Goal: Task Accomplishment & Management: Use online tool/utility

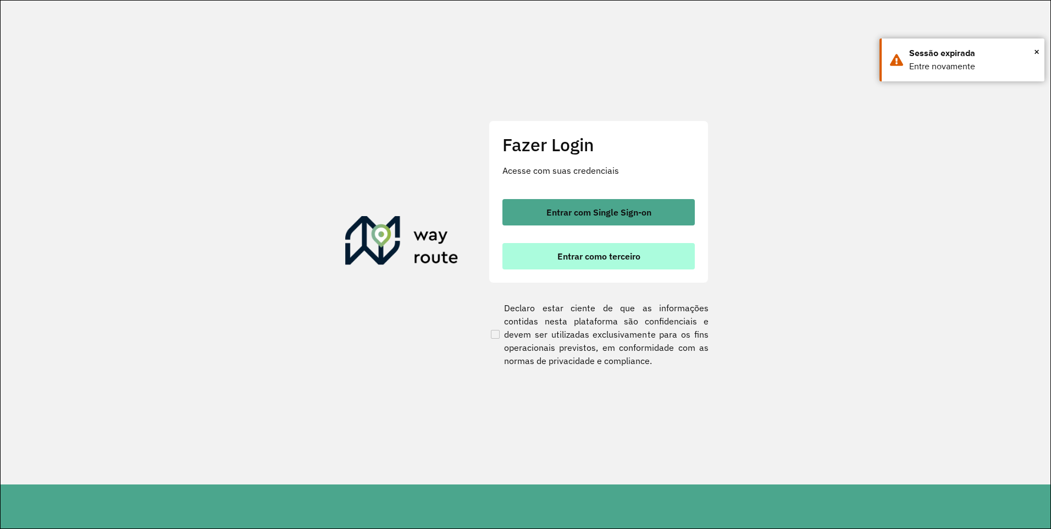
click at [617, 259] on span "Entrar como terceiro" at bounding box center [598, 256] width 83 height 9
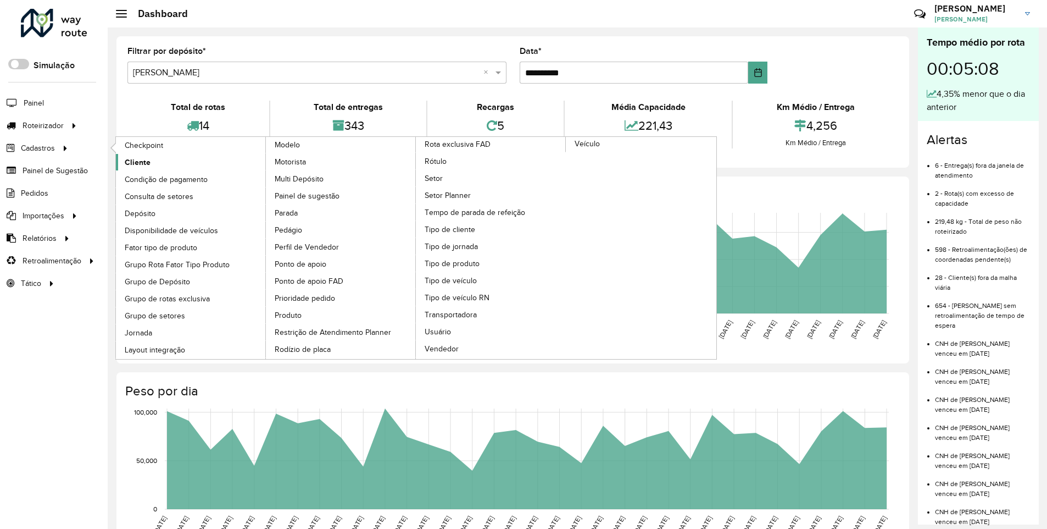
click at [152, 163] on link "Cliente" at bounding box center [191, 162] width 151 height 16
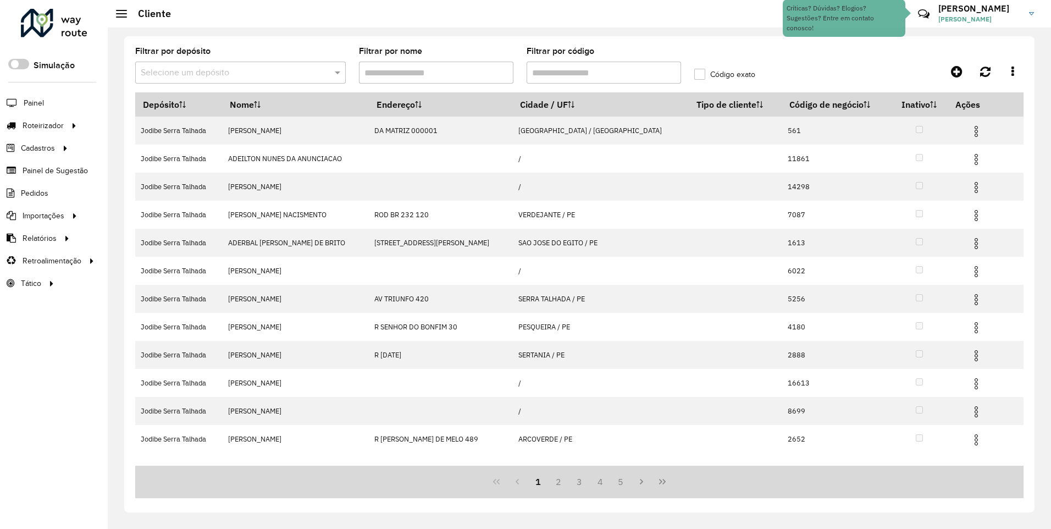
click at [209, 75] on input "text" at bounding box center [229, 72] width 177 height 13
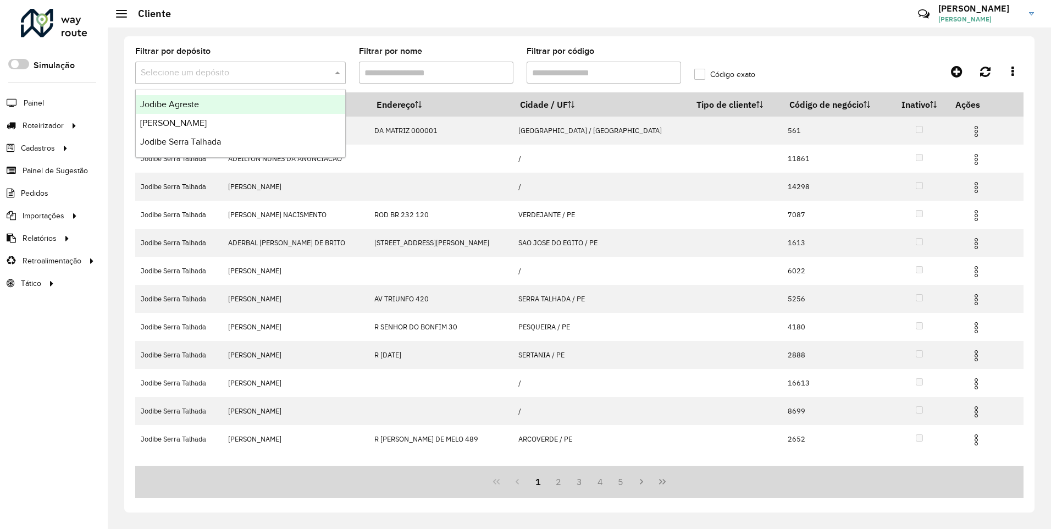
paste input "****"
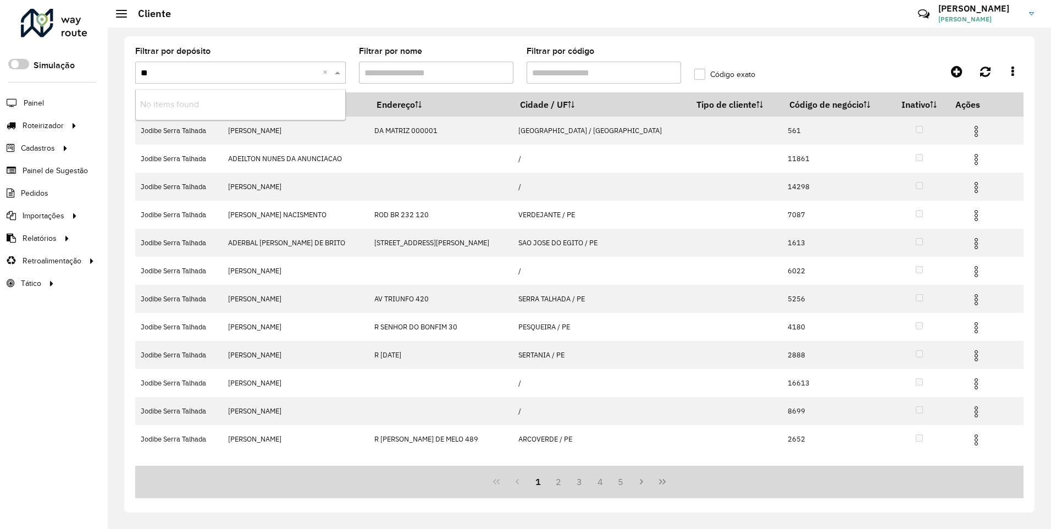
type input "*"
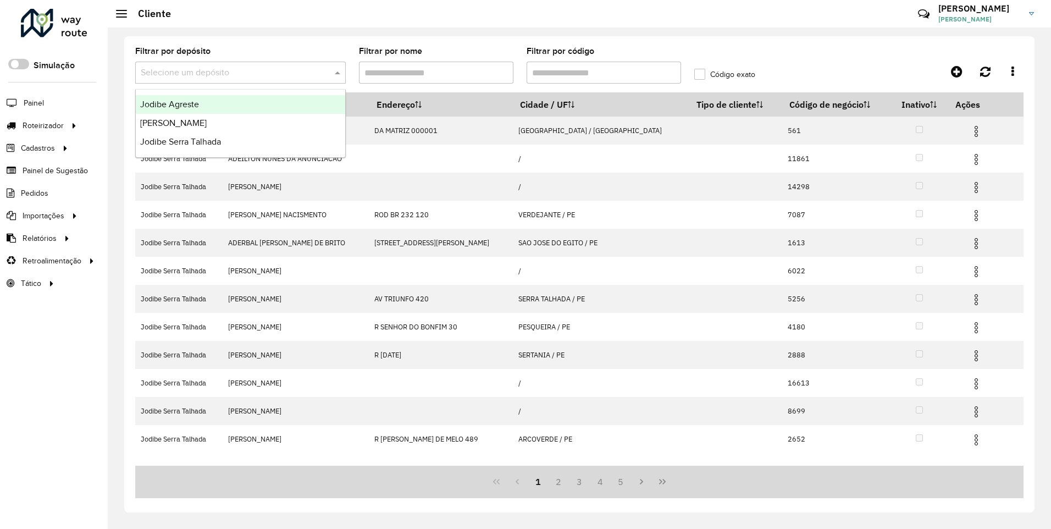
click at [190, 97] on div "Jodibe Agreste" at bounding box center [240, 104] width 209 height 19
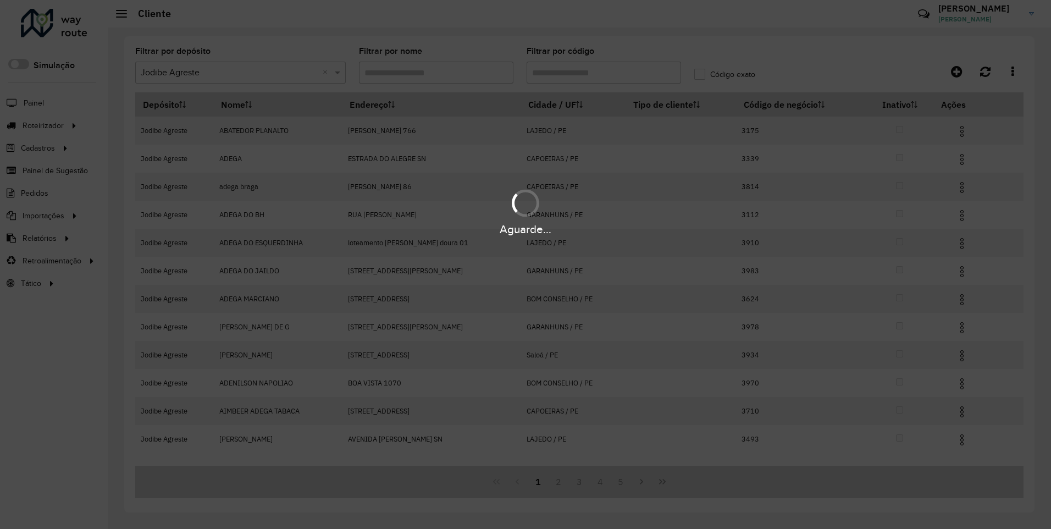
click at [560, 76] on hb-app "Aguarde... Pop-up bloqueado! Seu navegador bloqueou automáticamente a abertura …" at bounding box center [525, 264] width 1051 height 529
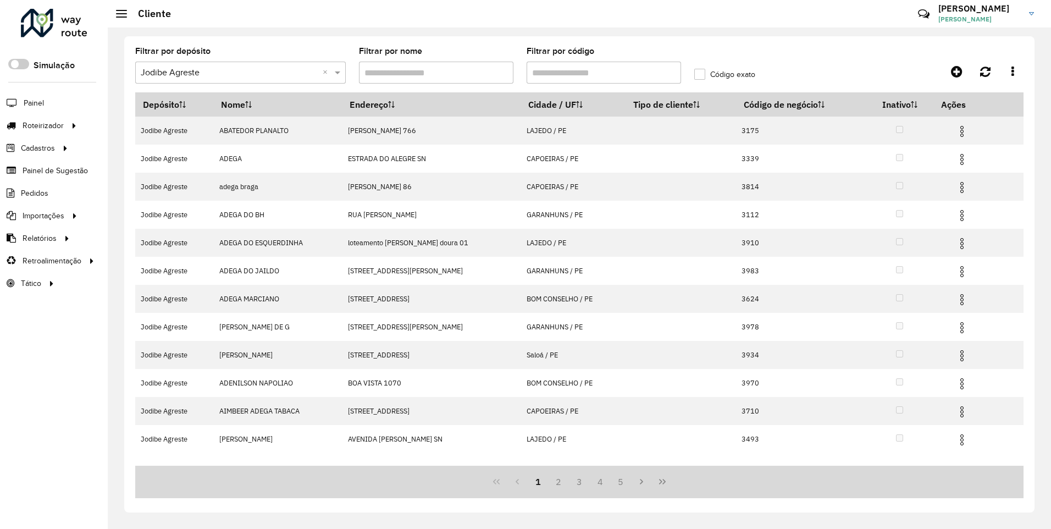
click at [560, 76] on input "Filtrar por código" at bounding box center [603, 73] width 154 height 22
paste input "****"
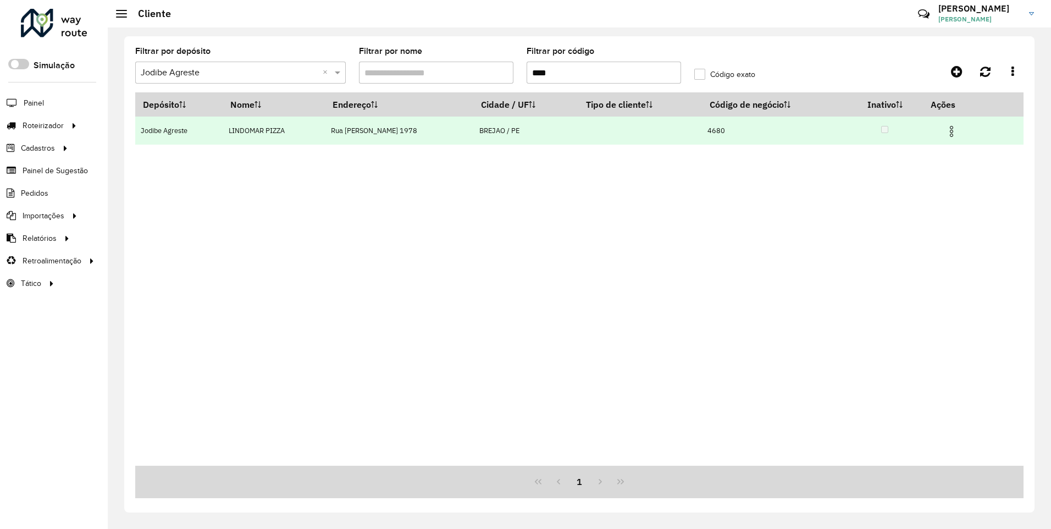
type input "****"
click at [958, 130] on img at bounding box center [950, 131] width 13 height 13
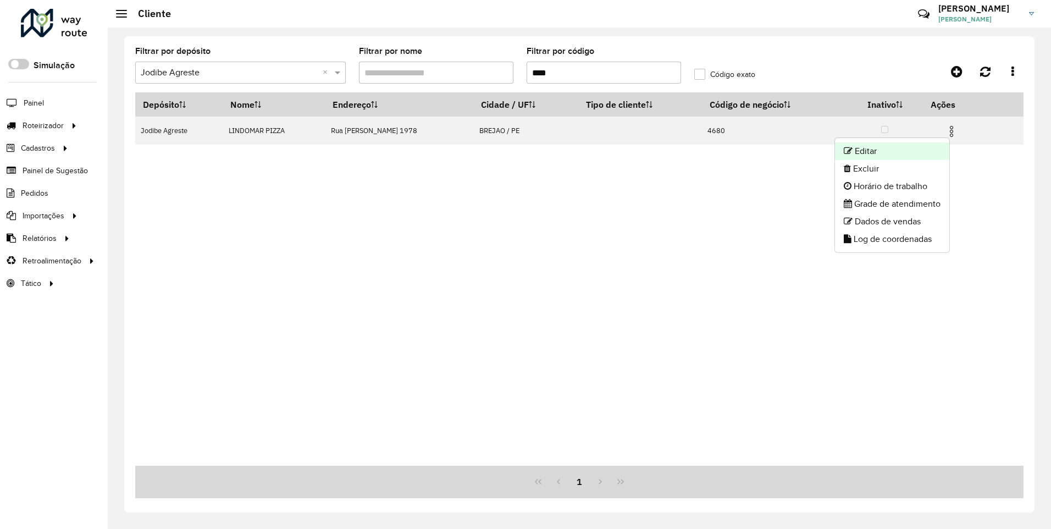
click at [875, 145] on li "Editar" at bounding box center [892, 151] width 114 height 18
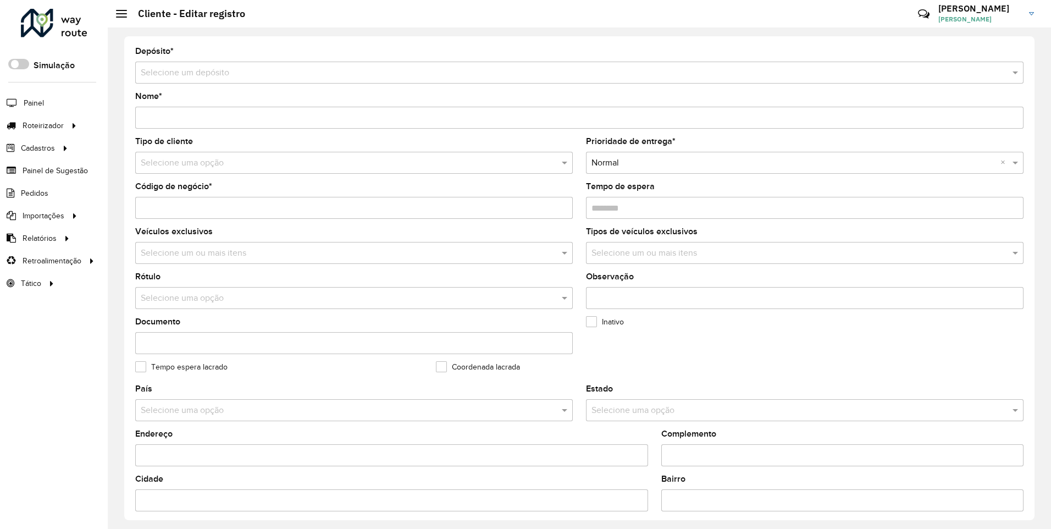
type input "**********"
type input "****"
type input "********"
type input "**********"
type input "******"
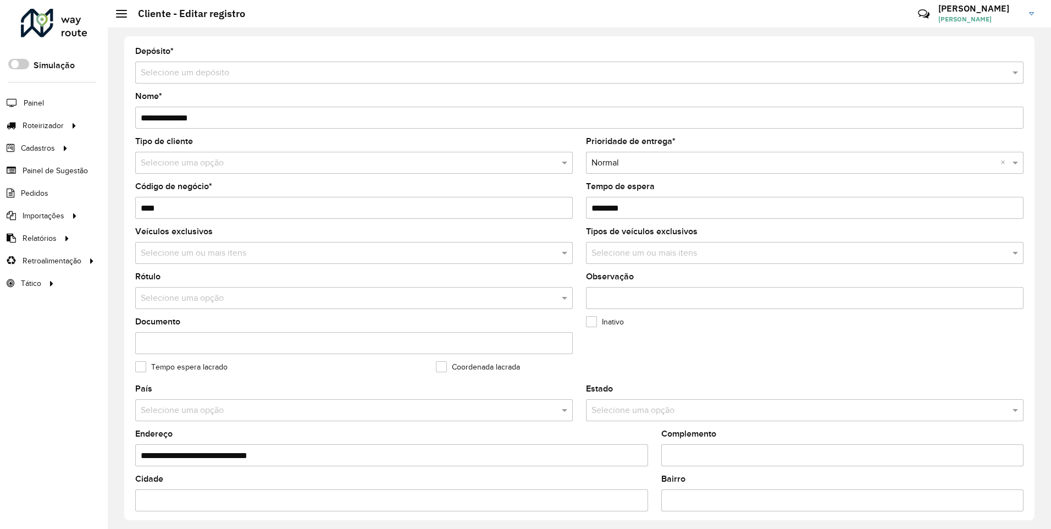
type input "********"
type input "*********"
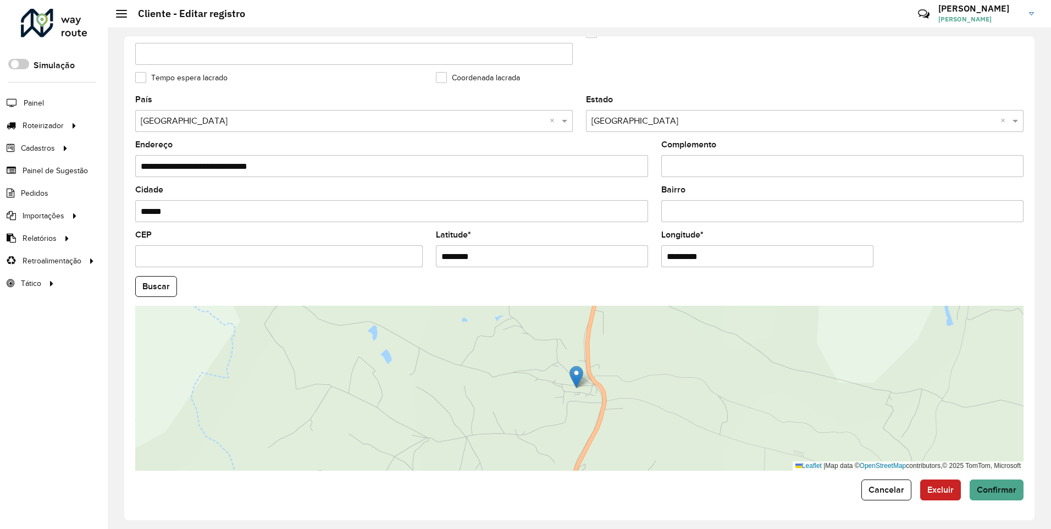
drag, startPoint x: 474, startPoint y: 261, endPoint x: 364, endPoint y: 262, distance: 109.9
click at [365, 262] on formly-group "**********" at bounding box center [579, 283] width 901 height 375
paste input "*"
type input "*********"
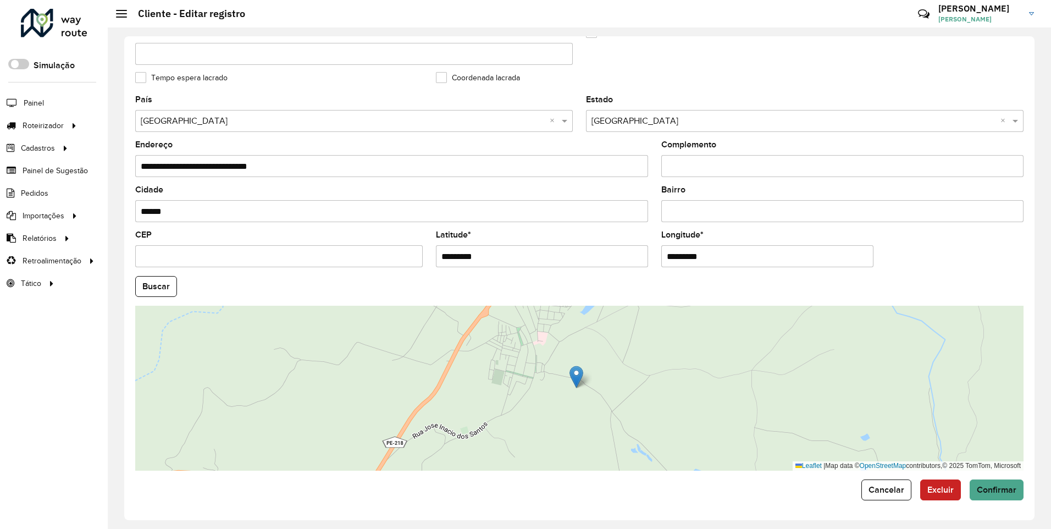
drag, startPoint x: 719, startPoint y: 252, endPoint x: 540, endPoint y: 268, distance: 179.8
click at [541, 268] on formly-group "**********" at bounding box center [579, 283] width 901 height 375
paste input "*"
type input "**********"
click at [158, 286] on hb-app "Aguarde... Pop-up bloqueado! Seu navegador bloqueou automáticamente a abertura …" at bounding box center [525, 264] width 1051 height 529
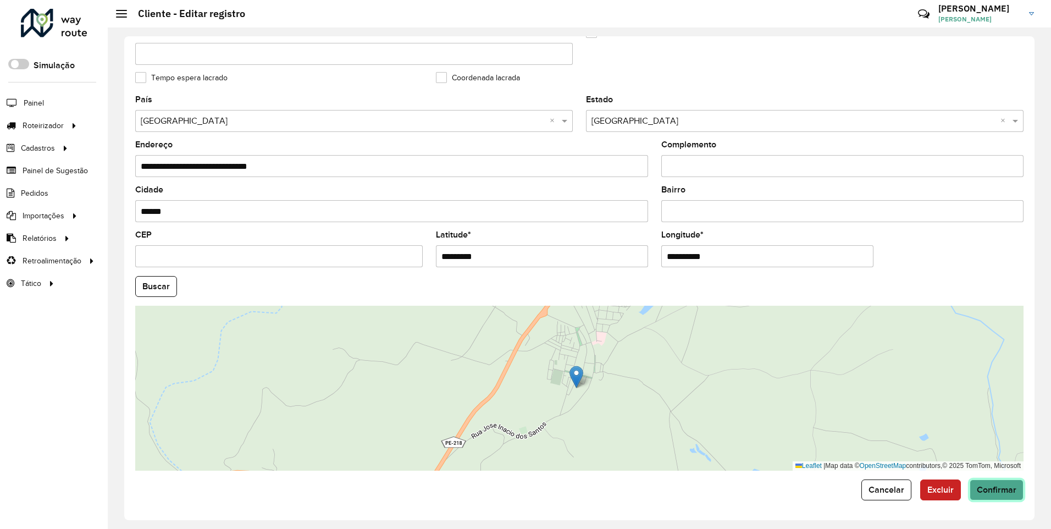
click at [977, 488] on span "Confirmar" at bounding box center [996, 489] width 40 height 9
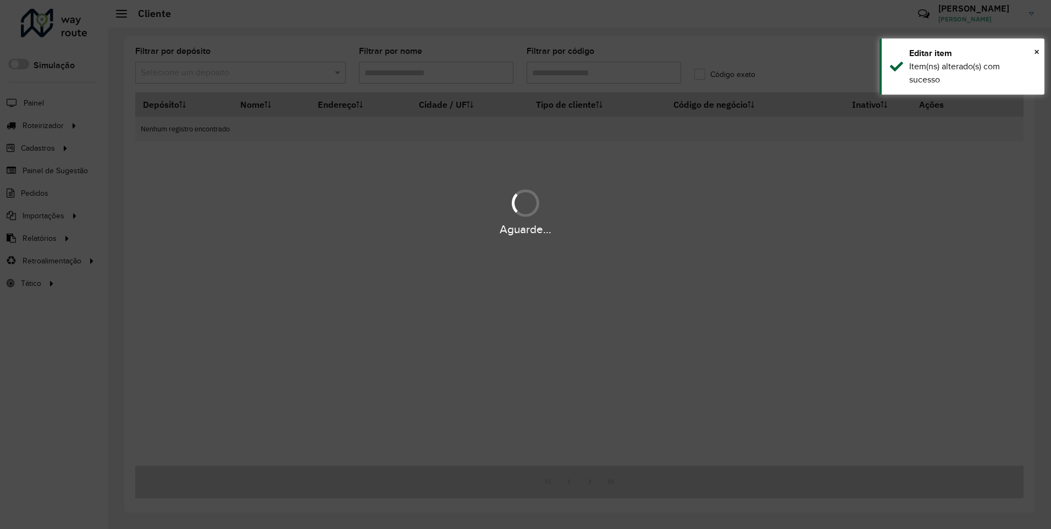
type input "****"
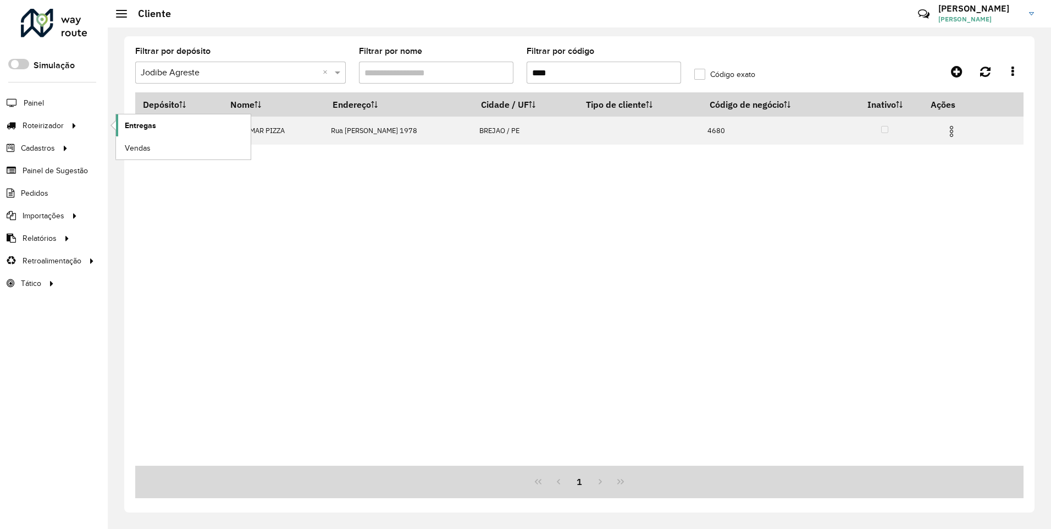
click at [143, 128] on span "Entregas" at bounding box center [140, 126] width 31 height 12
click at [138, 121] on span "Entregas" at bounding box center [140, 126] width 31 height 12
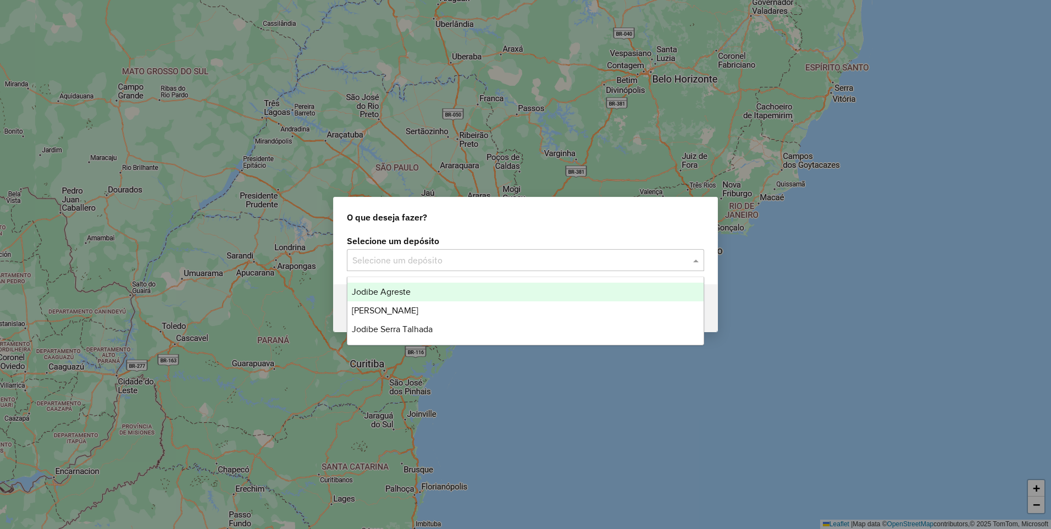
click at [451, 256] on input "text" at bounding box center [514, 260] width 324 height 13
click at [426, 291] on div "Jodibe Agreste" at bounding box center [525, 291] width 356 height 19
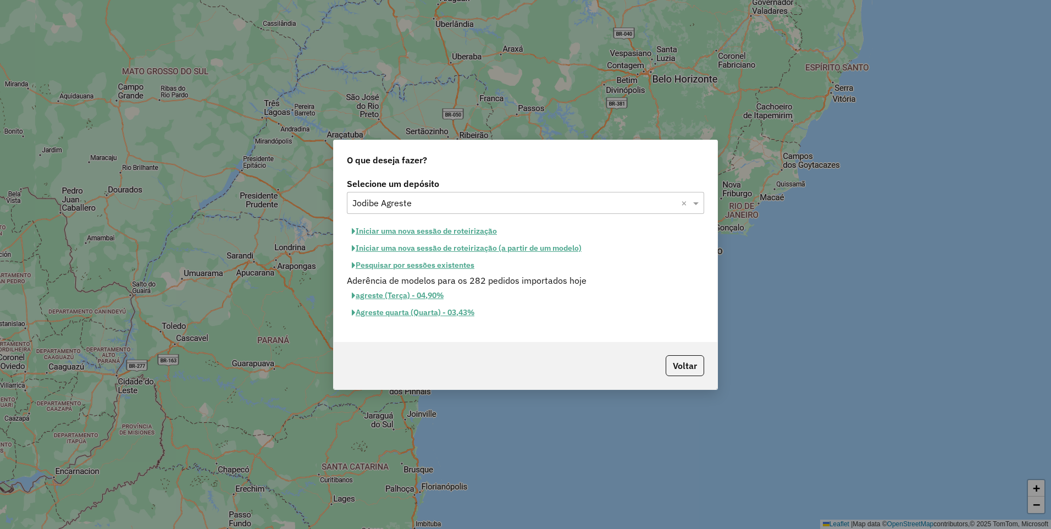
click at [438, 231] on button "Iniciar uma nova sessão de roteirização" at bounding box center [424, 231] width 155 height 17
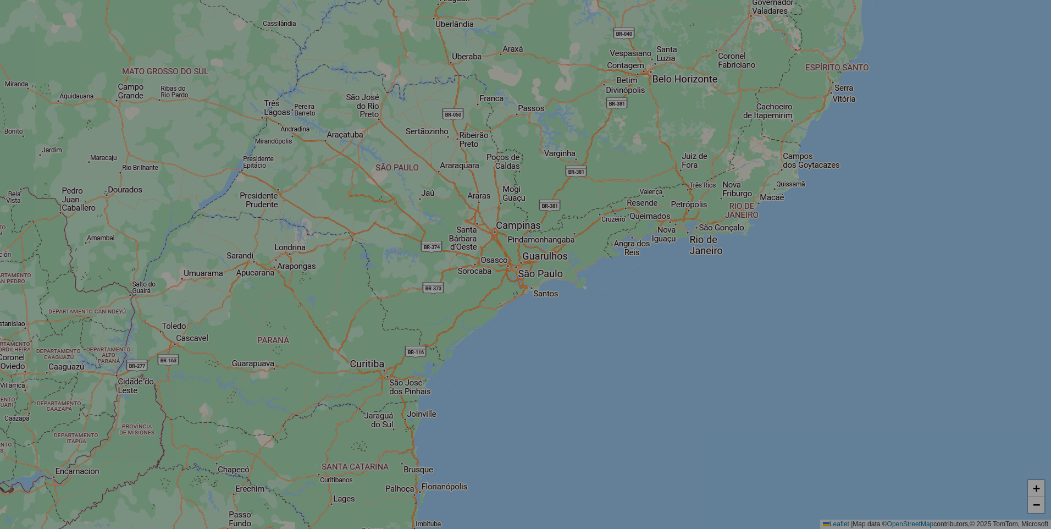
select select "*"
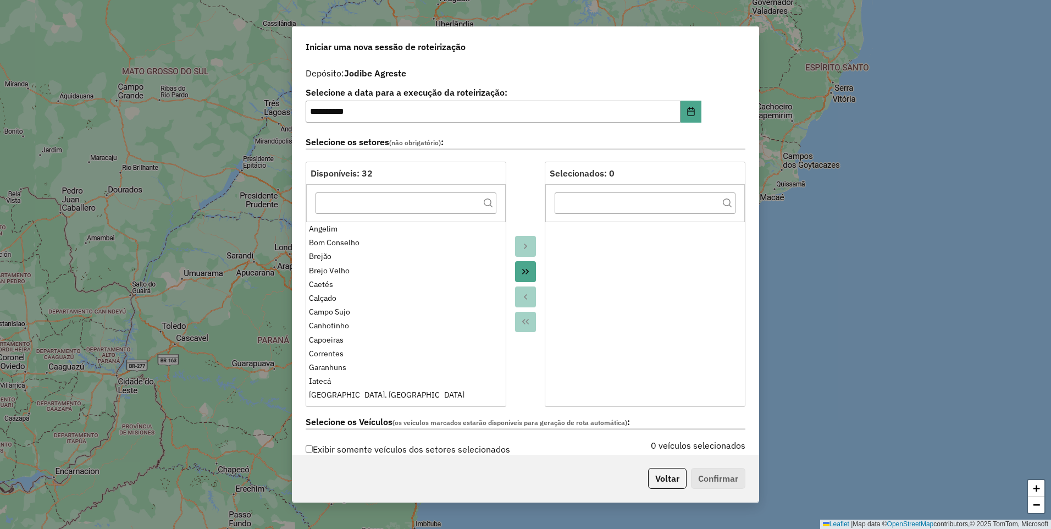
click at [521, 273] on icon "Move All to Target" at bounding box center [525, 271] width 9 height 9
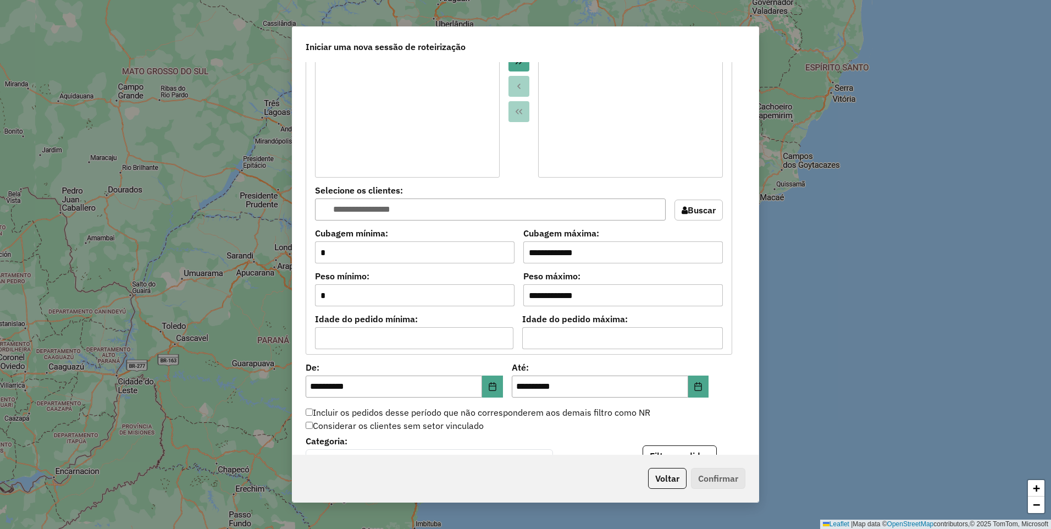
scroll to position [1001, 0]
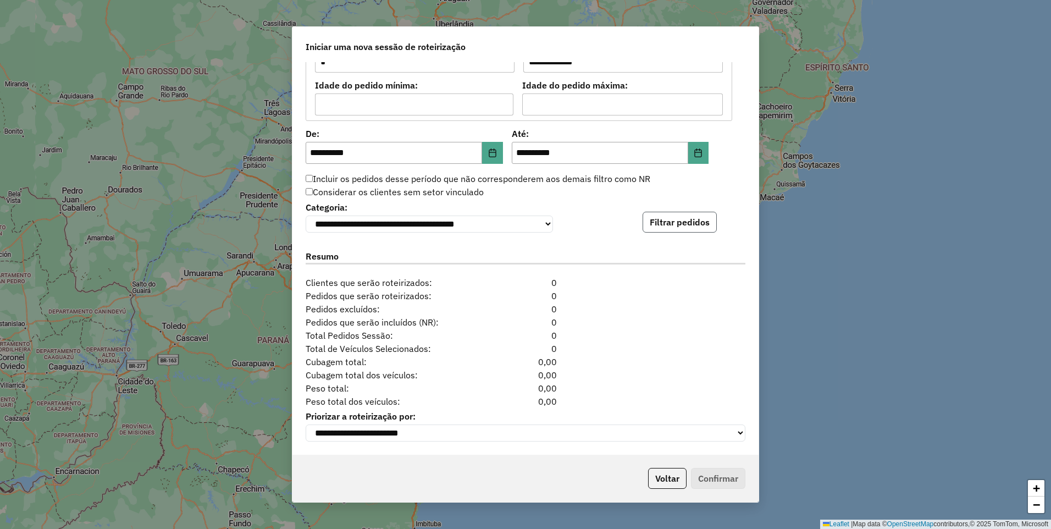
click at [670, 225] on button "Filtrar pedidos" at bounding box center [679, 222] width 74 height 21
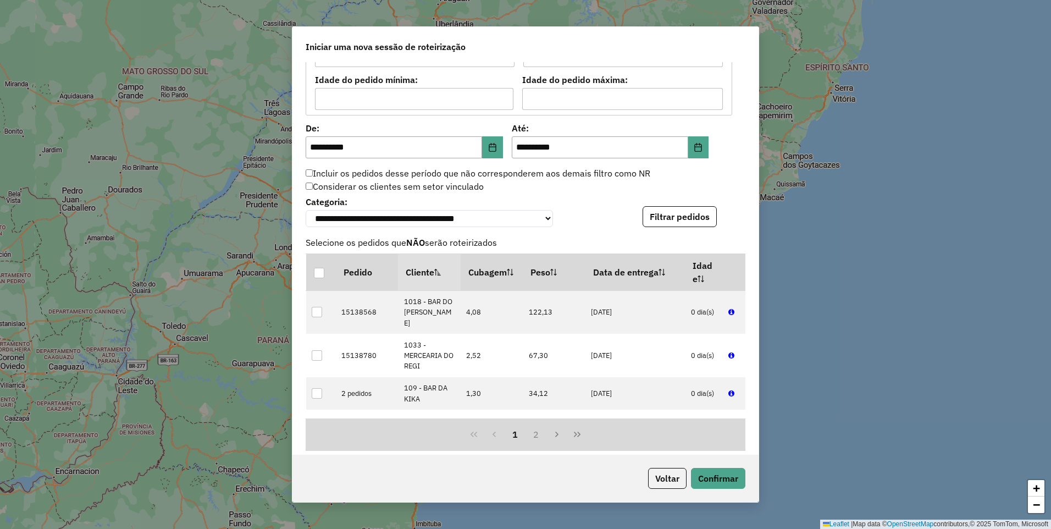
scroll to position [1228, 0]
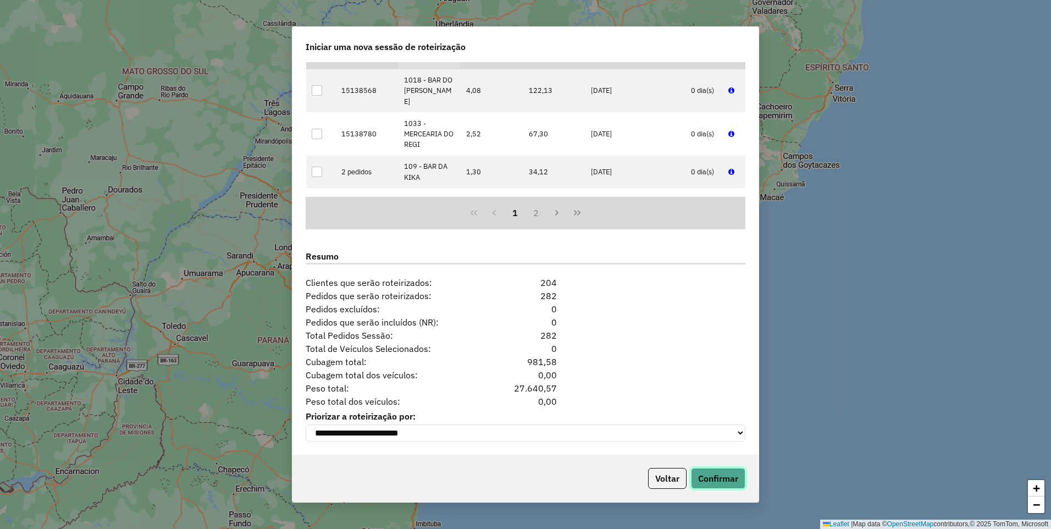
click at [715, 471] on button "Confirmar" at bounding box center [718, 478] width 54 height 21
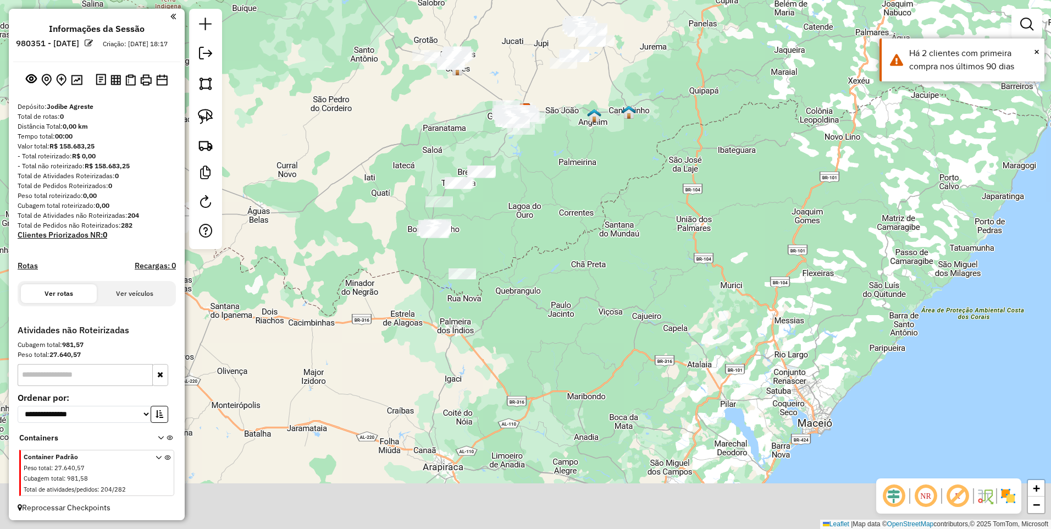
drag, startPoint x: 452, startPoint y: 292, endPoint x: 448, endPoint y: 138, distance: 154.4
click at [448, 138] on div "Janela de atendimento Grade de atendimento Capacidade Transportadoras Veículos …" at bounding box center [525, 264] width 1051 height 529
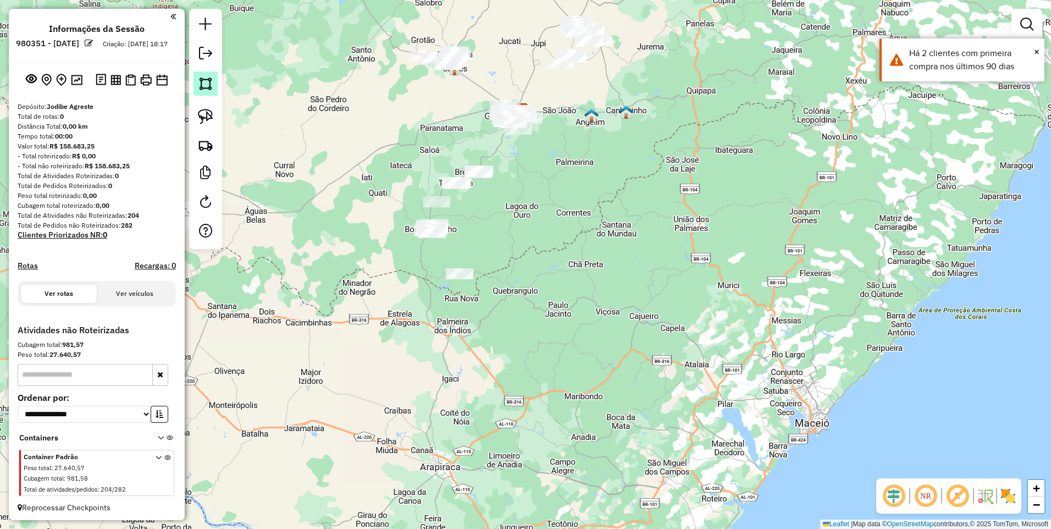
click at [203, 80] on img at bounding box center [205, 83] width 15 height 15
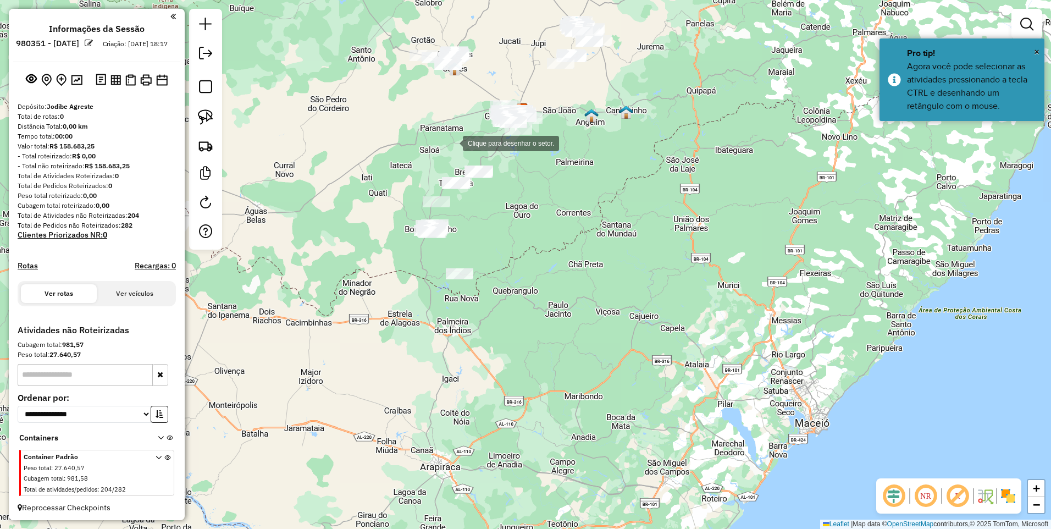
click at [457, 138] on div at bounding box center [452, 142] width 22 height 22
click at [341, 258] on div at bounding box center [342, 257] width 22 height 22
click at [458, 270] on div at bounding box center [451, 271] width 22 height 22
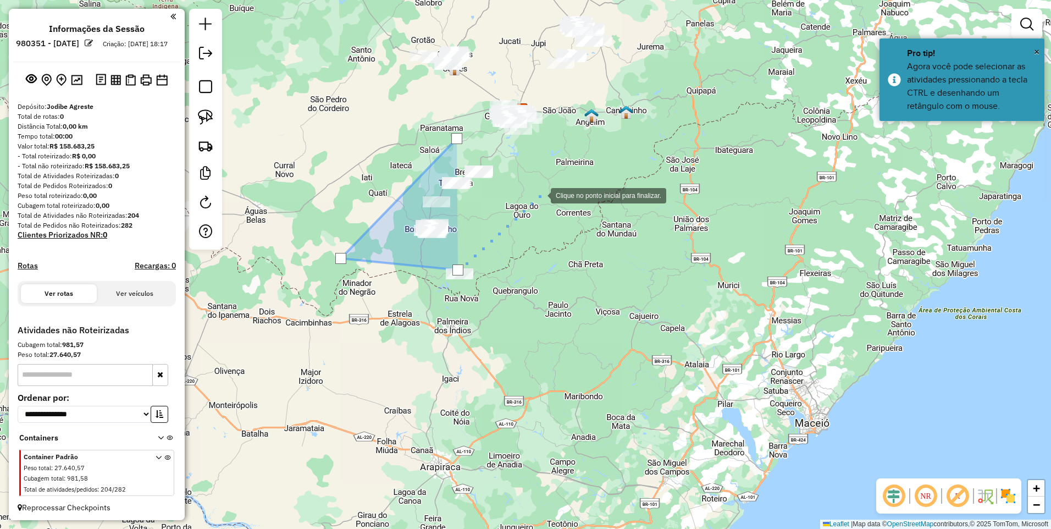
click at [547, 190] on div at bounding box center [540, 195] width 22 height 22
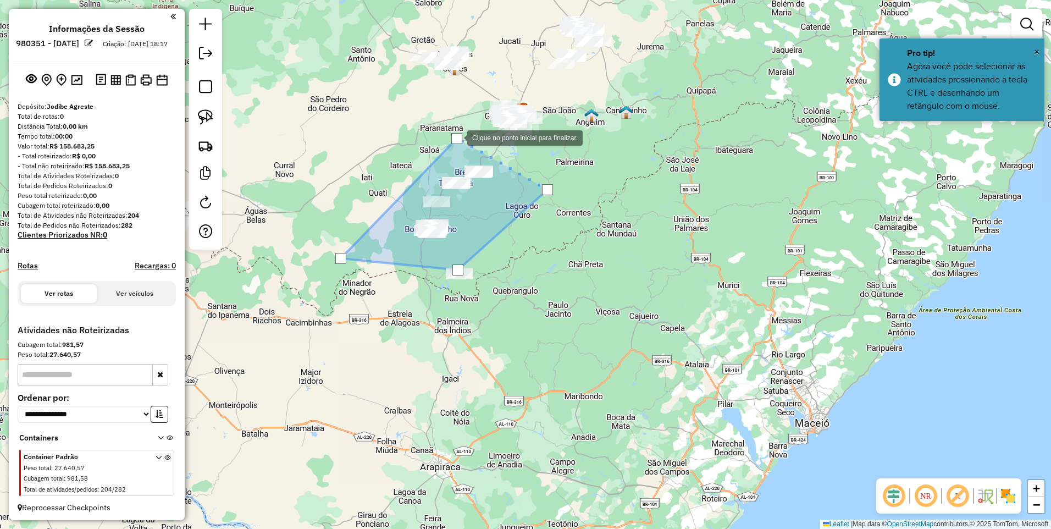
click at [456, 137] on div at bounding box center [456, 138] width 11 height 11
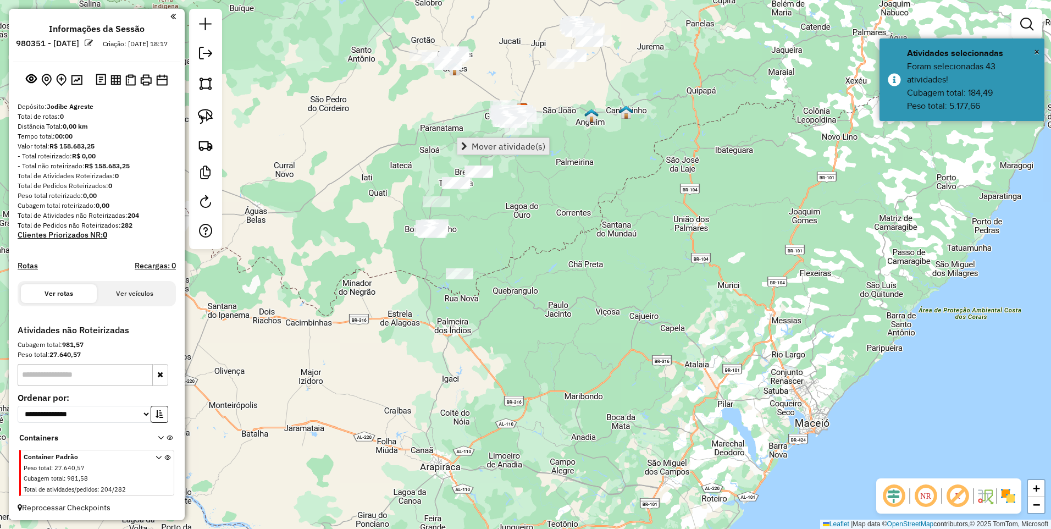
click at [487, 148] on span "Mover atividade(s)" at bounding box center [508, 146] width 74 height 9
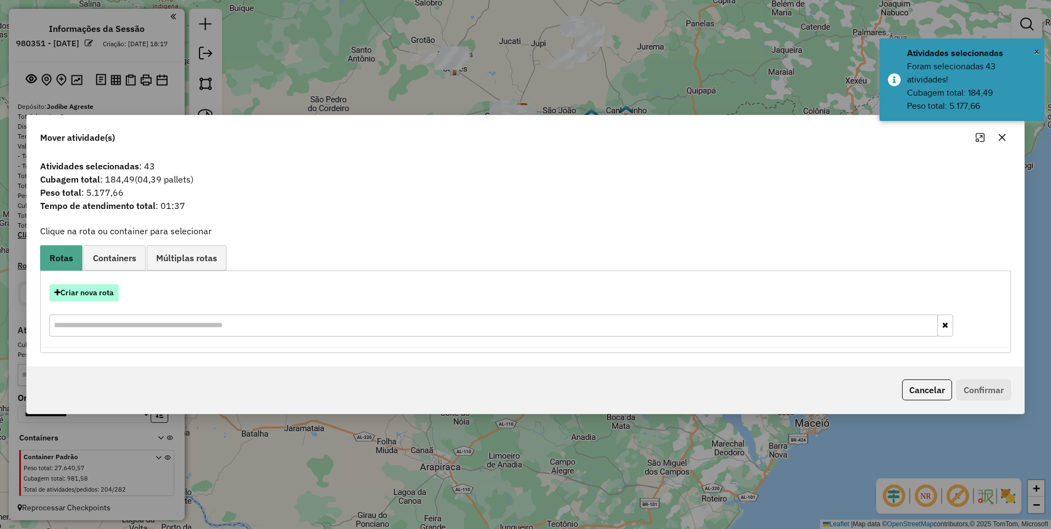
click at [68, 299] on button "Criar nova rota" at bounding box center [83, 292] width 69 height 17
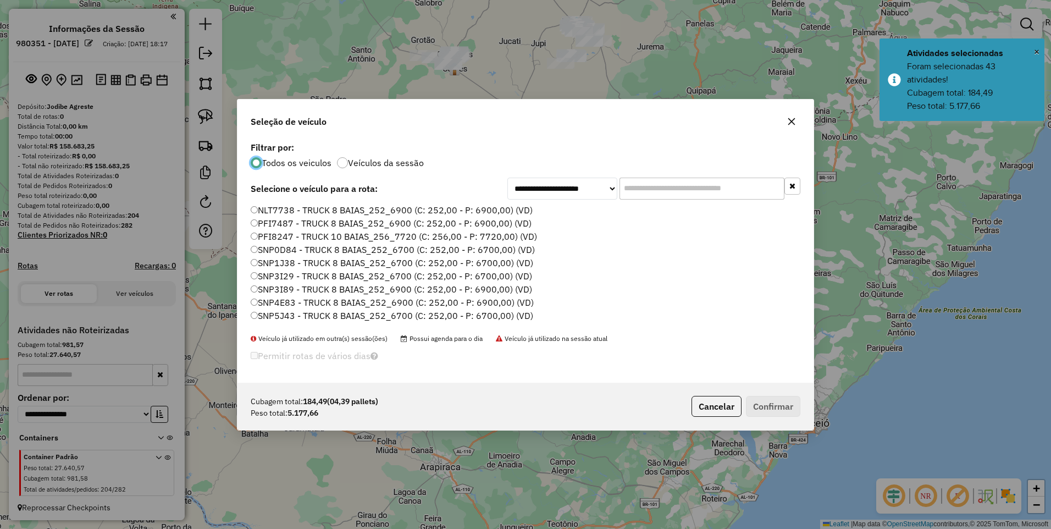
scroll to position [6, 3]
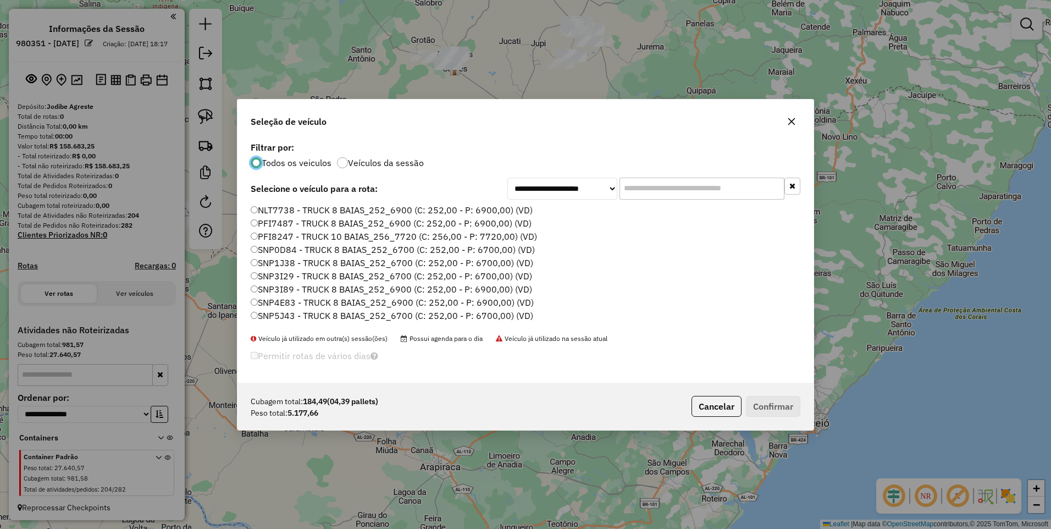
click at [476, 317] on label "SNP5J43 - TRUCK 8 BAIAS_252_6700 (C: 252,00 - P: 6700,00) (VD)" at bounding box center [392, 315] width 282 height 13
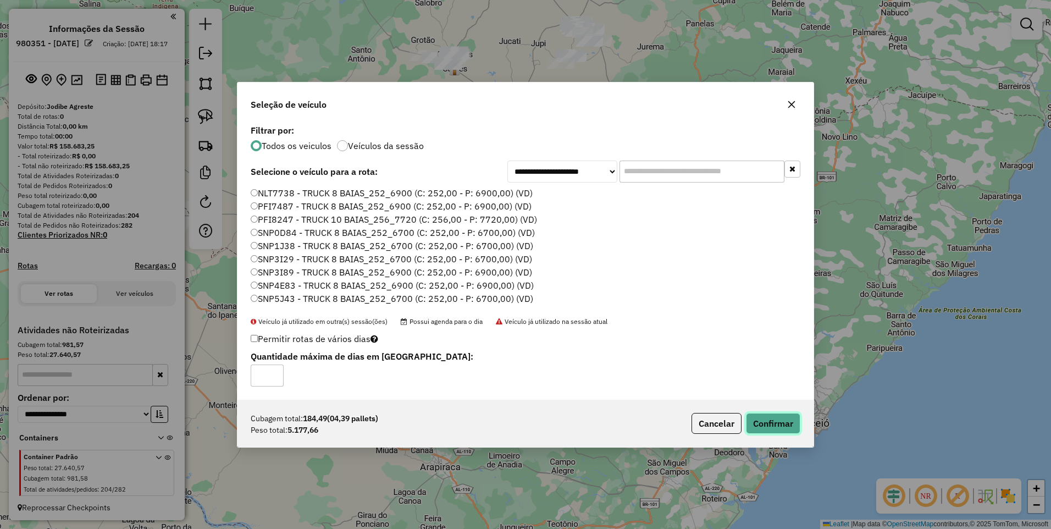
click at [776, 422] on button "Confirmar" at bounding box center [773, 423] width 54 height 21
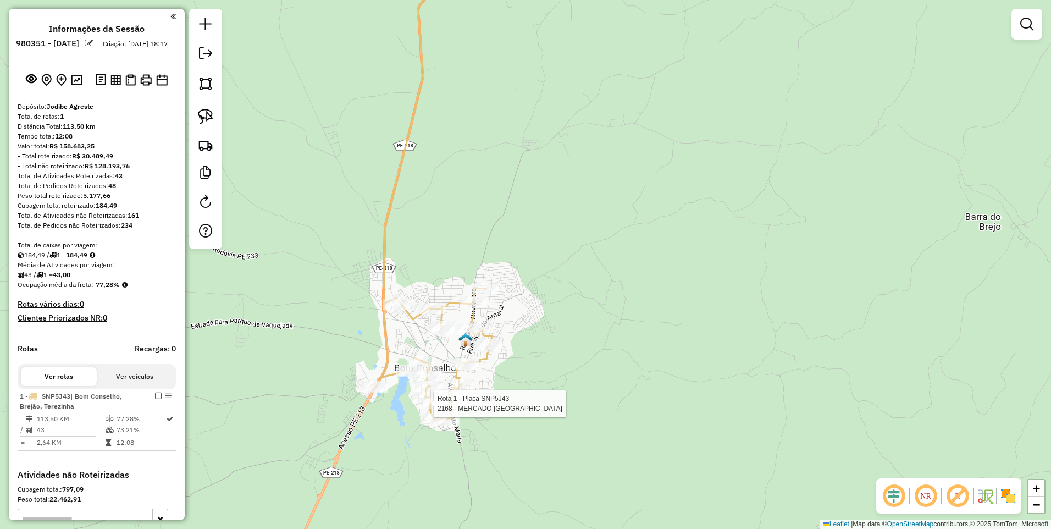
select select "**********"
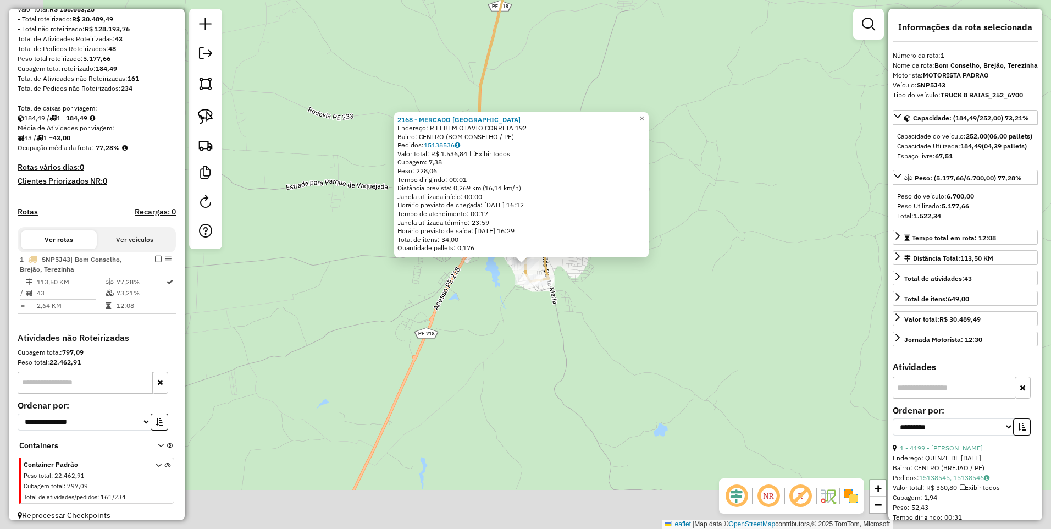
scroll to position [157, 0]
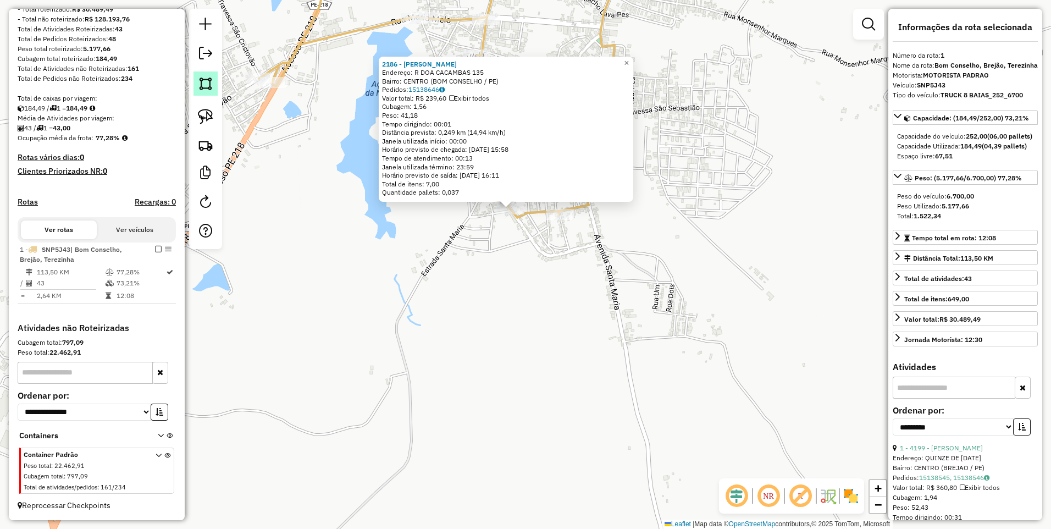
click at [200, 85] on img at bounding box center [205, 83] width 15 height 15
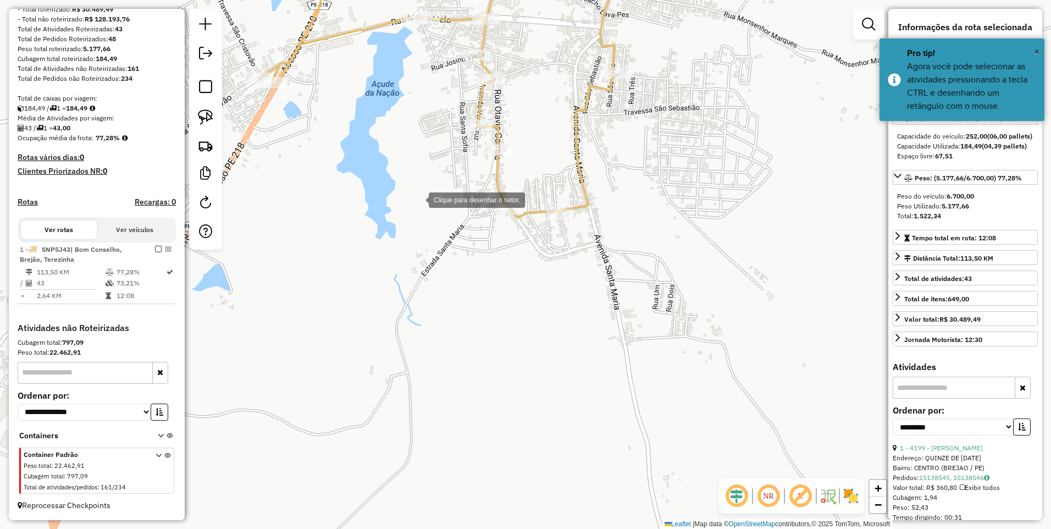
click at [418, 199] on div at bounding box center [418, 199] width 22 height 22
click at [592, 171] on div at bounding box center [592, 171] width 22 height 22
click at [604, 260] on div at bounding box center [604, 260] width 22 height 22
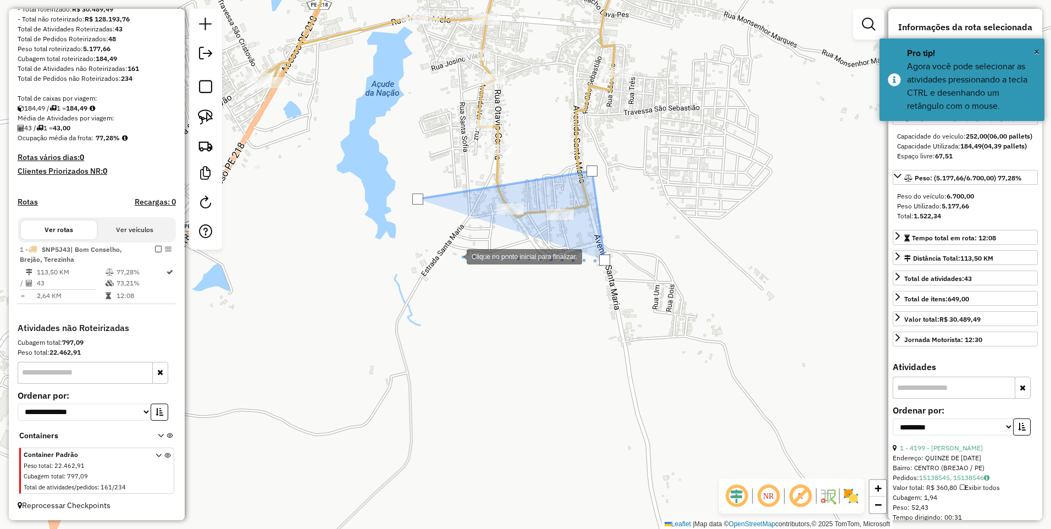
click at [455, 255] on div at bounding box center [455, 255] width 22 height 22
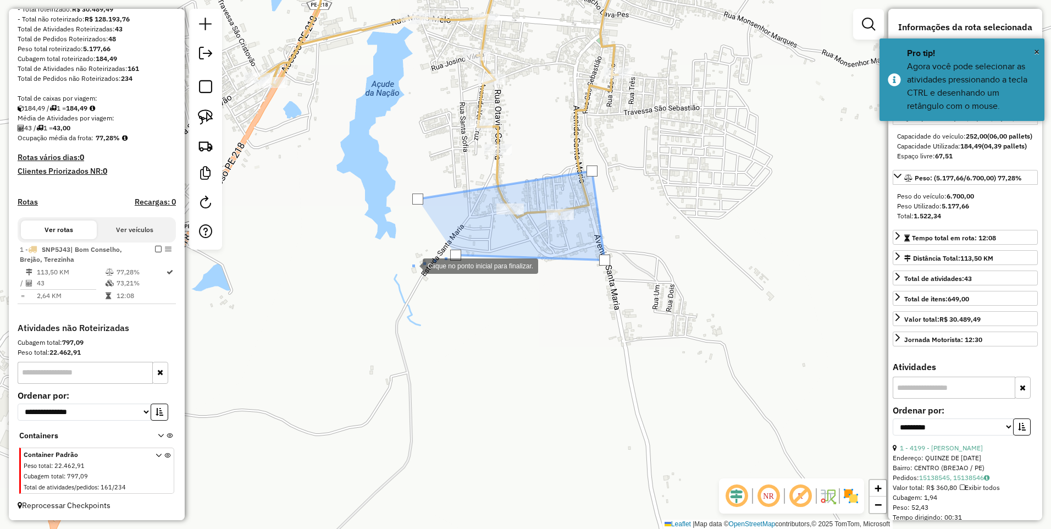
click at [412, 265] on div at bounding box center [412, 265] width 22 height 22
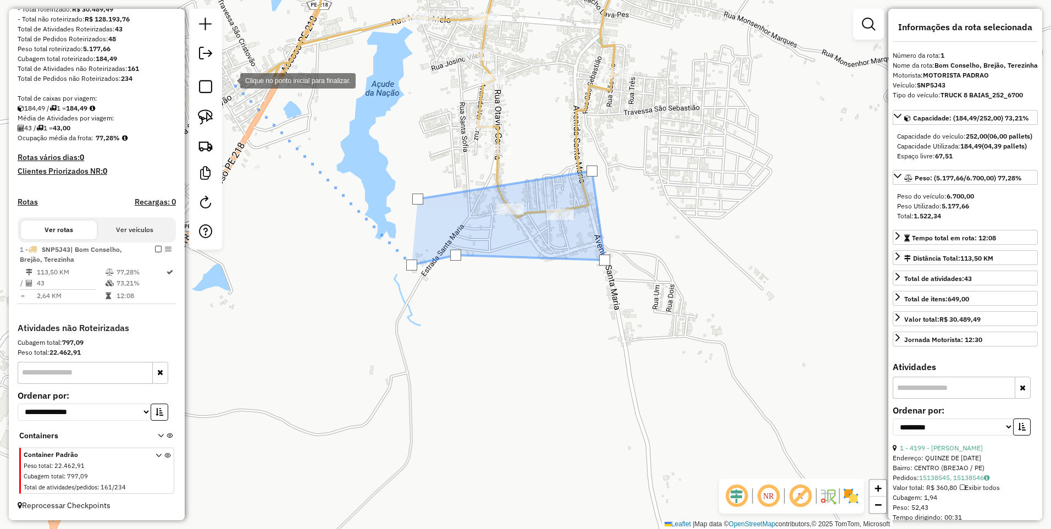
click at [229, 80] on div at bounding box center [229, 80] width 22 height 22
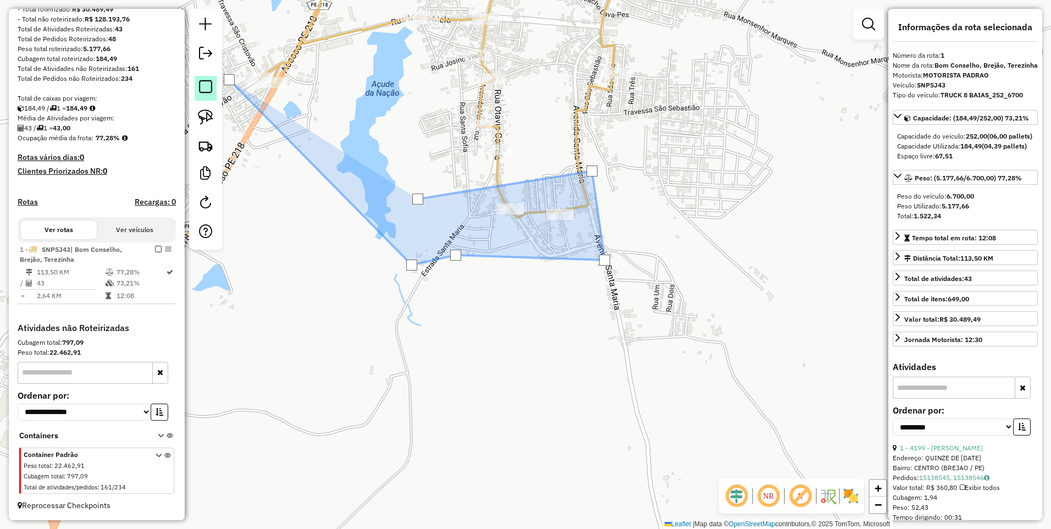
click at [194, 85] on link at bounding box center [205, 88] width 22 height 25
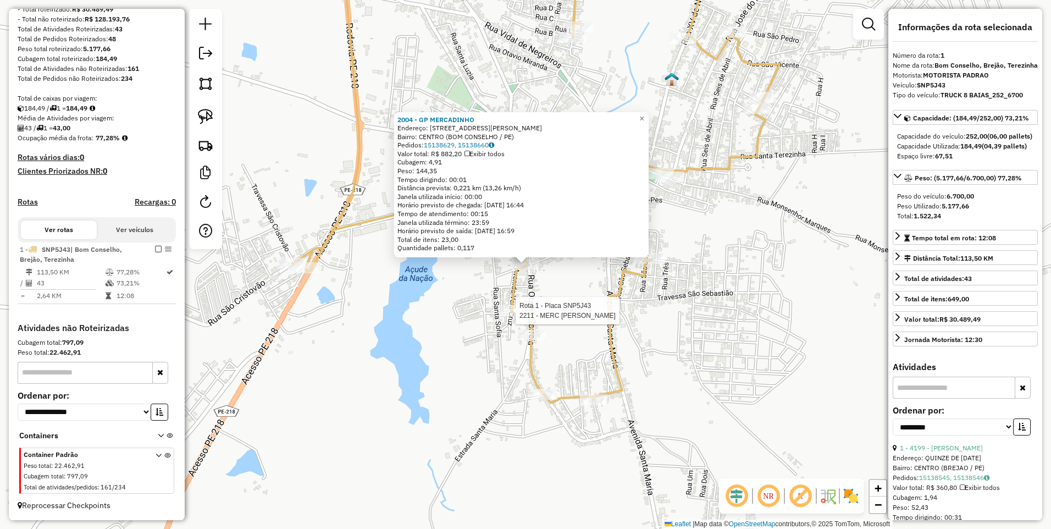
click at [510, 316] on div at bounding box center [511, 310] width 27 height 11
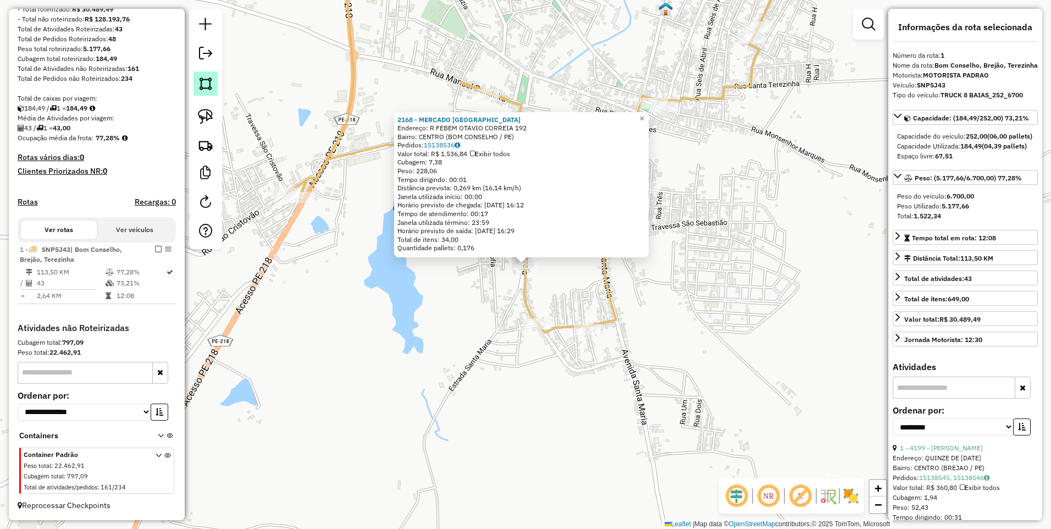
click at [209, 85] on img at bounding box center [205, 83] width 15 height 15
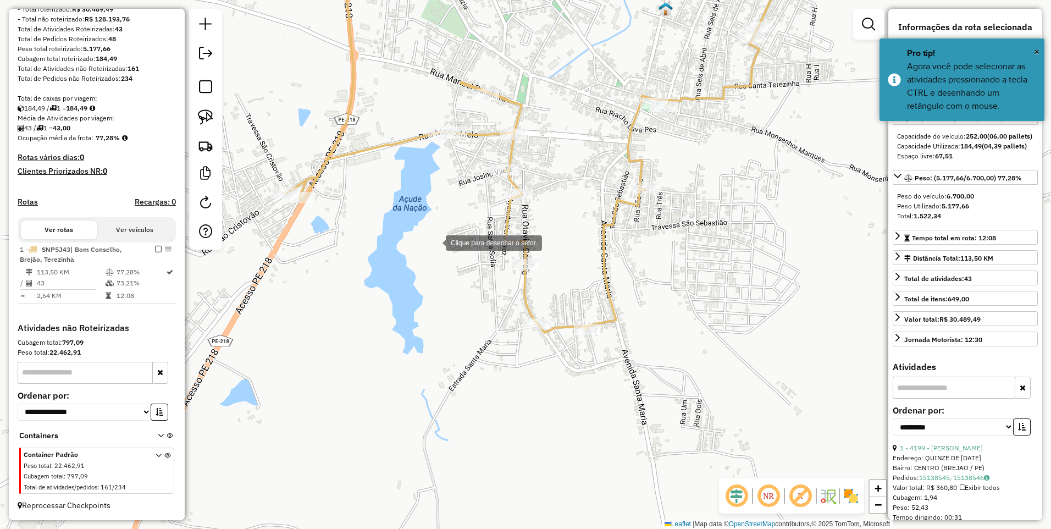
click at [435, 242] on div at bounding box center [435, 242] width 22 height 22
click at [520, 221] on div at bounding box center [520, 221] width 22 height 22
click at [526, 253] on div at bounding box center [526, 253] width 22 height 22
click at [472, 254] on div at bounding box center [472, 254] width 22 height 22
click at [494, 323] on div at bounding box center [494, 323] width 22 height 22
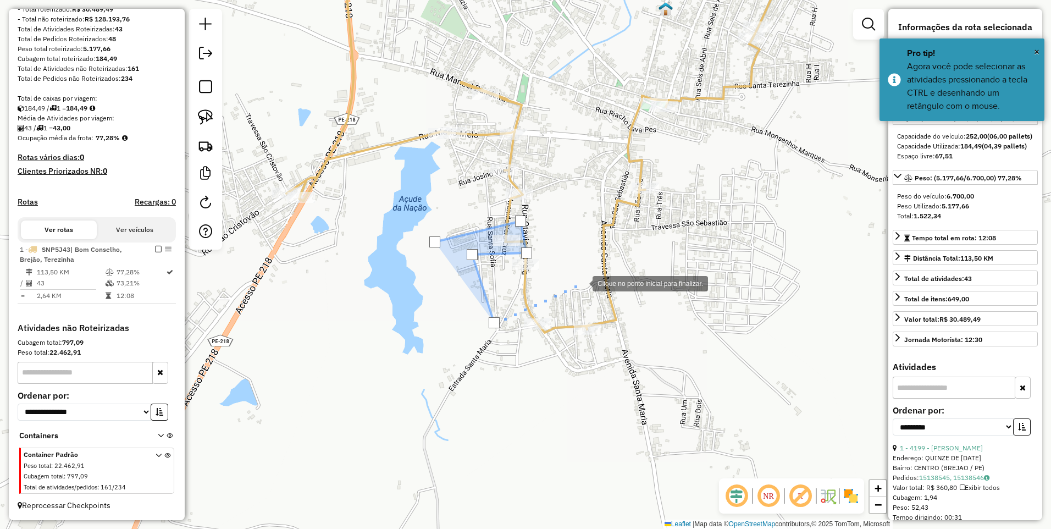
click at [591, 281] on div at bounding box center [581, 282] width 22 height 22
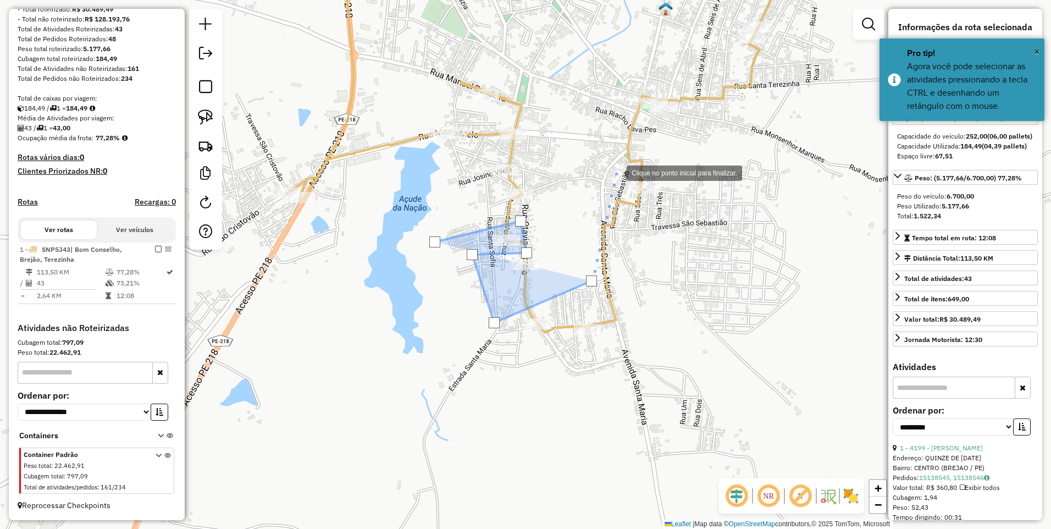
click at [619, 164] on div at bounding box center [615, 172] width 22 height 22
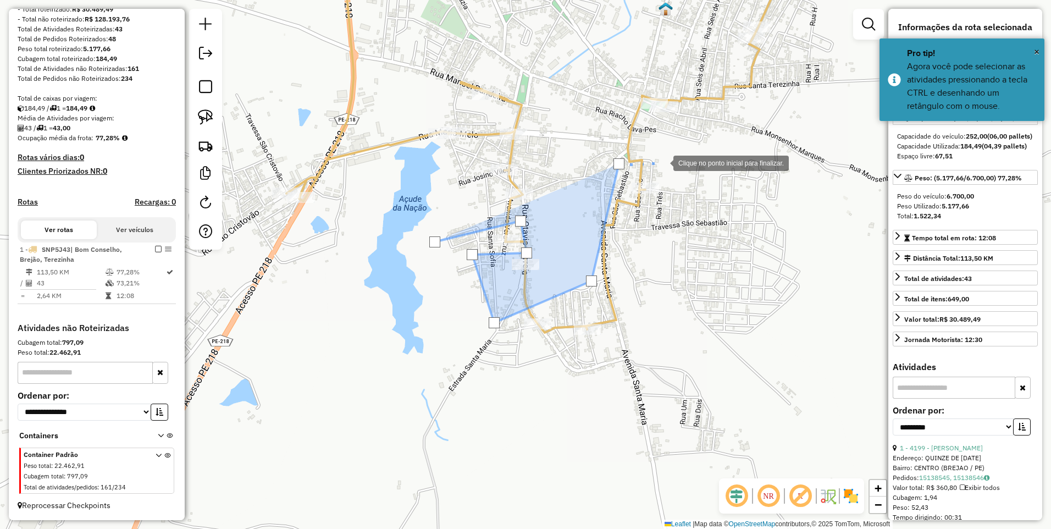
click at [666, 162] on div at bounding box center [662, 162] width 22 height 22
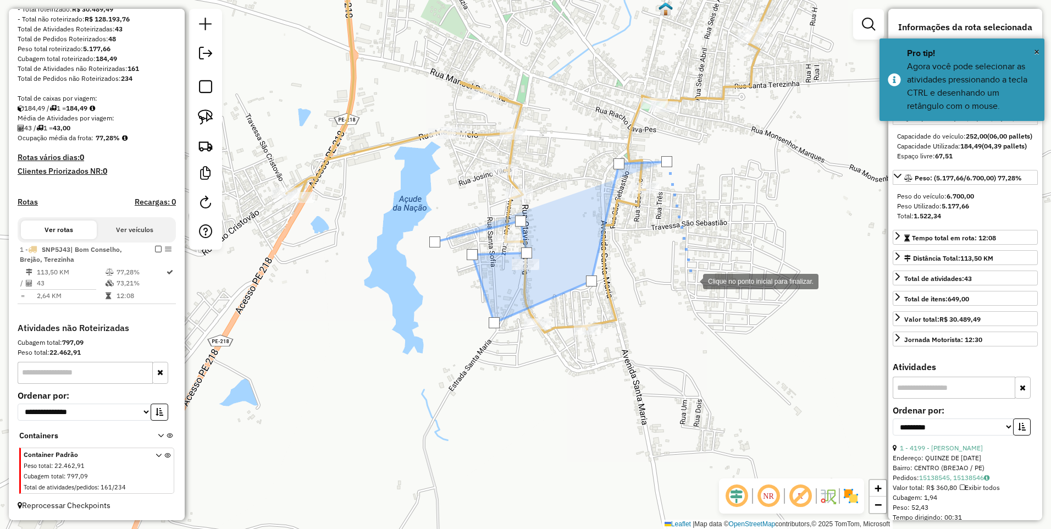
drag, startPoint x: 692, startPoint y: 280, endPoint x: 566, endPoint y: 373, distance: 156.4
click at [692, 280] on div at bounding box center [692, 280] width 22 height 22
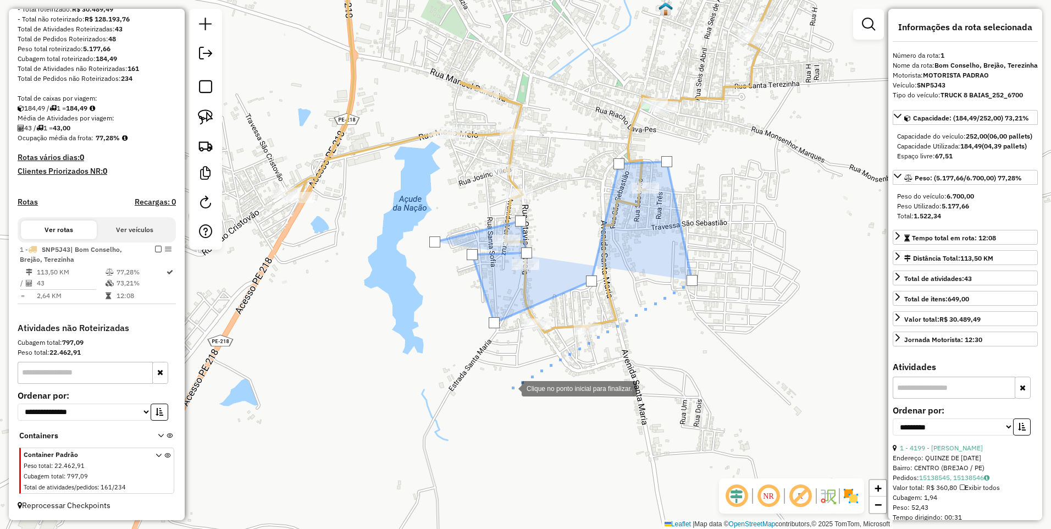
drag, startPoint x: 510, startPoint y: 387, endPoint x: 502, endPoint y: 383, distance: 9.8
click at [510, 387] on div at bounding box center [510, 387] width 22 height 22
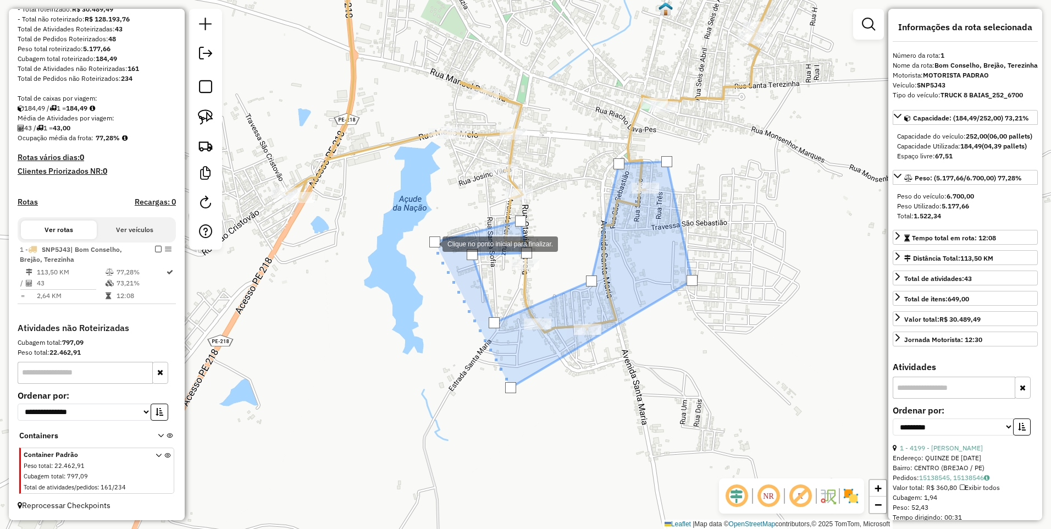
click at [431, 243] on div at bounding box center [434, 241] width 11 height 11
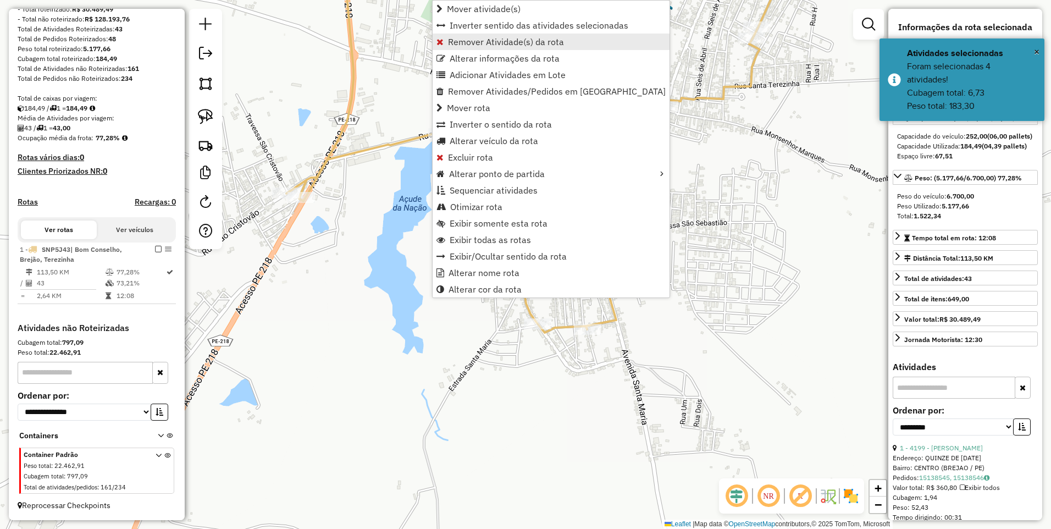
click at [490, 40] on span "Remover Atividade(s) da rota" at bounding box center [506, 41] width 116 height 9
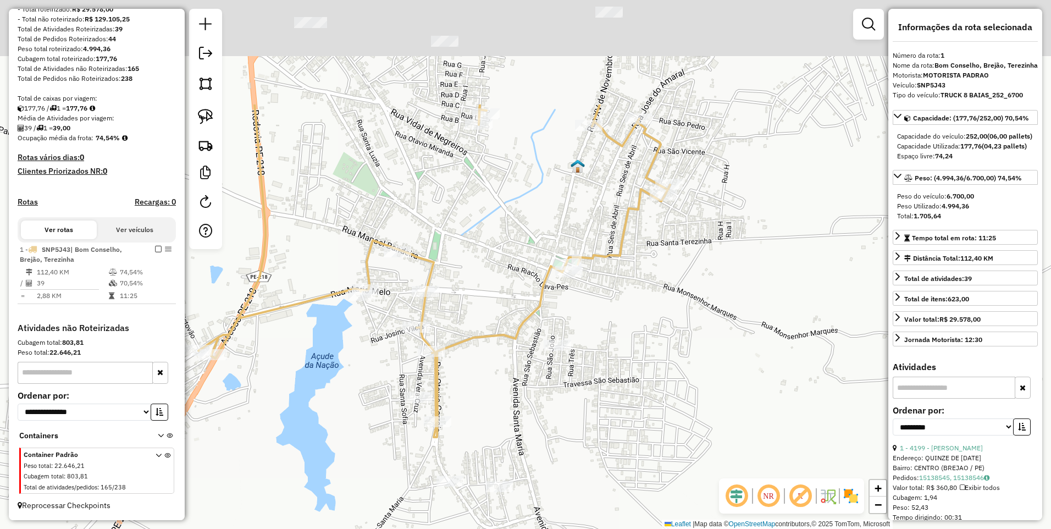
drag, startPoint x: 679, startPoint y: 257, endPoint x: 592, endPoint y: 403, distance: 170.7
click at [592, 403] on div "Janela de atendimento Grade de atendimento Capacidade Transportadoras Veículos …" at bounding box center [525, 264] width 1051 height 529
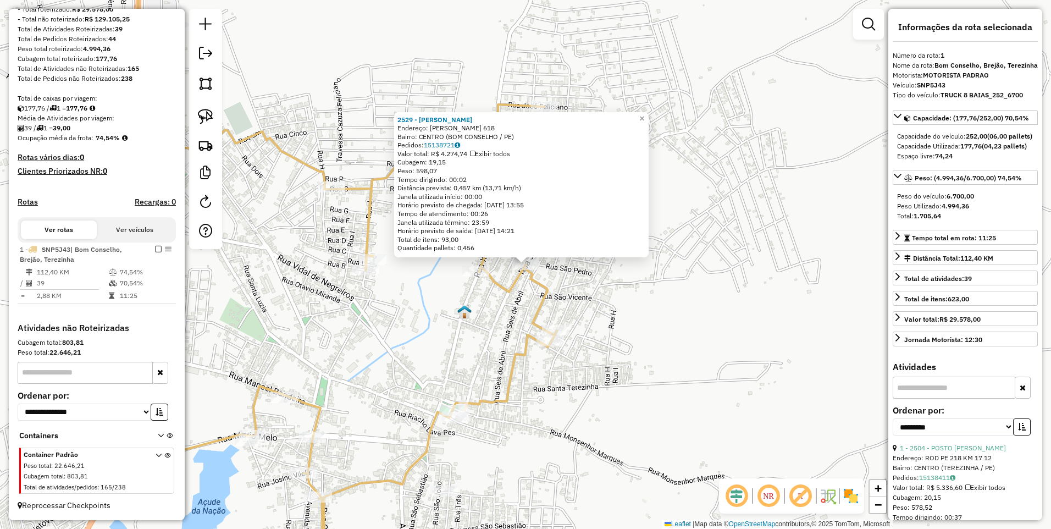
click at [459, 320] on div "2529 - Mercadinho De Romero Endereço: Jose do amaral 618 Bairro: CENTRO (BOM CO…" at bounding box center [525, 264] width 1051 height 529
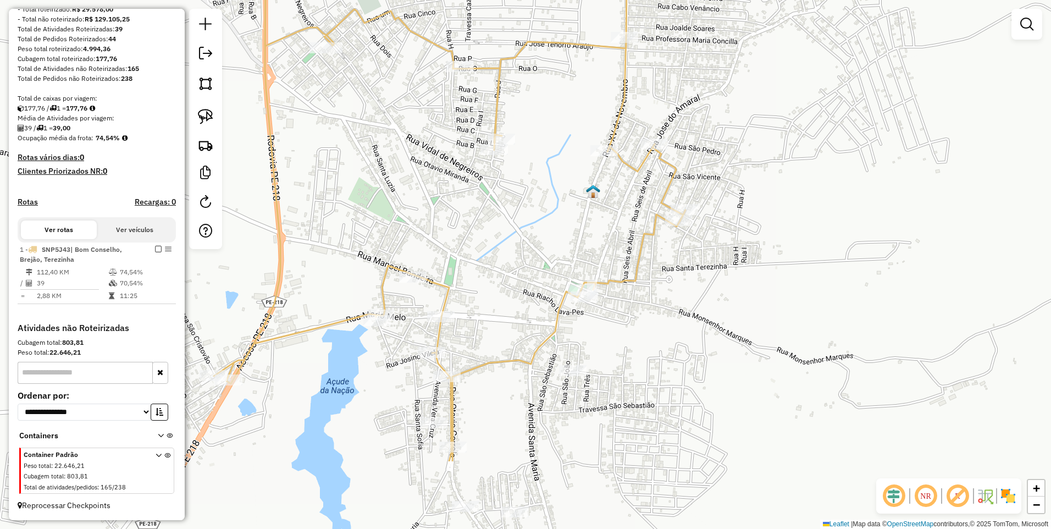
drag, startPoint x: 613, startPoint y: 375, endPoint x: 705, endPoint y: 278, distance: 134.1
click at [705, 278] on div "Janela de atendimento Grade de atendimento Capacidade Transportadoras Veículos …" at bounding box center [525, 264] width 1051 height 529
select select "**********"
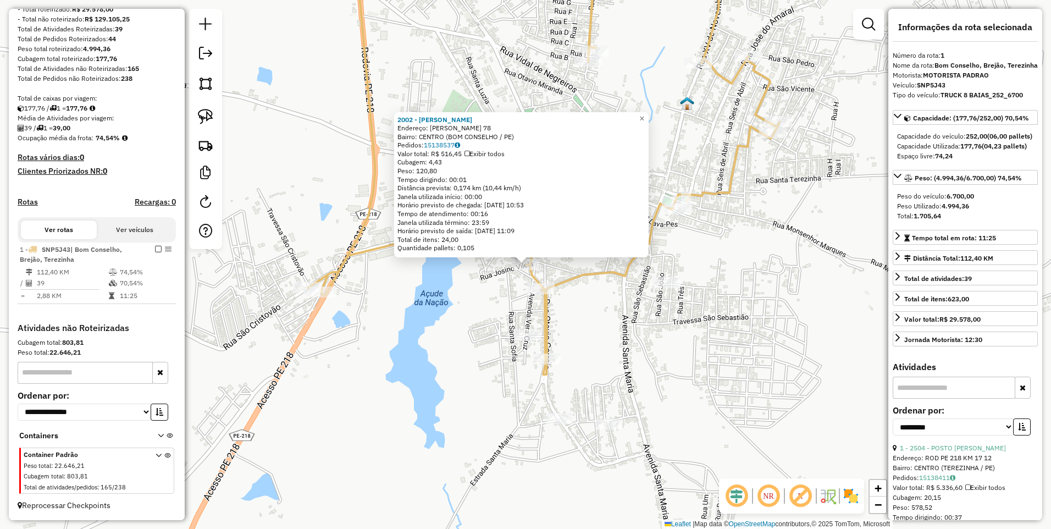
click at [481, 295] on div "2002 - JOAO CRUZEIRO Endereço: josino vilela 78 Bairro: CENTRO (BOM CONSELHO / …" at bounding box center [525, 264] width 1051 height 529
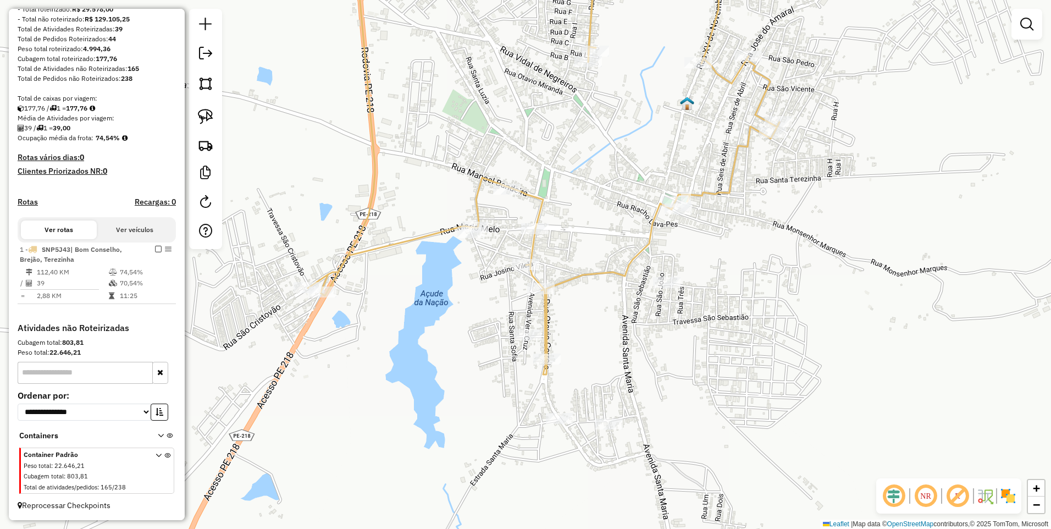
click at [471, 220] on icon at bounding box center [543, 160] width 471 height 427
select select "**********"
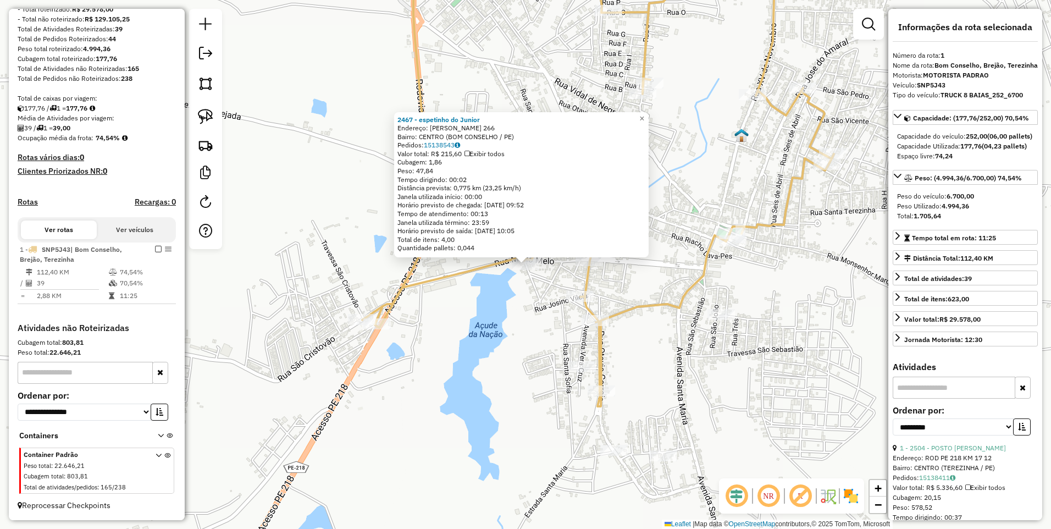
click at [535, 302] on div "2467 - espetinho do Junior Endereço: Mario Melo 266 Bairro: CENTRO (BOM CONSELH…" at bounding box center [525, 264] width 1051 height 529
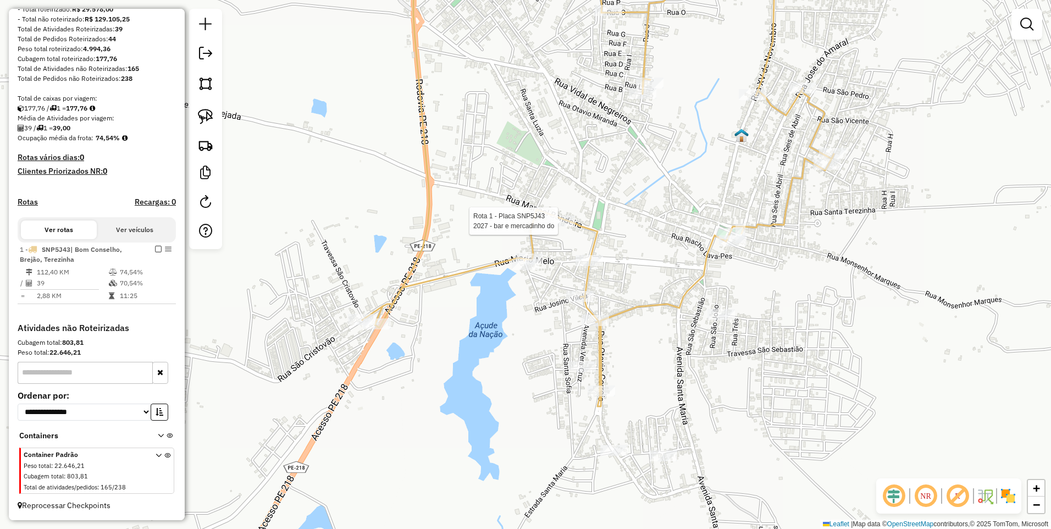
select select "**********"
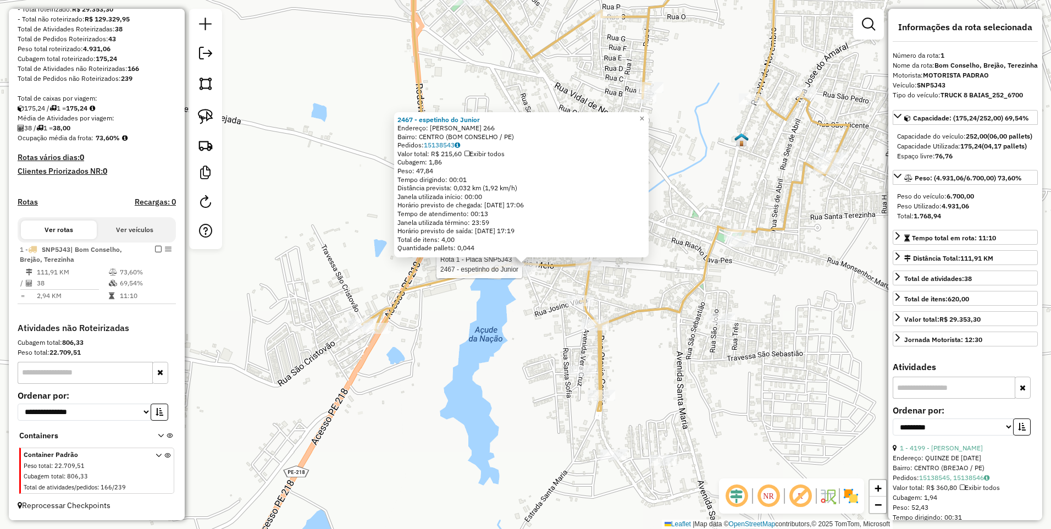
click at [481, 340] on div "Rota 1 - Placa SNP5J43 2467 - espetinho do Junior 2467 - espetinho do Junior En…" at bounding box center [525, 264] width 1051 height 529
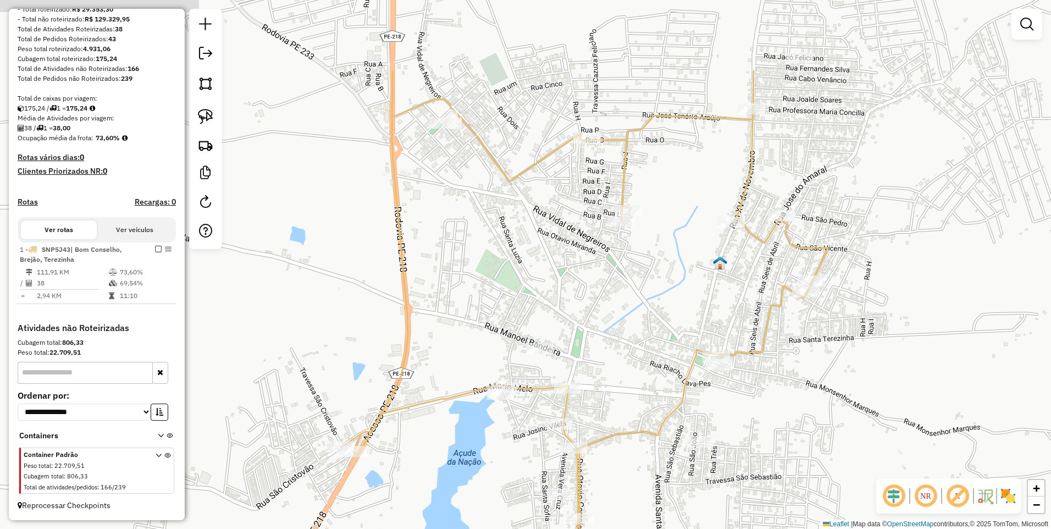
drag, startPoint x: 656, startPoint y: 255, endPoint x: 635, endPoint y: 378, distance: 124.9
click at [635, 378] on div "Janela de atendimento Grade de atendimento Capacidade Transportadoras Veículos …" at bounding box center [525, 264] width 1051 height 529
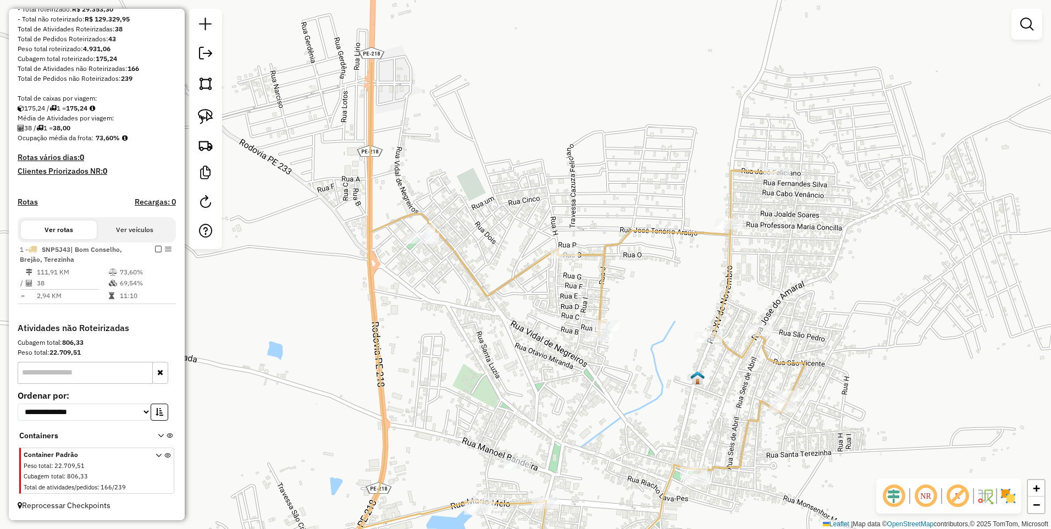
drag, startPoint x: 502, startPoint y: 206, endPoint x: 480, endPoint y: 321, distance: 117.0
click at [480, 321] on div "Janela de atendimento Grade de atendimento Capacidade Transportadoras Veículos …" at bounding box center [525, 264] width 1051 height 529
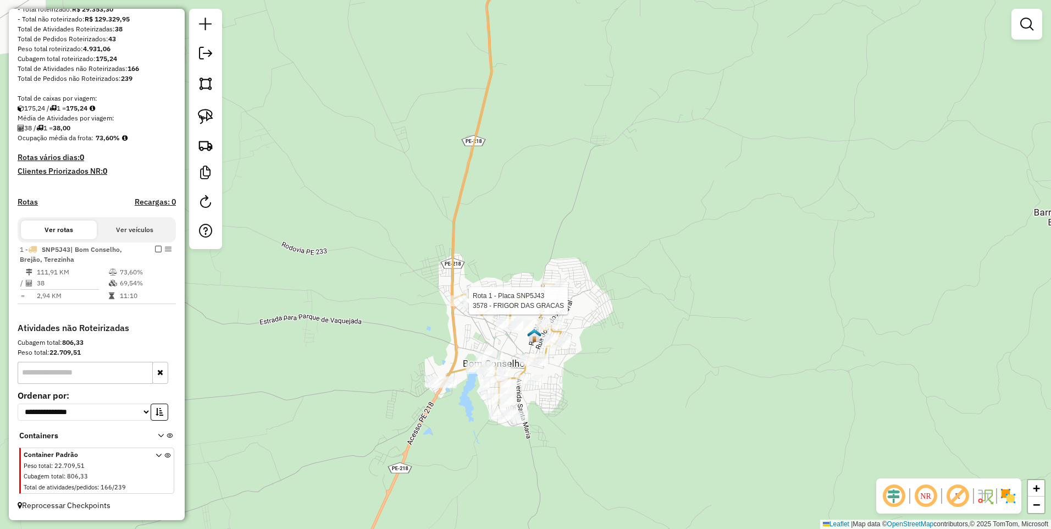
select select "**********"
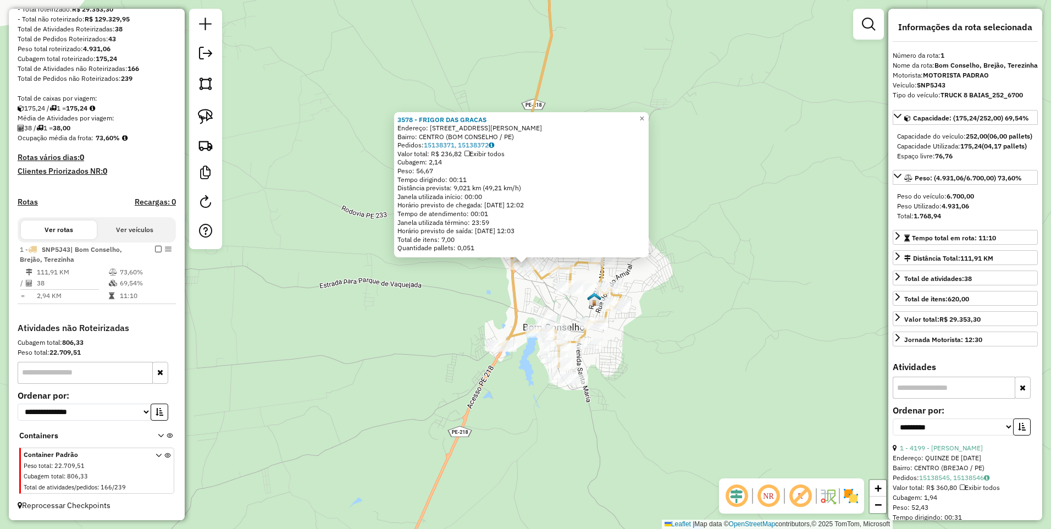
click at [449, 318] on div "3578 - FRIGOR DAS GRACAS Endereço: RUA VIDAL DE NEGREIROS 565 Bairro: CENTRO (B…" at bounding box center [525, 264] width 1051 height 529
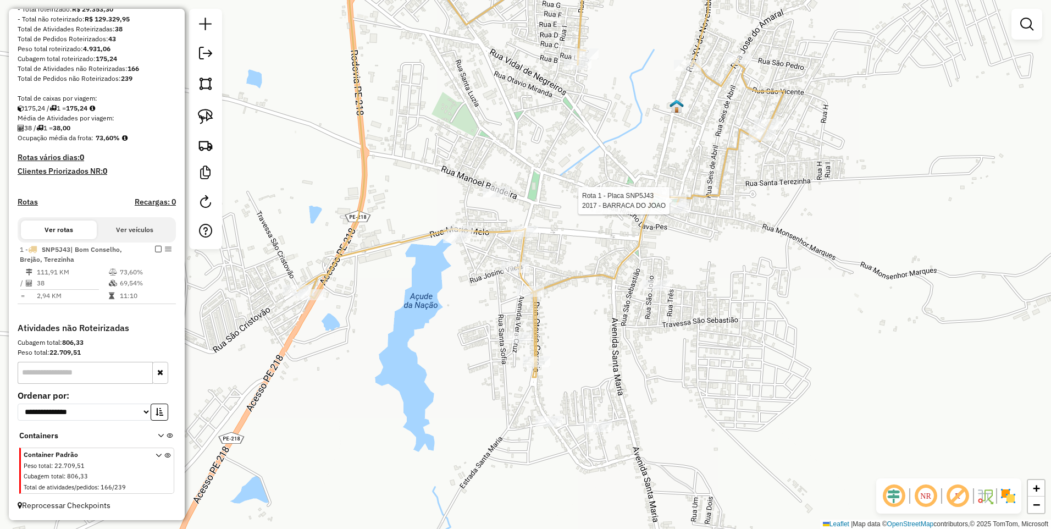
select select "**********"
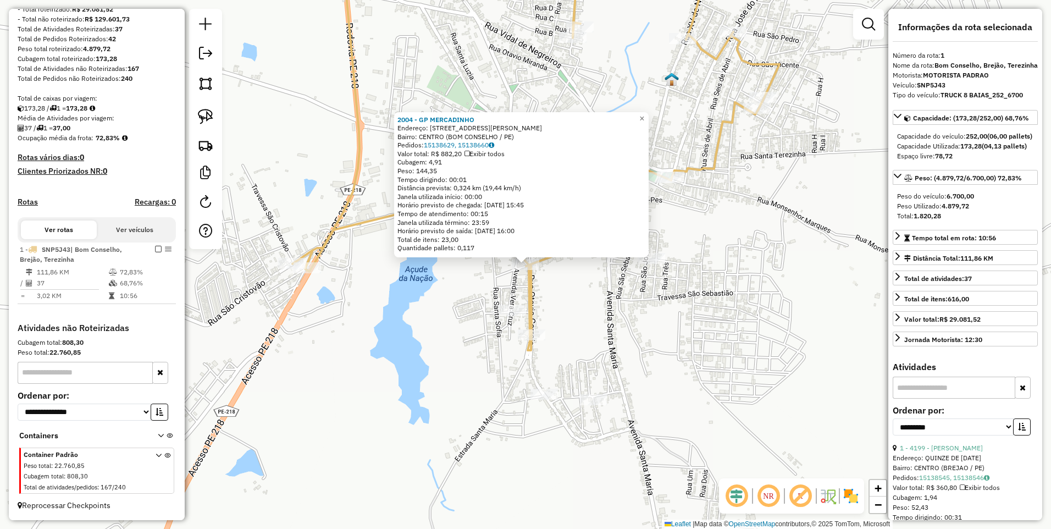
click at [454, 319] on div "Rota 1 - Placa SNP5J43 2168 - MERCADO SANTA CLARA 2004 - GP MERCADINHO Endereço…" at bounding box center [525, 264] width 1051 height 529
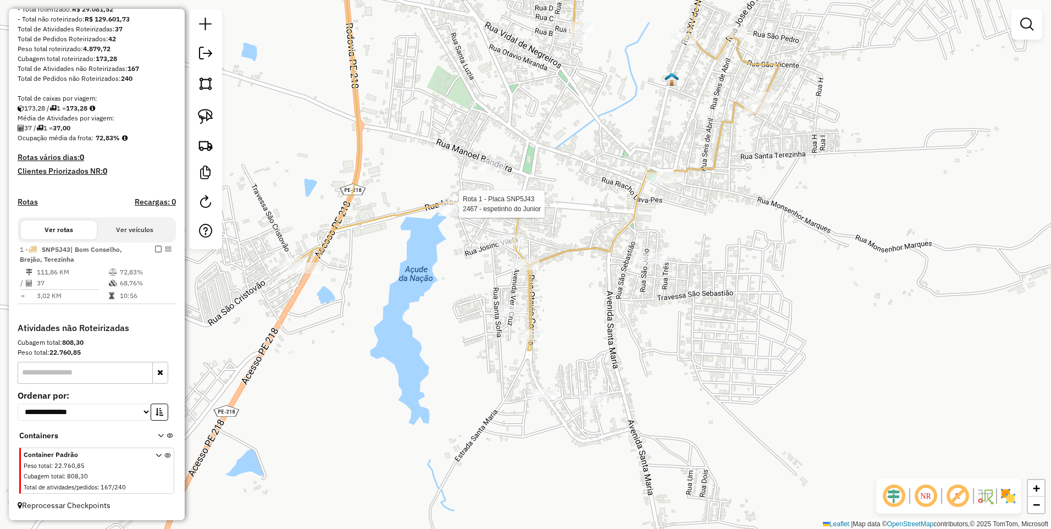
select select "**********"
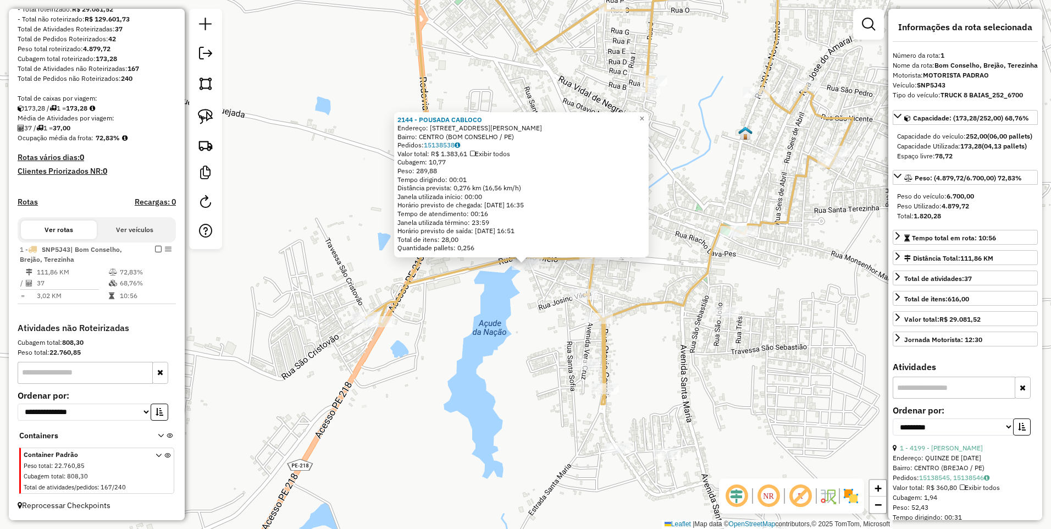
click at [531, 286] on div "2144 - POUSADA CABLOCO Endereço: R MARIO MELO 254 Bairro: CENTRO (BOM CONSELHO …" at bounding box center [525, 264] width 1051 height 529
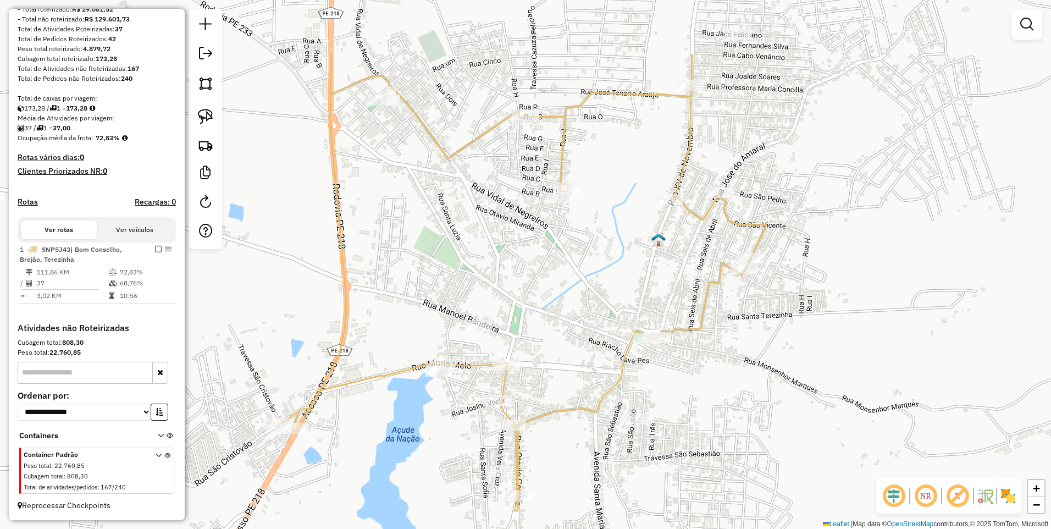
drag, startPoint x: 663, startPoint y: 210, endPoint x: 573, endPoint y: 324, distance: 145.2
click at [573, 324] on div "Janela de atendimento Grade de atendimento Capacidade Transportadoras Veículos …" at bounding box center [525, 264] width 1051 height 529
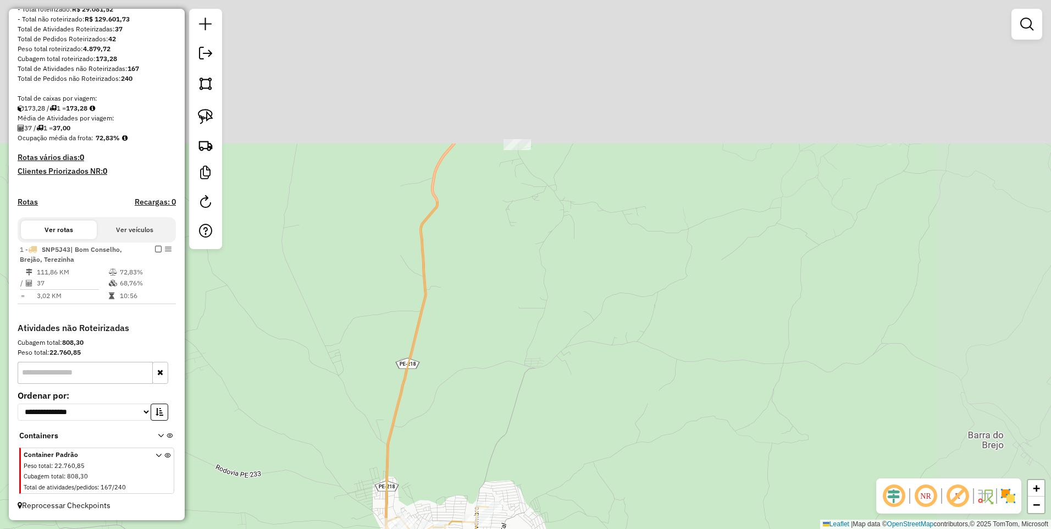
drag, startPoint x: 646, startPoint y: 115, endPoint x: 519, endPoint y: 369, distance: 283.8
click at [519, 369] on div "Janela de atendimento Grade de atendimento Capacidade Transportadoras Veículos …" at bounding box center [525, 264] width 1051 height 529
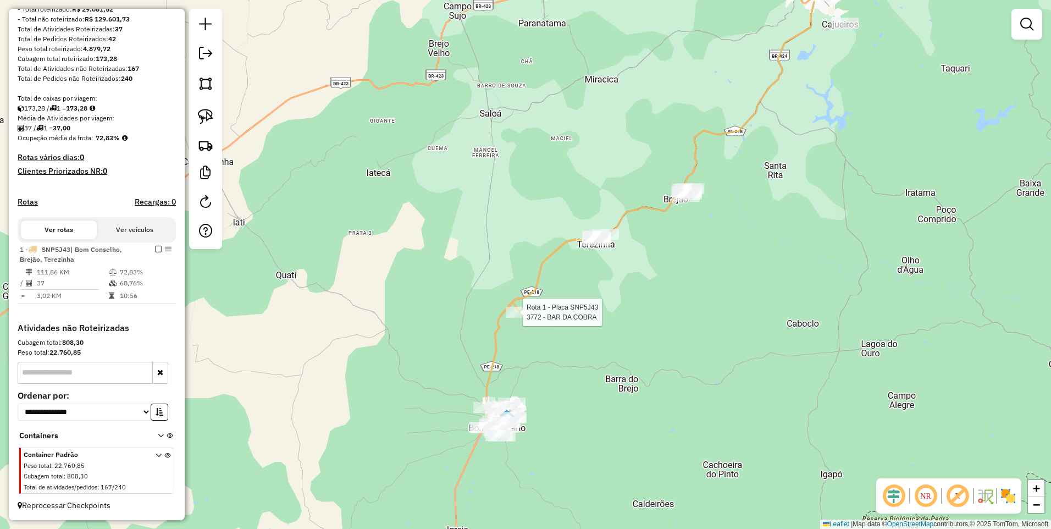
select select "**********"
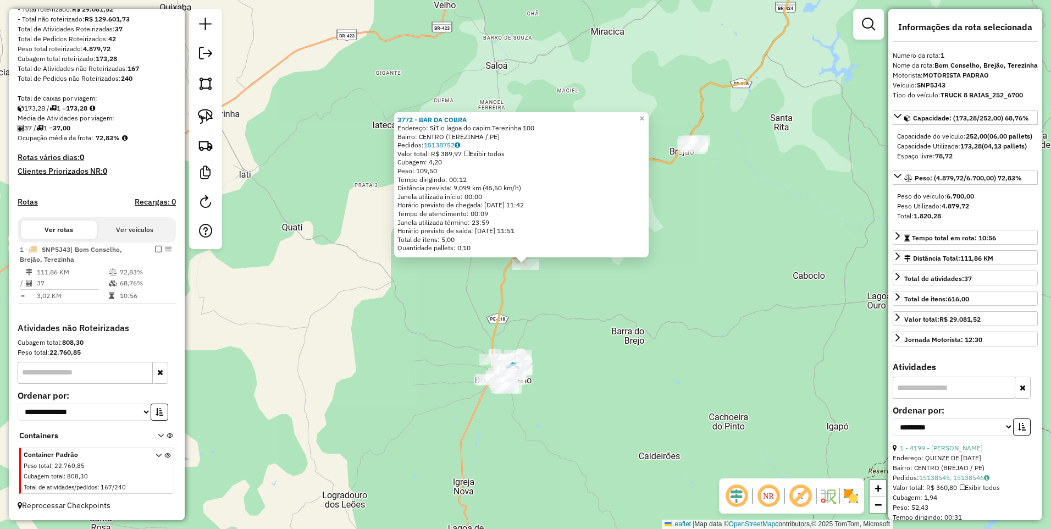
click at [542, 293] on div "3772 - BAR DA COBRA Endereço: SiTio lagoa do capim Terezinha 100 Bairro: CENTRO…" at bounding box center [525, 264] width 1051 height 529
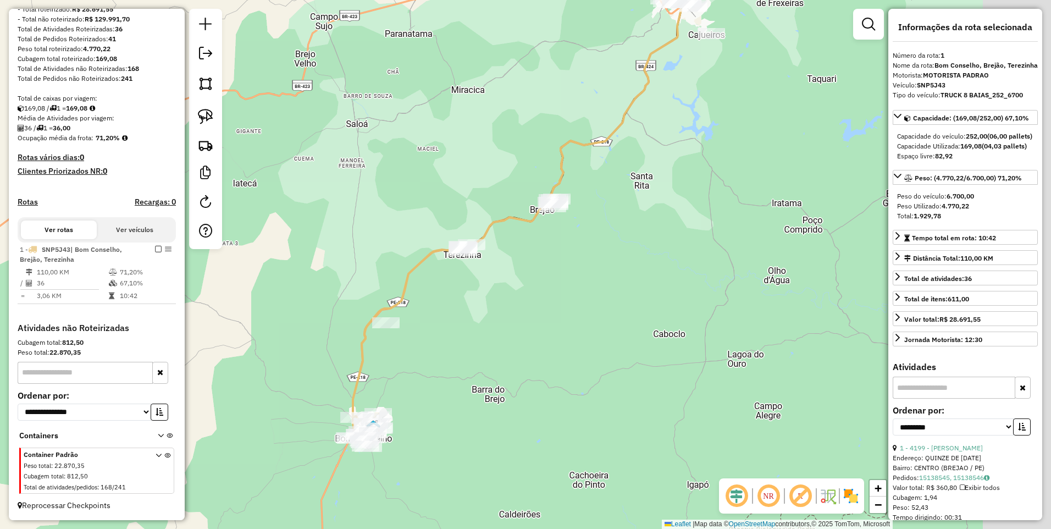
drag, startPoint x: 683, startPoint y: 241, endPoint x: 543, endPoint y: 299, distance: 151.2
click at [543, 299] on div "Janela de atendimento Grade de atendimento Capacidade Transportadoras Veículos …" at bounding box center [525, 264] width 1051 height 529
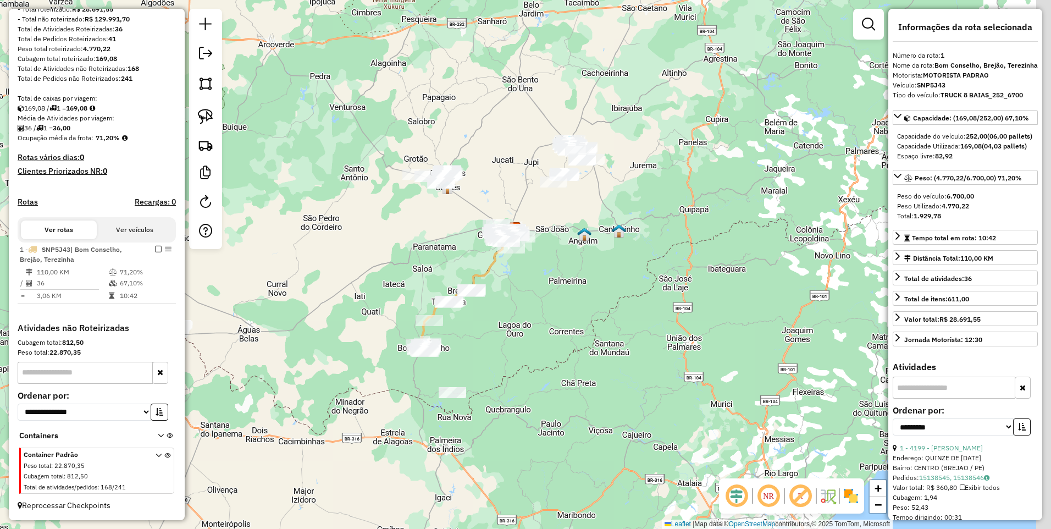
drag, startPoint x: 334, startPoint y: 235, endPoint x: 249, endPoint y: 234, distance: 84.1
click at [249, 234] on div "Janela de atendimento Grade de atendimento Capacidade Transportadoras Veículos …" at bounding box center [525, 264] width 1051 height 529
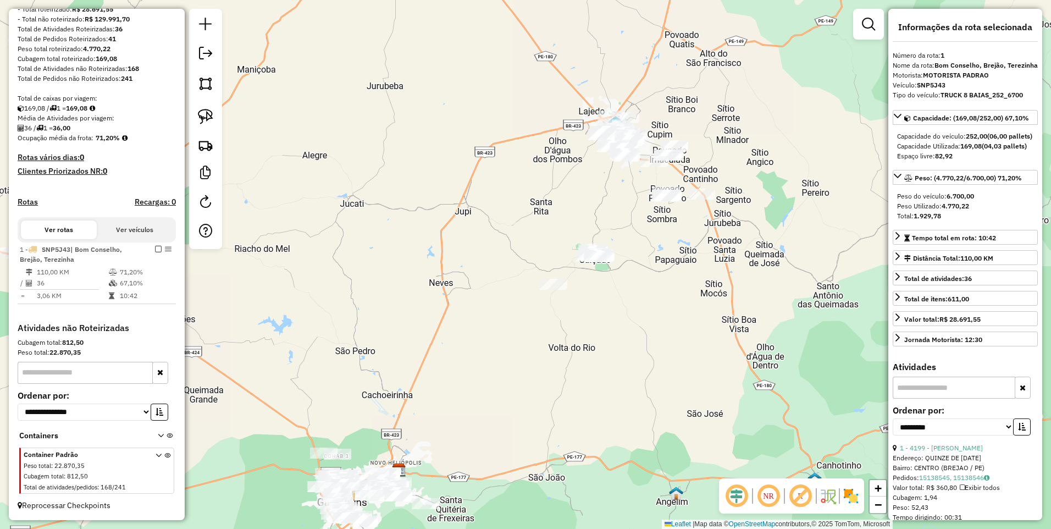
drag, startPoint x: 383, startPoint y: 177, endPoint x: 354, endPoint y: 224, distance: 54.7
click at [354, 224] on div "Janela de atendimento Grade de atendimento Capacidade Transportadoras Veículos …" at bounding box center [525, 264] width 1051 height 529
click at [202, 85] on img at bounding box center [205, 83] width 15 height 15
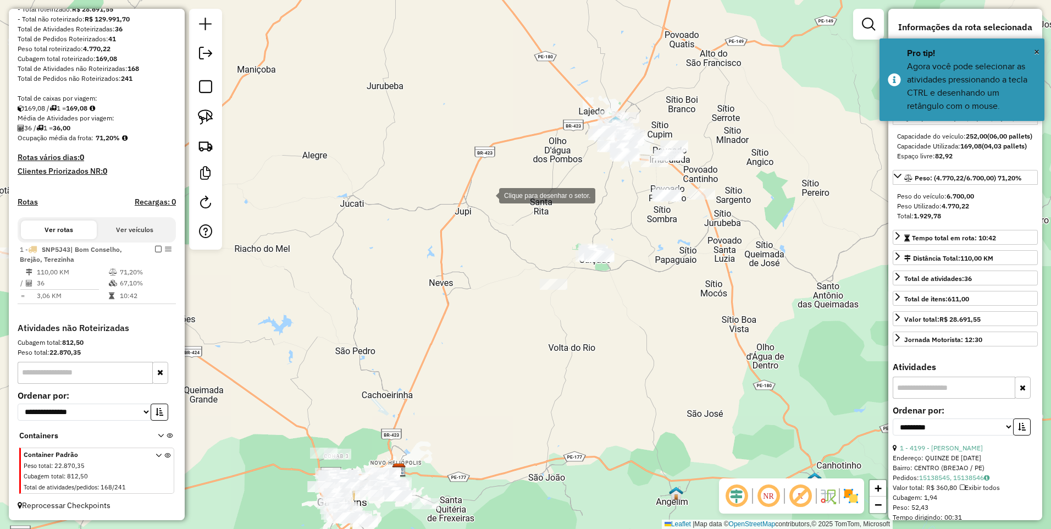
click at [488, 194] on div at bounding box center [488, 195] width 22 height 22
click at [551, 56] on div at bounding box center [540, 67] width 22 height 22
drag, startPoint x: 788, startPoint y: 90, endPoint x: 786, endPoint y: 233, distance: 142.9
click at [788, 90] on div at bounding box center [788, 90] width 22 height 22
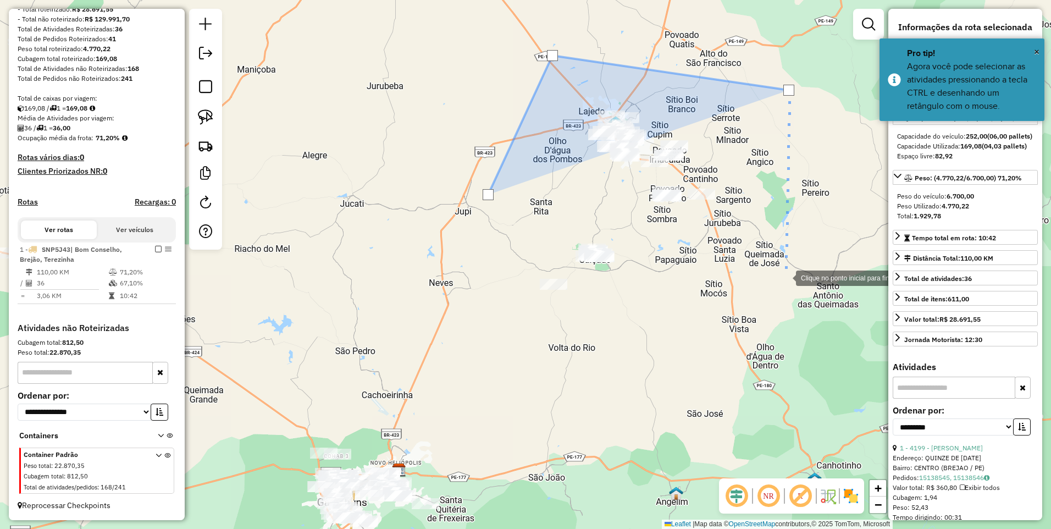
drag, startPoint x: 767, startPoint y: 314, endPoint x: 737, endPoint y: 310, distance: 30.0
click at [774, 288] on div at bounding box center [785, 277] width 22 height 22
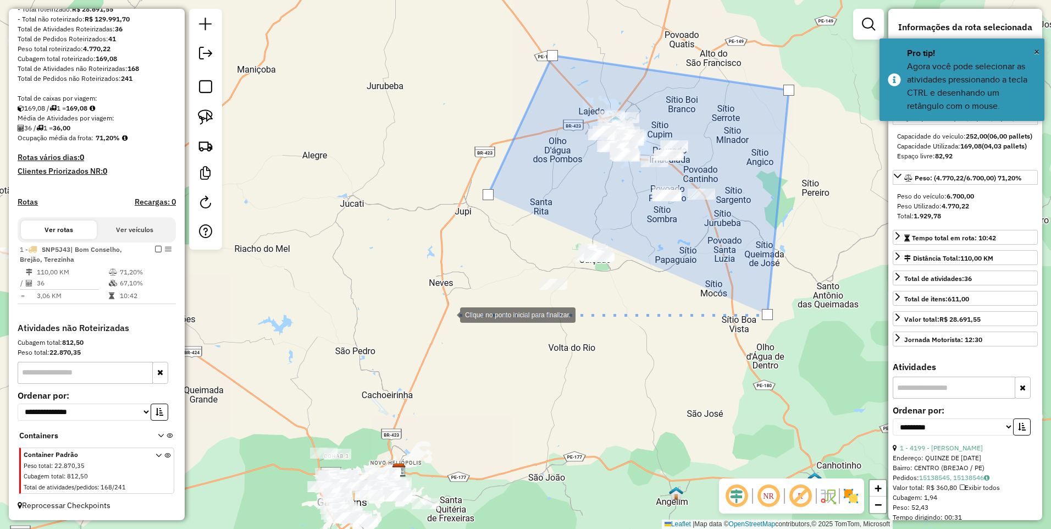
click at [449, 314] on div at bounding box center [449, 314] width 22 height 22
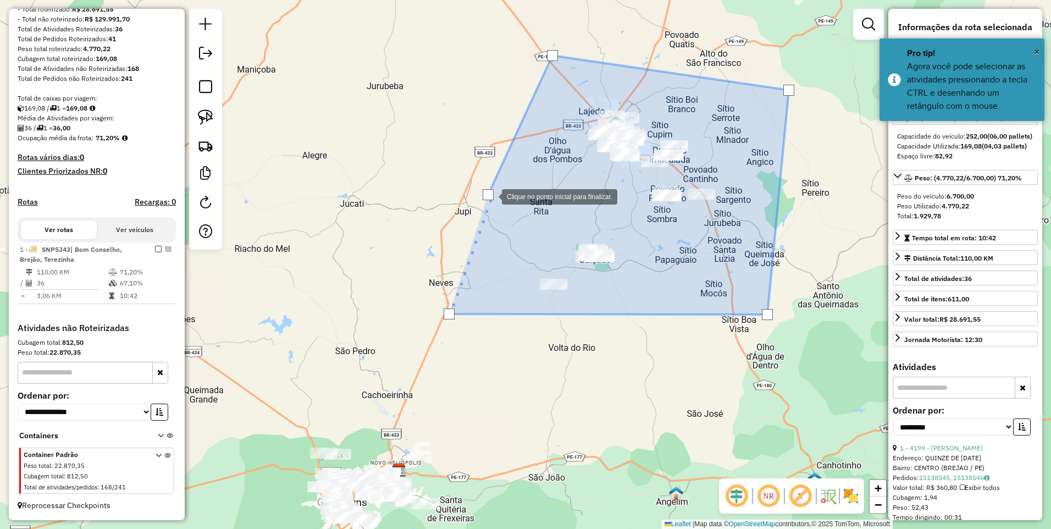
click at [491, 196] on div at bounding box center [487, 194] width 11 height 11
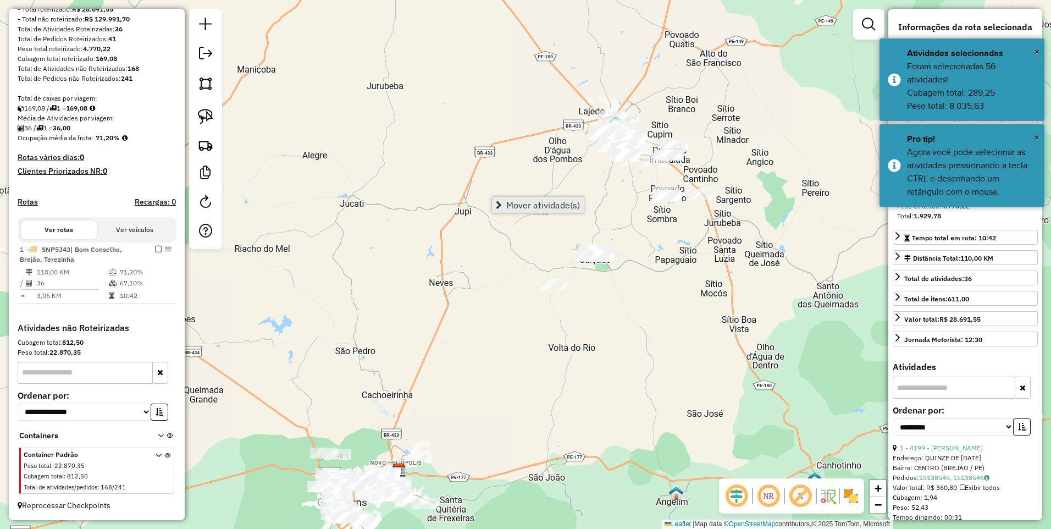
click at [518, 202] on span "Mover atividade(s)" at bounding box center [543, 205] width 74 height 9
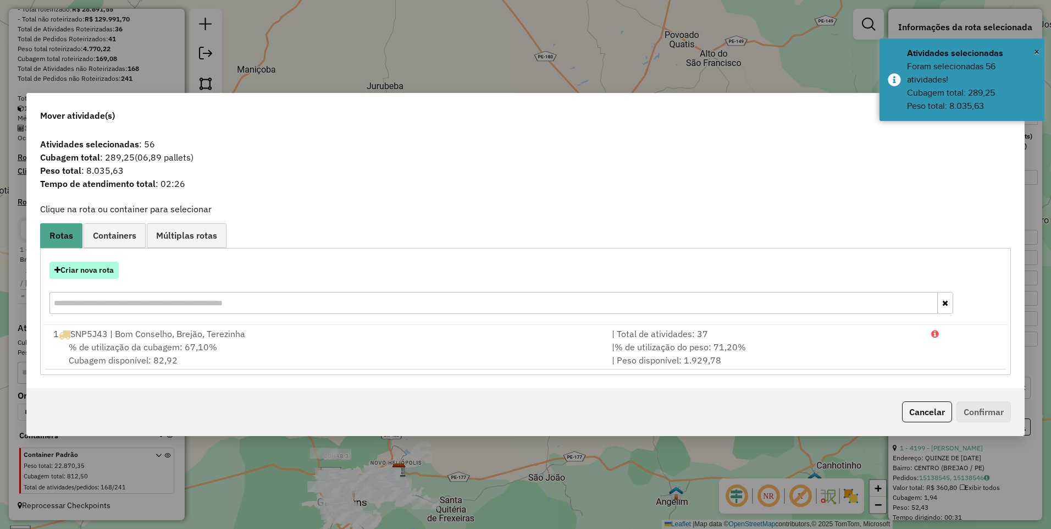
click at [76, 276] on button "Criar nova rota" at bounding box center [83, 270] width 69 height 17
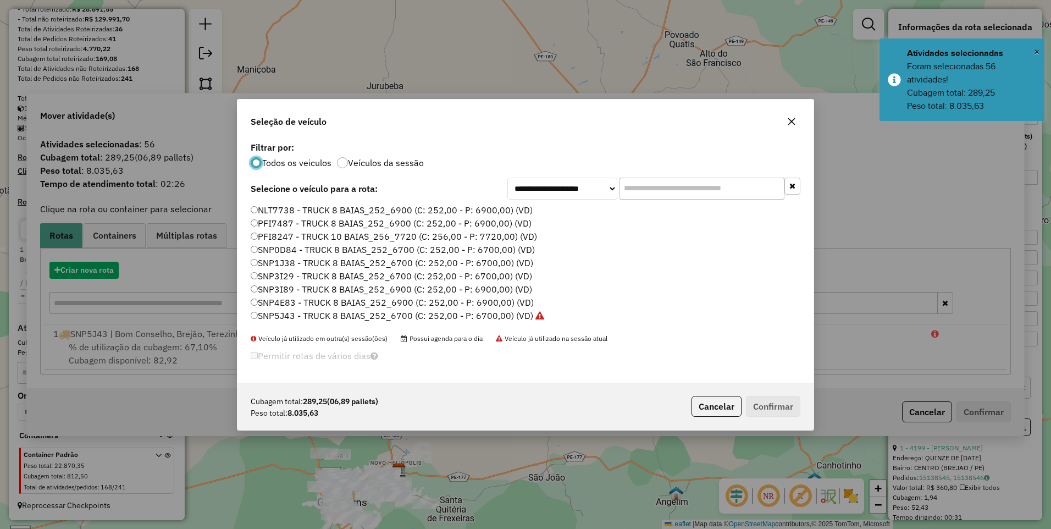
scroll to position [6, 3]
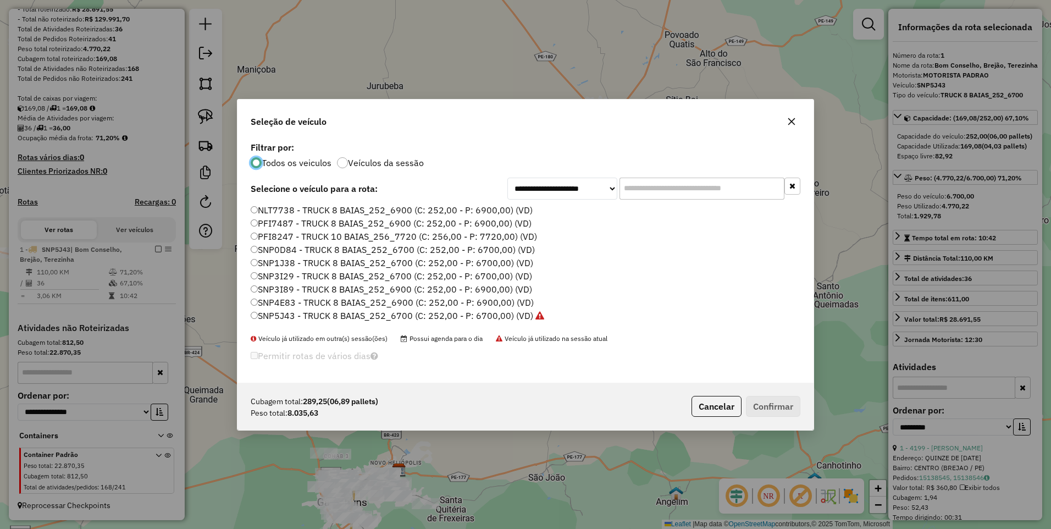
click at [505, 314] on label "SNP5J43 - TRUCK 8 BAIAS_252_6700 (C: 252,00 - P: 6700,00) (VD)" at bounding box center [397, 315] width 293 height 13
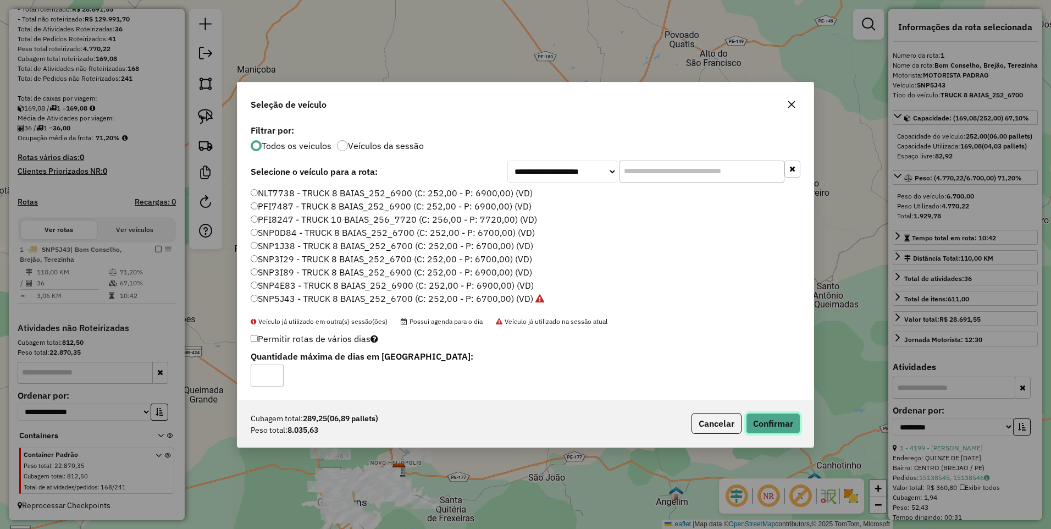
click at [773, 416] on button "Confirmar" at bounding box center [773, 423] width 54 height 21
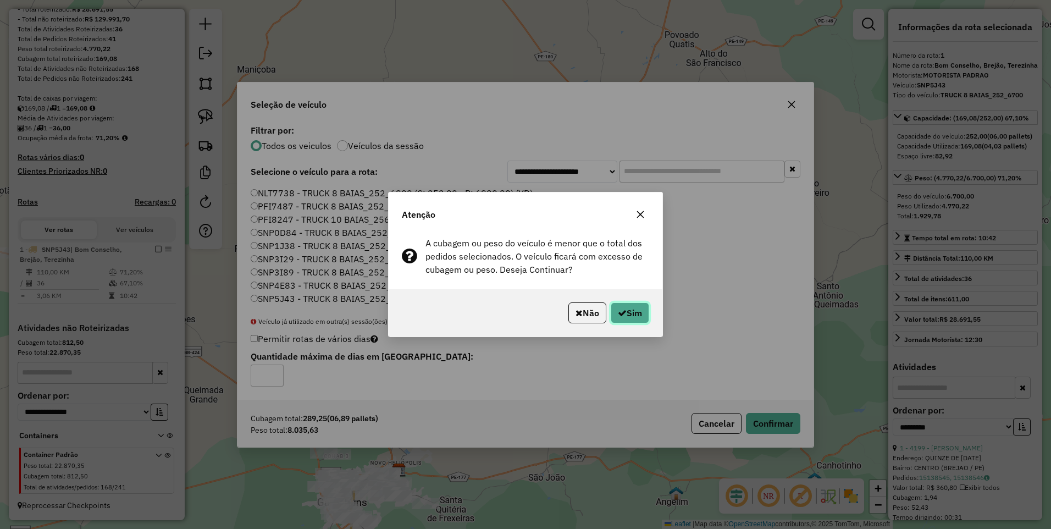
click at [628, 312] on button "Sim" at bounding box center [629, 312] width 38 height 21
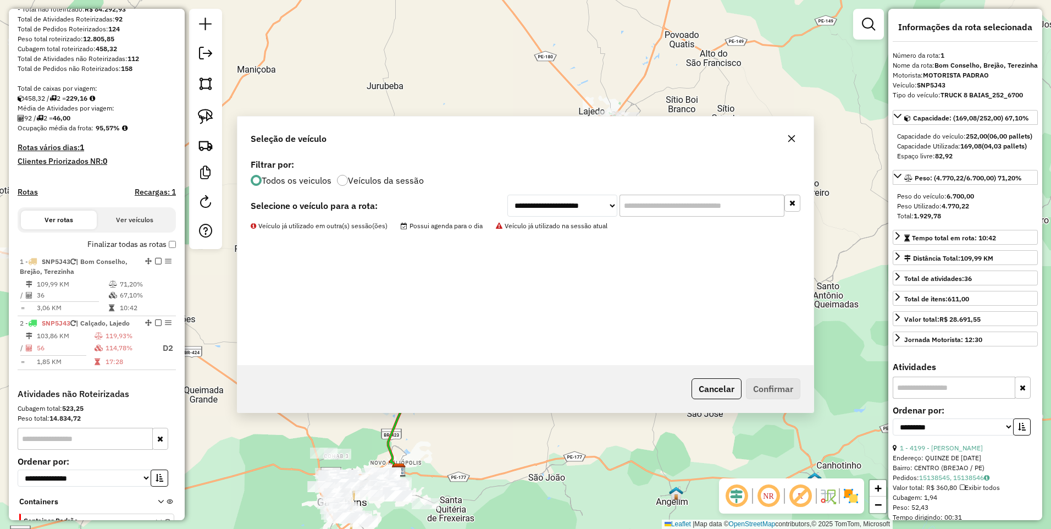
scroll to position [233, 0]
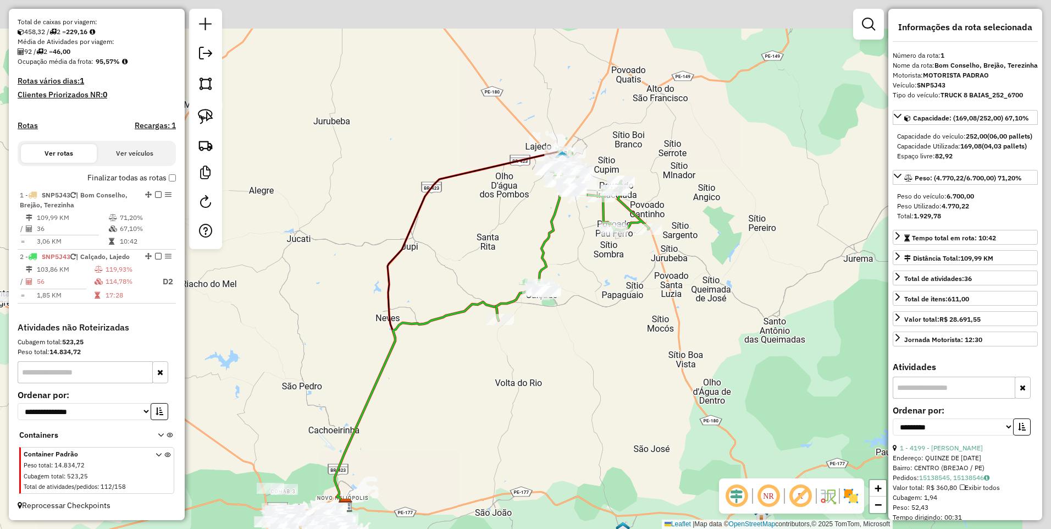
drag, startPoint x: 531, startPoint y: 216, endPoint x: 478, endPoint y: 252, distance: 63.9
click at [478, 252] on div "Janela de atendimento Grade de atendimento Capacidade Transportadoras Veículos …" at bounding box center [525, 264] width 1051 height 529
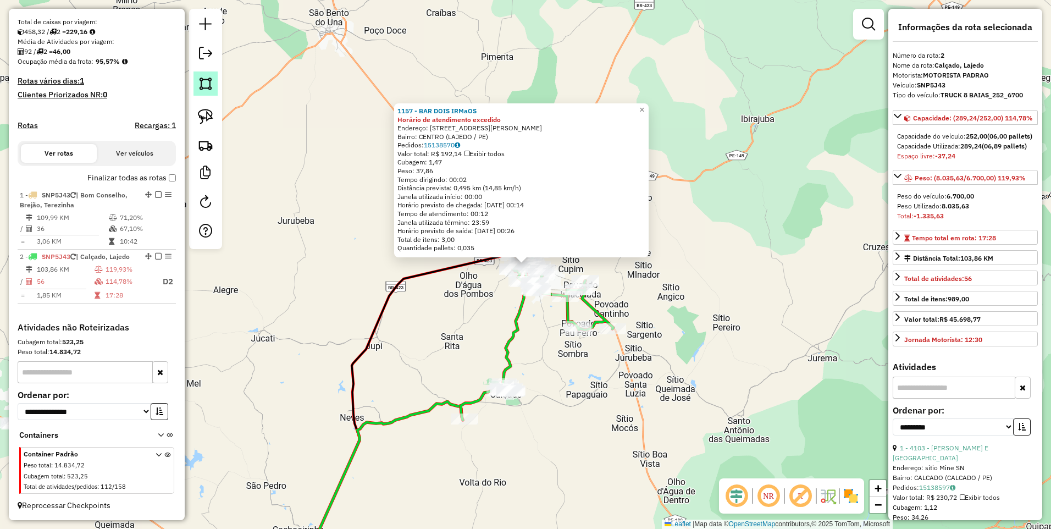
click at [205, 85] on img at bounding box center [205, 83] width 15 height 15
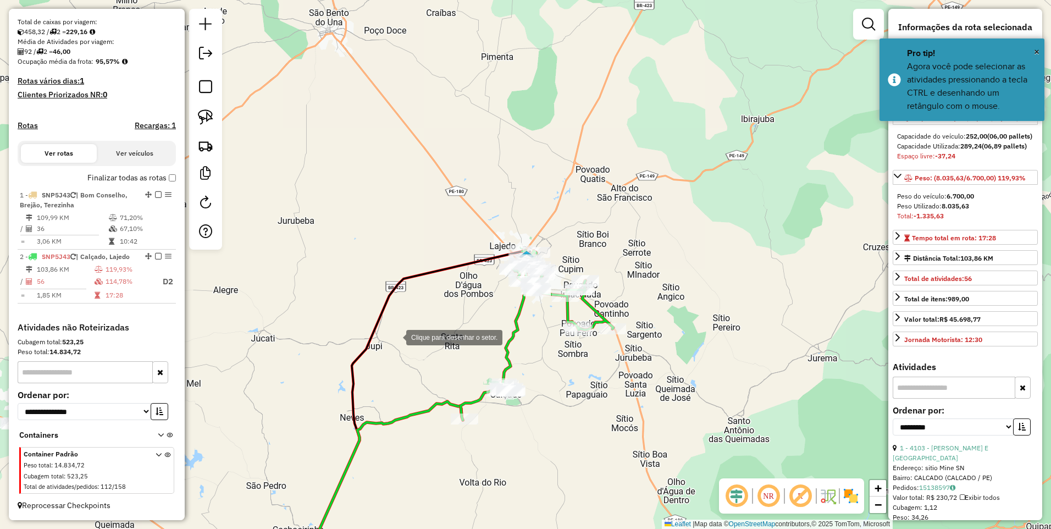
click at [395, 336] on div at bounding box center [395, 336] width 22 height 22
click at [499, 337] on div at bounding box center [499, 337] width 22 height 22
click at [584, 254] on div at bounding box center [584, 254] width 22 height 22
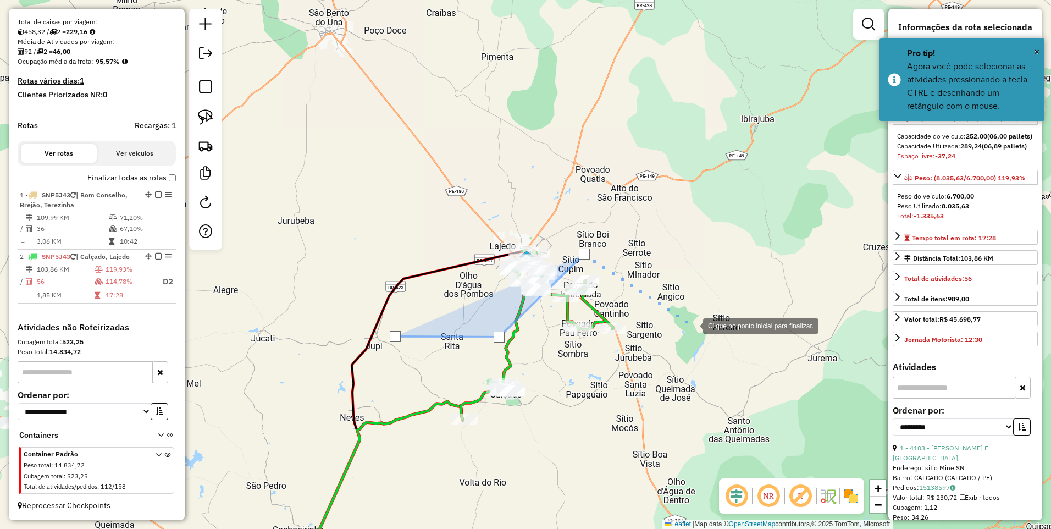
click at [692, 325] on div at bounding box center [692, 325] width 22 height 22
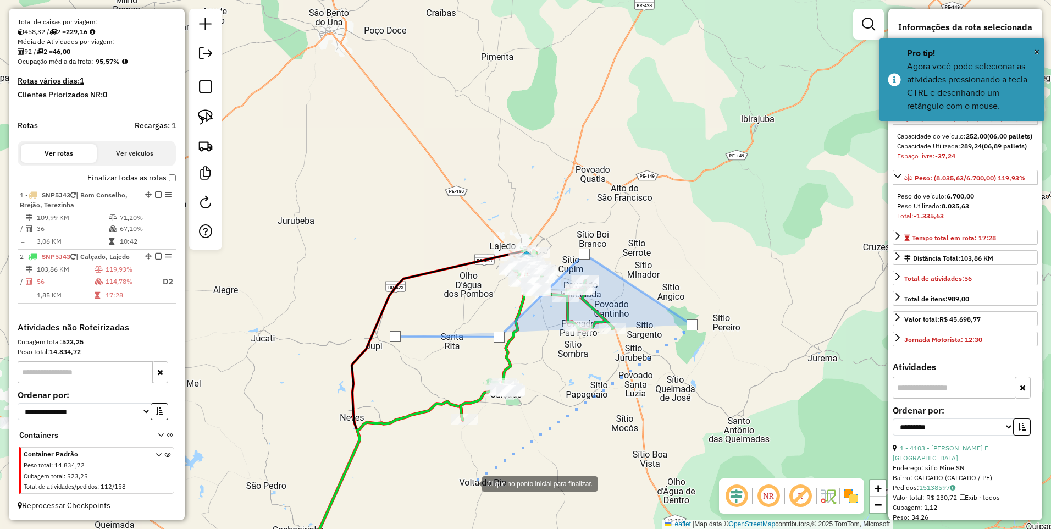
click at [471, 482] on div at bounding box center [471, 482] width 22 height 22
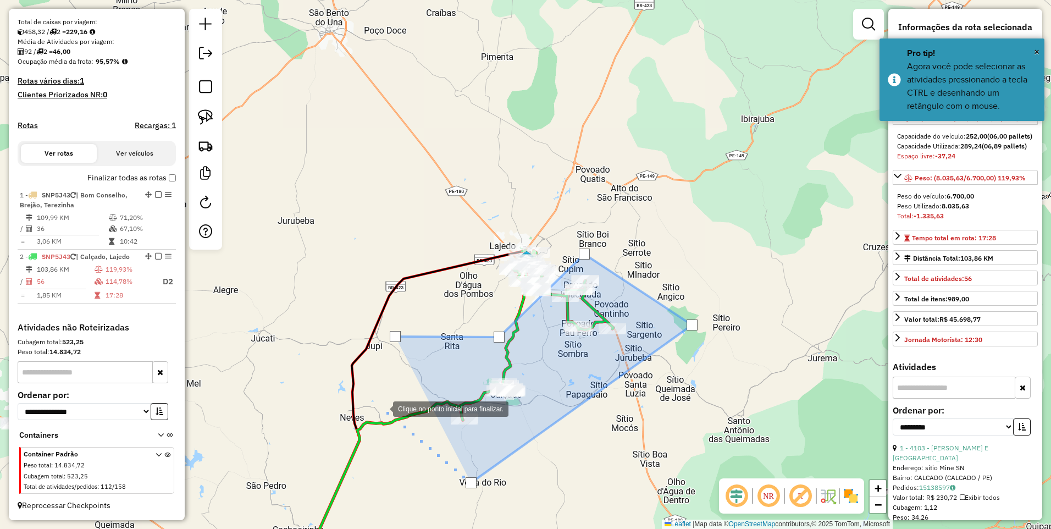
click at [380, 404] on div at bounding box center [382, 408] width 22 height 22
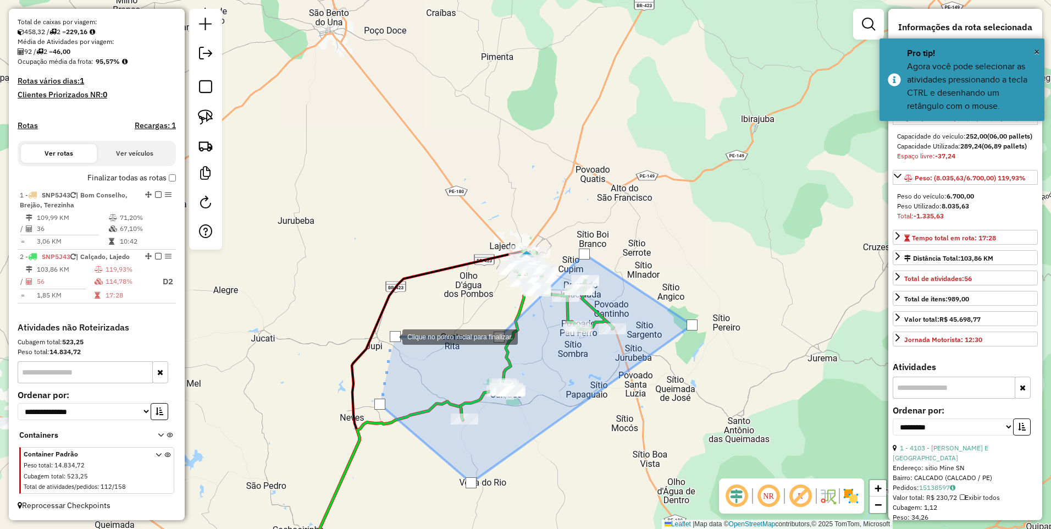
click at [391, 336] on div at bounding box center [395, 336] width 11 height 11
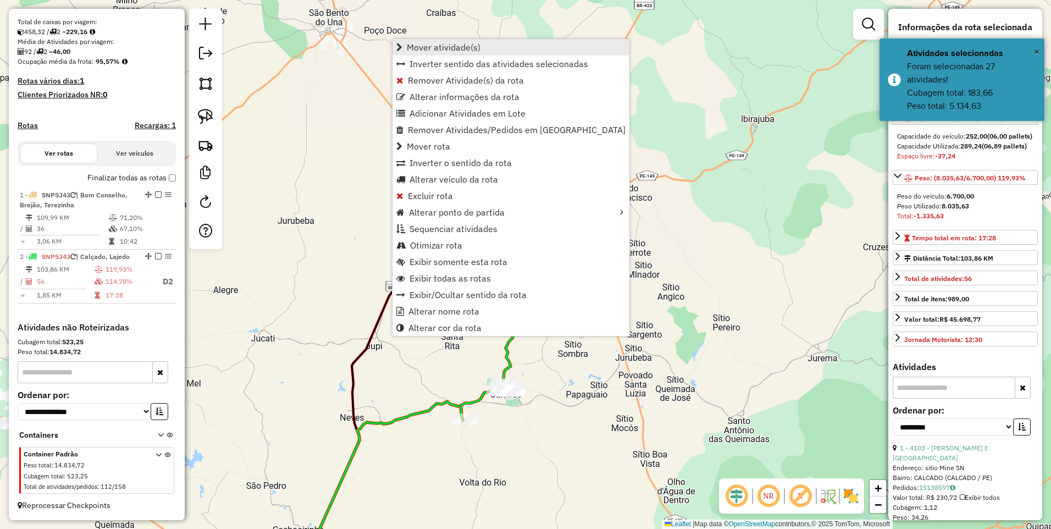
click at [447, 48] on span "Mover atividade(s)" at bounding box center [444, 47] width 74 height 9
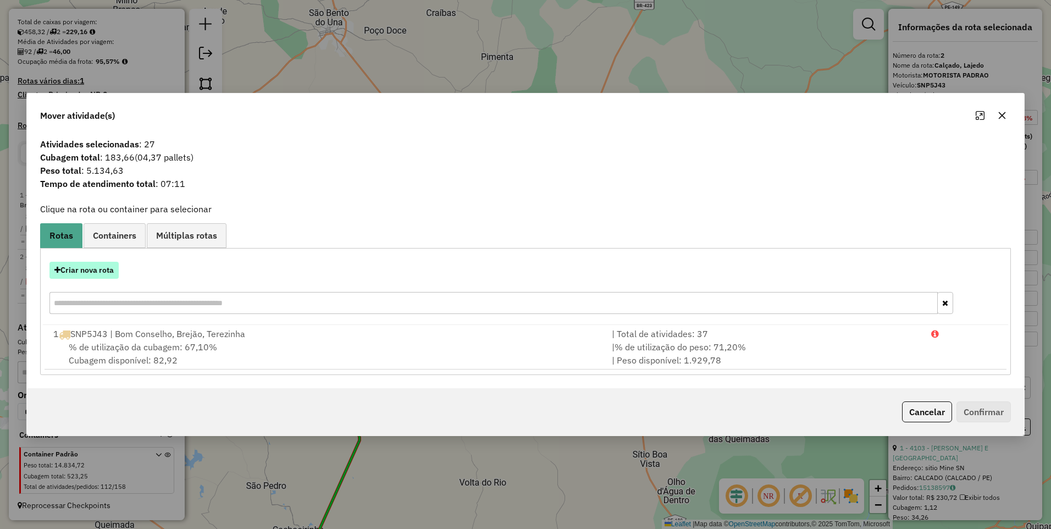
click at [99, 275] on button "Criar nova rota" at bounding box center [83, 270] width 69 height 17
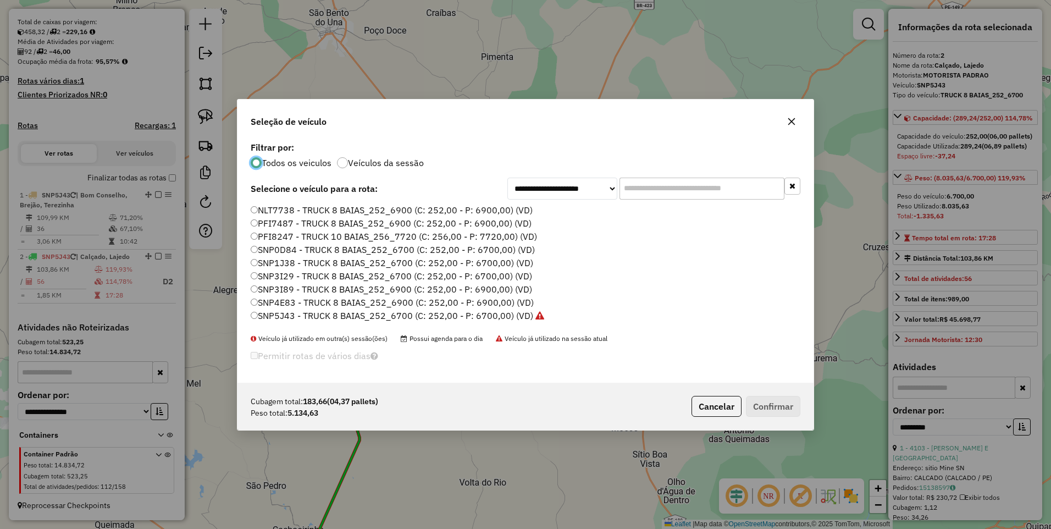
scroll to position [6, 3]
click at [513, 317] on label "SNP5J43 - TRUCK 8 BAIAS_252_6700 (C: 252,00 - P: 6700,00) (VD)" at bounding box center [397, 315] width 293 height 13
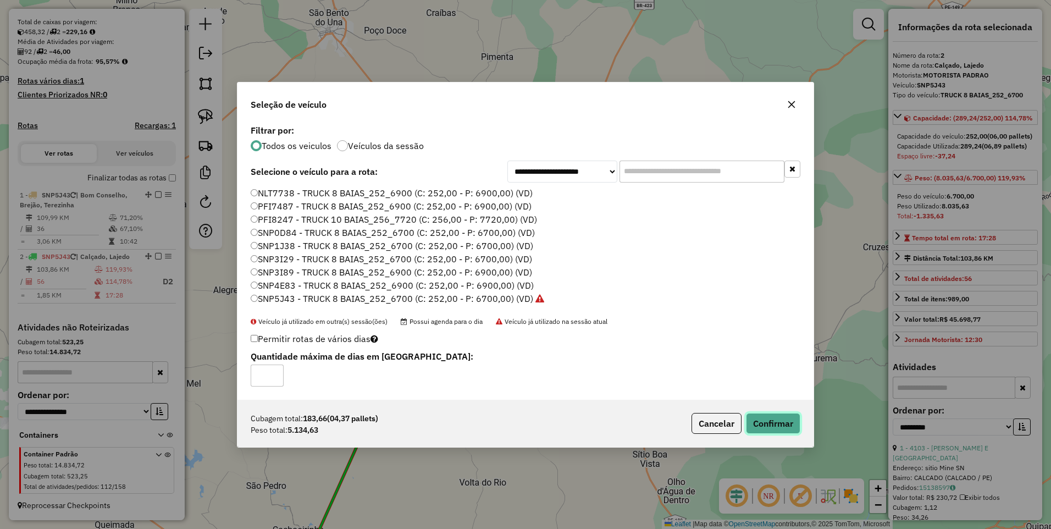
click at [766, 425] on button "Confirmar" at bounding box center [773, 423] width 54 height 21
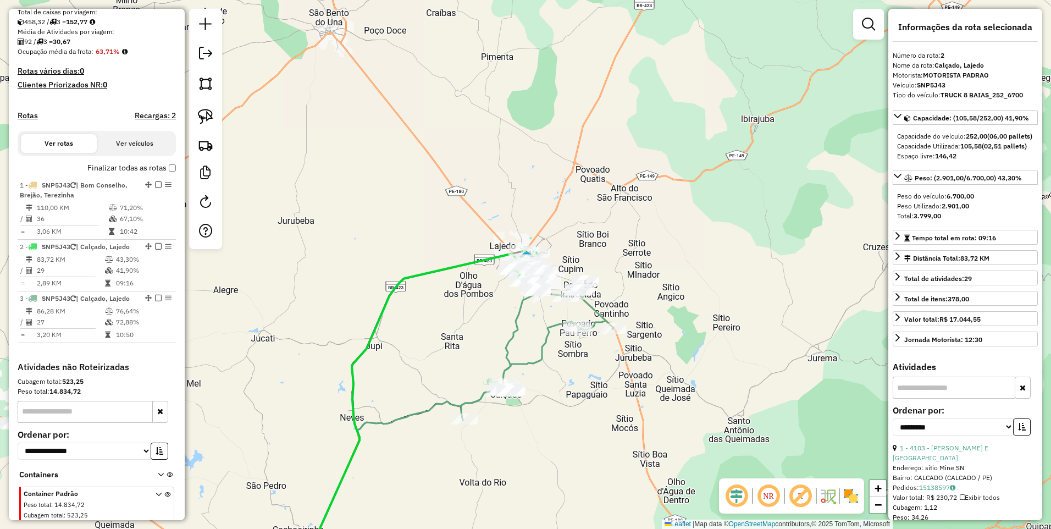
scroll to position [282, 0]
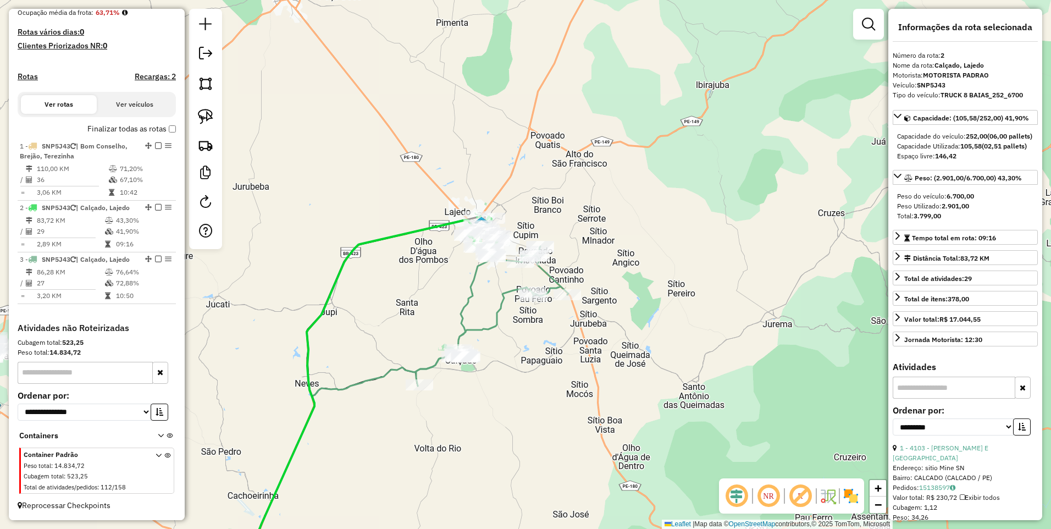
click at [438, 297] on div "Janela de atendimento Grade de atendimento Capacidade Transportadoras Veículos …" at bounding box center [525, 264] width 1051 height 529
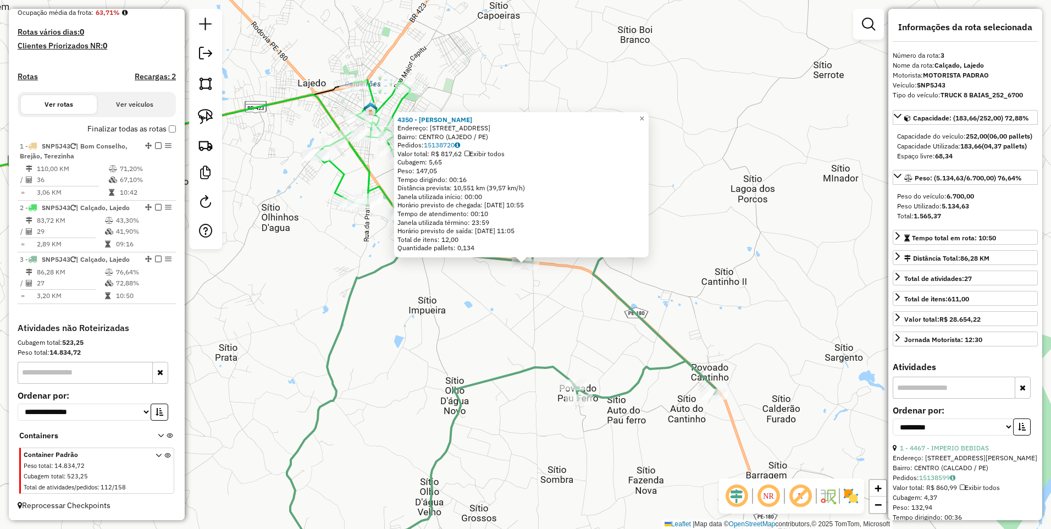
scroll to position [293, 0]
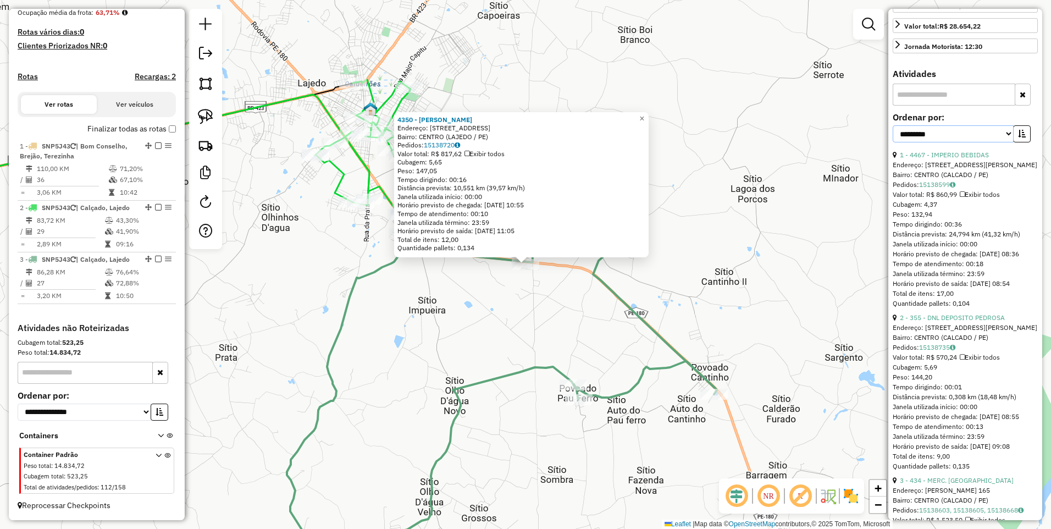
click at [946, 142] on select "**********" at bounding box center [952, 133] width 121 height 17
select select "*********"
click at [892, 142] on select "**********" at bounding box center [952, 133] width 121 height 17
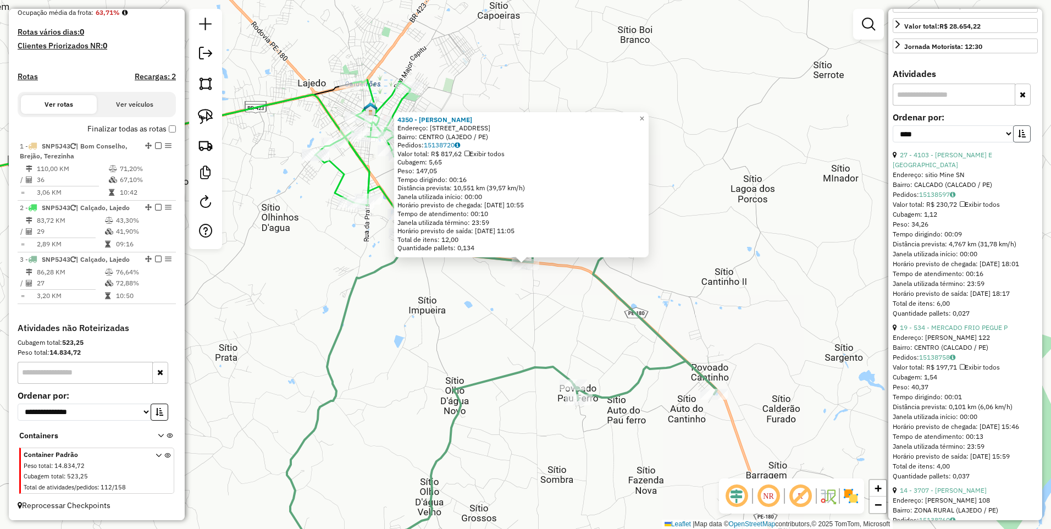
click at [1019, 137] on icon "button" at bounding box center [1022, 134] width 8 height 8
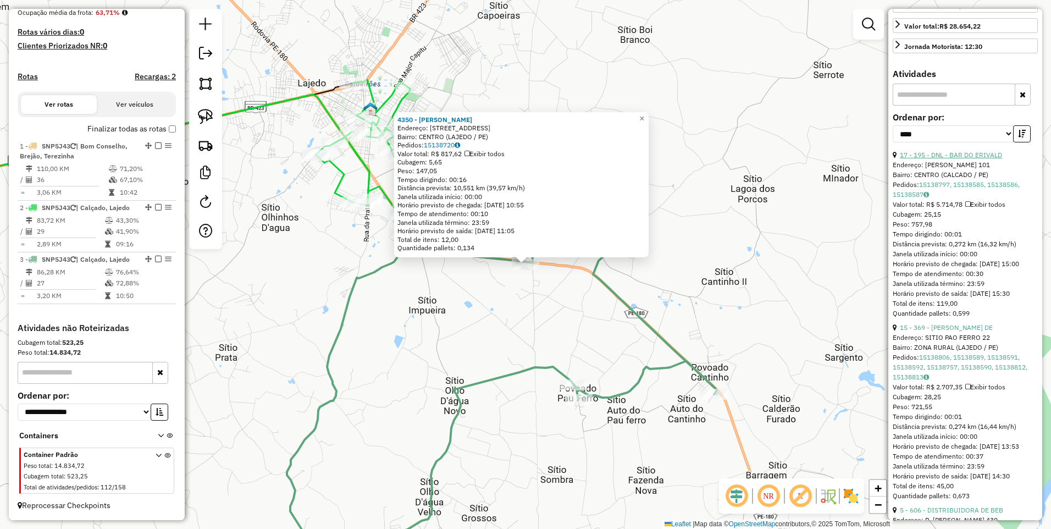
click at [937, 159] on link "17 - 195 - DNL - BAR DO ERIVALD" at bounding box center [950, 155] width 102 height 8
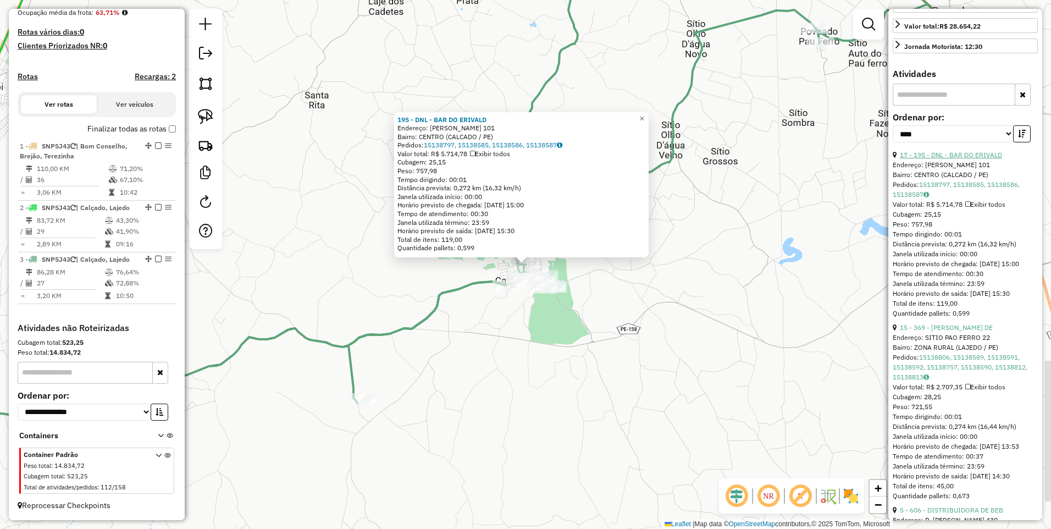
scroll to position [469, 0]
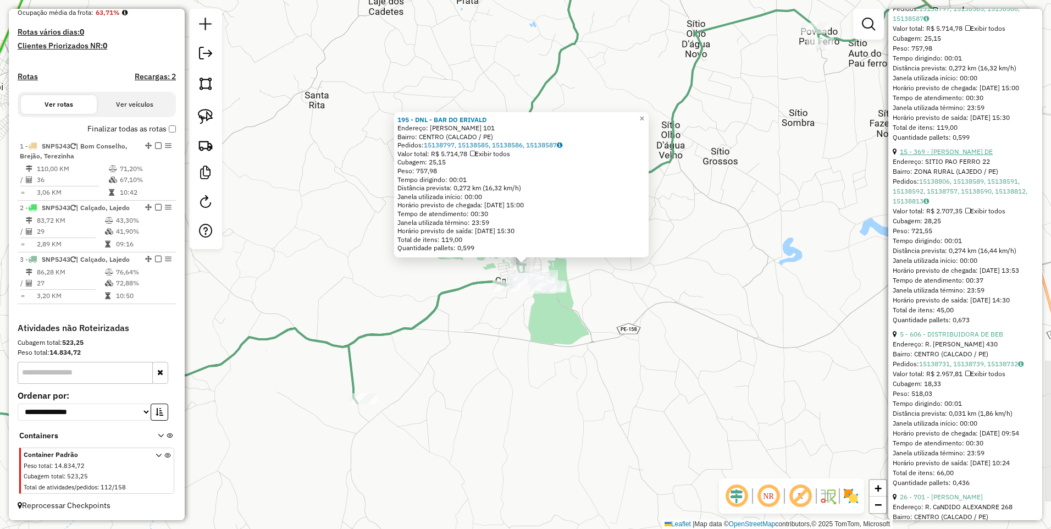
click at [942, 155] on link "15 - 369 - JANIELI SANTIAGO DE" at bounding box center [945, 151] width 93 height 8
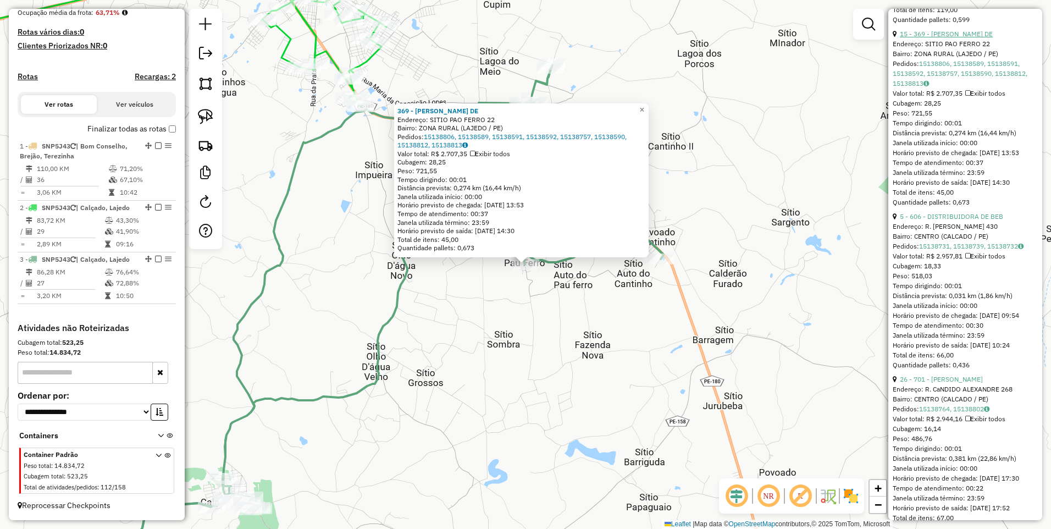
scroll to position [644, 0]
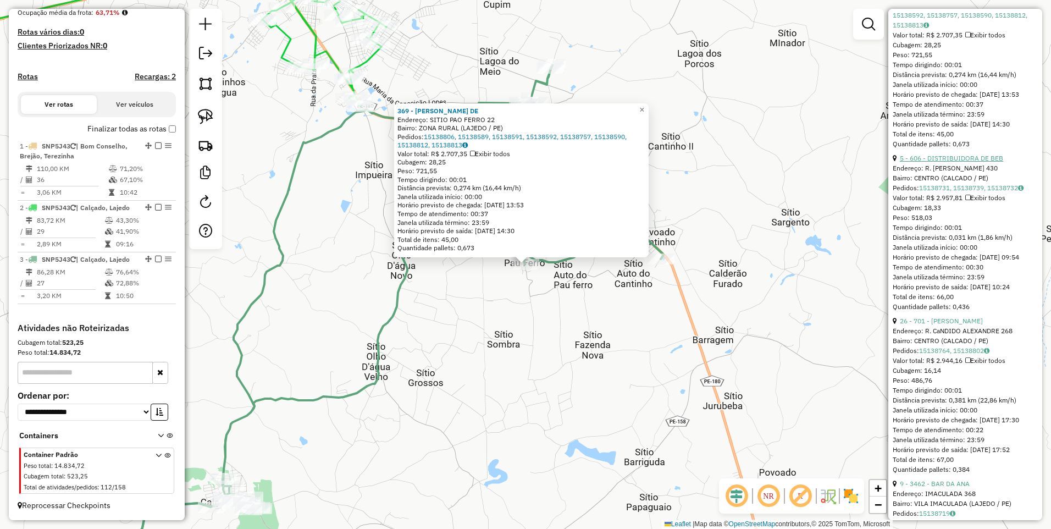
click at [946, 162] on link "5 - 606 - DISTRIBUIDORA DE BEB" at bounding box center [950, 158] width 103 height 8
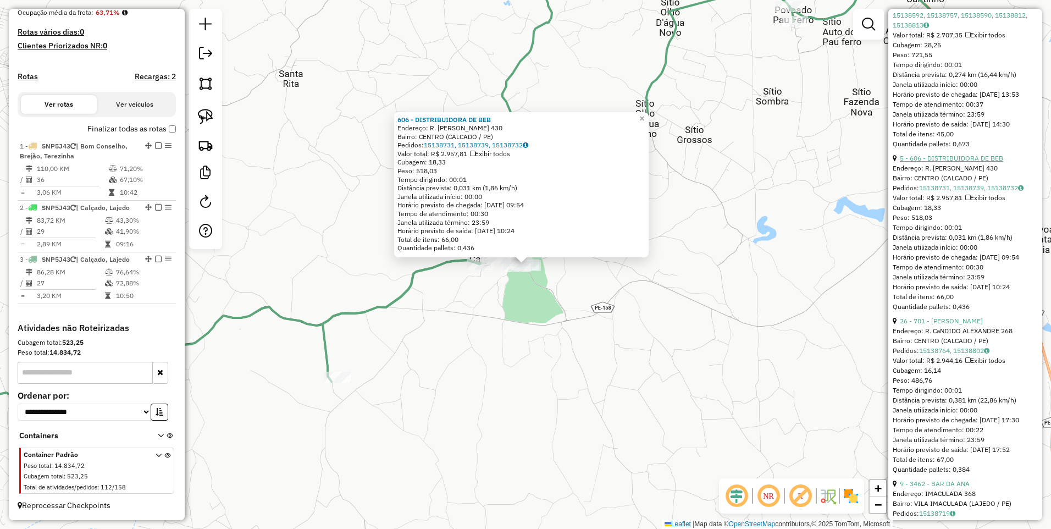
scroll to position [762, 0]
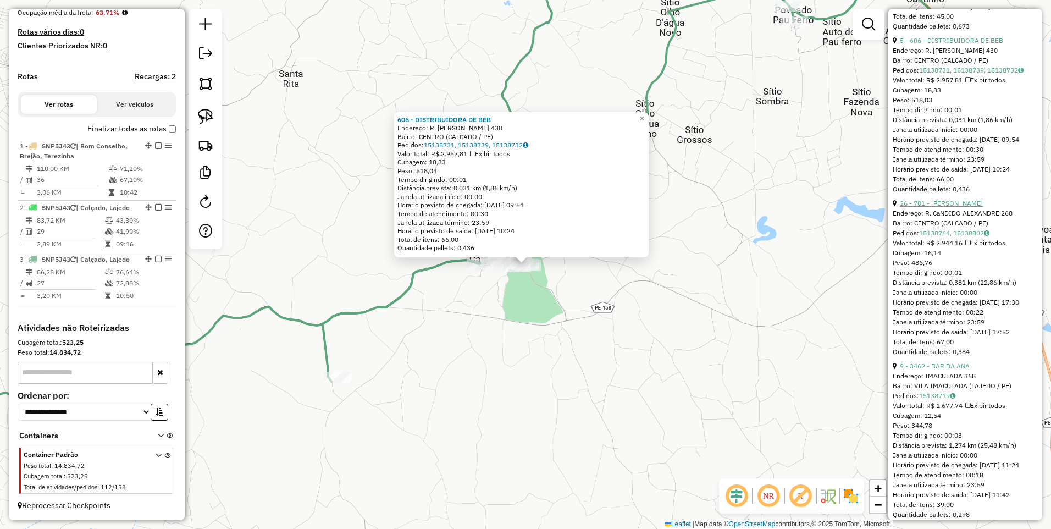
click at [954, 207] on link "26 - 701 - MERCADINHO ARAUJO" at bounding box center [940, 203] width 83 height 8
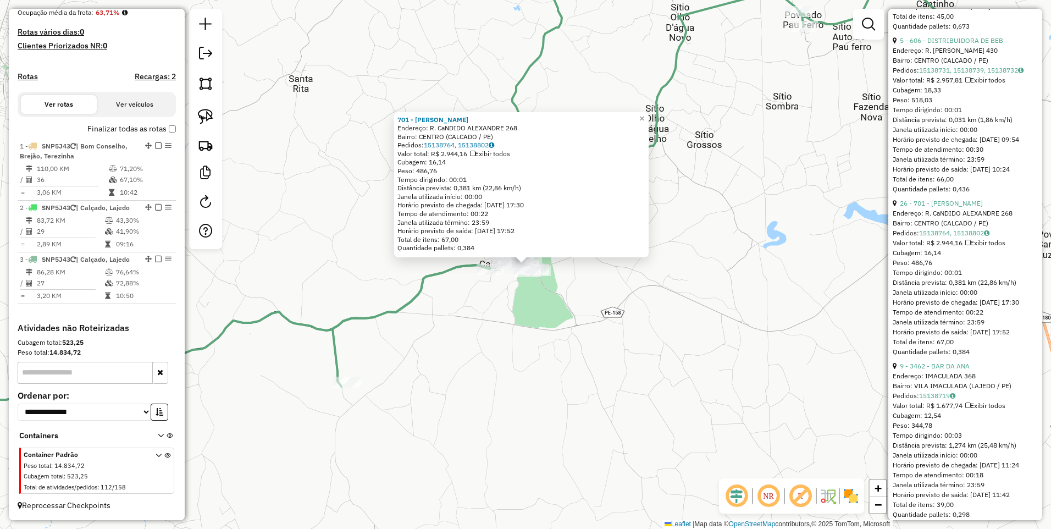
click at [729, 294] on div "701 - MERCADINHO ARAUJO Endereço: R. CaNDIDO ALEXANDRE 268 Bairro: CENTRO (CALC…" at bounding box center [525, 264] width 1051 height 529
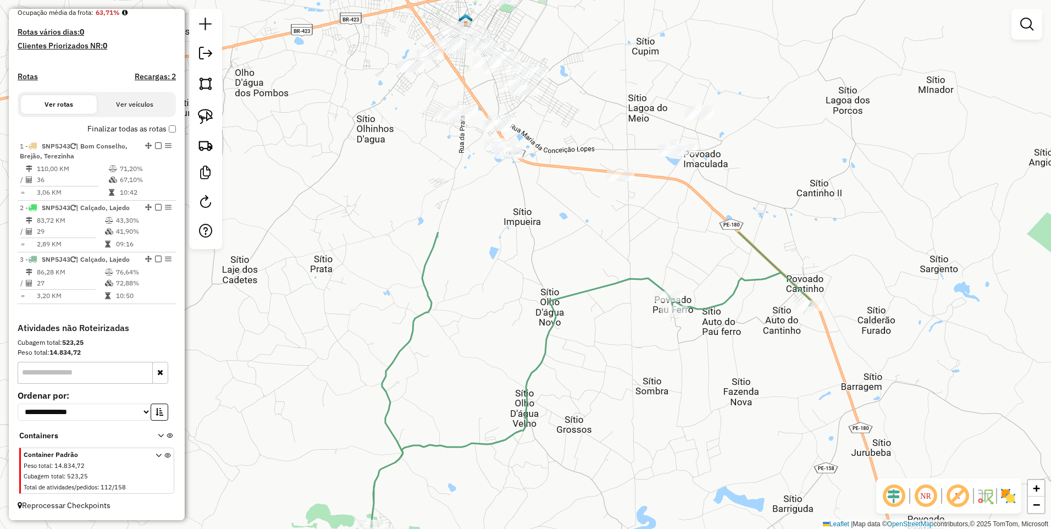
drag, startPoint x: 747, startPoint y: 137, endPoint x: 621, endPoint y: 405, distance: 296.4
click at [621, 405] on div "Janela de atendimento Grade de atendimento Capacidade Transportadoras Veículos …" at bounding box center [525, 264] width 1051 height 529
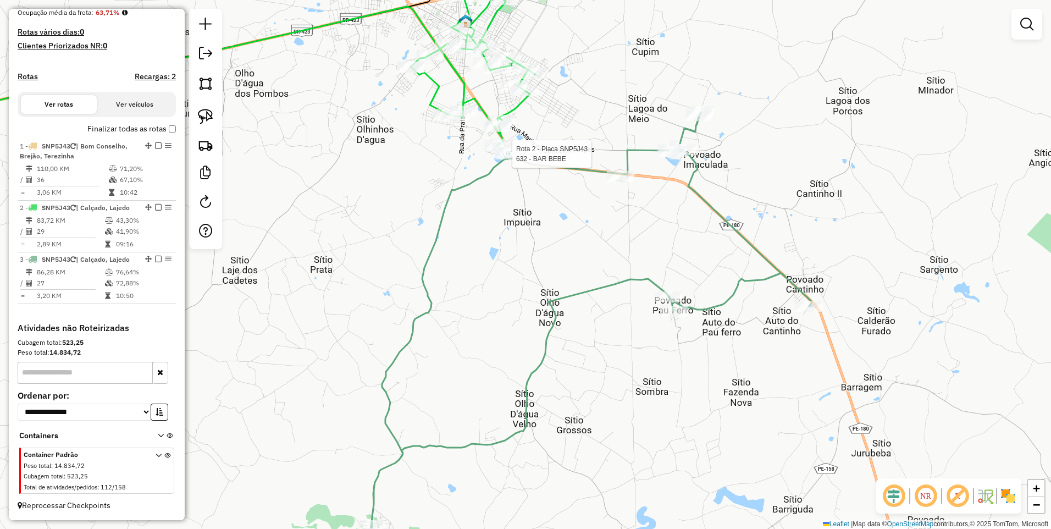
click at [506, 159] on div at bounding box center [508, 153] width 27 height 11
select select "*********"
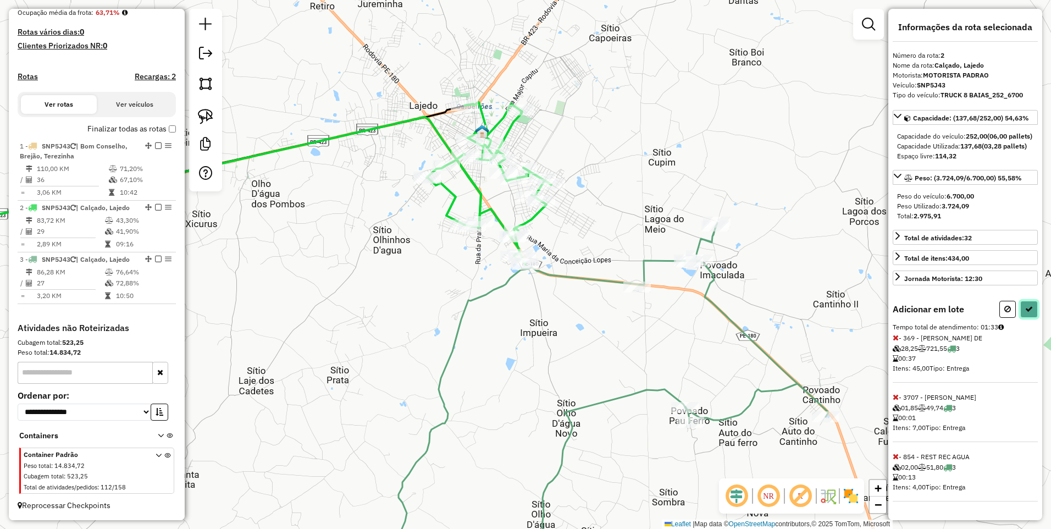
click at [1029, 318] on button at bounding box center [1029, 309] width 18 height 17
select select "*********"
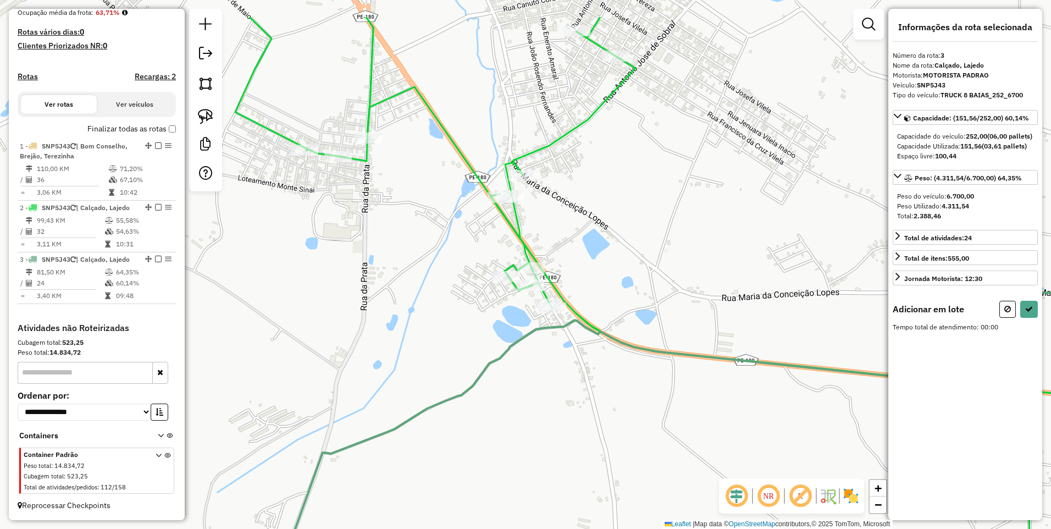
drag, startPoint x: 440, startPoint y: 169, endPoint x: 552, endPoint y: 239, distance: 131.6
click at [552, 239] on div "Janela de atendimento Grade de atendimento Capacidade Transportadoras Veículos …" at bounding box center [525, 264] width 1051 height 529
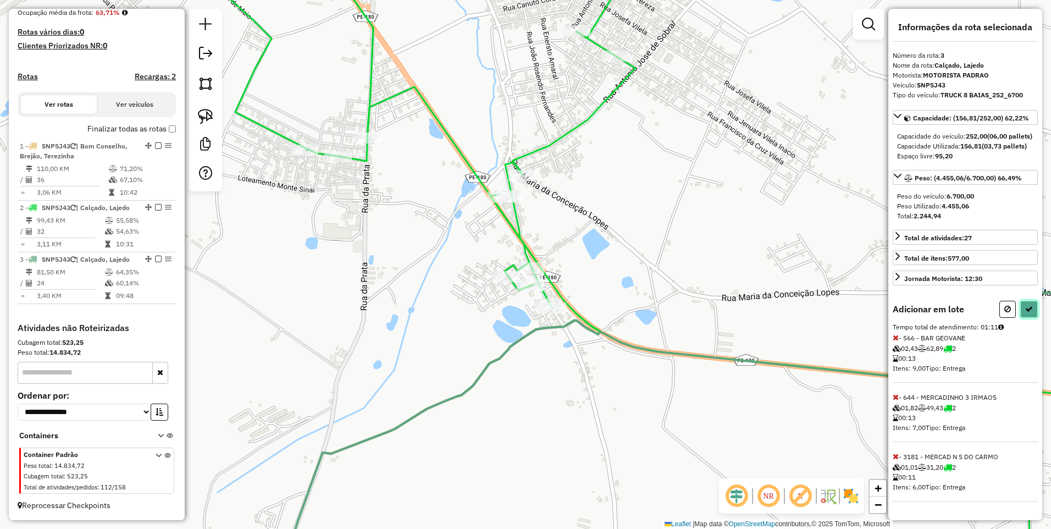
click at [1025, 313] on icon at bounding box center [1029, 309] width 8 height 8
select select "*********"
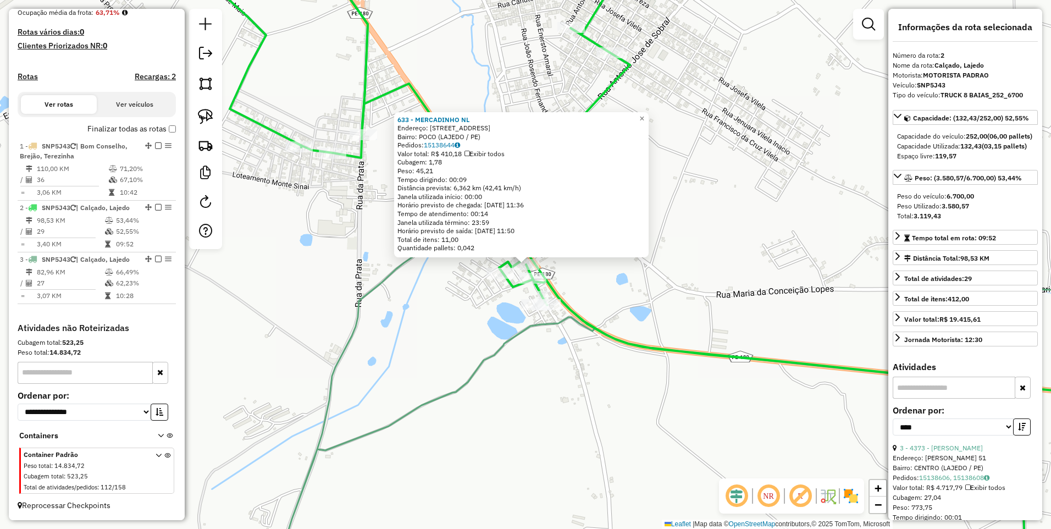
click at [604, 327] on icon at bounding box center [652, 264] width 1005 height 634
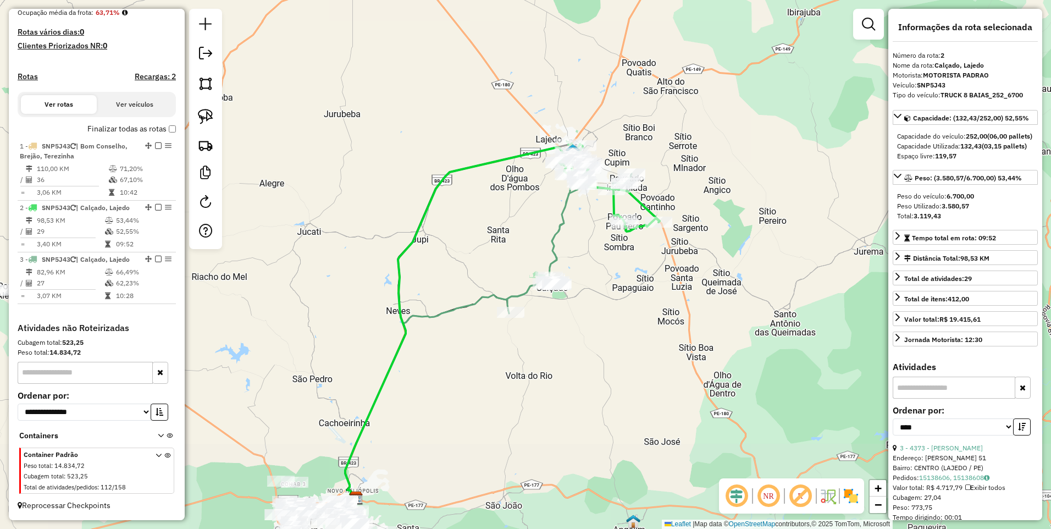
drag, startPoint x: 556, startPoint y: 350, endPoint x: 578, endPoint y: 268, distance: 84.8
click at [578, 268] on div "Janela de atendimento Grade de atendimento Capacidade Transportadoras Veículos …" at bounding box center [525, 264] width 1051 height 529
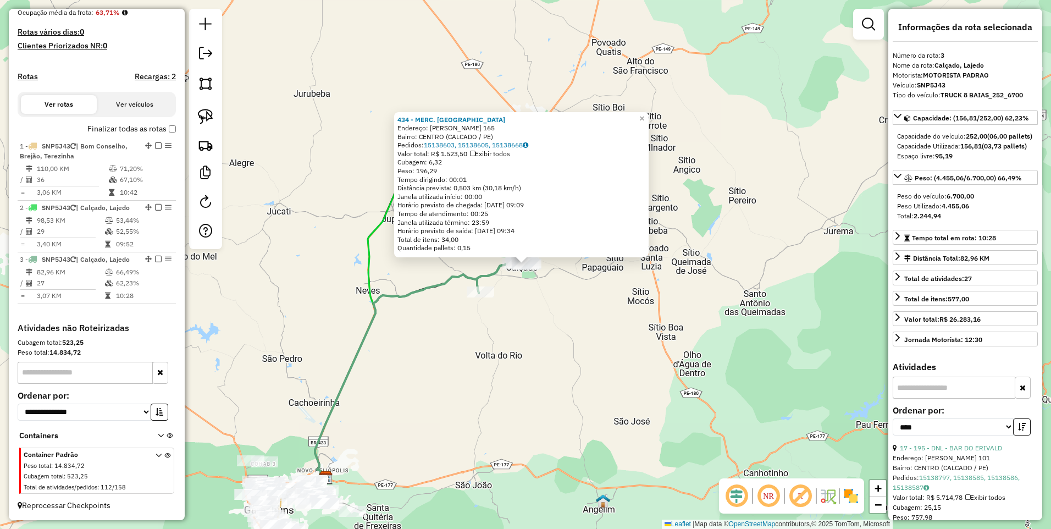
click at [593, 299] on div "434 - MERC. BARATEIRO Endereço: CANDIDO AZEVEDO 165 Bairro: CENTRO (CALCADO / P…" at bounding box center [525, 264] width 1051 height 529
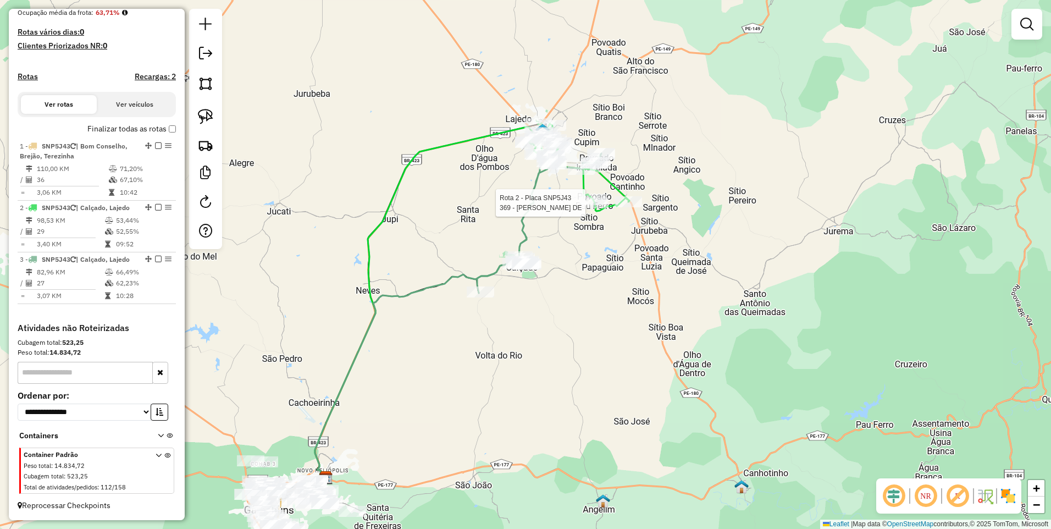
select select "*********"
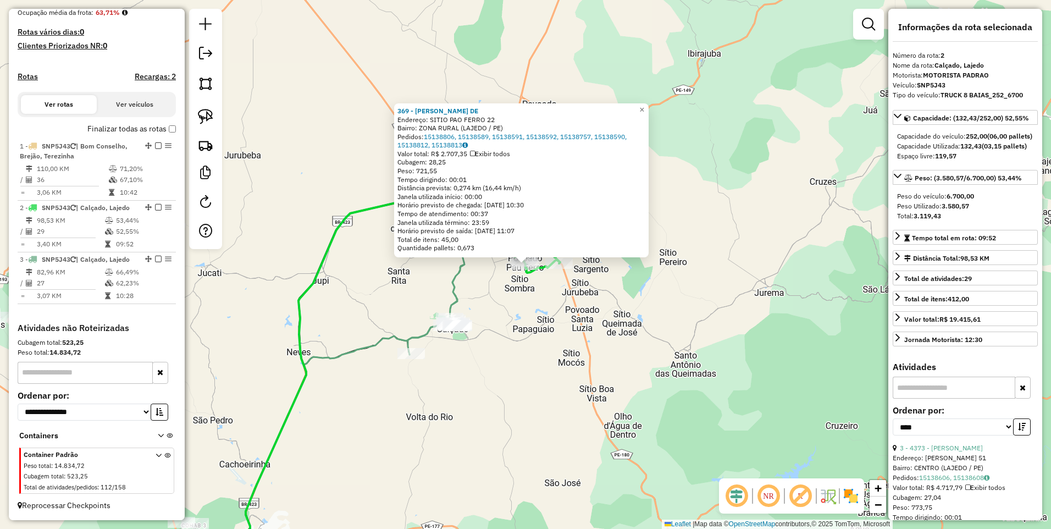
click at [576, 319] on div "369 - JANIELI SANTIAGO DE Endereço: SITIO PAO FERRO 22 Bairro: ZONA RURAL (LAJE…" at bounding box center [525, 264] width 1051 height 529
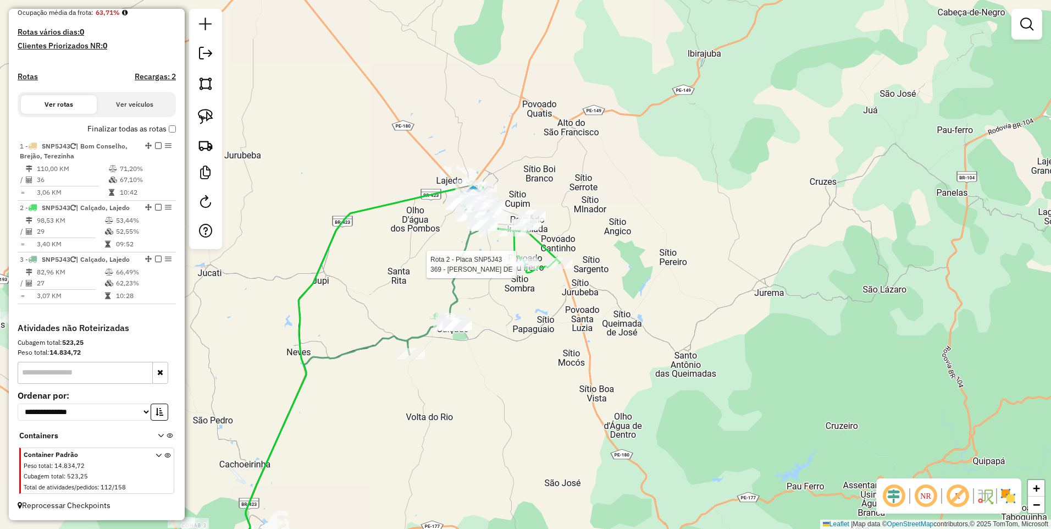
select select "*********"
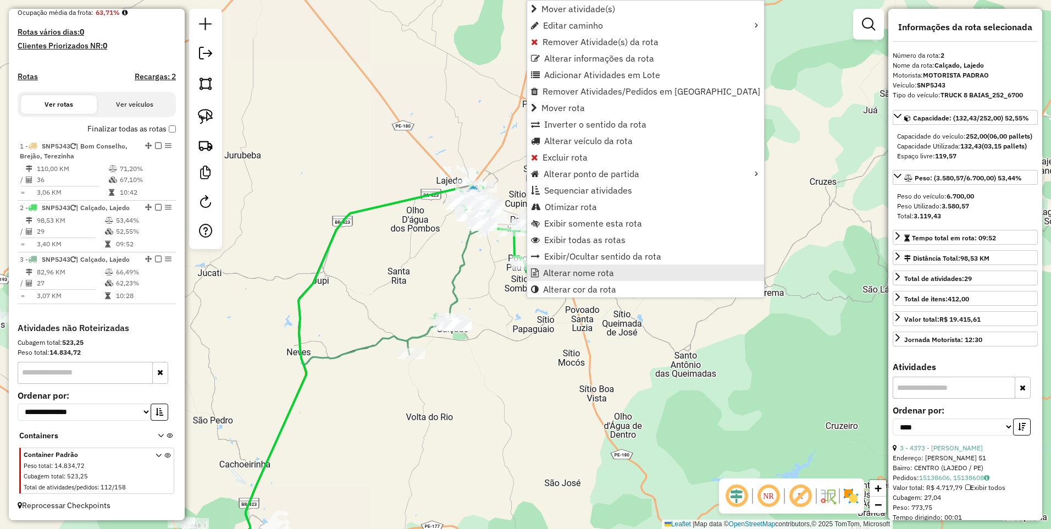
click at [590, 273] on span "Alterar nome rota" at bounding box center [578, 272] width 71 height 9
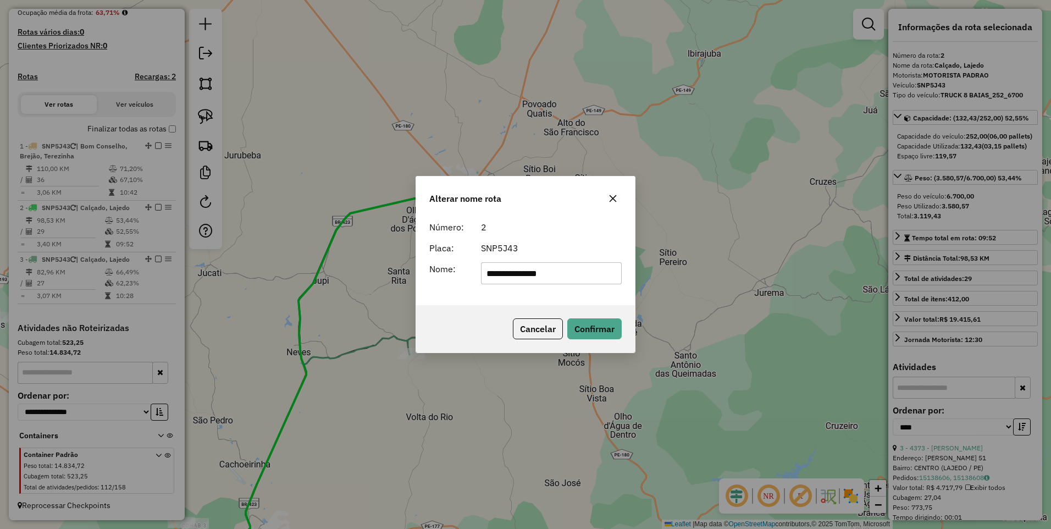
click at [520, 273] on input "**********" at bounding box center [551, 273] width 141 height 22
drag, startPoint x: 521, startPoint y: 272, endPoint x: 447, endPoint y: 282, distance: 74.9
click at [447, 282] on div "**********" at bounding box center [525, 273] width 205 height 22
type input "******"
click at [596, 337] on button "Confirmar" at bounding box center [594, 328] width 54 height 21
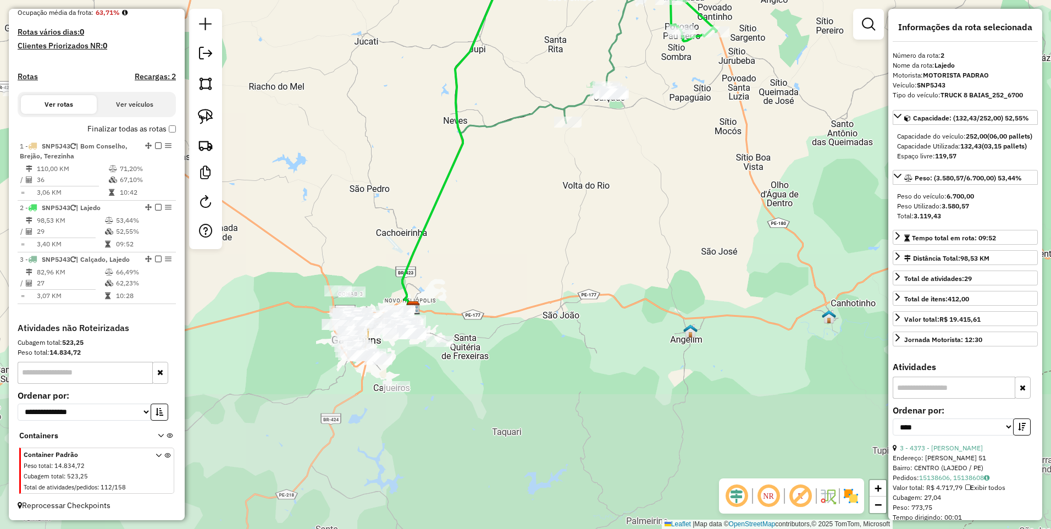
drag, startPoint x: 492, startPoint y: 462, endPoint x: 632, endPoint y: 230, distance: 271.2
click at [632, 230] on div "Janela de atendimento Grade de atendimento Capacidade Transportadoras Veículos …" at bounding box center [525, 264] width 1051 height 529
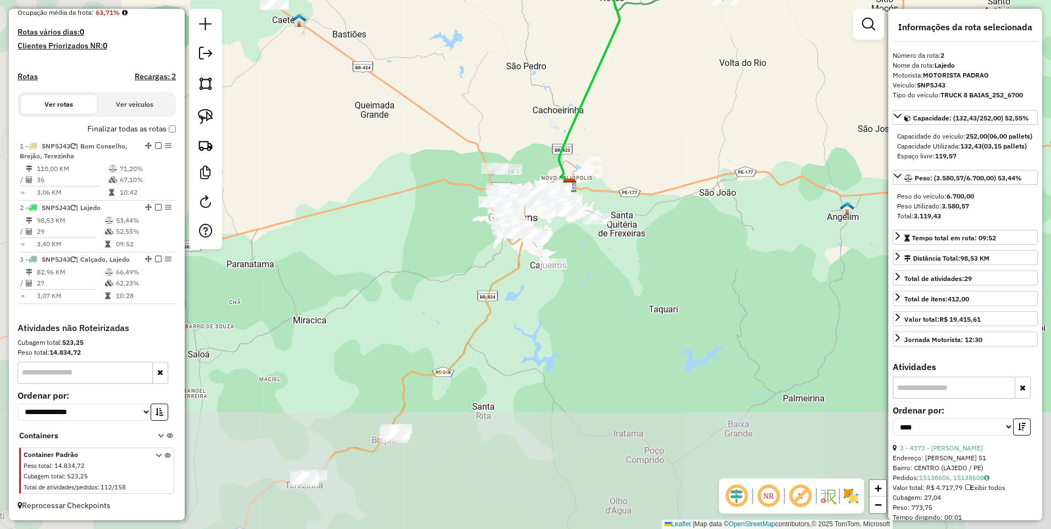
drag, startPoint x: 585, startPoint y: 335, endPoint x: 693, endPoint y: 243, distance: 142.3
click at [693, 243] on div "Janela de atendimento Grade de atendimento Capacidade Transportadoras Veículos …" at bounding box center [525, 264] width 1051 height 529
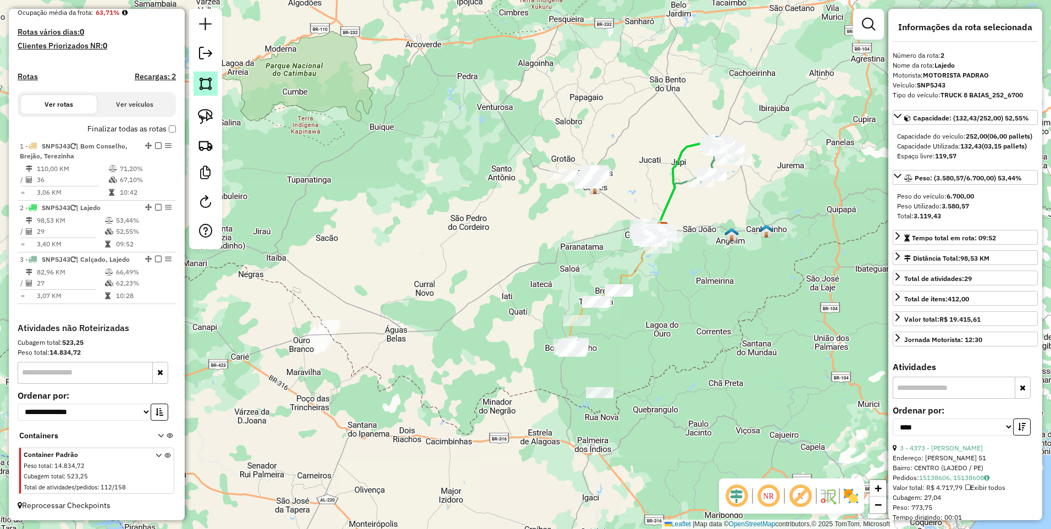
click at [203, 85] on img at bounding box center [205, 83] width 15 height 15
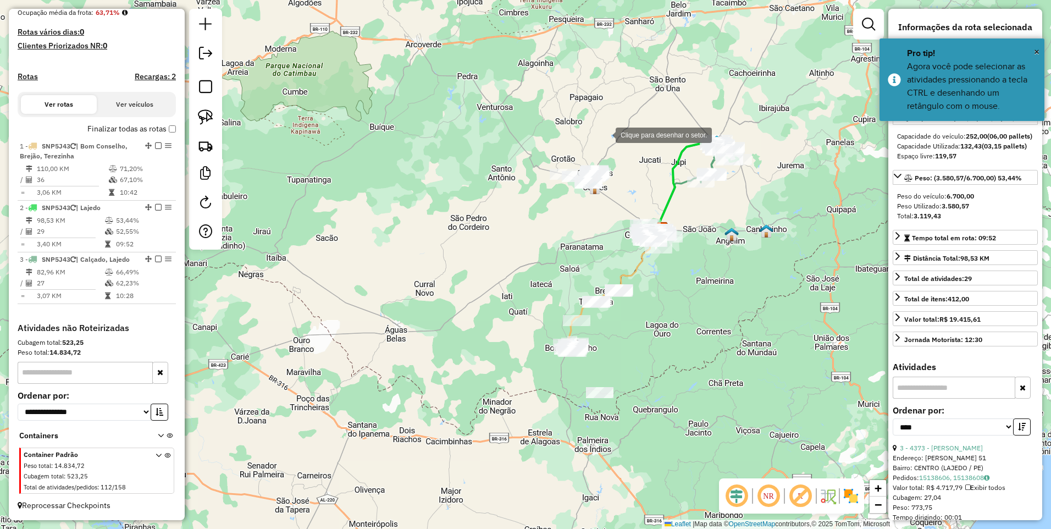
click at [604, 134] on div at bounding box center [604, 134] width 22 height 22
click at [469, 167] on div at bounding box center [469, 167] width 22 height 22
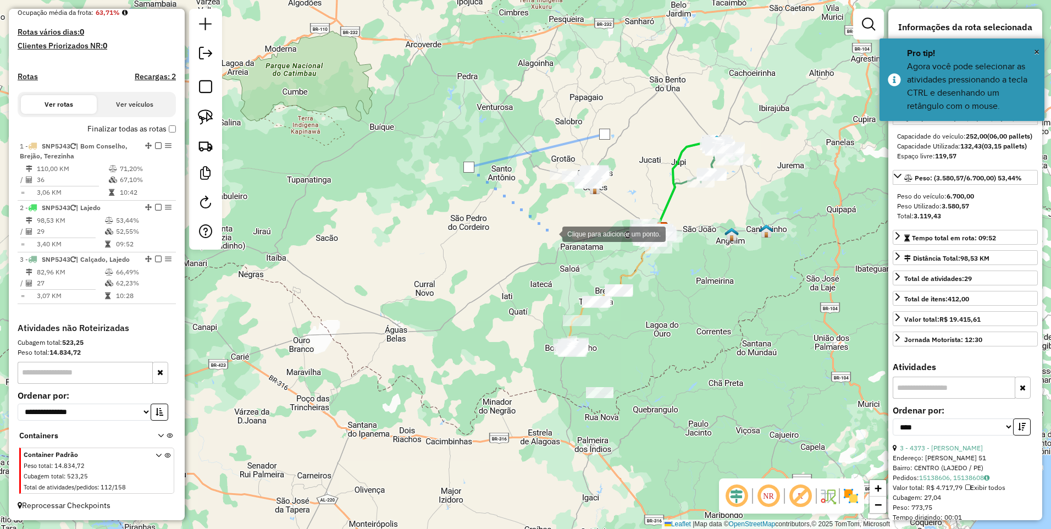
click at [551, 233] on div at bounding box center [551, 233] width 22 height 22
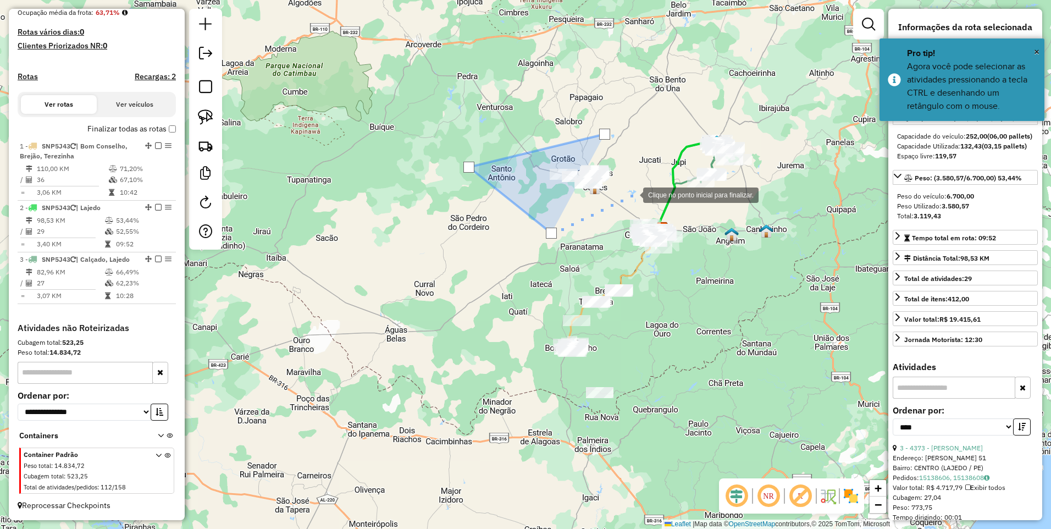
click at [632, 194] on div at bounding box center [632, 194] width 22 height 22
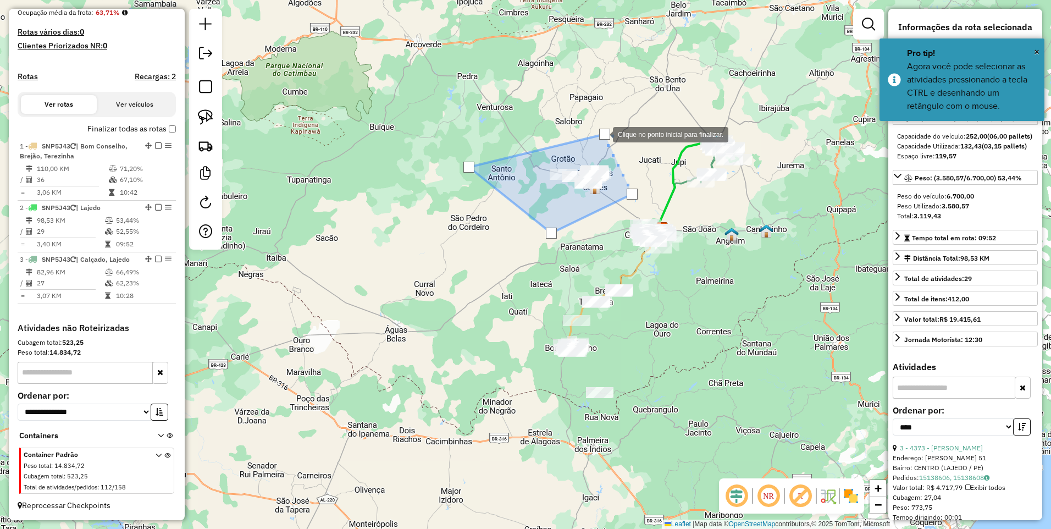
click at [602, 134] on div at bounding box center [604, 134] width 11 height 11
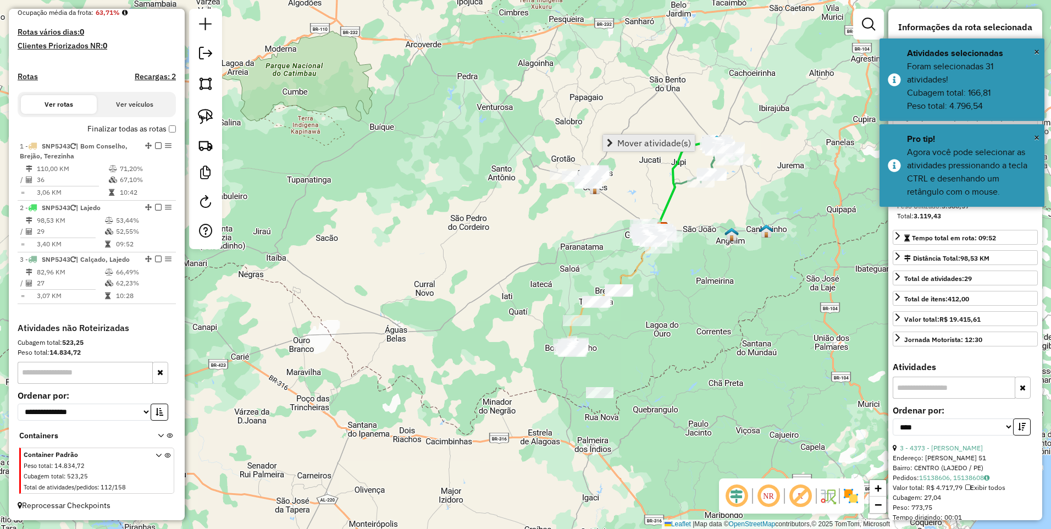
click at [631, 143] on span "Mover atividade(s)" at bounding box center [654, 142] width 74 height 9
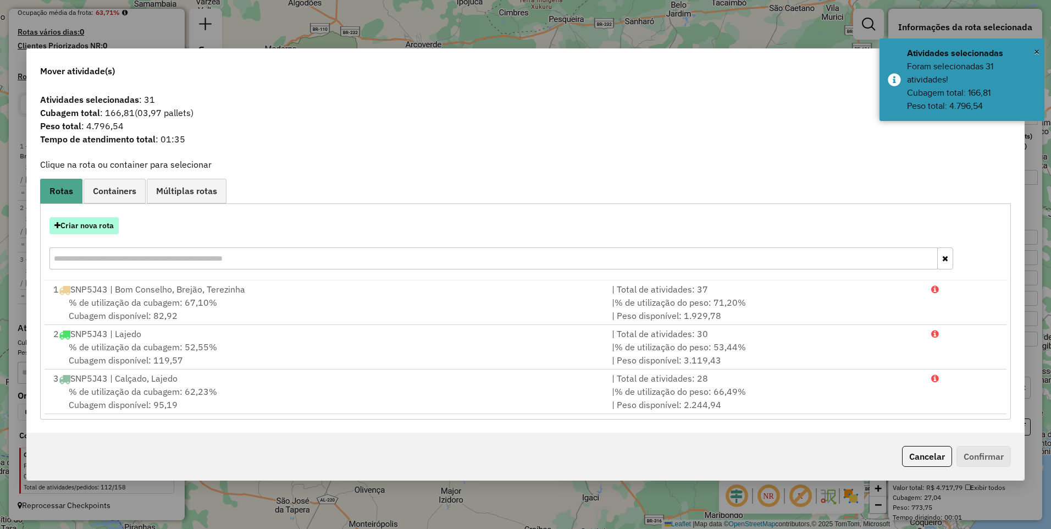
click at [114, 233] on button "Criar nova rota" at bounding box center [83, 225] width 69 height 17
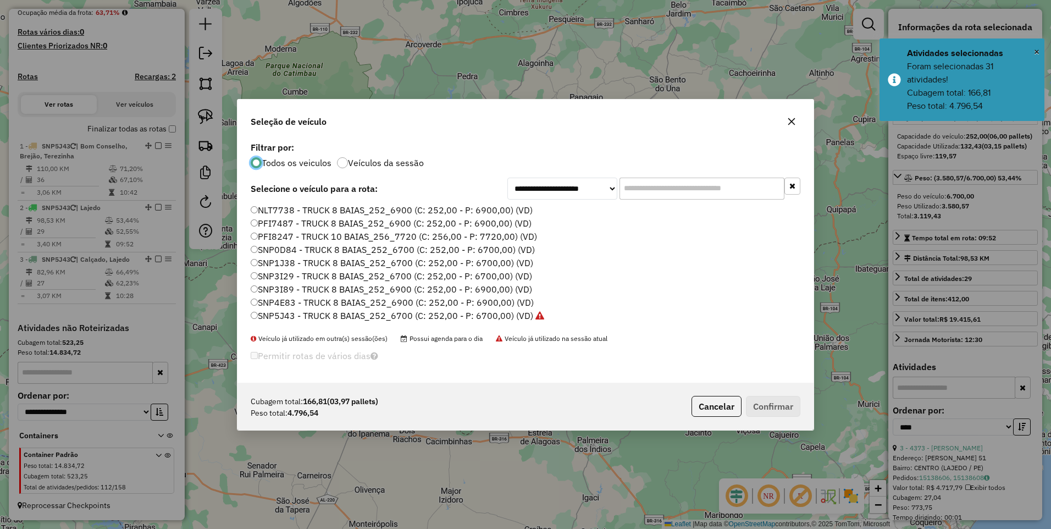
scroll to position [6, 3]
click at [502, 314] on label "SNP5J43 - TRUCK 8 BAIAS_252_6700 (C: 252,00 - P: 6700,00) (VD)" at bounding box center [397, 315] width 293 height 13
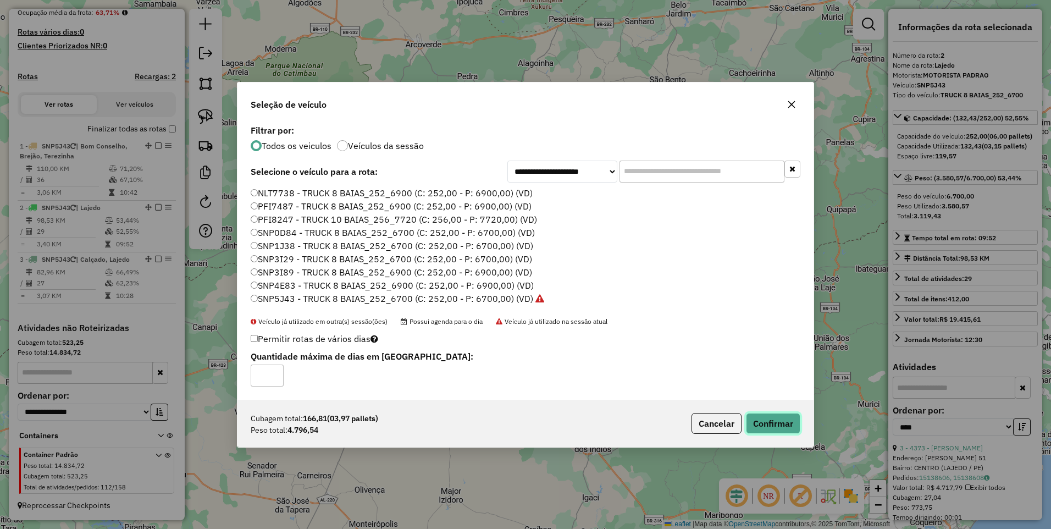
click at [780, 425] on button "Confirmar" at bounding box center [773, 423] width 54 height 21
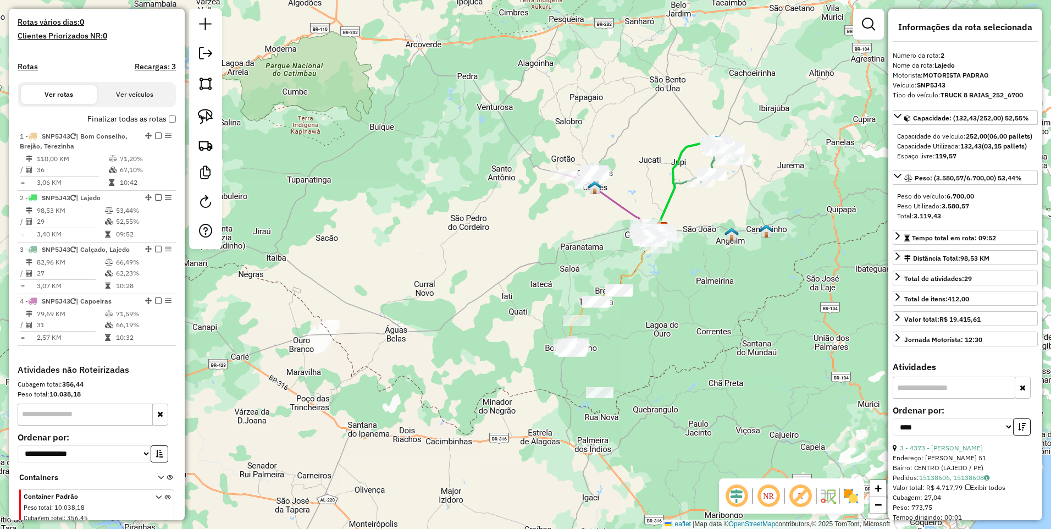
scroll to position [334, 0]
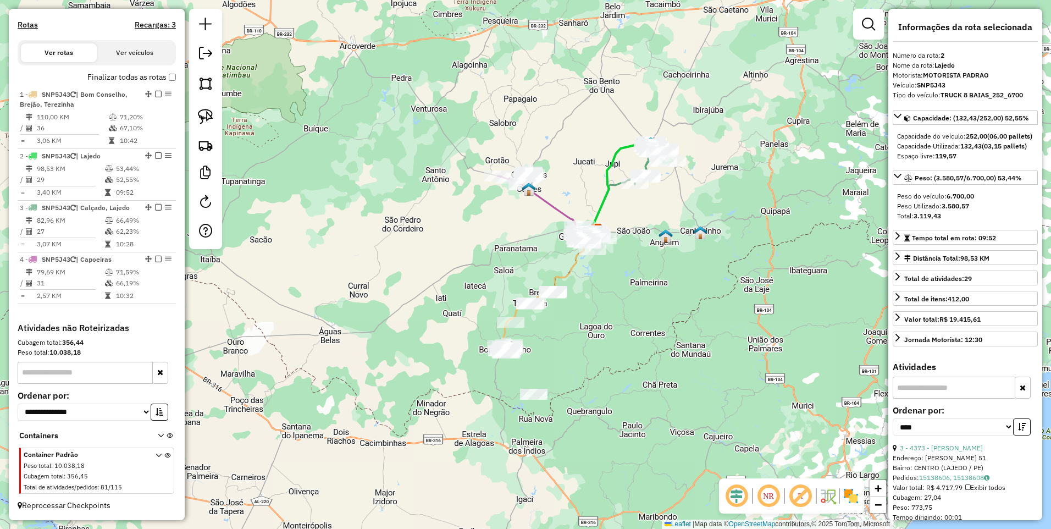
drag, startPoint x: 605, startPoint y: 239, endPoint x: 511, endPoint y: 241, distance: 94.5
click at [511, 241] on div "Janela de atendimento Grade de atendimento Capacidade Transportadoras Veículos …" at bounding box center [525, 264] width 1051 height 529
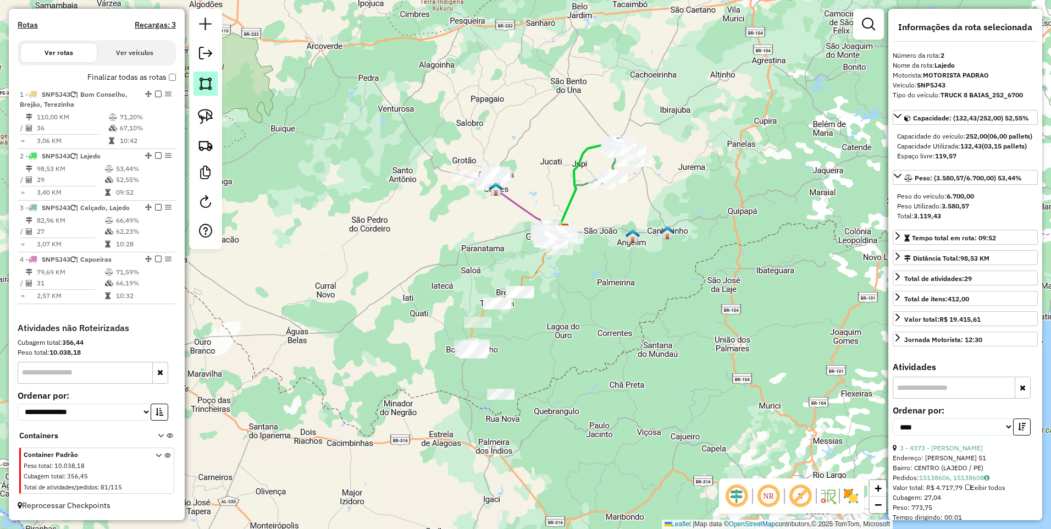
click at [206, 86] on img at bounding box center [205, 83] width 15 height 15
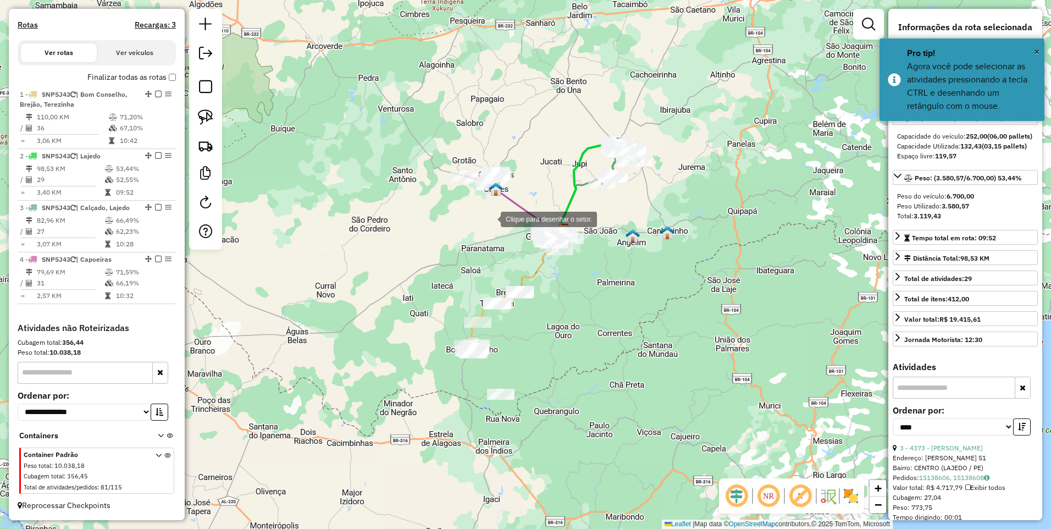
click at [493, 225] on div at bounding box center [490, 218] width 22 height 22
click at [566, 206] on div at bounding box center [566, 206] width 22 height 22
click at [629, 251] on div at bounding box center [629, 251] width 22 height 22
click at [558, 271] on div at bounding box center [558, 271] width 22 height 22
click at [502, 241] on div at bounding box center [502, 241] width 22 height 22
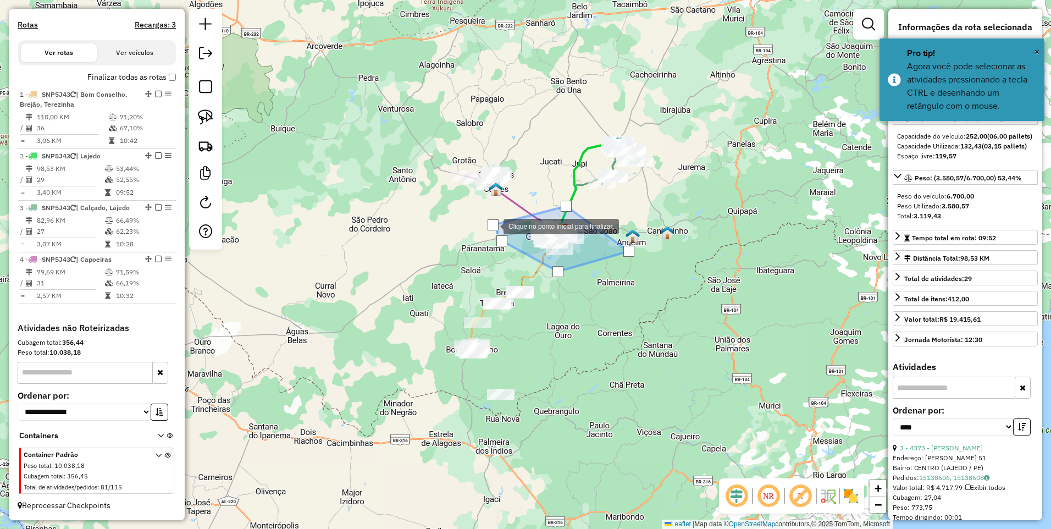
click at [493, 225] on div at bounding box center [492, 224] width 11 height 11
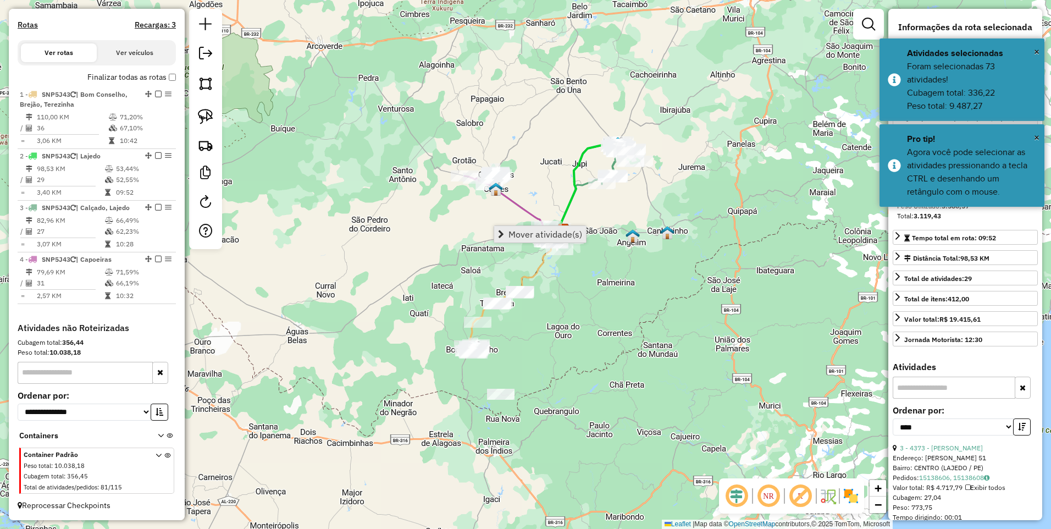
click at [526, 234] on span "Mover atividade(s)" at bounding box center [545, 234] width 74 height 9
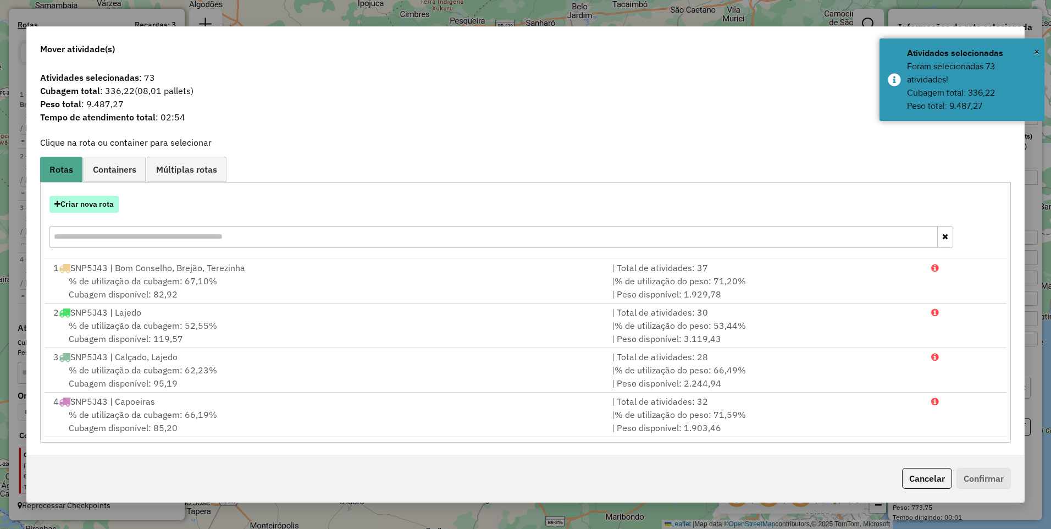
click at [80, 207] on button "Criar nova rota" at bounding box center [83, 204] width 69 height 17
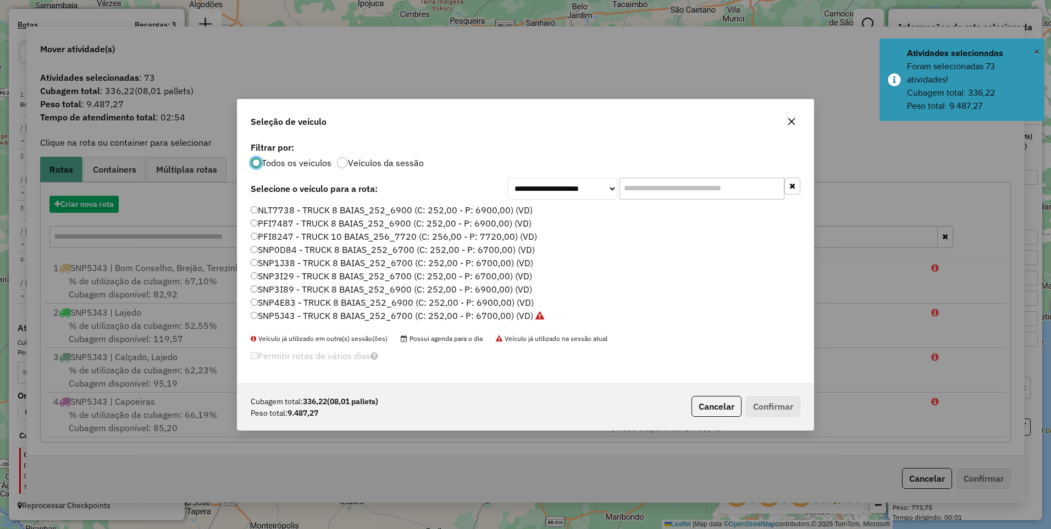
scroll to position [6, 3]
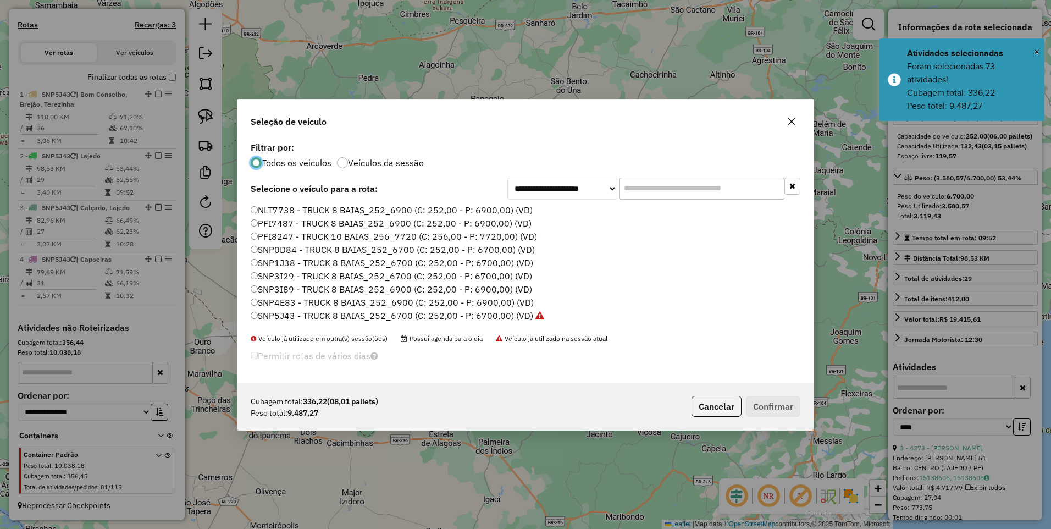
click at [511, 320] on label "SNP5J43 - TRUCK 8 BAIAS_252_6700 (C: 252,00 - P: 6700,00) (VD)" at bounding box center [397, 315] width 293 height 13
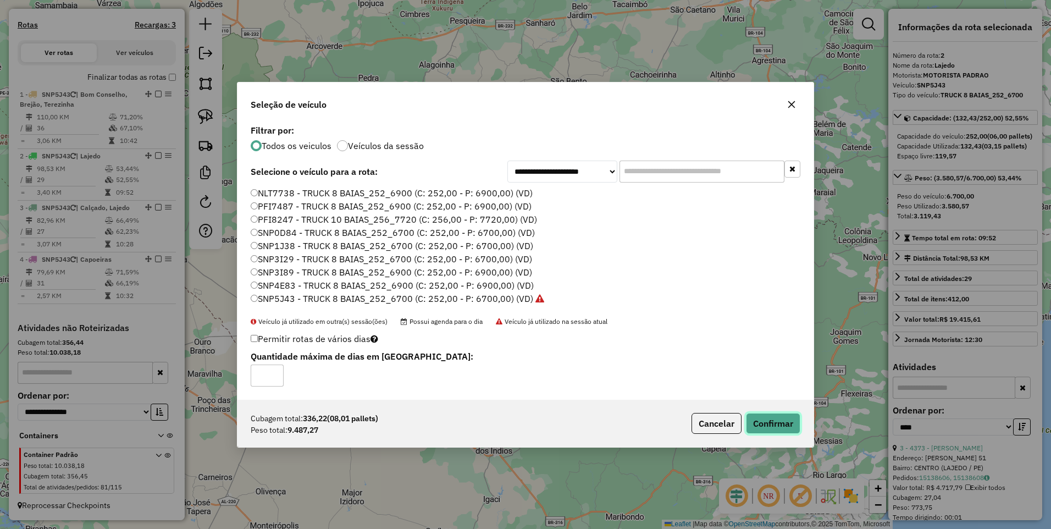
click at [773, 422] on button "Confirmar" at bounding box center [773, 423] width 54 height 21
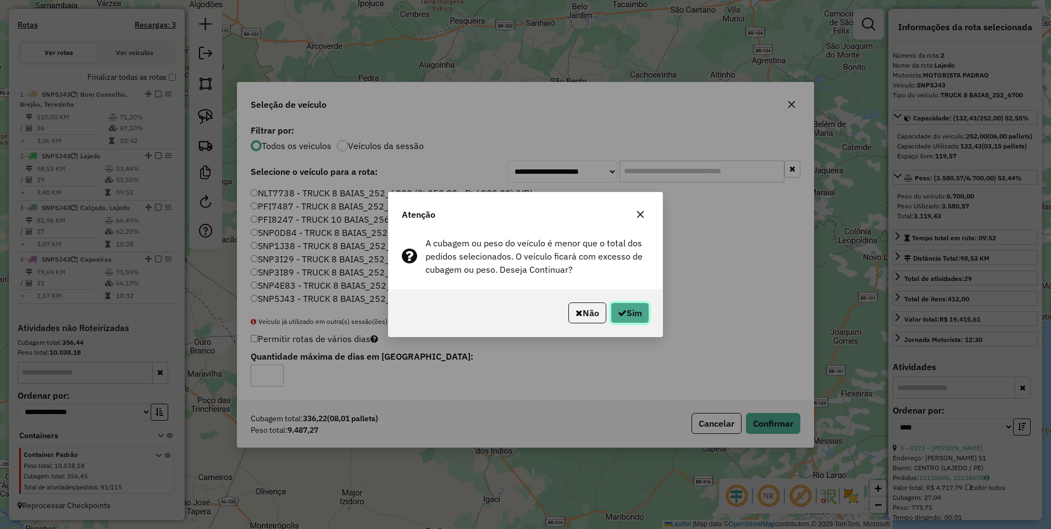
click at [643, 318] on button "Sim" at bounding box center [629, 312] width 38 height 21
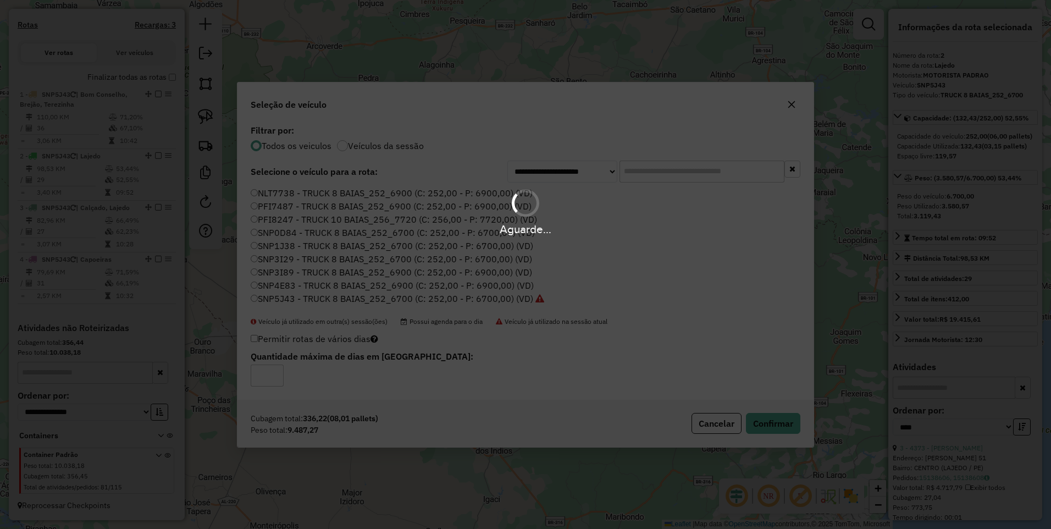
click at [557, 409] on div "Aguarde..." at bounding box center [525, 264] width 1051 height 529
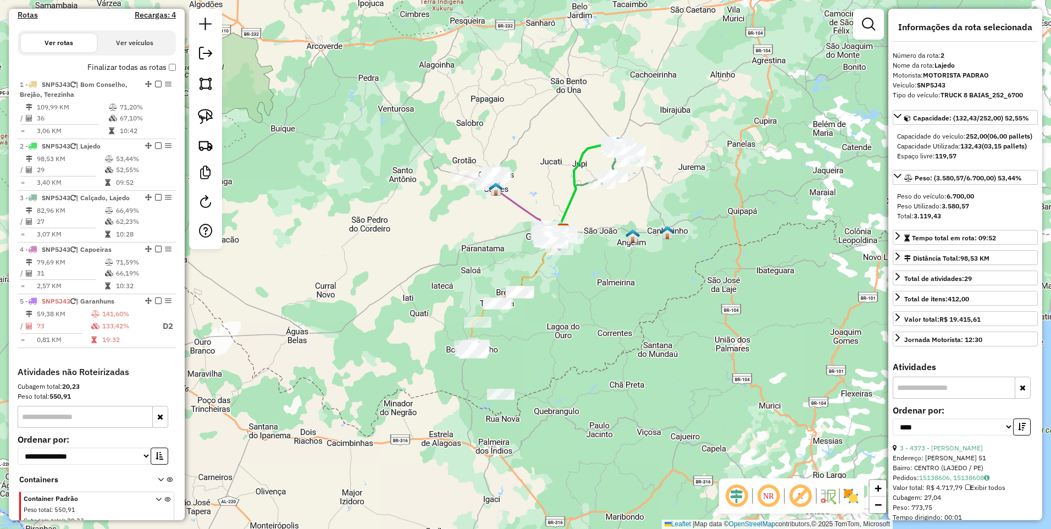
scroll to position [388, 0]
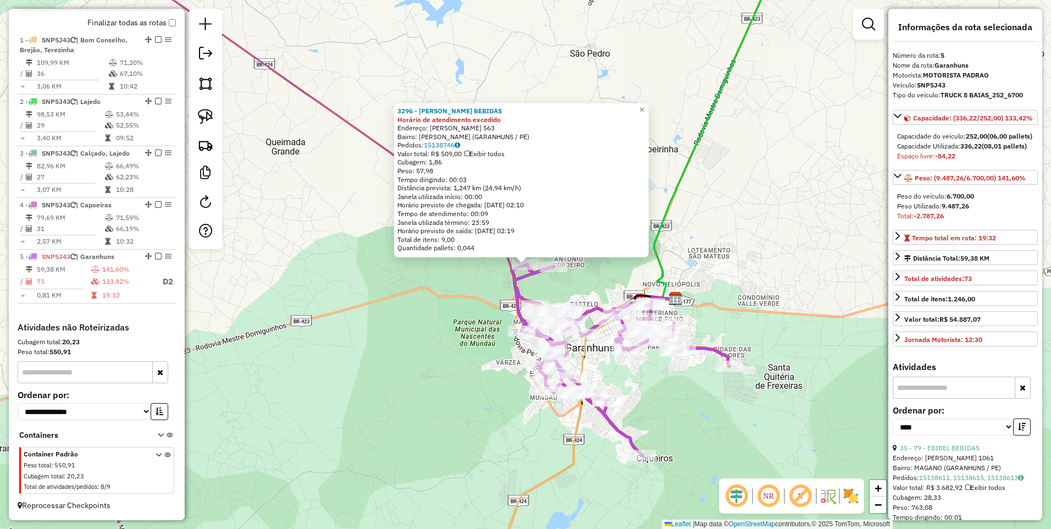
click at [434, 294] on div "3296 - LEONARDO BEBIDAS Horário de atendimento excedido Endereço: JOSE EVANDRO …" at bounding box center [525, 264] width 1051 height 529
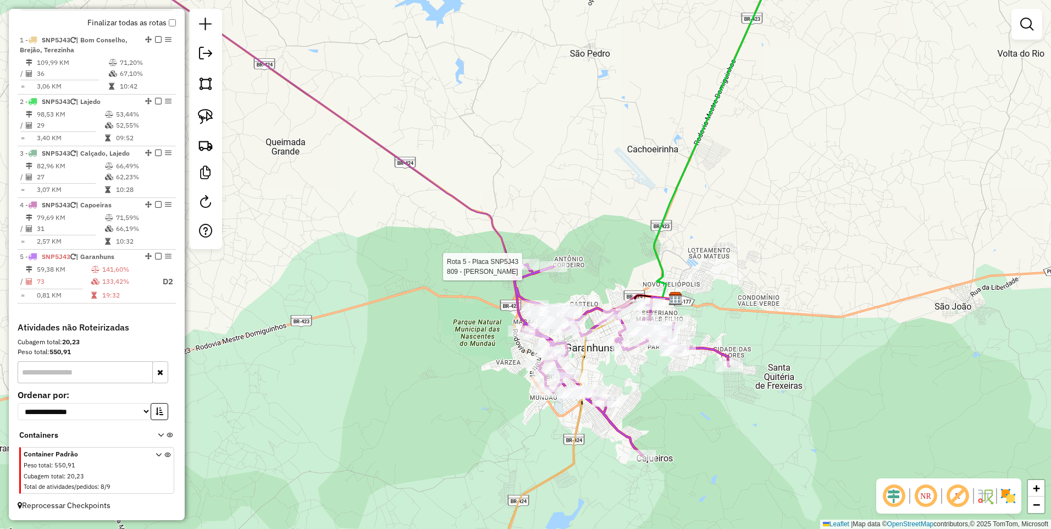
select select "*********"
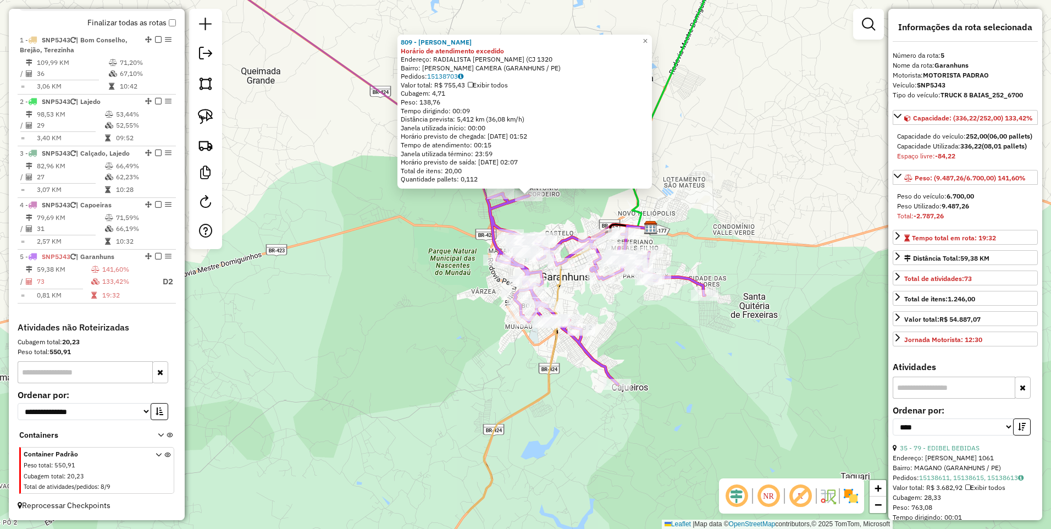
drag, startPoint x: 451, startPoint y: 289, endPoint x: 454, endPoint y: 220, distance: 69.3
click at [454, 220] on div "809 - OBARATAO MERCADINHO Horário de atendimento excedido Endereço: RADIALISTA …" at bounding box center [525, 264] width 1051 height 529
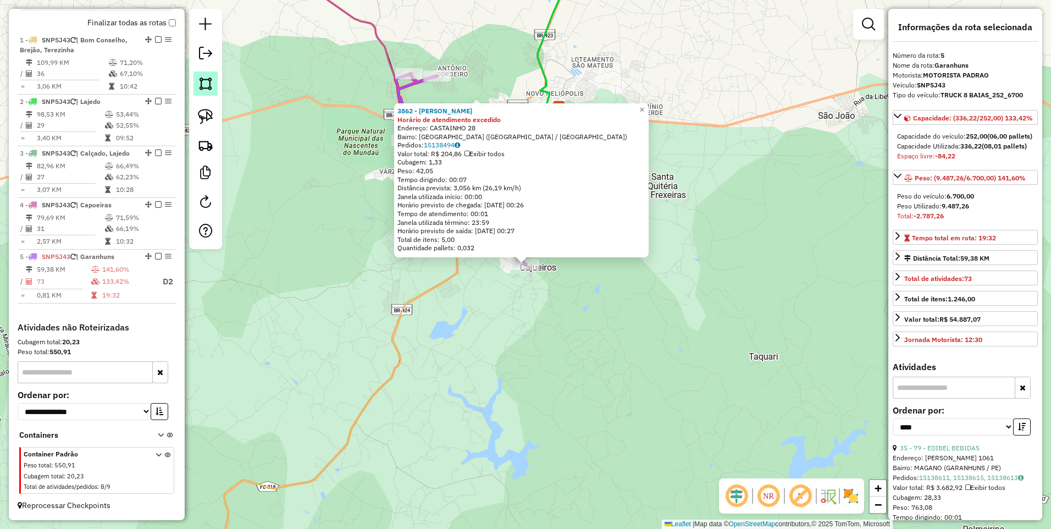
click at [208, 83] on img at bounding box center [205, 83] width 15 height 15
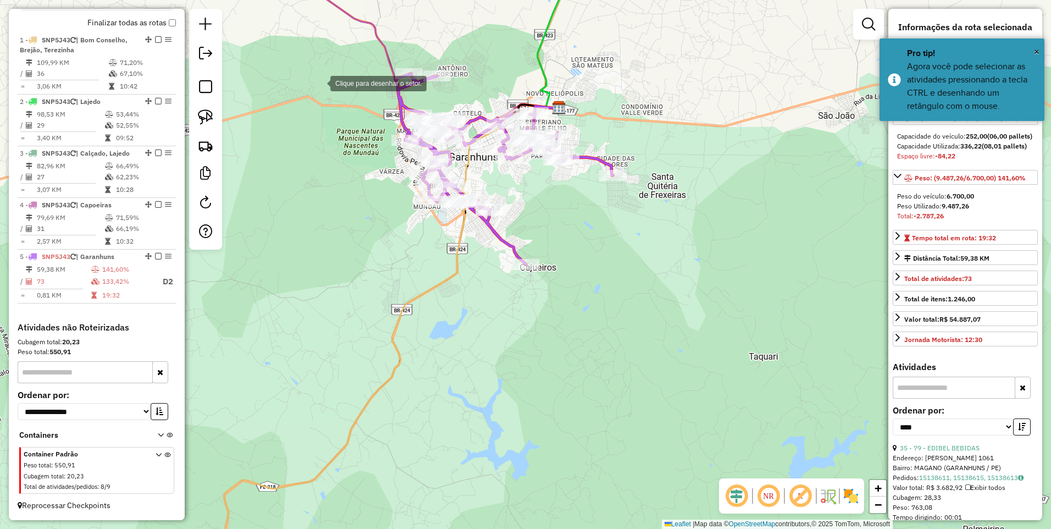
click at [325, 79] on div at bounding box center [319, 82] width 22 height 22
click at [473, 35] on div at bounding box center [462, 41] width 22 height 22
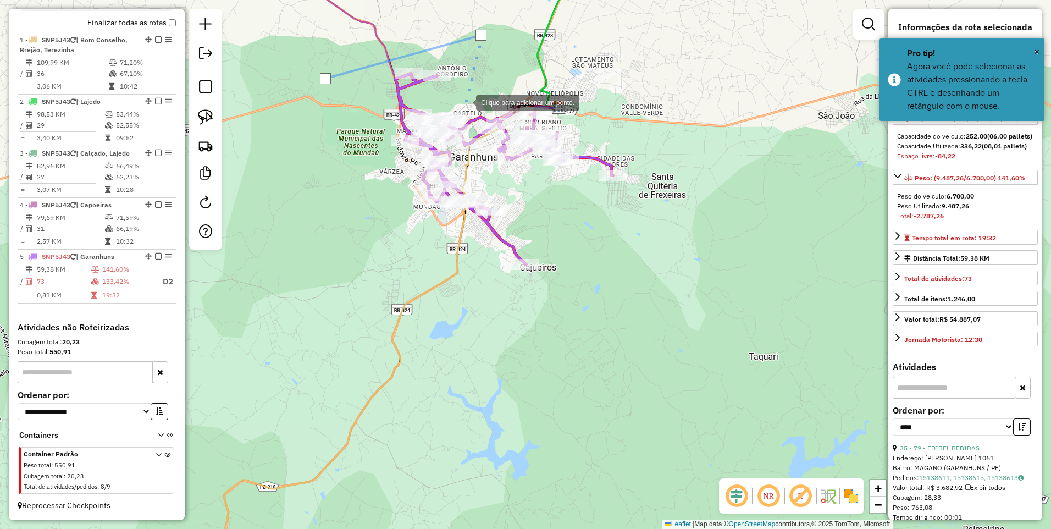
click at [464, 99] on div at bounding box center [465, 102] width 22 height 22
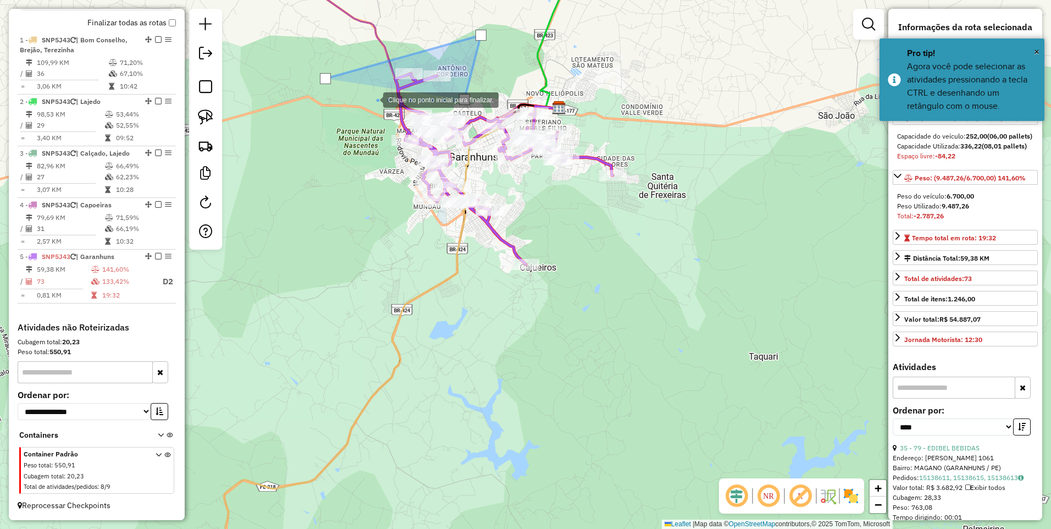
click at [372, 99] on div at bounding box center [372, 99] width 22 height 22
click at [358, 287] on div at bounding box center [358, 287] width 22 height 22
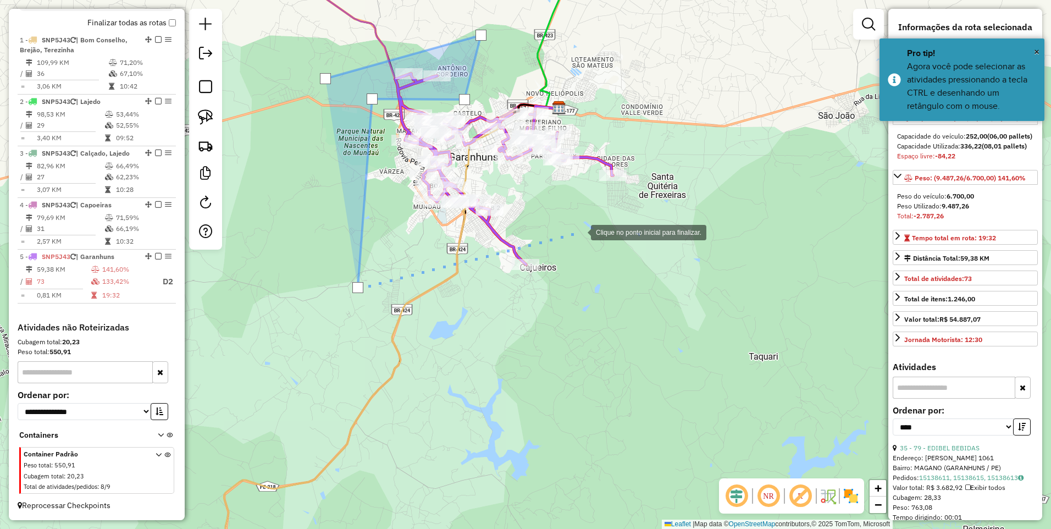
click at [580, 231] on div at bounding box center [580, 231] width 22 height 22
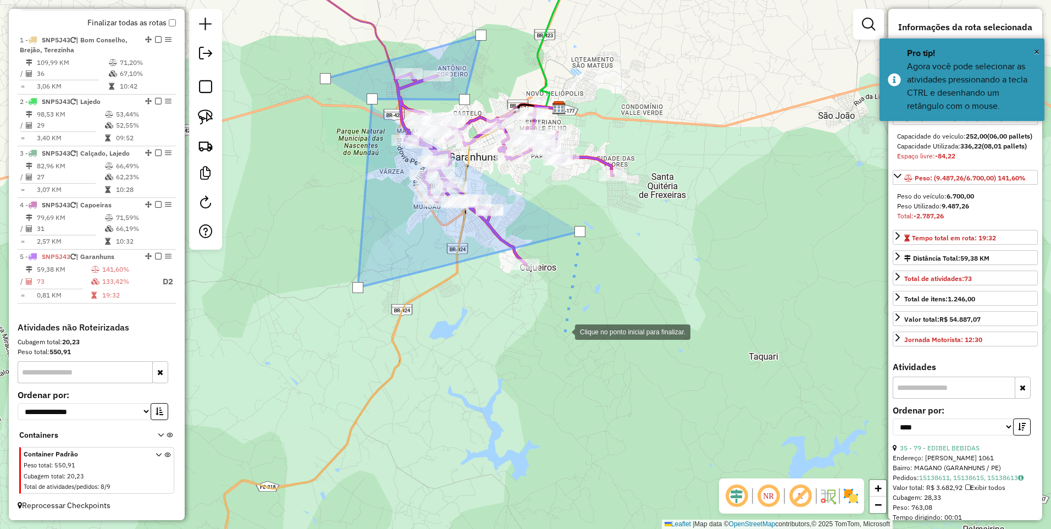
click at [555, 342] on div at bounding box center [564, 331] width 22 height 22
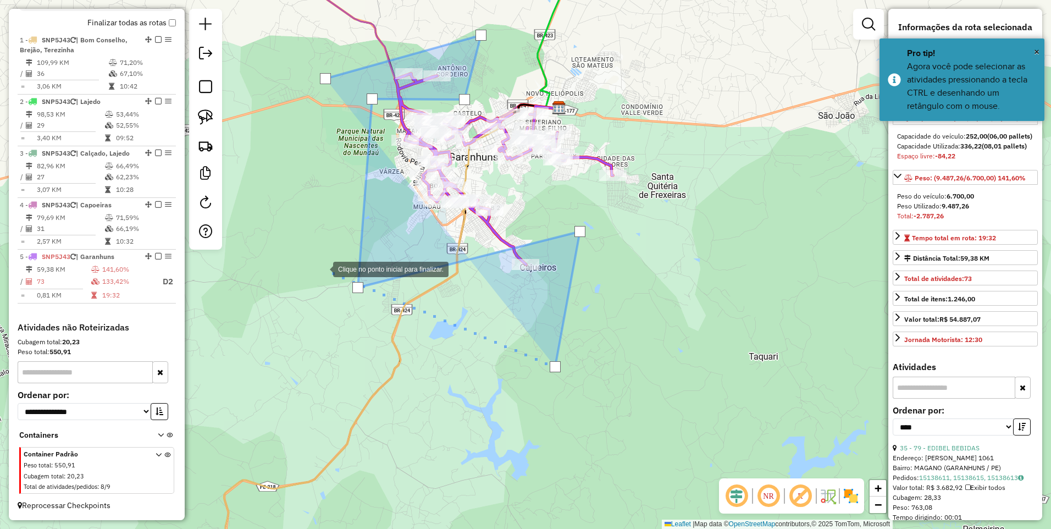
drag, startPoint x: 321, startPoint y: 267, endPoint x: 331, endPoint y: 190, distance: 77.6
click at [321, 267] on div at bounding box center [322, 268] width 22 height 22
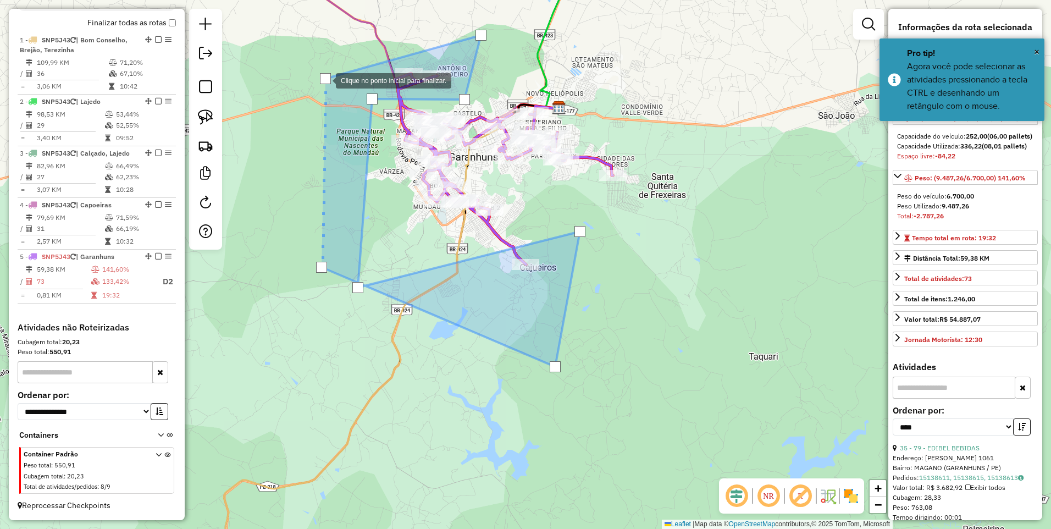
click at [325, 80] on div at bounding box center [325, 78] width 11 height 11
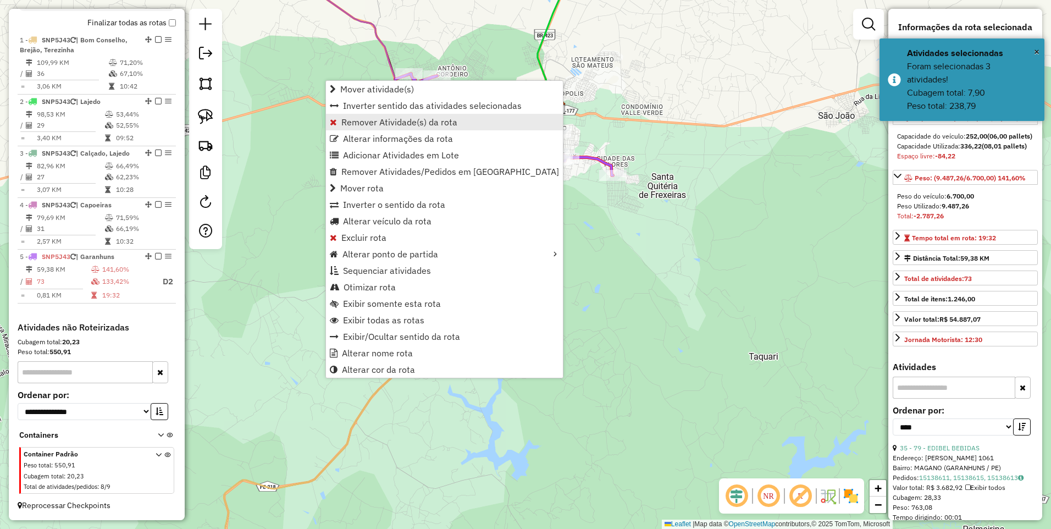
click at [381, 125] on span "Remover Atividade(s) da rota" at bounding box center [399, 122] width 116 height 9
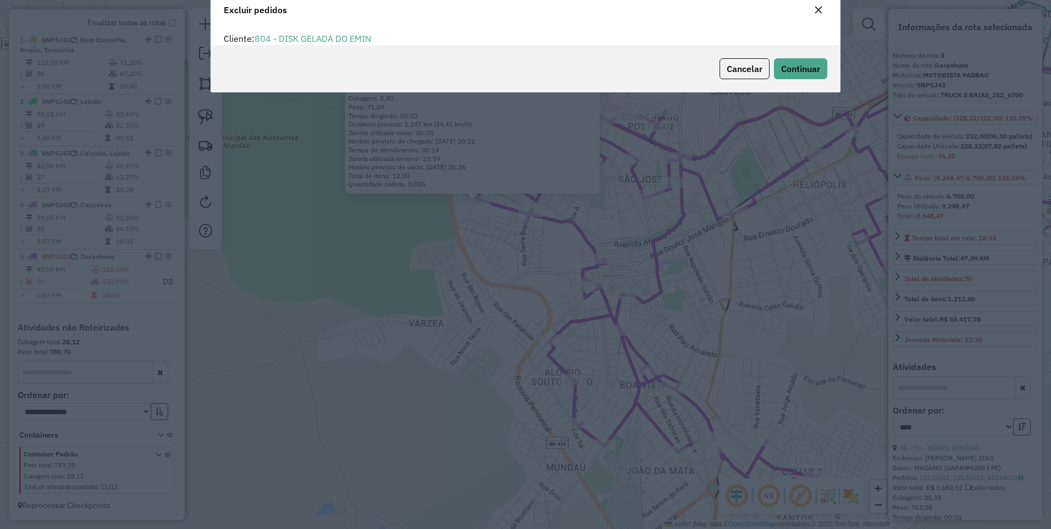
scroll to position [0, 0]
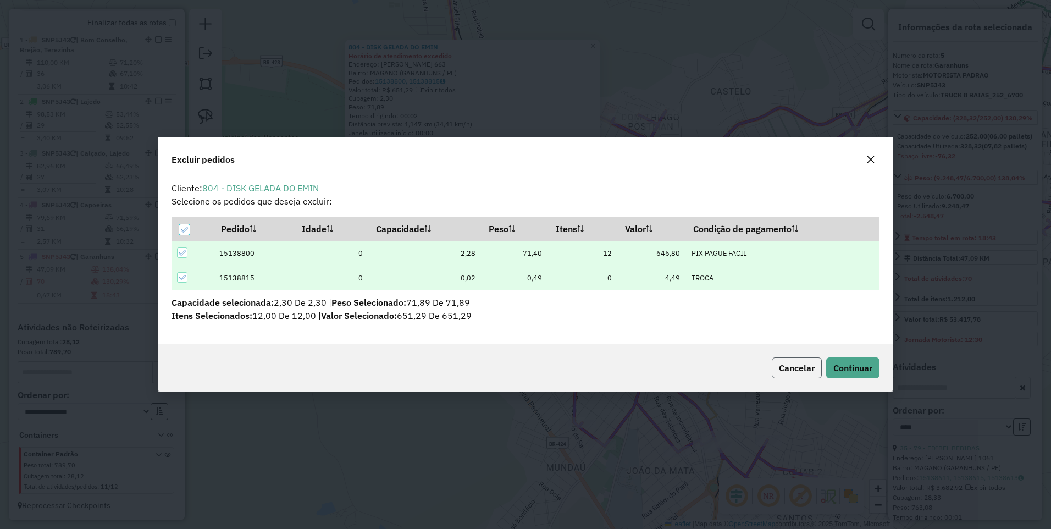
click at [807, 366] on span "Cancelar" at bounding box center [797, 367] width 36 height 11
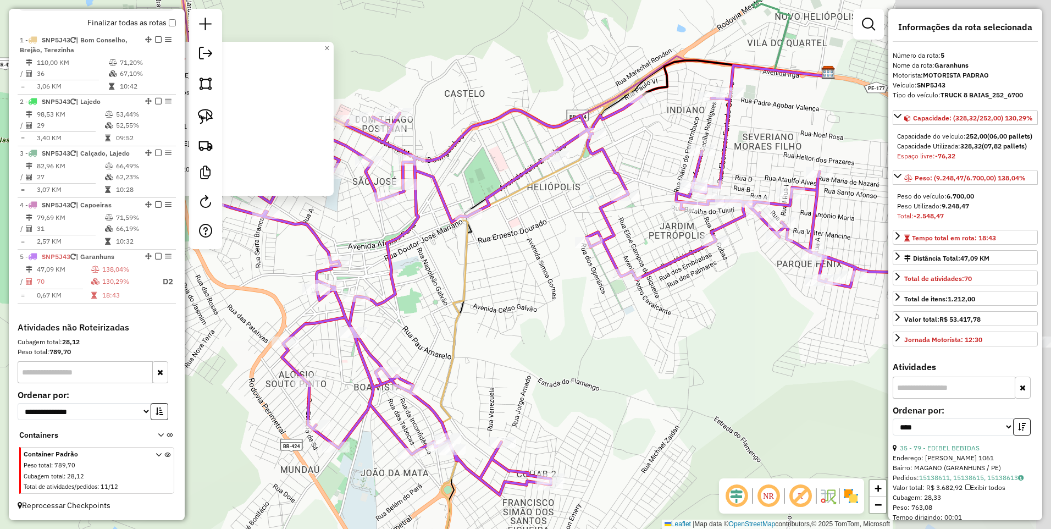
drag, startPoint x: 740, startPoint y: 297, endPoint x: 474, endPoint y: 299, distance: 265.9
click at [474, 299] on div "804 - DISK GELADA DO EMIN Horário de atendimento excedido Endereço: JULIAO CAVA…" at bounding box center [525, 264] width 1051 height 529
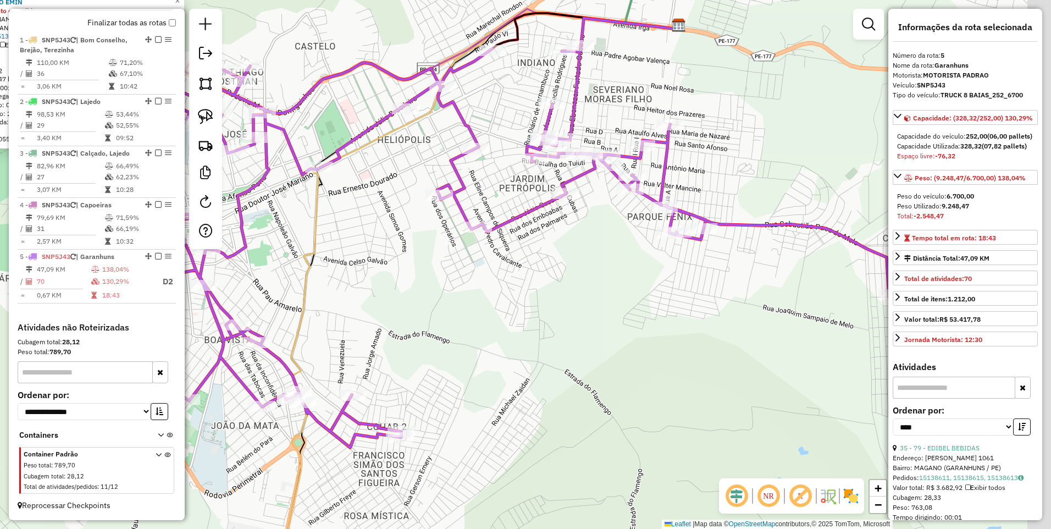
drag, startPoint x: 644, startPoint y: 326, endPoint x: 495, endPoint y: 279, distance: 156.7
click at [495, 279] on div "804 - DISK GELADA DO EMIN Horário de atendimento excedido Endereço: JULIAO CAVA…" at bounding box center [525, 264] width 1051 height 529
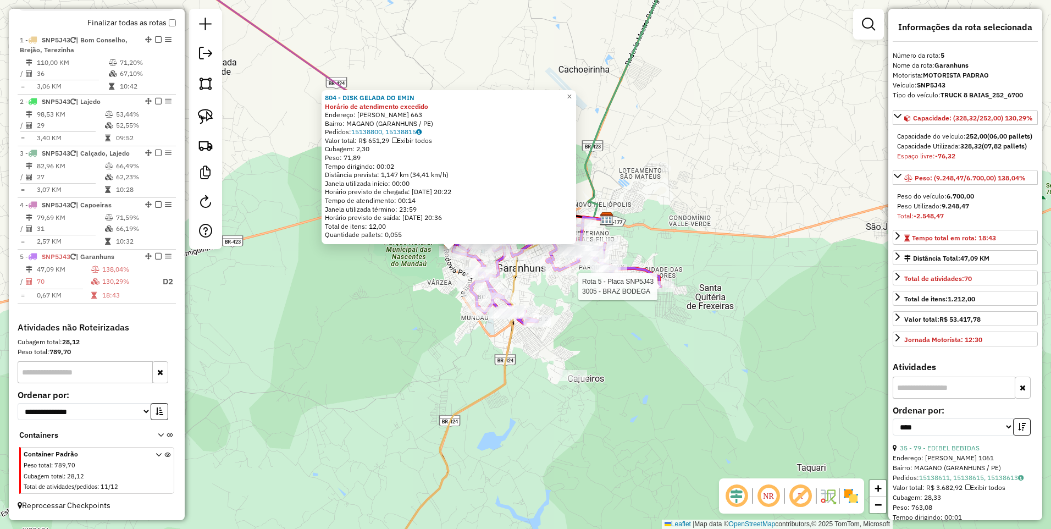
click at [663, 292] on div at bounding box center [660, 286] width 27 height 11
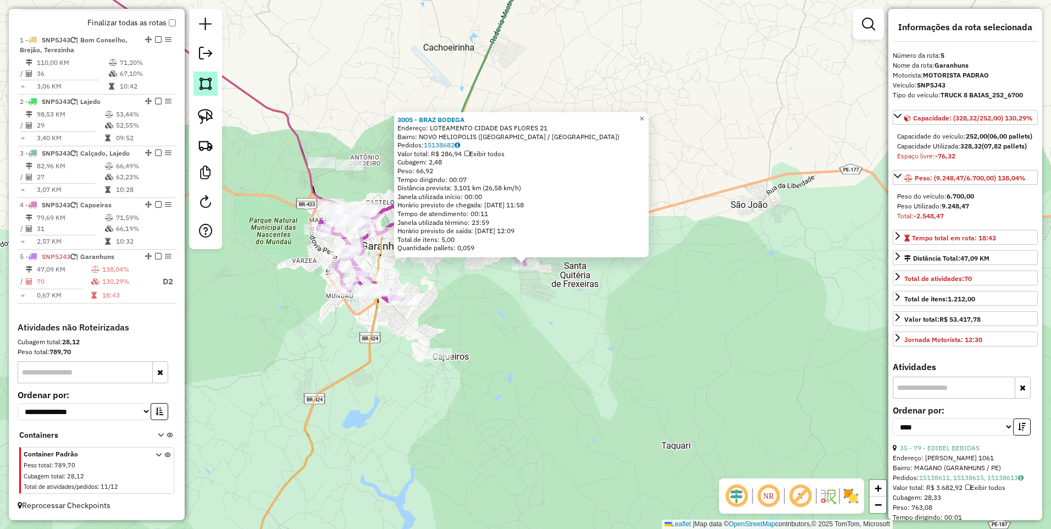
click at [210, 81] on img at bounding box center [205, 83] width 15 height 15
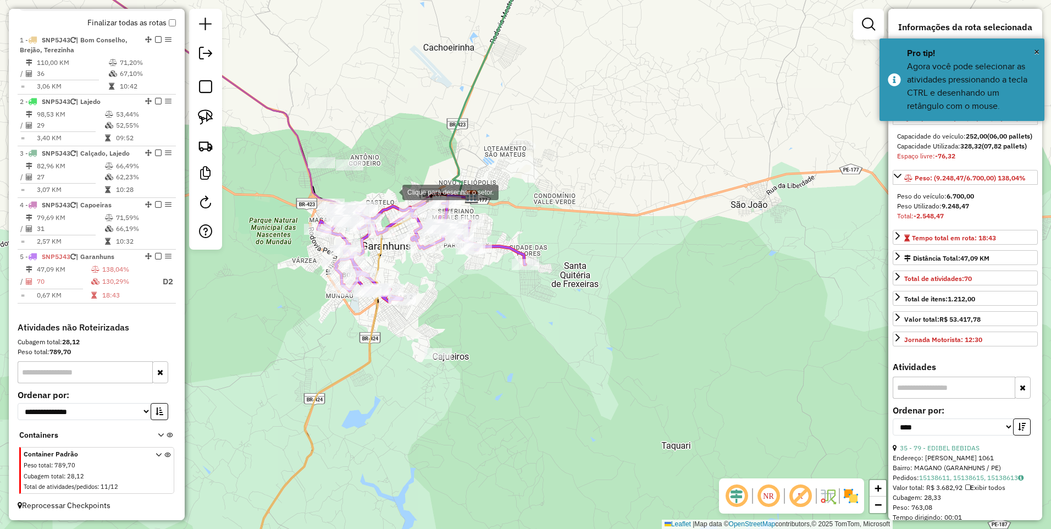
click at [391, 191] on div at bounding box center [391, 191] width 22 height 22
click at [465, 165] on div at bounding box center [465, 165] width 22 height 22
click at [580, 254] on div at bounding box center [569, 243] width 22 height 22
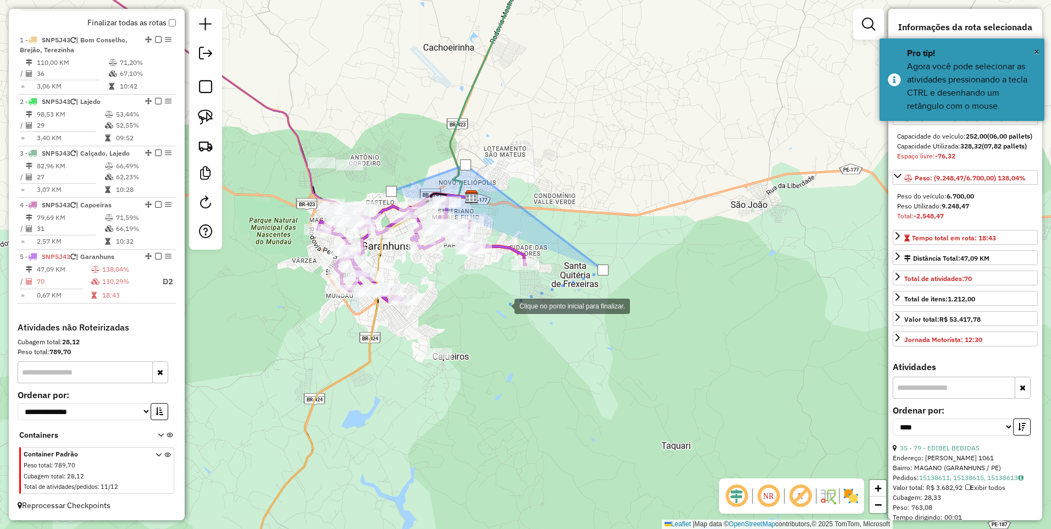
click at [503, 305] on div at bounding box center [503, 305] width 22 height 22
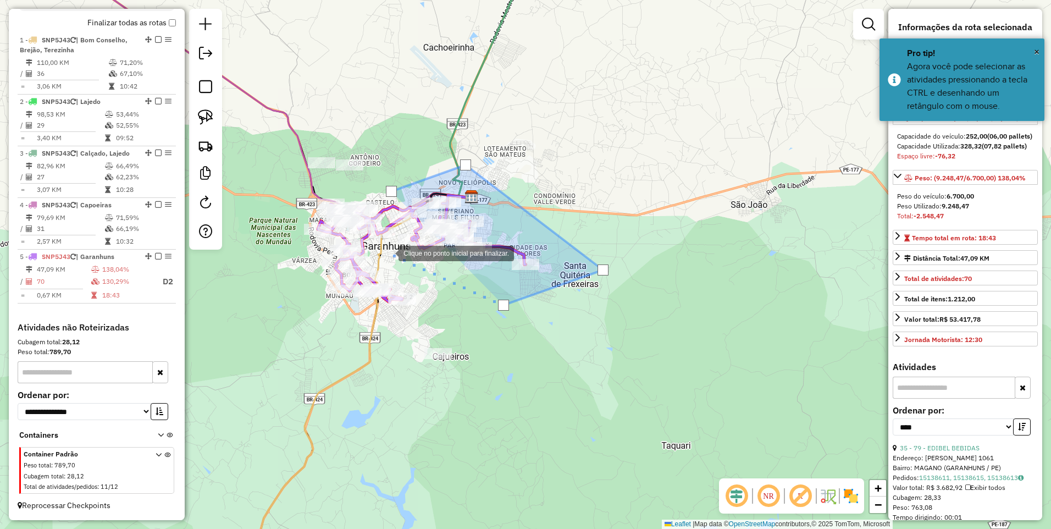
click at [388, 252] on div at bounding box center [387, 252] width 22 height 22
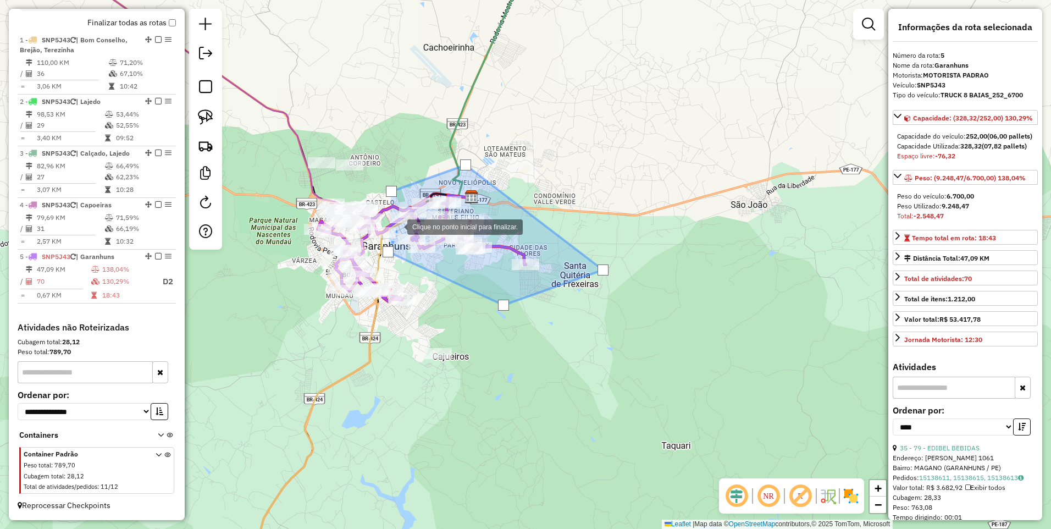
click at [396, 226] on div at bounding box center [396, 226] width 22 height 22
click at [384, 220] on div at bounding box center [384, 220] width 22 height 22
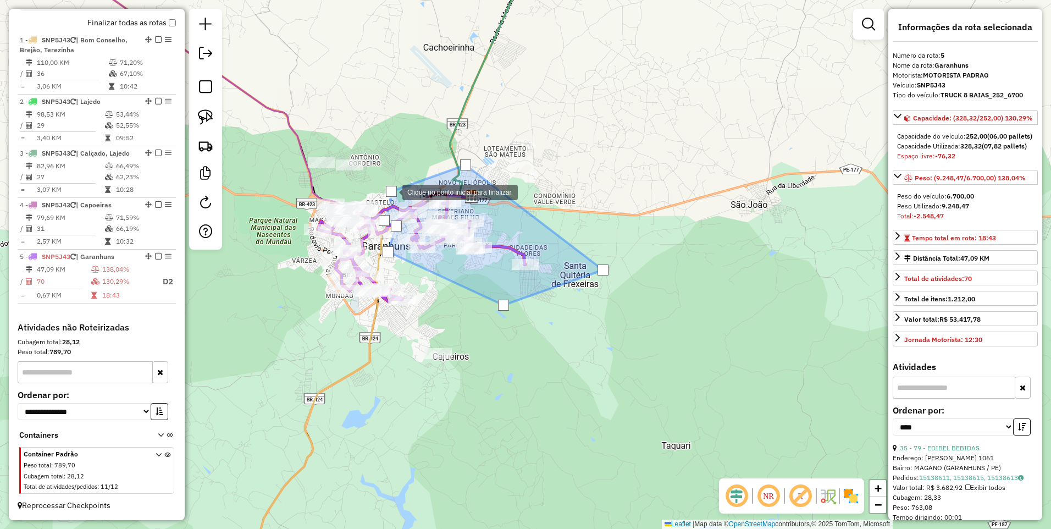
click at [391, 191] on div at bounding box center [391, 191] width 11 height 11
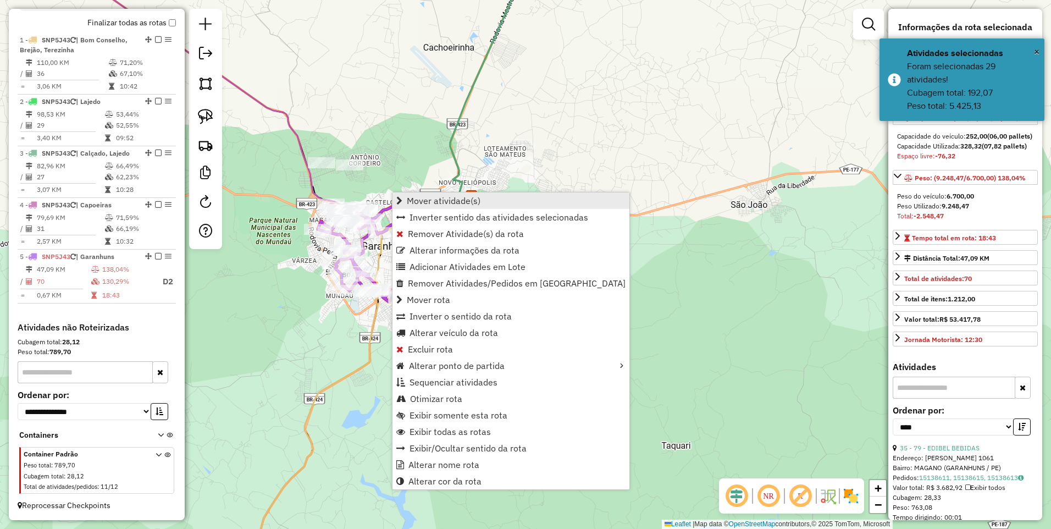
click at [414, 199] on span "Mover atividade(s)" at bounding box center [444, 200] width 74 height 9
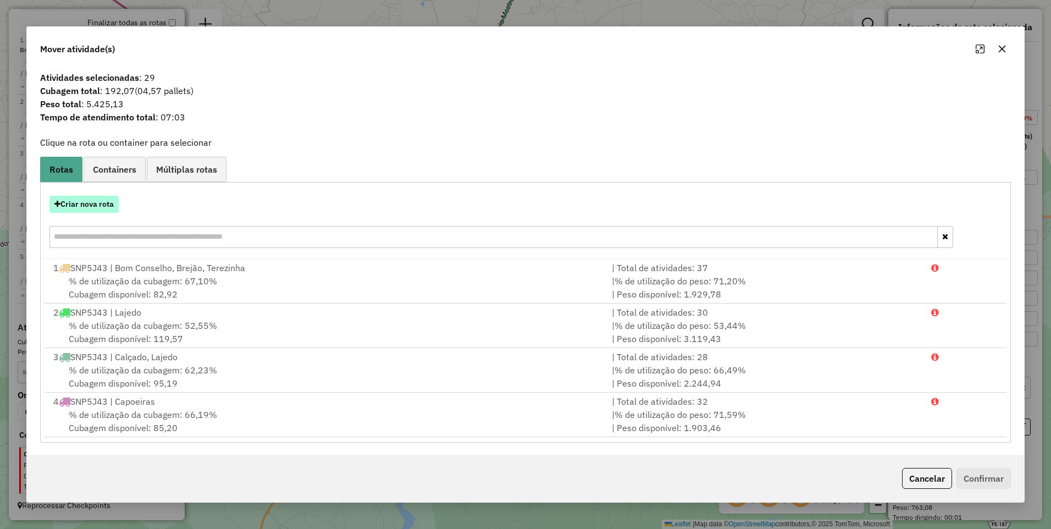
click at [93, 208] on button "Criar nova rota" at bounding box center [83, 204] width 69 height 17
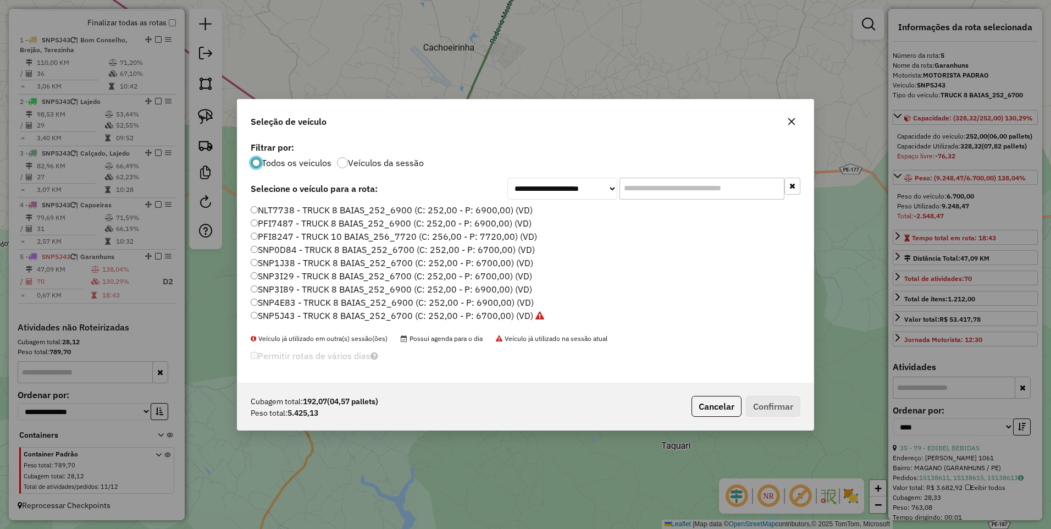
scroll to position [6, 3]
click at [486, 313] on label "SNP5J43 - TRUCK 8 BAIAS_252_6700 (C: 252,00 - P: 6700,00) (VD)" at bounding box center [397, 315] width 293 height 13
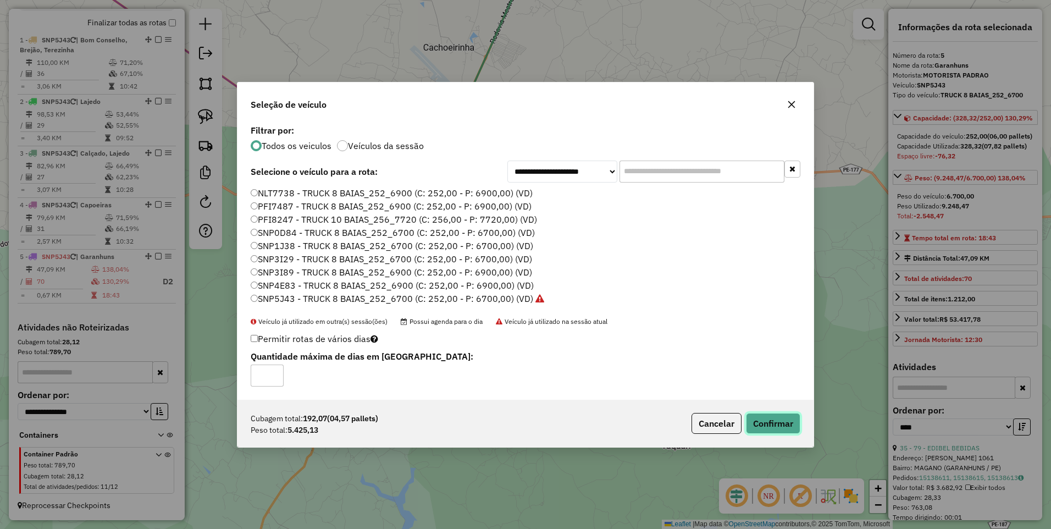
click at [789, 421] on button "Confirmar" at bounding box center [773, 423] width 54 height 21
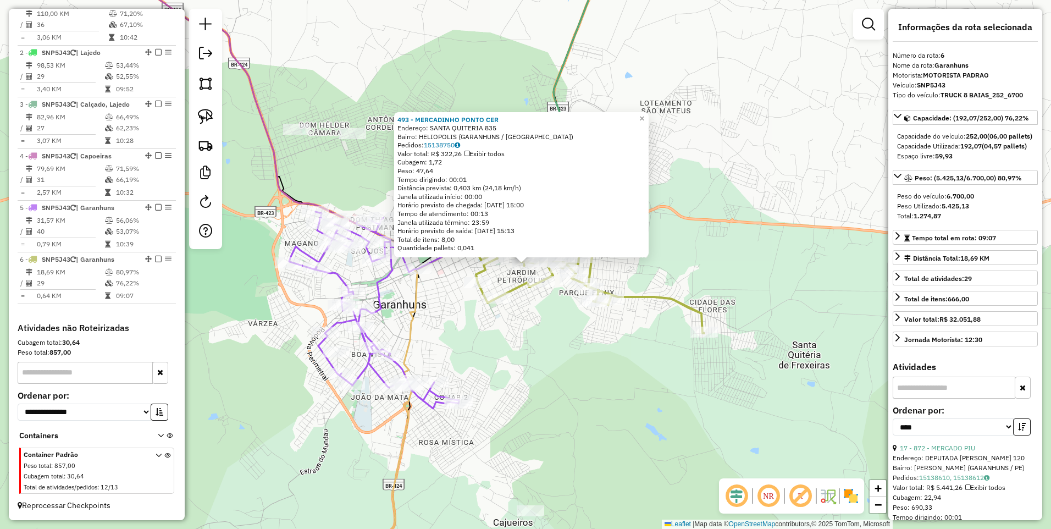
scroll to position [235, 0]
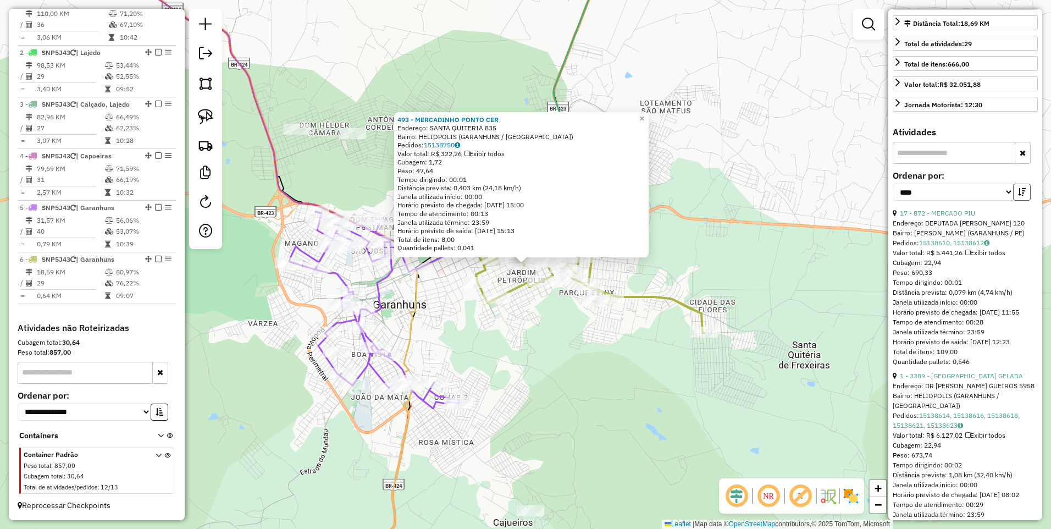
click at [1025, 201] on button "button" at bounding box center [1022, 192] width 18 height 17
click at [1024, 201] on button "button" at bounding box center [1022, 192] width 18 height 17
click at [937, 217] on link "17 - 872 - MERCADO PIU" at bounding box center [936, 213] width 75 height 8
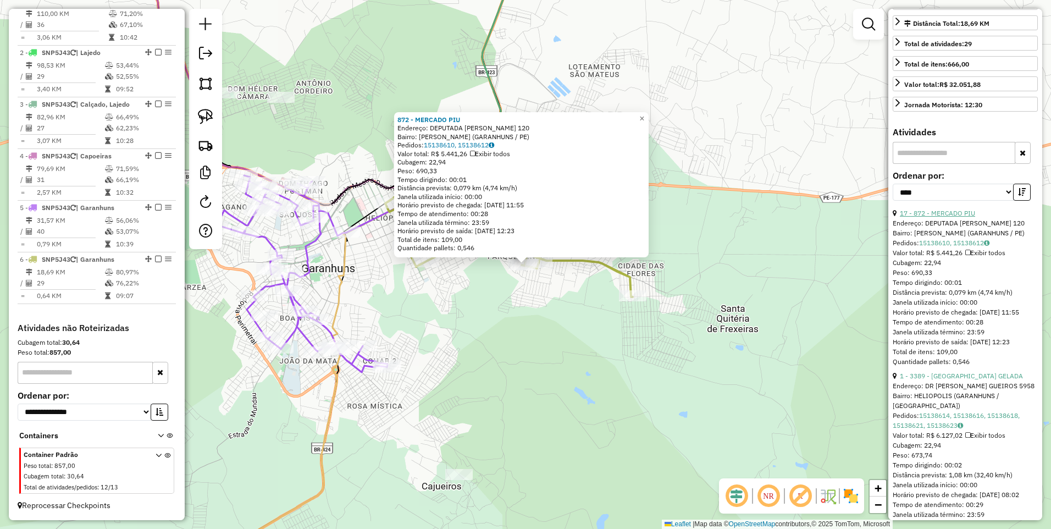
scroll to position [410, 0]
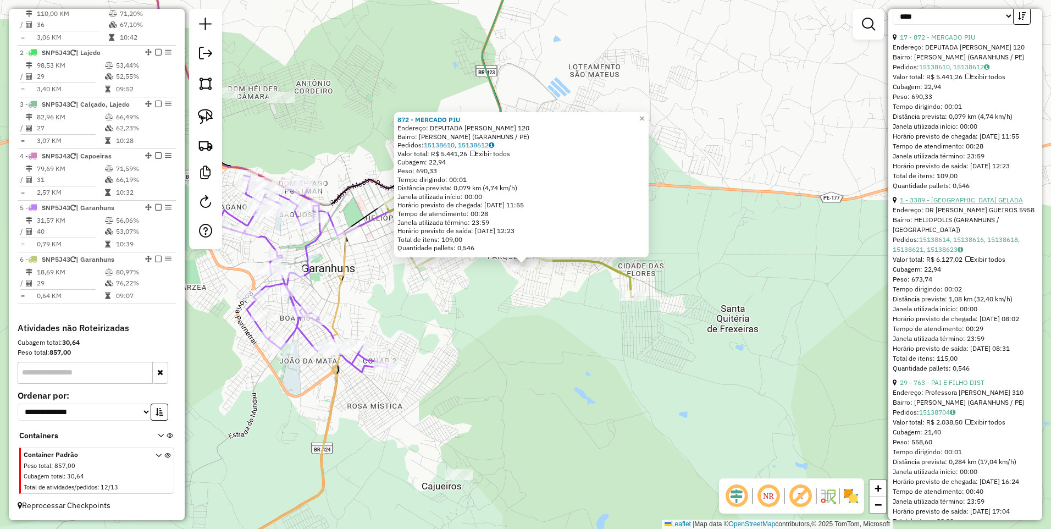
click at [944, 204] on link "1 - 3389 - CABULOSO GELADA" at bounding box center [960, 200] width 123 height 8
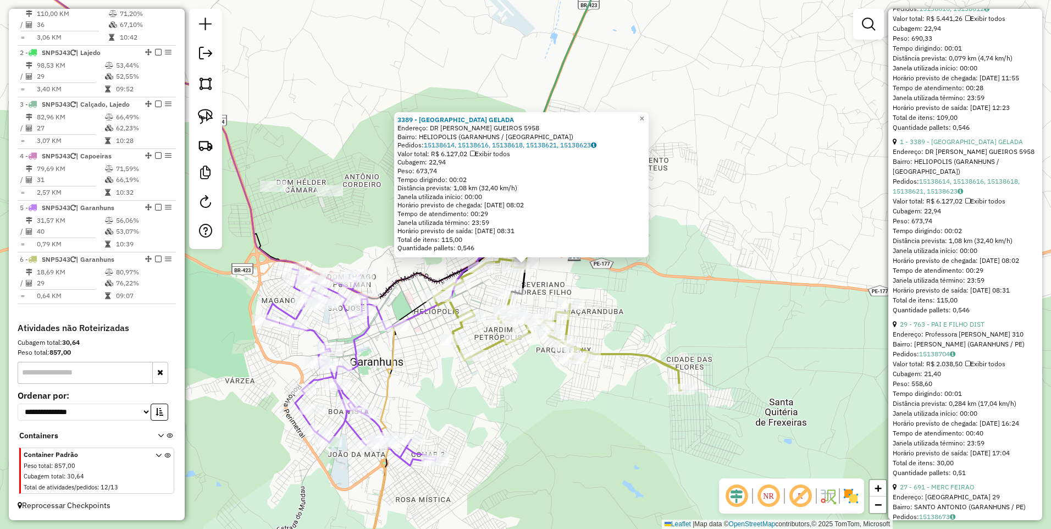
scroll to position [586, 0]
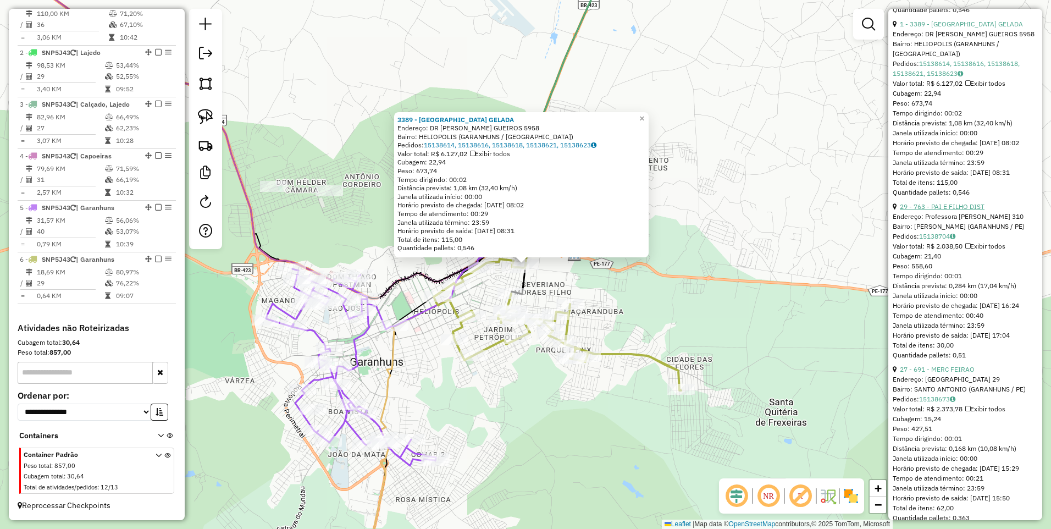
click at [949, 210] on link "29 - 763 - PAI E FILHO DIST" at bounding box center [941, 206] width 85 height 8
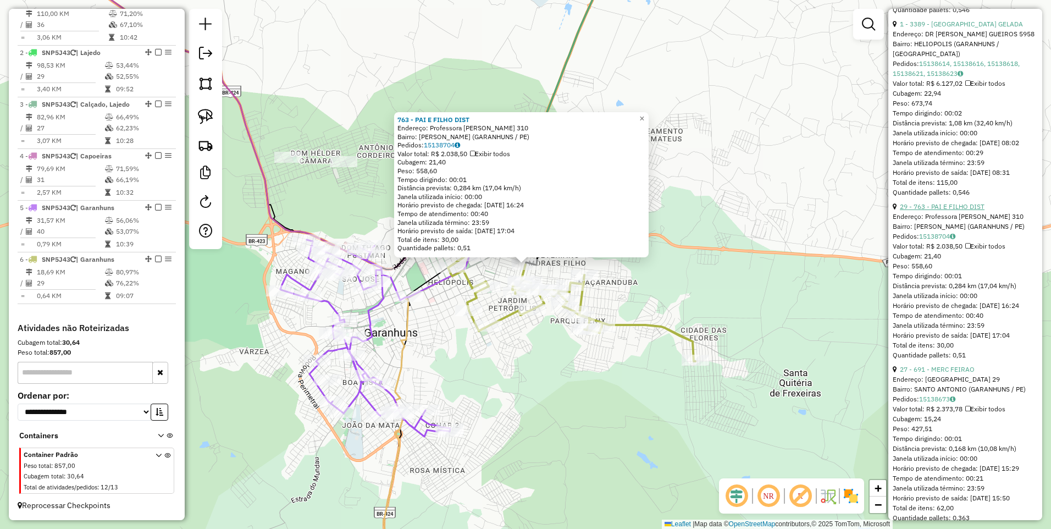
scroll to position [703, 0]
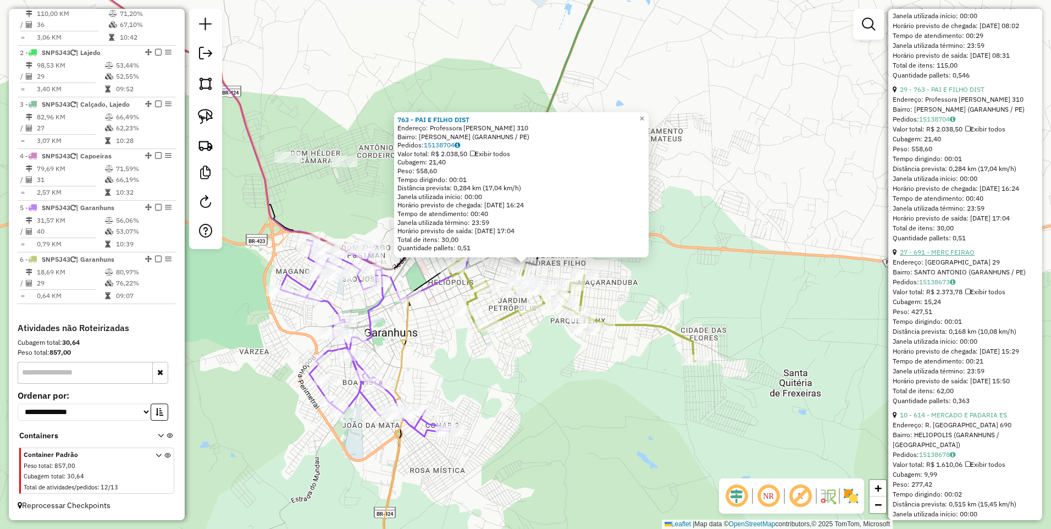
click at [948, 256] on link "27 - 691 - MERC FEIRAO" at bounding box center [936, 252] width 75 height 8
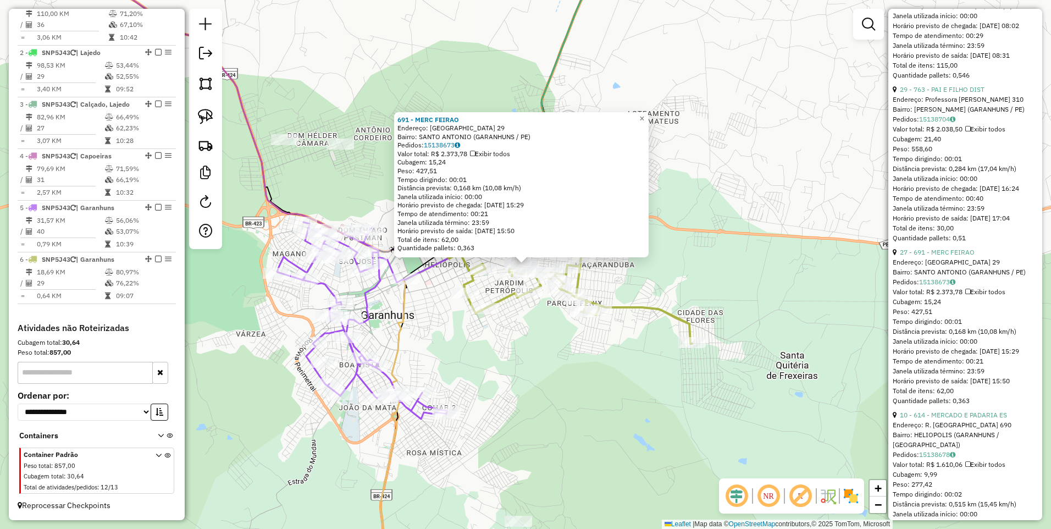
click at [674, 416] on div "691 - MERC FEIRAO Endereço: SANTO ANTONIO 29 Bairro: SANTO ANTONIO (GARANHUNS /…" at bounding box center [525, 264] width 1051 height 529
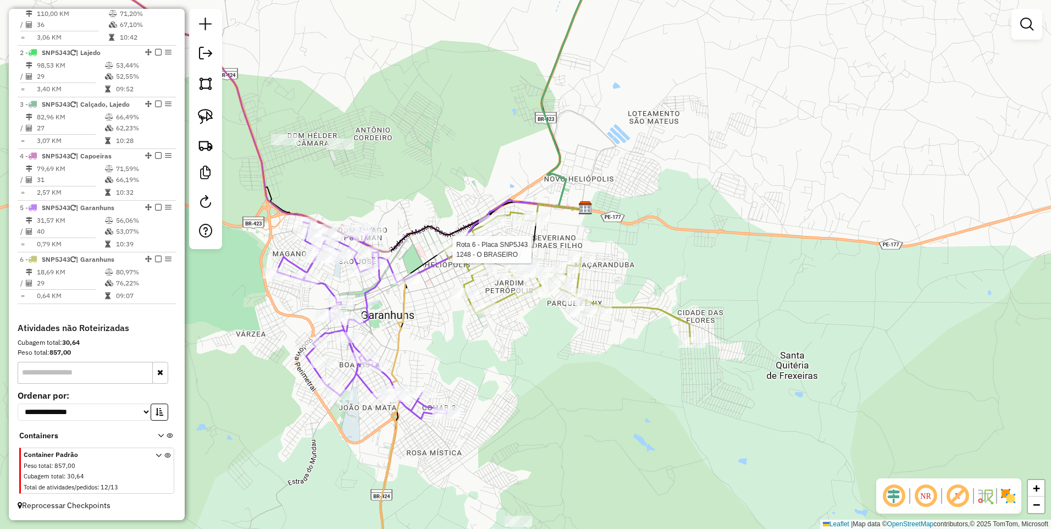
select select "*********"
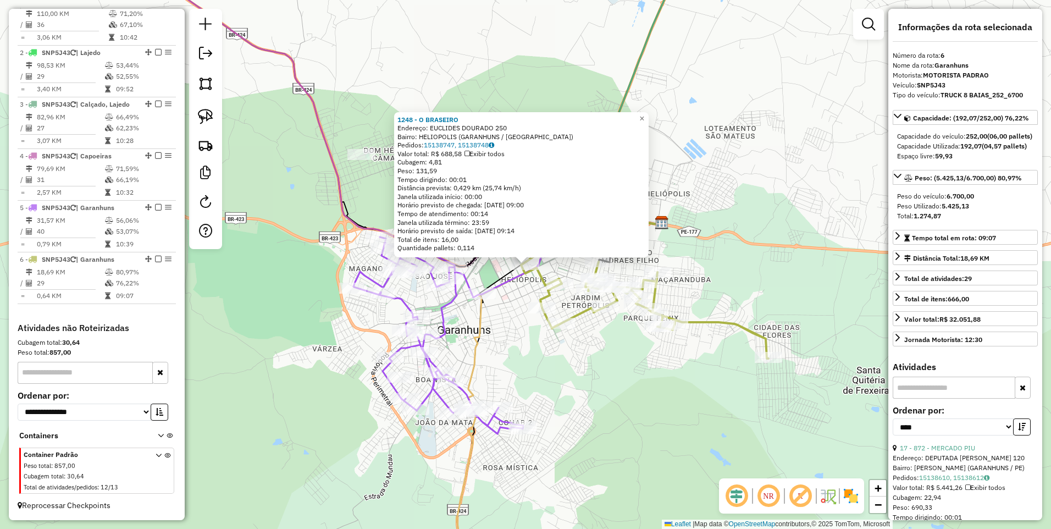
click at [512, 291] on div "1248 - O BRASEIRO Endereço: EUCLIDES DOURADO 250 Bairro: HELIOPOLIS (GARANHUNS …" at bounding box center [525, 264] width 1051 height 529
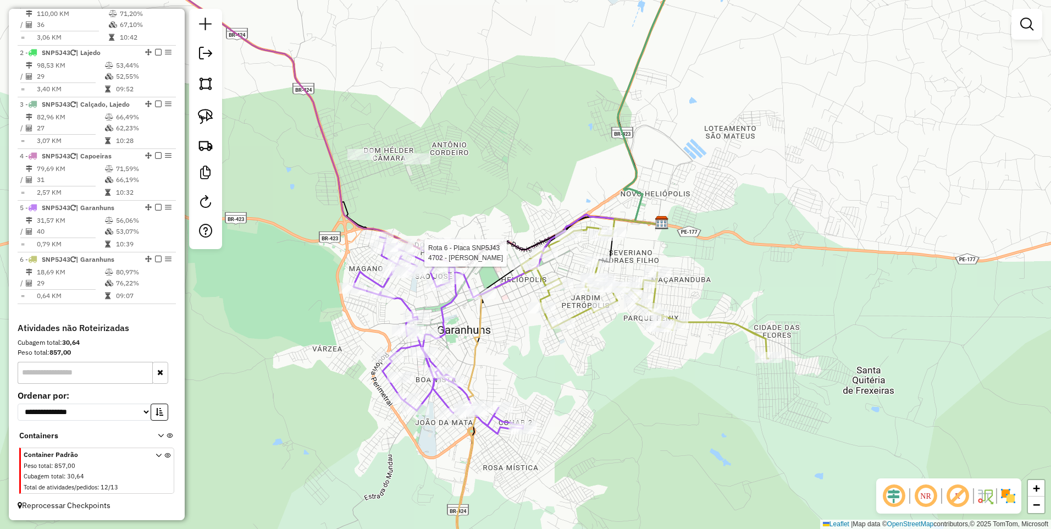
select select "*********"
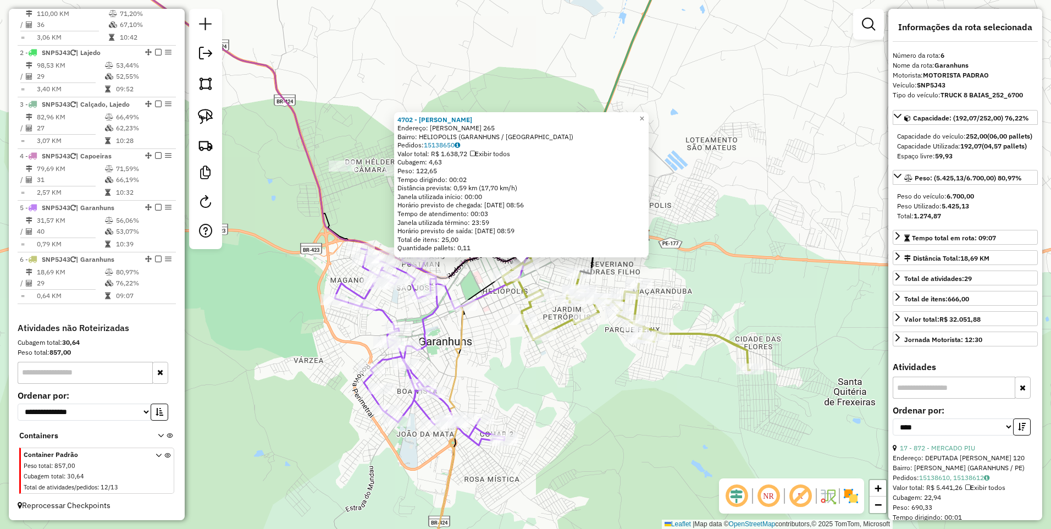
click at [531, 279] on div "4702 - Valdellys Monteiro dos Santos Endereço: Pc Tavares Correia 265 Bairro: H…" at bounding box center [525, 264] width 1051 height 529
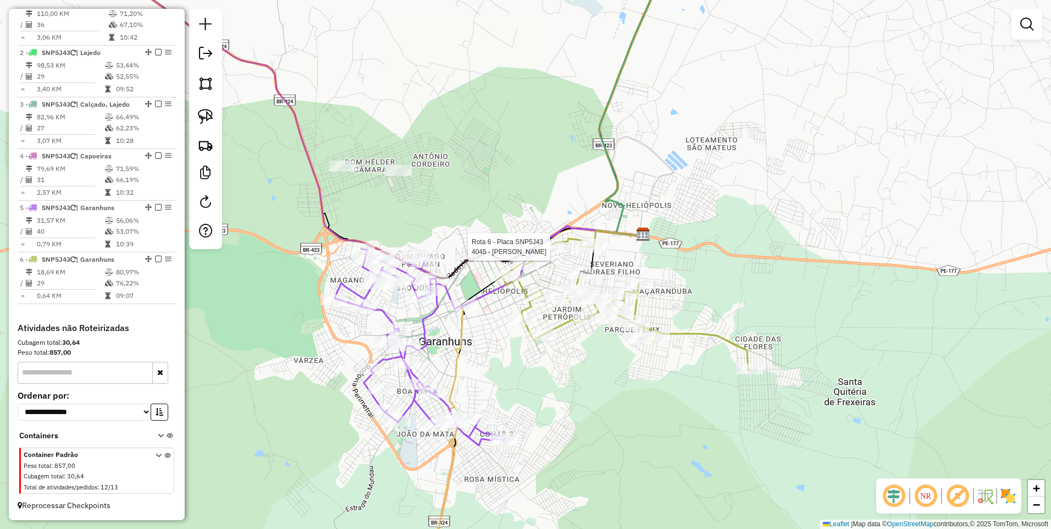
select select "*********"
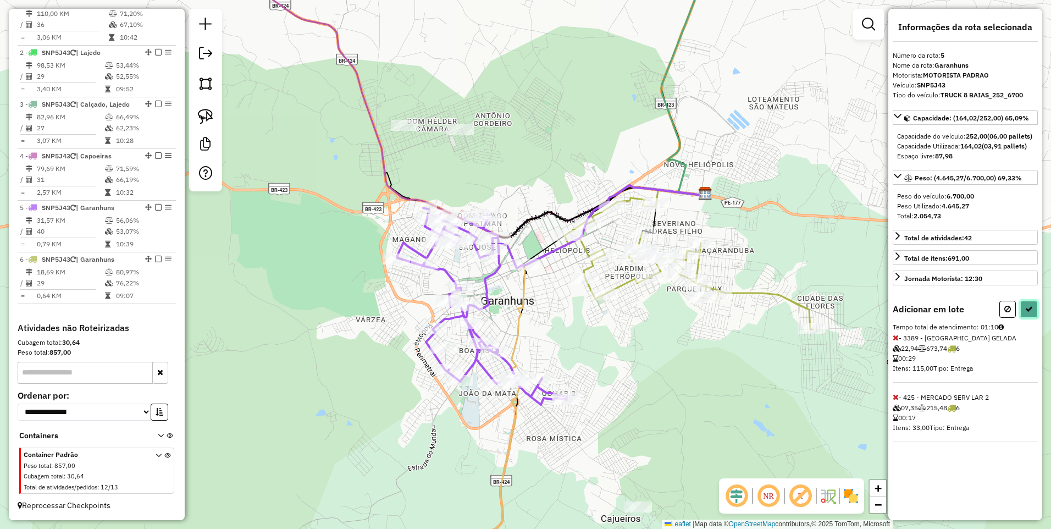
click at [1027, 313] on icon at bounding box center [1029, 309] width 8 height 8
select select "*********"
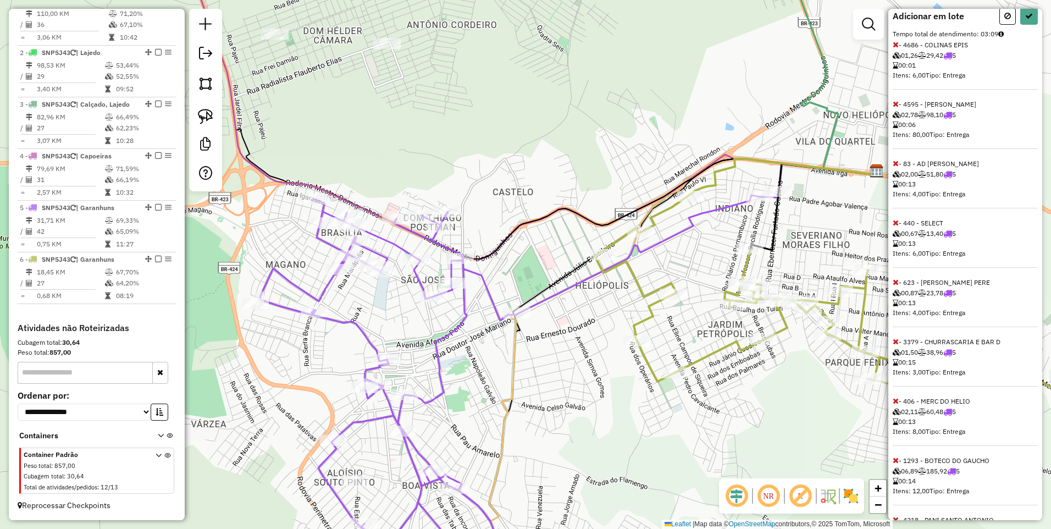
scroll to position [370, 0]
click at [894, 403] on icon at bounding box center [895, 402] width 6 height 8
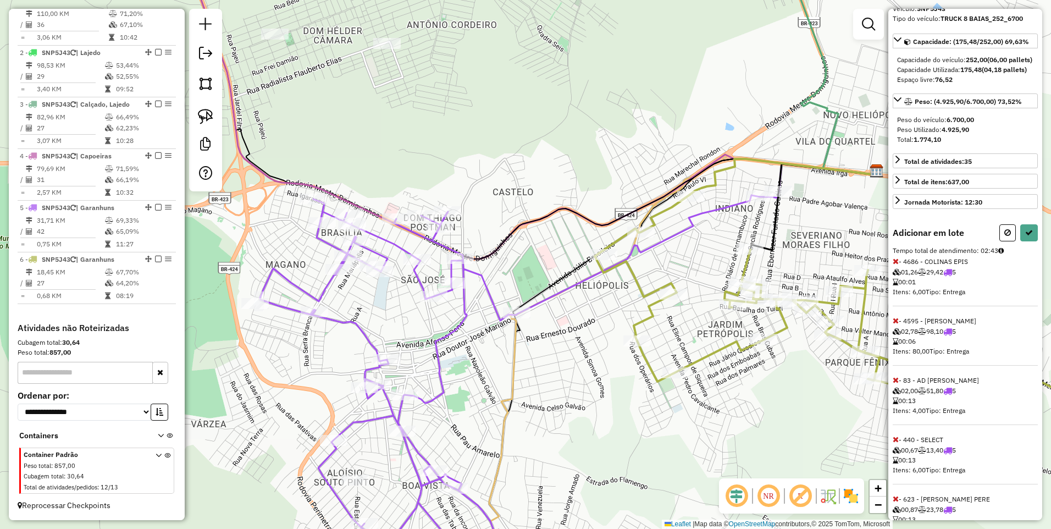
scroll to position [311, 0]
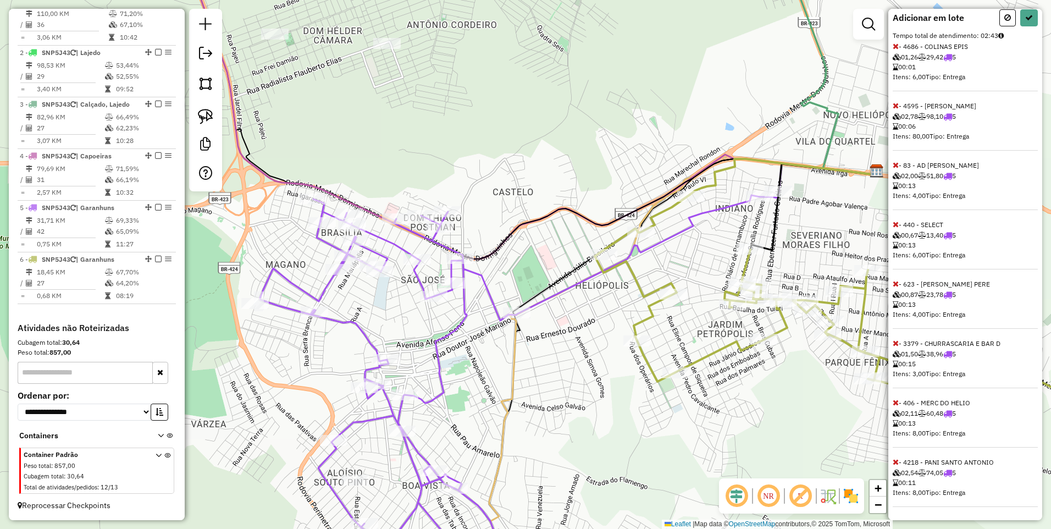
click at [895, 104] on icon at bounding box center [895, 106] width 6 height 8
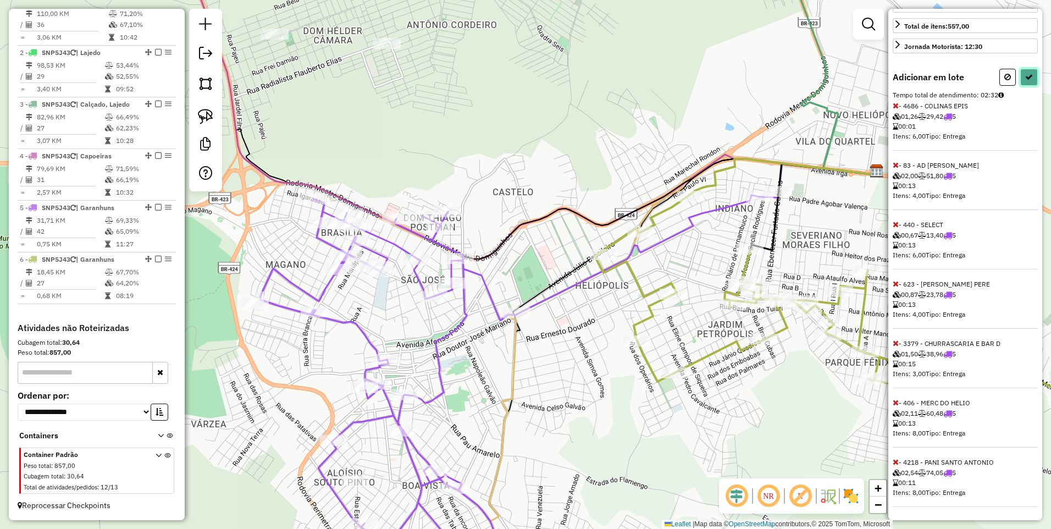
click at [1029, 78] on button at bounding box center [1029, 77] width 18 height 17
select select "*********"
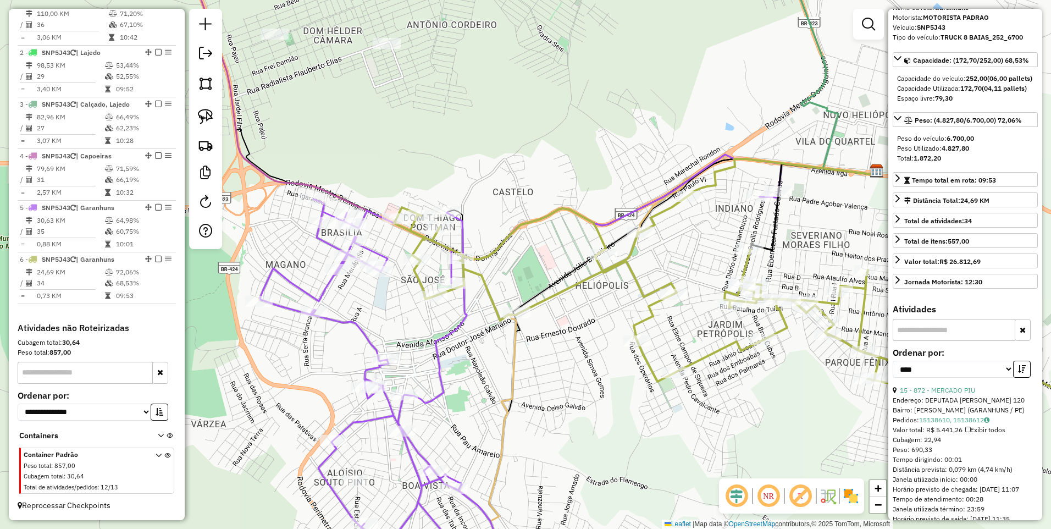
scroll to position [0, 0]
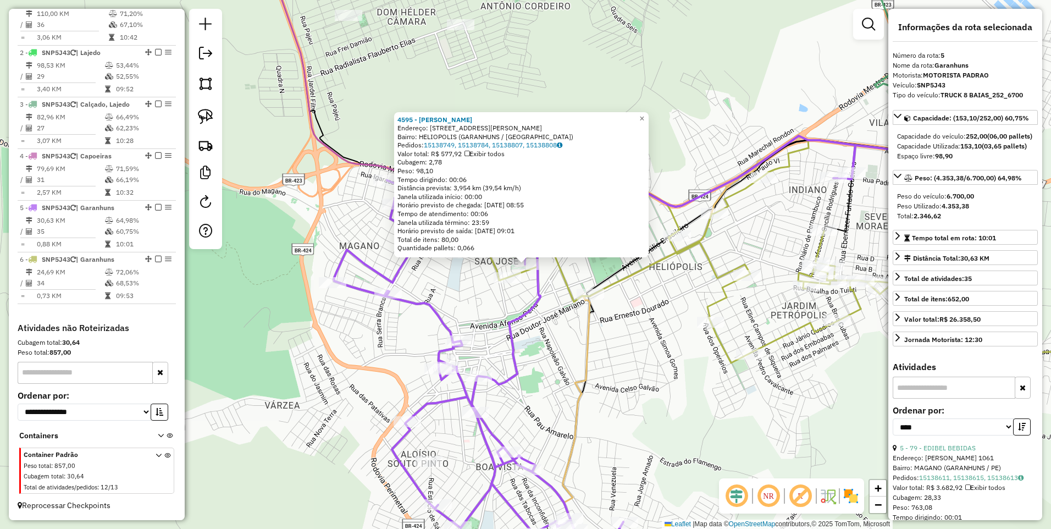
click at [551, 335] on div "4595 - JOSE MAILSON DE ARAU Endereço: Rua Dom Mario Vilas Boa 140 Bairro: HELIO…" at bounding box center [525, 264] width 1051 height 529
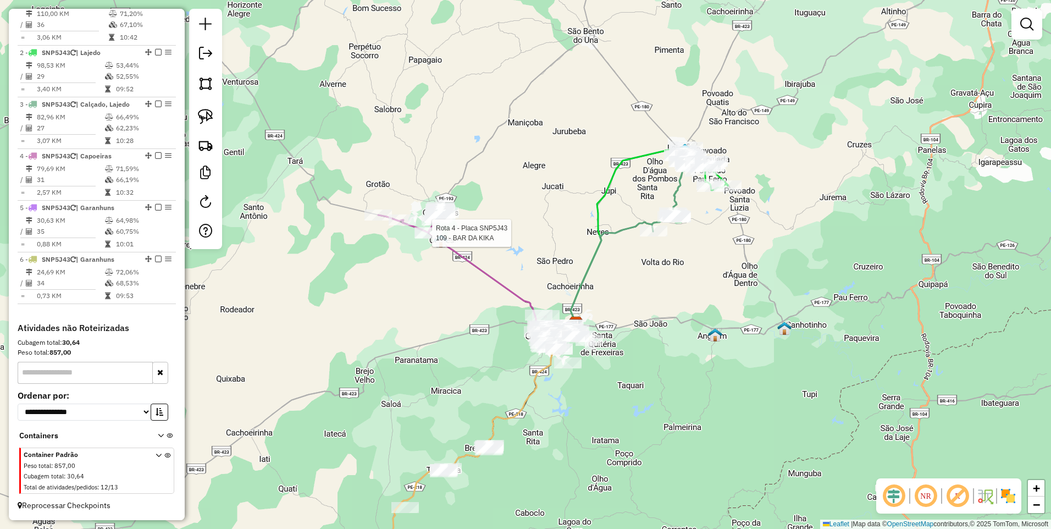
select select "*********"
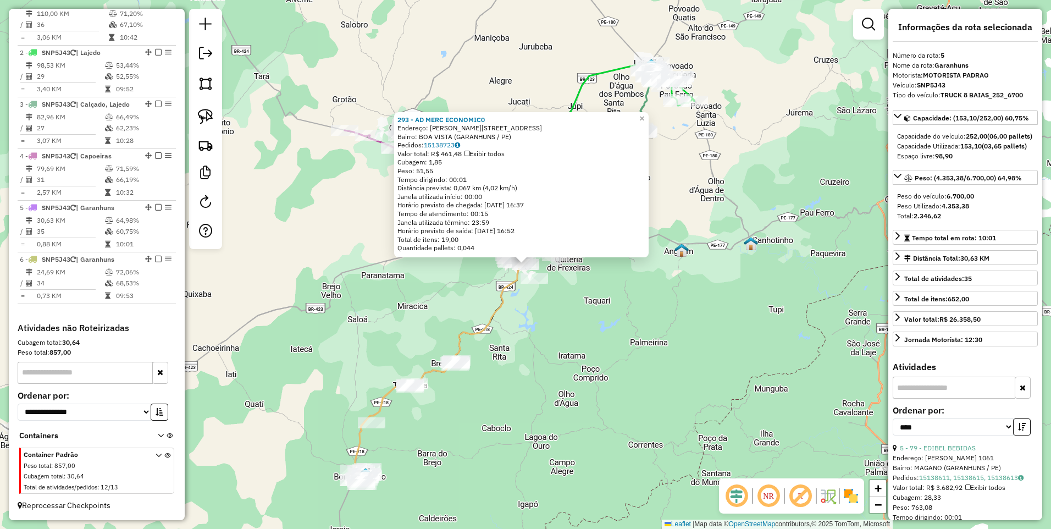
scroll to position [293, 0]
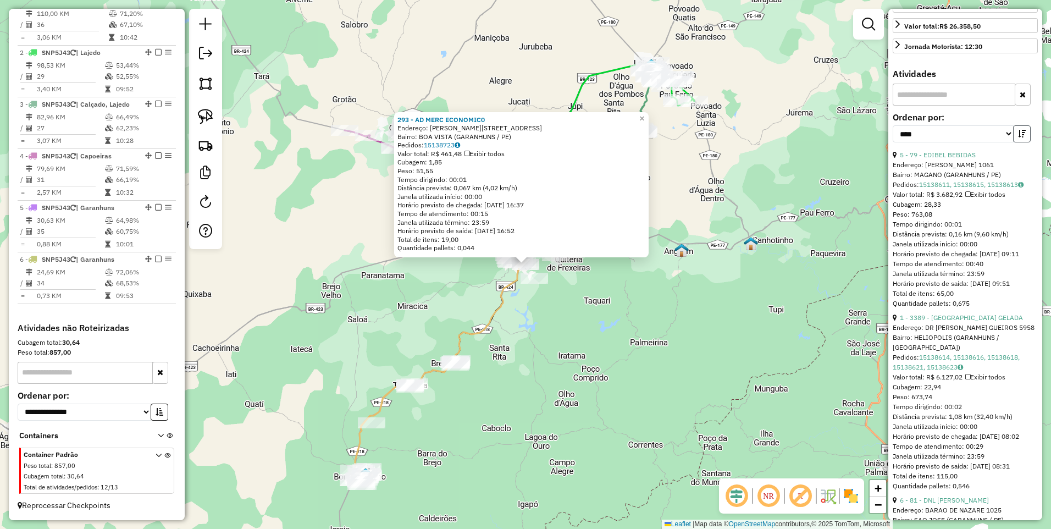
click at [1024, 142] on button "button" at bounding box center [1022, 133] width 18 height 17
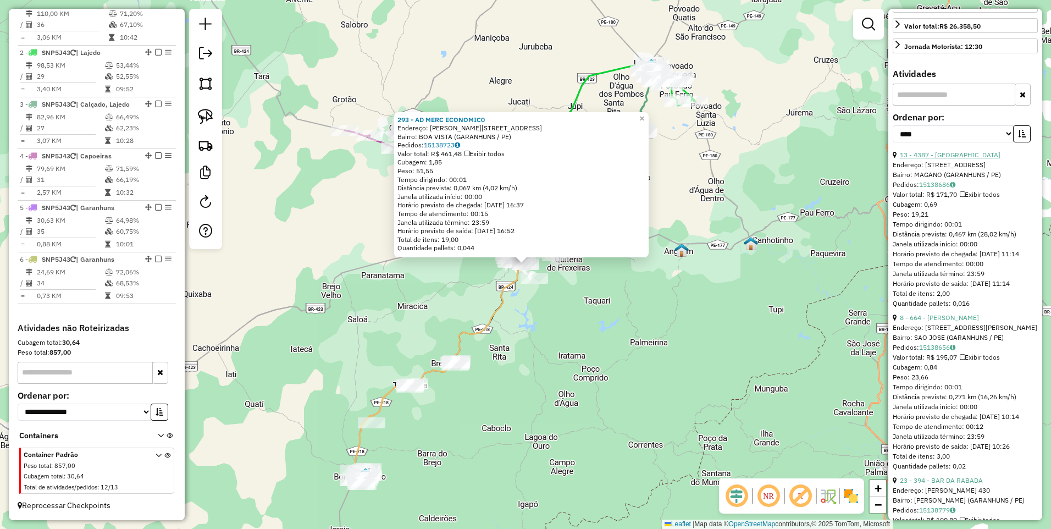
click at [941, 159] on link "13 - 4387 - VIANA" at bounding box center [949, 155] width 101 height 8
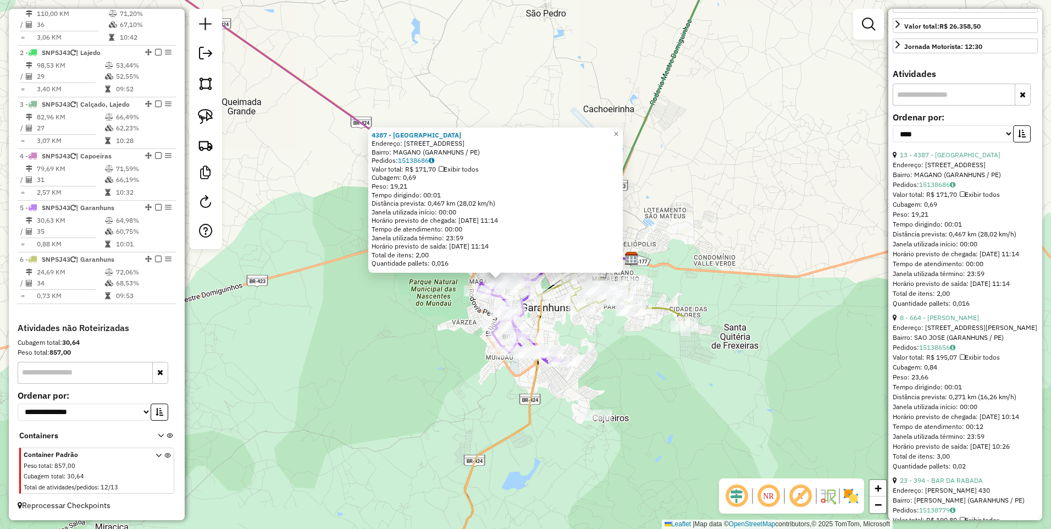
click at [389, 311] on div "4387 - VIANA Endereço: Avenida Santa Teresinha 556 Bairro: MAGANO (GARANHUNS / …" at bounding box center [525, 264] width 1051 height 529
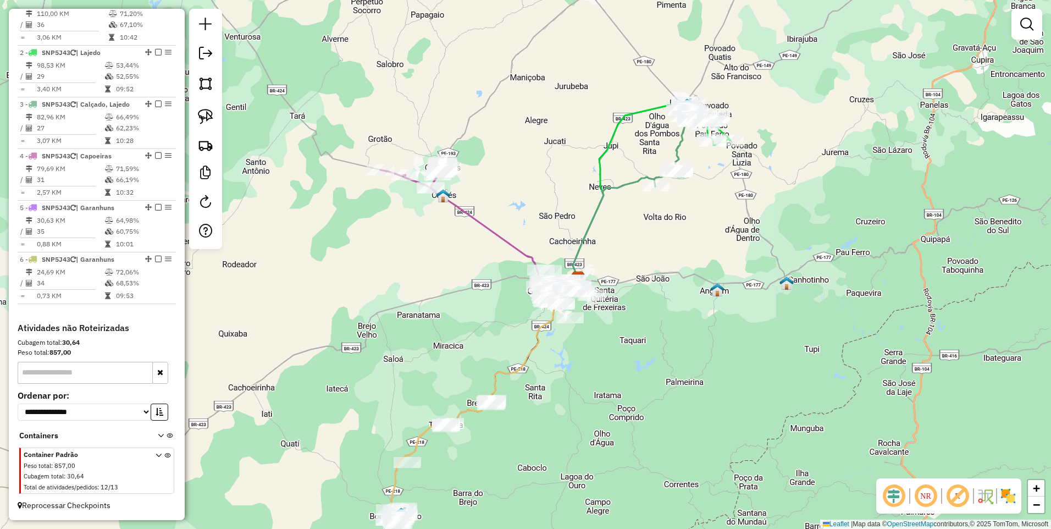
drag, startPoint x: 554, startPoint y: 408, endPoint x: 497, endPoint y: 347, distance: 83.6
click at [497, 347] on div "Janela de atendimento Grade de atendimento Capacidade Transportadoras Veículos …" at bounding box center [525, 264] width 1051 height 529
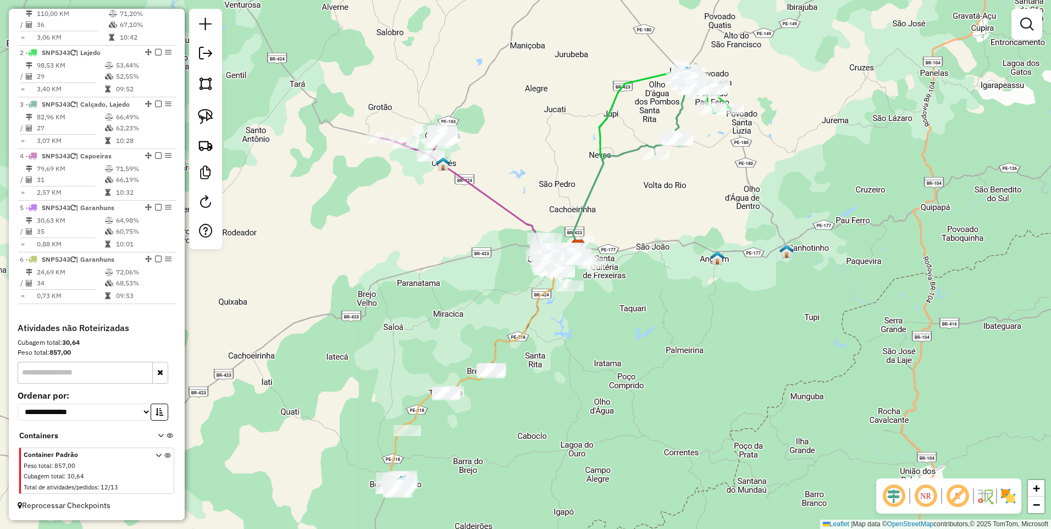
drag, startPoint x: 541, startPoint y: 218, endPoint x: 540, endPoint y: 188, distance: 29.7
click at [540, 188] on div "Janela de atendimento Grade de atendimento Capacidade Transportadoras Veículos …" at bounding box center [525, 264] width 1051 height 529
select select "*********"
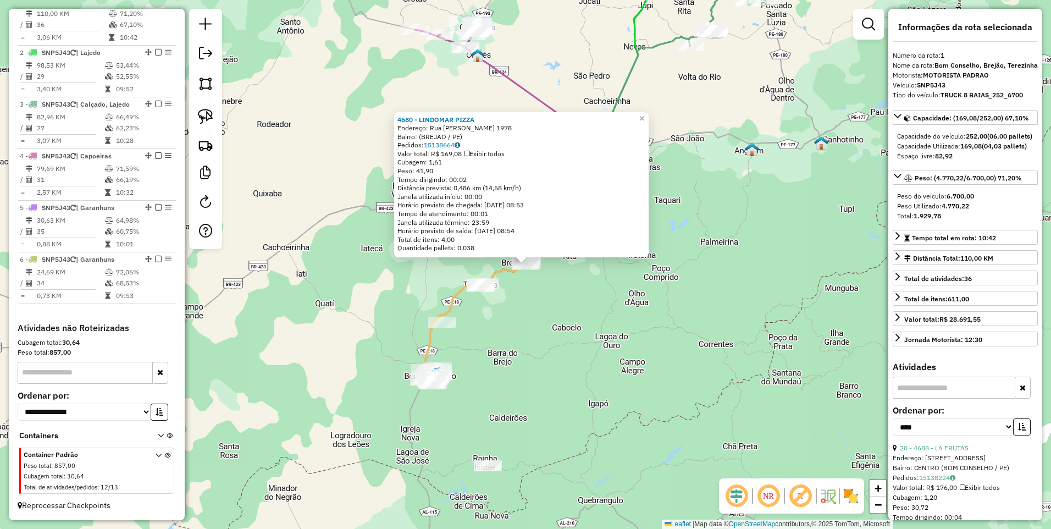
scroll to position [412, 0]
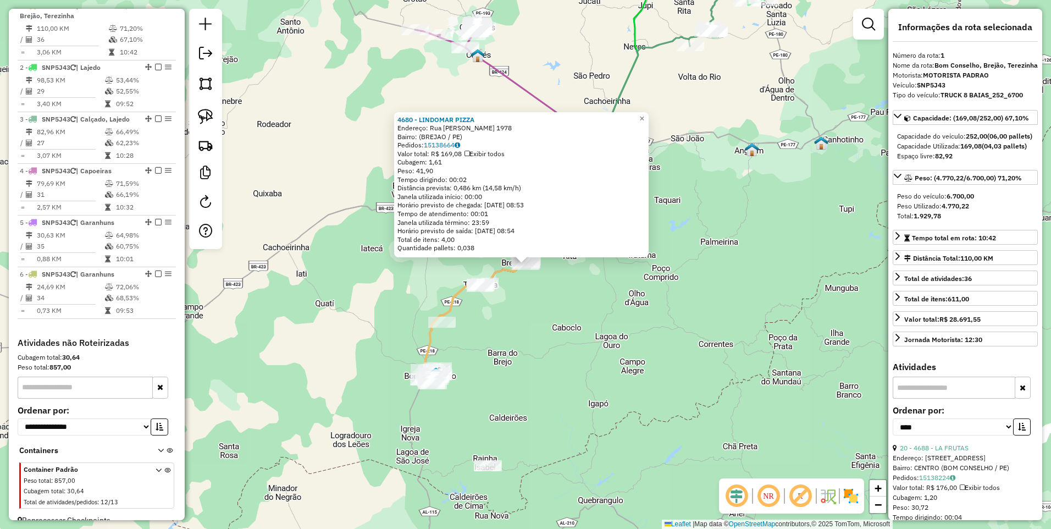
click at [630, 370] on div "4680 - LINDOMAR PIZZA Endereço: Rua Jose Inacio dos Santos 1978 Bairro: (BREJAO…" at bounding box center [525, 264] width 1051 height 529
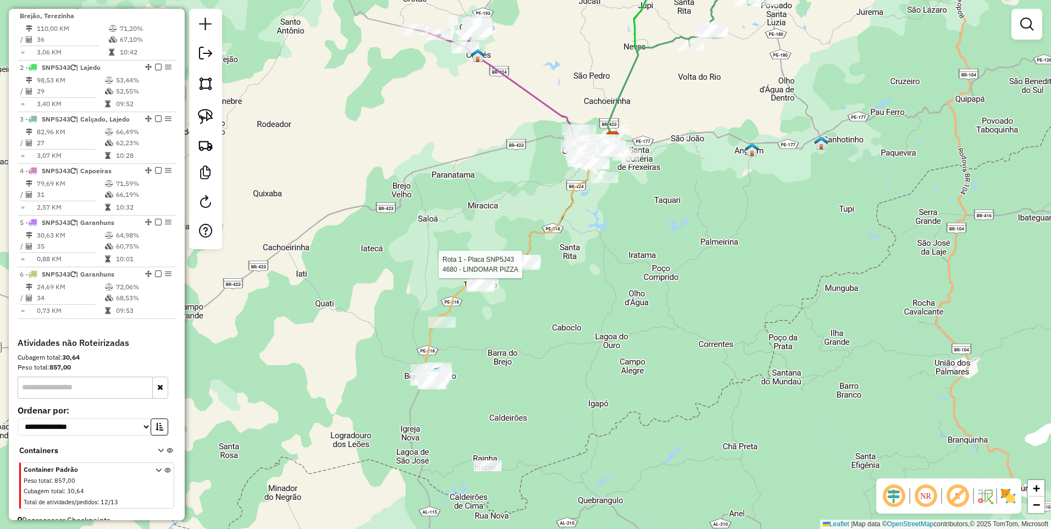
select select "*********"
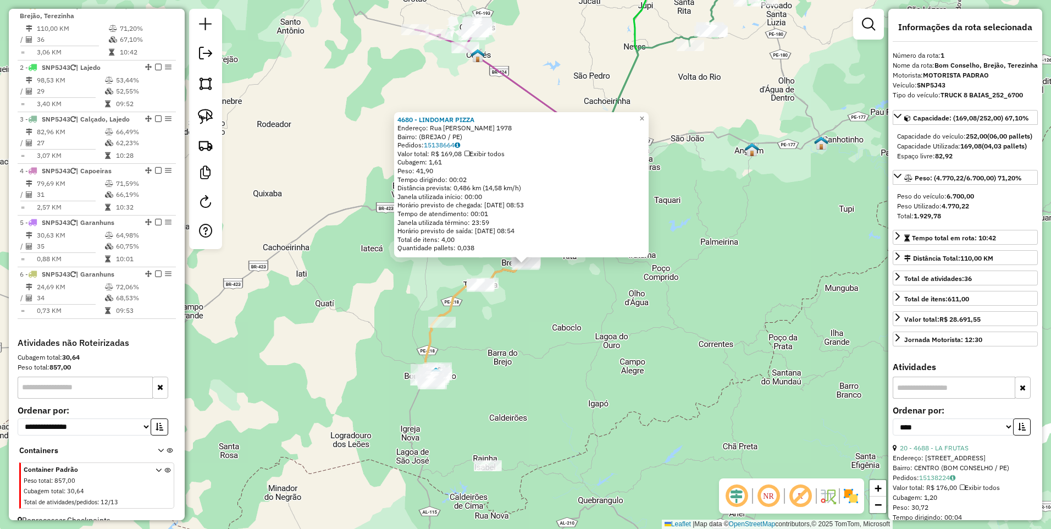
scroll to position [235, 0]
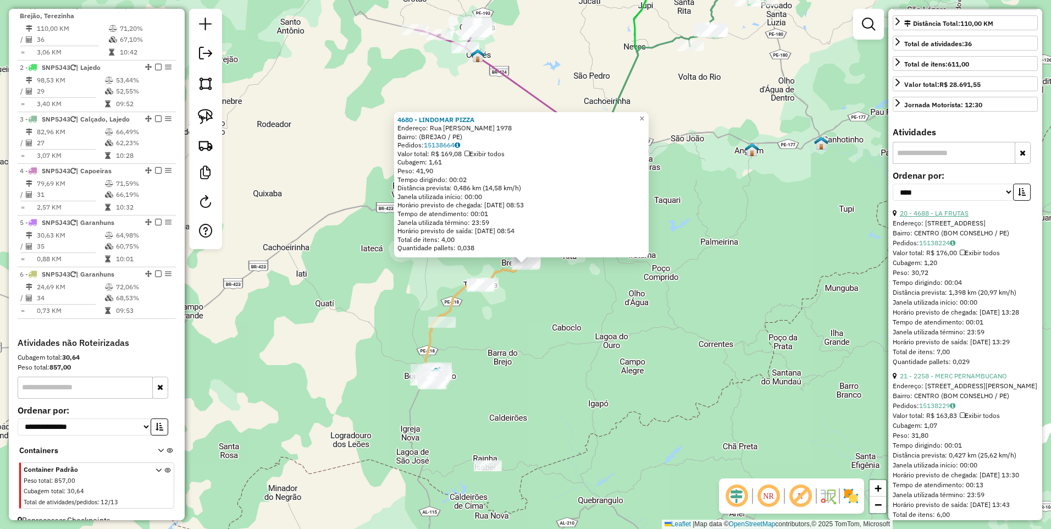
click at [943, 217] on link "20 - 4688 - LA FRUTAS" at bounding box center [933, 213] width 69 height 8
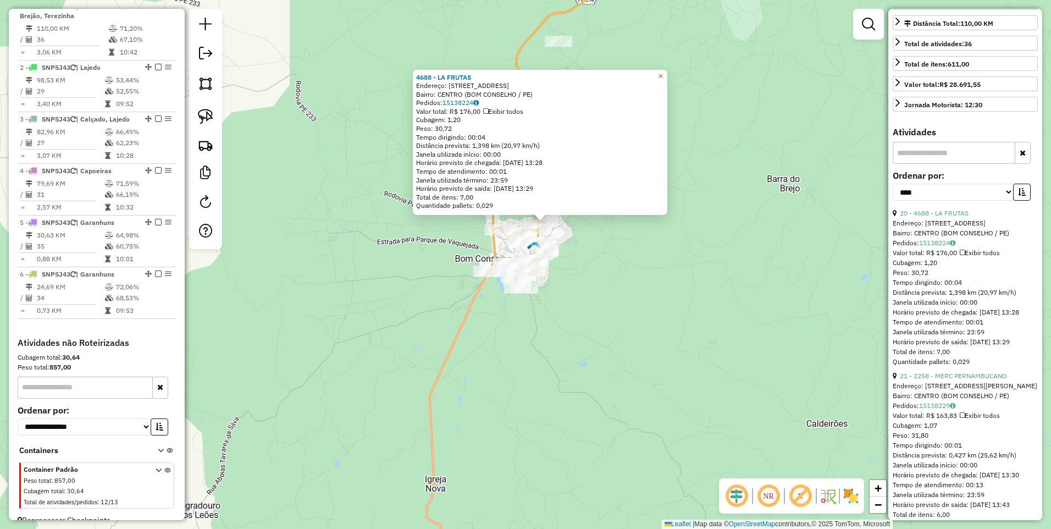
click at [581, 302] on div "4688 - LA FRUTAS Endereço: Rua Odilon B de Melo 81 Bairro: CENTRO (BOM CONSELHO…" at bounding box center [525, 264] width 1051 height 529
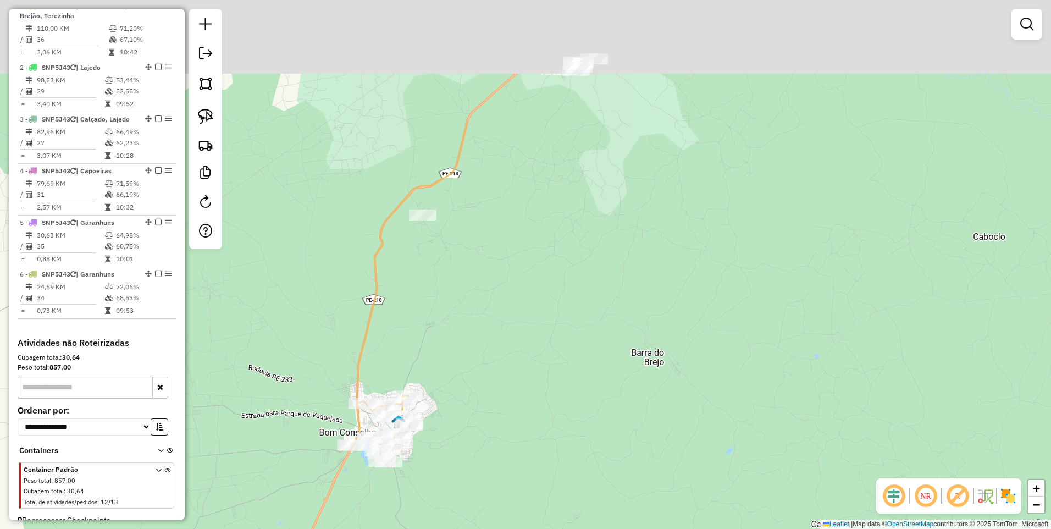
drag, startPoint x: 654, startPoint y: 230, endPoint x: 514, endPoint y: 416, distance: 232.6
click at [514, 416] on div "Janela de atendimento Grade de atendimento Capacidade Transportadoras Veículos …" at bounding box center [525, 264] width 1051 height 529
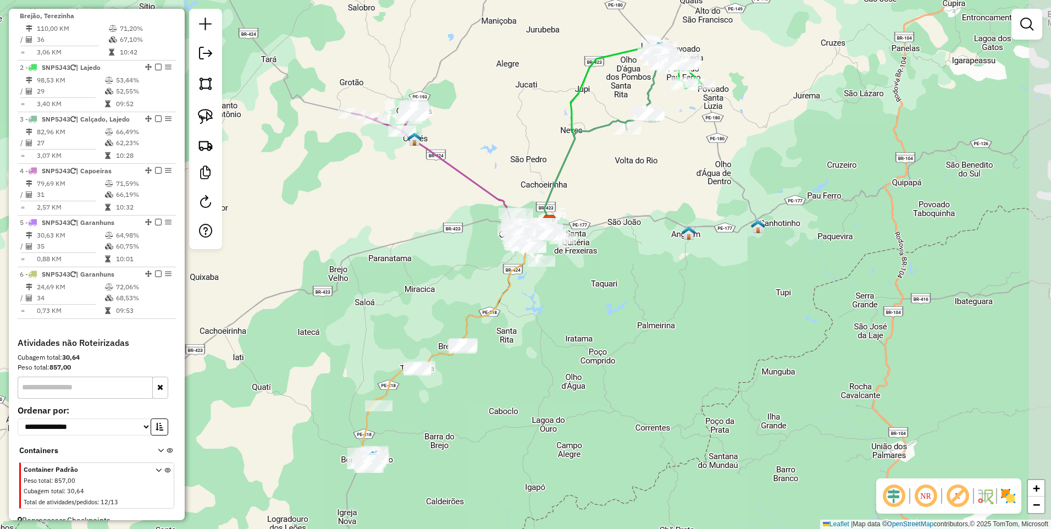
drag, startPoint x: 537, startPoint y: 198, endPoint x: 425, endPoint y: 235, distance: 117.5
click at [425, 235] on div "Janela de atendimento Grade de atendimento Capacidade Transportadoras Veículos …" at bounding box center [525, 264] width 1051 height 529
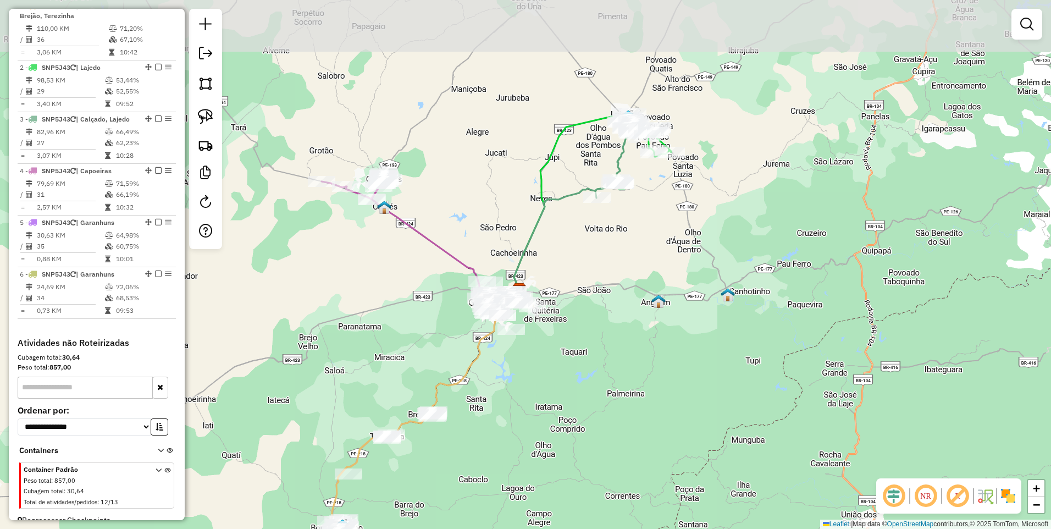
drag, startPoint x: 585, startPoint y: 177, endPoint x: 553, endPoint y: 246, distance: 75.7
click at [553, 246] on div "Janela de atendimento Grade de atendimento Capacidade Transportadoras Veículos …" at bounding box center [525, 264] width 1051 height 529
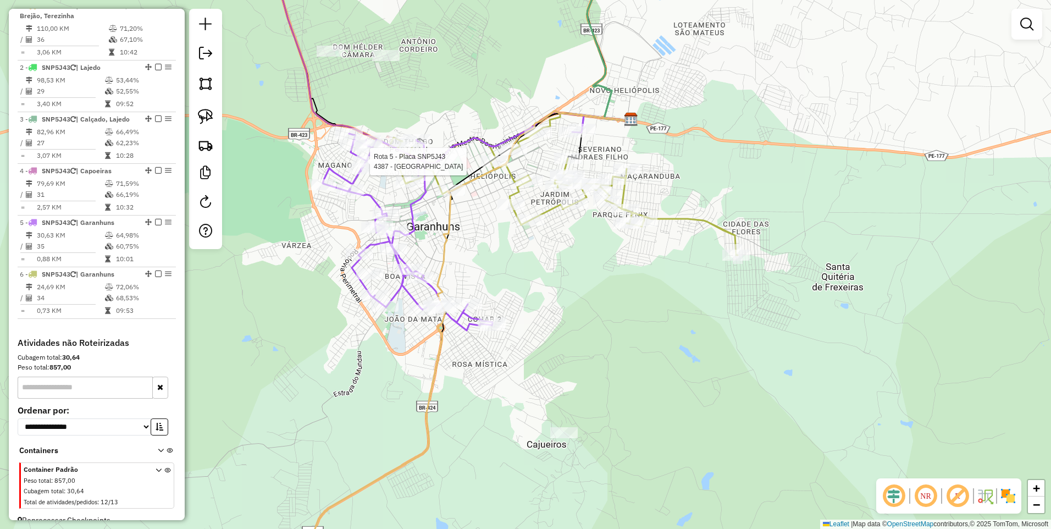
select select "*********"
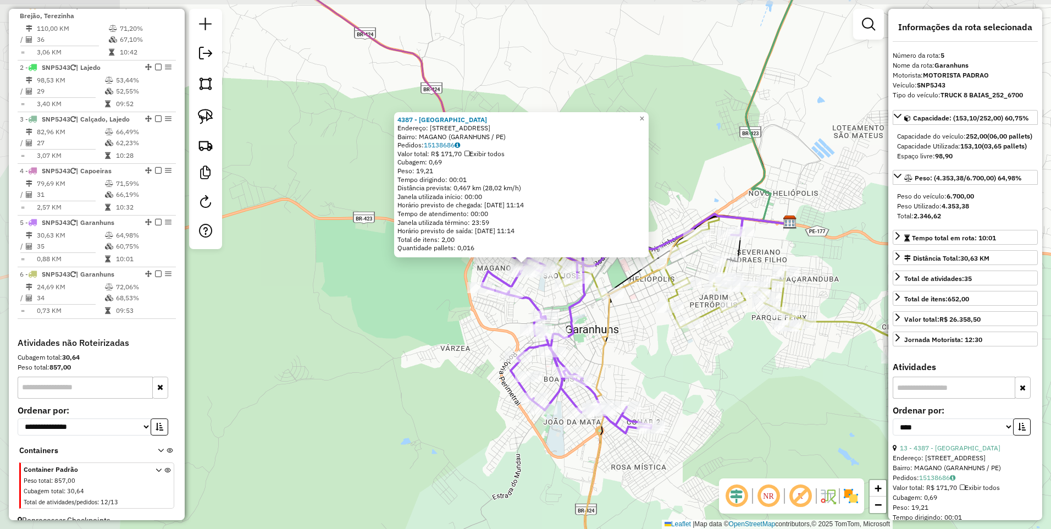
scroll to position [437, 0]
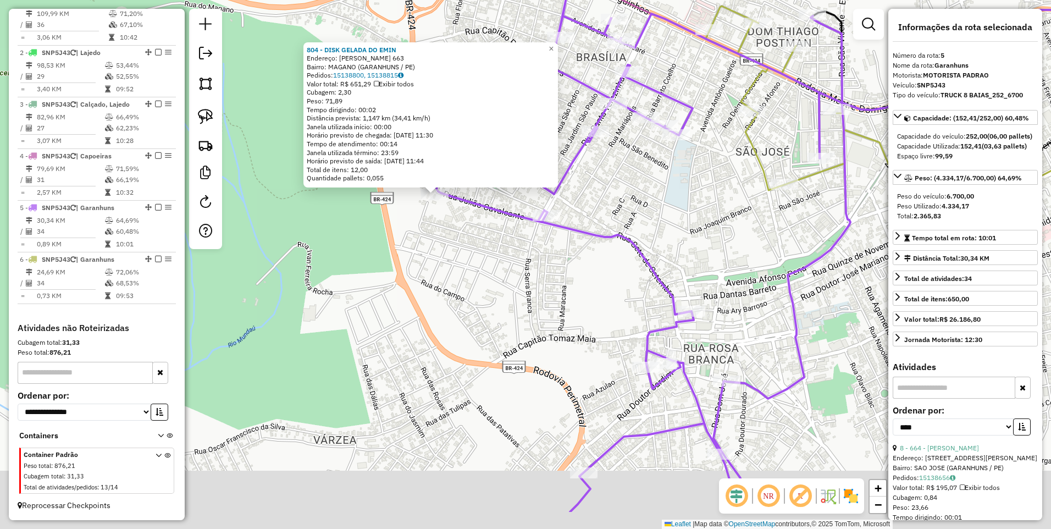
drag, startPoint x: 571, startPoint y: 379, endPoint x: 480, endPoint y: 309, distance: 114.4
click at [480, 309] on div "804 - DISK GELADA DO EMIN Endereço: JULIAO CAVALVANTE 663 Bairro: MAGANO (GARAN…" at bounding box center [525, 264] width 1051 height 529
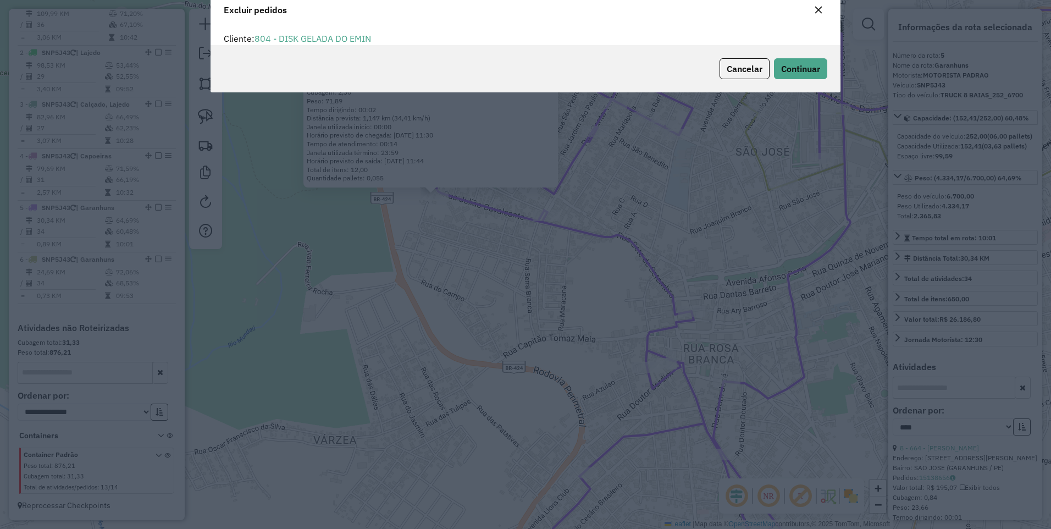
scroll to position [0, 0]
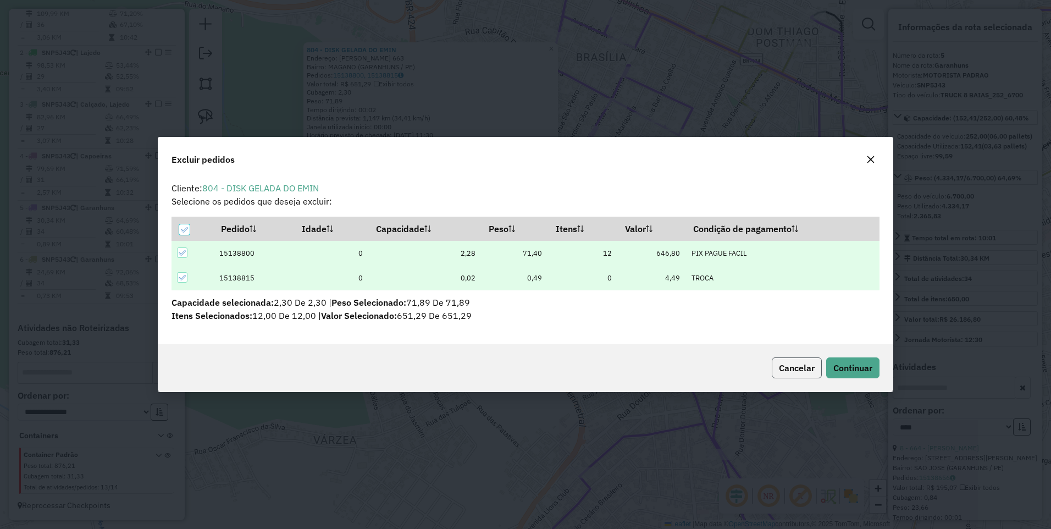
click at [791, 363] on span "Cancelar" at bounding box center [797, 367] width 36 height 11
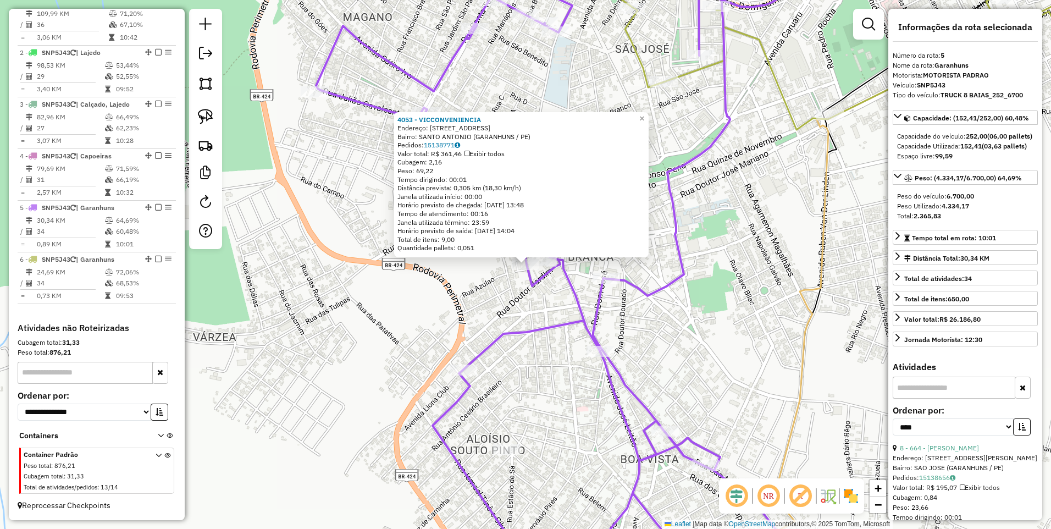
click at [543, 293] on div "4053 - VICCONVENIENCIA Endereço: Rua Vereador Deusdedit Maia 126 Bairro: SANTO …" at bounding box center [525, 264] width 1051 height 529
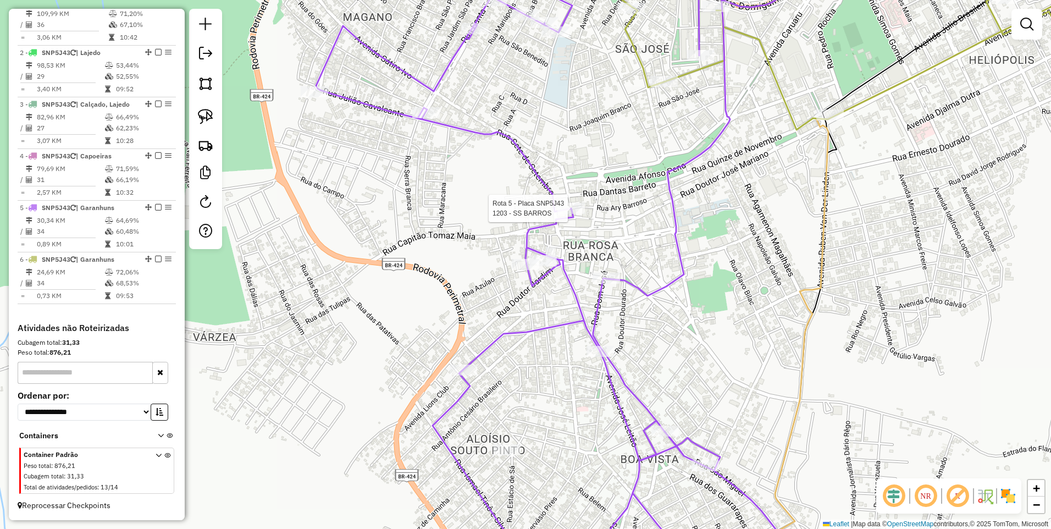
select select "*********"
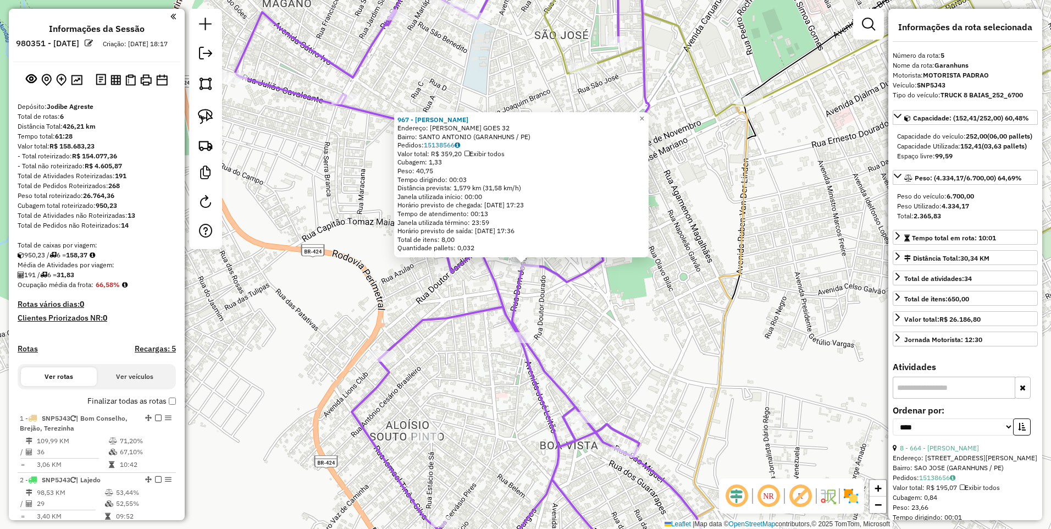
select select "*********"
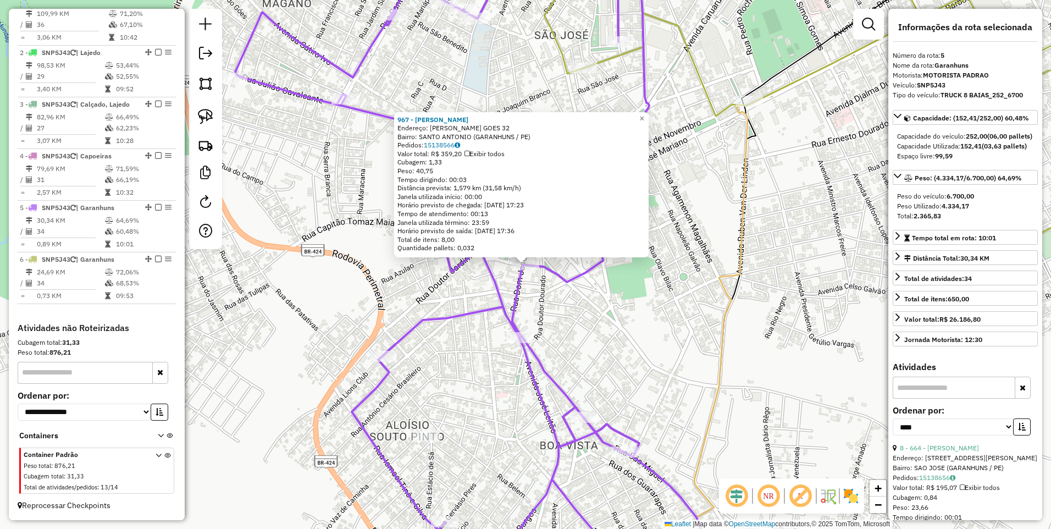
click at [491, 301] on div "967 - CHARQUE QUEIJO FRIOS Endereço: AGOSTINHO GOES 32 Bairro: SANTO ANTONIO (G…" at bounding box center [525, 264] width 1051 height 529
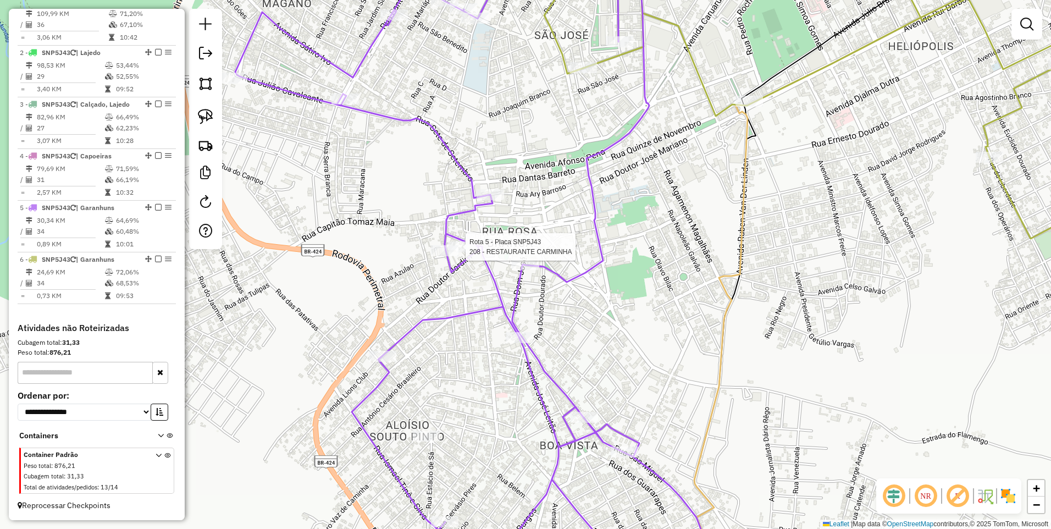
select select "*********"
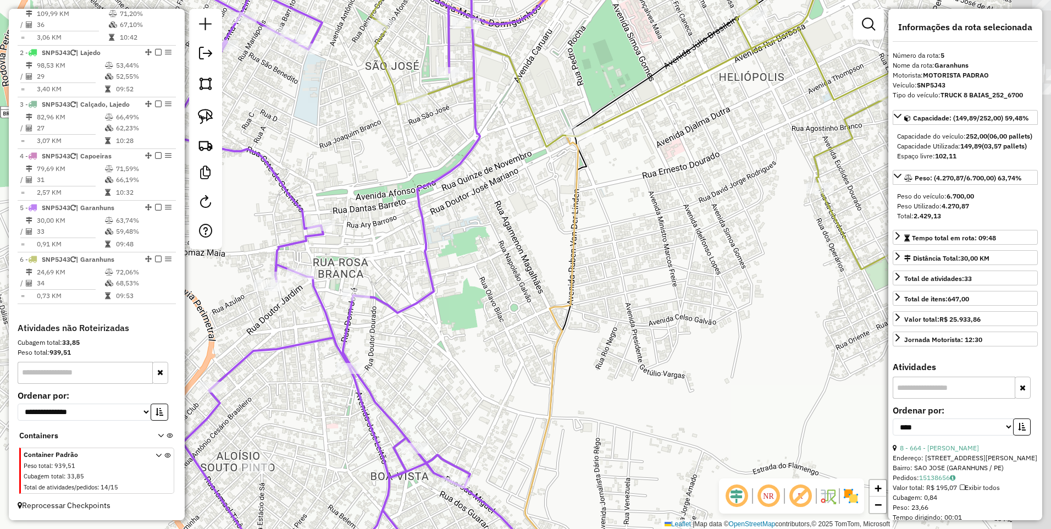
drag, startPoint x: 656, startPoint y: 248, endPoint x: 381, endPoint y: 260, distance: 275.0
click at [381, 260] on icon at bounding box center [356, 277] width 580 height 634
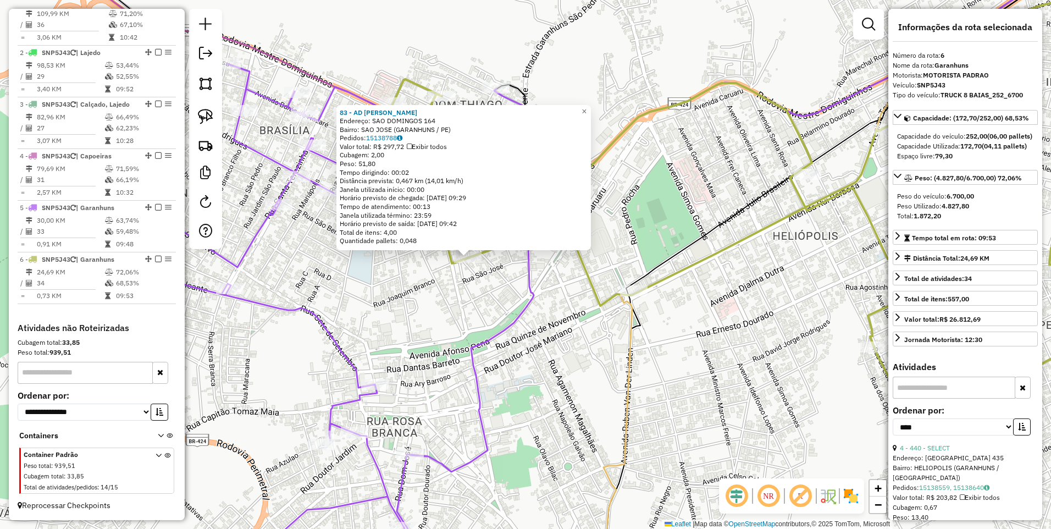
drag, startPoint x: 615, startPoint y: 349, endPoint x: 557, endPoint y: 342, distance: 58.1
click at [557, 342] on div "83 - AD SANDRO PIZZA Endereço: SAO DOMINGOS 164 Bairro: SAO JOSE (GARANHUNS / P…" at bounding box center [525, 264] width 1051 height 529
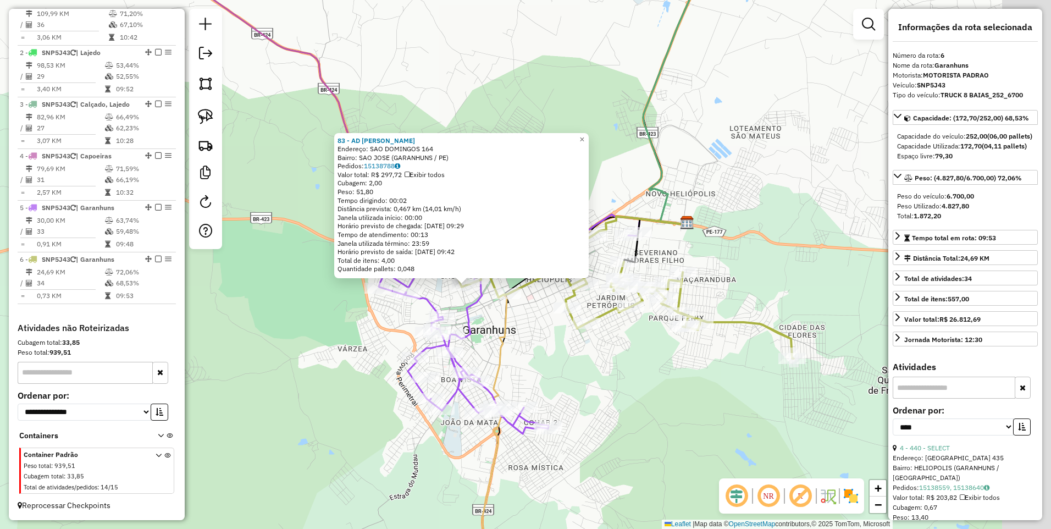
drag, startPoint x: 662, startPoint y: 421, endPoint x: 600, endPoint y: 382, distance: 72.6
click at [600, 382] on div "83 - AD SANDRO PIZZA Endereço: SAO DOMINGOS 164 Bairro: SAO JOSE (GARANHUNS / P…" at bounding box center [525, 264] width 1051 height 529
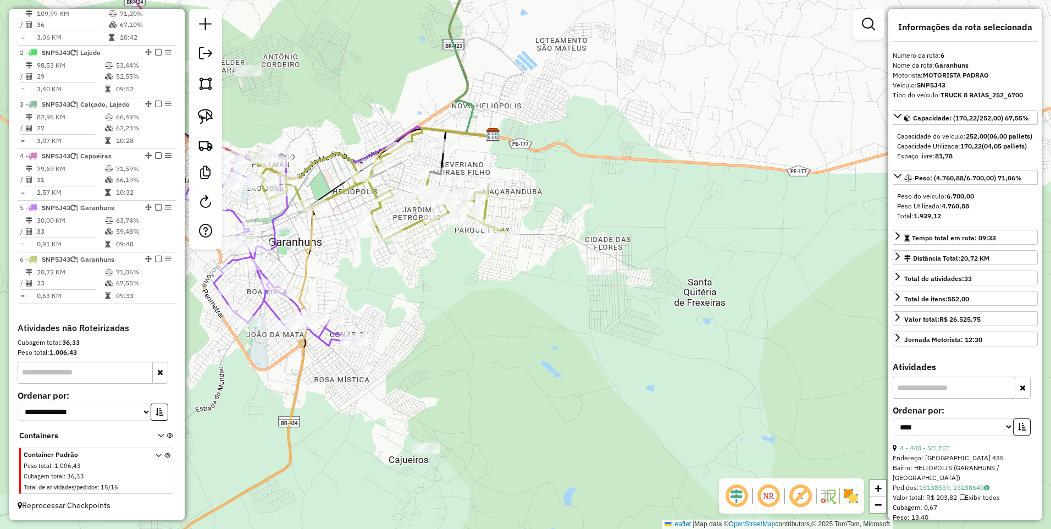
drag, startPoint x: 409, startPoint y: 270, endPoint x: 493, endPoint y: 277, distance: 84.9
click at [493, 277] on div "Janela de atendimento Grade de atendimento Capacidade Transportadoras Veículos …" at bounding box center [525, 264] width 1051 height 529
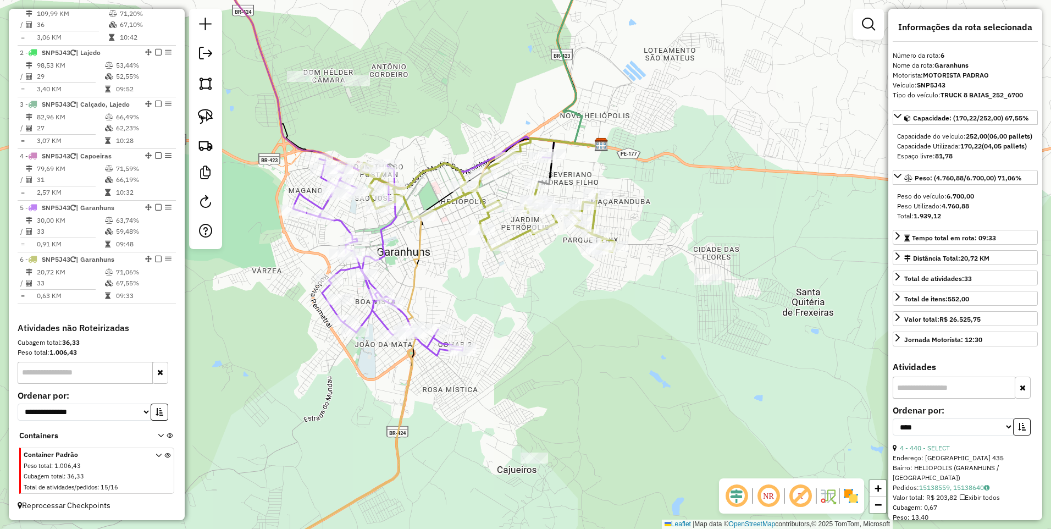
drag, startPoint x: 422, startPoint y: 281, endPoint x: 519, endPoint y: 290, distance: 97.1
click at [519, 290] on div "Janela de atendimento Grade de atendimento Capacidade Transportadoras Veículos …" at bounding box center [525, 264] width 1051 height 529
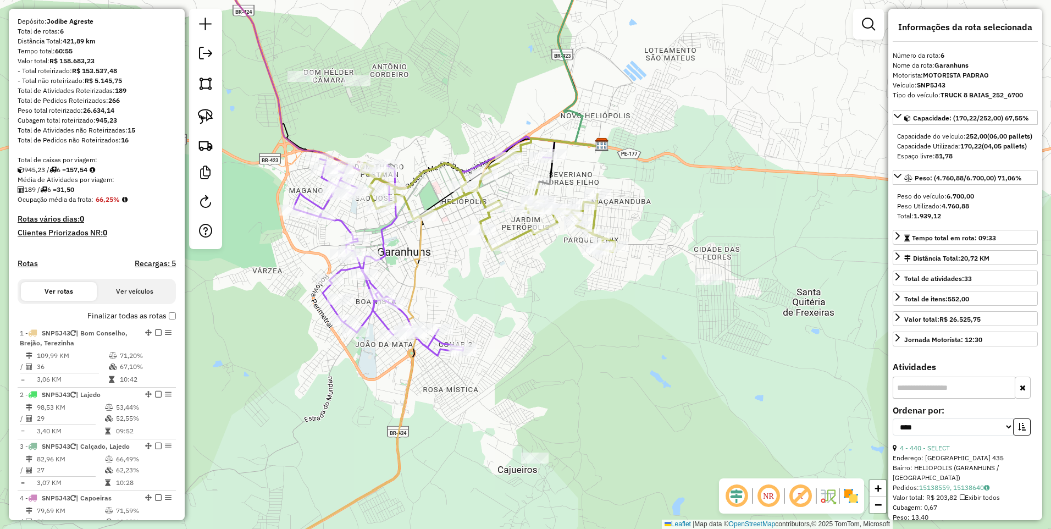
scroll to position [0, 0]
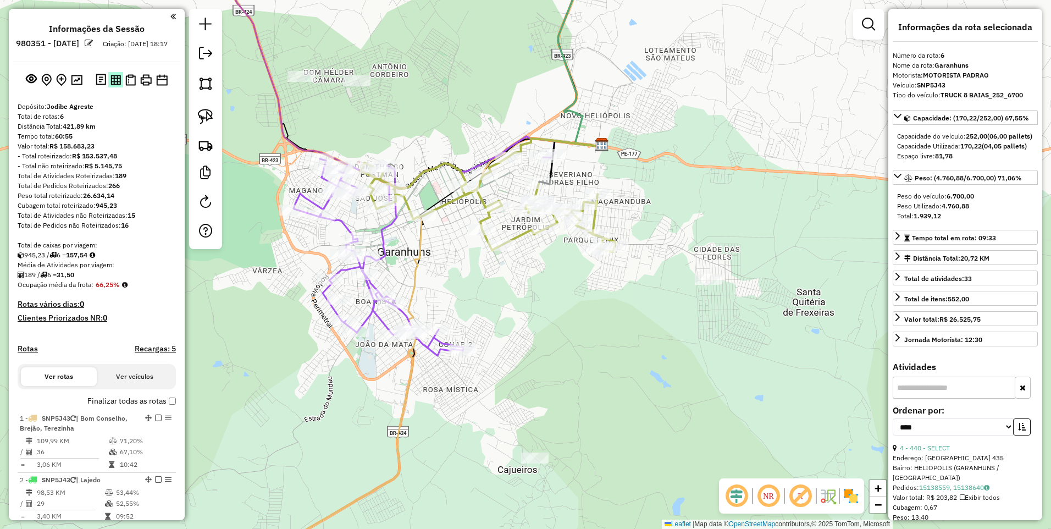
click at [112, 85] on img at bounding box center [115, 80] width 10 height 10
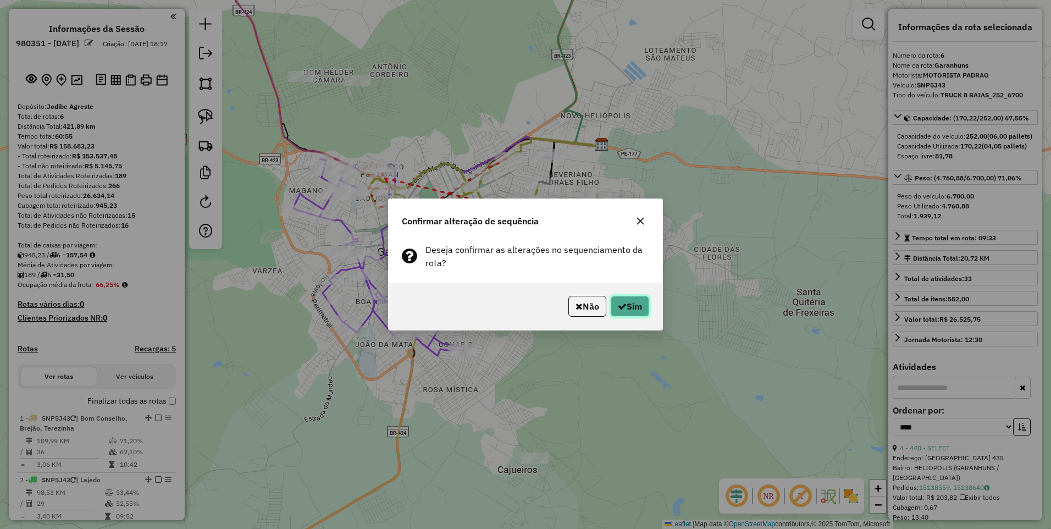
click at [632, 307] on button "Sim" at bounding box center [629, 306] width 38 height 21
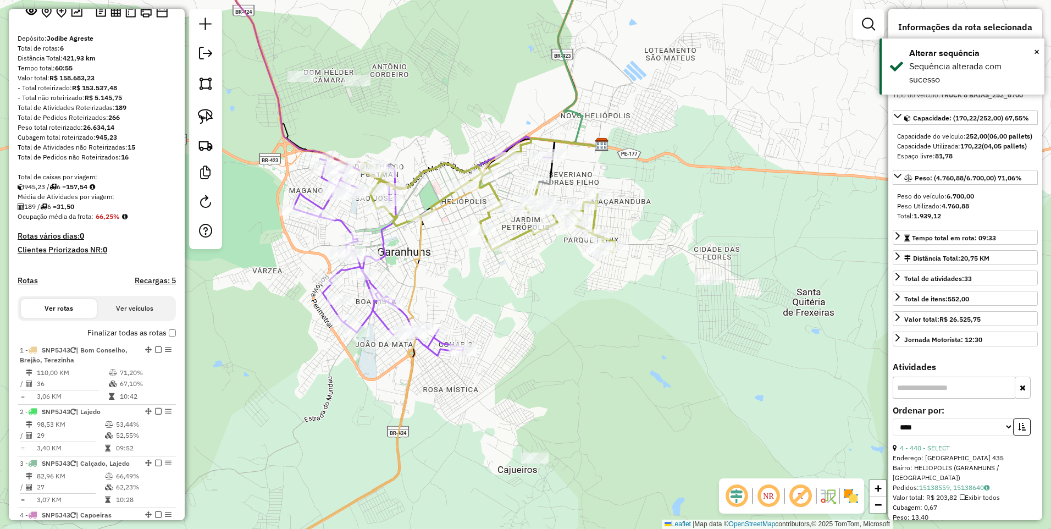
scroll to position [437, 0]
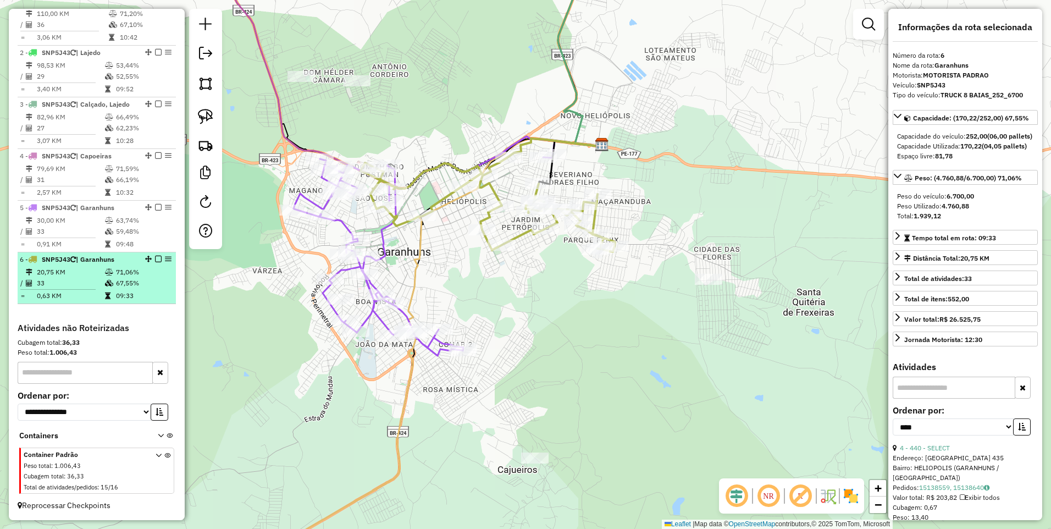
click at [155, 260] on em at bounding box center [158, 258] width 7 height 7
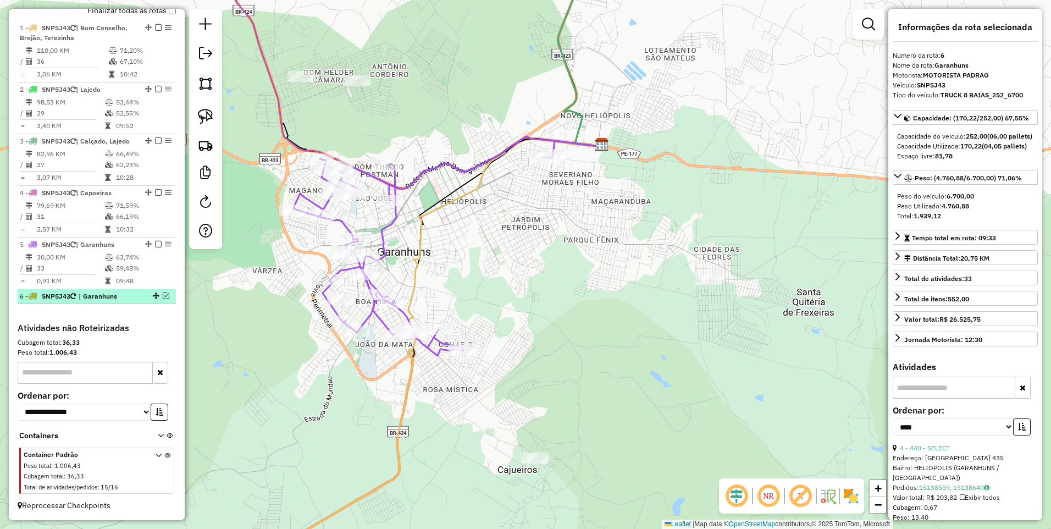
scroll to position [400, 0]
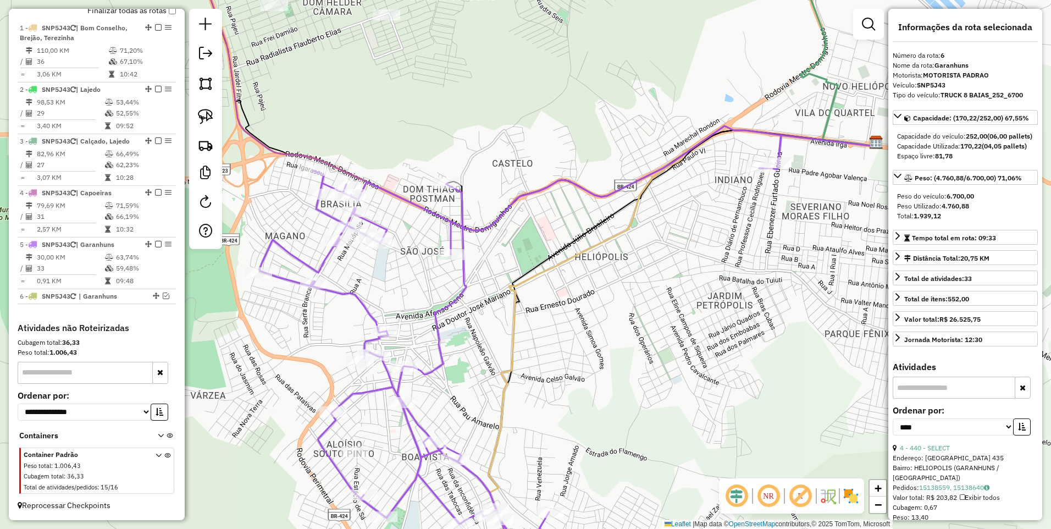
drag, startPoint x: 511, startPoint y: 244, endPoint x: 690, endPoint y: 270, distance: 180.9
click at [690, 270] on div "Janela de atendimento Grade de atendimento Capacidade Transportadoras Veículos …" at bounding box center [525, 264] width 1051 height 529
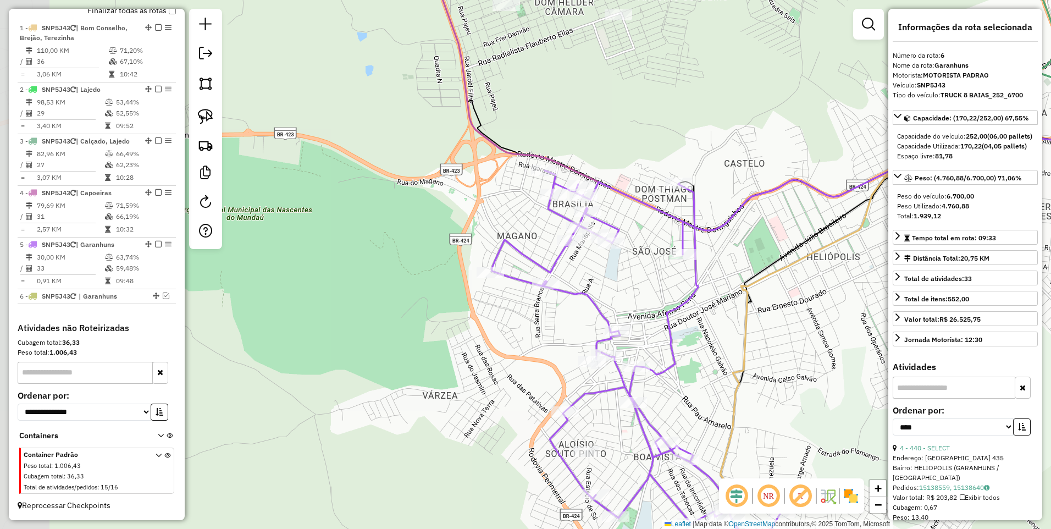
drag, startPoint x: 456, startPoint y: 293, endPoint x: 688, endPoint y: 293, distance: 231.9
click at [688, 293] on icon at bounding box center [751, 345] width 521 height 438
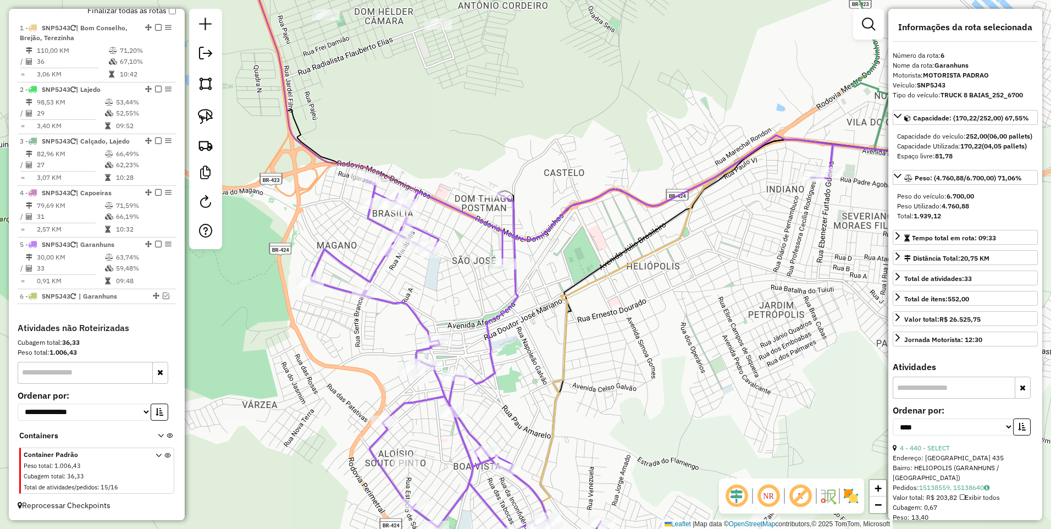
drag, startPoint x: 733, startPoint y: 250, endPoint x: 553, endPoint y: 259, distance: 180.4
click at [553, 259] on div "Janela de atendimento Grade de atendimento Capacidade Transportadoras Veículos …" at bounding box center [525, 264] width 1051 height 529
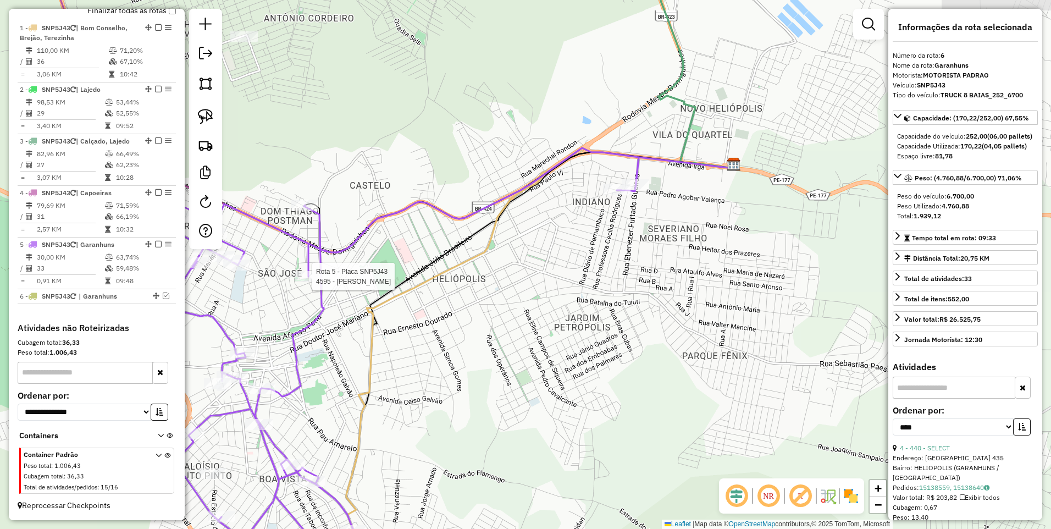
drag, startPoint x: 705, startPoint y: 211, endPoint x: 511, endPoint y: 221, distance: 194.8
click at [511, 221] on div "Rota 5 - Placa SNP5J43 4595 - JOSE MAILSON DE ARAU Janela de atendimento Grade …" at bounding box center [525, 264] width 1051 height 529
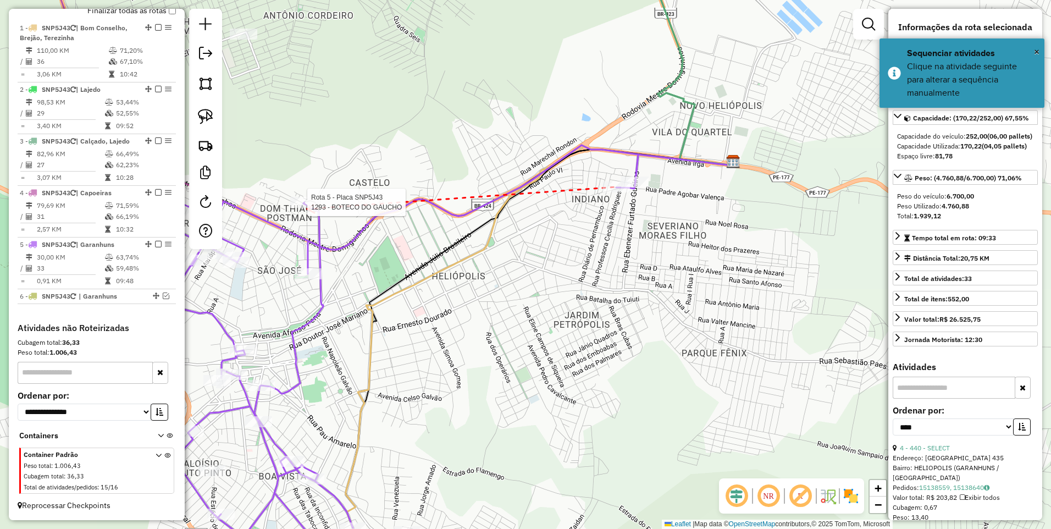
click at [307, 208] on div at bounding box center [303, 202] width 27 height 11
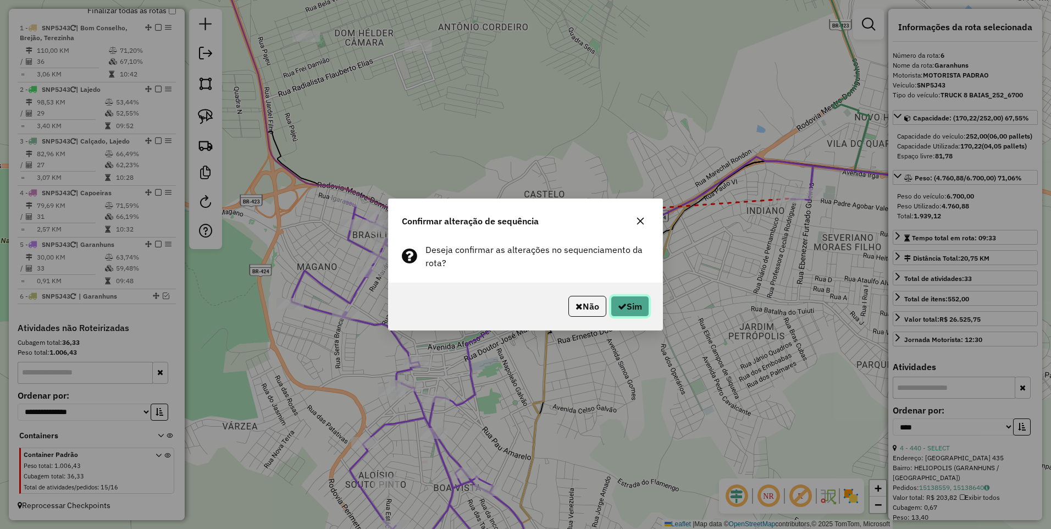
click at [639, 308] on button "Sim" at bounding box center [629, 306] width 38 height 21
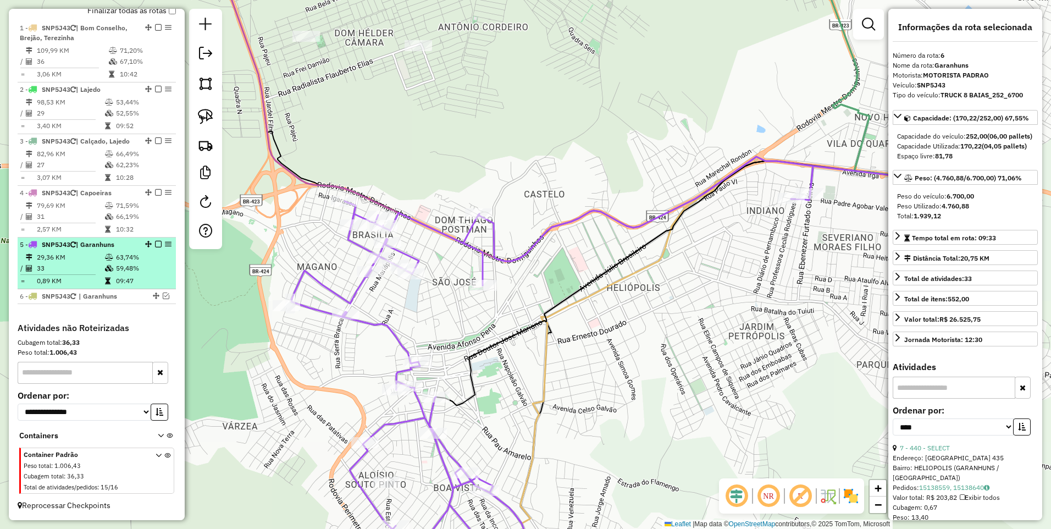
click at [155, 244] on em at bounding box center [158, 244] width 7 height 7
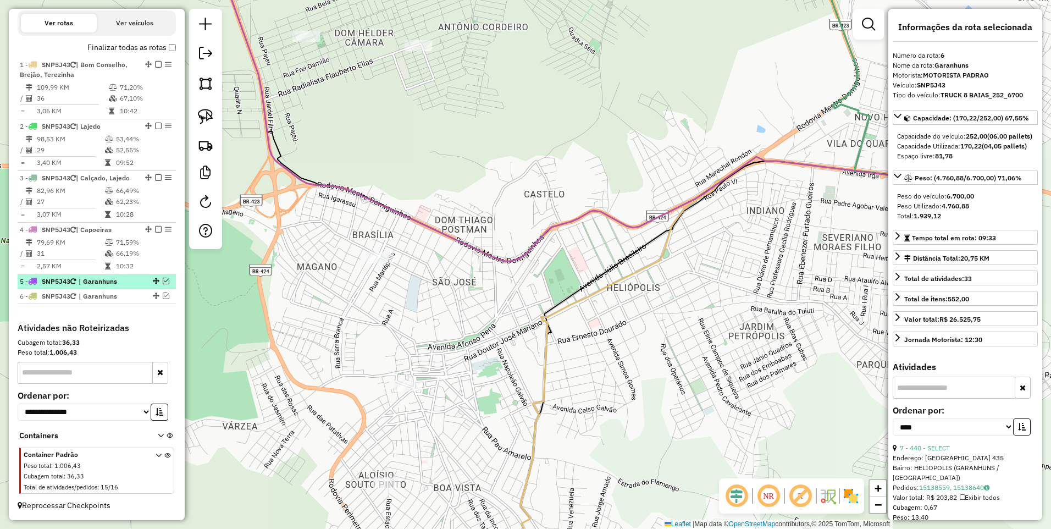
scroll to position [363, 0]
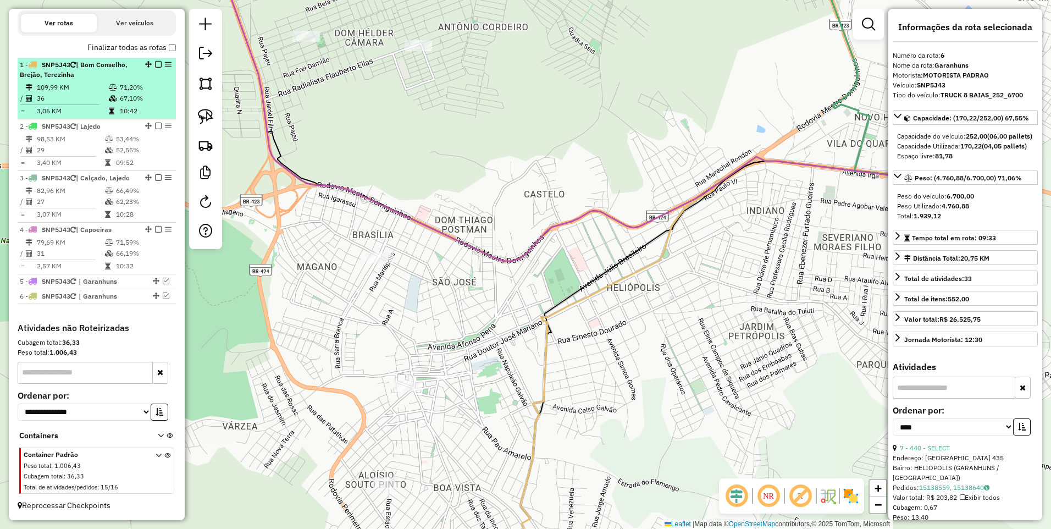
click at [82, 95] on td "36" at bounding box center [72, 98] width 72 height 11
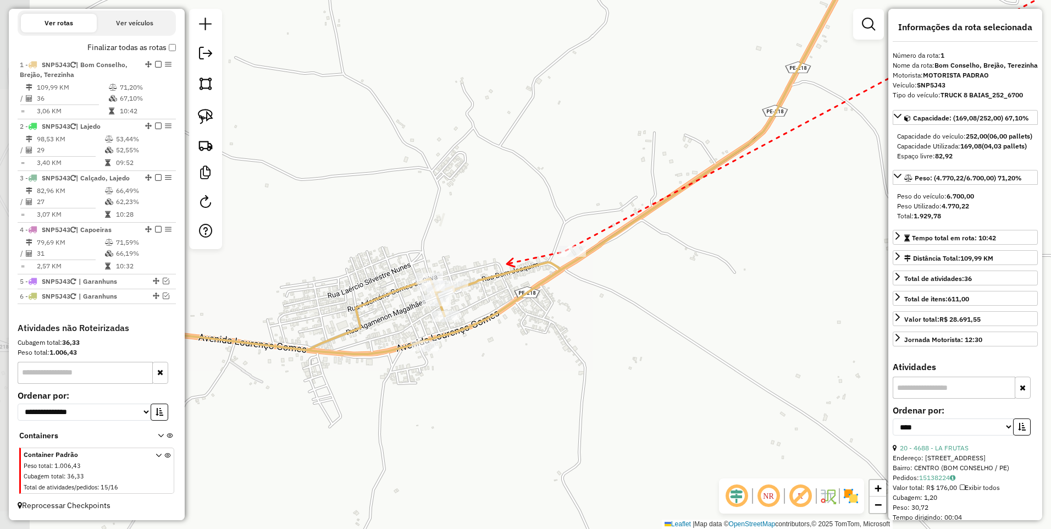
drag, startPoint x: 322, startPoint y: 275, endPoint x: 507, endPoint y: 264, distance: 185.0
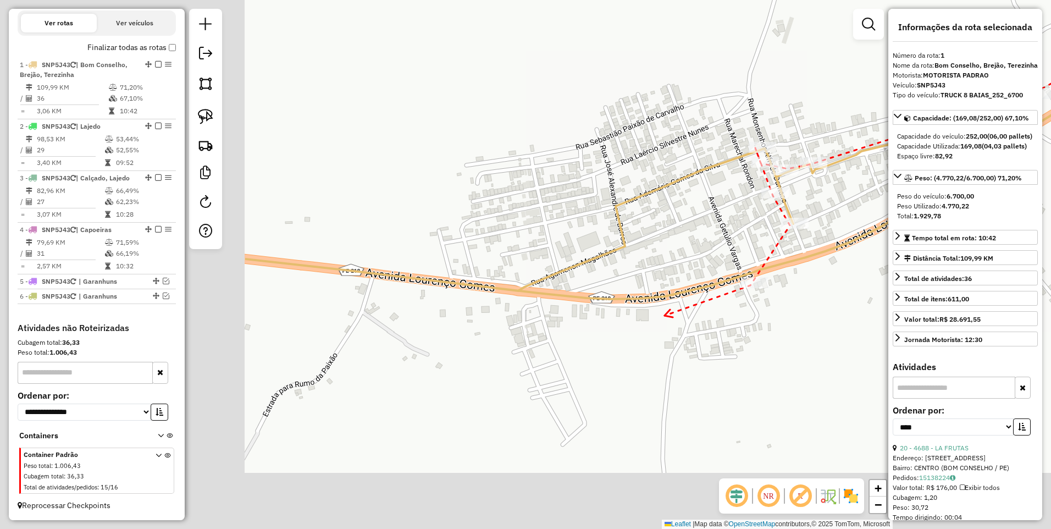
drag, startPoint x: 306, startPoint y: 422, endPoint x: 656, endPoint y: 320, distance: 364.4
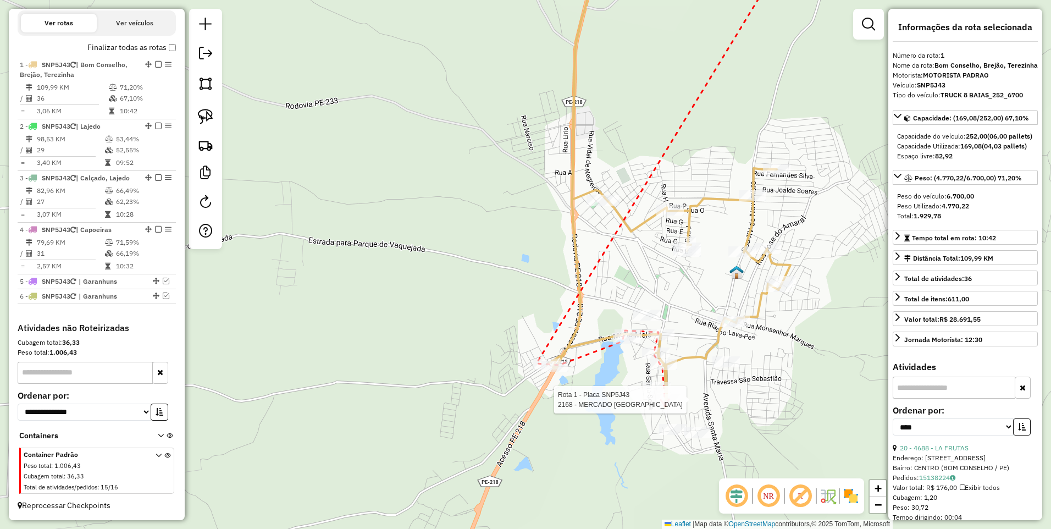
click at [665, 405] on div at bounding box center [665, 399] width 27 height 11
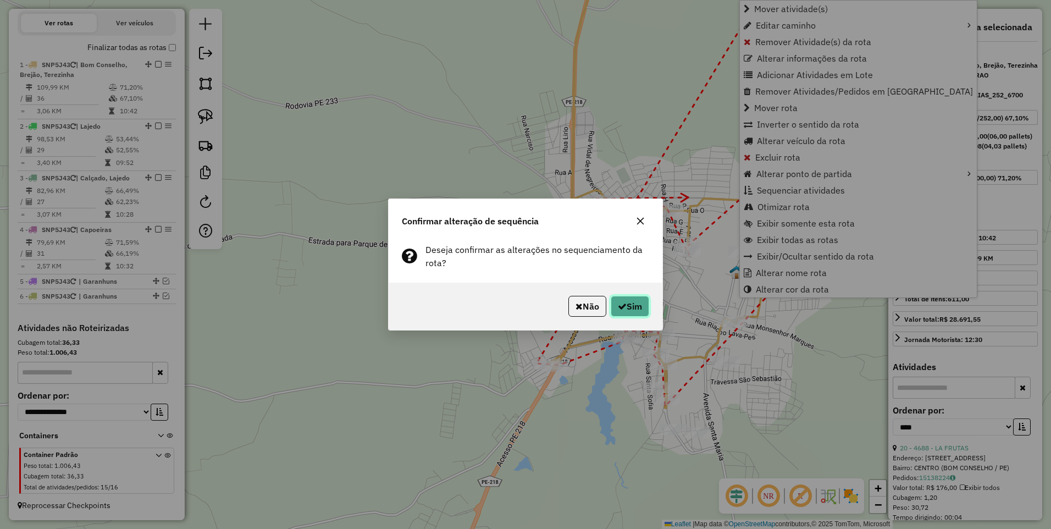
click at [636, 308] on button "Sim" at bounding box center [629, 306] width 38 height 21
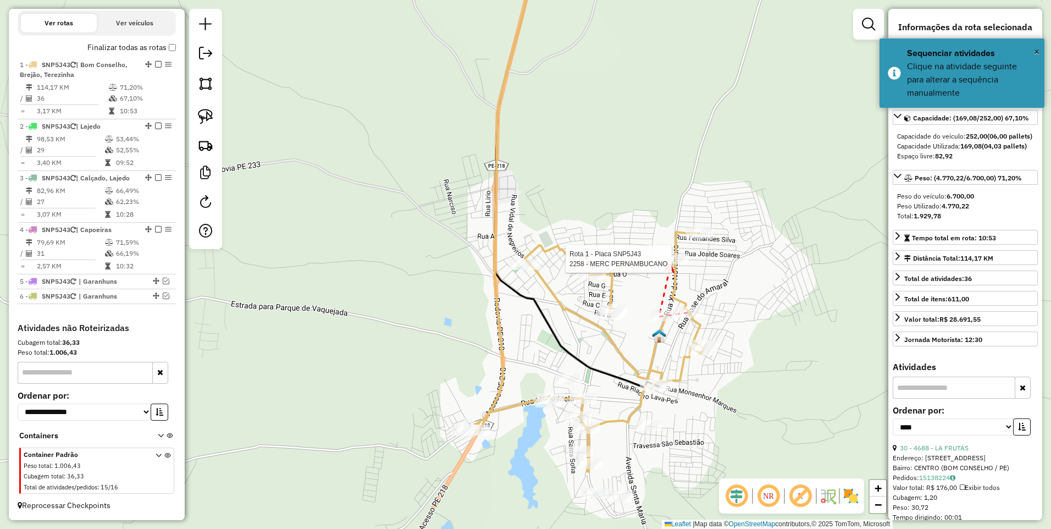
click at [670, 264] on div at bounding box center [674, 258] width 27 height 11
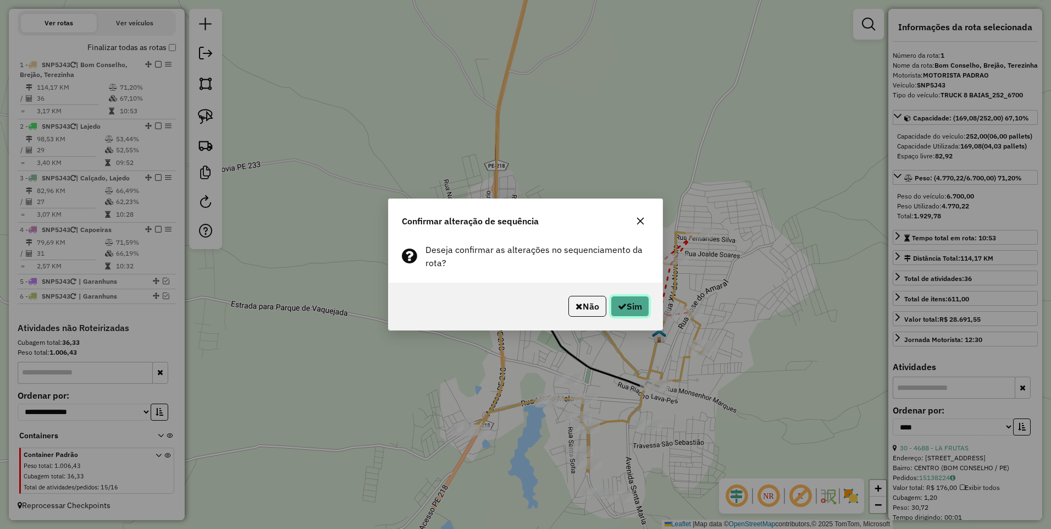
click at [634, 303] on button "Sim" at bounding box center [629, 306] width 38 height 21
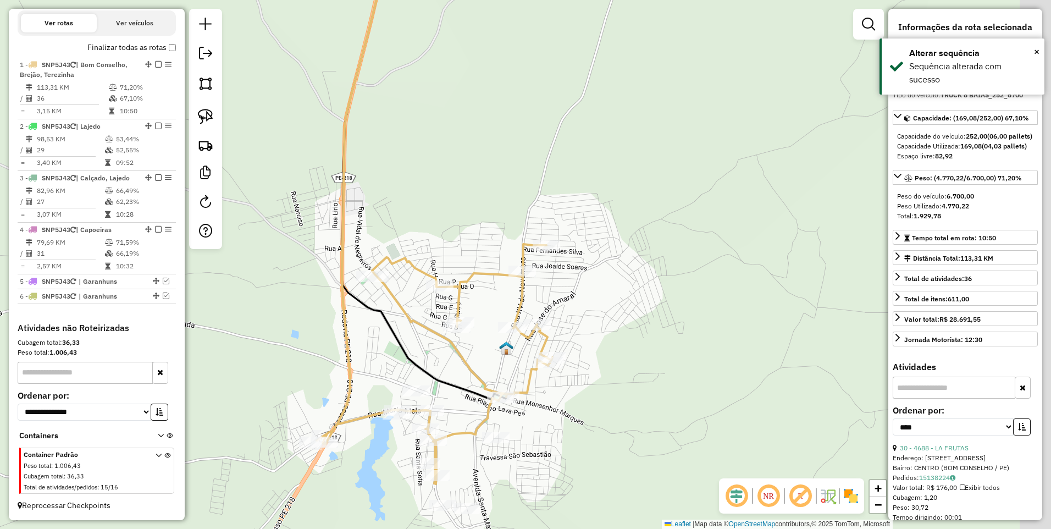
drag, startPoint x: 753, startPoint y: 269, endPoint x: 601, endPoint y: 281, distance: 153.2
click at [601, 281] on div "Janela de atendimento Grade de atendimento Capacidade Transportadoras Veículos …" at bounding box center [525, 264] width 1051 height 529
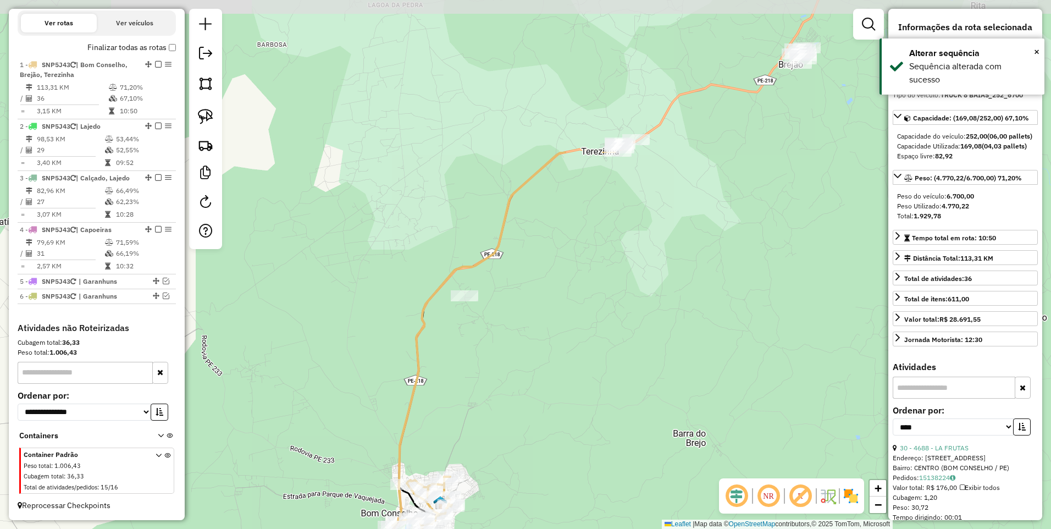
drag, startPoint x: 630, startPoint y: 151, endPoint x: 493, endPoint y: 355, distance: 246.0
click at [493, 355] on div "Janela de atendimento Grade de atendimento Capacidade Transportadoras Veículos …" at bounding box center [525, 264] width 1051 height 529
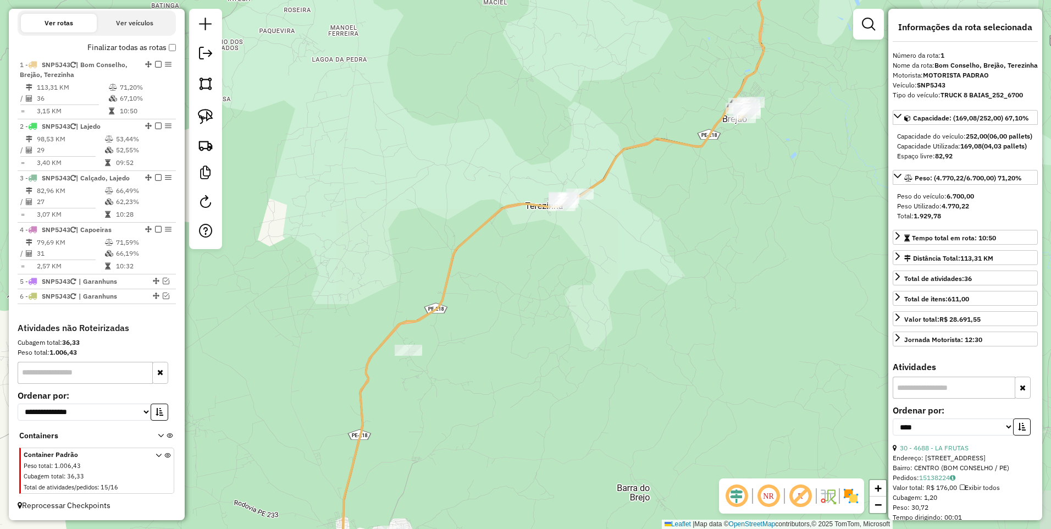
drag, startPoint x: 704, startPoint y: 163, endPoint x: 648, endPoint y: 217, distance: 78.1
click at [648, 217] on div "Janela de atendimento Grade de atendimento Capacidade Transportadoras Veículos …" at bounding box center [525, 264] width 1051 height 529
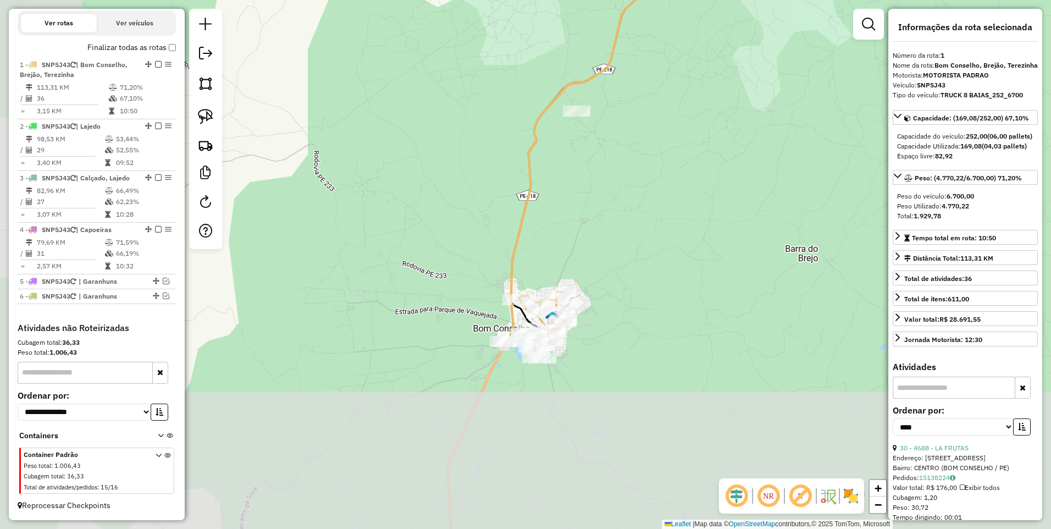
drag, startPoint x: 471, startPoint y: 391, endPoint x: 581, endPoint y: 170, distance: 246.2
click at [581, 170] on div "Janela de atendimento Grade de atendimento Capacidade Transportadoras Veículos …" at bounding box center [525, 264] width 1051 height 529
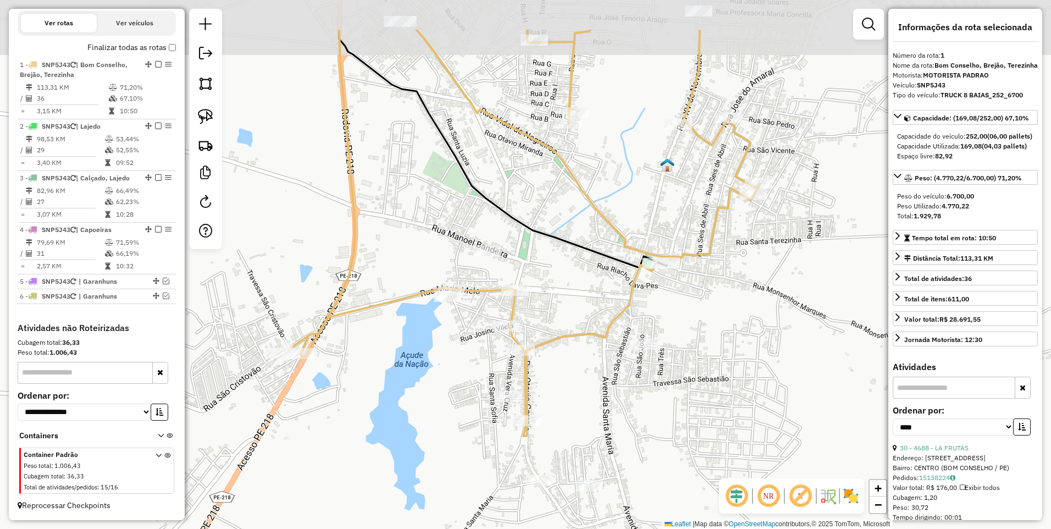
drag, startPoint x: 735, startPoint y: 223, endPoint x: 737, endPoint y: 309, distance: 86.8
click at [737, 309] on div "Janela de atendimento Grade de atendimento Capacidade Transportadoras Veículos …" at bounding box center [525, 264] width 1051 height 529
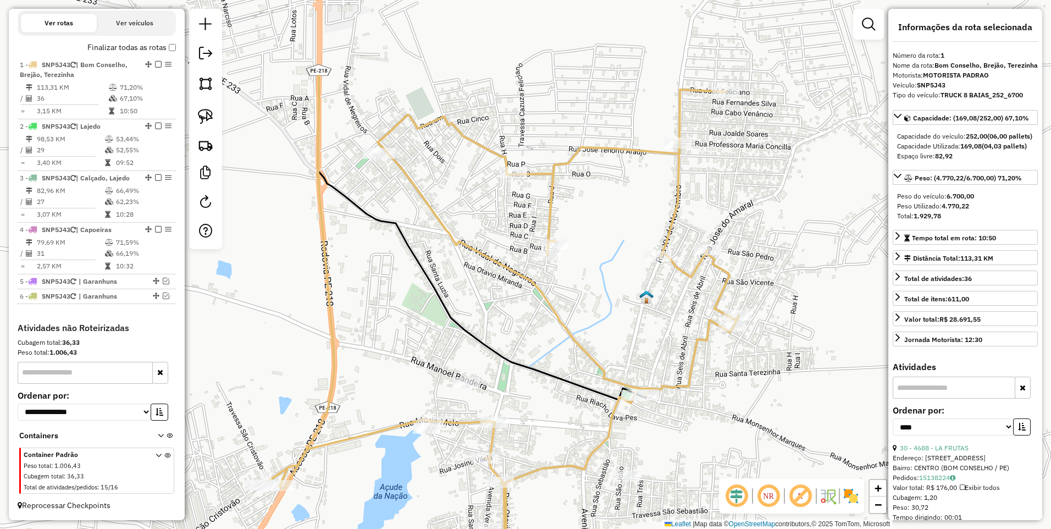
drag, startPoint x: 715, startPoint y: 186, endPoint x: 694, endPoint y: 314, distance: 129.2
click at [694, 314] on div "Janela de atendimento Grade de atendimento Capacidade Transportadoras Veículos …" at bounding box center [525, 264] width 1051 height 529
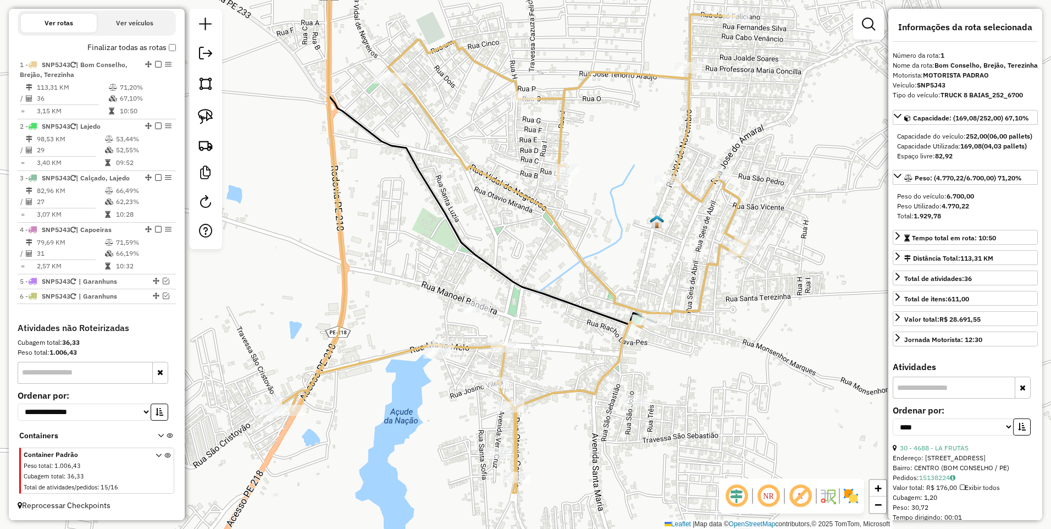
drag, startPoint x: 618, startPoint y: 310, endPoint x: 629, endPoint y: 231, distance: 80.3
click at [629, 231] on div "Janela de atendimento Grade de atendimento Capacidade Transportadoras Veículos …" at bounding box center [525, 264] width 1051 height 529
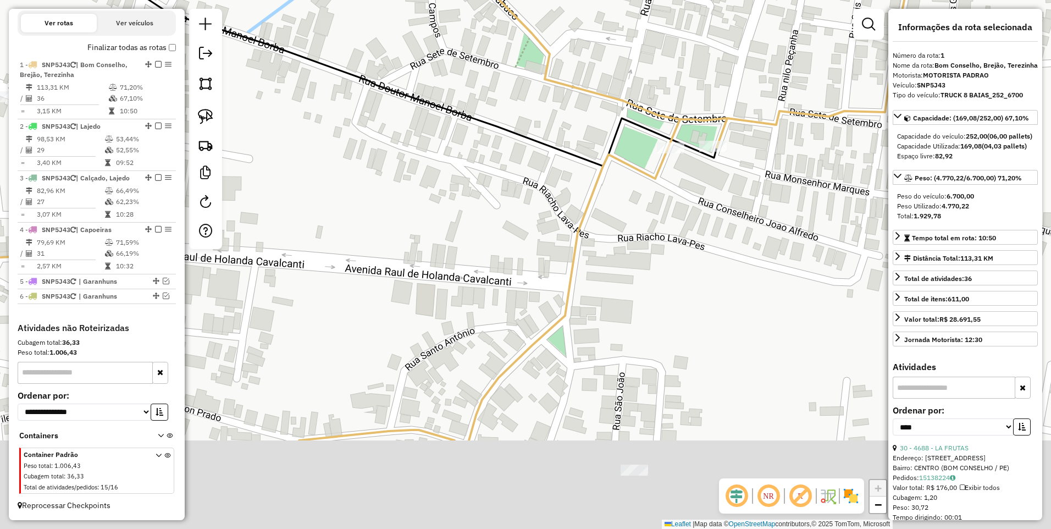
drag, startPoint x: 662, startPoint y: 335, endPoint x: 680, endPoint y: 212, distance: 124.9
click at [680, 212] on div "Janela de atendimento Grade de atendimento Capacidade Transportadoras Veículos …" at bounding box center [525, 264] width 1051 height 529
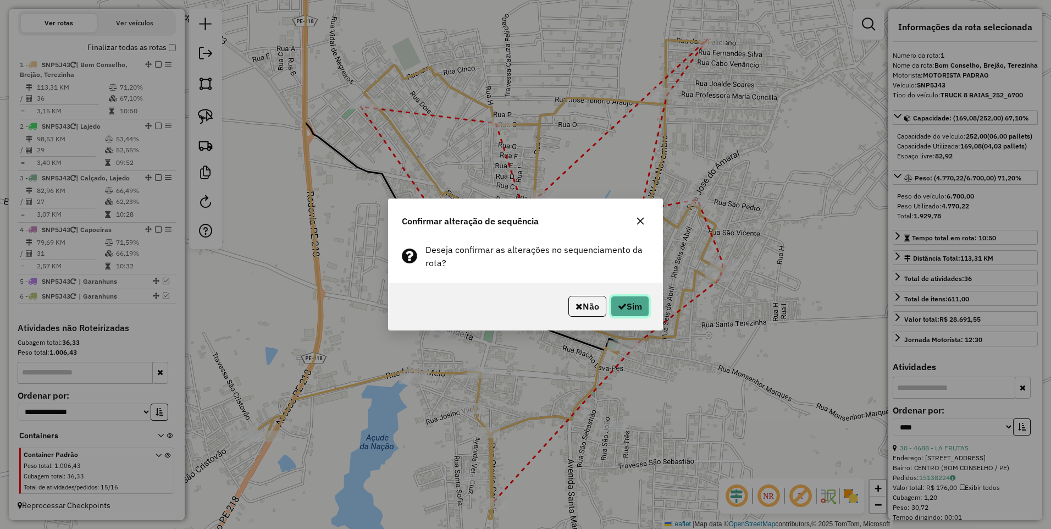
click at [629, 307] on button "Sim" at bounding box center [629, 306] width 38 height 21
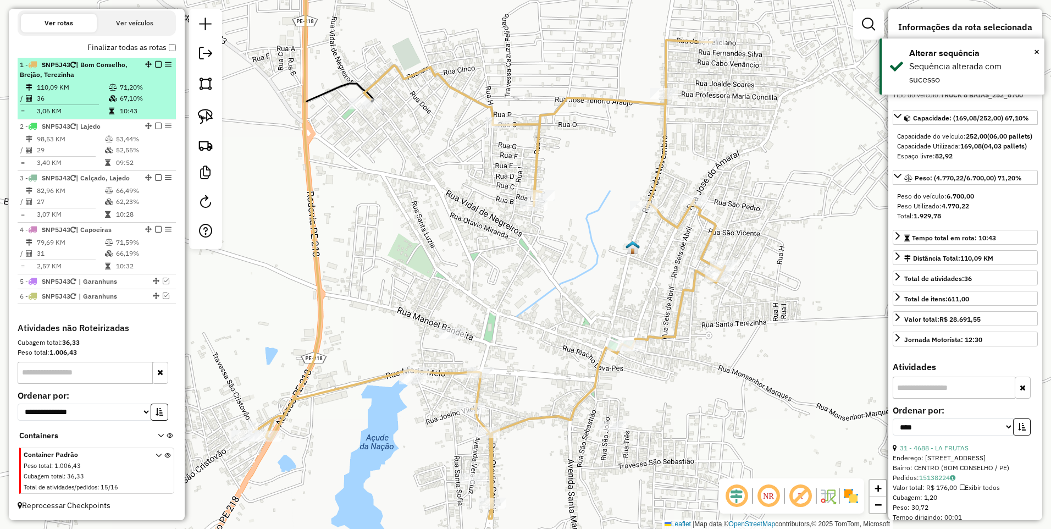
click at [155, 64] on em at bounding box center [158, 64] width 7 height 7
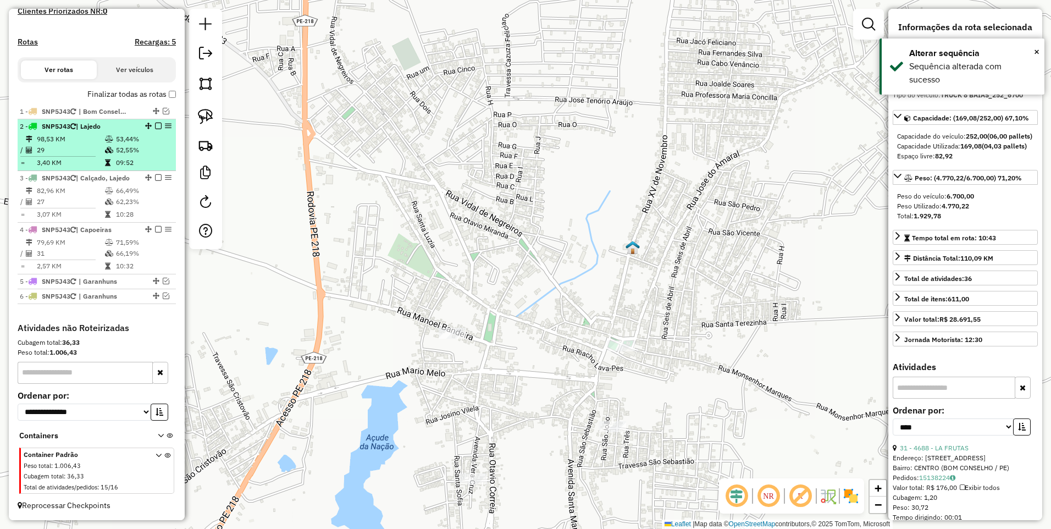
click at [82, 131] on li "2 - SNP5J43 | Lajedo 98,53 KM 53,44% / 29 52,55% = 3,40 KM 09:52" at bounding box center [97, 145] width 158 height 52
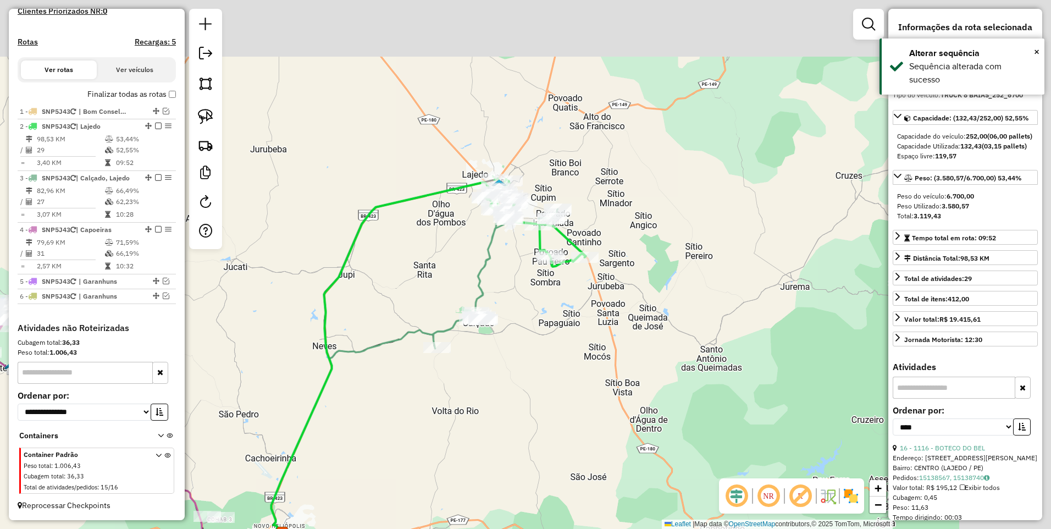
drag, startPoint x: 560, startPoint y: 175, endPoint x: 466, endPoint y: 258, distance: 125.0
click at [466, 258] on div "Janela de atendimento Grade de atendimento Capacidade Transportadoras Veículos …" at bounding box center [525, 264] width 1051 height 529
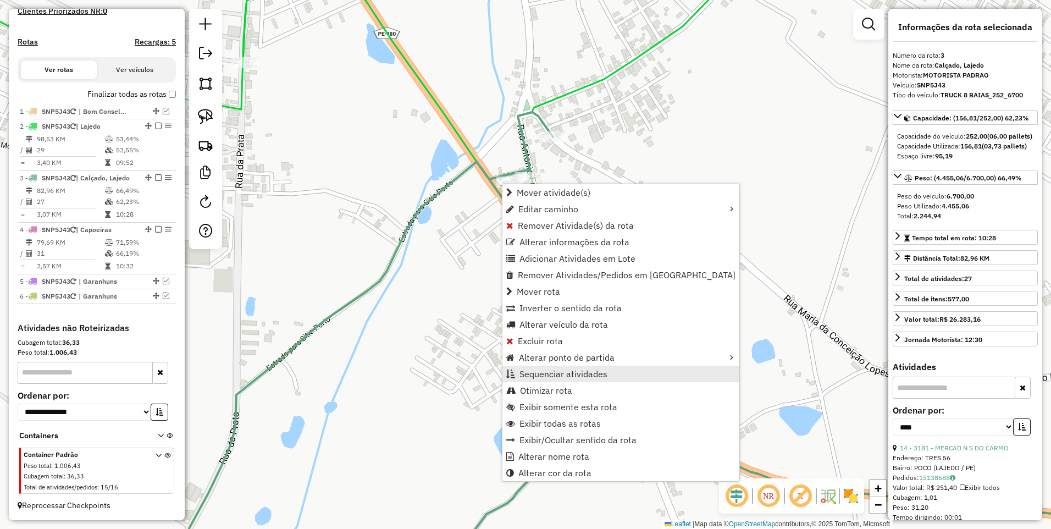
click at [568, 371] on span "Sequenciar atividades" at bounding box center [563, 373] width 88 height 9
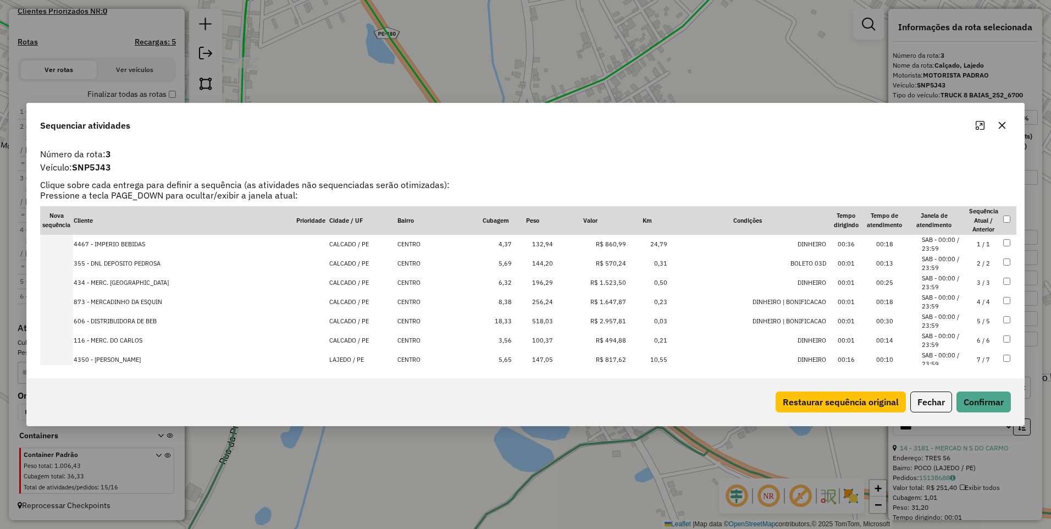
scroll to position [176, 0]
click at [974, 301] on td "13 / 13" at bounding box center [983, 299] width 38 height 19
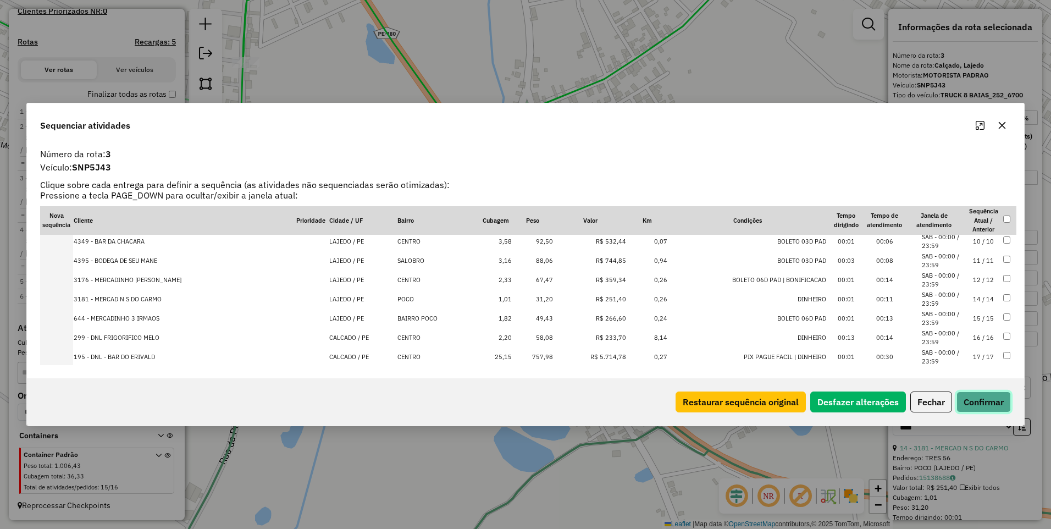
click at [983, 404] on button "Confirmar" at bounding box center [983, 401] width 54 height 21
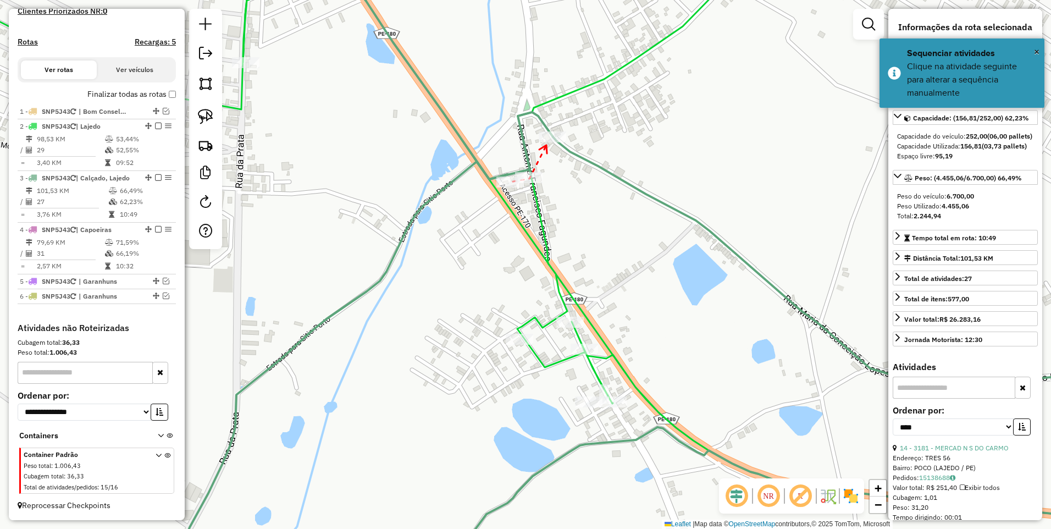
click at [546, 145] on icon at bounding box center [543, 149] width 8 height 8
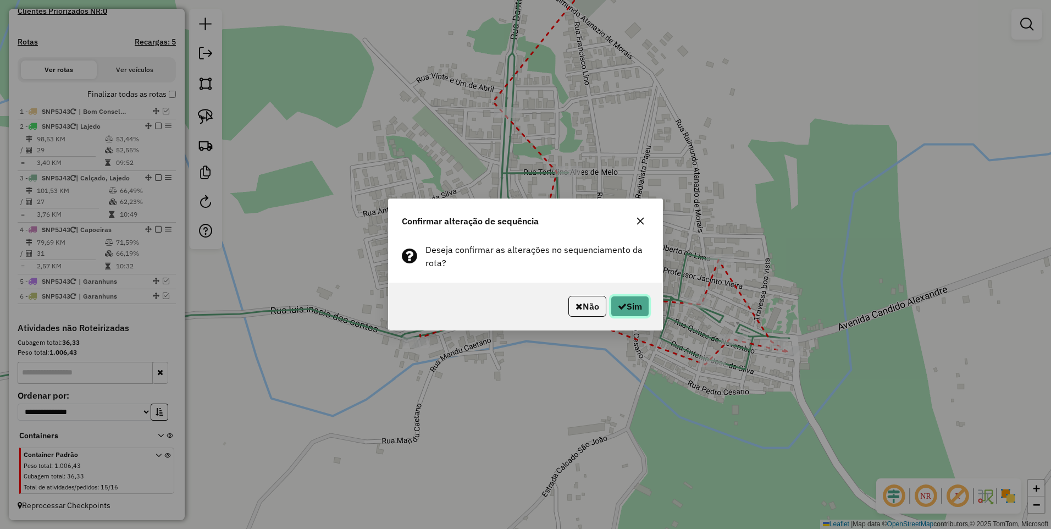
click at [636, 309] on button "Sim" at bounding box center [629, 306] width 38 height 21
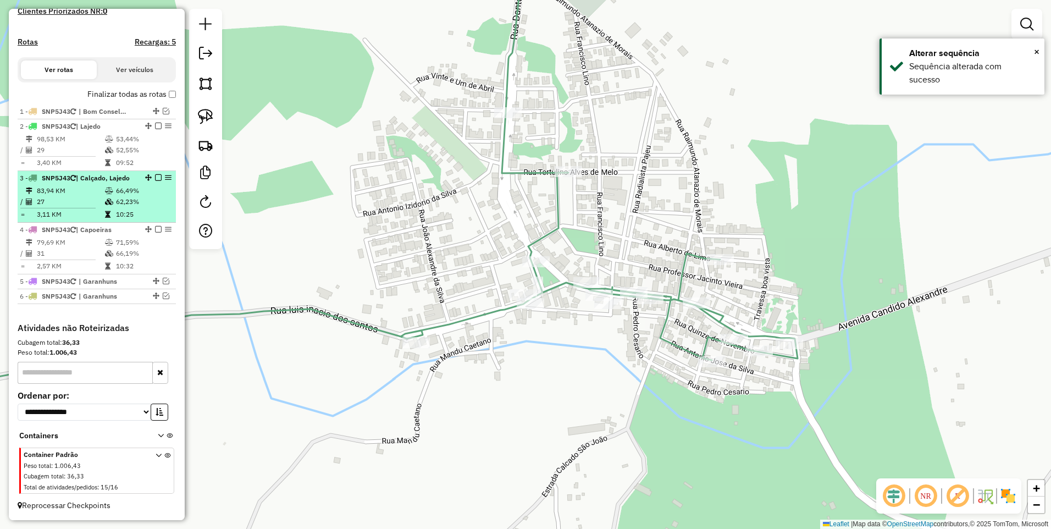
click at [155, 177] on em at bounding box center [158, 177] width 7 height 7
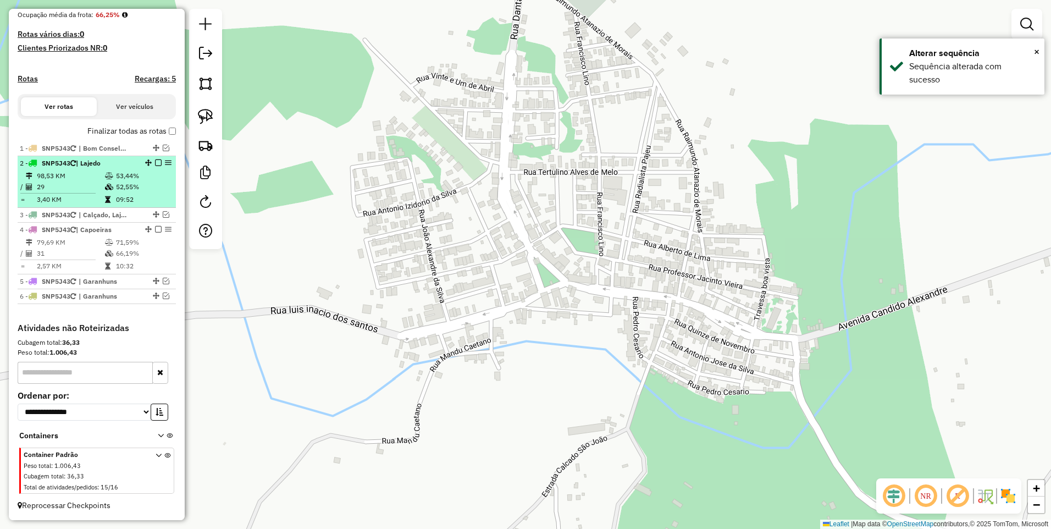
click at [104, 176] on td at bounding box center [109, 175] width 11 height 11
select select "*********"
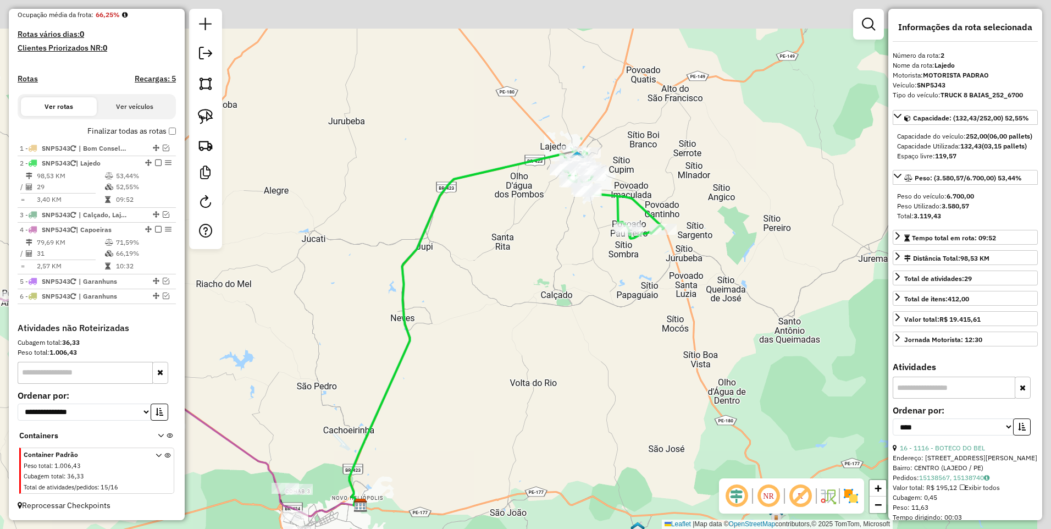
drag, startPoint x: 475, startPoint y: 223, endPoint x: 454, endPoint y: 248, distance: 33.2
click at [454, 248] on div "Janela de atendimento Grade de atendimento Capacidade Transportadoras Veículos …" at bounding box center [525, 264] width 1051 height 529
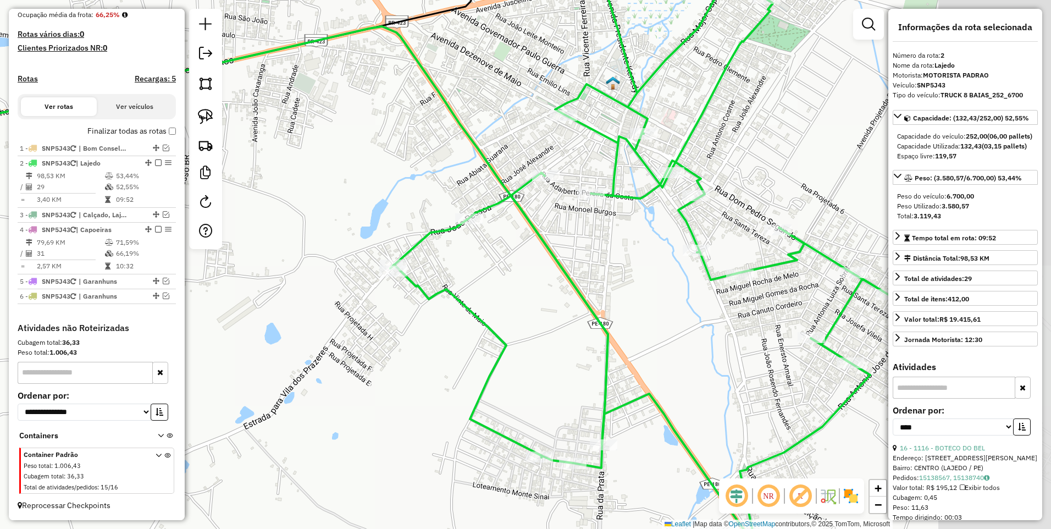
drag, startPoint x: 687, startPoint y: 262, endPoint x: 543, endPoint y: 259, distance: 144.5
click at [543, 259] on div "Janela de atendimento Grade de atendimento Capacidade Transportadoras Veículos …" at bounding box center [525, 264] width 1051 height 529
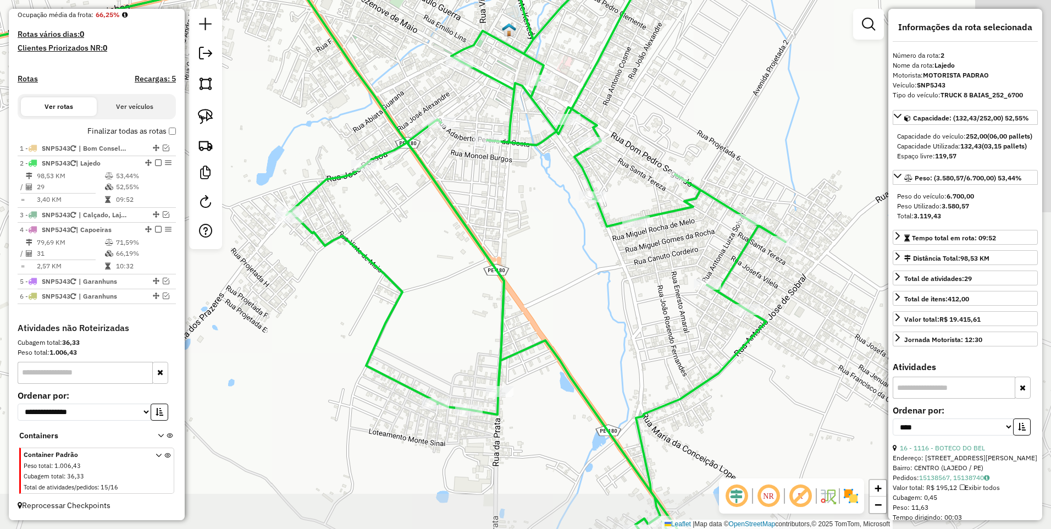
drag, startPoint x: 583, startPoint y: 282, endPoint x: 483, endPoint y: 229, distance: 113.5
click at [483, 229] on div "Janela de atendimento Grade de atendimento Capacidade Transportadoras Veículos …" at bounding box center [525, 264] width 1051 height 529
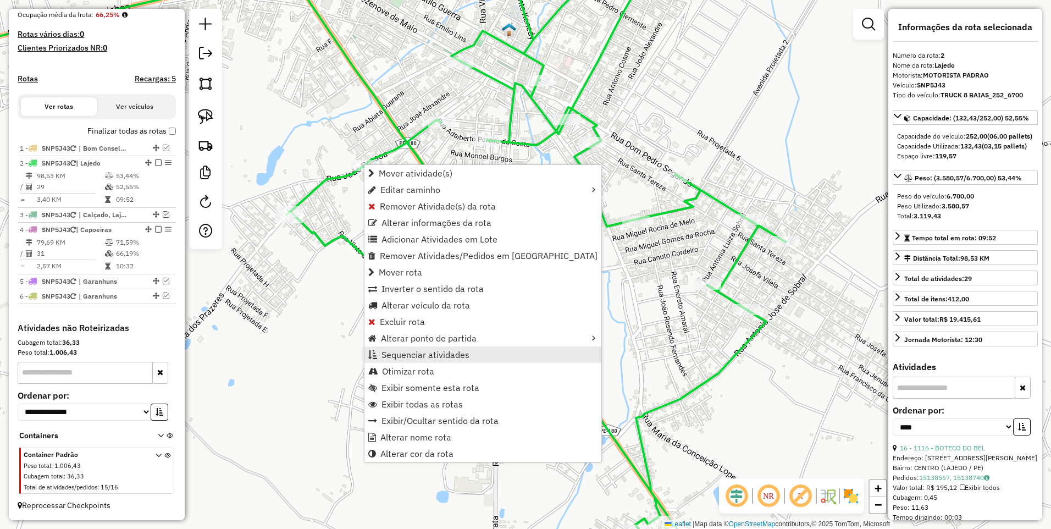
click at [431, 354] on span "Sequenciar atividades" at bounding box center [425, 354] width 88 height 9
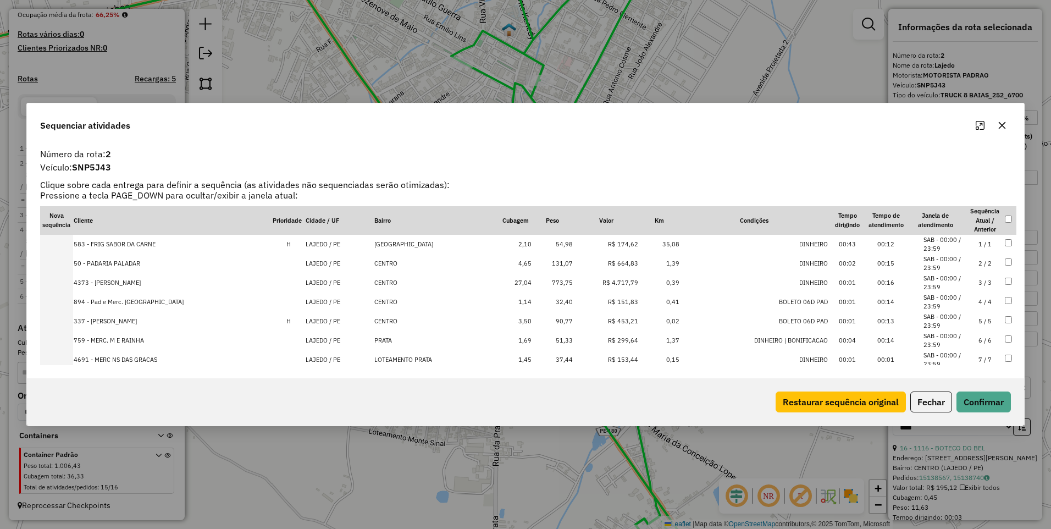
click at [976, 278] on td "3 / 3" at bounding box center [984, 282] width 38 height 19
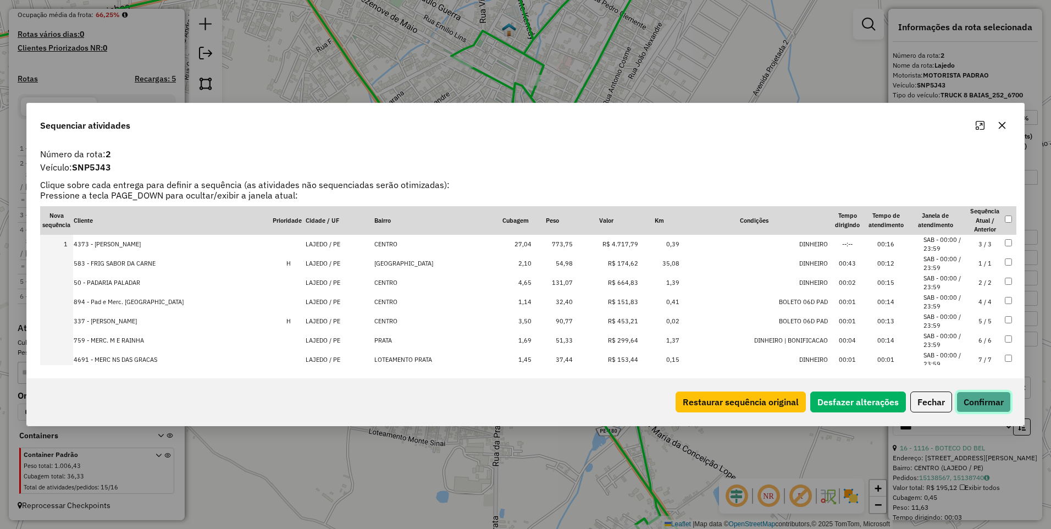
click at [987, 396] on button "Confirmar" at bounding box center [983, 401] width 54 height 21
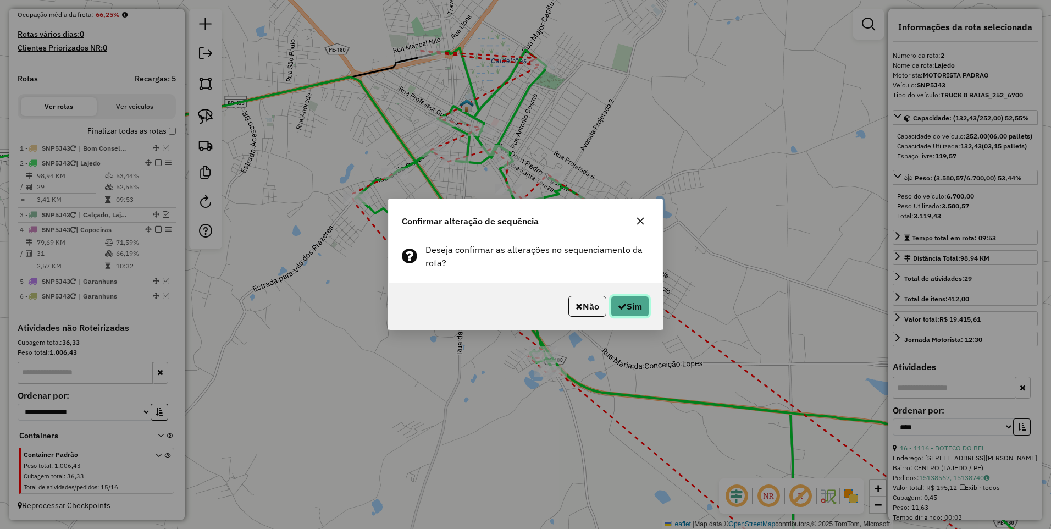
click at [627, 307] on button "Sim" at bounding box center [629, 306] width 38 height 21
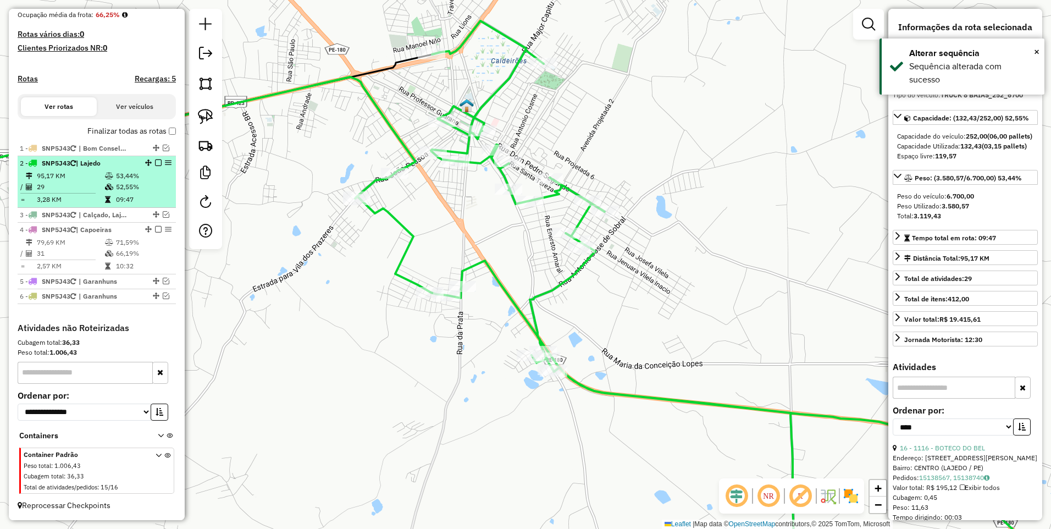
click at [155, 164] on em at bounding box center [158, 162] width 7 height 7
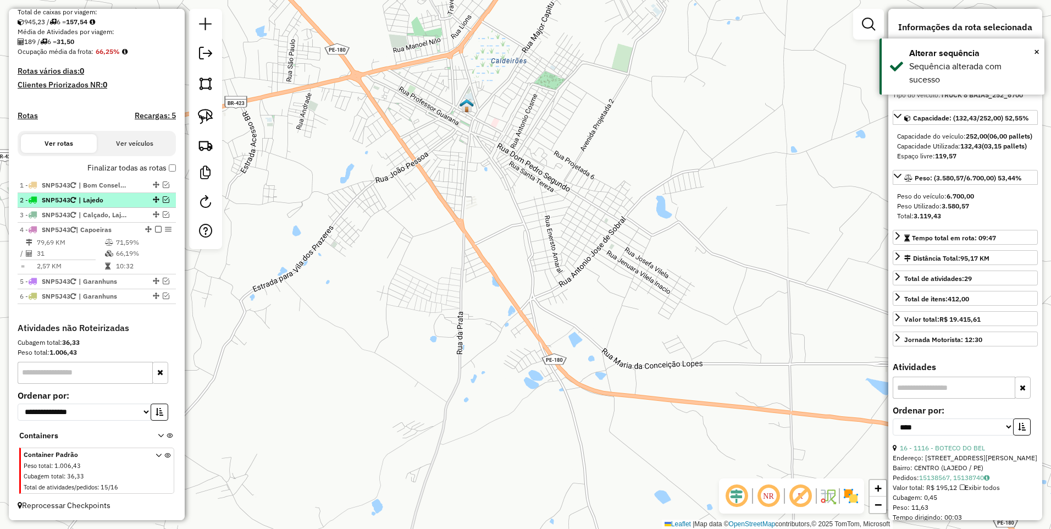
scroll to position [243, 0]
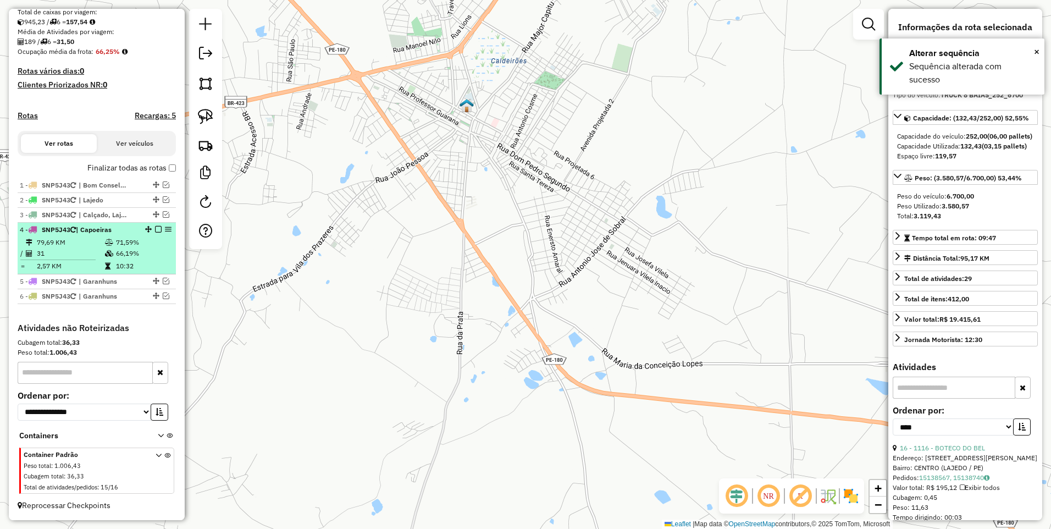
click at [104, 233] on span "| Capoeiras" at bounding box center [94, 229] width 36 height 8
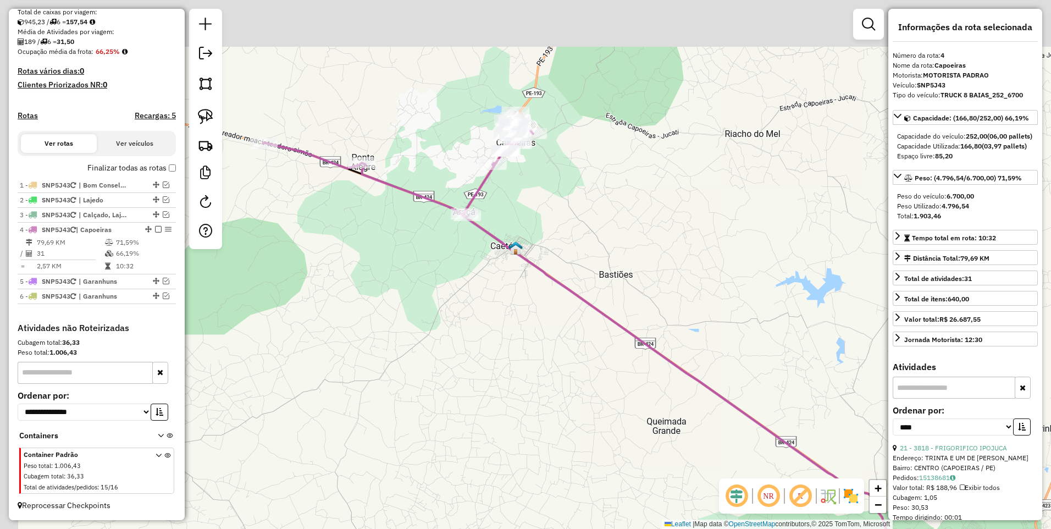
drag, startPoint x: 441, startPoint y: 217, endPoint x: 585, endPoint y: 314, distance: 173.0
click at [585, 314] on div "Janela de atendimento Grade de atendimento Capacidade Transportadoras Veículos …" at bounding box center [525, 264] width 1051 height 529
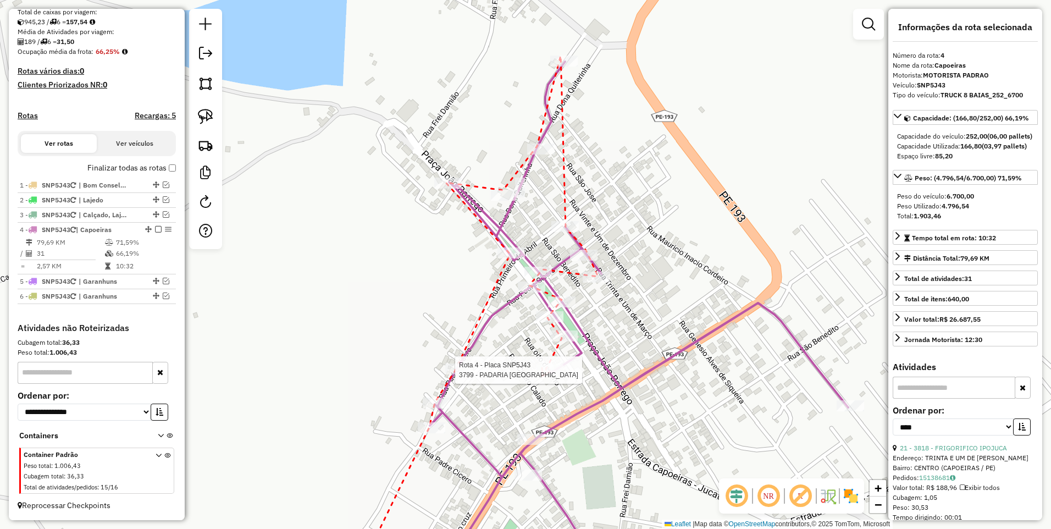
click at [542, 375] on div at bounding box center [549, 369] width 27 height 11
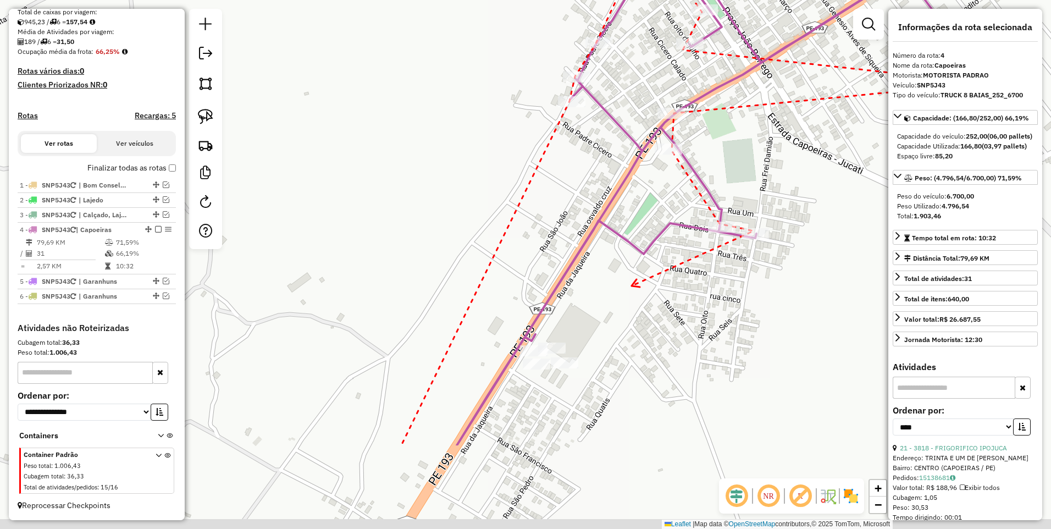
drag, startPoint x: 590, startPoint y: 427, endPoint x: 630, endPoint y: 291, distance: 141.5
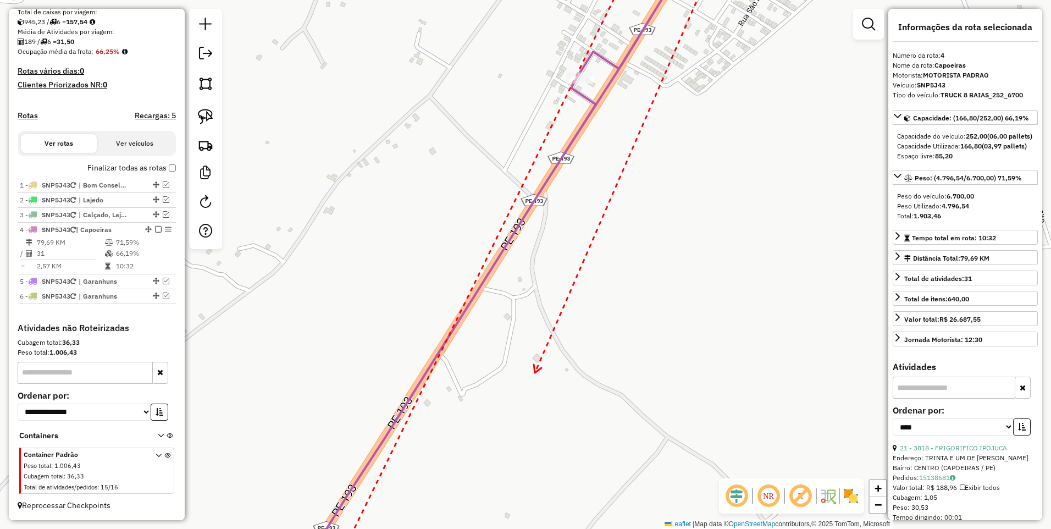
drag, startPoint x: 535, startPoint y: 373, endPoint x: 658, endPoint y: 118, distance: 283.1
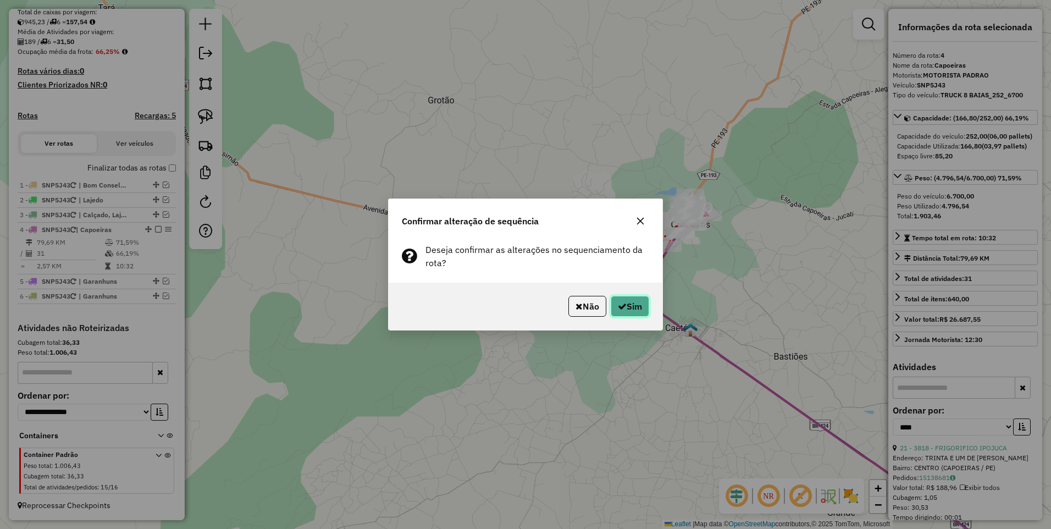
click at [636, 305] on button "Sim" at bounding box center [629, 306] width 38 height 21
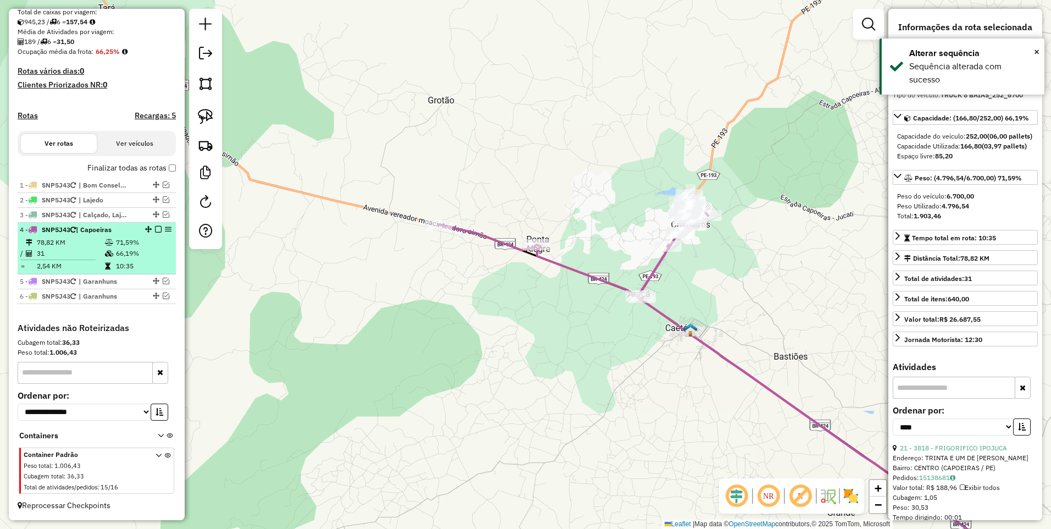
click at [155, 230] on em at bounding box center [158, 229] width 7 height 7
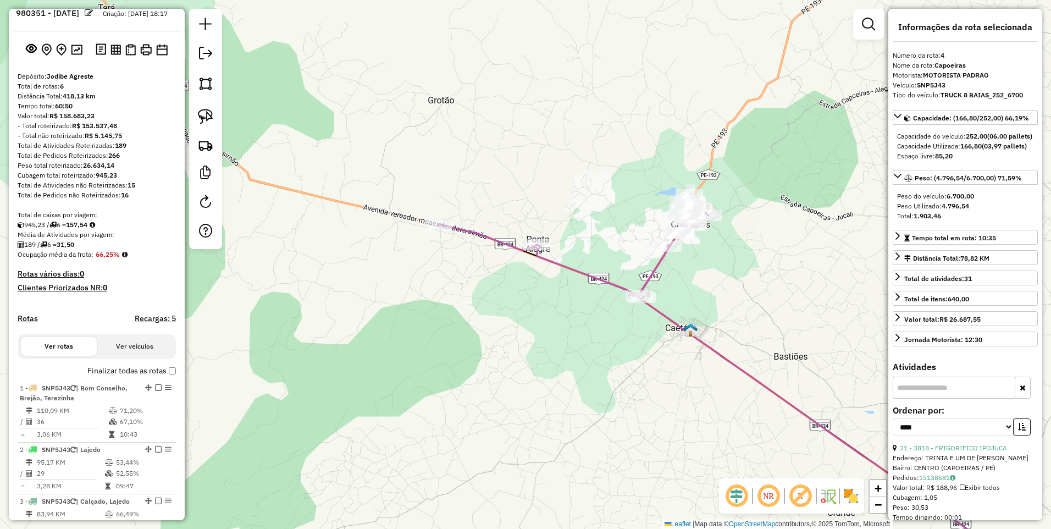
scroll to position [0, 0]
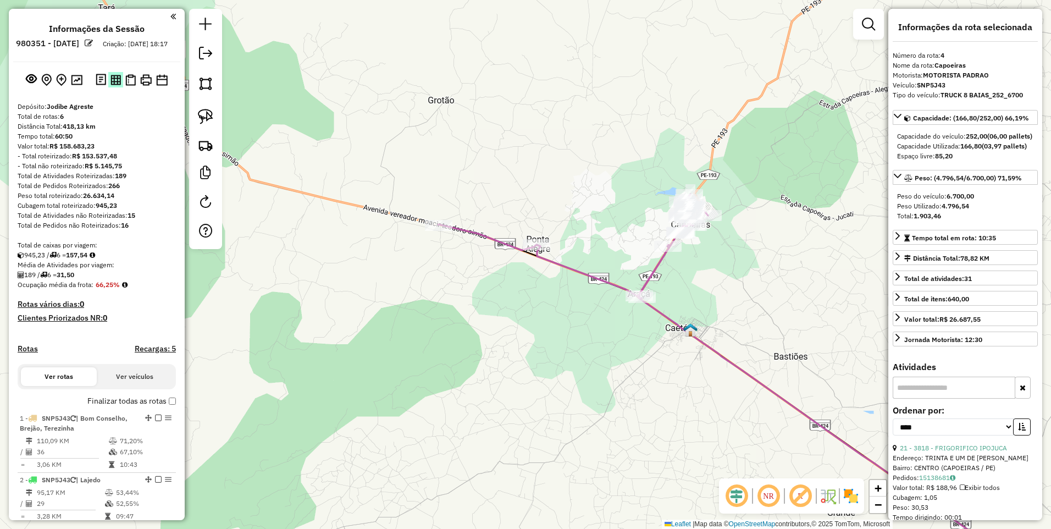
click at [113, 85] on img at bounding box center [115, 80] width 10 height 10
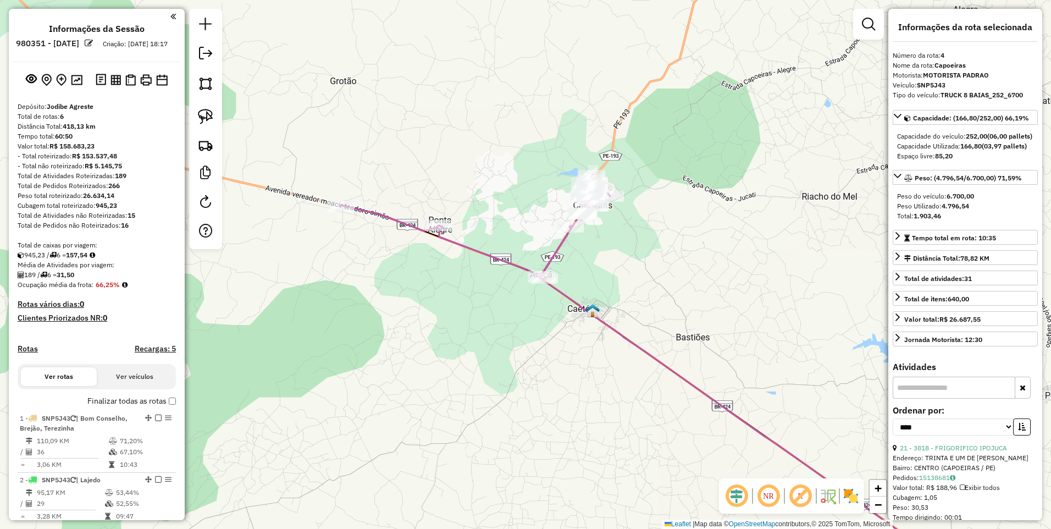
drag, startPoint x: 541, startPoint y: 190, endPoint x: 437, endPoint y: 166, distance: 106.6
click at [442, 170] on div "Janela de atendimento Grade de atendimento Capacidade Transportadoras Veículos …" at bounding box center [525, 264] width 1051 height 529
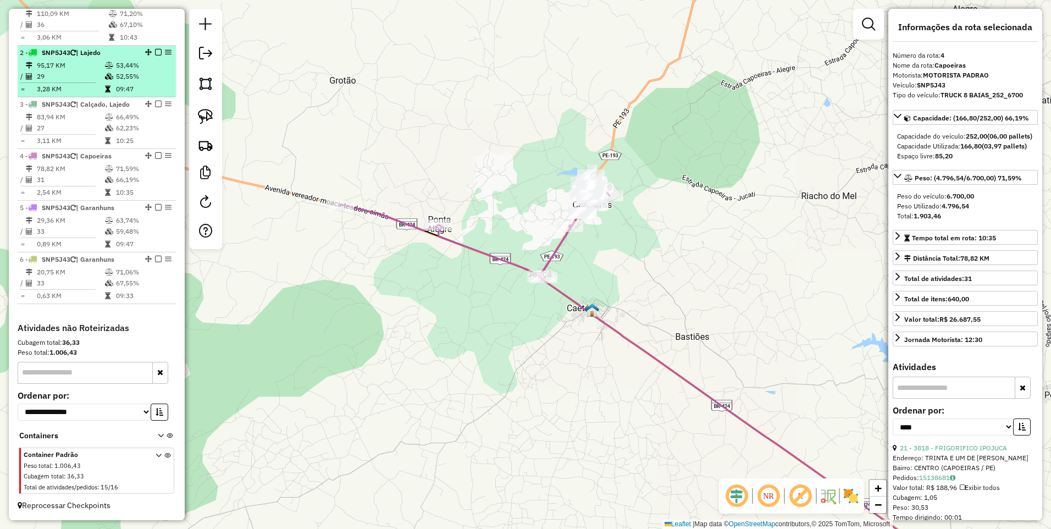
scroll to position [378, 0]
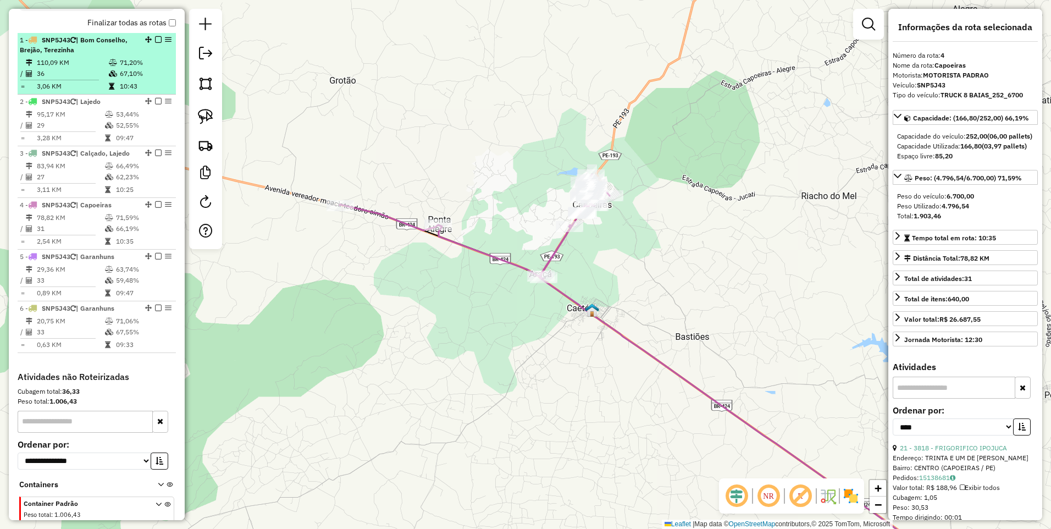
click at [90, 65] on li "1 - SNP5J43 | Bom Conselho, Brejão, Terezinha 110,09 KM 71,20% / 36 67,10% = 3,…" at bounding box center [97, 64] width 158 height 62
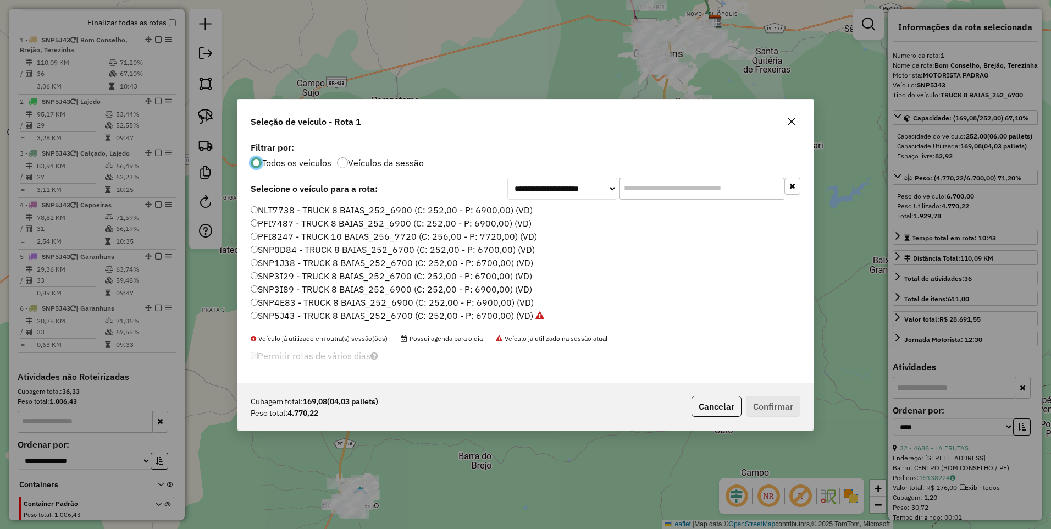
scroll to position [6, 3]
click at [651, 191] on input "text" at bounding box center [701, 188] width 165 height 22
paste input "*******"
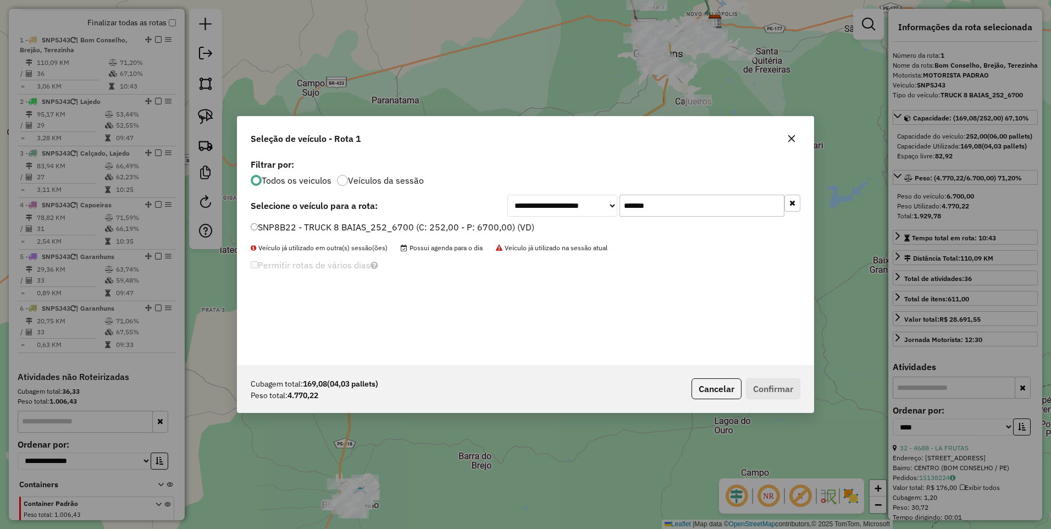
type input "*******"
click at [413, 230] on label "SNP8B22 - TRUCK 8 BAIAS_252_6700 (C: 252,00 - P: 6700,00) (VD)" at bounding box center [393, 226] width 284 height 13
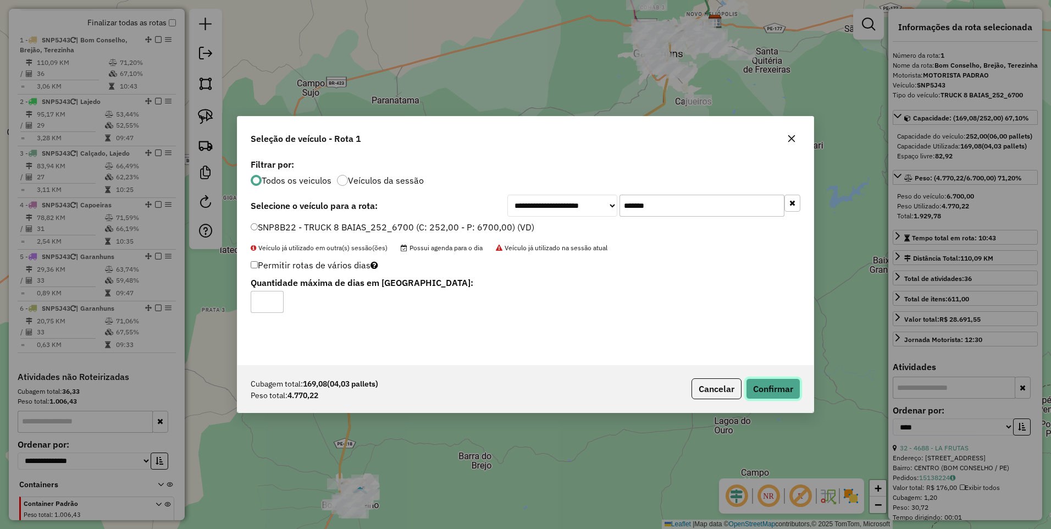
click at [770, 396] on button "Confirmar" at bounding box center [773, 388] width 54 height 21
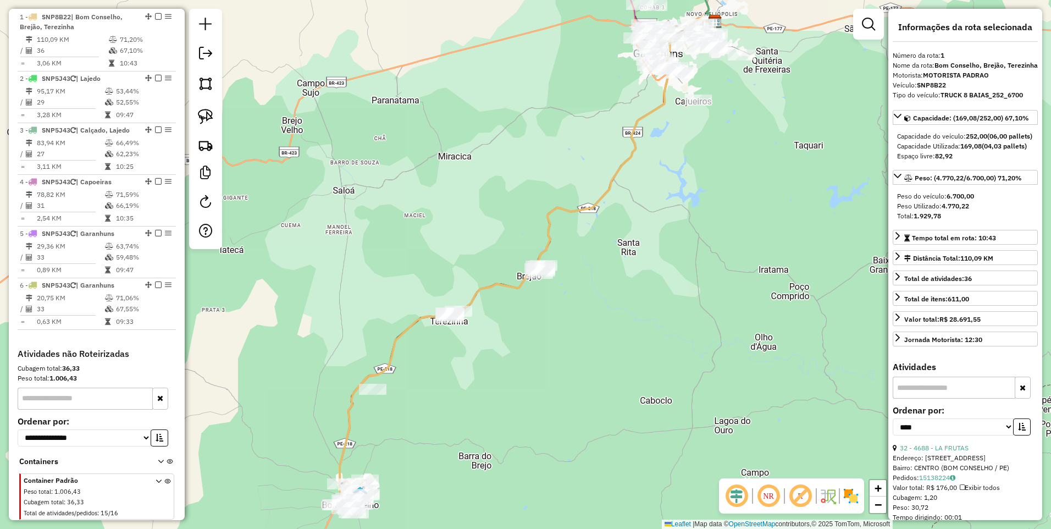
scroll to position [412, 0]
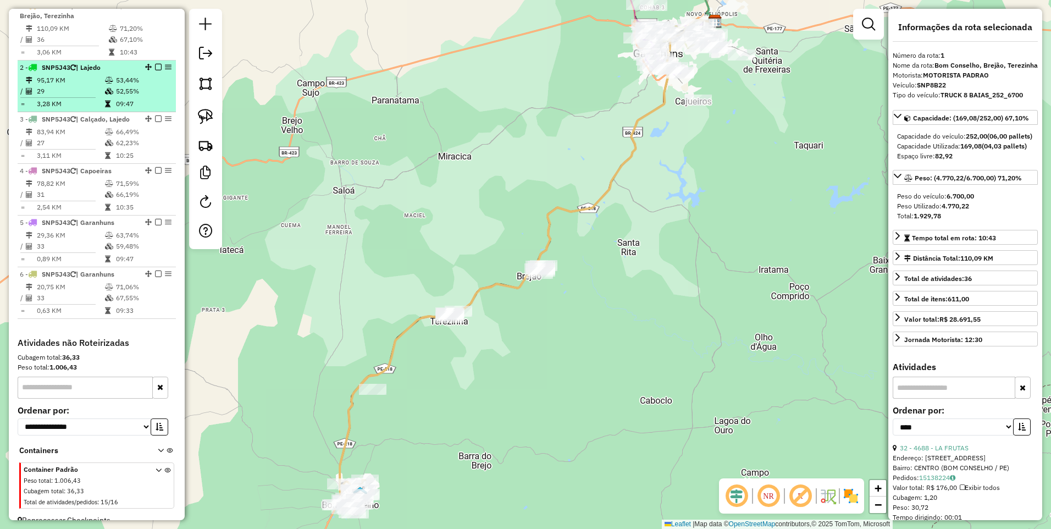
click at [81, 86] on td "95,17 KM" at bounding box center [70, 80] width 68 height 11
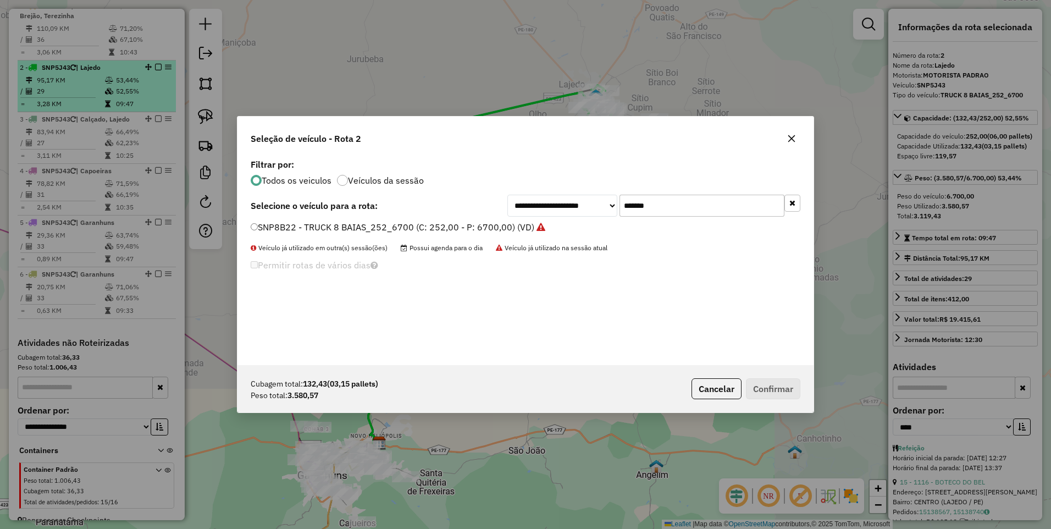
scroll to position [6, 3]
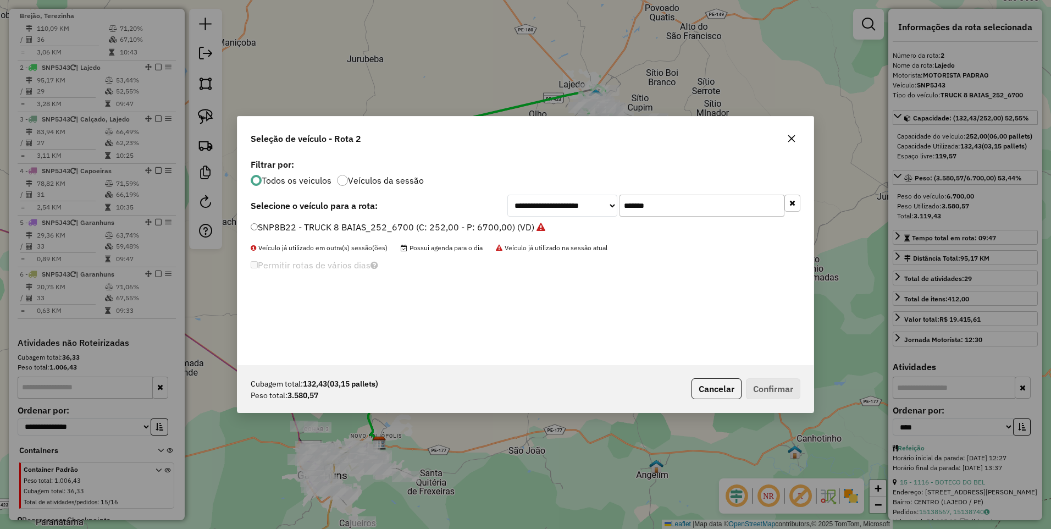
drag, startPoint x: 668, startPoint y: 197, endPoint x: 557, endPoint y: 219, distance: 113.1
click at [557, 219] on div "**********" at bounding box center [525, 260] width 576 height 209
paste input "text"
type input "*******"
click at [464, 228] on label "SNP3I29 - TRUCK 8 BAIAS_252_6700 (C: 252,00 - P: 6700,00) (VD)" at bounding box center [391, 226] width 281 height 13
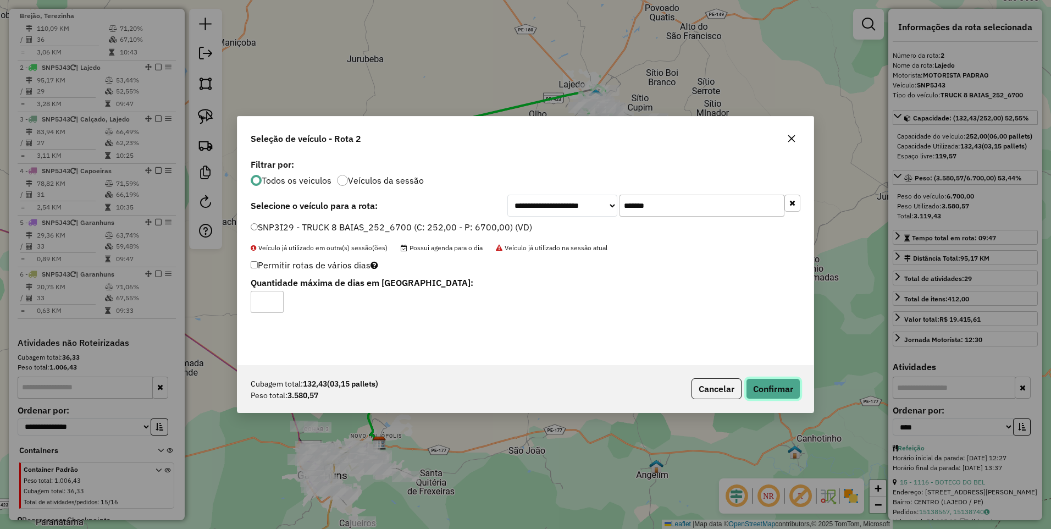
click at [787, 387] on button "Confirmar" at bounding box center [773, 388] width 54 height 21
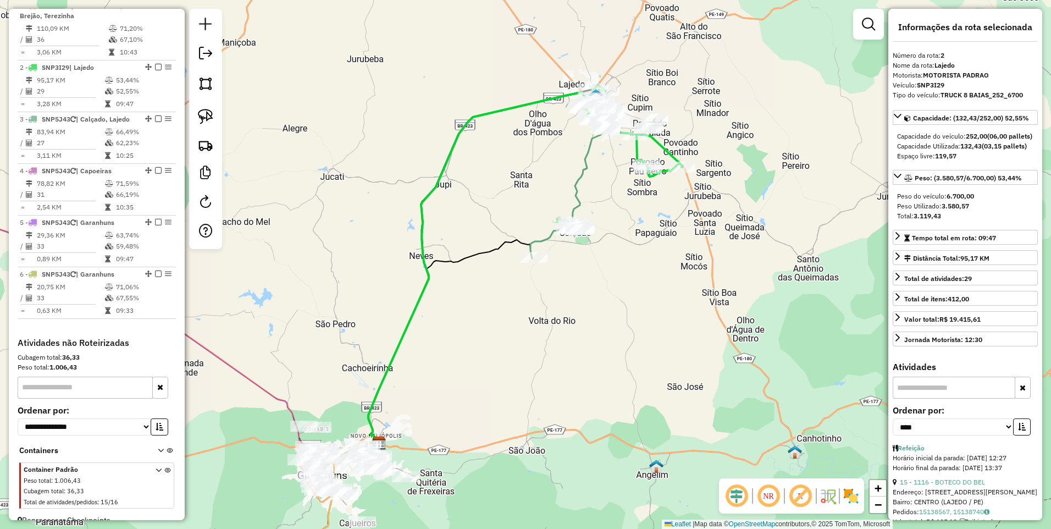
scroll to position [437, 0]
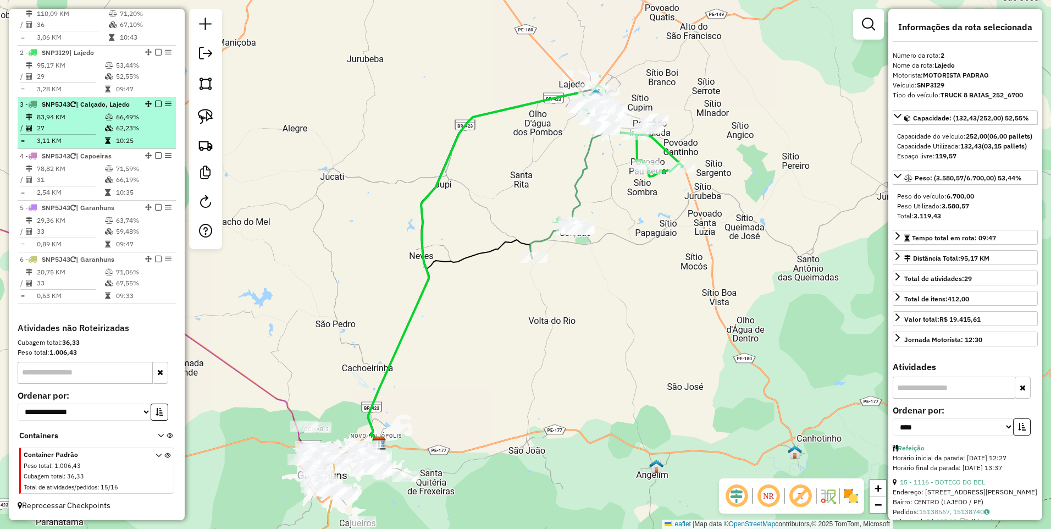
click at [104, 114] on td at bounding box center [109, 117] width 11 height 11
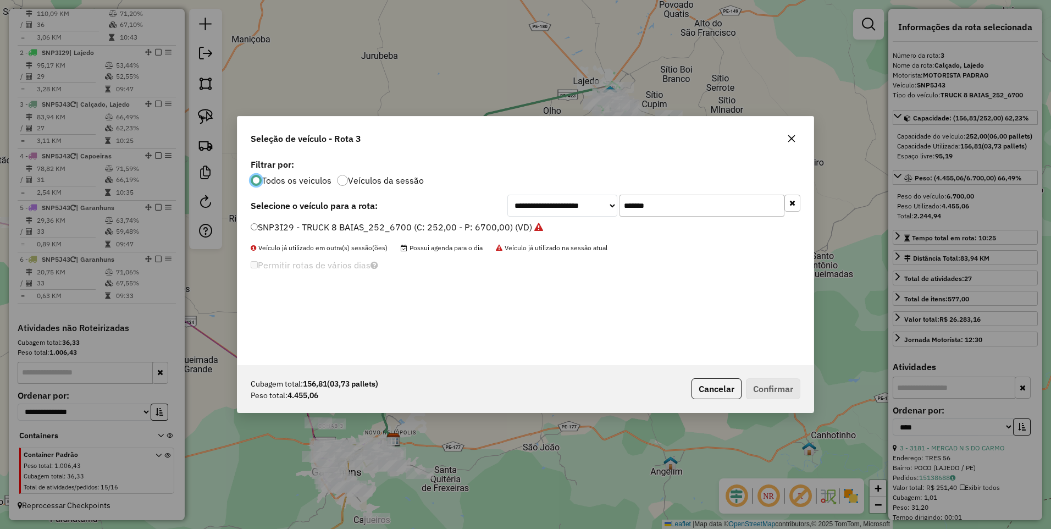
scroll to position [6, 3]
drag, startPoint x: 657, startPoint y: 208, endPoint x: 580, endPoint y: 210, distance: 77.5
click at [580, 210] on div "**********" at bounding box center [653, 205] width 293 height 22
paste input "text"
type input "*******"
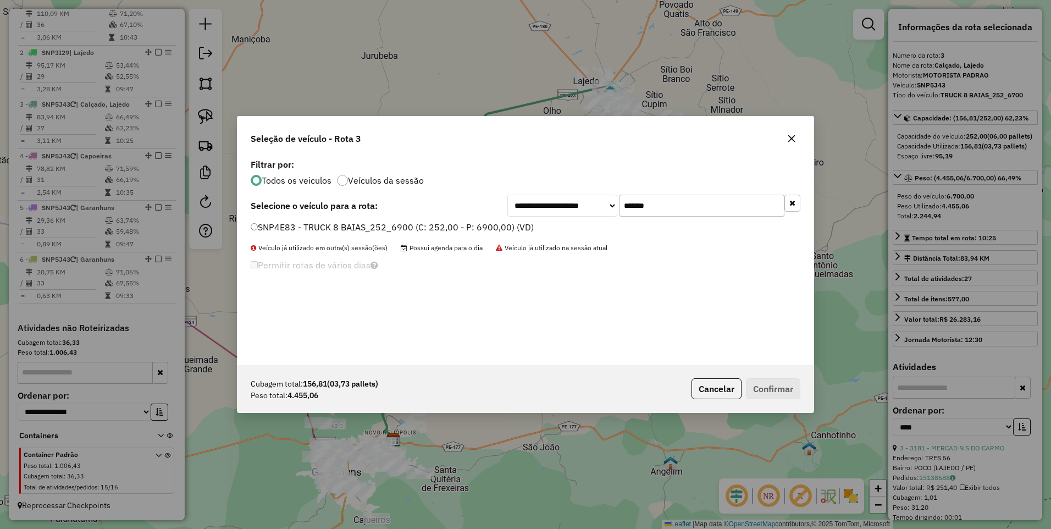
click at [473, 225] on label "SNP4E83 - TRUCK 8 BAIAS_252_6900 (C: 252,00 - P: 6900,00) (VD)" at bounding box center [392, 226] width 283 height 13
click at [796, 399] on div "Cubagem total: 156,81 (03,73 pallets) Peso total: 4.455,06 Cancelar Confirmar" at bounding box center [525, 388] width 576 height 47
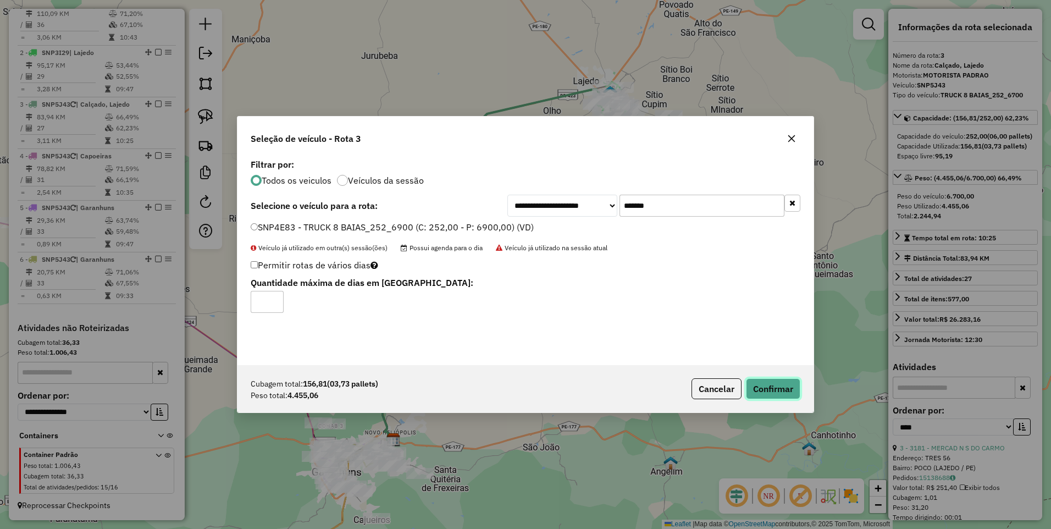
click at [789, 389] on button "Confirmar" at bounding box center [773, 388] width 54 height 21
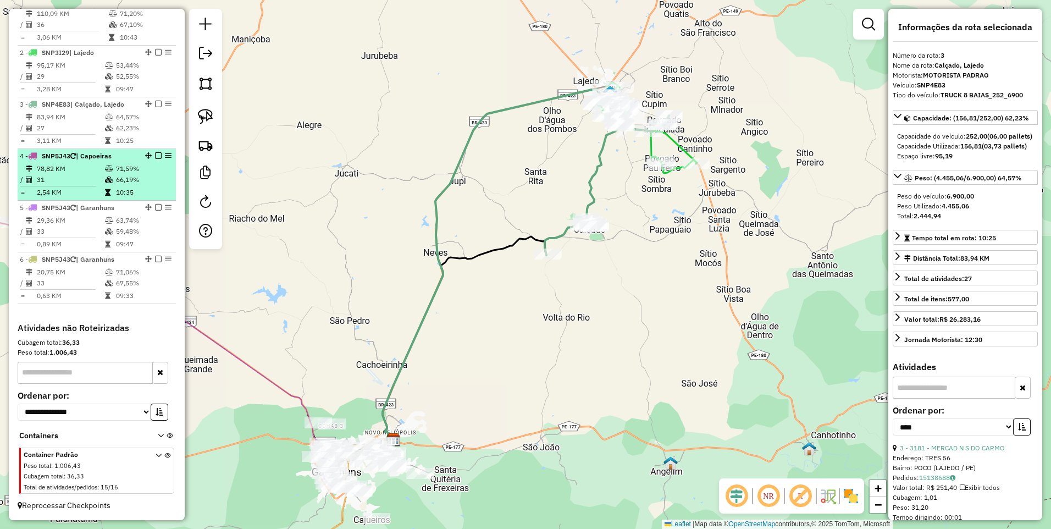
click at [97, 172] on td "78,82 KM" at bounding box center [70, 168] width 68 height 11
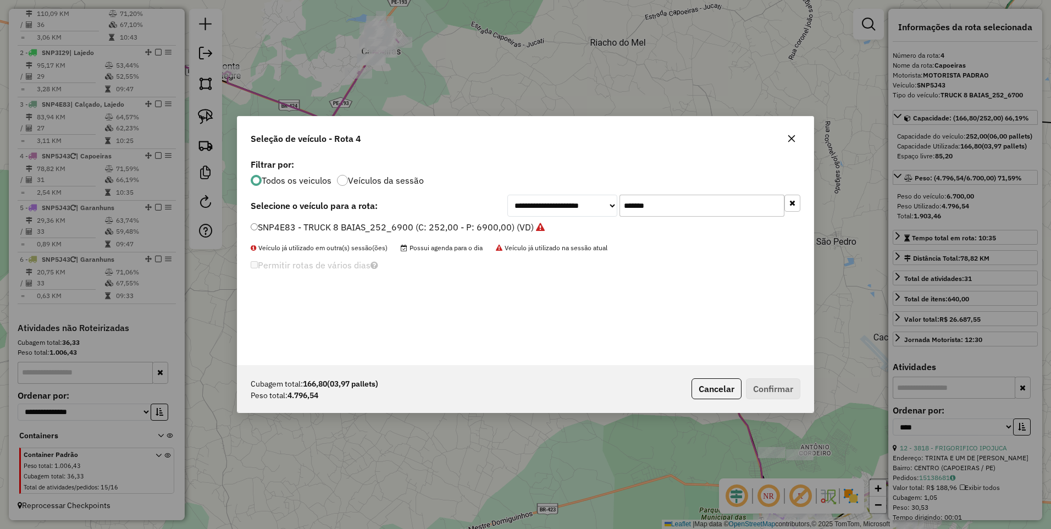
drag, startPoint x: 668, startPoint y: 202, endPoint x: 540, endPoint y: 216, distance: 129.4
click at [540, 216] on div "**********" at bounding box center [653, 205] width 293 height 22
paste input "text"
type input "*******"
click at [441, 227] on label "SNP8J72 - TRUCK 8 BAIAS_252_6900 (C: 252,00 - P: 6900,00) (VD)" at bounding box center [392, 226] width 282 height 13
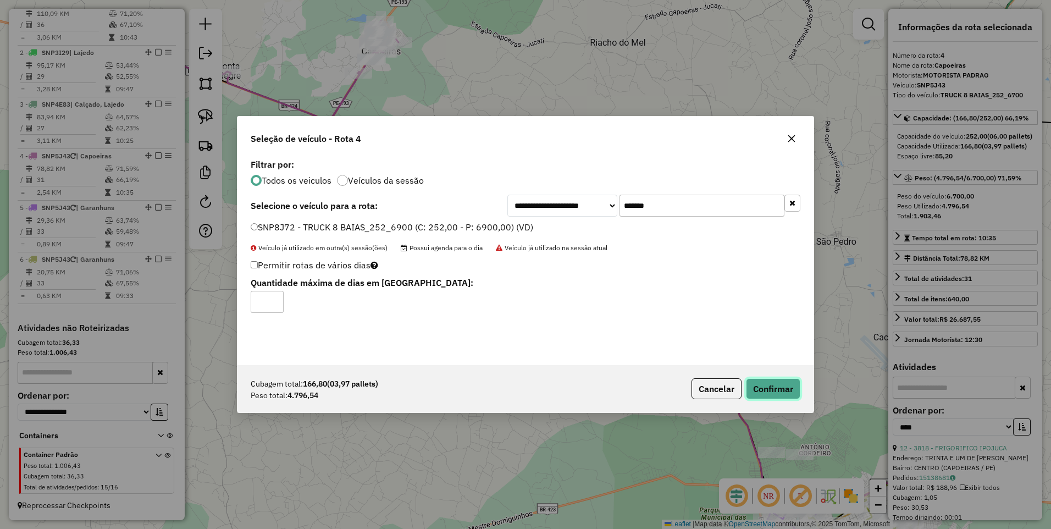
click at [770, 391] on button "Confirmar" at bounding box center [773, 388] width 54 height 21
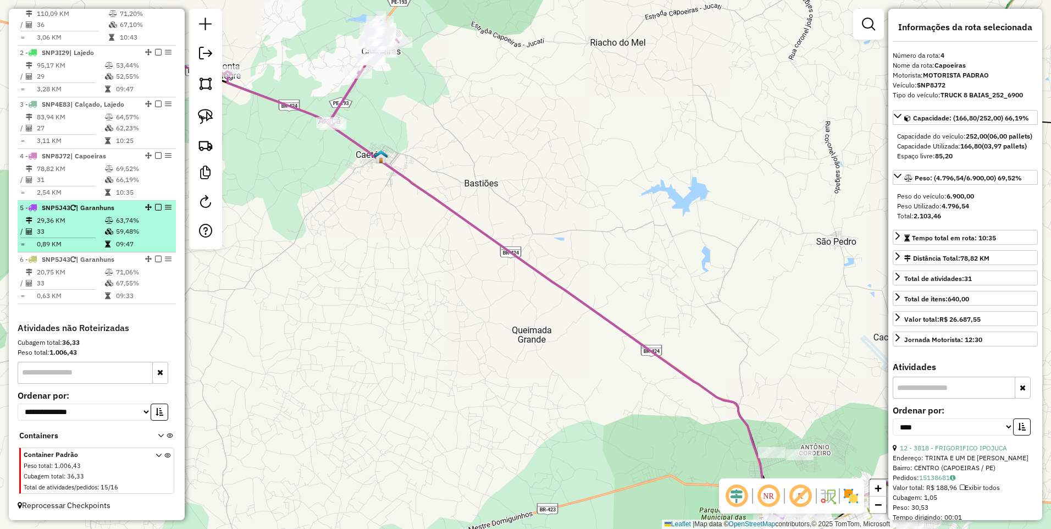
click at [101, 236] on td "33" at bounding box center [70, 231] width 68 height 11
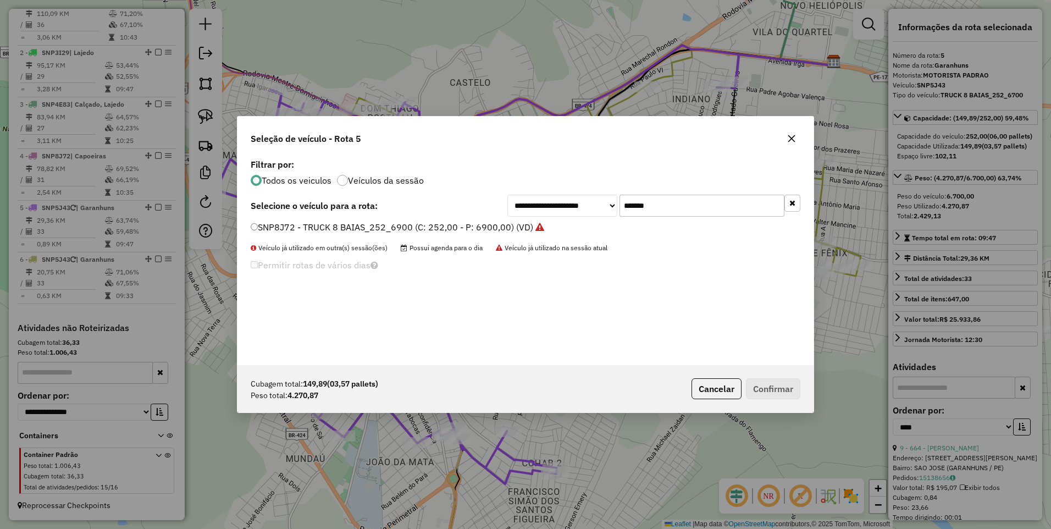
drag, startPoint x: 662, startPoint y: 207, endPoint x: 563, endPoint y: 223, distance: 100.3
click at [563, 223] on div "**********" at bounding box center [525, 260] width 576 height 209
paste input "text"
type input "*******"
click at [496, 227] on label "SNP8C02 - TRUCK 8 BAIAS_252_6900 (C: 252,00 - P: 6900,00) (VD)" at bounding box center [393, 226] width 284 height 13
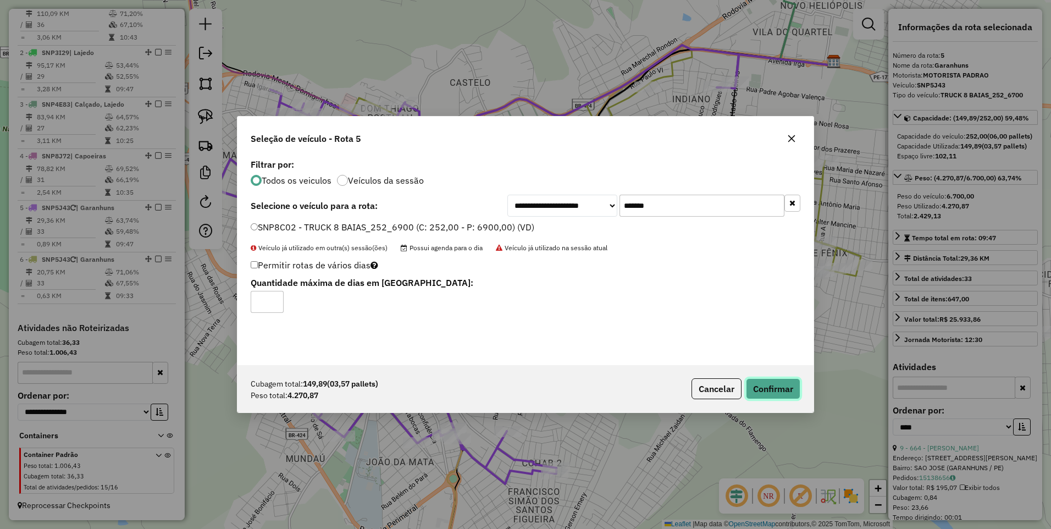
click at [771, 384] on button "Confirmar" at bounding box center [773, 388] width 54 height 21
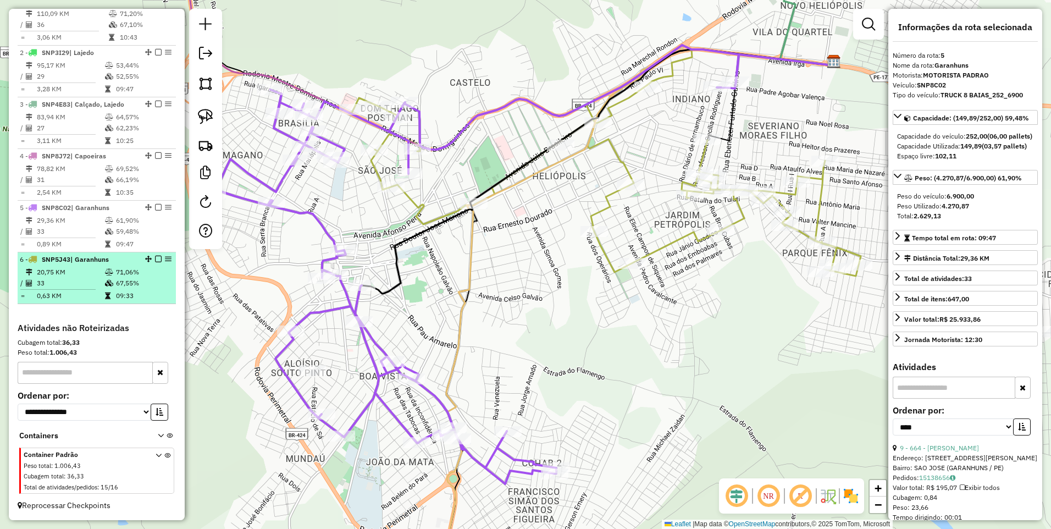
click at [104, 267] on td at bounding box center [109, 271] width 11 height 11
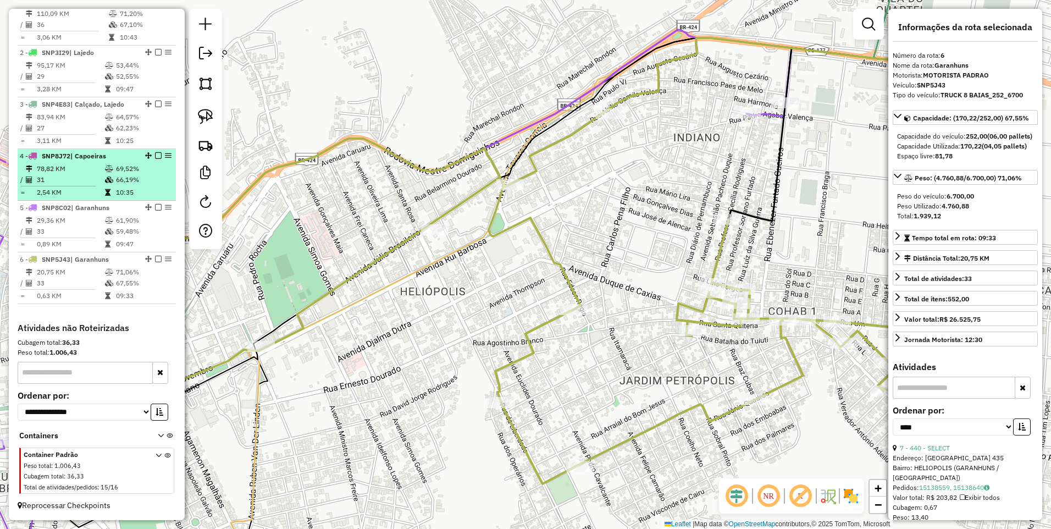
click at [94, 180] on td "31" at bounding box center [70, 179] width 68 height 11
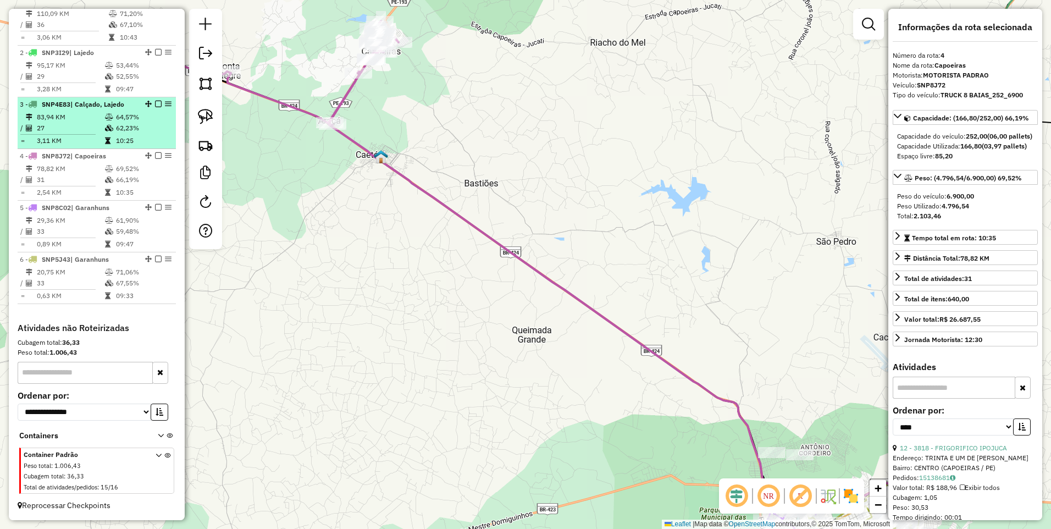
click at [90, 138] on td "3,11 KM" at bounding box center [70, 140] width 68 height 11
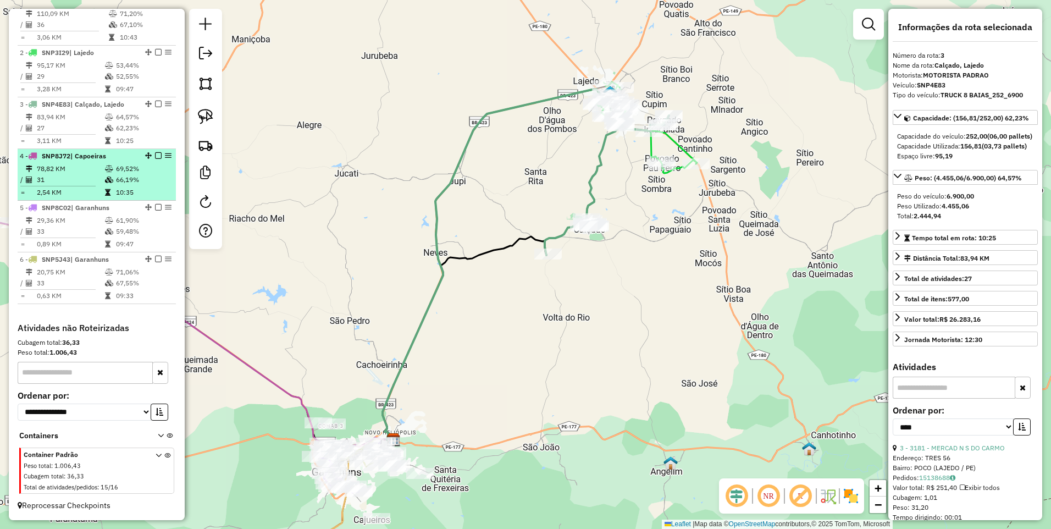
click at [99, 181] on td "31" at bounding box center [70, 179] width 68 height 11
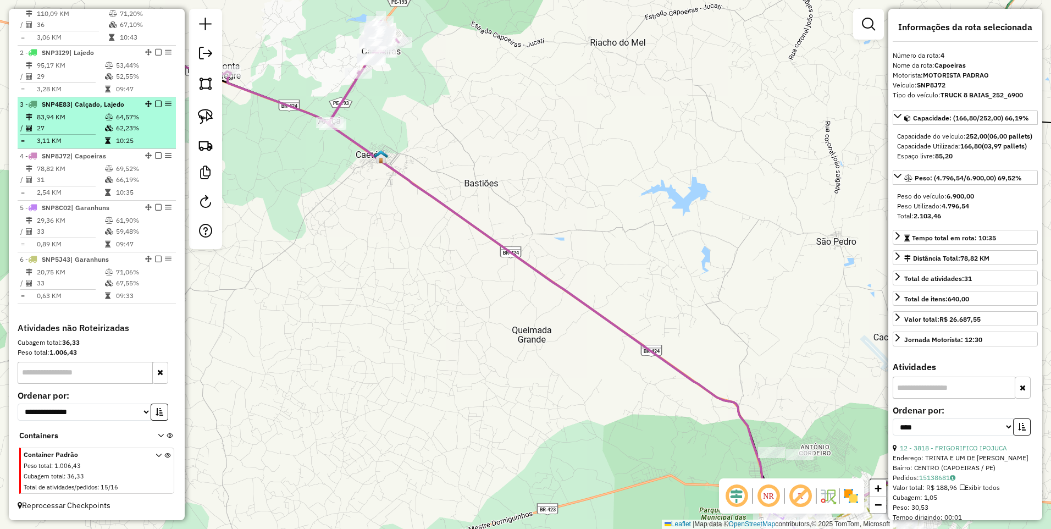
click at [101, 132] on td "27" at bounding box center [70, 128] width 68 height 11
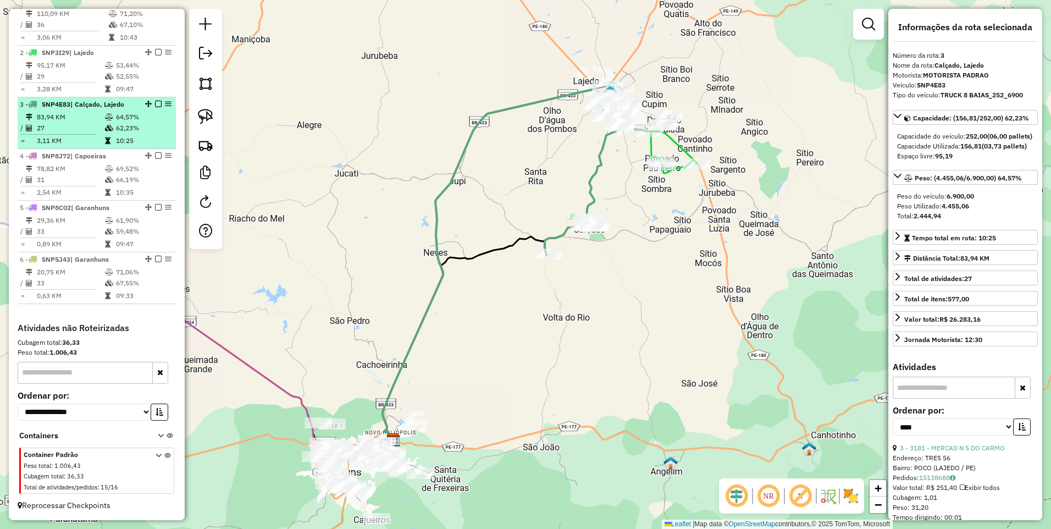
drag, startPoint x: 89, startPoint y: 116, endPoint x: 91, endPoint y: 101, distance: 15.5
click at [89, 116] on td "83,94 KM" at bounding box center [70, 117] width 68 height 11
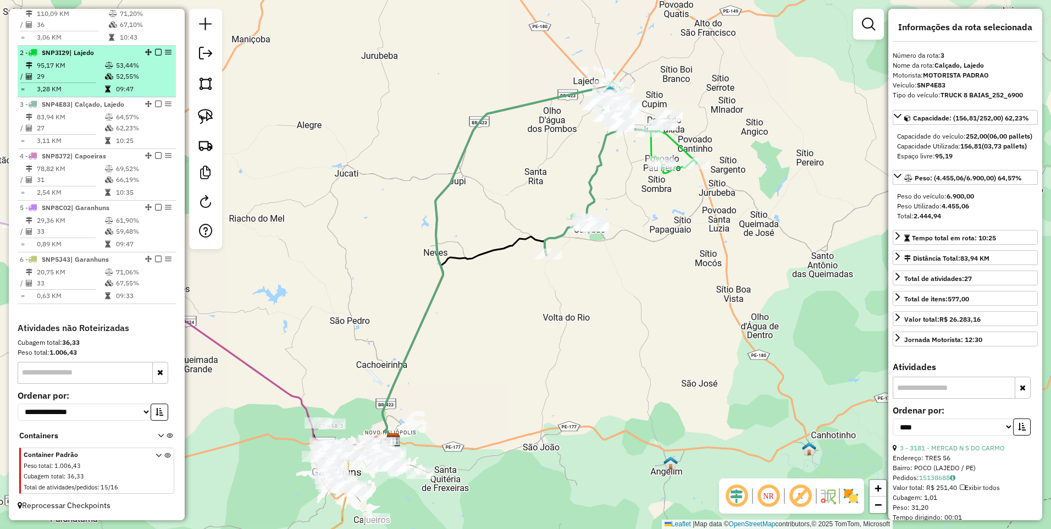
click at [95, 71] on td "29" at bounding box center [70, 76] width 68 height 11
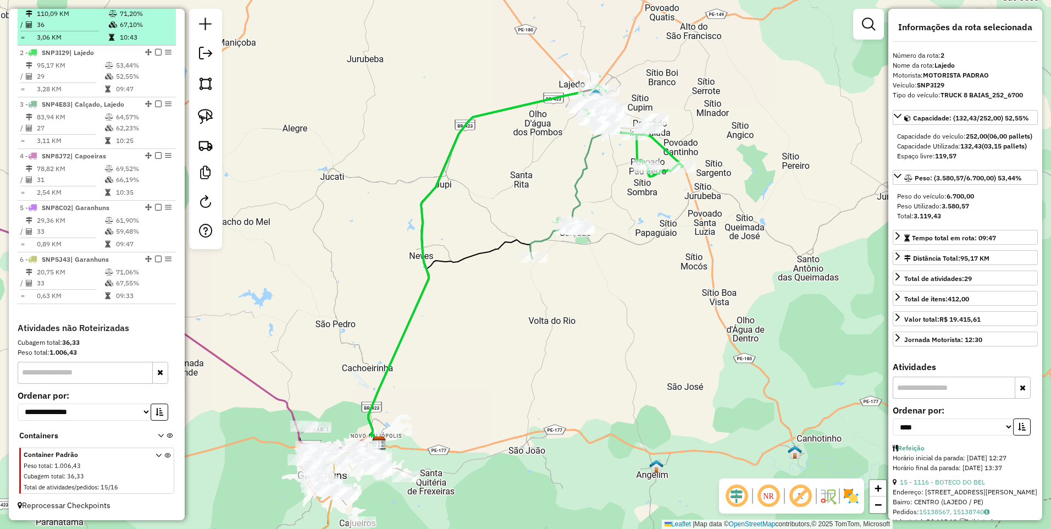
click at [93, 38] on td "3,06 KM" at bounding box center [72, 37] width 72 height 11
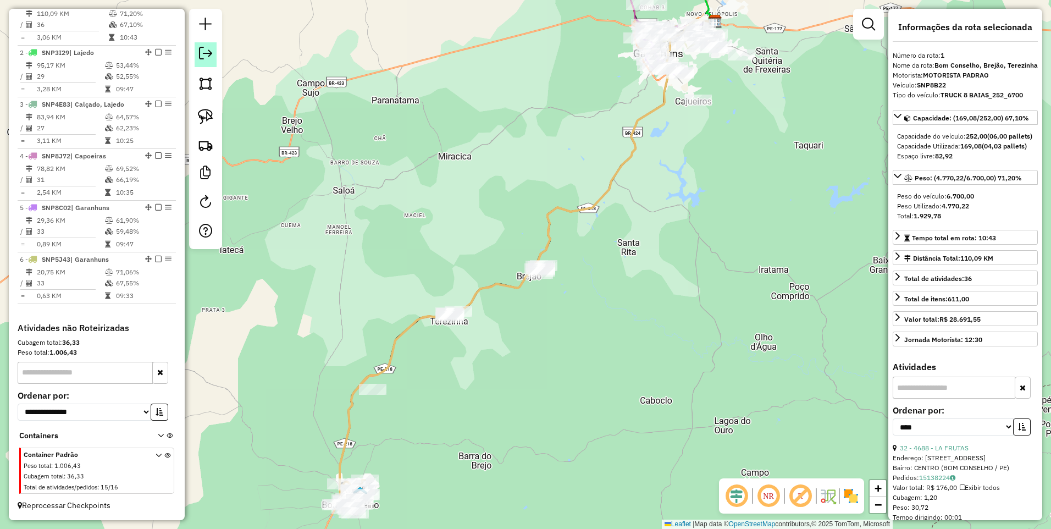
click at [209, 54] on em at bounding box center [205, 53] width 13 height 13
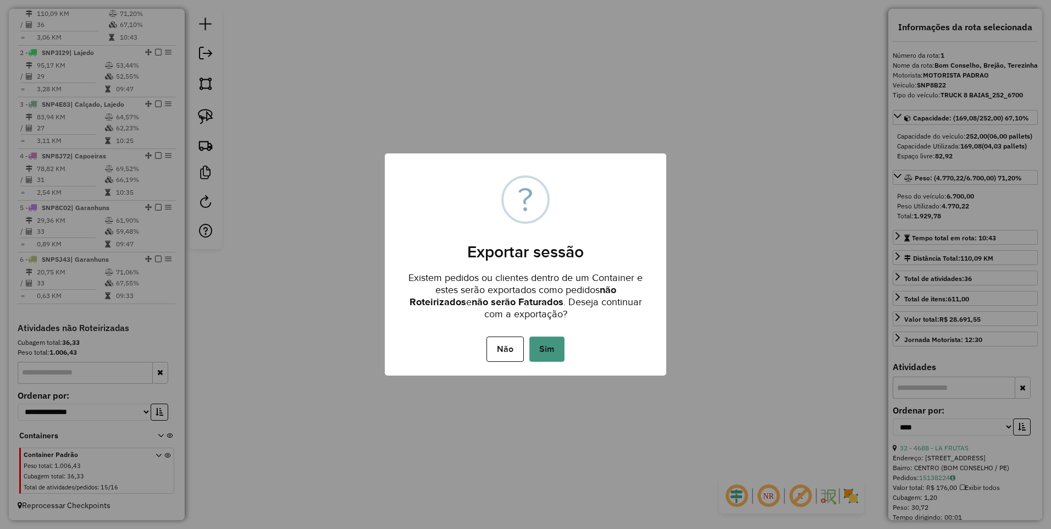
click at [548, 353] on button "Sim" at bounding box center [546, 348] width 35 height 25
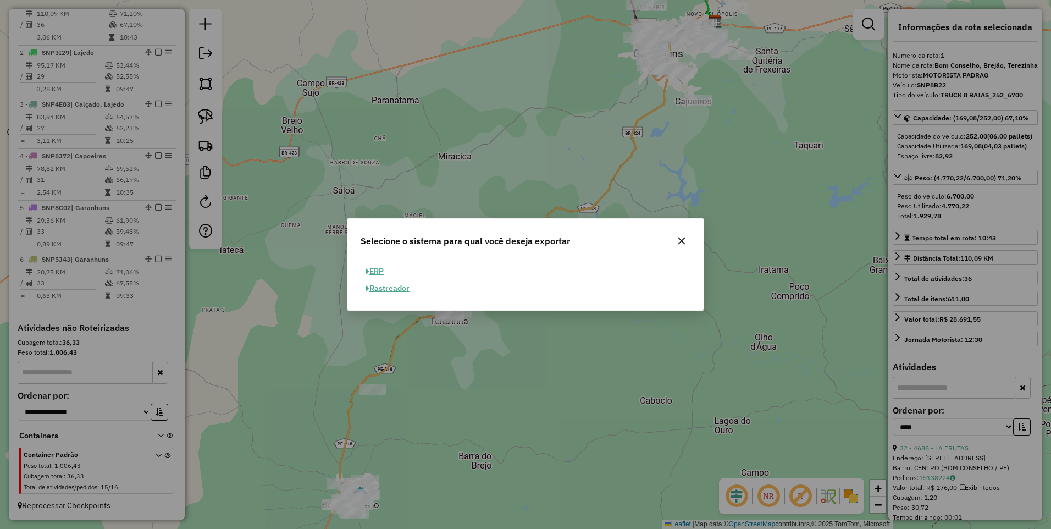
click at [374, 274] on button "ERP" at bounding box center [374, 271] width 28 height 17
select select "**"
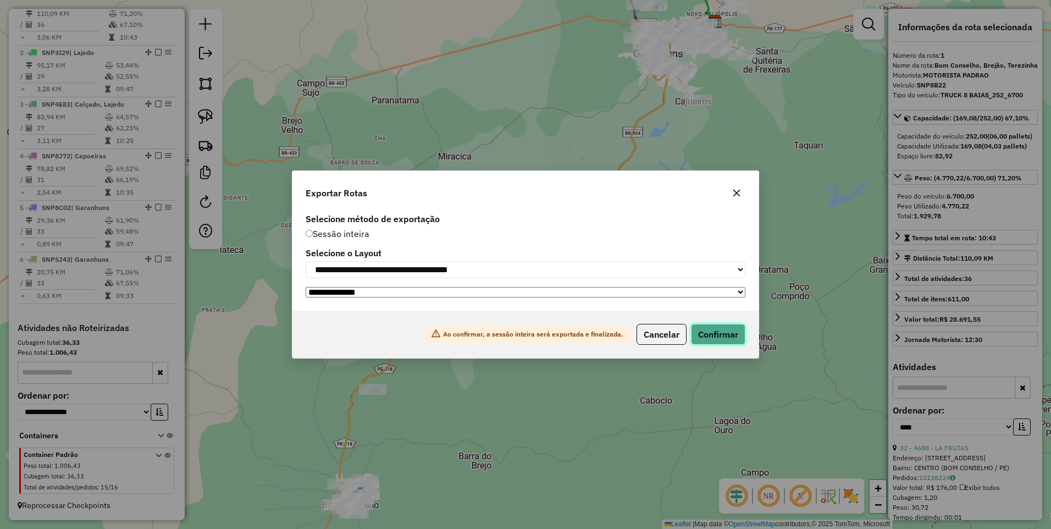
click at [713, 341] on button "Confirmar" at bounding box center [718, 334] width 54 height 21
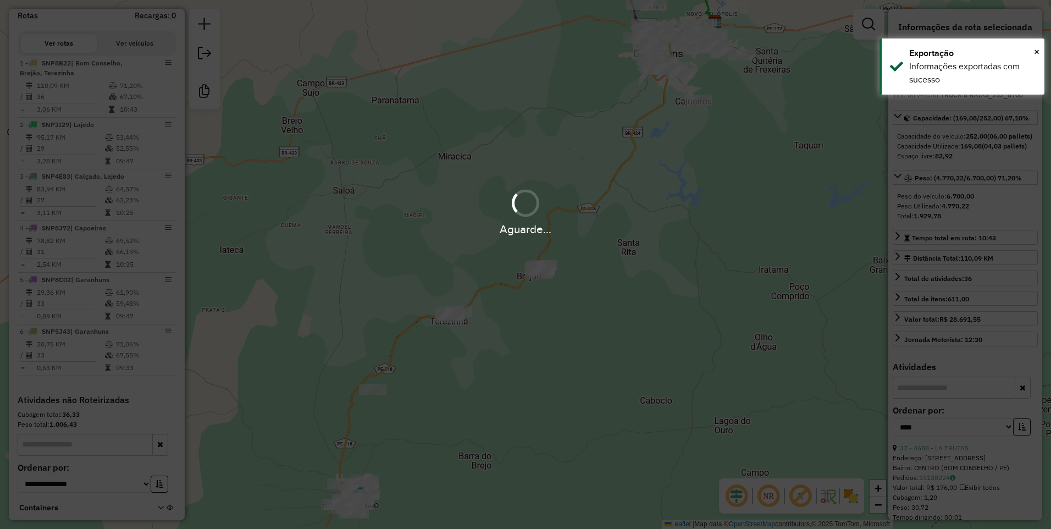
scroll to position [420, 0]
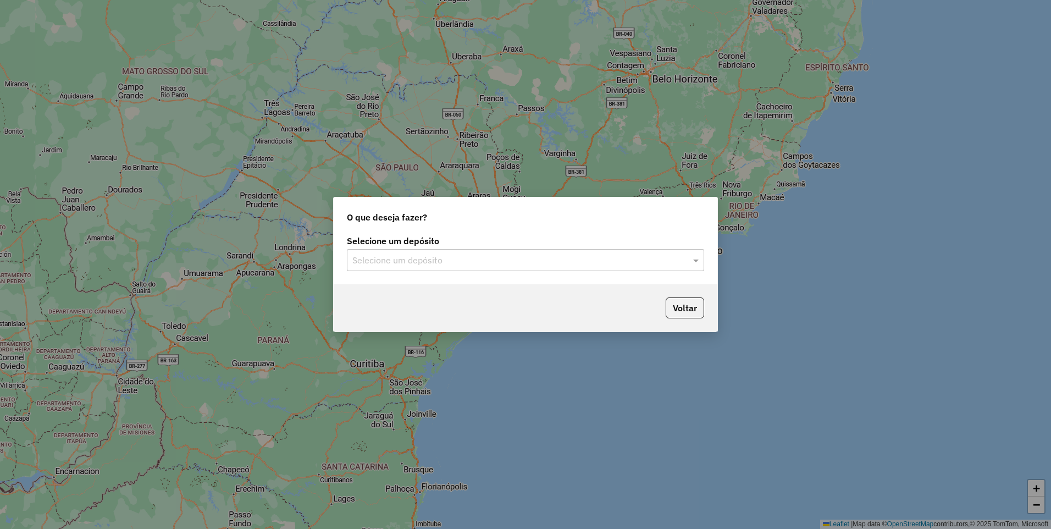
click at [431, 254] on input "text" at bounding box center [514, 260] width 324 height 13
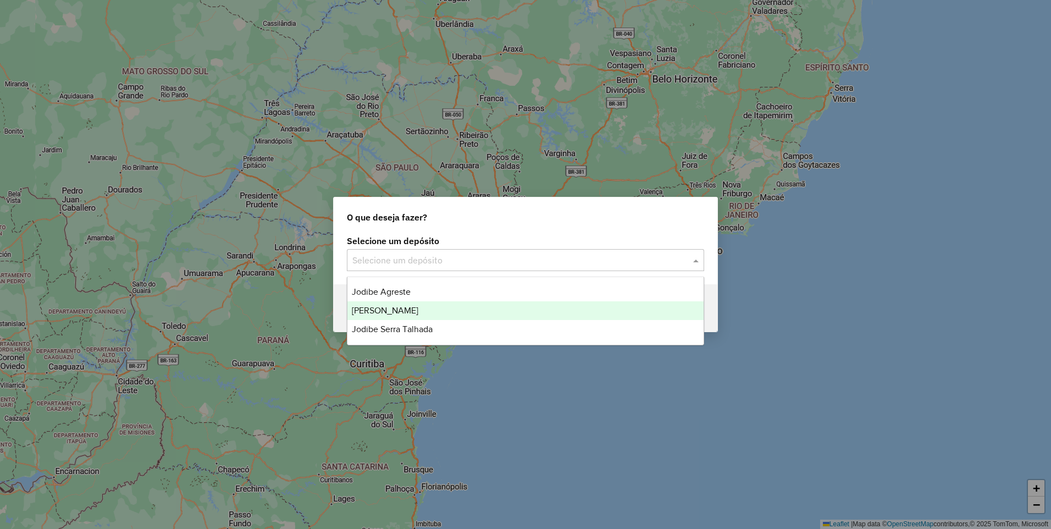
click at [423, 310] on div "[PERSON_NAME]" at bounding box center [525, 310] width 356 height 19
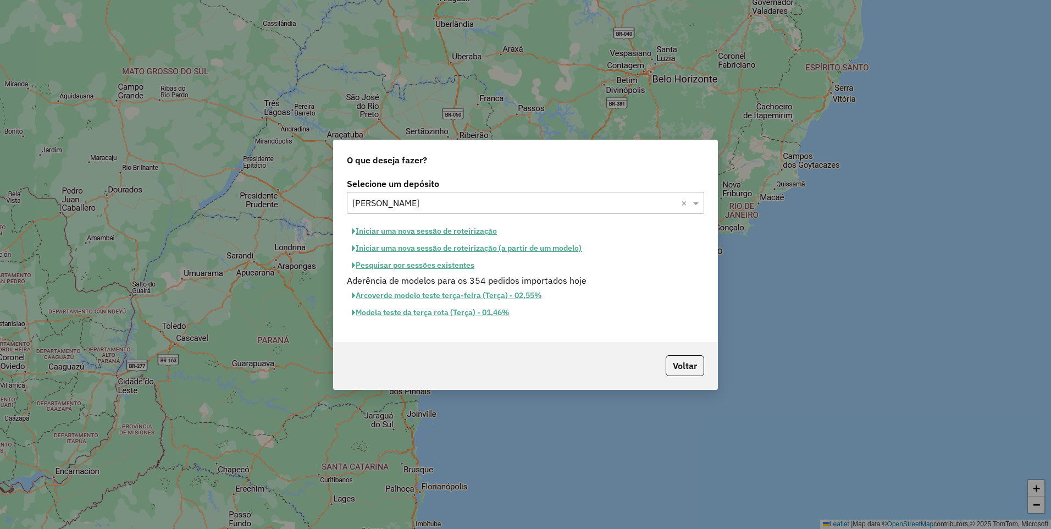
click at [442, 230] on button "Iniciar uma nova sessão de roteirização" at bounding box center [424, 231] width 155 height 17
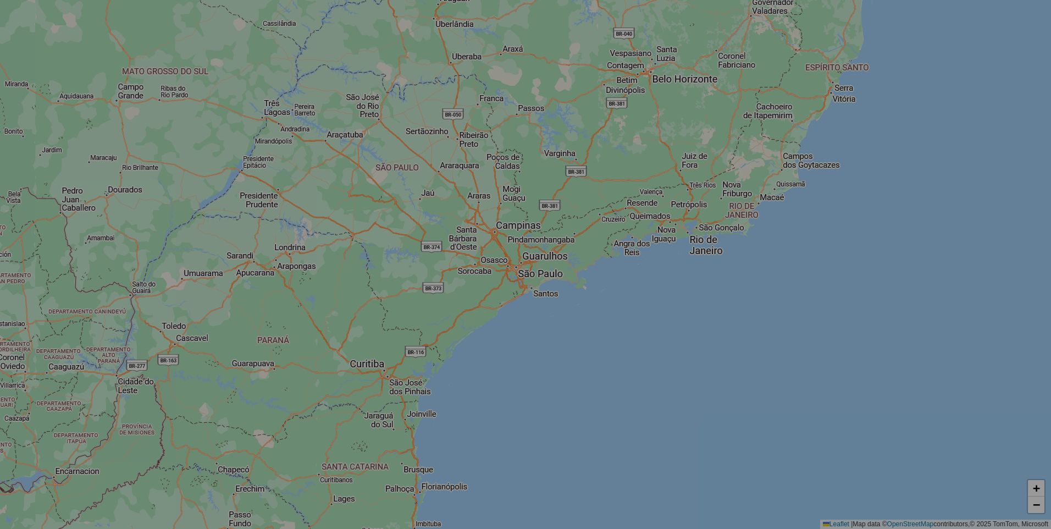
select select "*"
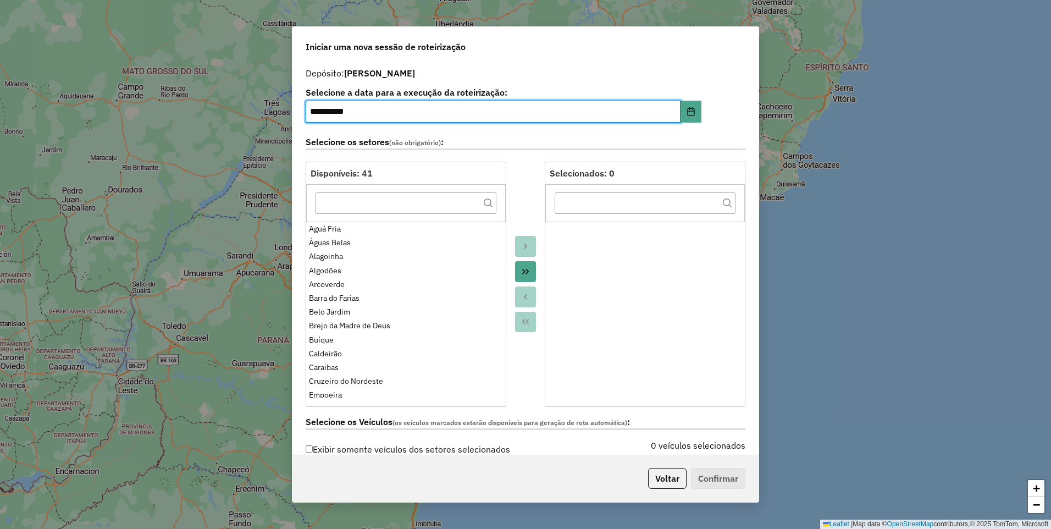
click at [526, 274] on icon "Move All to Target" at bounding box center [525, 271] width 9 height 9
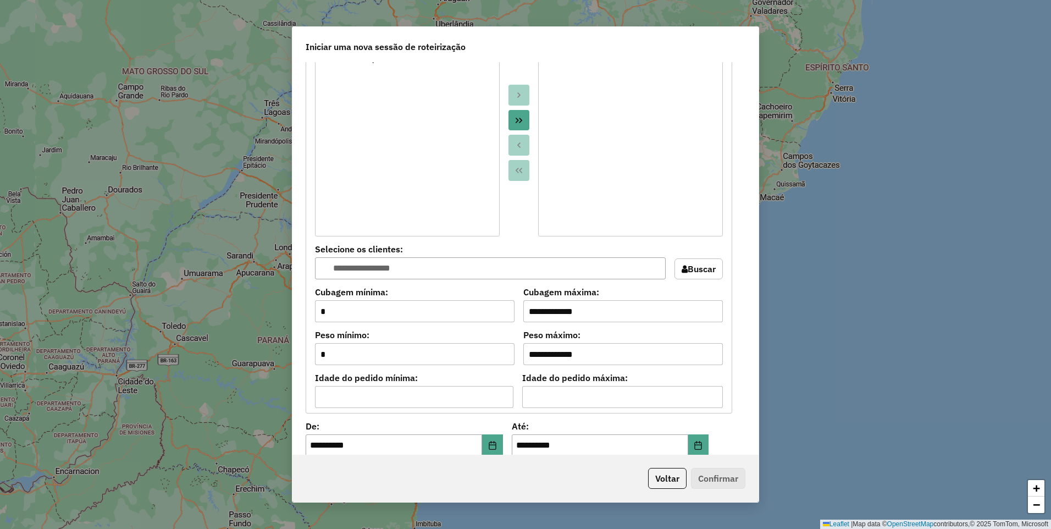
scroll to position [1001, 0]
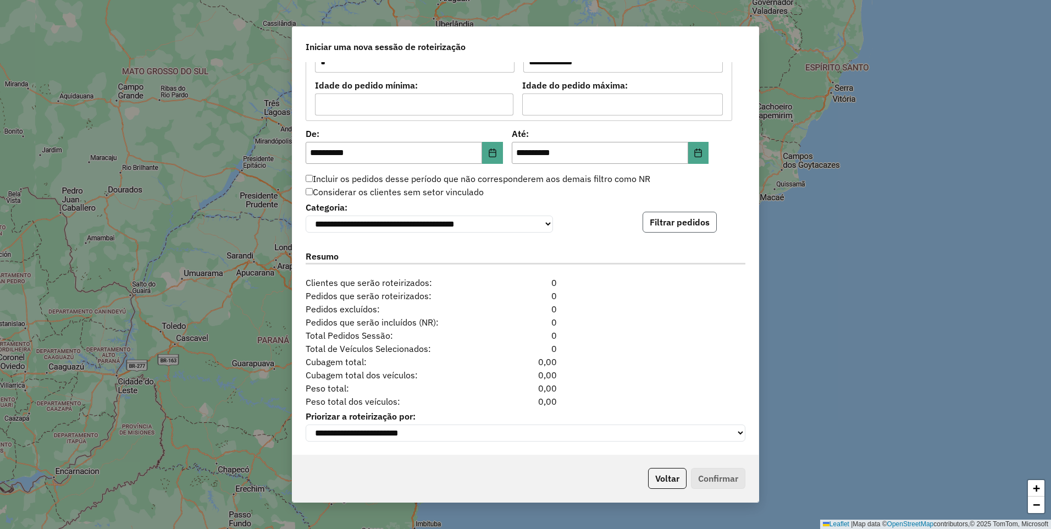
click at [676, 215] on button "Filtrar pedidos" at bounding box center [679, 222] width 74 height 21
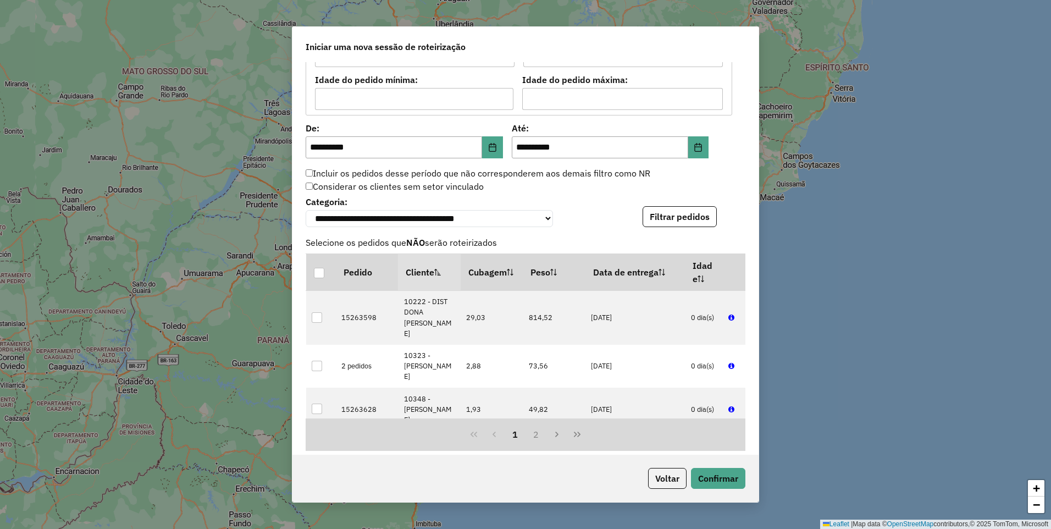
scroll to position [1228, 0]
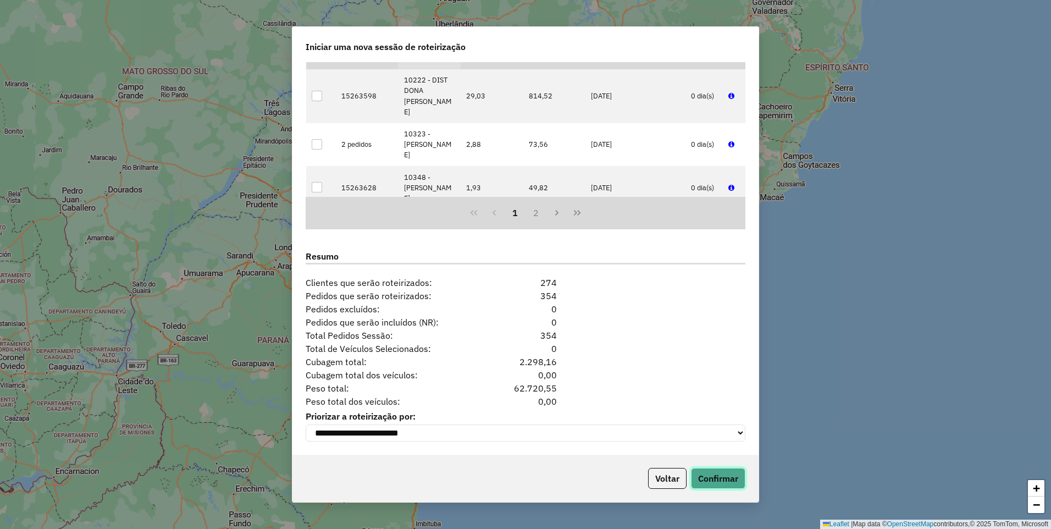
click at [715, 473] on button "Confirmar" at bounding box center [718, 478] width 54 height 21
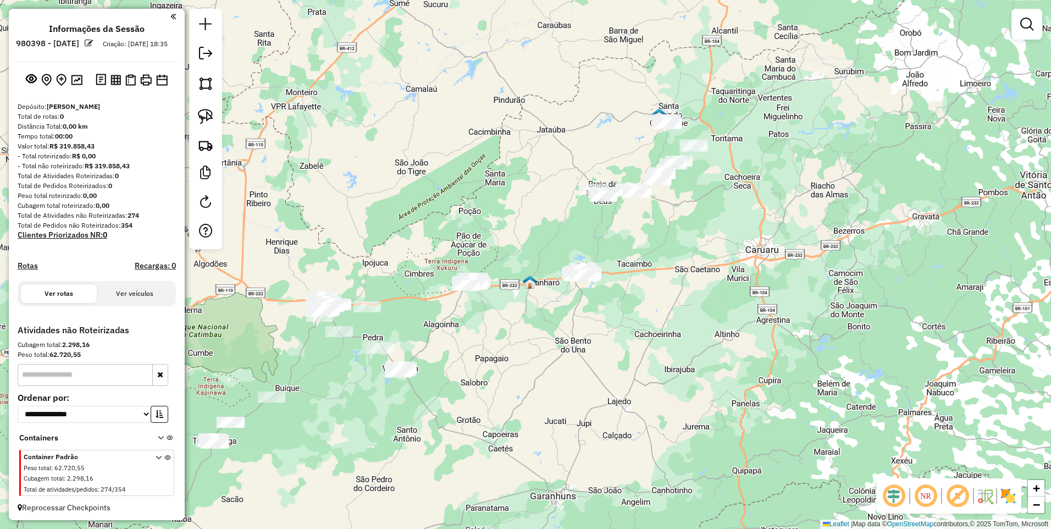
drag, startPoint x: 733, startPoint y: 148, endPoint x: 524, endPoint y: 187, distance: 212.9
click at [524, 187] on div "Janela de atendimento Grade de atendimento Capacidade Transportadoras Veículos …" at bounding box center [525, 264] width 1051 height 529
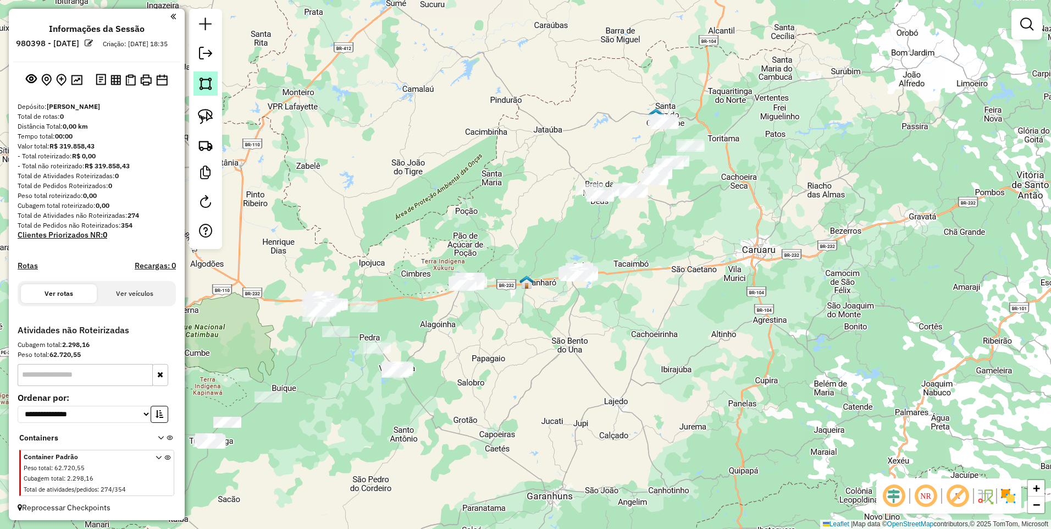
click at [205, 82] on img at bounding box center [205, 83] width 15 height 15
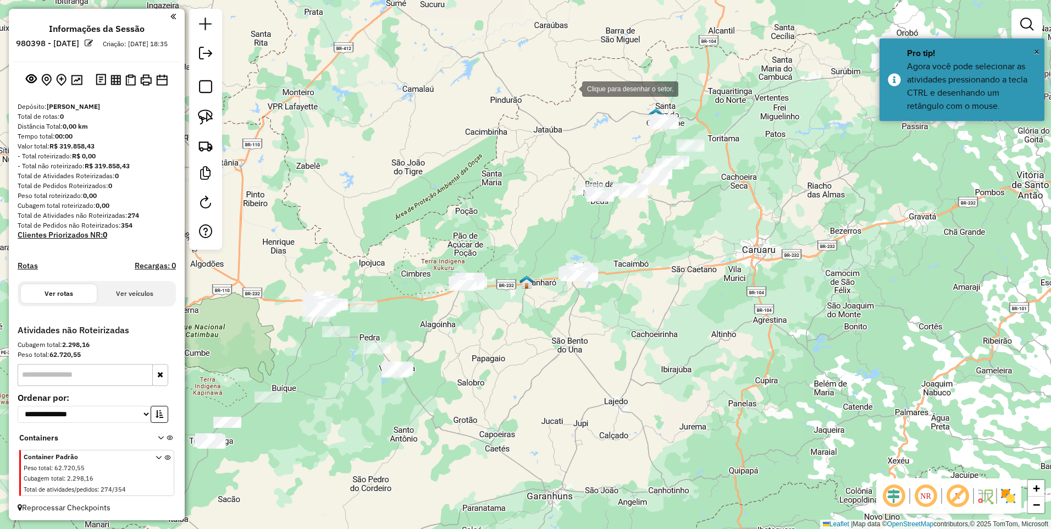
click at [571, 88] on div at bounding box center [571, 88] width 22 height 22
click at [764, 102] on div at bounding box center [764, 102] width 22 height 22
click at [732, 181] on div at bounding box center [732, 180] width 22 height 22
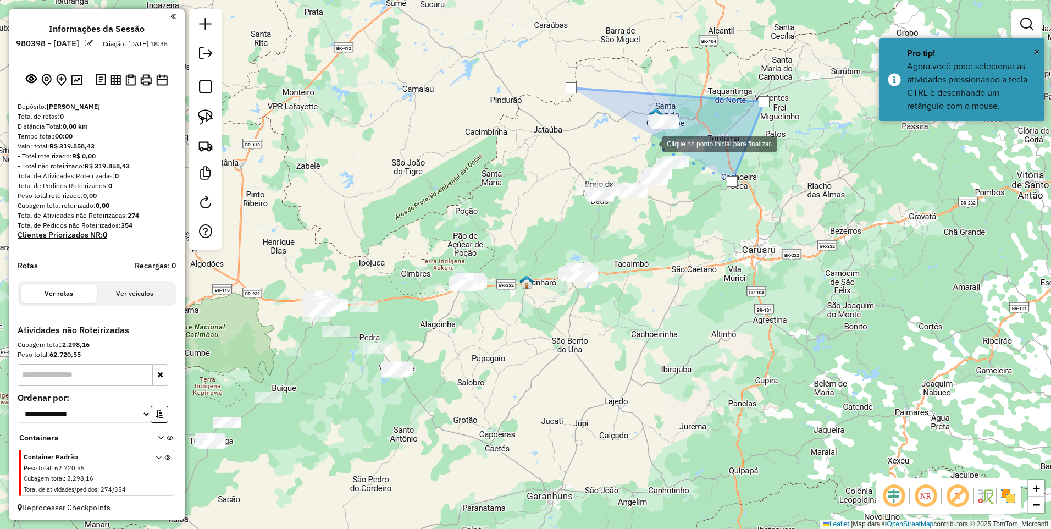
click at [651, 143] on div at bounding box center [651, 143] width 22 height 22
click at [573, 88] on div at bounding box center [570, 87] width 11 height 11
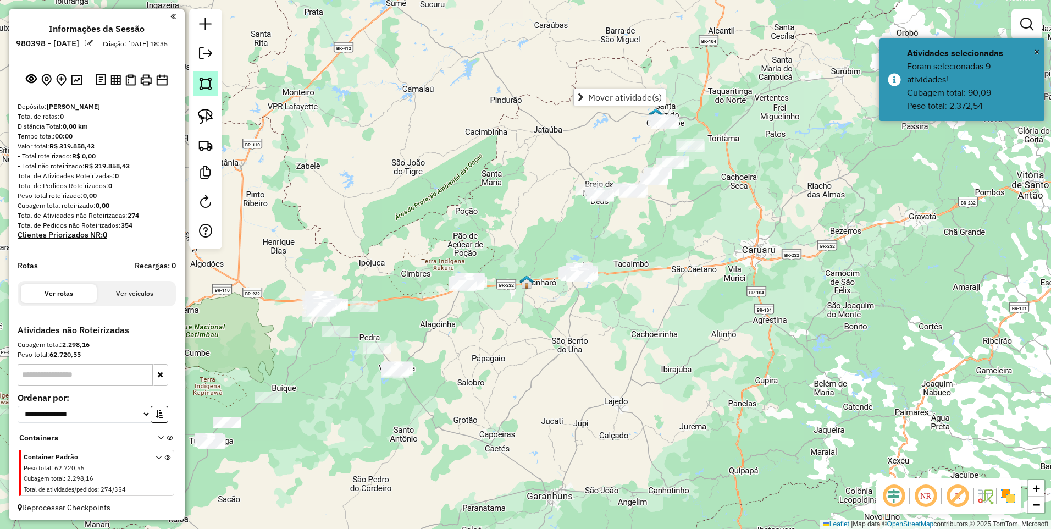
click at [199, 81] on img at bounding box center [205, 83] width 15 height 15
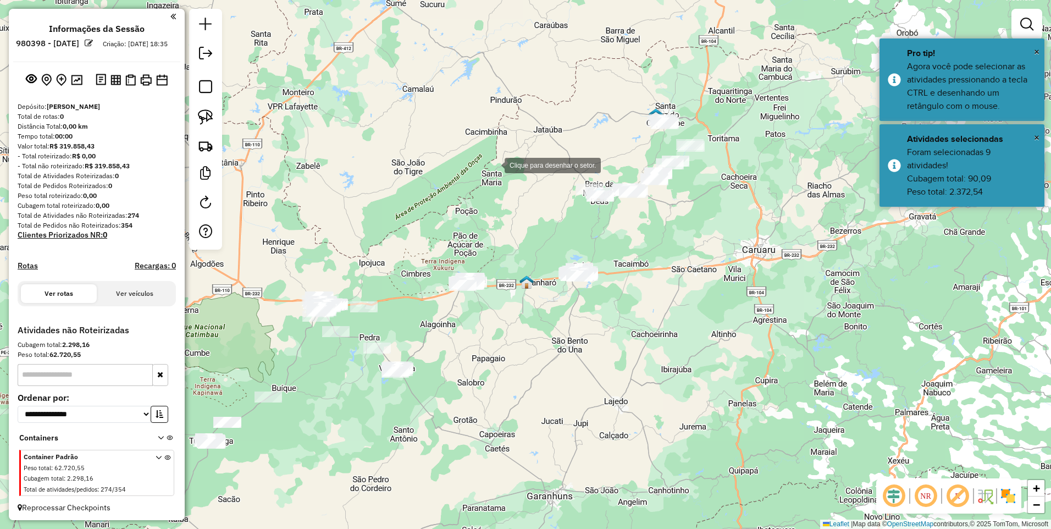
click at [493, 164] on div at bounding box center [493, 164] width 22 height 22
click at [654, 148] on div at bounding box center [654, 148] width 22 height 22
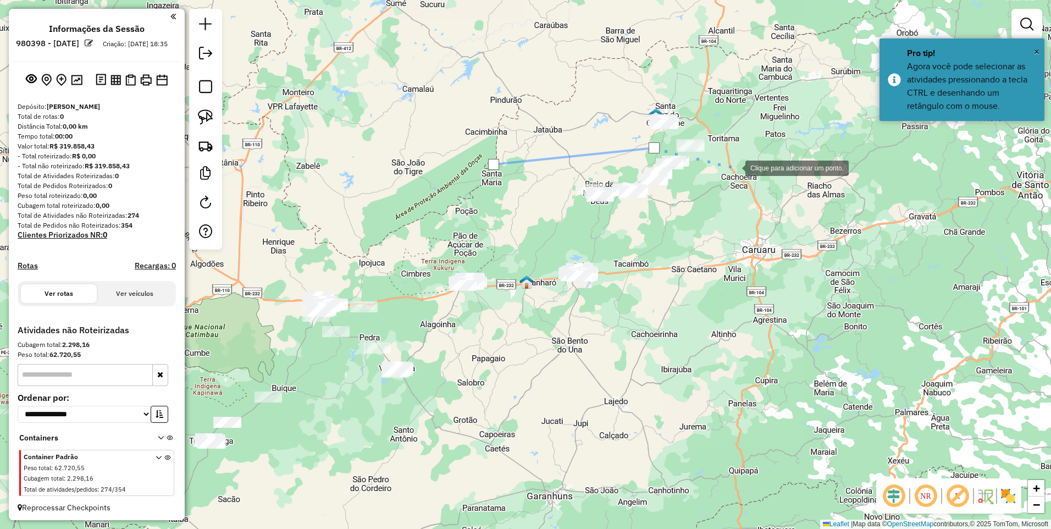
click at [734, 167] on div at bounding box center [734, 167] width 22 height 22
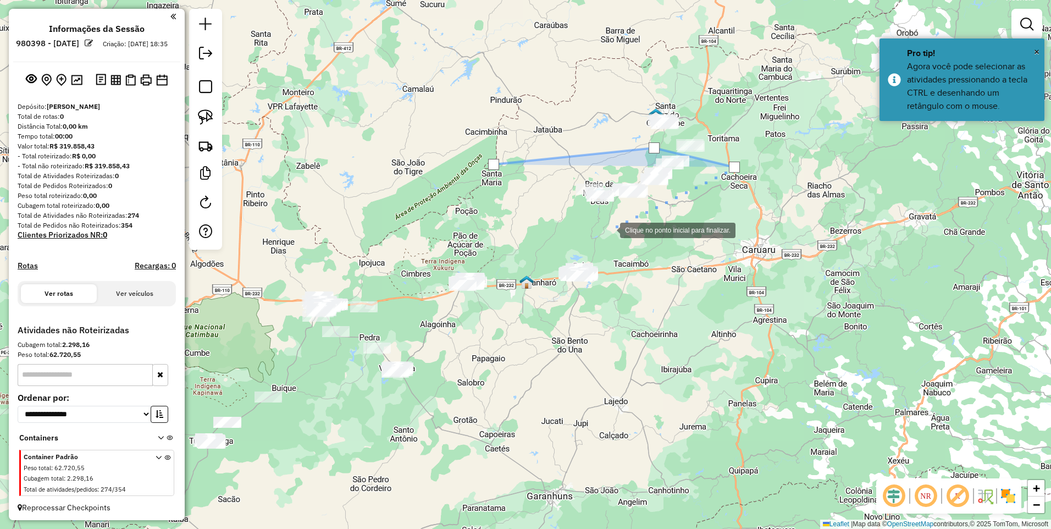
click at [609, 229] on div at bounding box center [609, 229] width 22 height 22
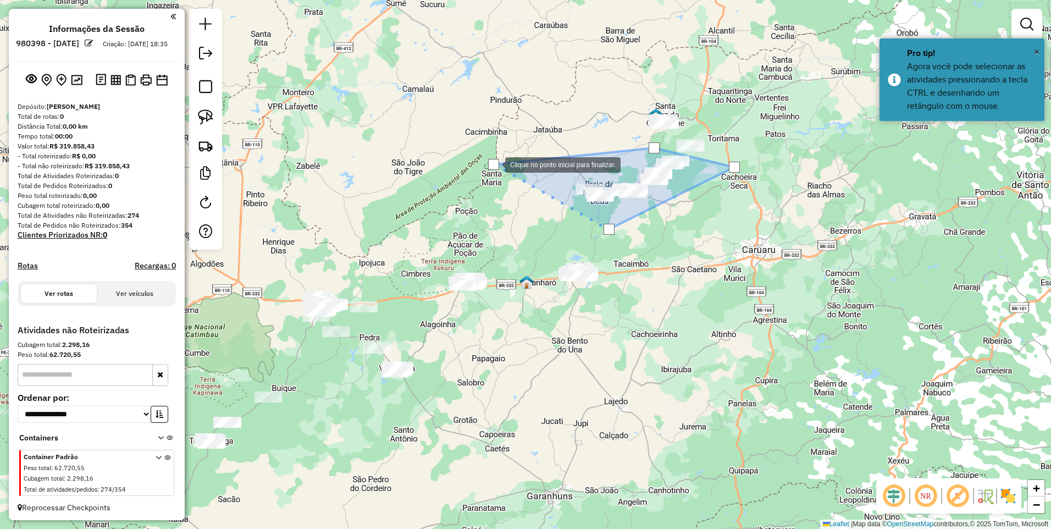
click at [494, 164] on div at bounding box center [493, 164] width 11 height 11
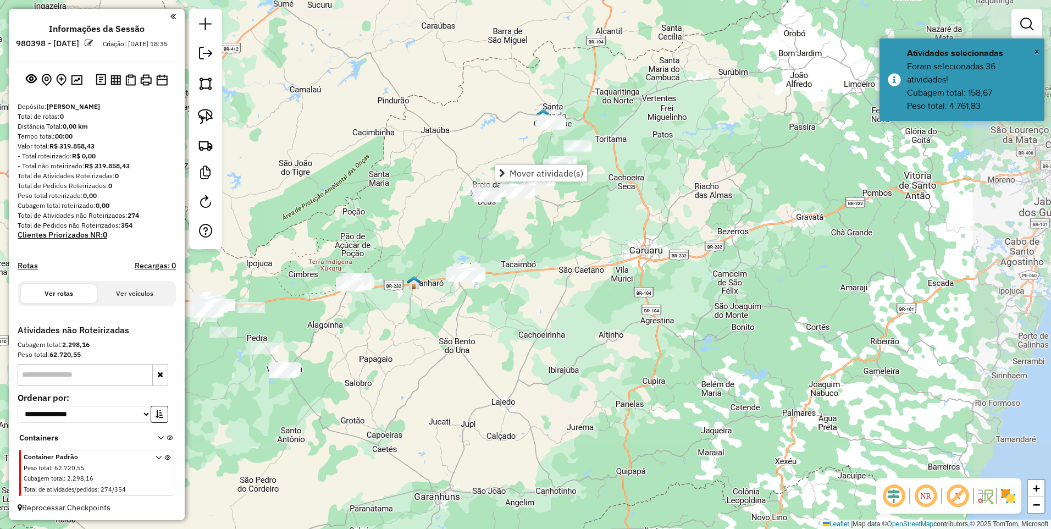
drag, startPoint x: 481, startPoint y: 220, endPoint x: 460, endPoint y: 219, distance: 21.5
click at [460, 219] on div "Janela de atendimento Grade de atendimento Capacidade Transportadoras Veículos …" at bounding box center [525, 264] width 1051 height 529
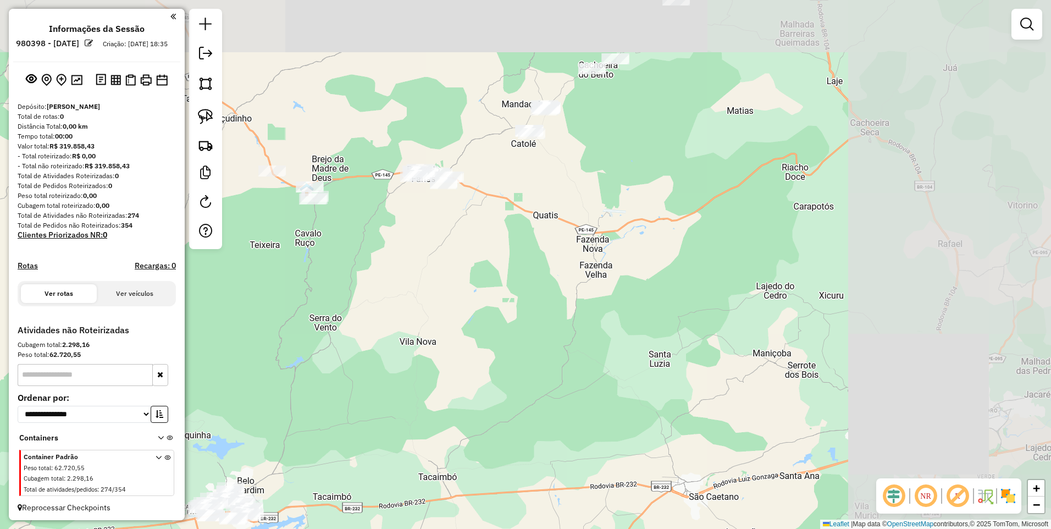
drag, startPoint x: 820, startPoint y: 277, endPoint x: 576, endPoint y: 342, distance: 253.1
click at [576, 342] on div "Janela de atendimento Grade de atendimento Capacidade Transportadoras Veículos …" at bounding box center [525, 264] width 1051 height 529
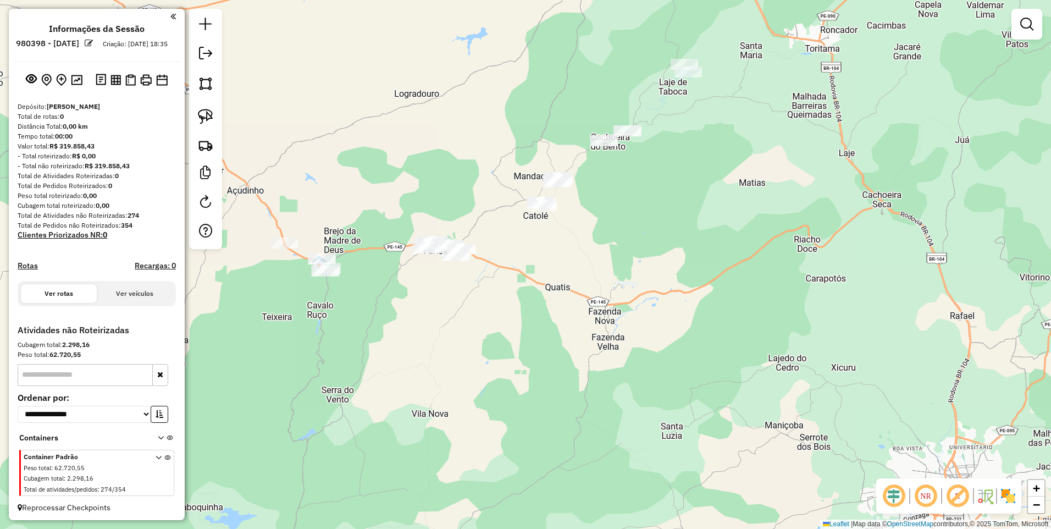
drag, startPoint x: 597, startPoint y: 221, endPoint x: 603, endPoint y: 286, distance: 65.6
click at [603, 286] on div "Janela de atendimento Grade de atendimento Capacidade Transportadoras Veículos …" at bounding box center [525, 264] width 1051 height 529
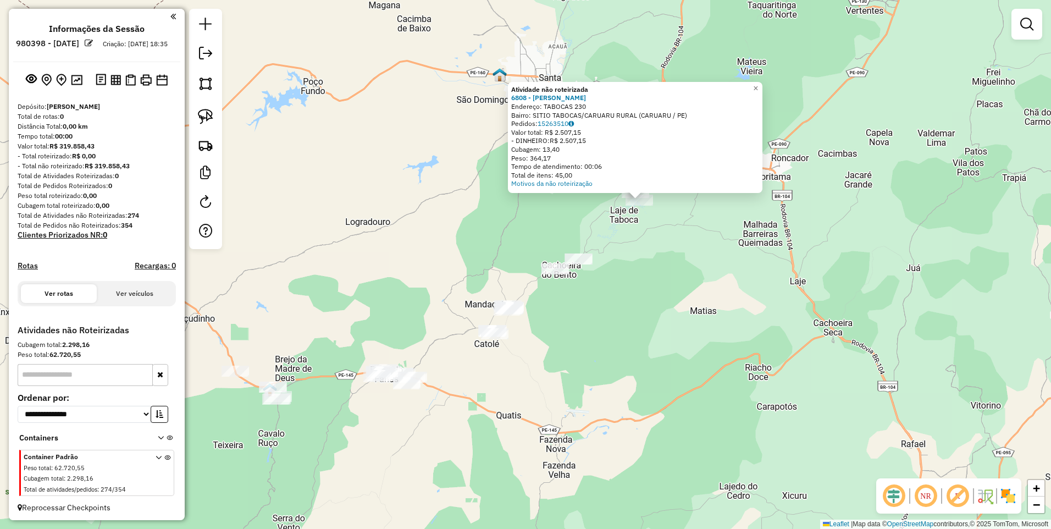
drag, startPoint x: 596, startPoint y: 352, endPoint x: 627, endPoint y: 308, distance: 53.2
click at [627, 308] on div "Atividade não roteirizada 6808 - DANILO SANTOS SILVA Endereço: TABOCAS 230 Bair…" at bounding box center [525, 264] width 1051 height 529
click at [204, 81] on img at bounding box center [205, 83] width 15 height 15
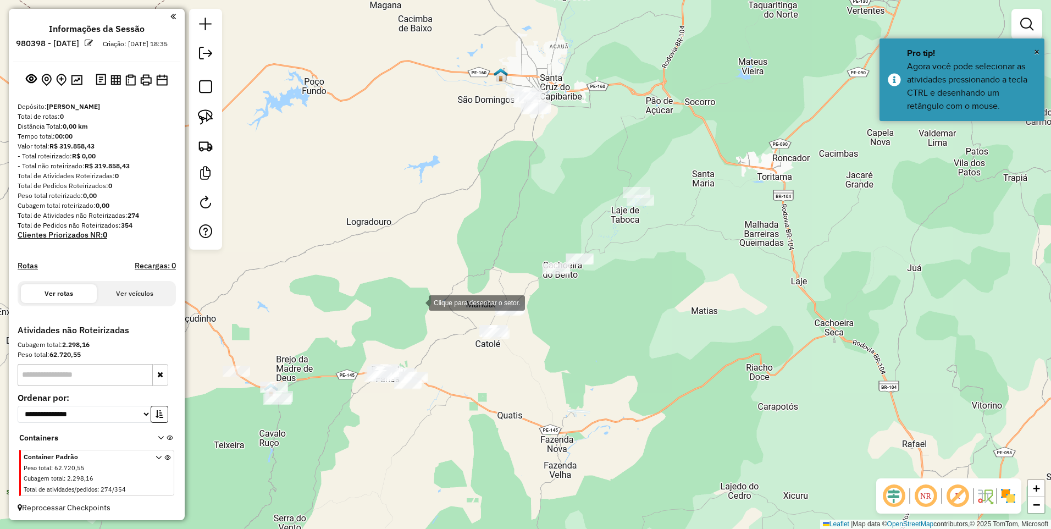
click at [418, 302] on div at bounding box center [418, 302] width 22 height 22
click at [621, 159] on div at bounding box center [621, 159] width 22 height 22
click at [694, 207] on div at bounding box center [683, 197] width 22 height 22
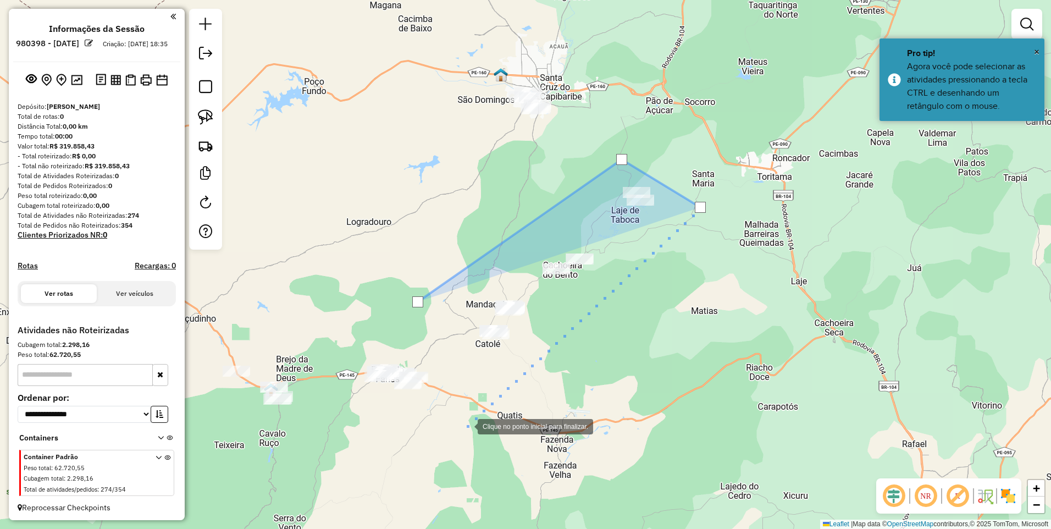
click at [466, 425] on div at bounding box center [466, 425] width 22 height 22
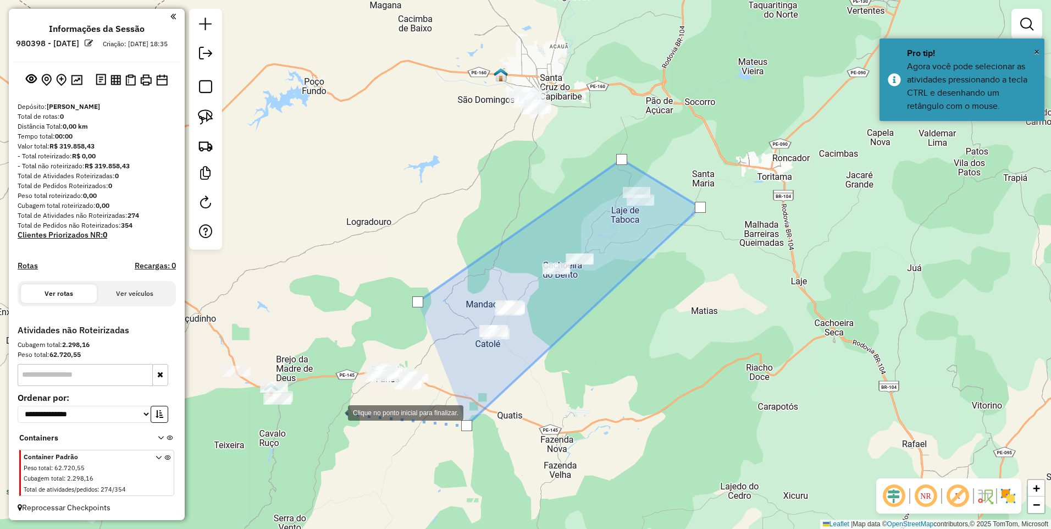
click at [337, 412] on div at bounding box center [337, 412] width 22 height 22
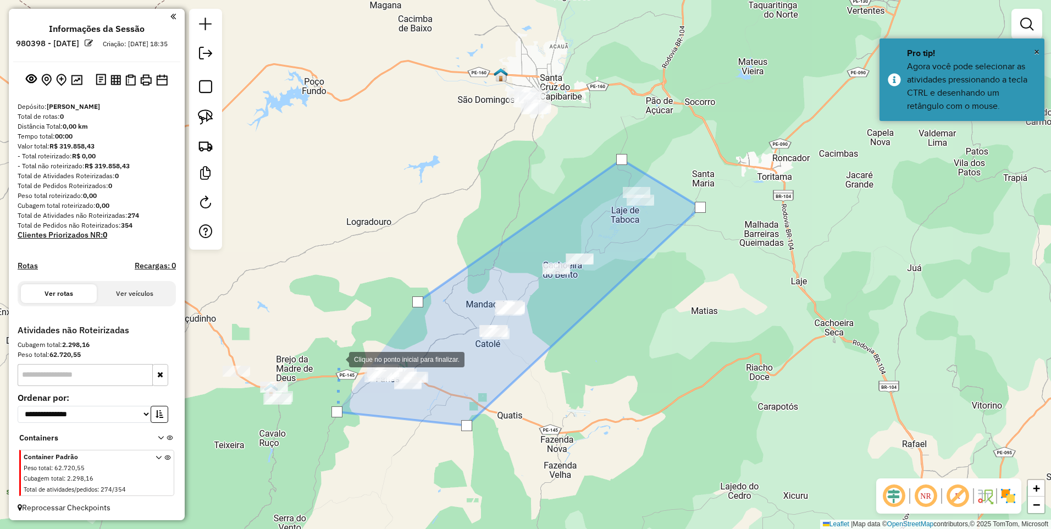
click at [340, 347] on div at bounding box center [338, 358] width 22 height 22
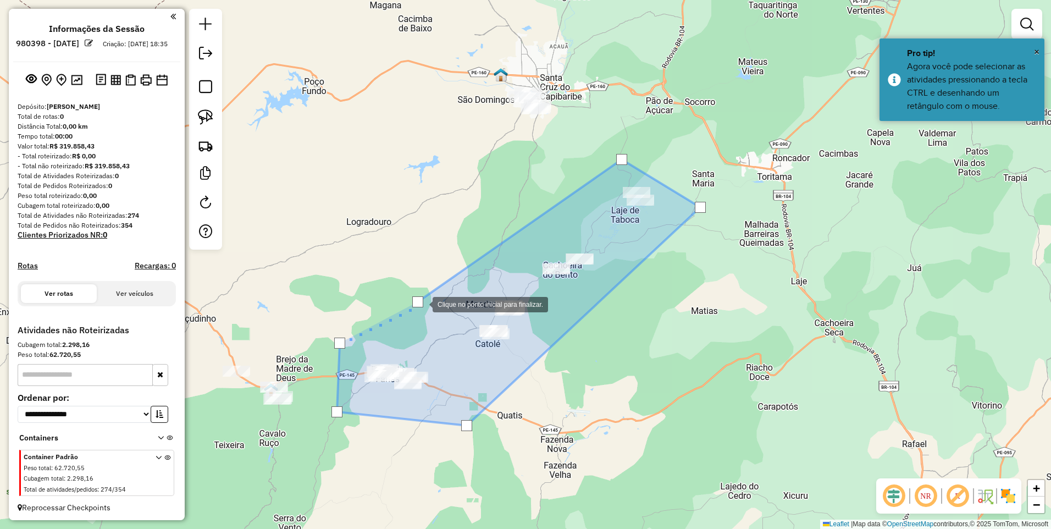
click at [421, 303] on div at bounding box center [417, 301] width 11 height 11
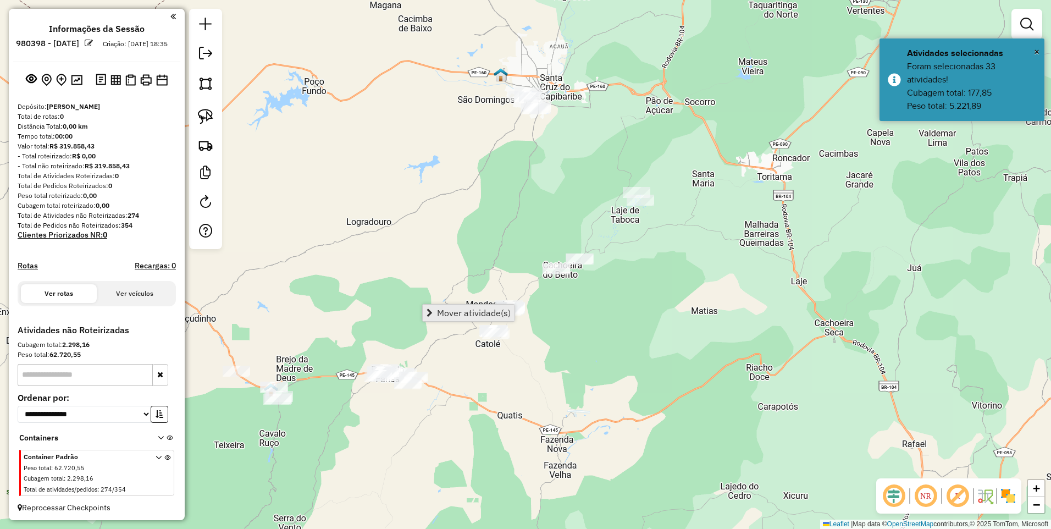
click at [450, 314] on span "Mover atividade(s)" at bounding box center [474, 312] width 74 height 9
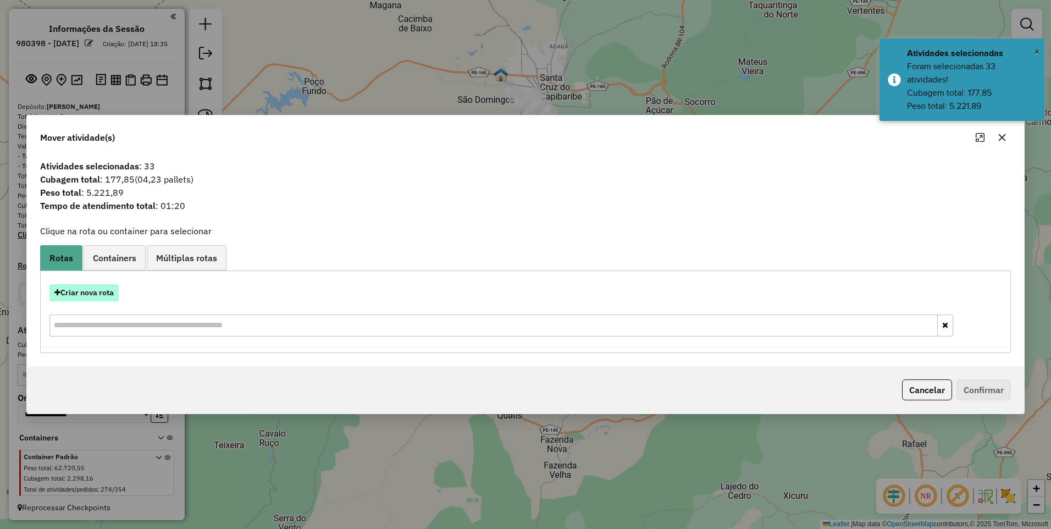
click at [81, 292] on button "Criar nova rota" at bounding box center [83, 292] width 69 height 17
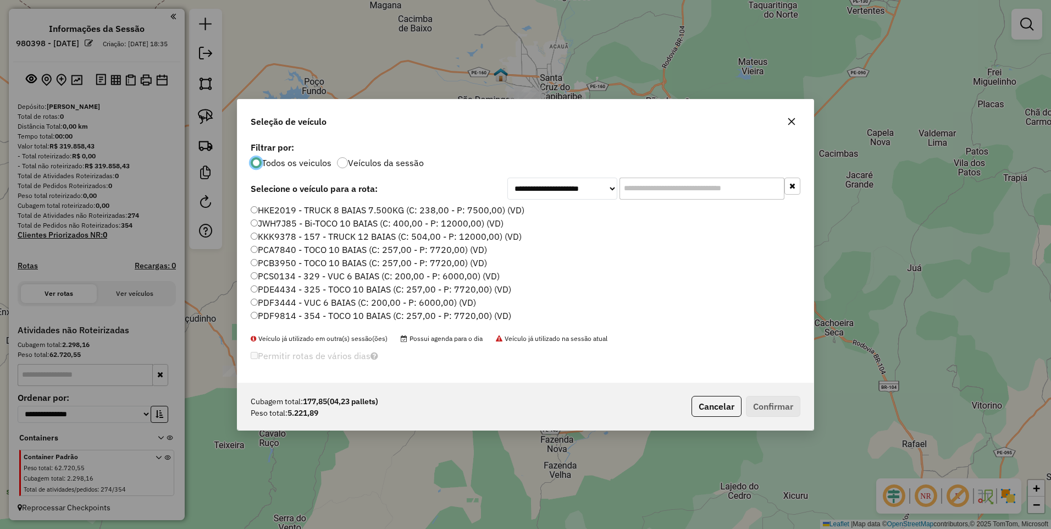
scroll to position [6, 3]
click at [474, 313] on label "PDF9814 - 354 - TOCO 10 BAIAS (C: 257,00 - P: 7720,00) (VD)" at bounding box center [381, 315] width 260 height 13
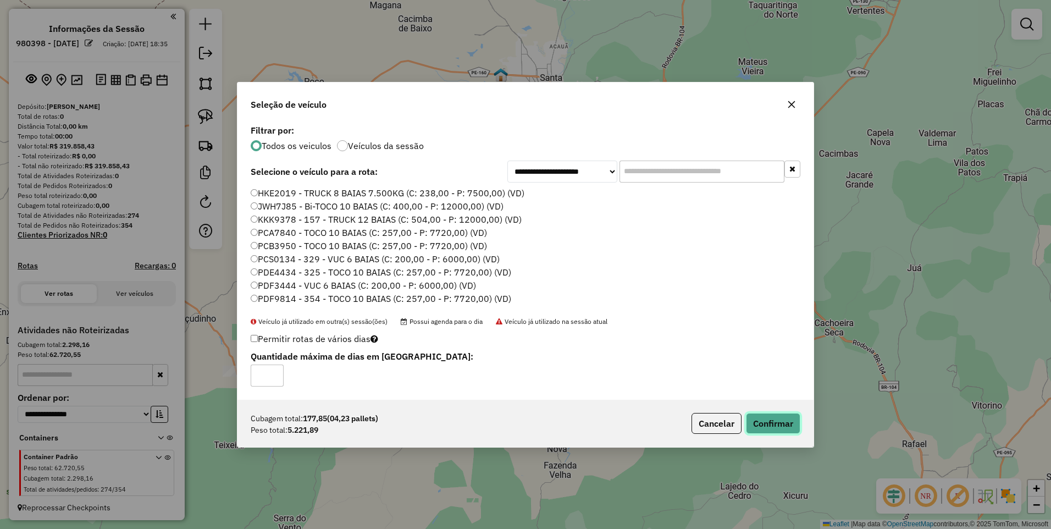
click at [780, 427] on button "Confirmar" at bounding box center [773, 423] width 54 height 21
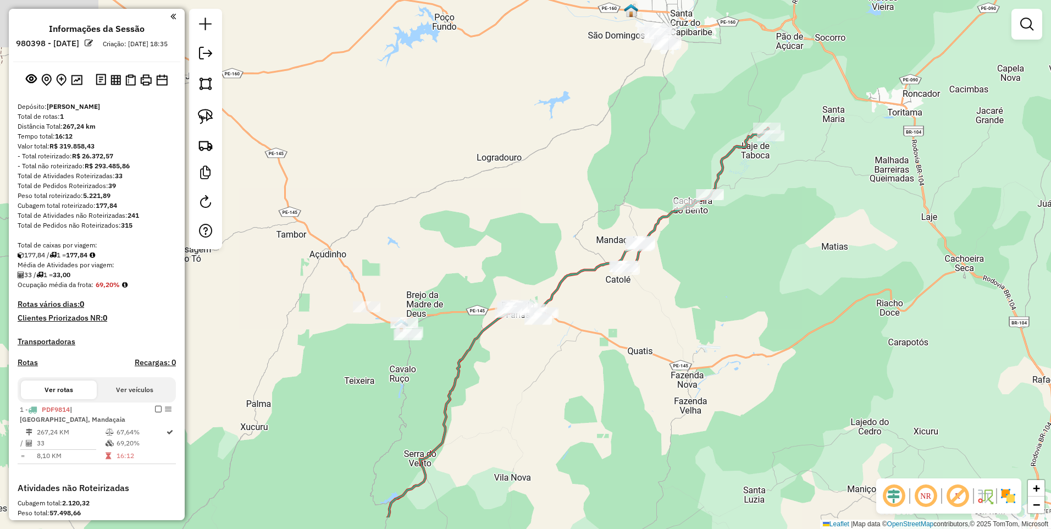
drag, startPoint x: 616, startPoint y: 351, endPoint x: 637, endPoint y: 329, distance: 29.5
click at [637, 329] on div "Janela de atendimento Grade de atendimento Capacidade Transportadoras Veículos …" at bounding box center [525, 264] width 1051 height 529
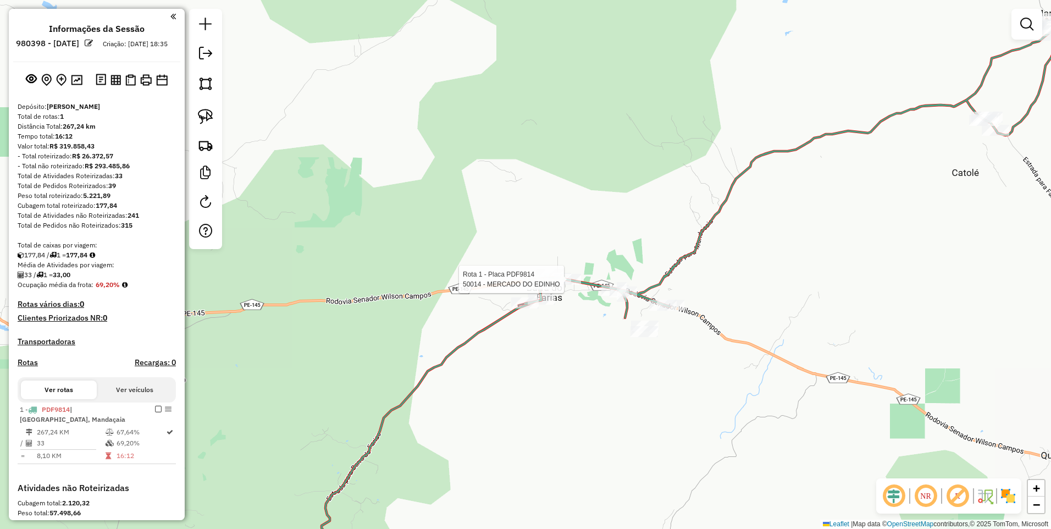
select select "**********"
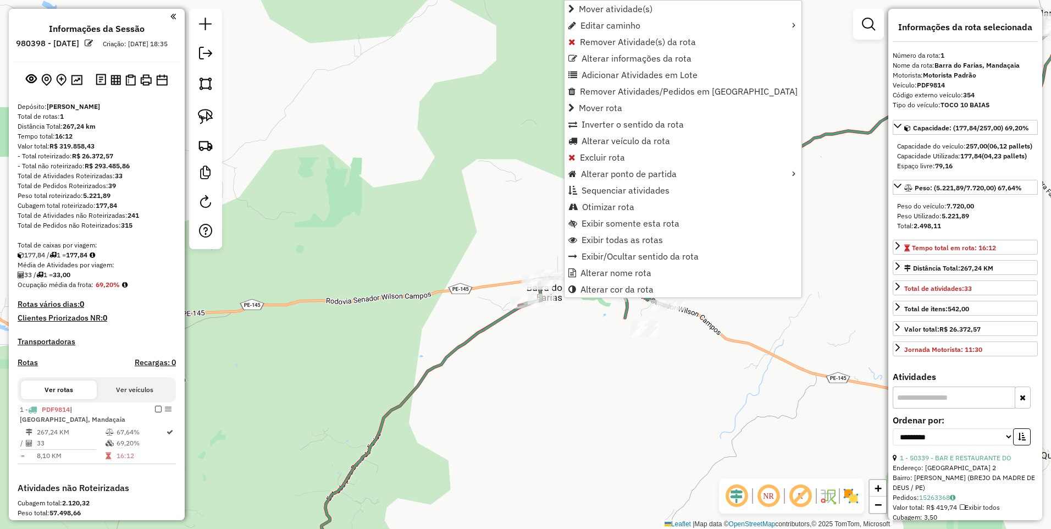
scroll to position [170, 0]
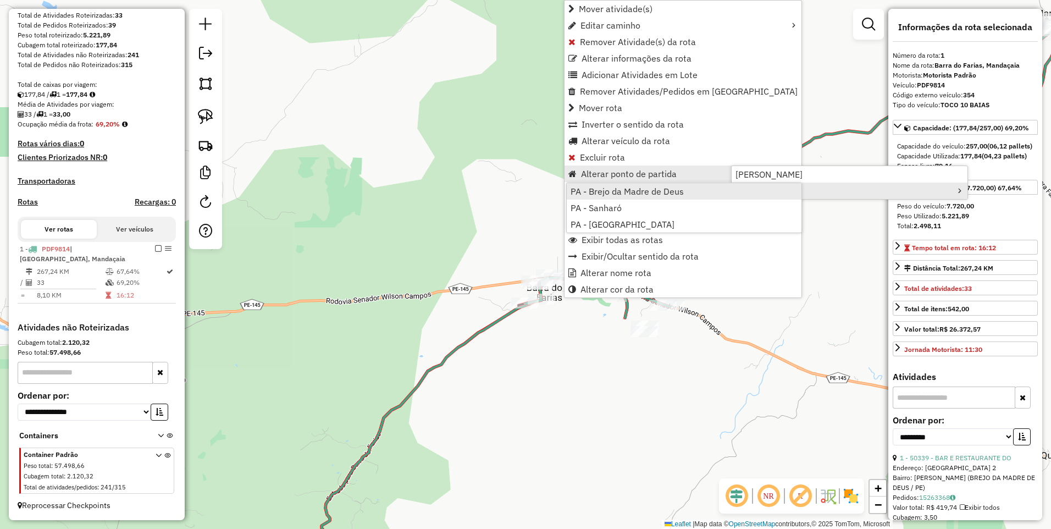
click at [654, 191] on span "PA - Brejo da Madre de Deus" at bounding box center [626, 191] width 113 height 9
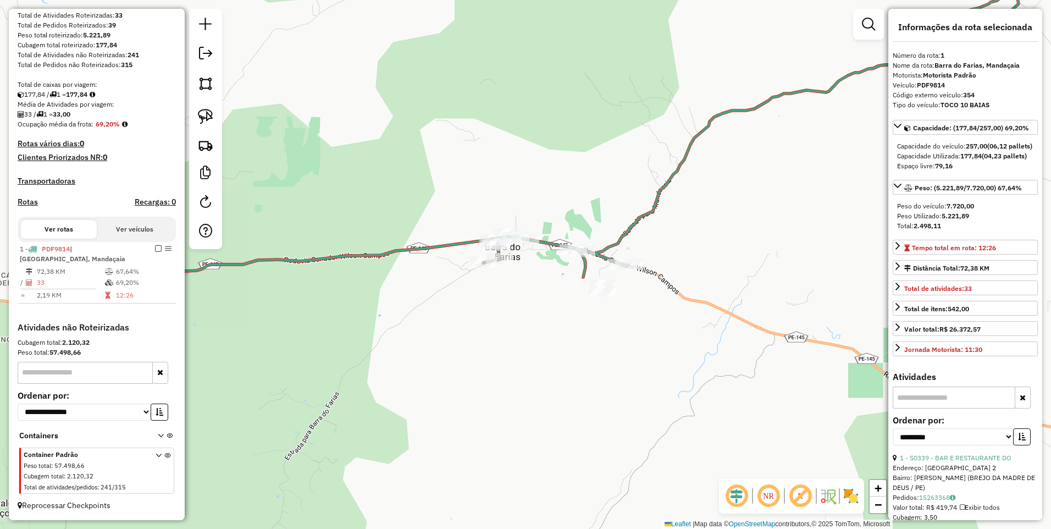
drag, startPoint x: 620, startPoint y: 378, endPoint x: 569, endPoint y: 332, distance: 69.3
click at [569, 332] on div "Janela de atendimento Grade de atendimento Capacidade Transportadoras Veículos …" at bounding box center [525, 264] width 1051 height 529
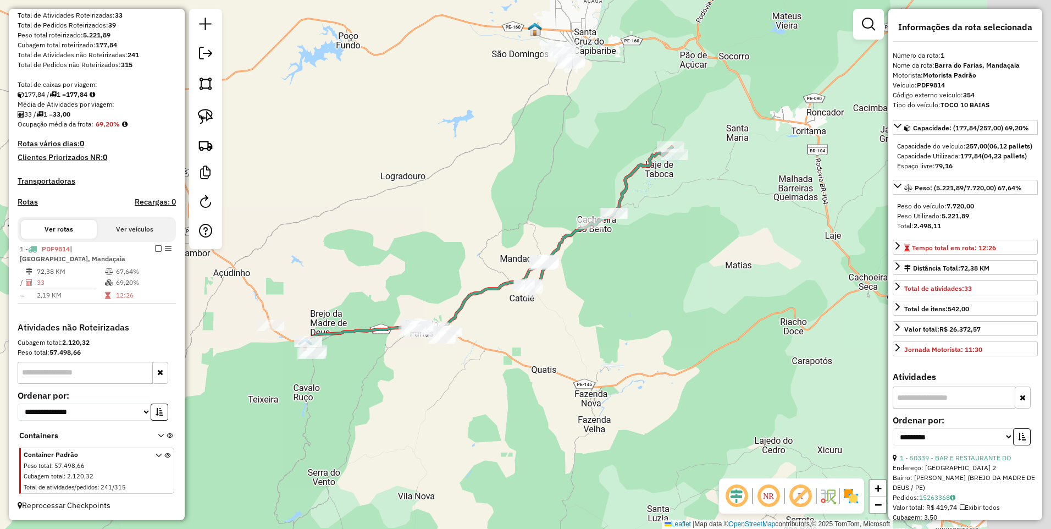
drag, startPoint x: 691, startPoint y: 298, endPoint x: 556, endPoint y: 321, distance: 137.2
click at [556, 321] on div "Janela de atendimento Grade de atendimento Capacidade Transportadoras Veículos …" at bounding box center [525, 264] width 1051 height 529
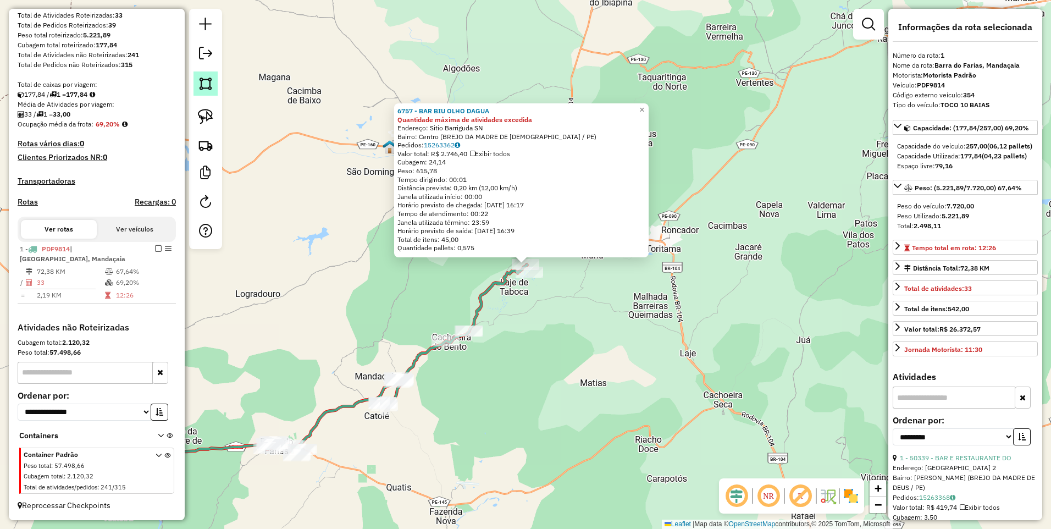
click at [204, 89] on img at bounding box center [205, 83] width 15 height 15
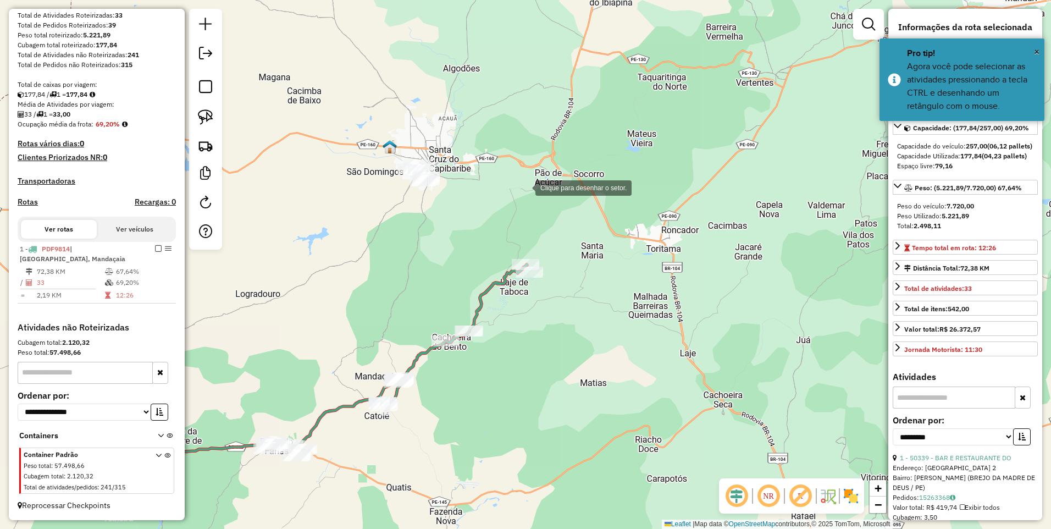
click at [525, 187] on div at bounding box center [524, 187] width 22 height 22
click at [626, 249] on div at bounding box center [624, 244] width 22 height 22
click at [531, 303] on div at bounding box center [531, 303] width 22 height 22
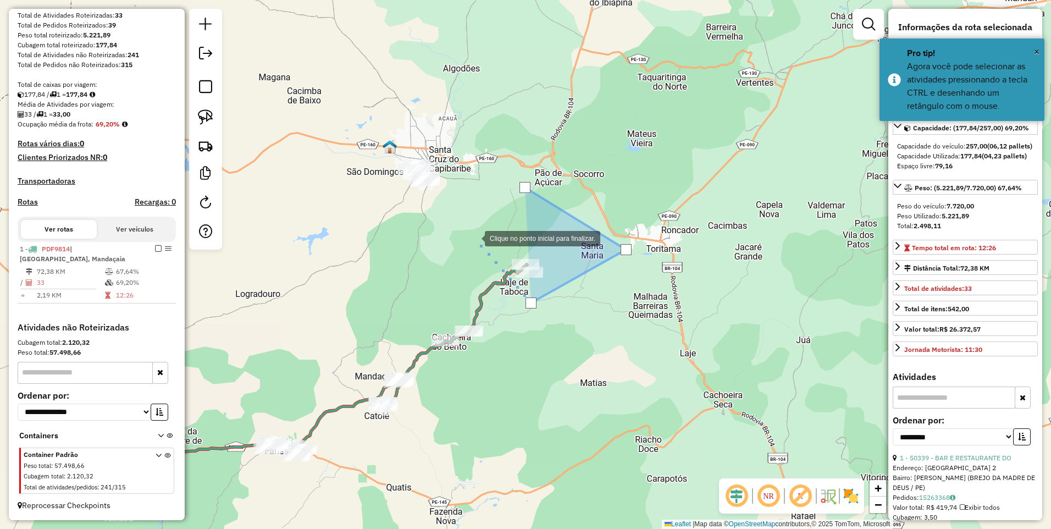
click at [474, 237] on div at bounding box center [474, 237] width 22 height 22
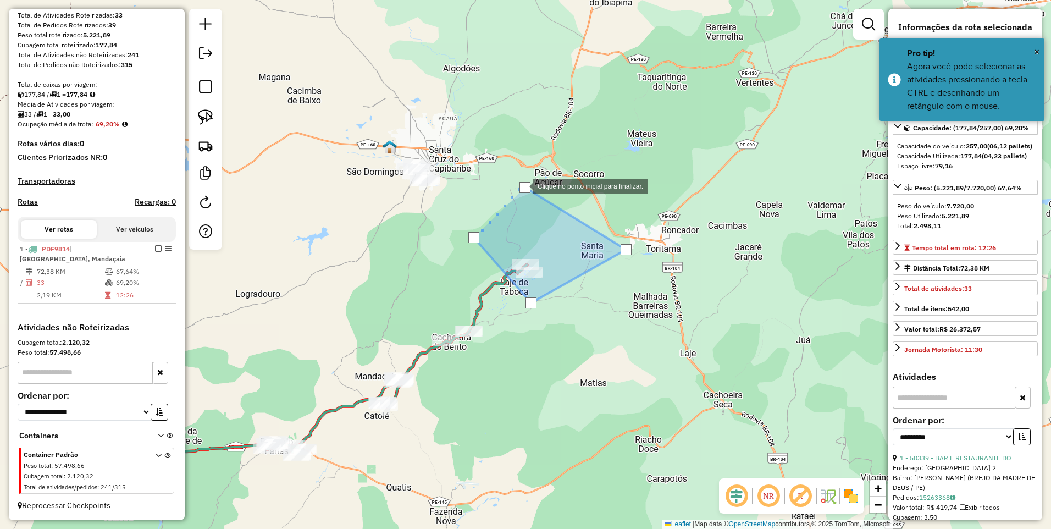
click at [521, 185] on div at bounding box center [524, 187] width 11 height 11
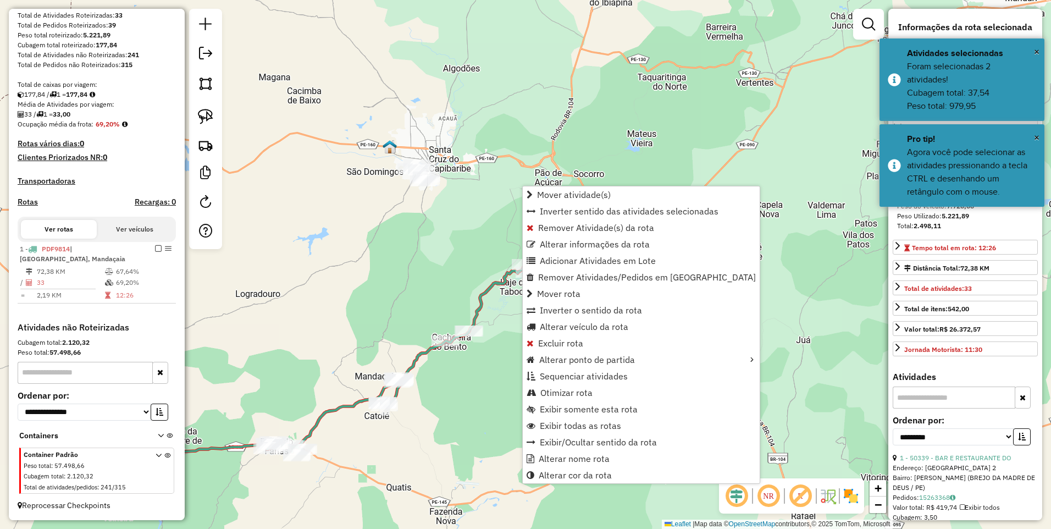
click at [476, 218] on div "Janela de atendimento Grade de atendimento Capacidade Transportadoras Veículos …" at bounding box center [525, 264] width 1051 height 529
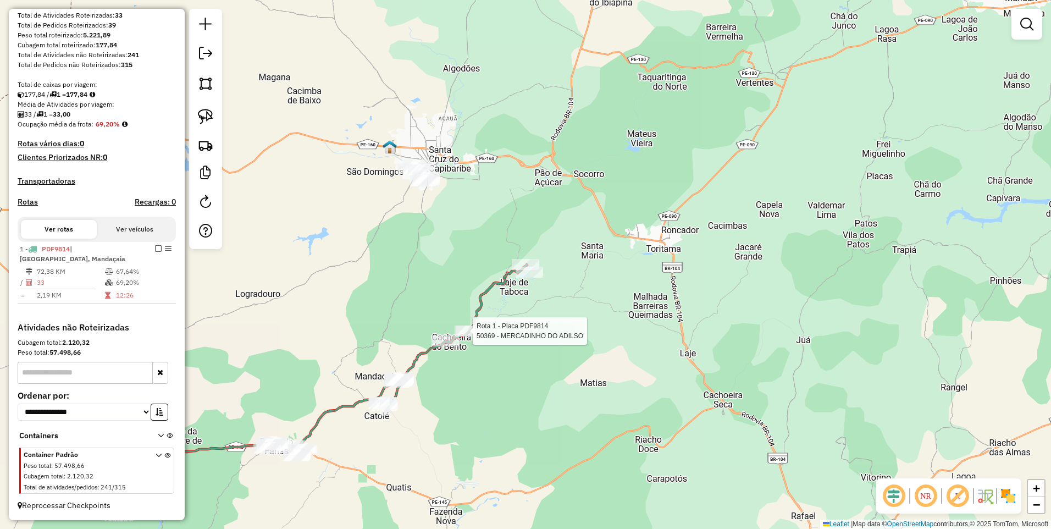
select select "**********"
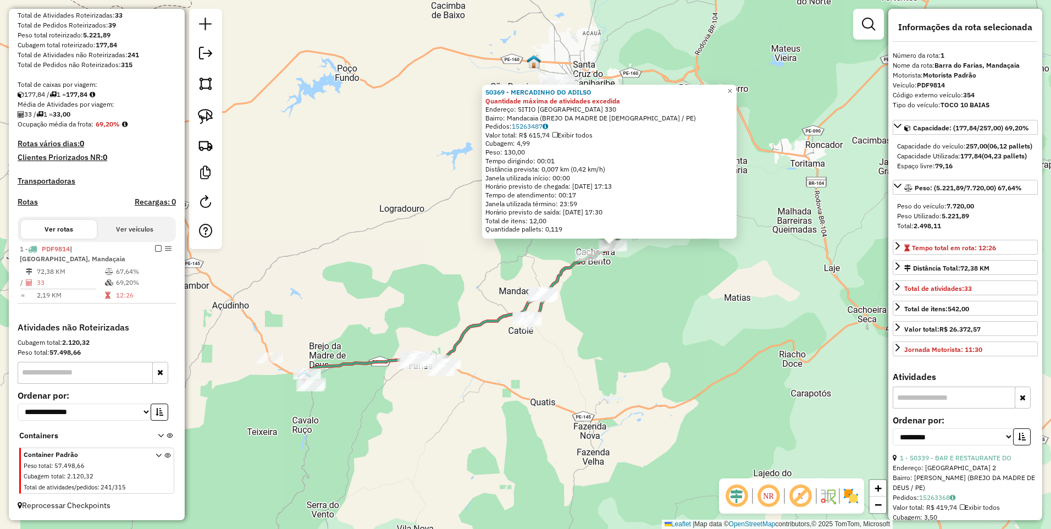
drag, startPoint x: 463, startPoint y: 391, endPoint x: 493, endPoint y: 376, distance: 34.2
click at [493, 376] on div "50369 - MERCADINHO DO ADILSO Quantidade máxima de atividades excedida Endereço:…" at bounding box center [525, 264] width 1051 height 529
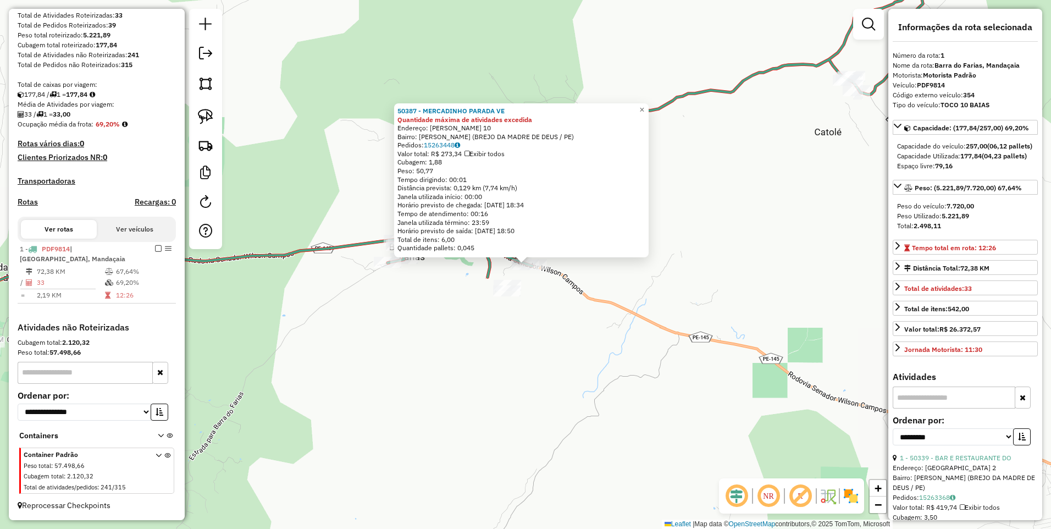
click at [564, 331] on div "50387 - MERCADINHO PARADA VE Quantidade máxima de atividades excedida Endereço:…" at bounding box center [525, 264] width 1051 height 529
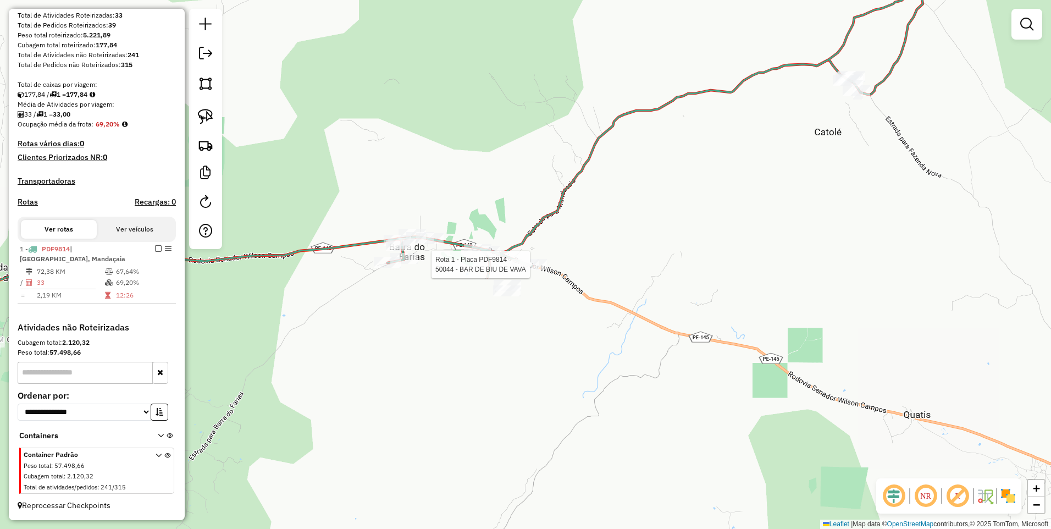
select select "**********"
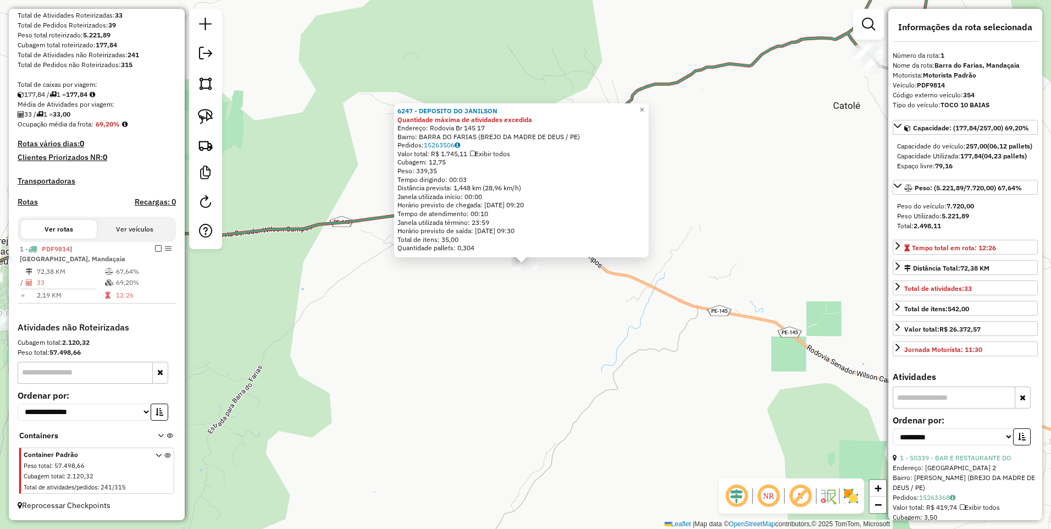
click at [526, 298] on div "6247 - DEPOSITO DO JANILSON Quantidade máxima de atividades excedida Endereço: …" at bounding box center [525, 264] width 1051 height 529
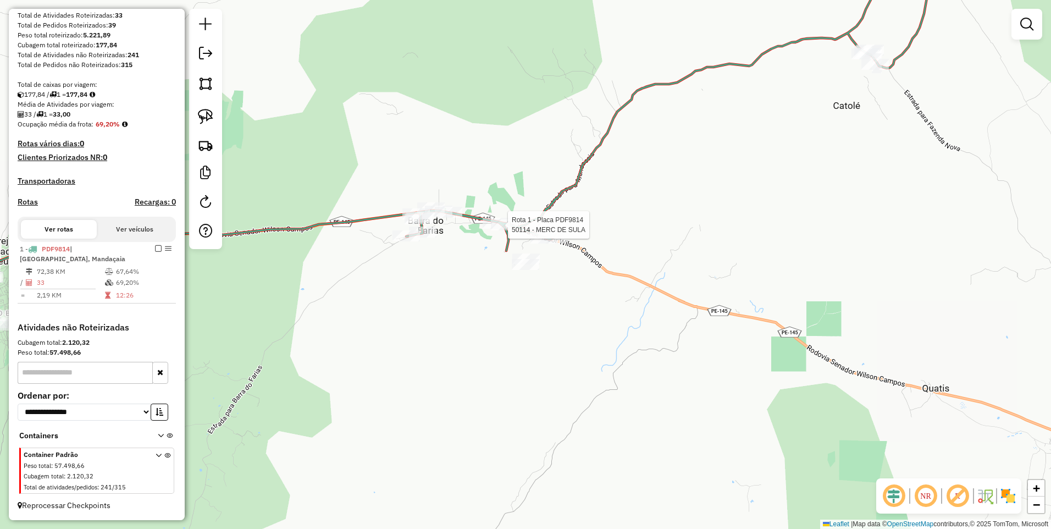
select select "**********"
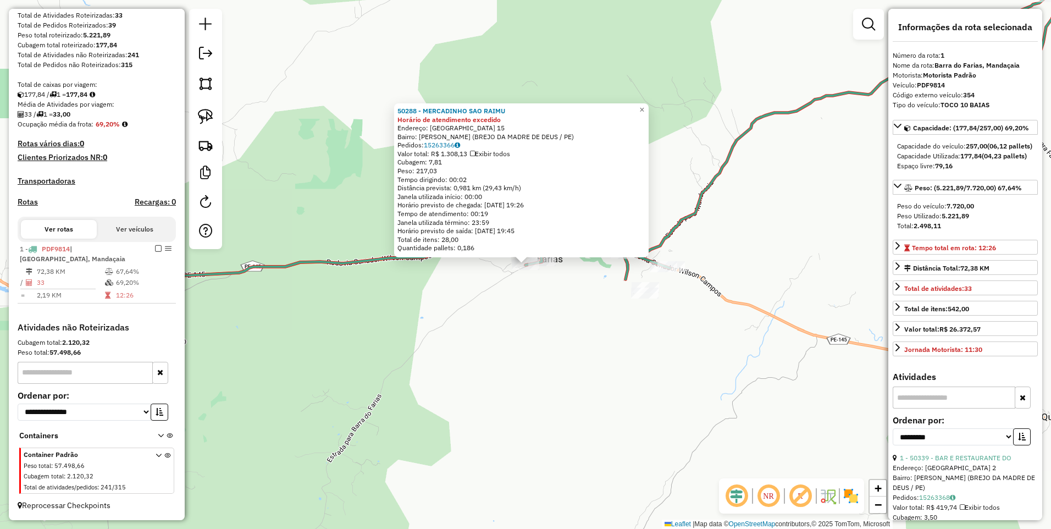
click at [527, 285] on div "50288 - MERCADINHO SAO RAIMU Horário de atendimento excedido Endereço: VILA BAR…" at bounding box center [525, 264] width 1051 height 529
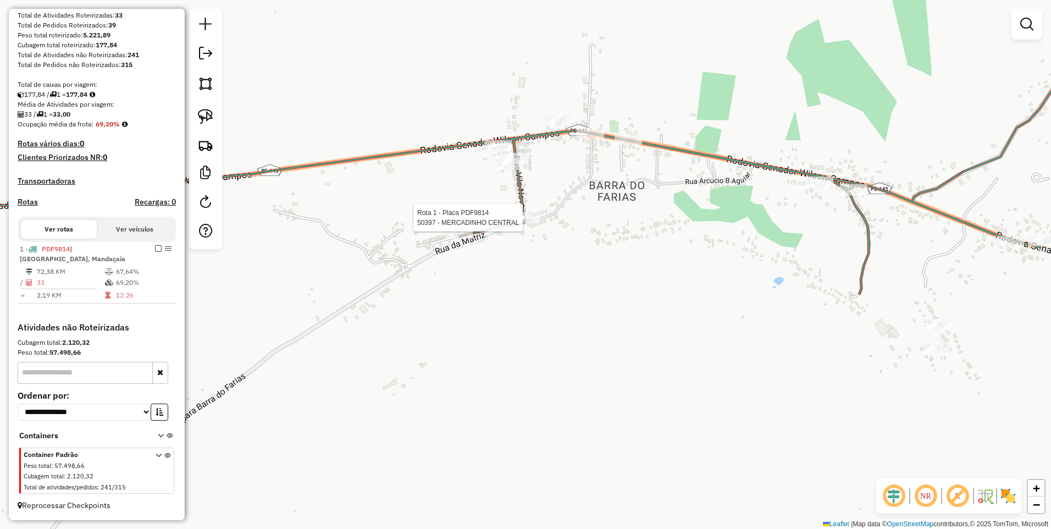
select select "**********"
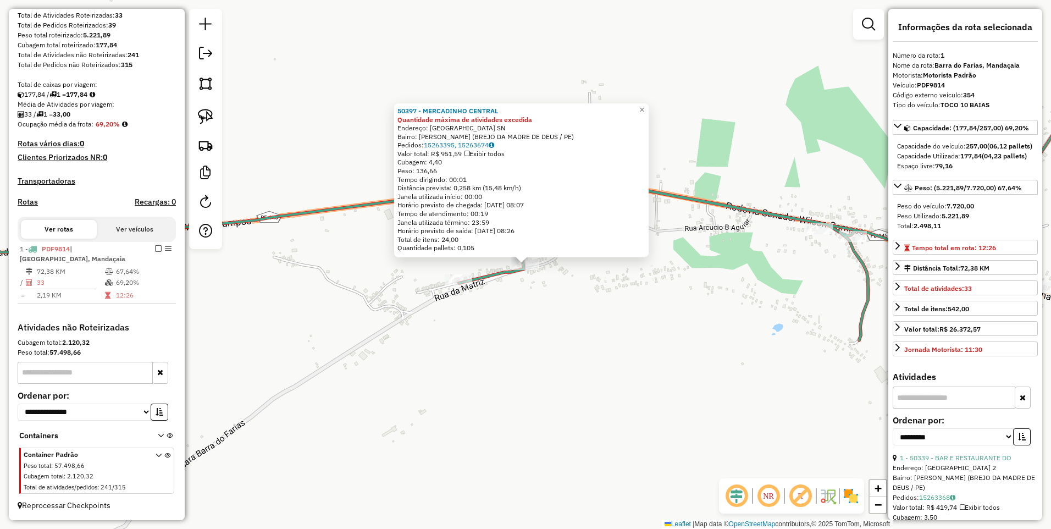
drag, startPoint x: 537, startPoint y: 287, endPoint x: 529, endPoint y: 287, distance: 7.7
click at [537, 287] on div "50397 - MERCADINHO CENTRAL Quantidade máxima de atividades excedida Endereço: V…" at bounding box center [525, 264] width 1051 height 529
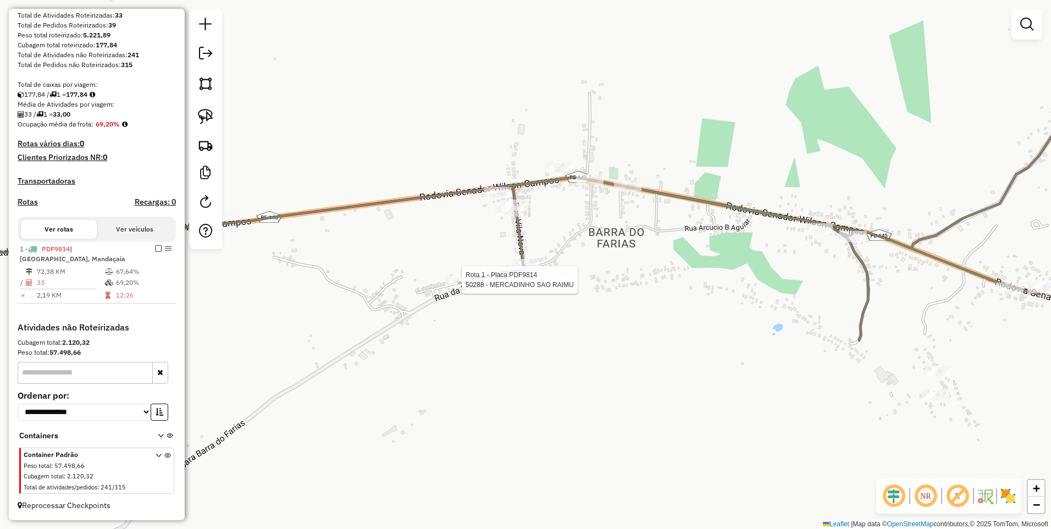
select select "**********"
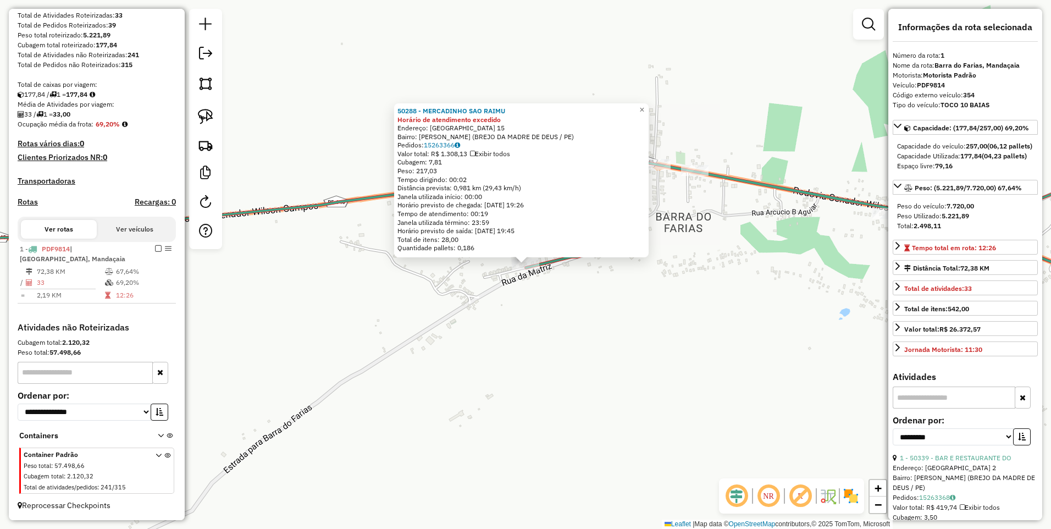
click at [509, 318] on div "50288 - MERCADINHO SAO RAIMU Horário de atendimento excedido Endereço: VILA BAR…" at bounding box center [525, 264] width 1051 height 529
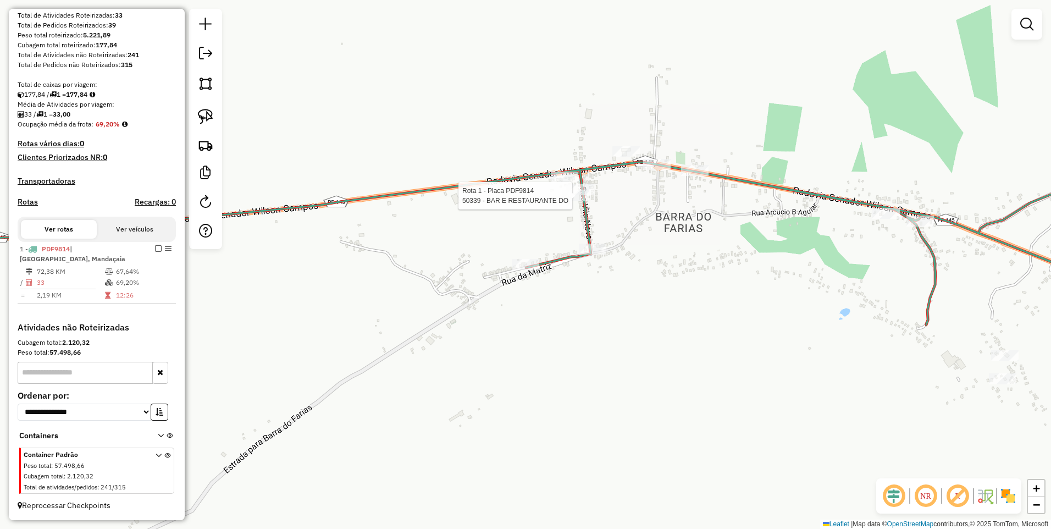
select select "**********"
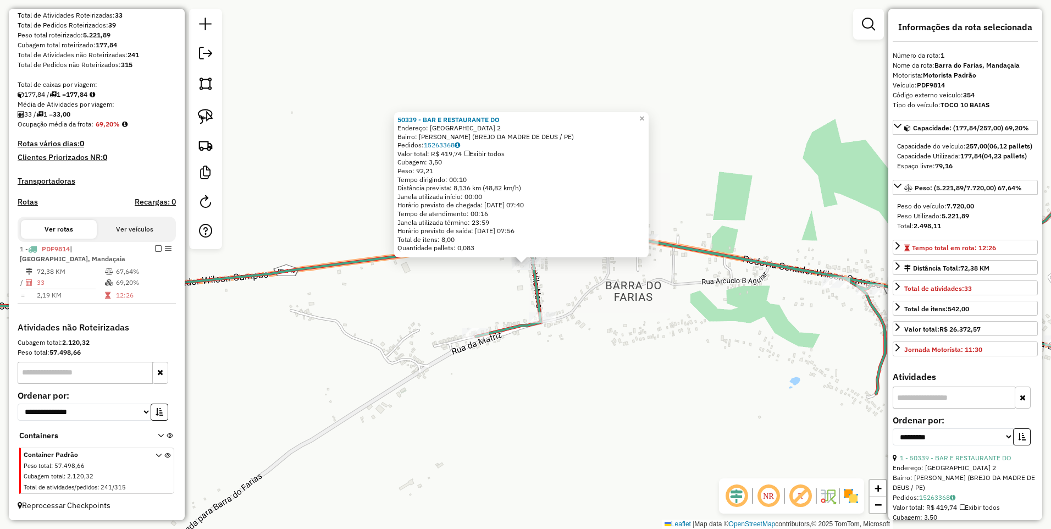
click at [432, 280] on div "50339 - BAR E RESTAURANTE DO Endereço: VILA BARRA DE FARIAS 2 Bairro: Barra De …" at bounding box center [525, 264] width 1051 height 529
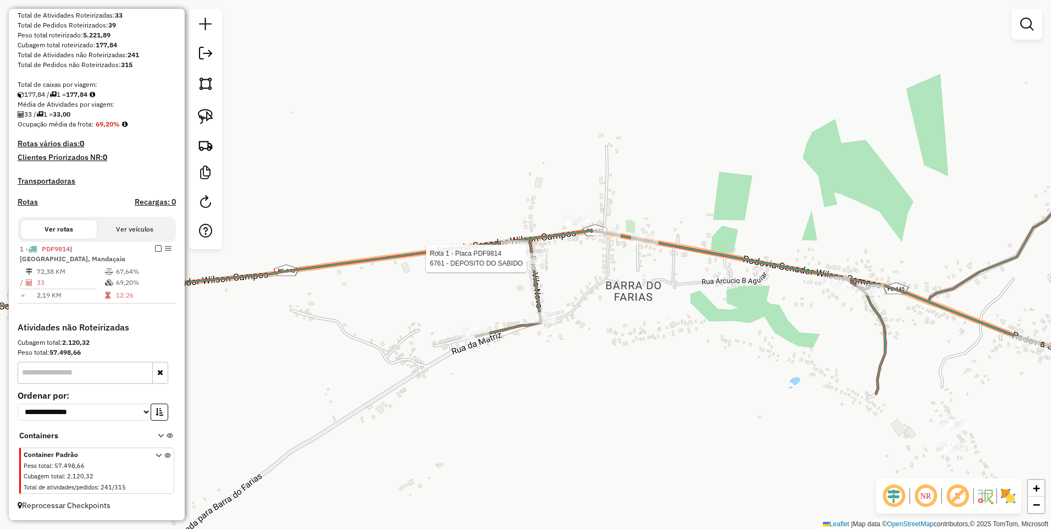
select select "**********"
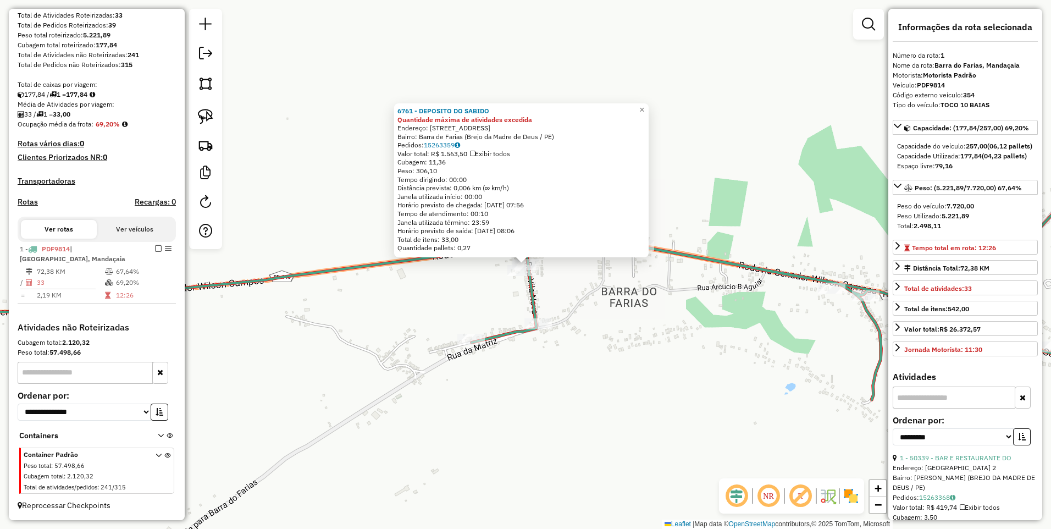
click at [558, 282] on div "6761 - DEPOSITO DO SABIDO Quantidade máxima de atividades excedida Endereço: Vi…" at bounding box center [525, 264] width 1051 height 529
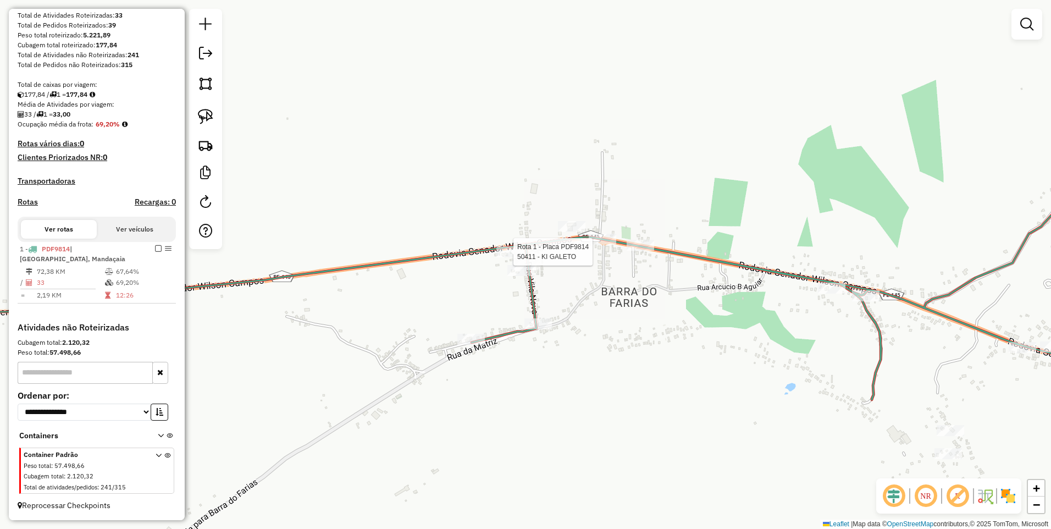
select select "**********"
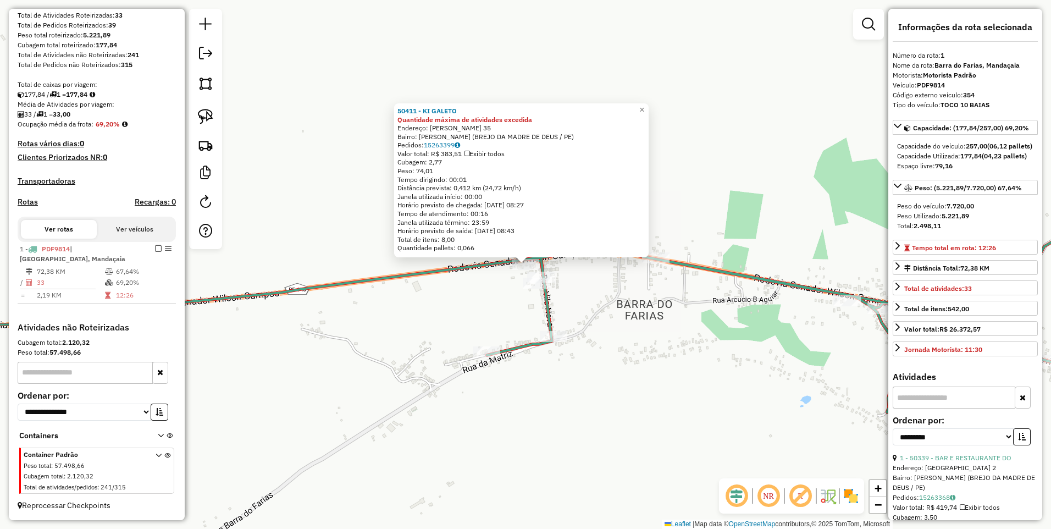
click at [649, 334] on div "50411 - KI GALETO Quantidade máxima de atividades excedida Endereço: BARRA DE F…" at bounding box center [525, 264] width 1051 height 529
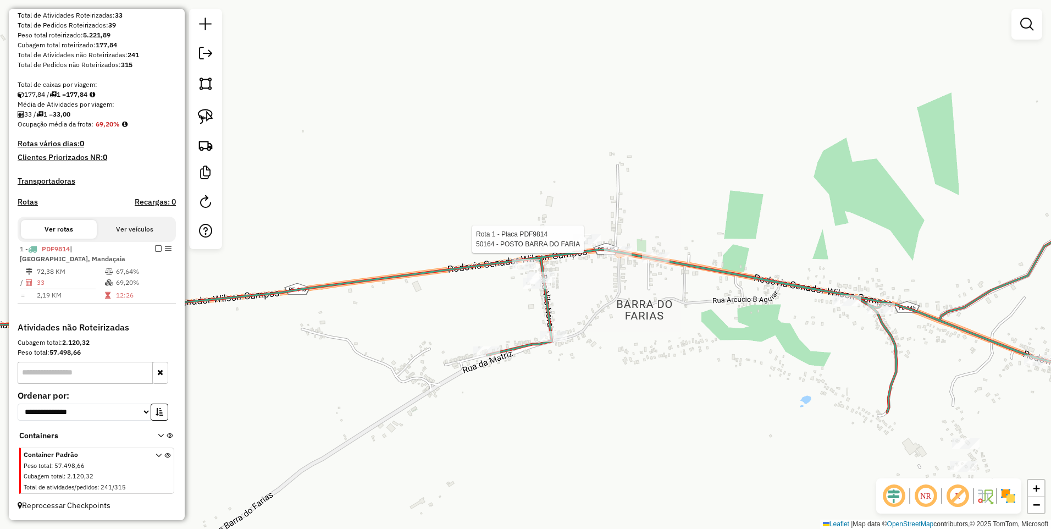
select select "**********"
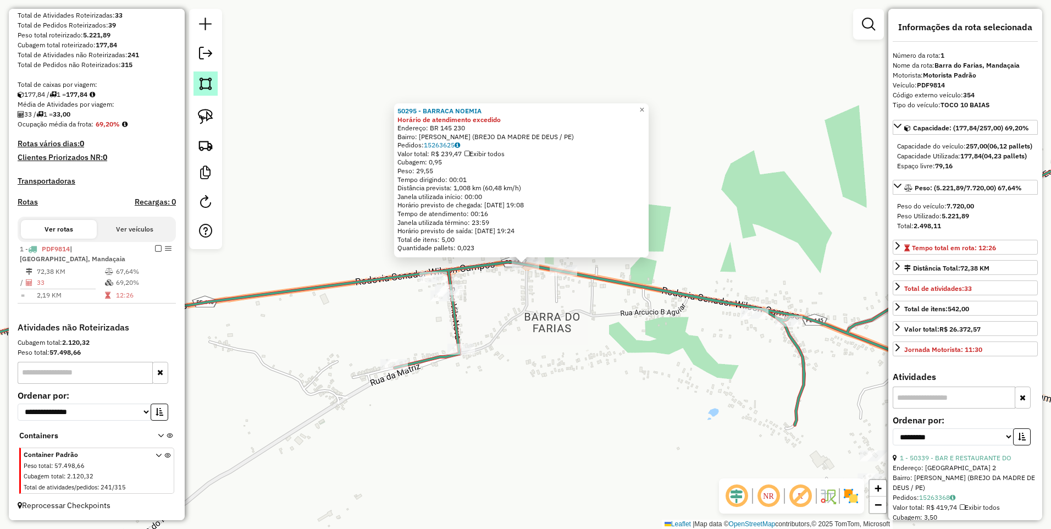
click at [204, 84] on img at bounding box center [205, 83] width 15 height 15
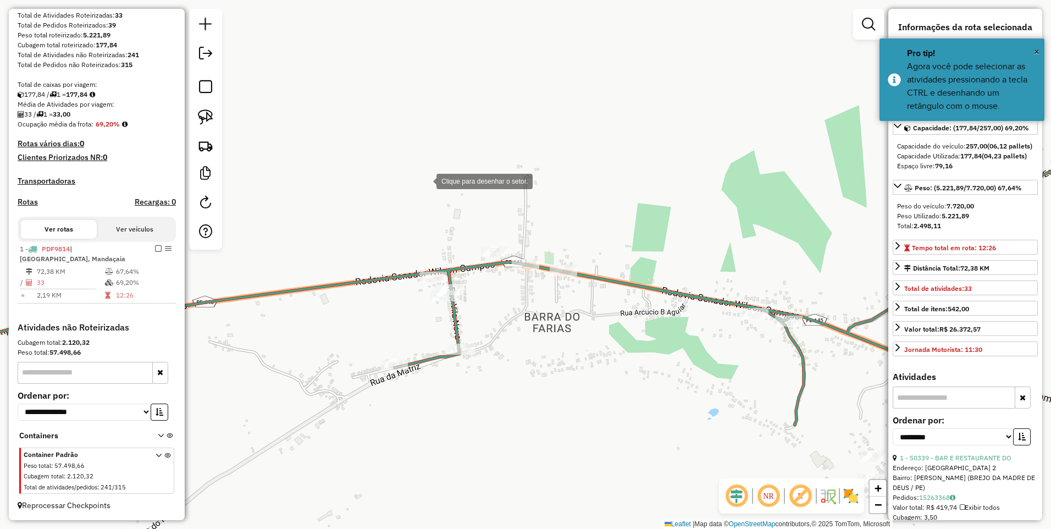
click at [425, 182] on div at bounding box center [425, 180] width 22 height 22
click at [587, 242] on div at bounding box center [586, 242] width 22 height 22
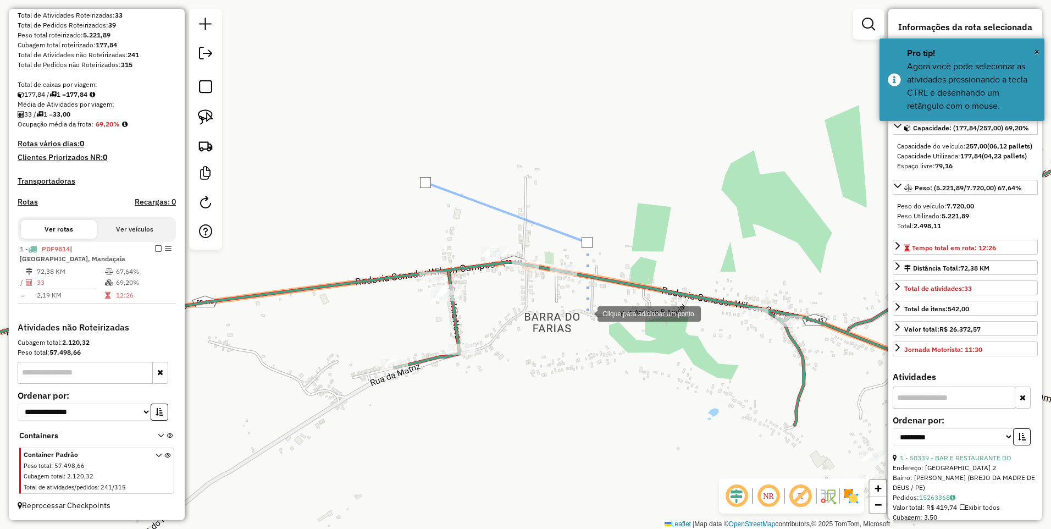
click at [586, 313] on div at bounding box center [586, 313] width 22 height 22
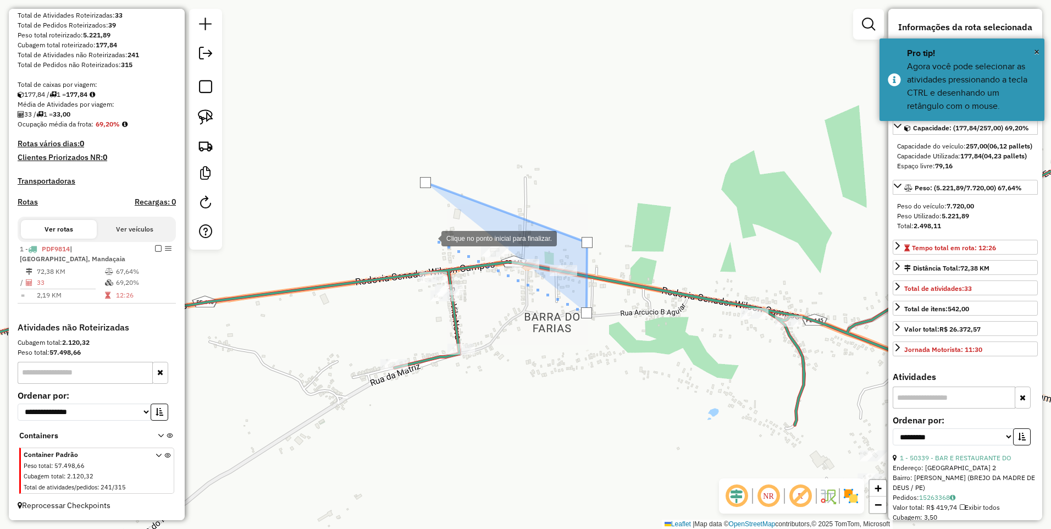
click at [430, 237] on div at bounding box center [430, 237] width 22 height 22
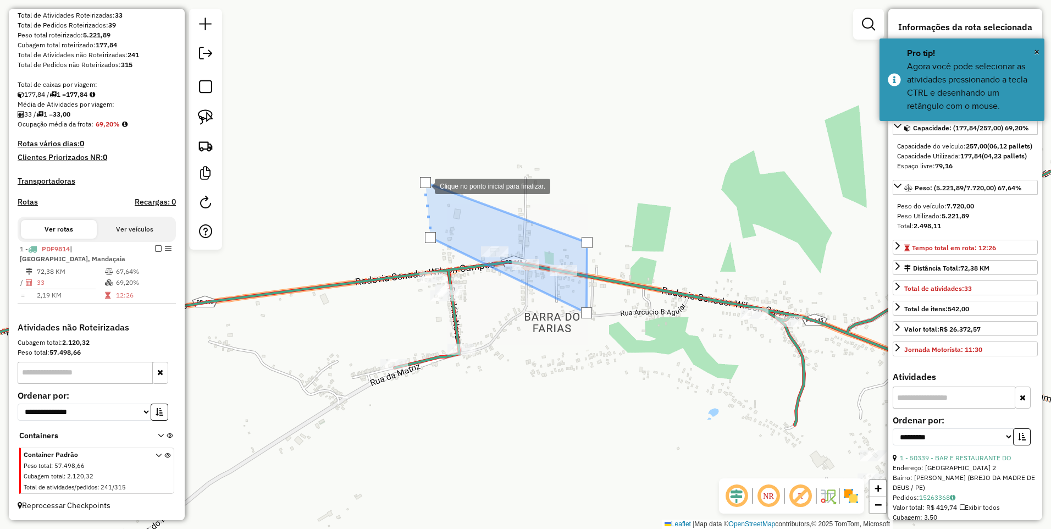
click at [424, 185] on div at bounding box center [425, 182] width 11 height 11
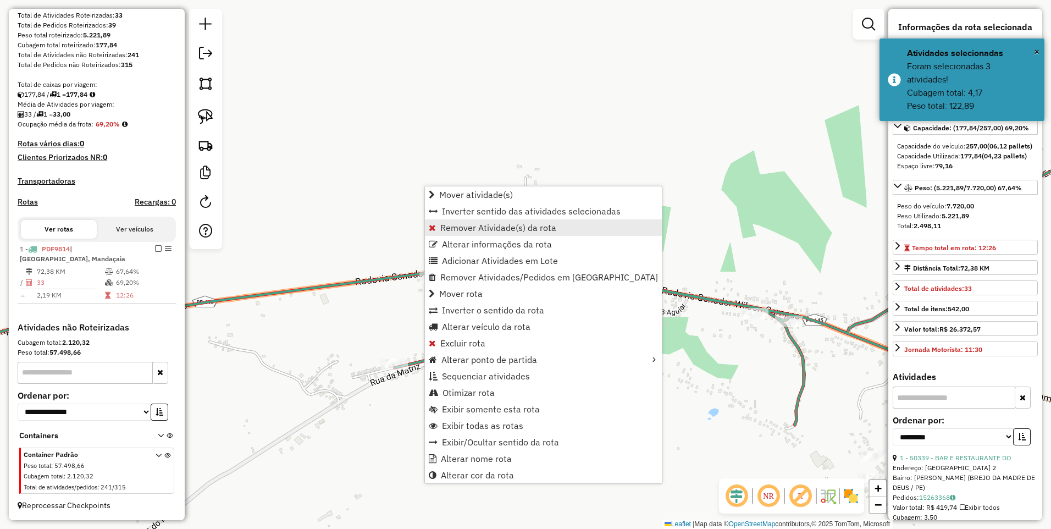
click at [476, 225] on span "Remover Atividade(s) da rota" at bounding box center [498, 227] width 116 height 9
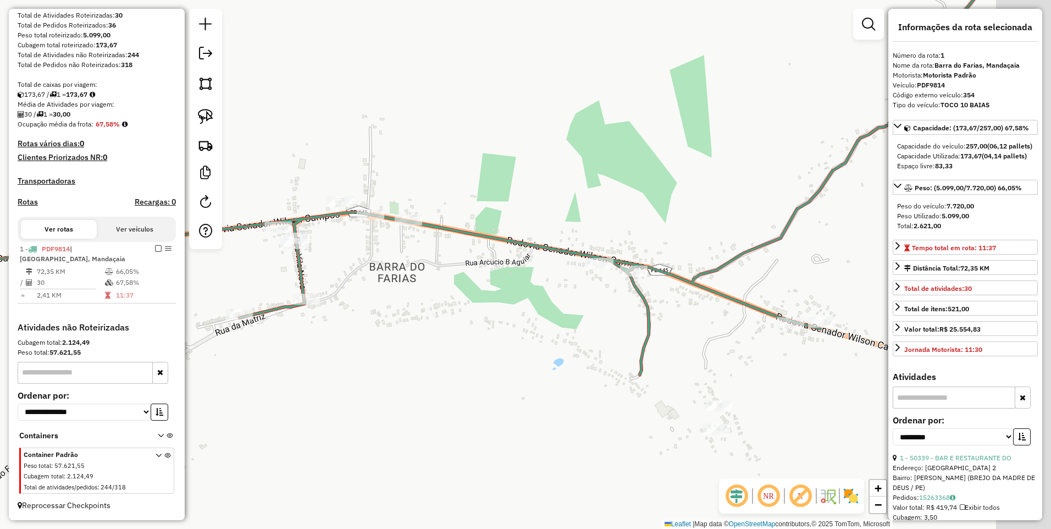
drag, startPoint x: 602, startPoint y: 353, endPoint x: 442, endPoint y: 301, distance: 168.2
click at [442, 301] on div "Janela de atendimento Grade de atendimento Capacidade Transportadoras Veículos …" at bounding box center [525, 264] width 1051 height 529
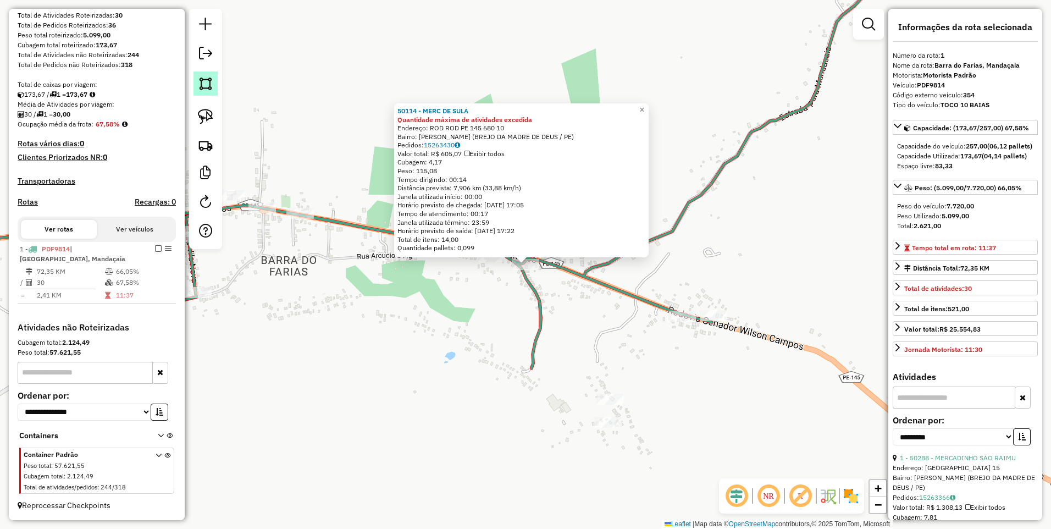
click at [215, 82] on link at bounding box center [205, 83] width 24 height 24
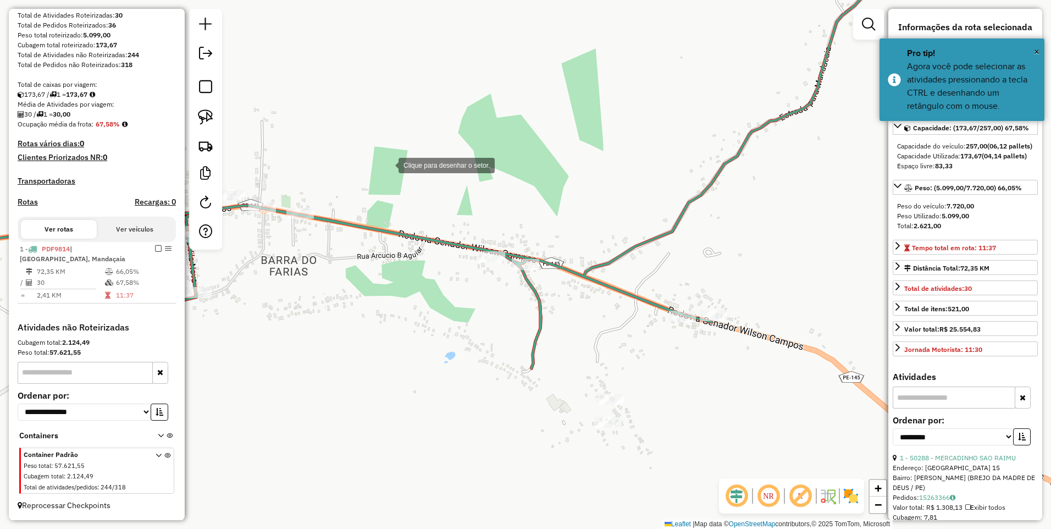
click at [398, 164] on div at bounding box center [387, 164] width 22 height 22
click at [416, 314] on div at bounding box center [416, 314] width 22 height 22
click at [538, 316] on div at bounding box center [534, 315] width 22 height 22
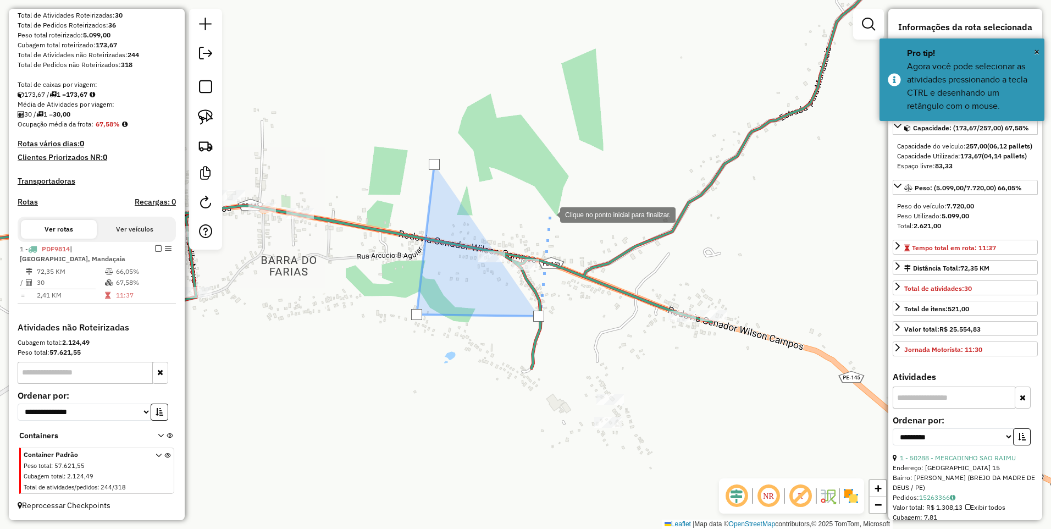
click at [549, 214] on div at bounding box center [549, 214] width 22 height 22
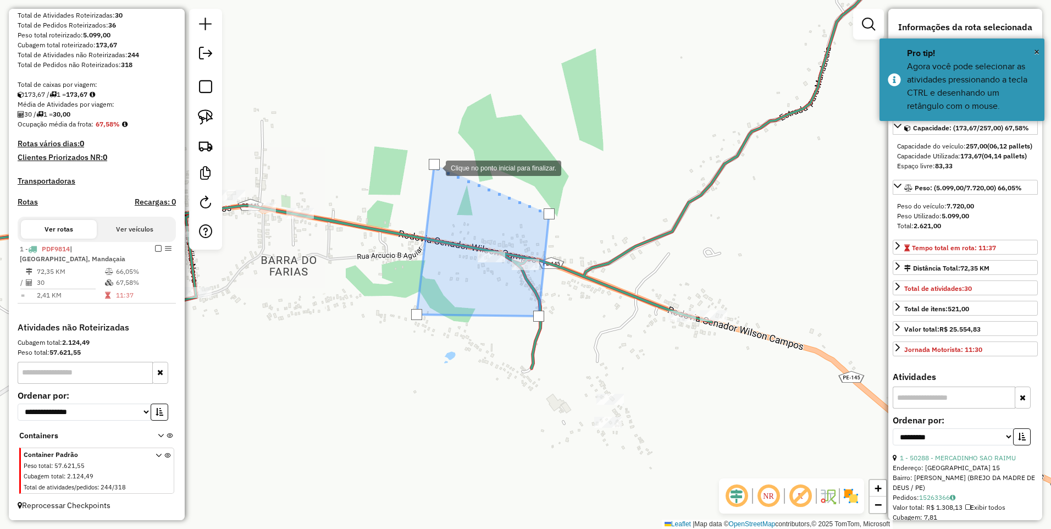
click at [434, 166] on div at bounding box center [434, 164] width 11 height 11
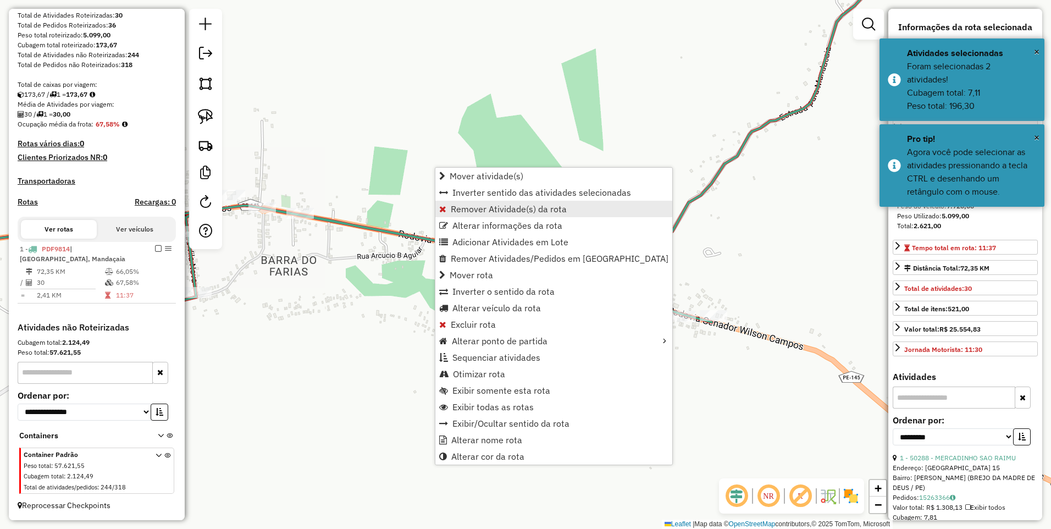
click at [476, 212] on span "Remover Atividade(s) da rota" at bounding box center [509, 208] width 116 height 9
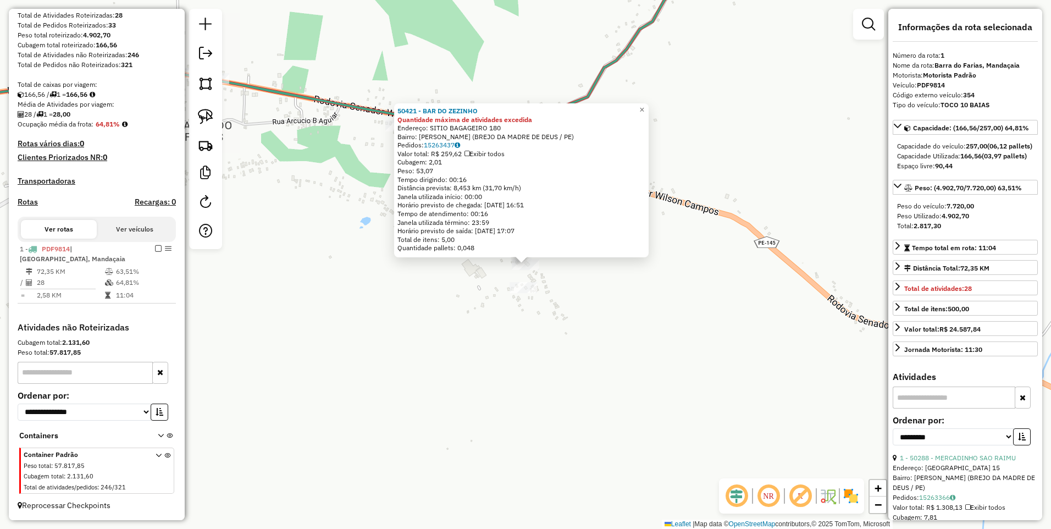
click at [584, 322] on div "50421 - BAR DO ZEZINHO Quantidade máxima de atividades excedida Endereço: SITIO…" at bounding box center [525, 264] width 1051 height 529
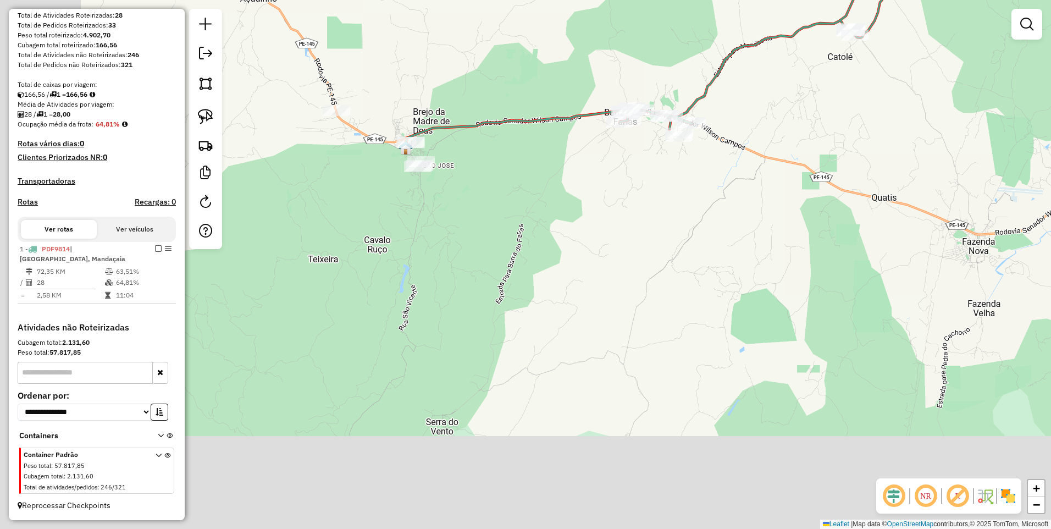
drag, startPoint x: 544, startPoint y: 414, endPoint x: 645, endPoint y: 227, distance: 212.6
click at [645, 227] on div "Janela de atendimento Grade de atendimento Capacidade Transportadoras Veículos …" at bounding box center [525, 264] width 1051 height 529
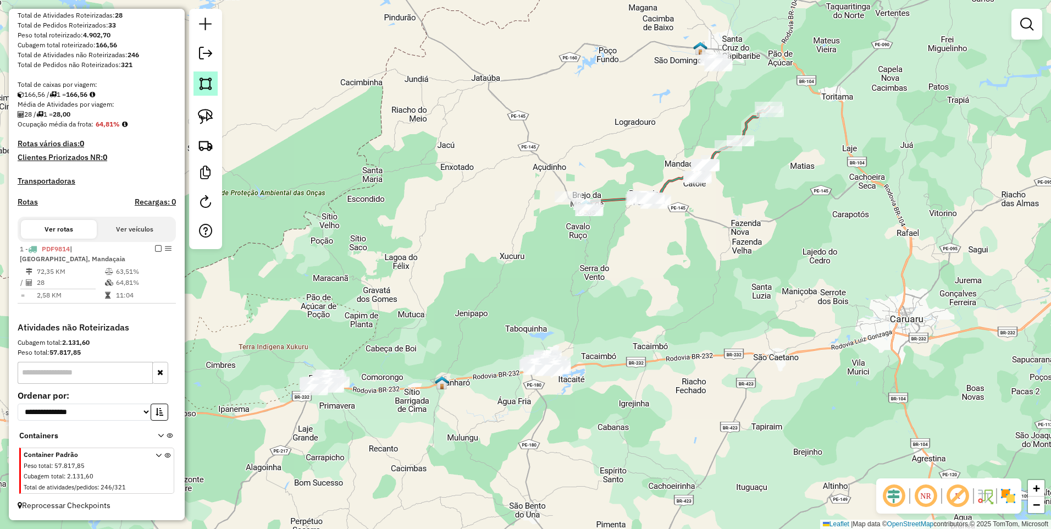
click at [204, 85] on img at bounding box center [205, 83] width 15 height 15
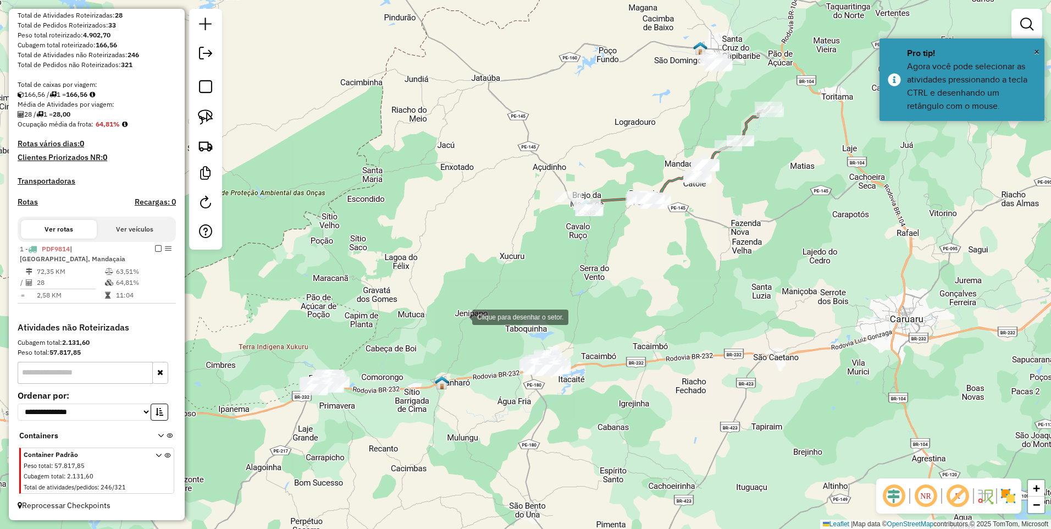
click at [461, 316] on div at bounding box center [461, 316] width 22 height 22
click at [623, 336] on div at bounding box center [623, 336] width 22 height 22
click at [609, 441] on div at bounding box center [609, 441] width 22 height 22
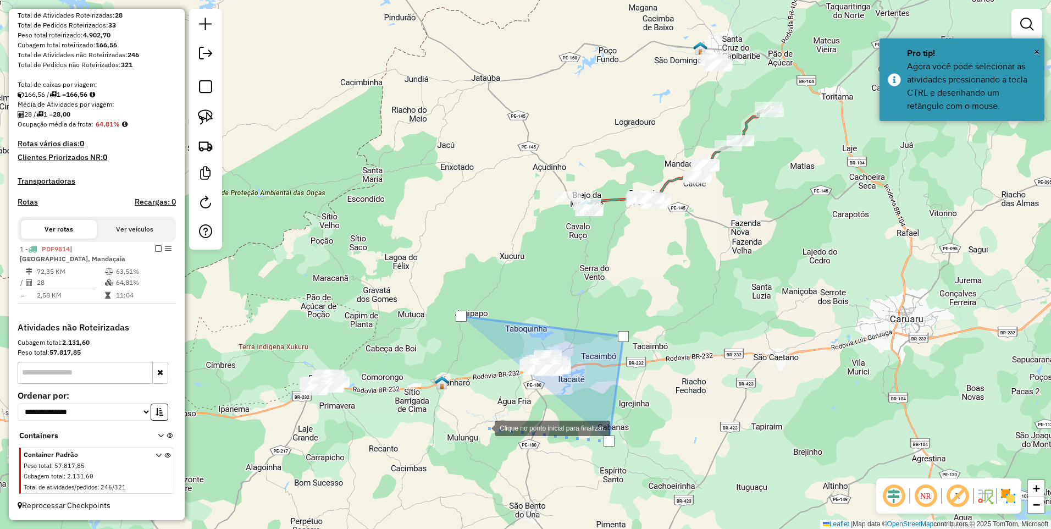
click at [484, 427] on div at bounding box center [484, 427] width 22 height 22
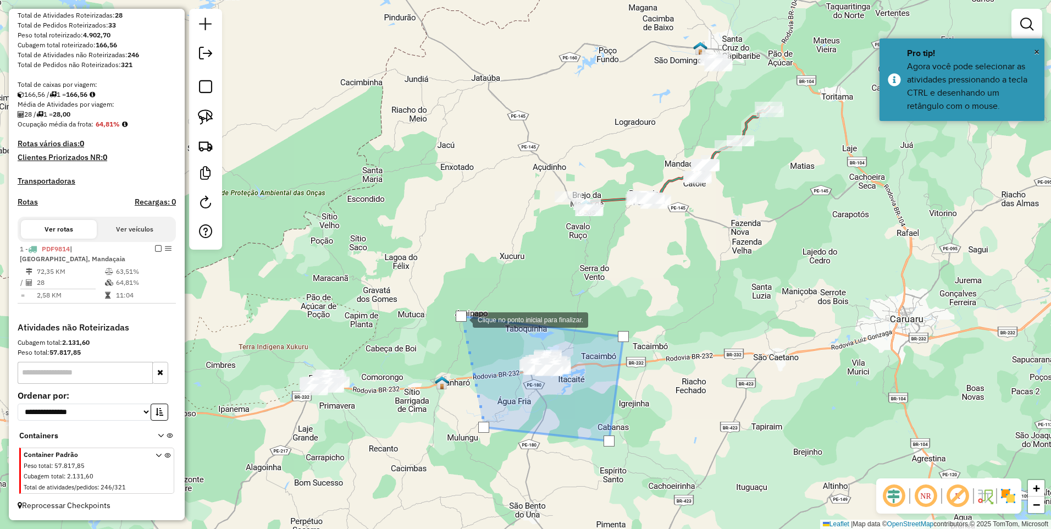
click at [460, 318] on div at bounding box center [460, 315] width 11 height 11
click at [460, 318] on div "Clique no ponto inicial para finalizar. Janela de atendimento Grade de atendime…" at bounding box center [525, 264] width 1051 height 529
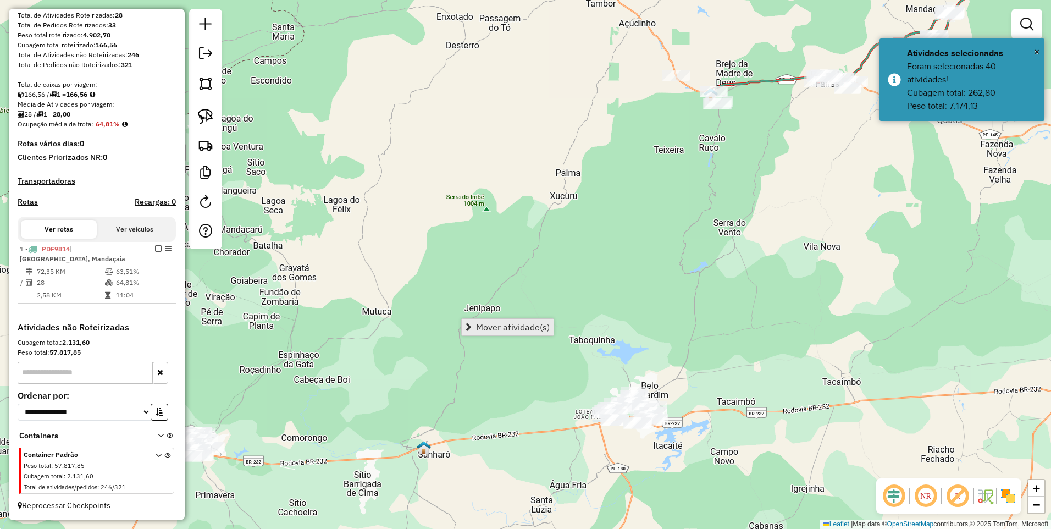
click at [495, 326] on span "Mover atividade(s)" at bounding box center [513, 327] width 74 height 9
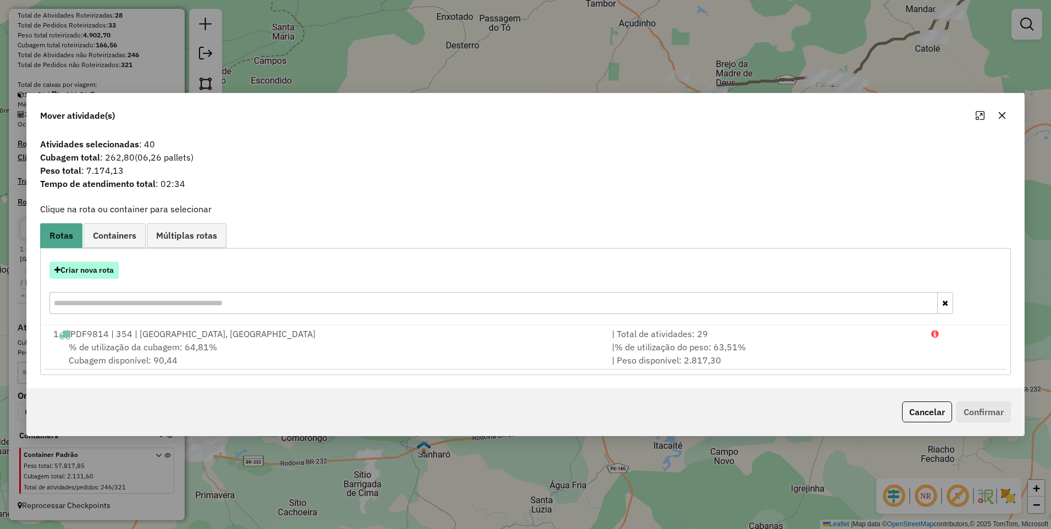
click at [101, 277] on button "Criar nova rota" at bounding box center [83, 270] width 69 height 17
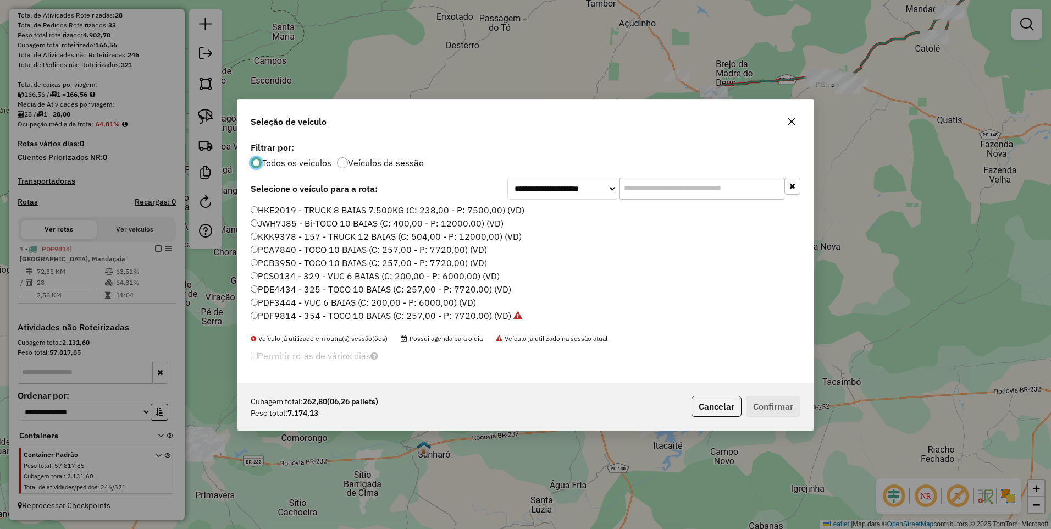
scroll to position [6, 3]
drag, startPoint x: 453, startPoint y: 316, endPoint x: 462, endPoint y: 318, distance: 8.9
click at [453, 316] on label "PDF9814 - 354 - TOCO 10 BAIAS (C: 257,00 - P: 7720,00) (VD)" at bounding box center [386, 315] width 271 height 13
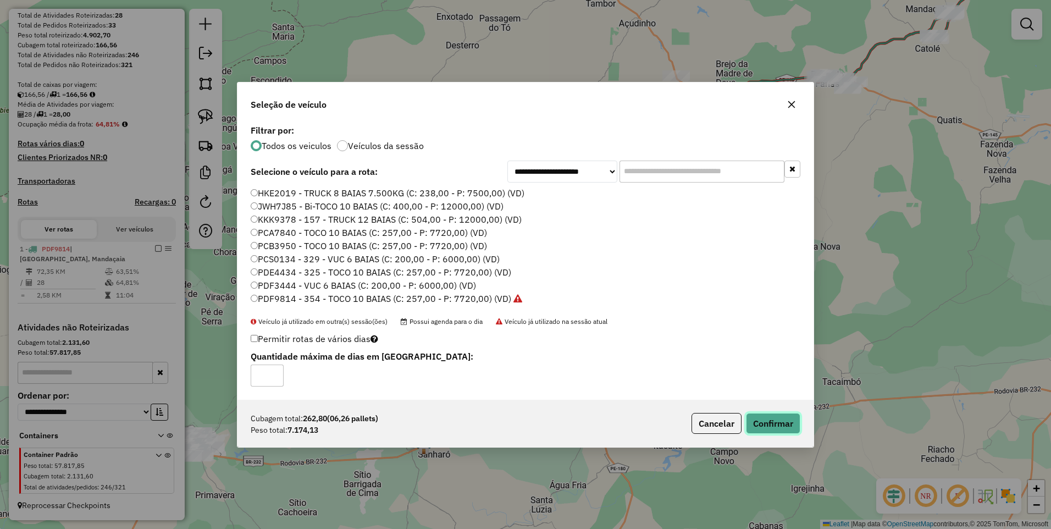
click at [760, 423] on button "Confirmar" at bounding box center [773, 423] width 54 height 21
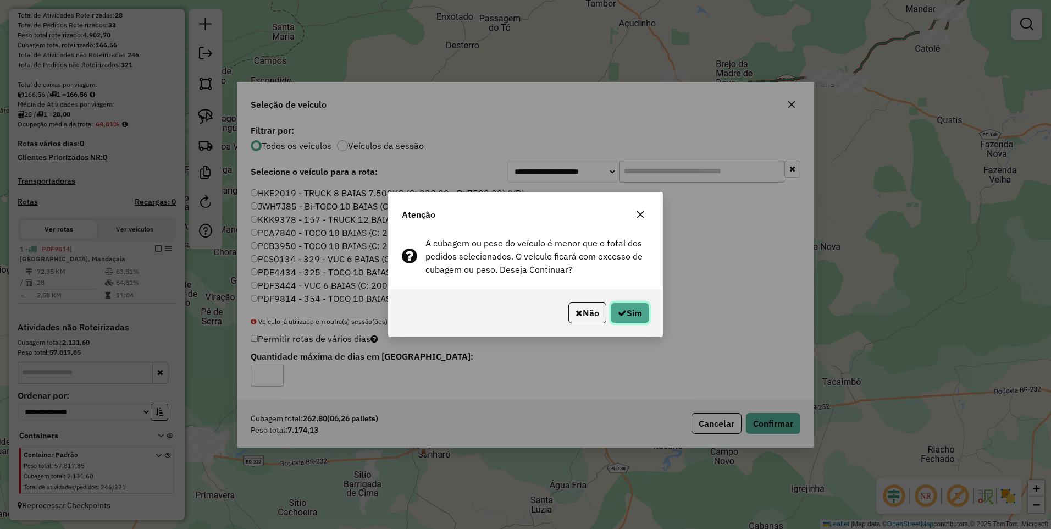
click at [624, 314] on button "Sim" at bounding box center [629, 312] width 38 height 21
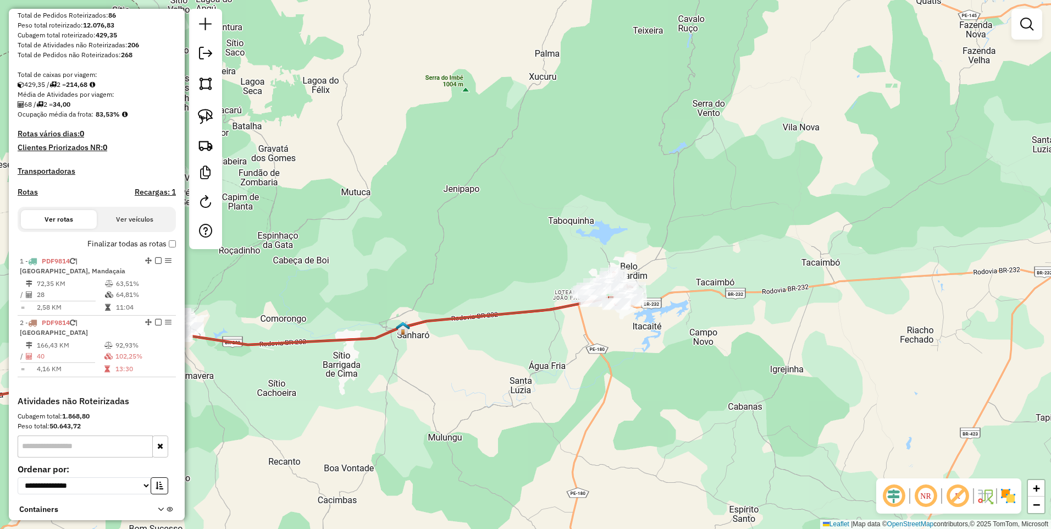
drag, startPoint x: 664, startPoint y: 330, endPoint x: 643, endPoint y: 211, distance: 121.0
click at [643, 211] on div "Janela de atendimento Grade de atendimento Capacidade Transportadoras Veículos …" at bounding box center [525, 264] width 1051 height 529
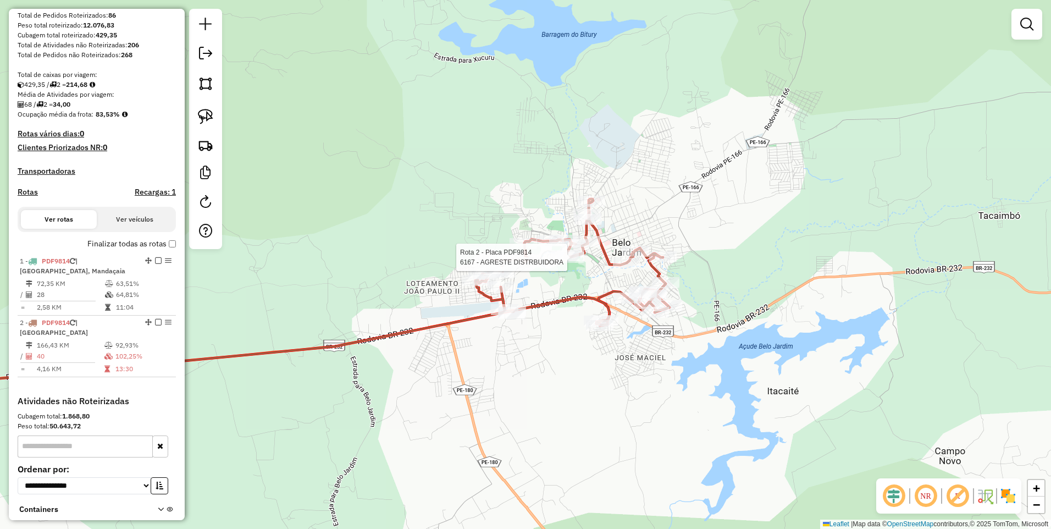
select select "**********"
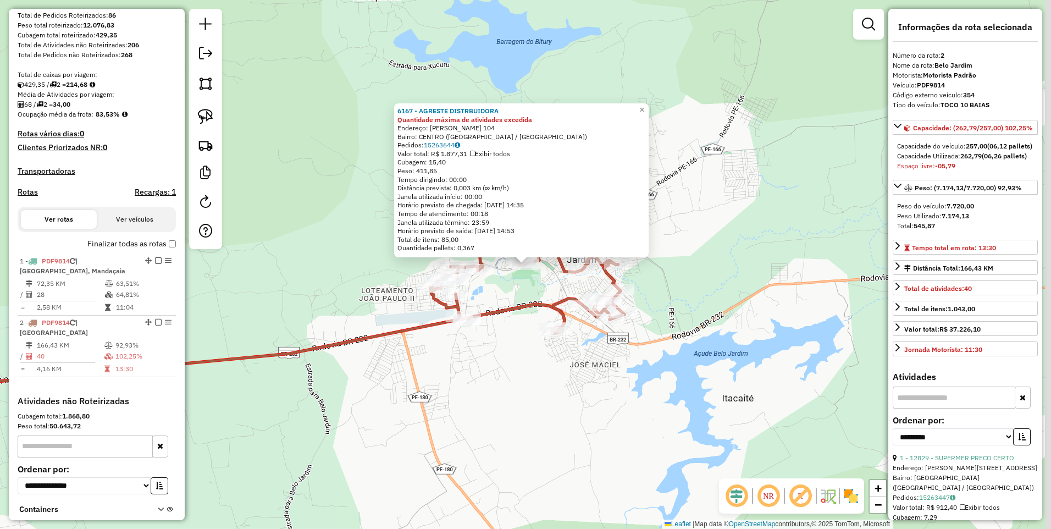
scroll to position [244, 0]
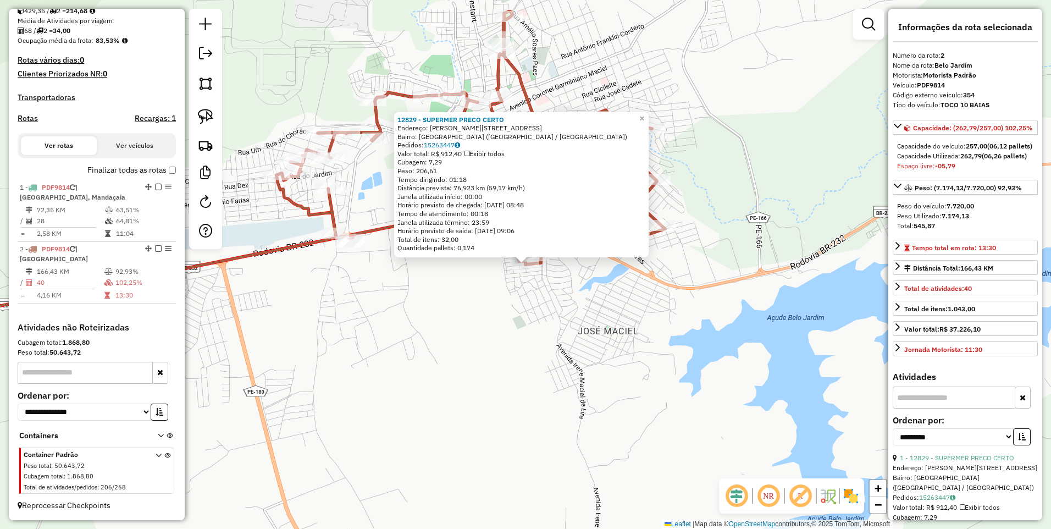
click at [552, 299] on div "12829 - SUPERMER PRECO CERTO Endereço: JOAO ANANIAS DE OLIVEIRA 122 Bairro: BEL…" at bounding box center [525, 264] width 1051 height 529
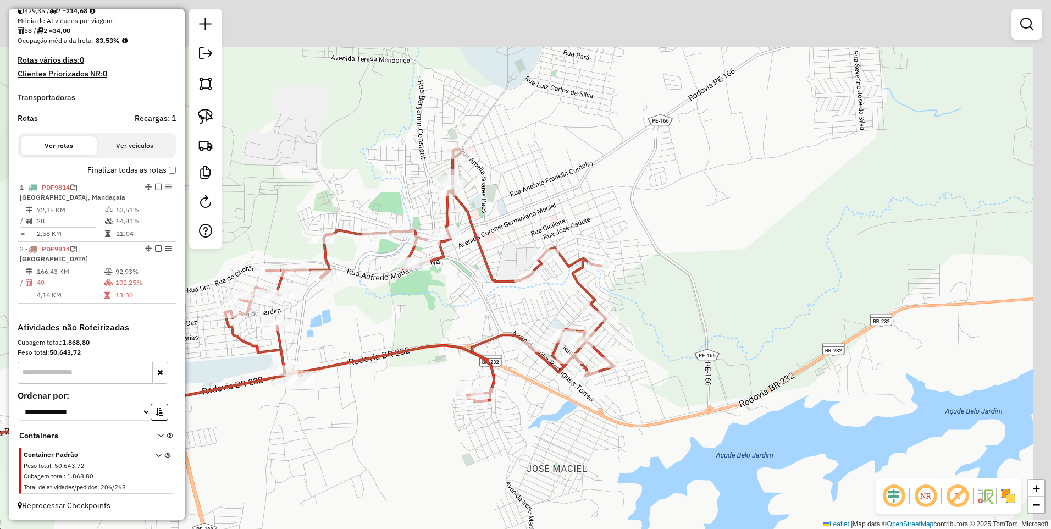
drag, startPoint x: 703, startPoint y: 161, endPoint x: 652, endPoint y: 298, distance: 146.6
click at [652, 298] on div "Janela de atendimento Grade de atendimento Capacidade Transportadoras Veículos …" at bounding box center [525, 264] width 1051 height 529
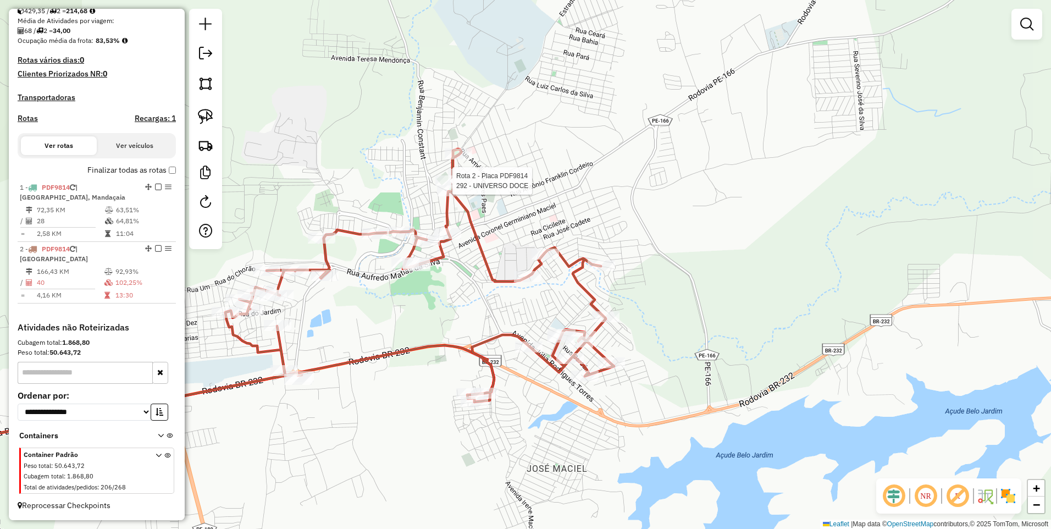
select select "**********"
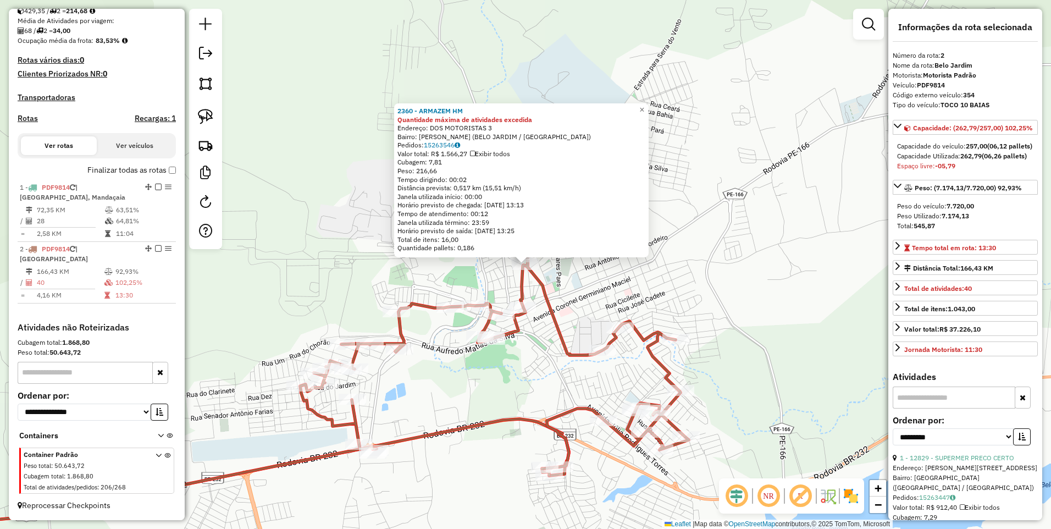
click at [555, 293] on div "2360 - ARMAZEM HM Quantidade máxima de atividades excedida Endereço: DOS MOTORI…" at bounding box center [525, 264] width 1051 height 529
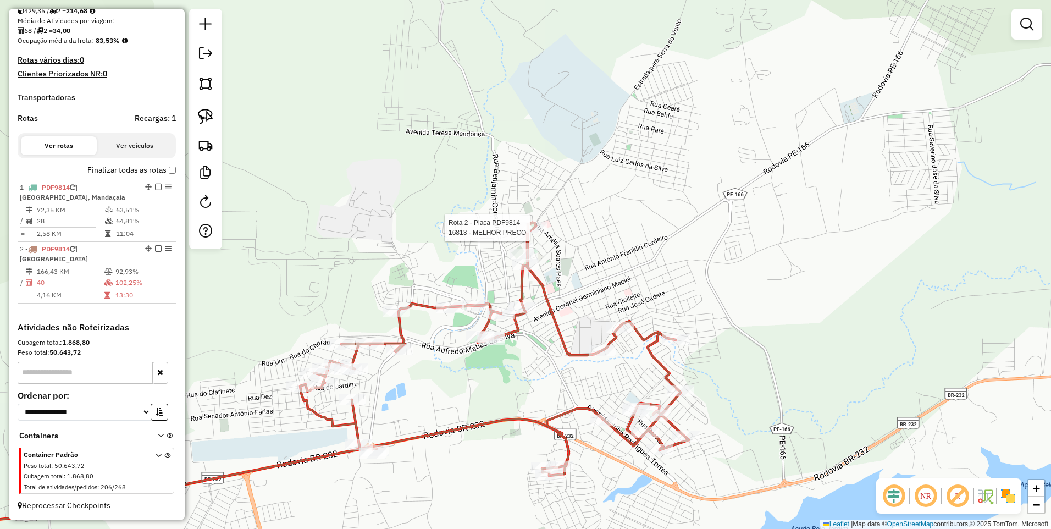
select select "**********"
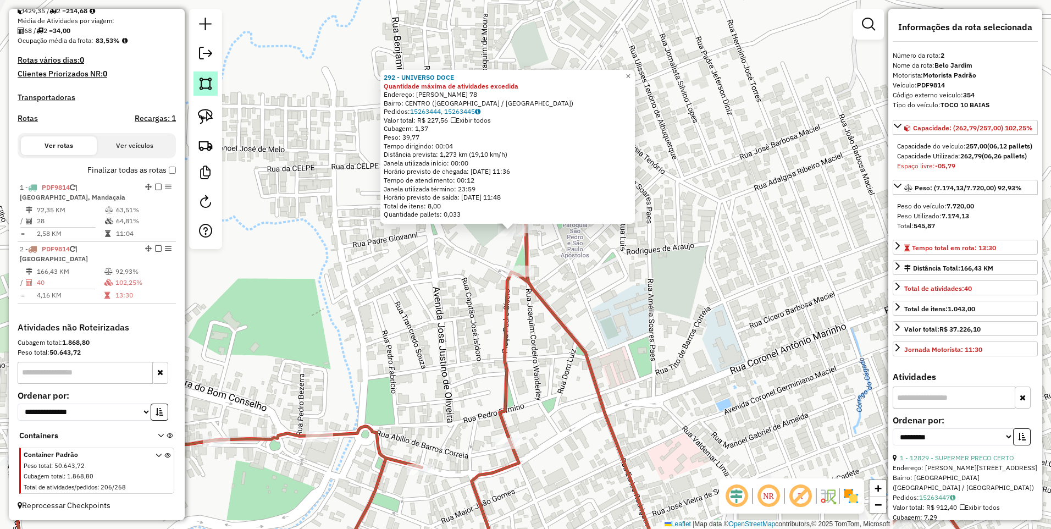
click at [201, 81] on img at bounding box center [205, 83] width 15 height 15
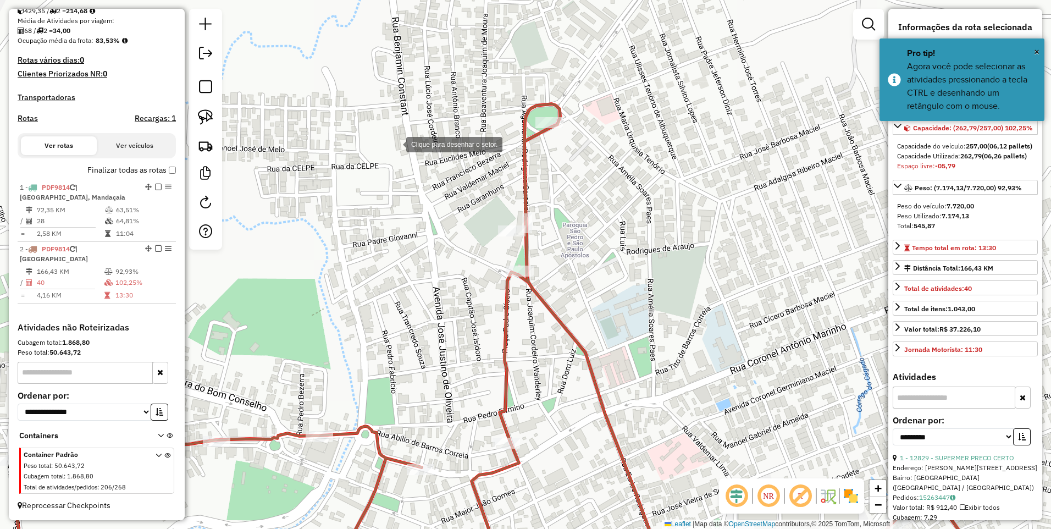
click at [395, 143] on div at bounding box center [395, 143] width 22 height 22
click at [576, 85] on div at bounding box center [576, 85] width 22 height 22
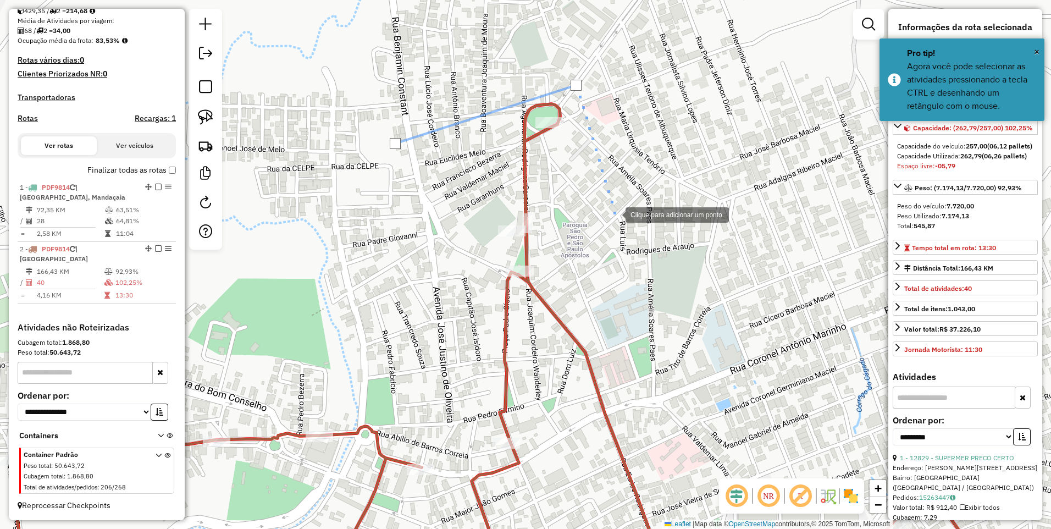
click at [614, 214] on div at bounding box center [614, 214] width 22 height 22
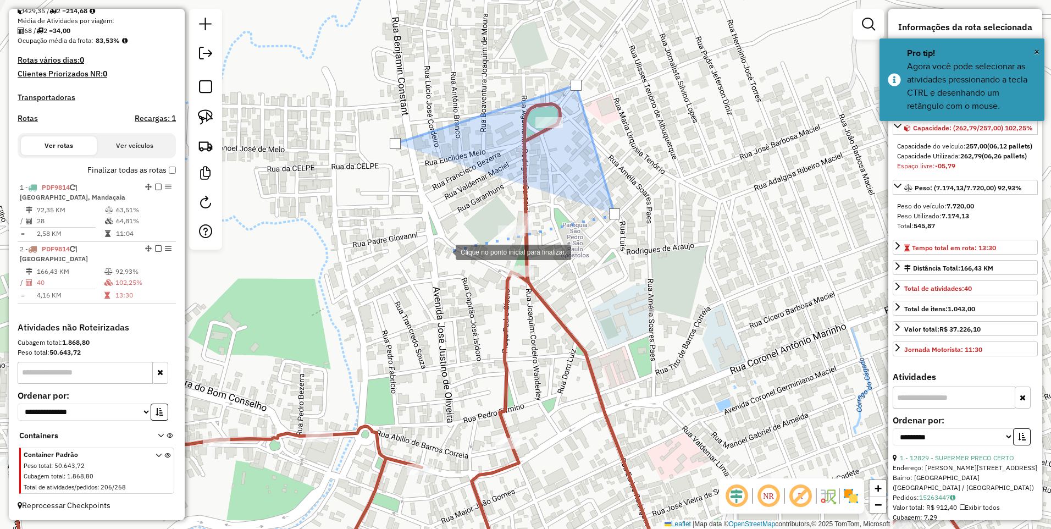
click at [444, 251] on div at bounding box center [445, 251] width 22 height 22
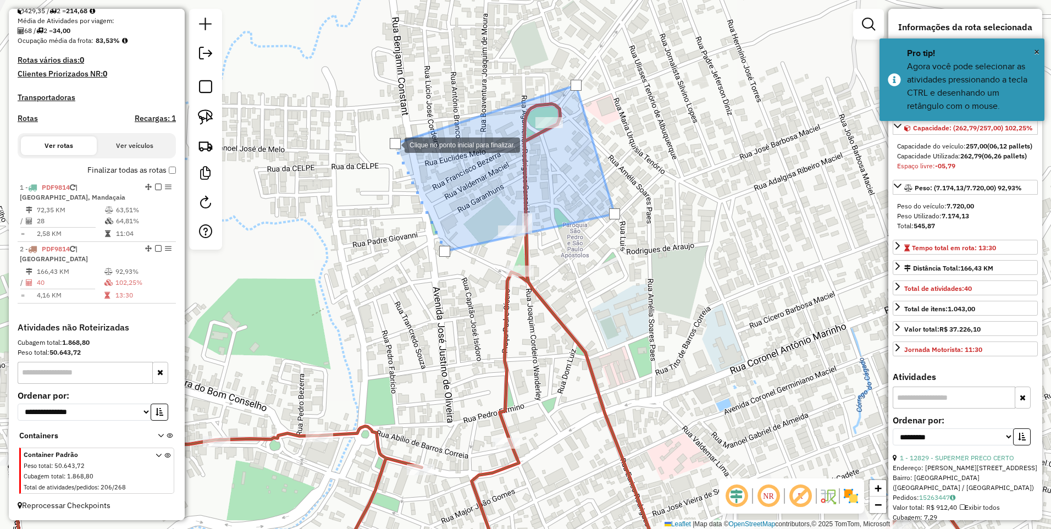
click at [393, 144] on div at bounding box center [395, 143] width 11 height 11
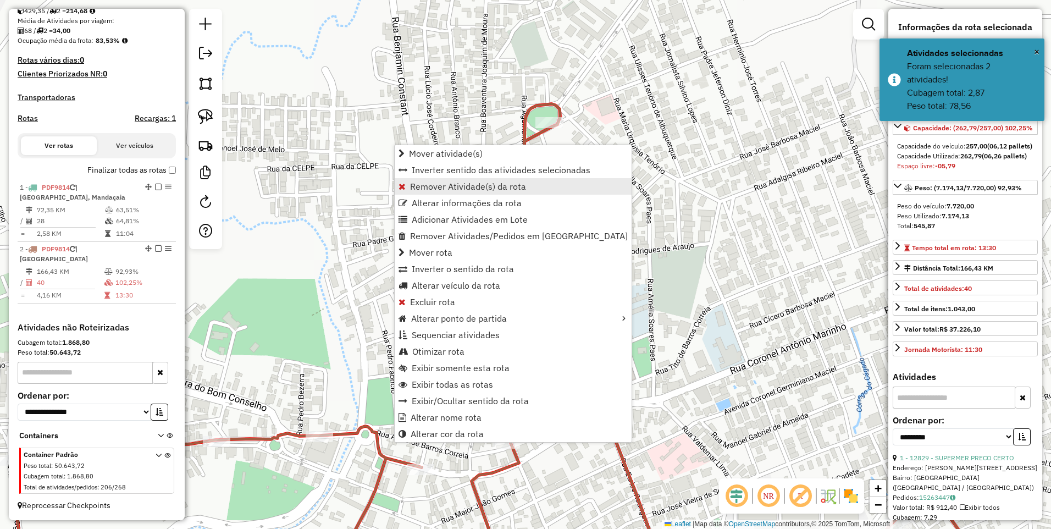
click at [442, 185] on span "Remover Atividade(s) da rota" at bounding box center [468, 186] width 116 height 9
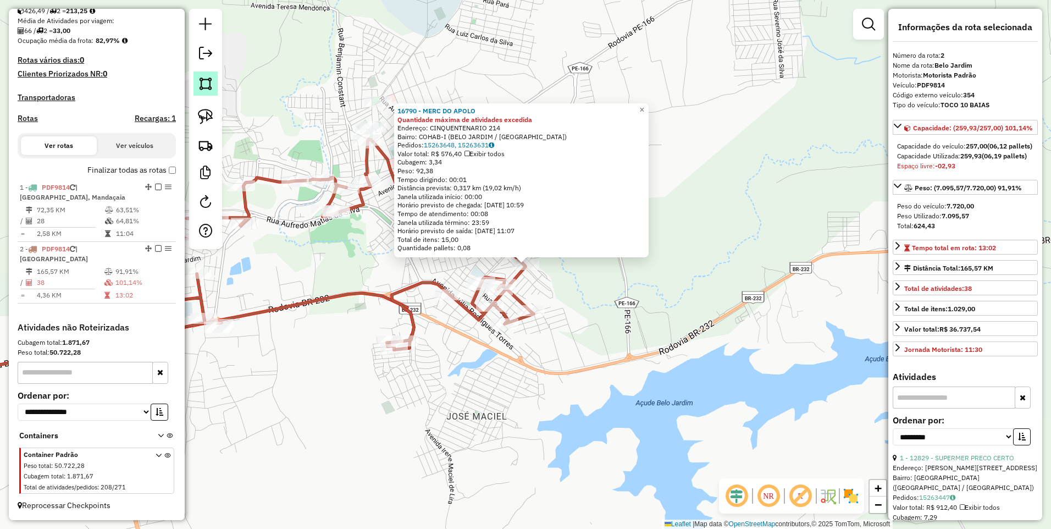
click at [204, 92] on link at bounding box center [205, 83] width 24 height 24
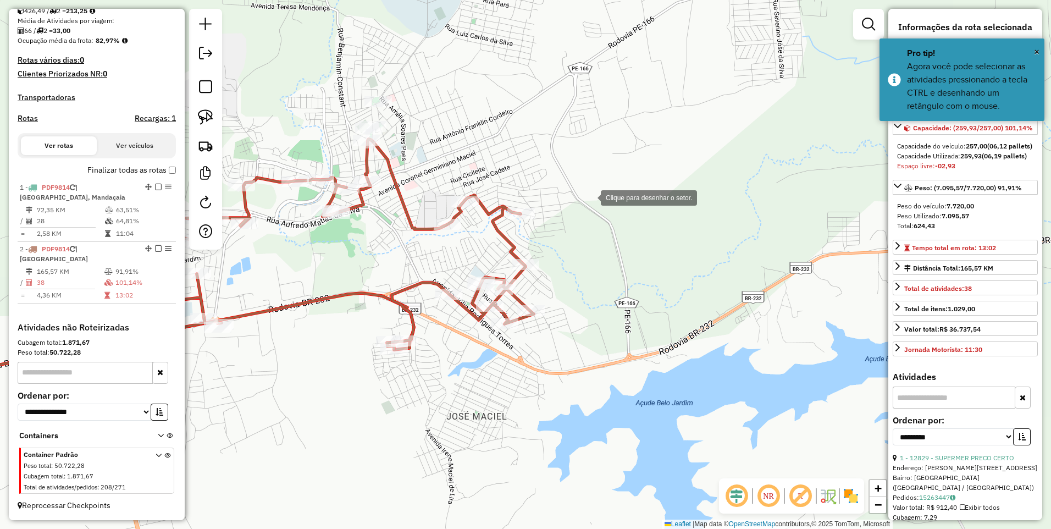
click at [591, 198] on div at bounding box center [590, 197] width 22 height 22
click at [441, 174] on div at bounding box center [445, 177] width 22 height 22
click at [403, 243] on div at bounding box center [402, 245] width 22 height 22
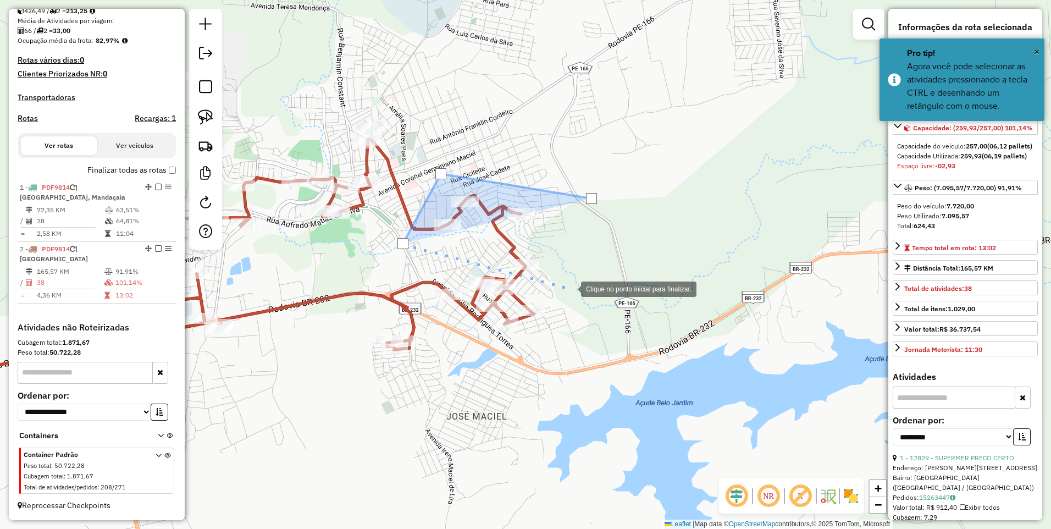
click at [570, 288] on div at bounding box center [570, 288] width 22 height 22
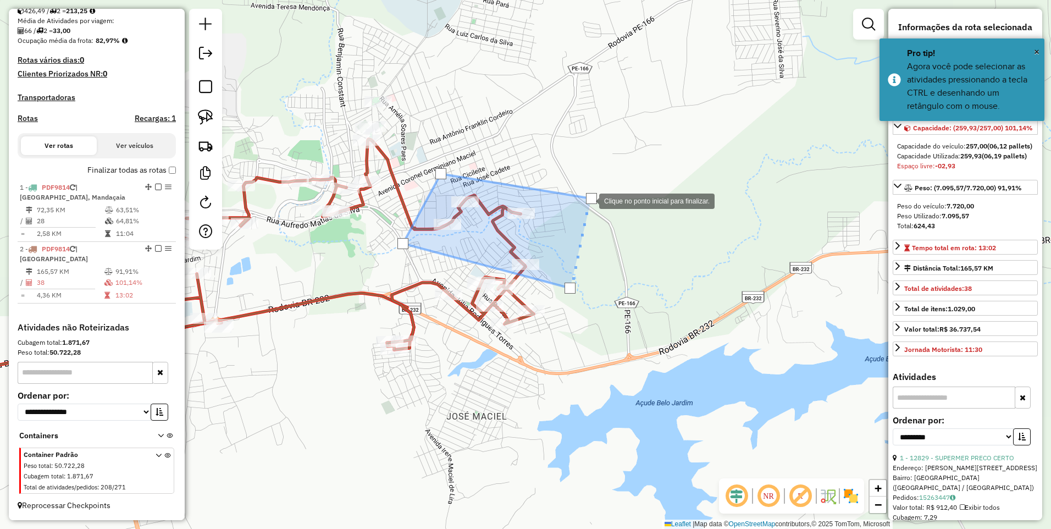
click at [588, 200] on div at bounding box center [591, 198] width 11 height 11
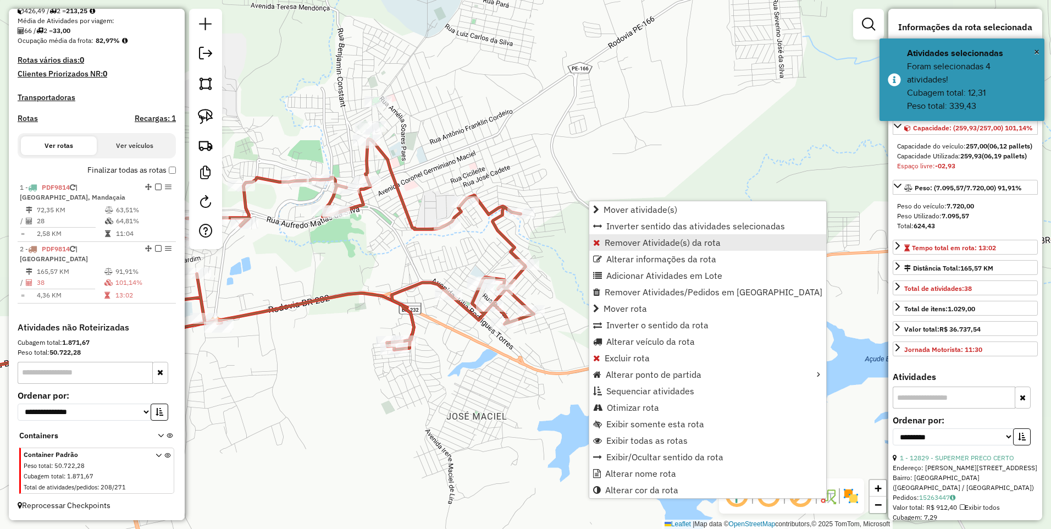
click at [630, 240] on span "Remover Atividade(s) da rota" at bounding box center [662, 242] width 116 height 9
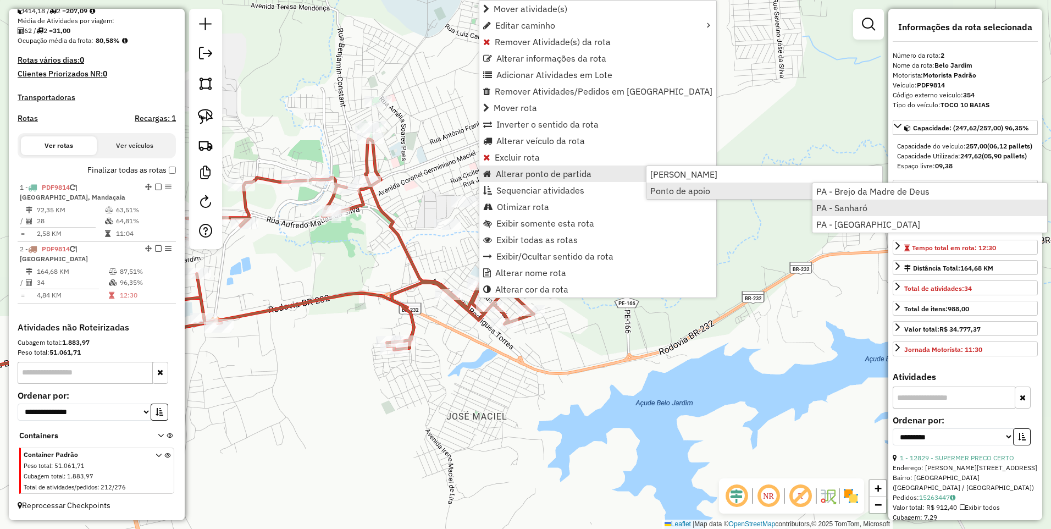
click at [843, 207] on span "PA - Sanharó" at bounding box center [841, 207] width 51 height 9
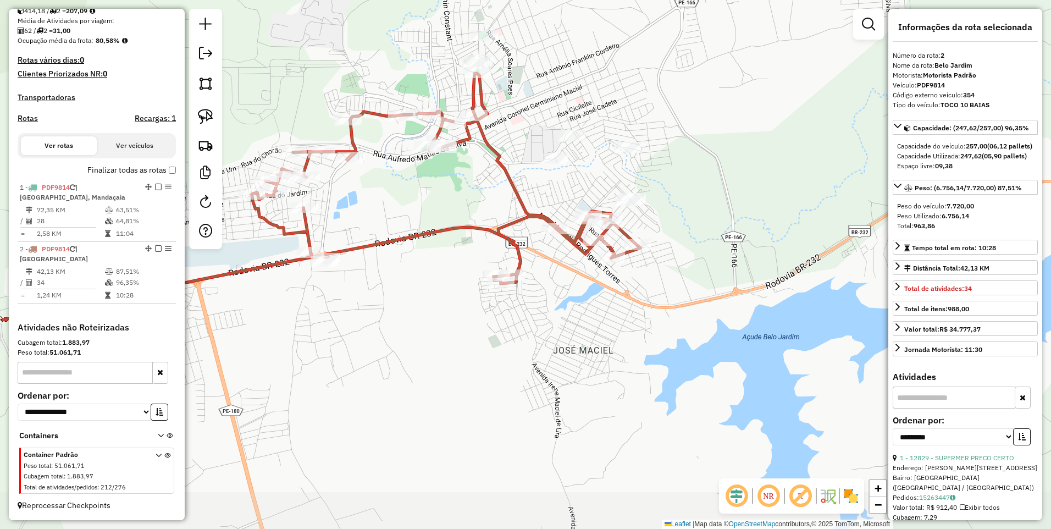
drag, startPoint x: 550, startPoint y: 193, endPoint x: 623, endPoint y: 136, distance: 92.3
click at [623, 136] on div "Janela de atendimento Grade de atendimento Capacidade Transportadoras Veículos …" at bounding box center [525, 264] width 1051 height 529
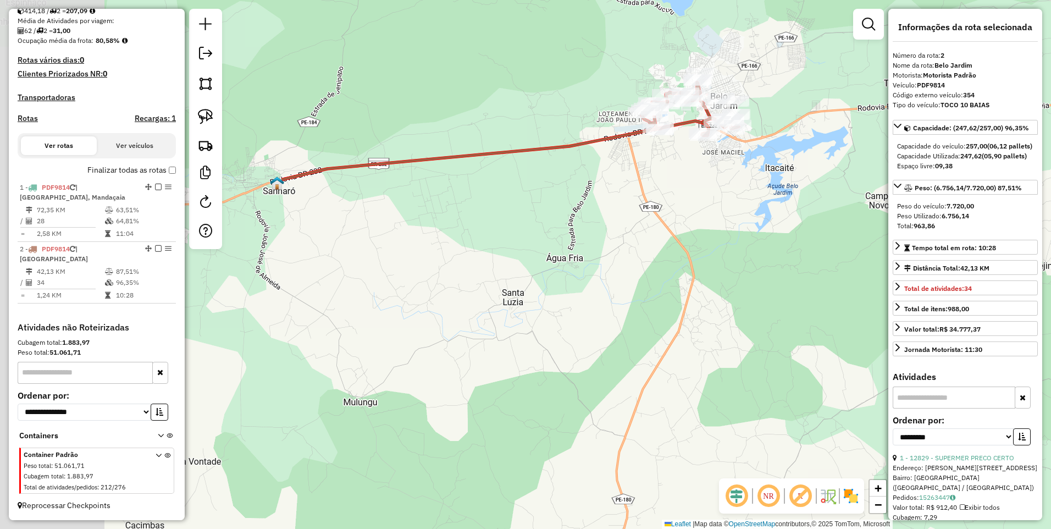
drag, startPoint x: 571, startPoint y: 228, endPoint x: 641, endPoint y: 193, distance: 77.9
click at [641, 193] on div "Janela de atendimento Grade de atendimento Capacidade Transportadoras Veículos …" at bounding box center [525, 264] width 1051 height 529
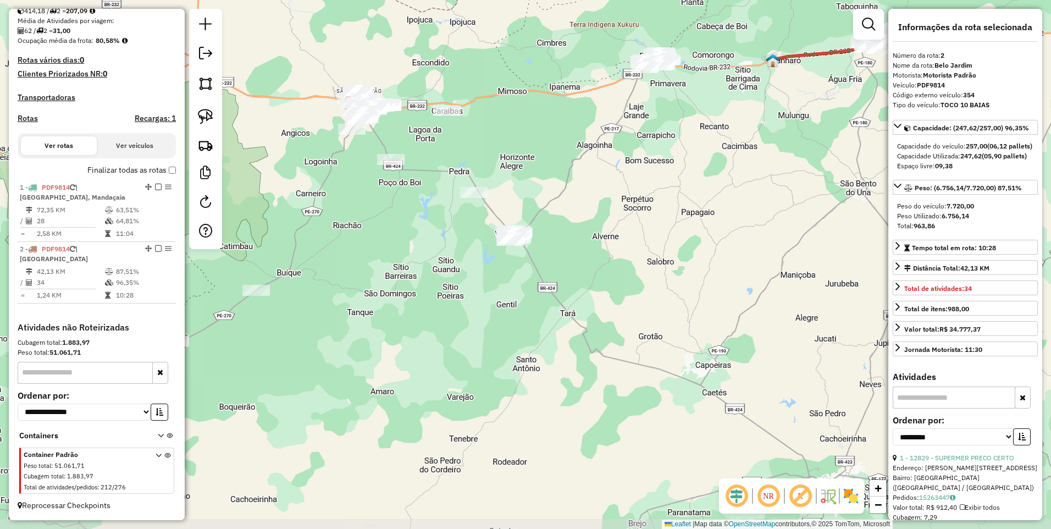
drag, startPoint x: 465, startPoint y: 301, endPoint x: 640, endPoint y: 176, distance: 215.4
click at [640, 176] on div "Janela de atendimento Grade de atendimento Capacidade Transportadoras Veículos …" at bounding box center [525, 264] width 1051 height 529
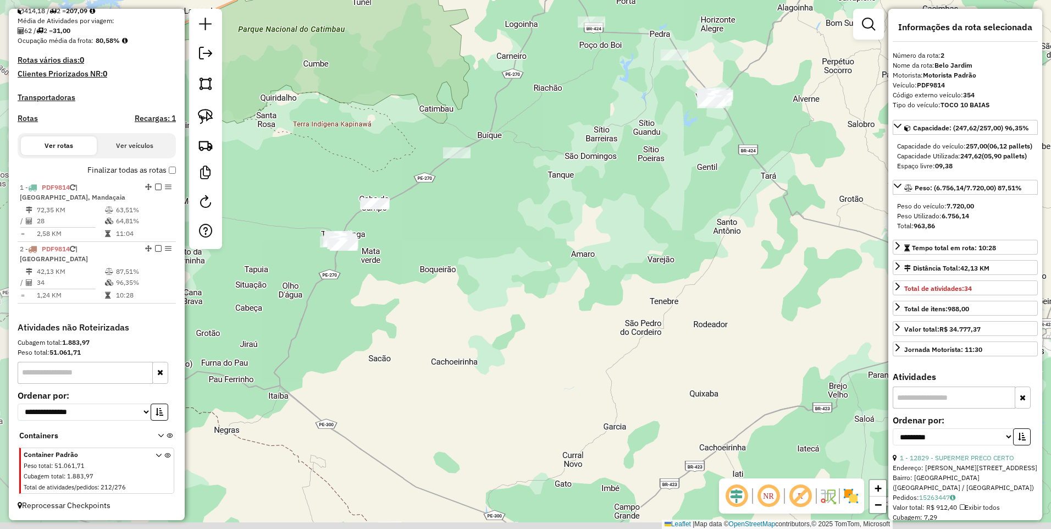
drag, startPoint x: 495, startPoint y: 326, endPoint x: 670, endPoint y: 191, distance: 221.2
click at [670, 191] on div "Janela de atendimento Grade de atendimento Capacidade Transportadoras Veículos …" at bounding box center [525, 264] width 1051 height 529
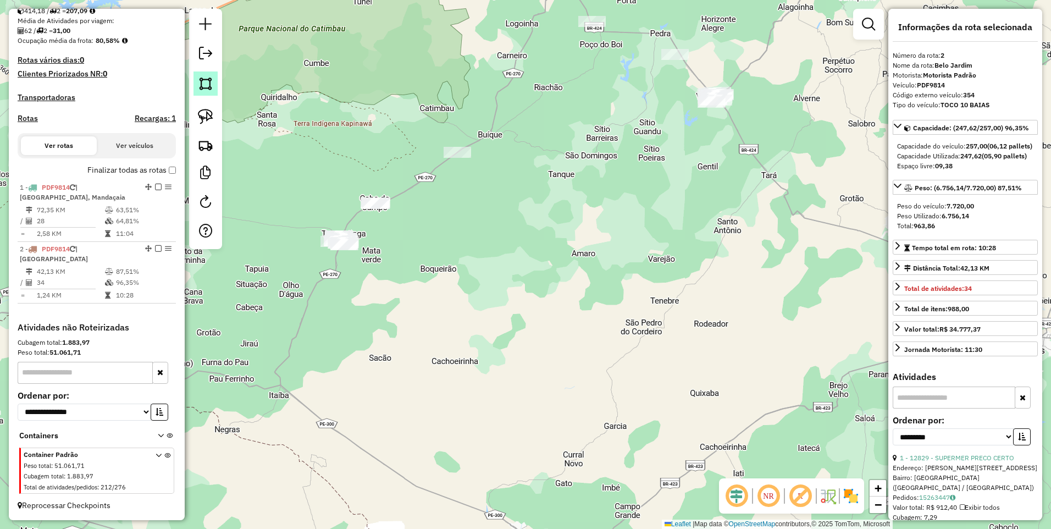
click at [204, 81] on img at bounding box center [205, 83] width 15 height 15
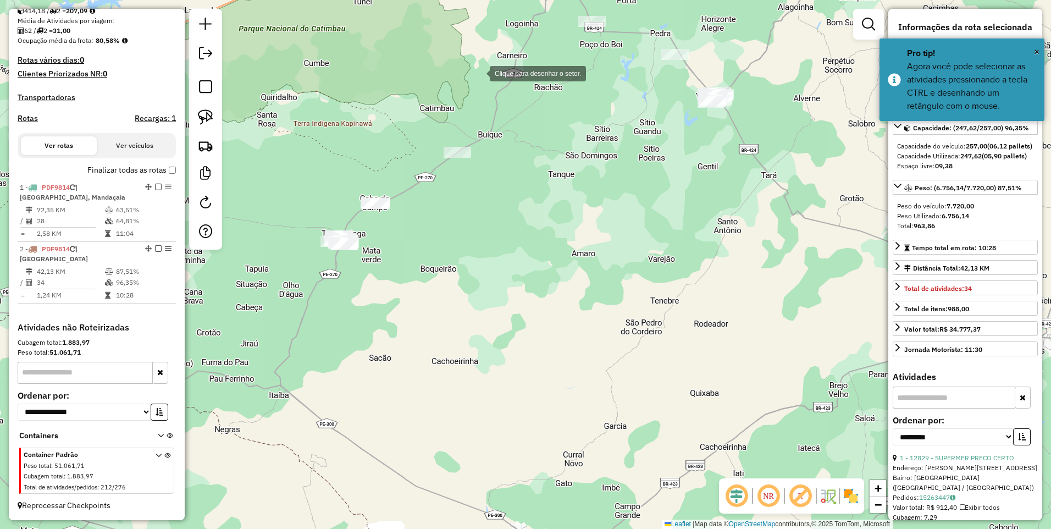
click at [479, 73] on div at bounding box center [479, 73] width 22 height 22
click at [262, 272] on div at bounding box center [269, 269] width 22 height 22
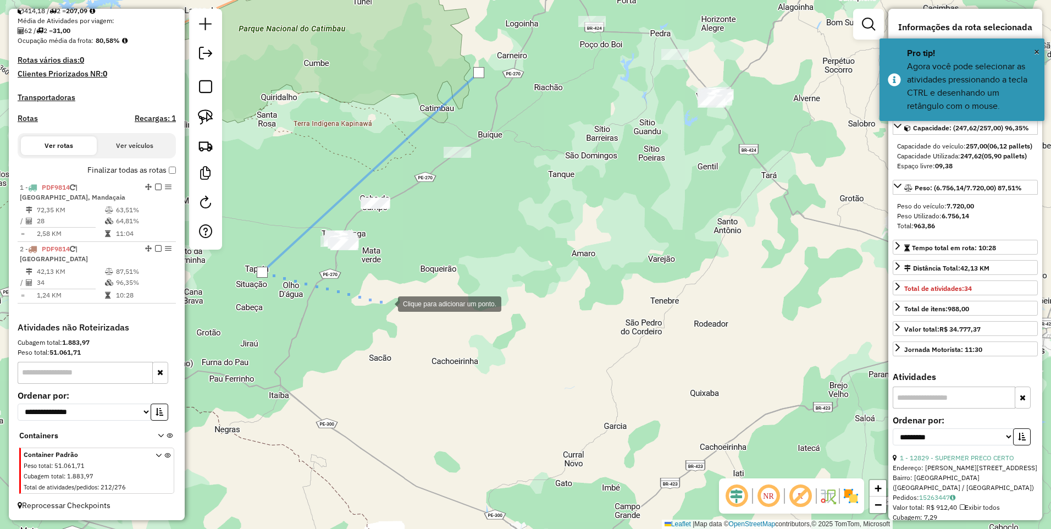
drag, startPoint x: 387, startPoint y: 303, endPoint x: 530, endPoint y: 121, distance: 230.8
click at [387, 303] on div at bounding box center [387, 303] width 22 height 22
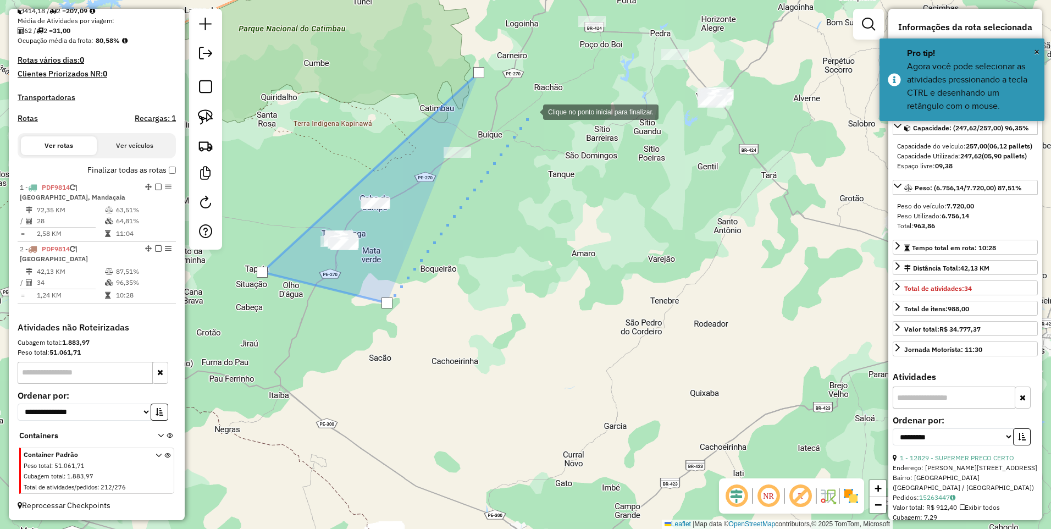
click at [532, 111] on div at bounding box center [532, 111] width 22 height 22
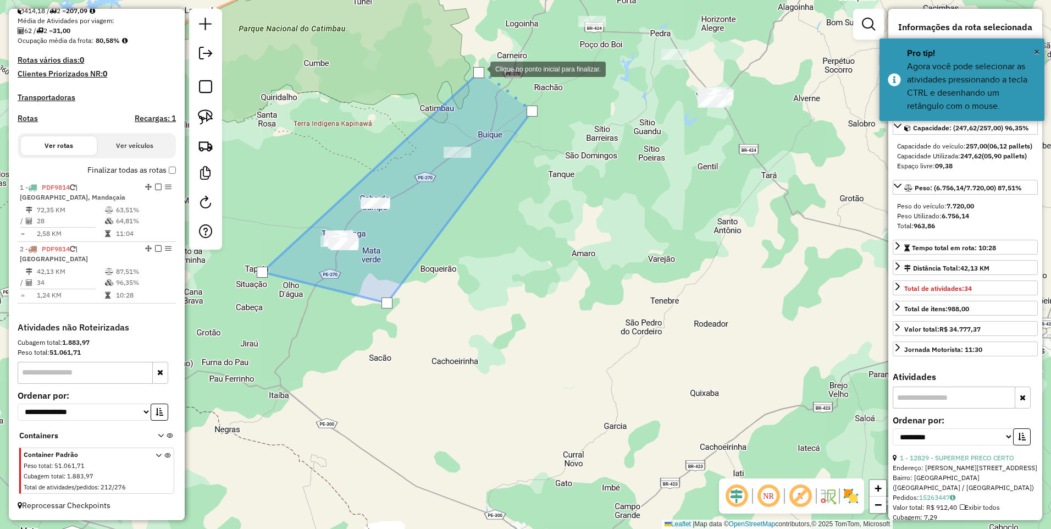
click at [479, 68] on div at bounding box center [478, 72] width 11 height 11
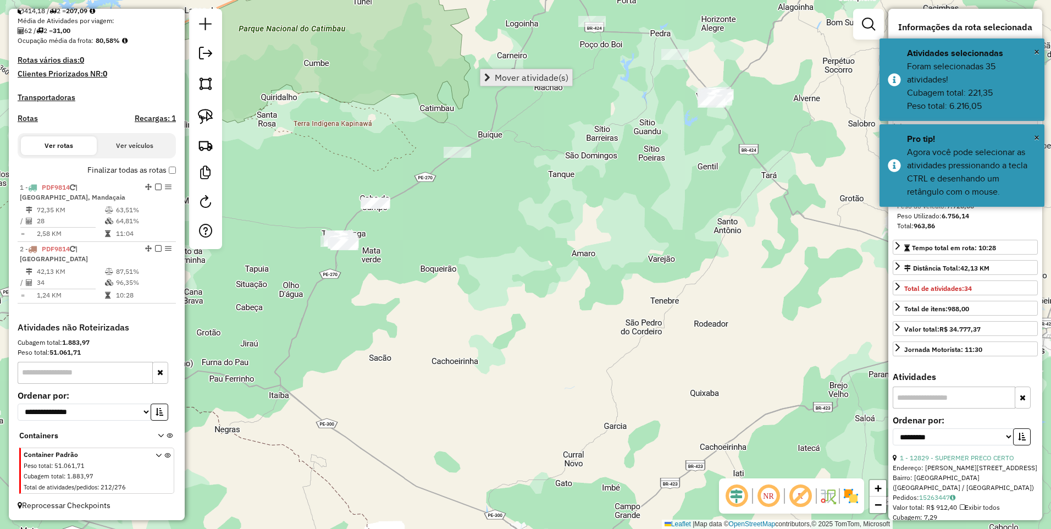
click at [499, 80] on span "Mover atividade(s)" at bounding box center [531, 77] width 74 height 9
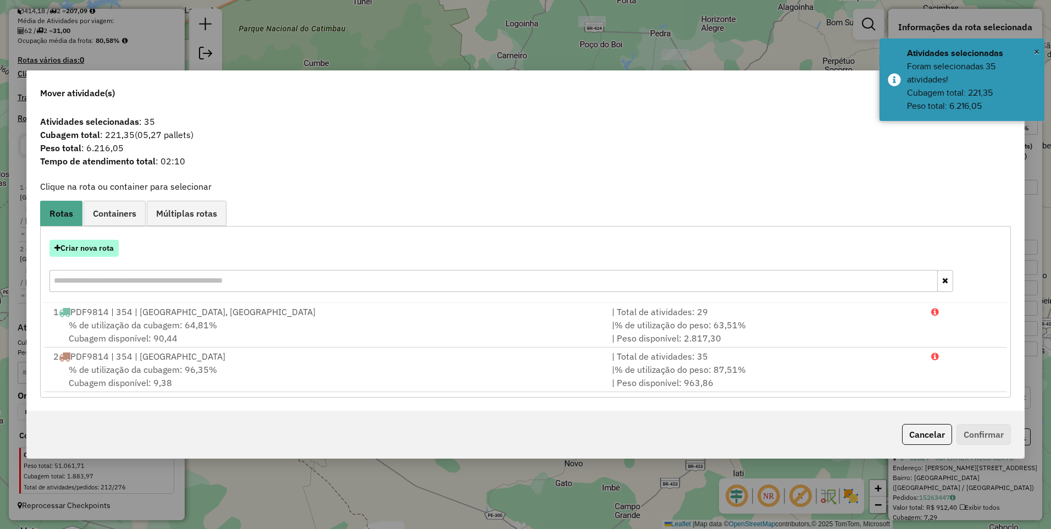
click at [82, 251] on button "Criar nova rota" at bounding box center [83, 248] width 69 height 17
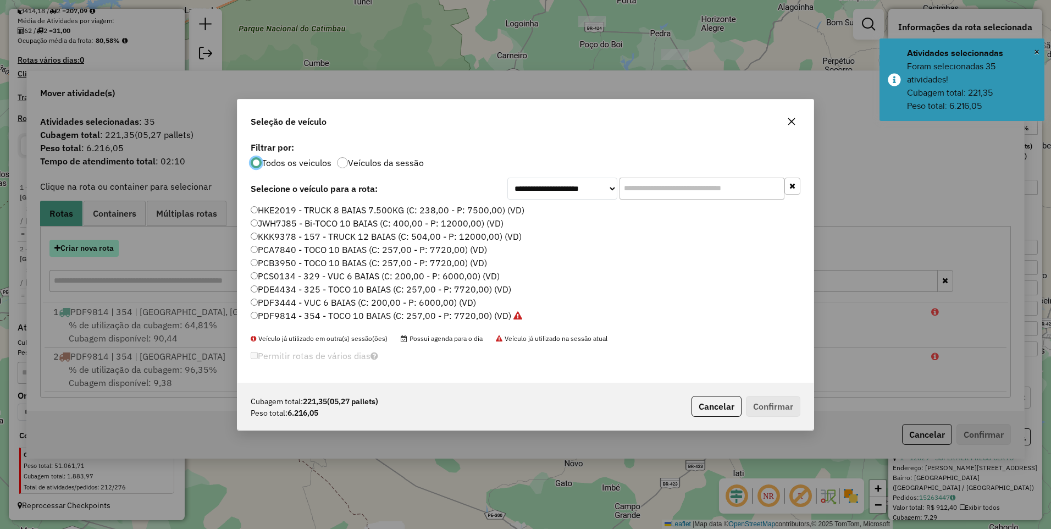
scroll to position [6, 3]
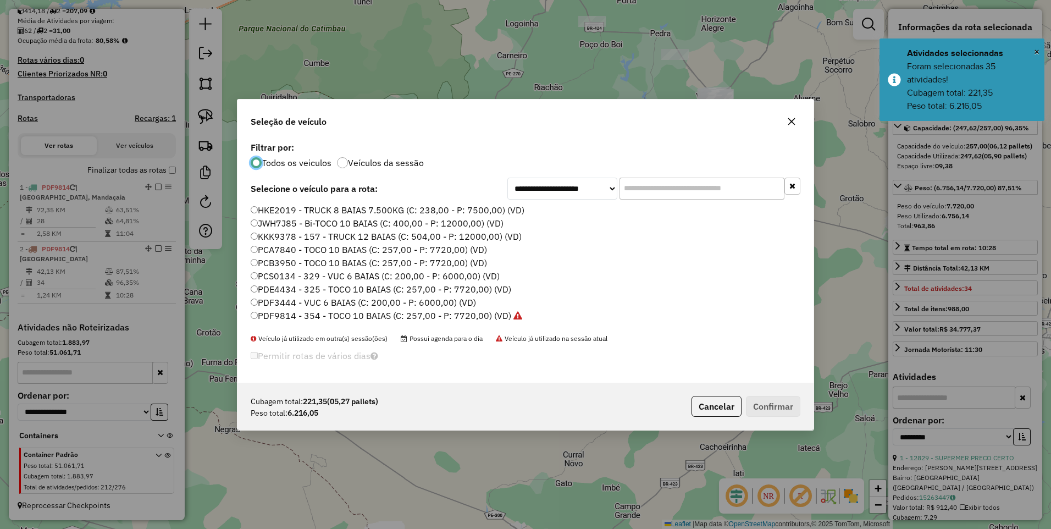
click at [466, 318] on label "PDF9814 - 354 - TOCO 10 BAIAS (C: 257,00 - P: 7720,00) (VD)" at bounding box center [386, 315] width 271 height 13
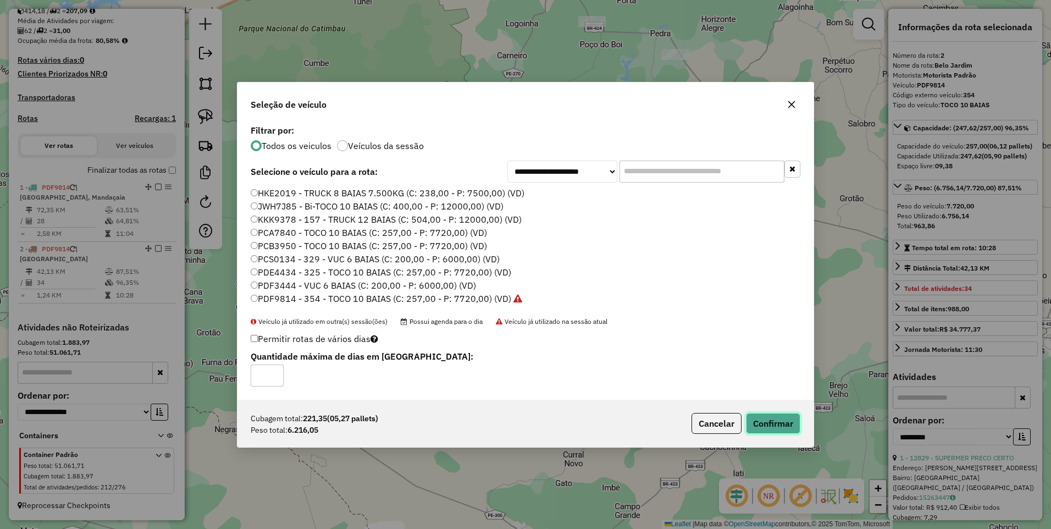
click at [771, 415] on button "Confirmar" at bounding box center [773, 423] width 54 height 21
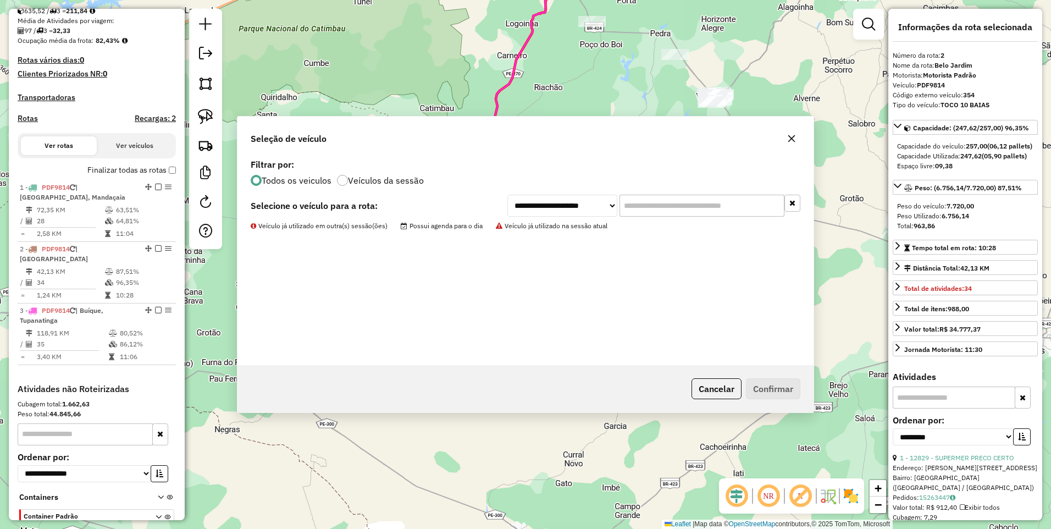
scroll to position [305, 0]
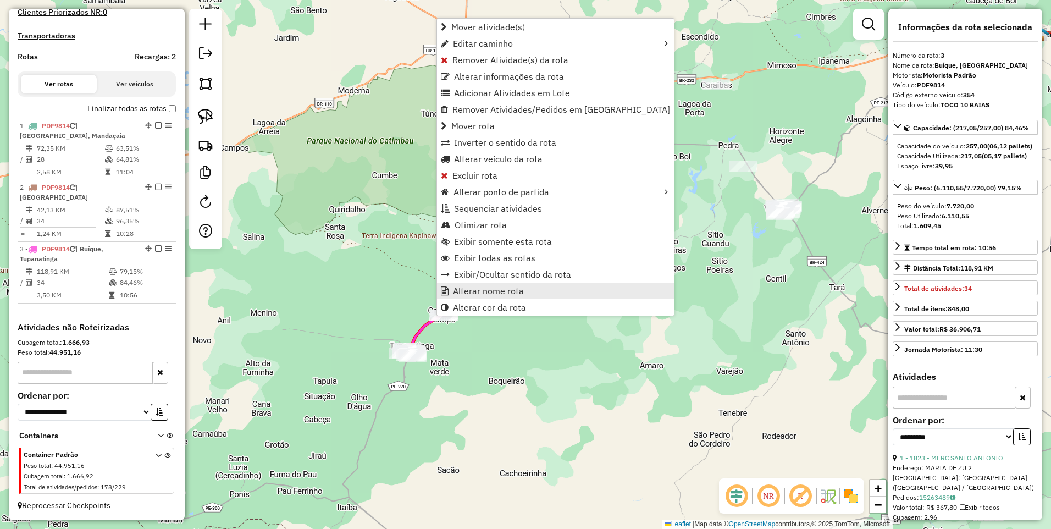
click at [487, 289] on span "Alterar nome rota" at bounding box center [488, 290] width 71 height 9
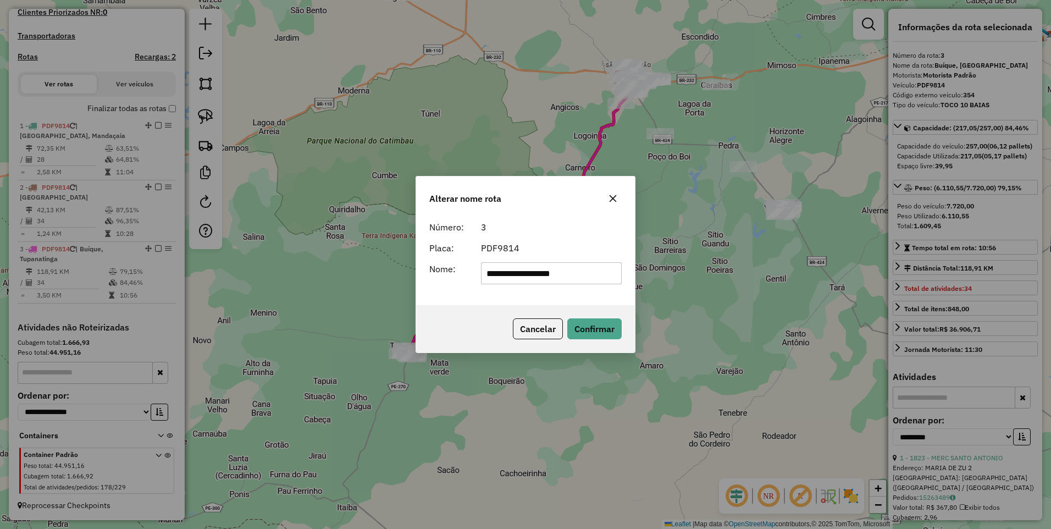
drag, startPoint x: 519, startPoint y: 271, endPoint x: 381, endPoint y: 280, distance: 138.2
click at [381, 280] on div "**********" at bounding box center [525, 264] width 1051 height 529
type input "**********"
drag, startPoint x: 597, startPoint y: 328, endPoint x: 569, endPoint y: 331, distance: 28.2
click at [597, 328] on button "Confirmar" at bounding box center [594, 328] width 54 height 21
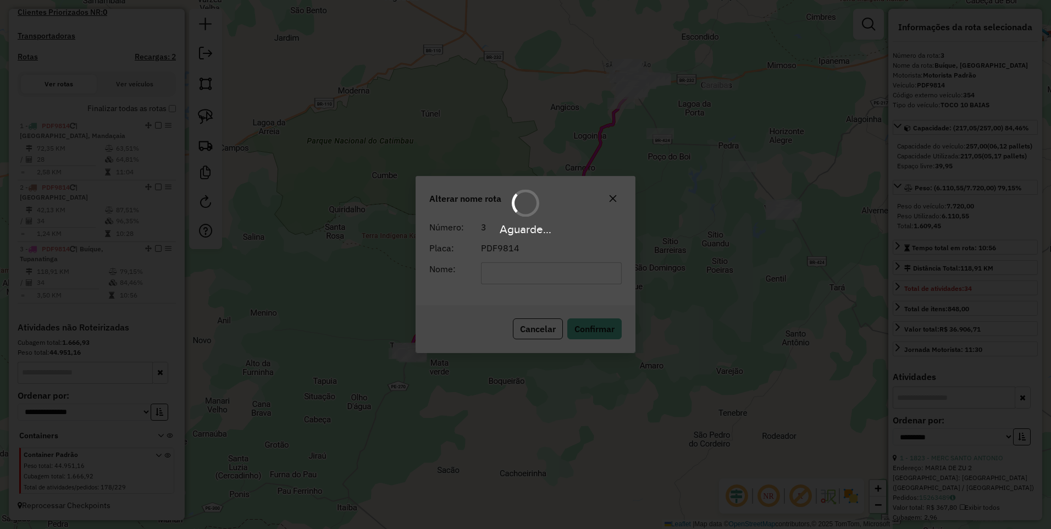
scroll to position [296, 0]
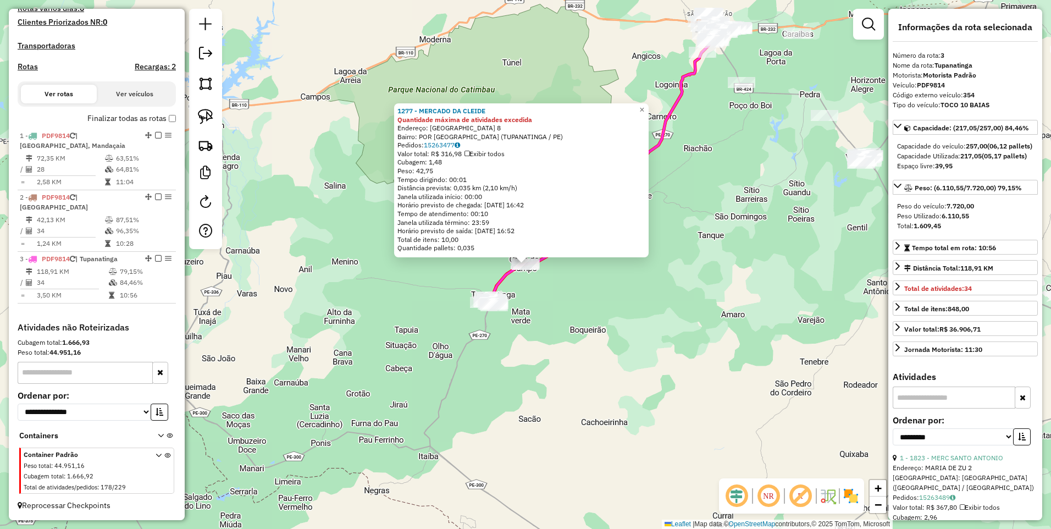
click at [602, 331] on div "1277 - MERCADO DA CLEIDE Quantidade máxima de atividades excedida Endereço: CAB…" at bounding box center [525, 264] width 1051 height 529
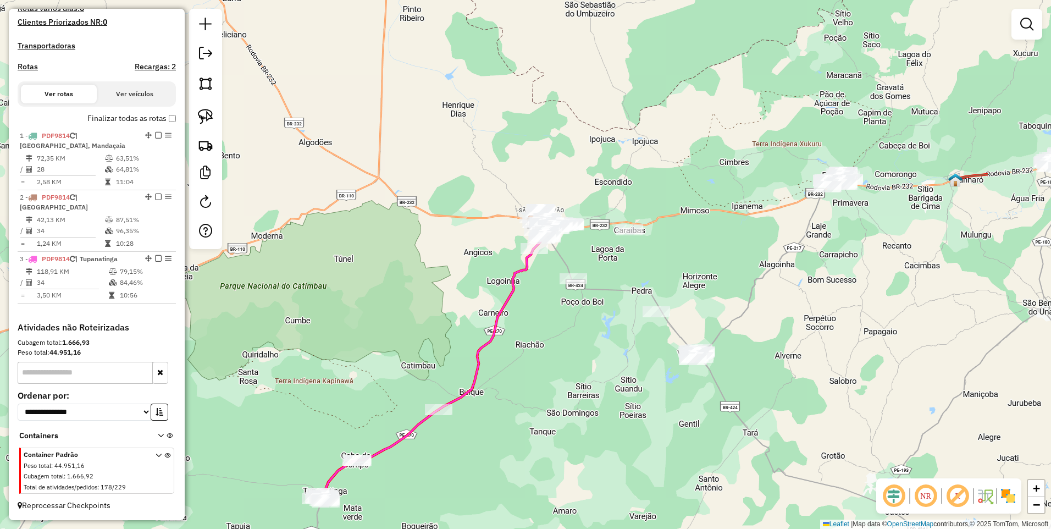
drag, startPoint x: 708, startPoint y: 182, endPoint x: 540, endPoint y: 378, distance: 258.3
click at [540, 378] on div "Janela de atendimento Grade de atendimento Capacidade Transportadoras Veículos …" at bounding box center [525, 264] width 1051 height 529
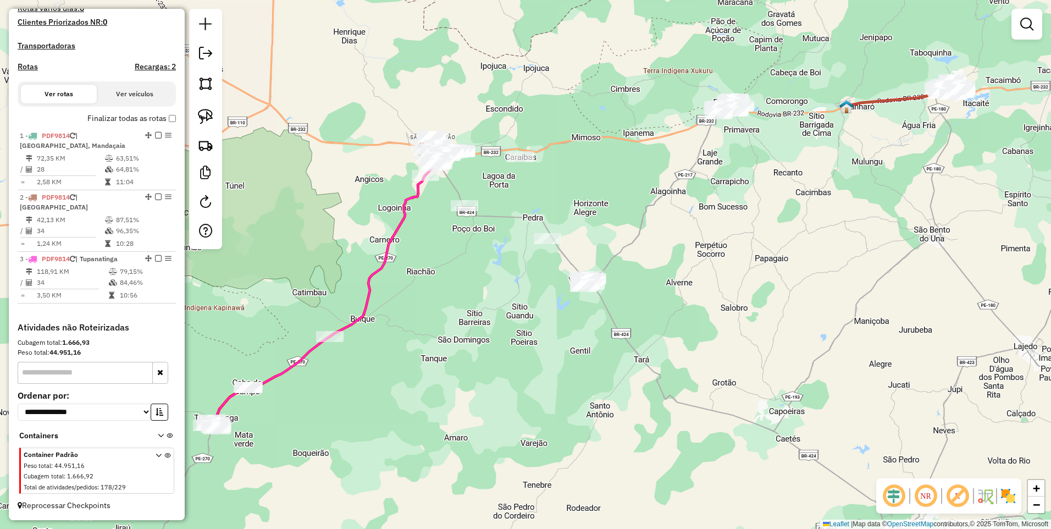
drag, startPoint x: 540, startPoint y: 378, endPoint x: 431, endPoint y: 305, distance: 131.1
click at [431, 305] on div "Janela de atendimento Grade de atendimento Capacidade Transportadoras Veículos …" at bounding box center [525, 264] width 1051 height 529
click at [209, 75] on link at bounding box center [205, 83] width 24 height 24
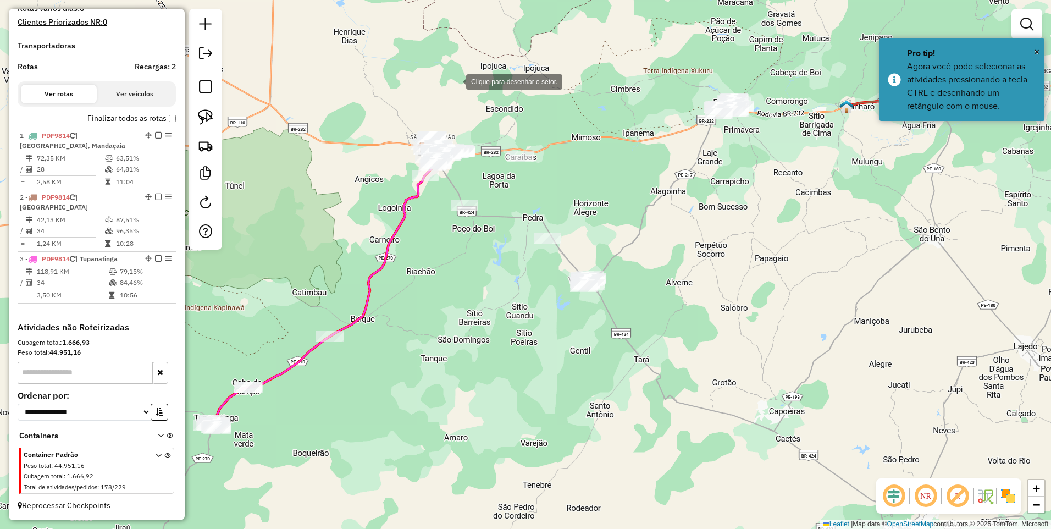
click at [463, 77] on div at bounding box center [455, 81] width 22 height 22
click at [493, 176] on div at bounding box center [491, 174] width 22 height 22
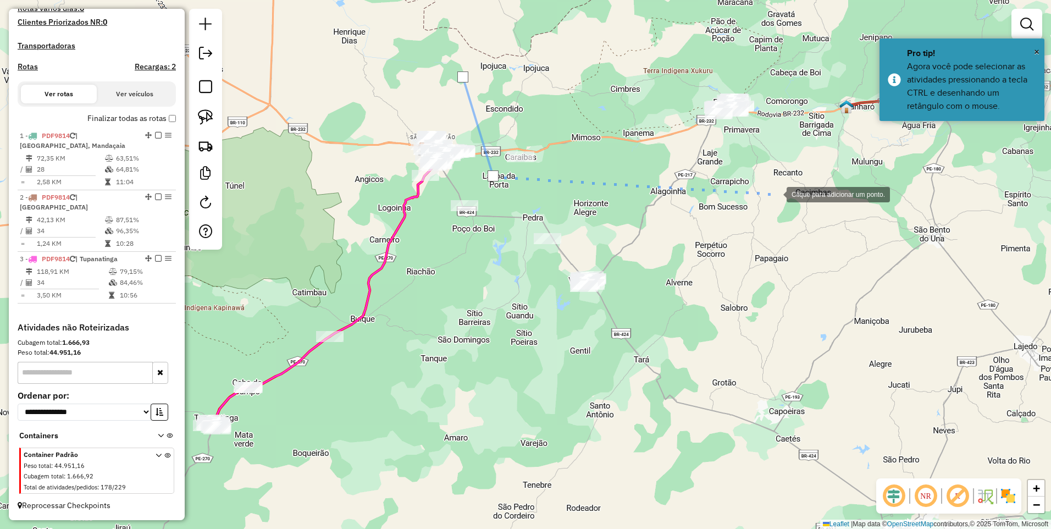
click at [775, 193] on div at bounding box center [775, 193] width 22 height 22
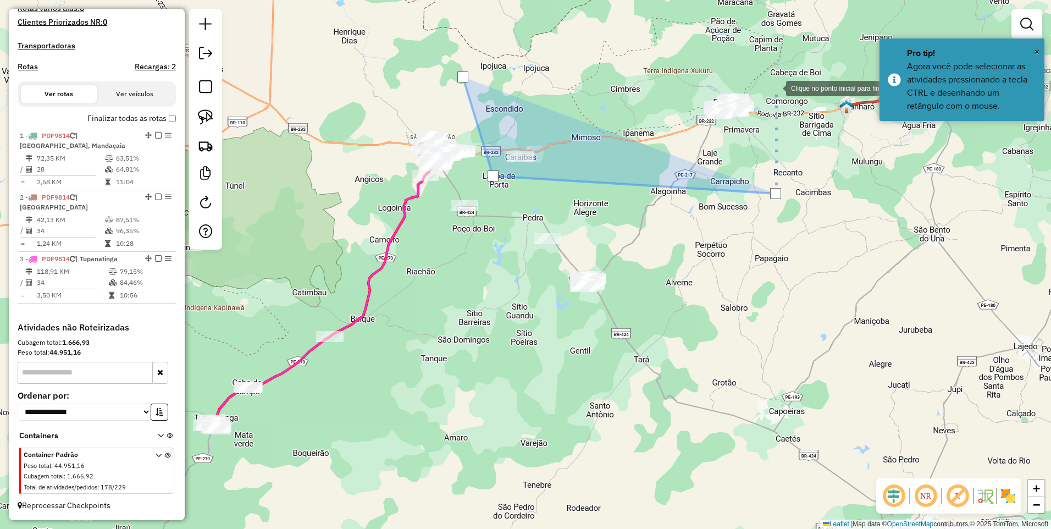
click at [775, 87] on div at bounding box center [775, 87] width 22 height 22
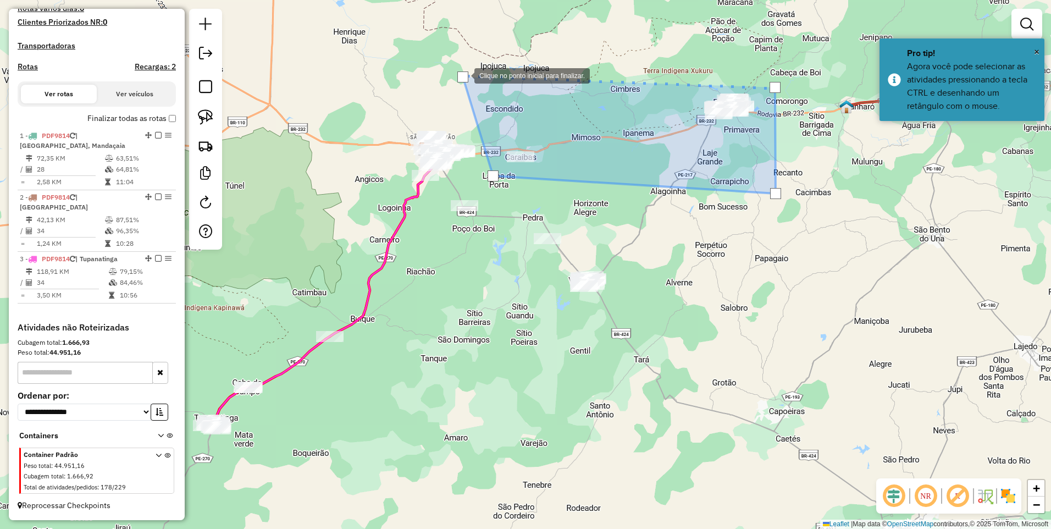
click at [463, 75] on div at bounding box center [462, 76] width 11 height 11
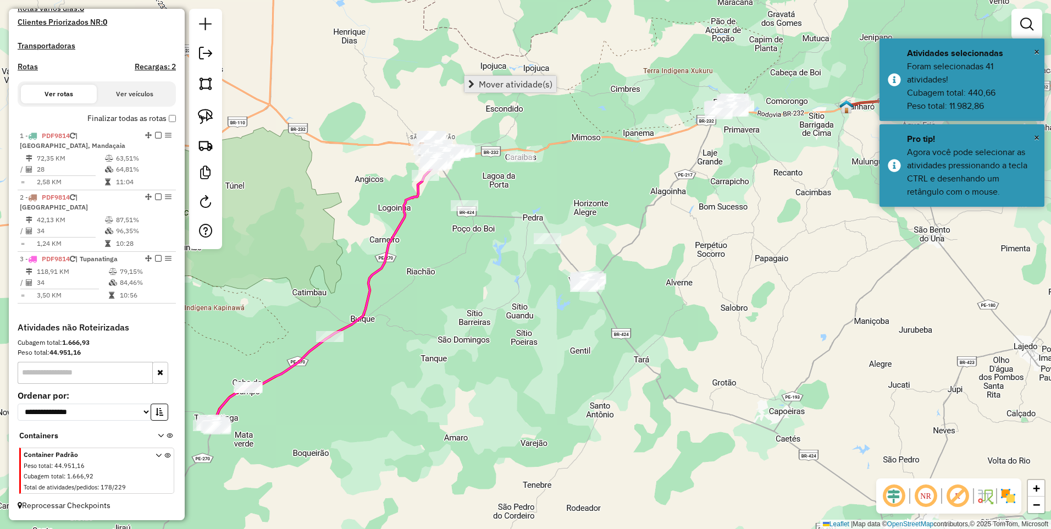
click at [485, 83] on span "Mover atividade(s)" at bounding box center [516, 84] width 74 height 9
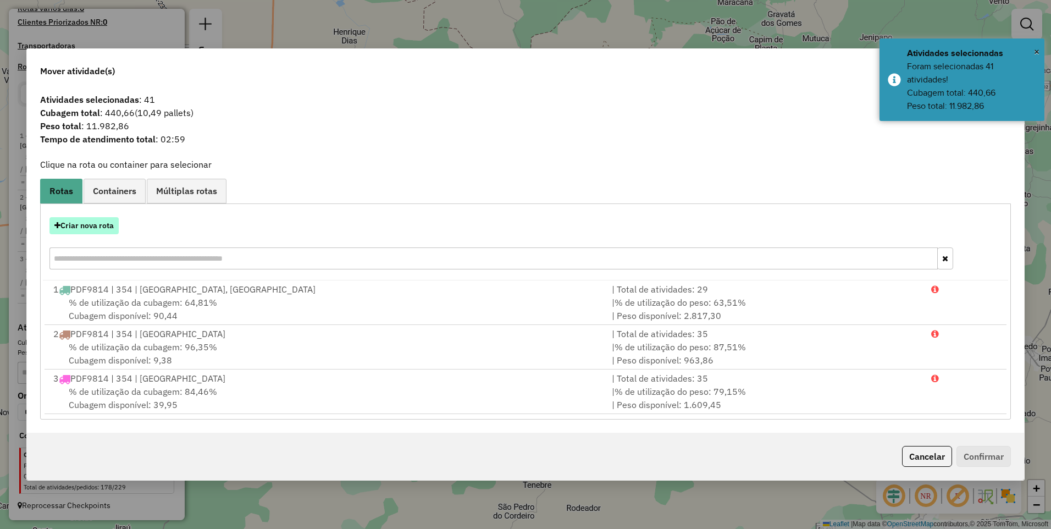
click at [78, 230] on button "Criar nova rota" at bounding box center [83, 225] width 69 height 17
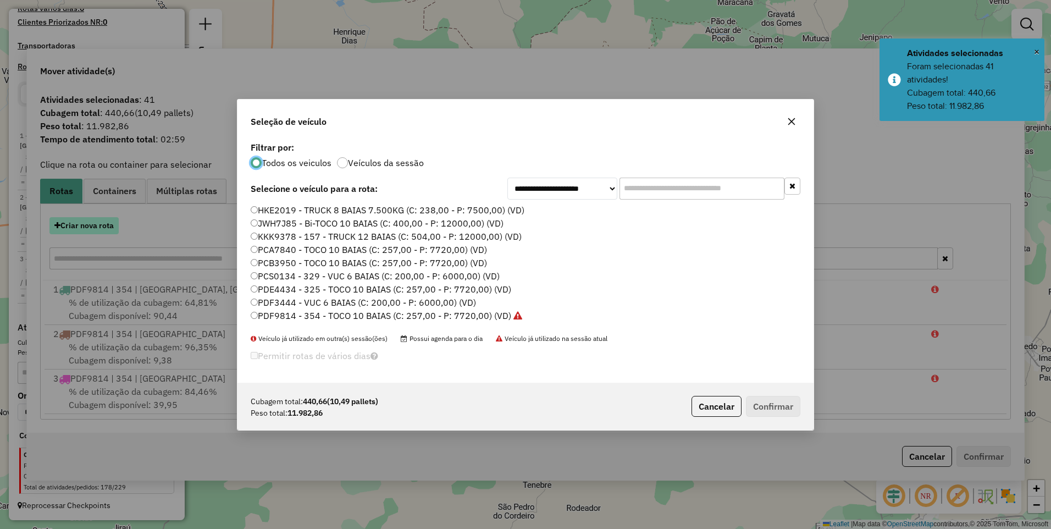
scroll to position [6, 3]
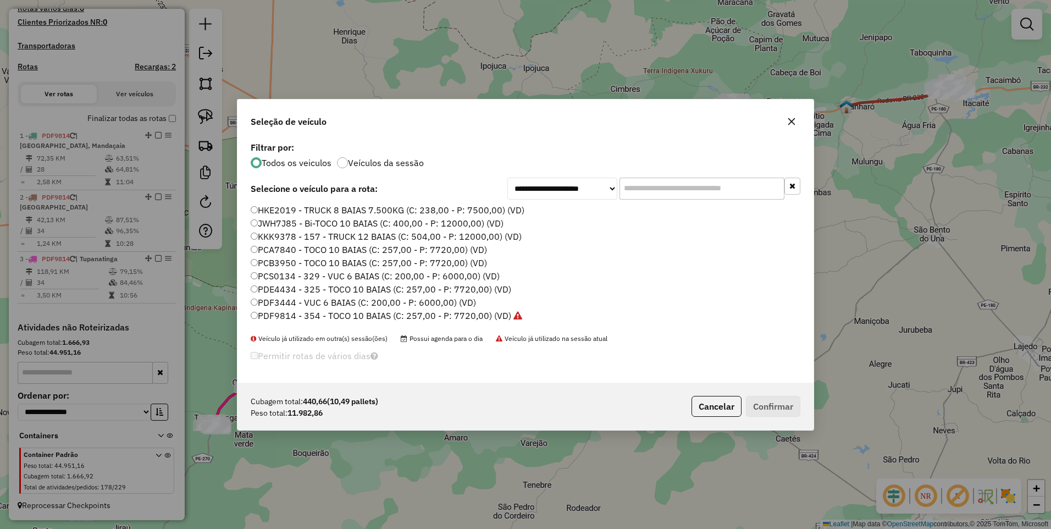
click at [482, 319] on label "PDF9814 - 354 - TOCO 10 BAIAS (C: 257,00 - P: 7720,00) (VD)" at bounding box center [386, 315] width 271 height 13
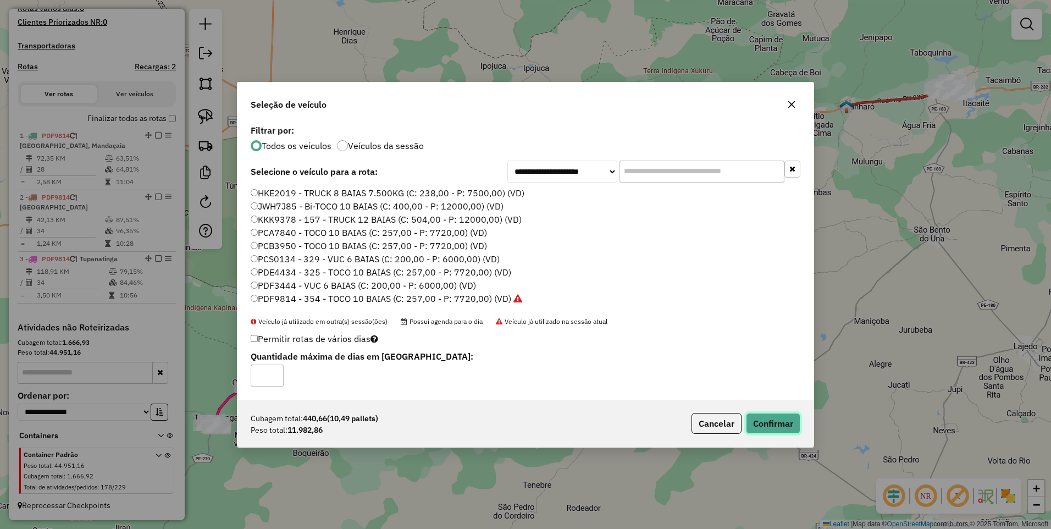
click at [770, 424] on button "Confirmar" at bounding box center [773, 423] width 54 height 21
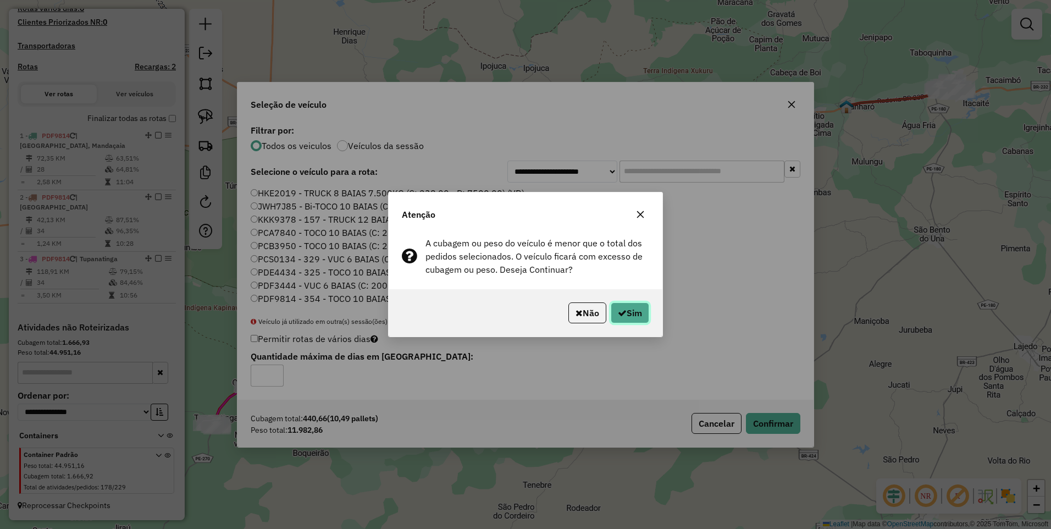
click at [642, 316] on button "Sim" at bounding box center [629, 312] width 38 height 21
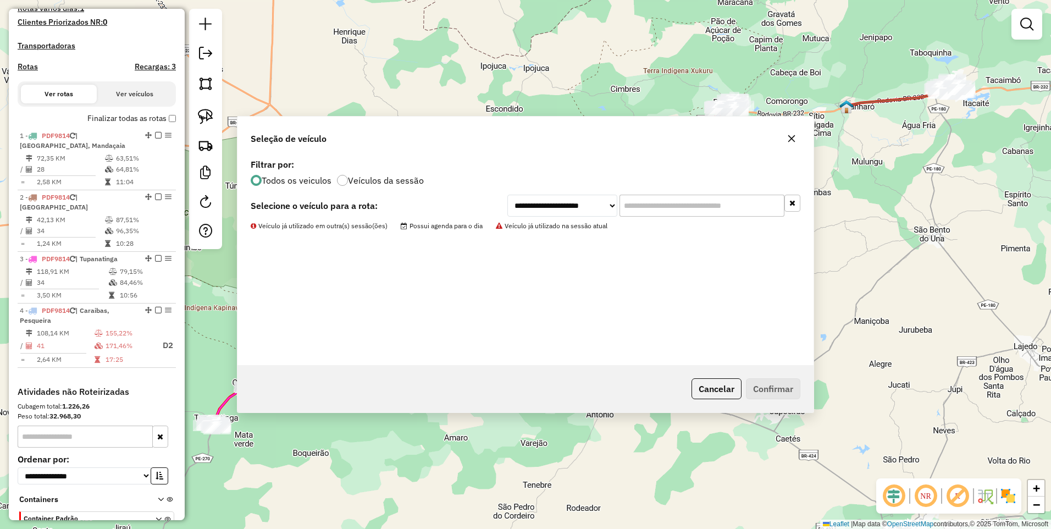
scroll to position [305, 0]
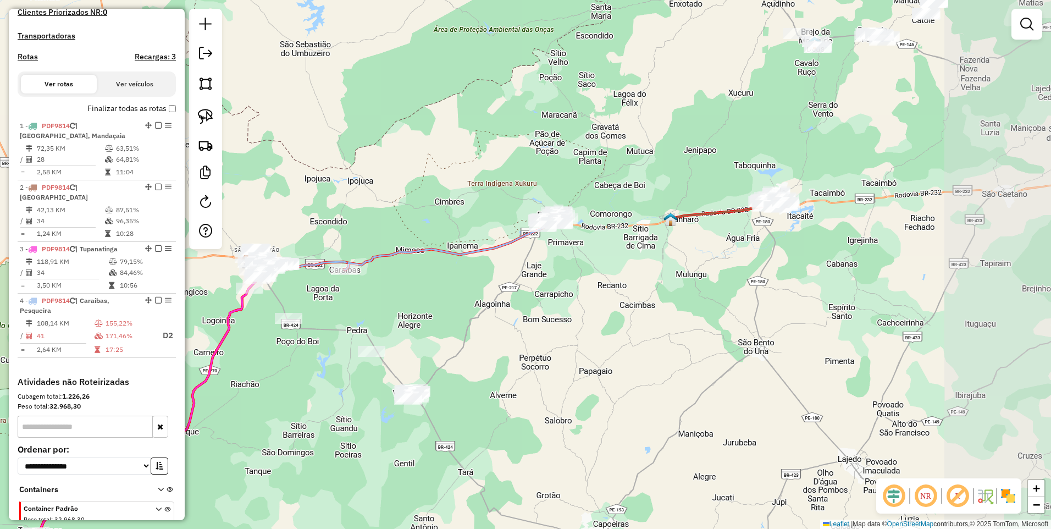
drag, startPoint x: 681, startPoint y: 175, endPoint x: 506, endPoint y: 287, distance: 207.7
click at [506, 287] on div "Janela de atendimento Grade de atendimento Capacidade Transportadoras Veículos …" at bounding box center [525, 264] width 1051 height 529
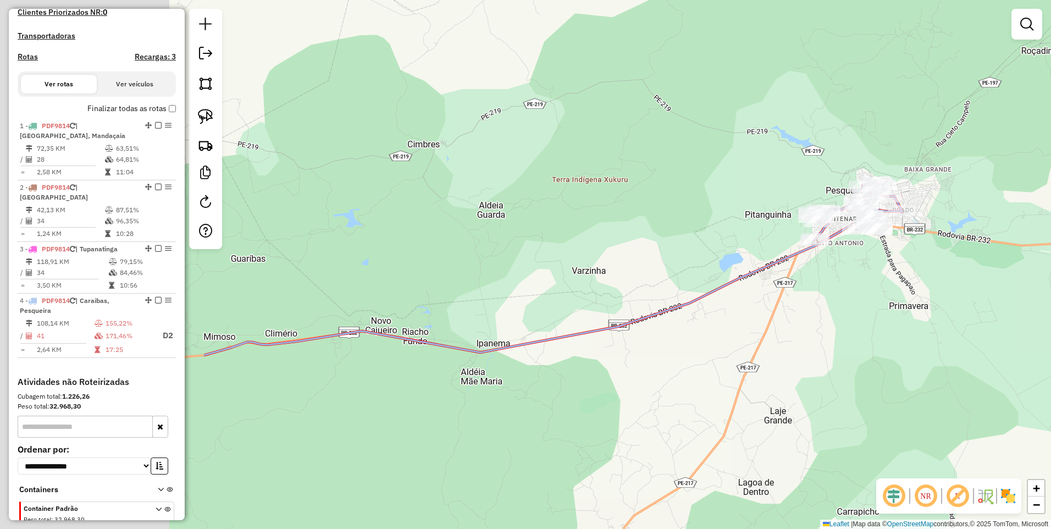
drag, startPoint x: 369, startPoint y: 326, endPoint x: 692, endPoint y: 314, distance: 323.8
click at [692, 314] on div "Janela de atendimento Grade de atendimento Capacidade Transportadoras Veículos …" at bounding box center [525, 264] width 1051 height 529
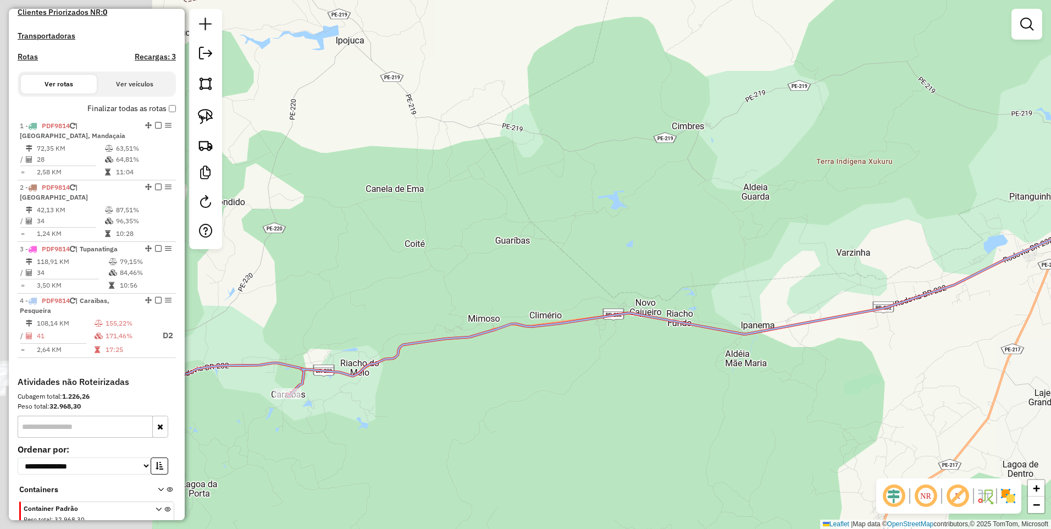
drag, startPoint x: 293, startPoint y: 370, endPoint x: 525, endPoint y: 357, distance: 232.2
click at [525, 357] on div "Janela de atendimento Grade de atendimento Capacidade Transportadoras Veículos …" at bounding box center [525, 264] width 1051 height 529
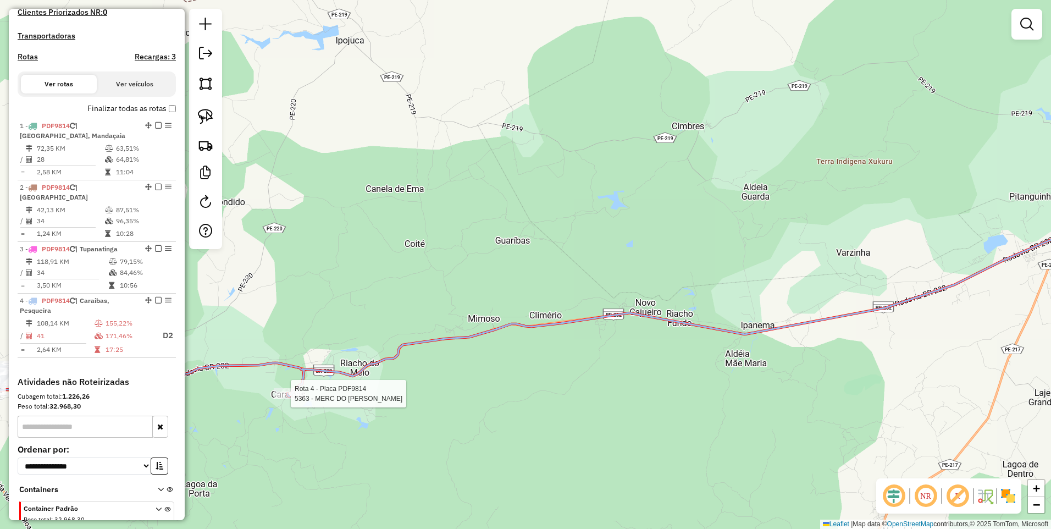
select select "**********"
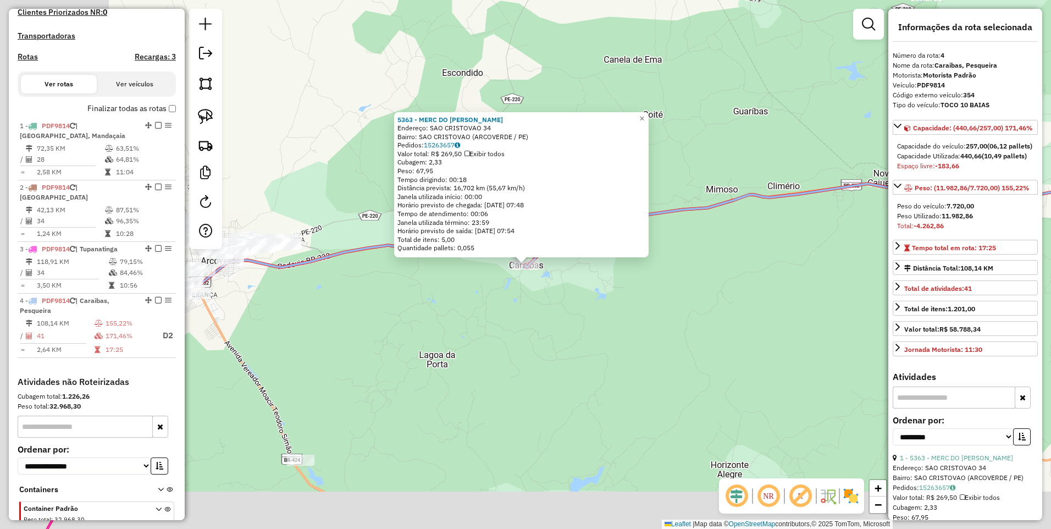
scroll to position [360, 0]
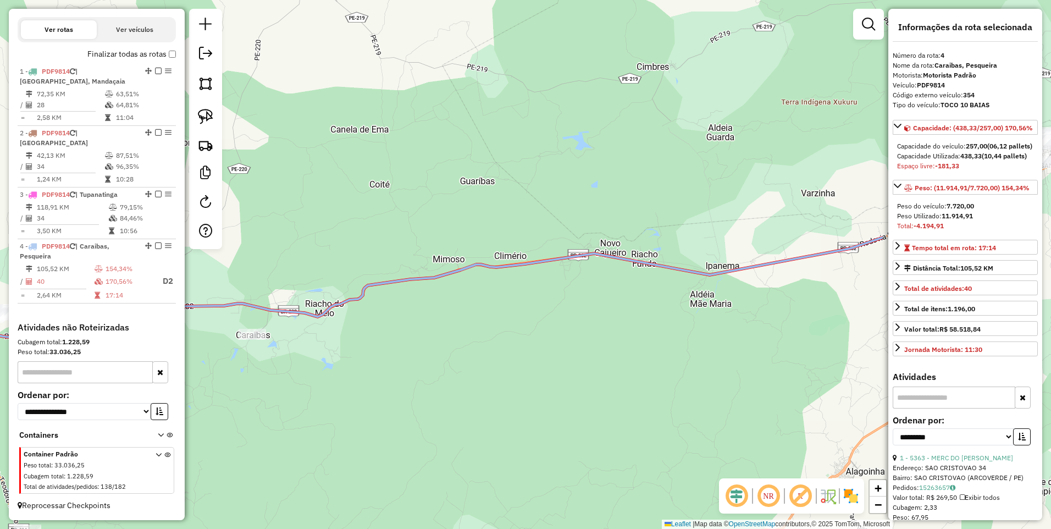
drag, startPoint x: 770, startPoint y: 275, endPoint x: 497, endPoint y: 345, distance: 281.8
click at [497, 345] on div "Janela de atendimento Grade de atendimento Capacidade Transportadoras Veículos …" at bounding box center [525, 264] width 1051 height 529
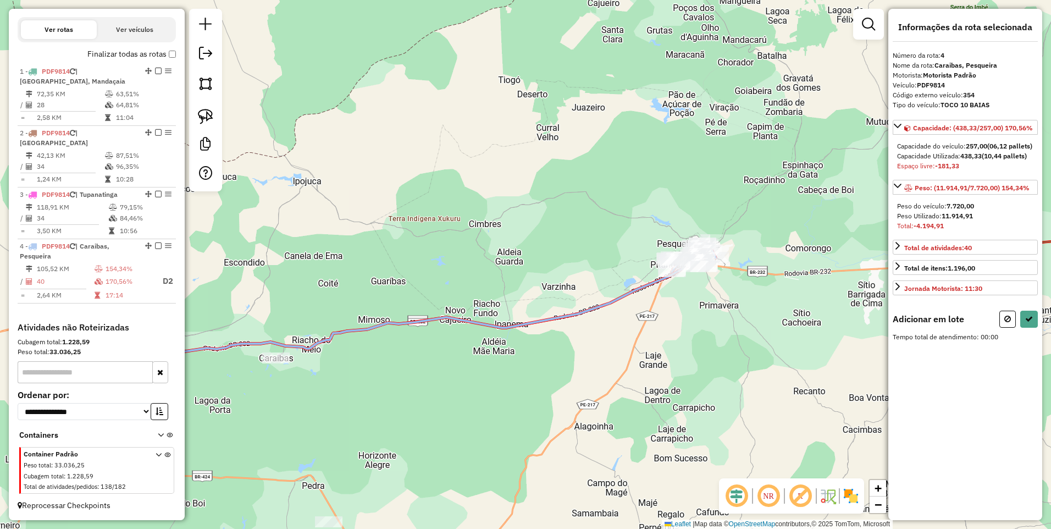
drag, startPoint x: 323, startPoint y: 354, endPoint x: 522, endPoint y: 348, distance: 199.0
click at [522, 348] on div "Janela de atendimento Grade de atendimento Capacidade Transportadoras Veículos …" at bounding box center [525, 264] width 1051 height 529
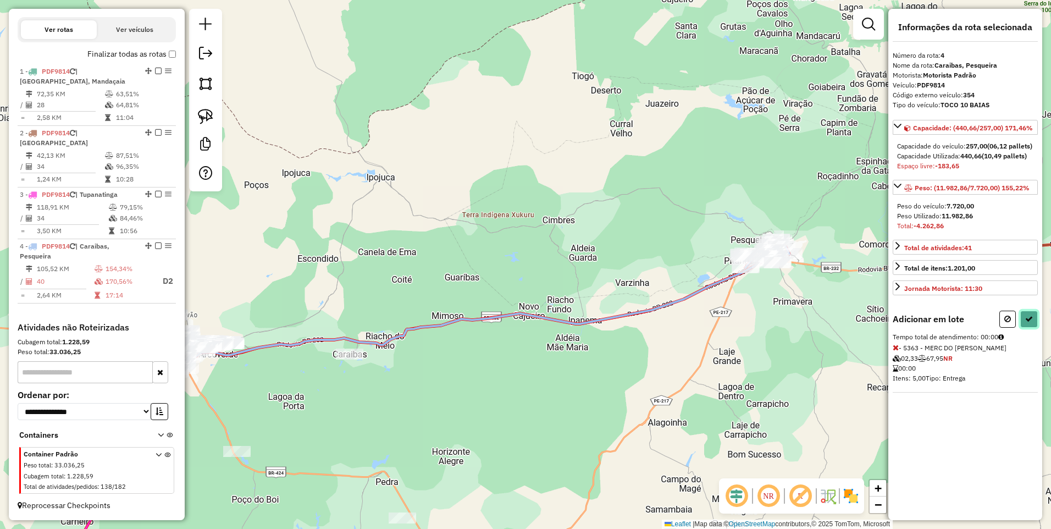
click at [1023, 327] on button at bounding box center [1029, 318] width 18 height 17
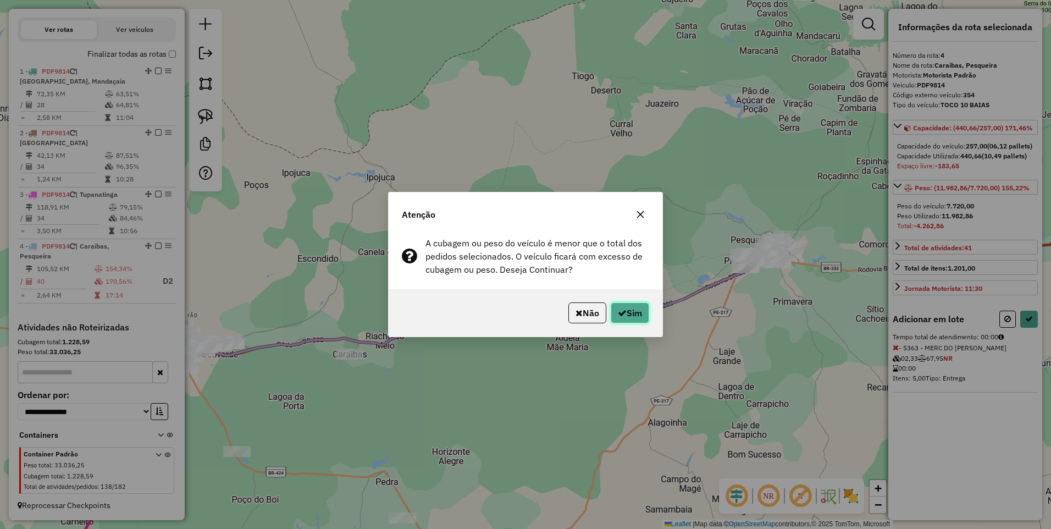
click at [631, 312] on button "Sim" at bounding box center [629, 312] width 38 height 21
select select "**********"
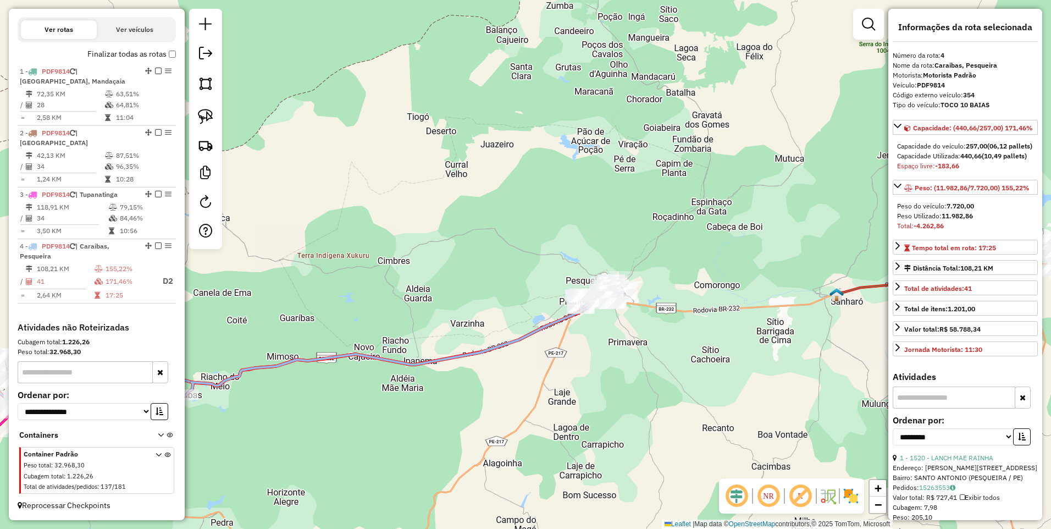
drag, startPoint x: 799, startPoint y: 303, endPoint x: 635, endPoint y: 343, distance: 169.8
click at [635, 343] on div "Janela de atendimento Grade de atendimento Capacidade Transportadoras Veículos …" at bounding box center [525, 264] width 1051 height 529
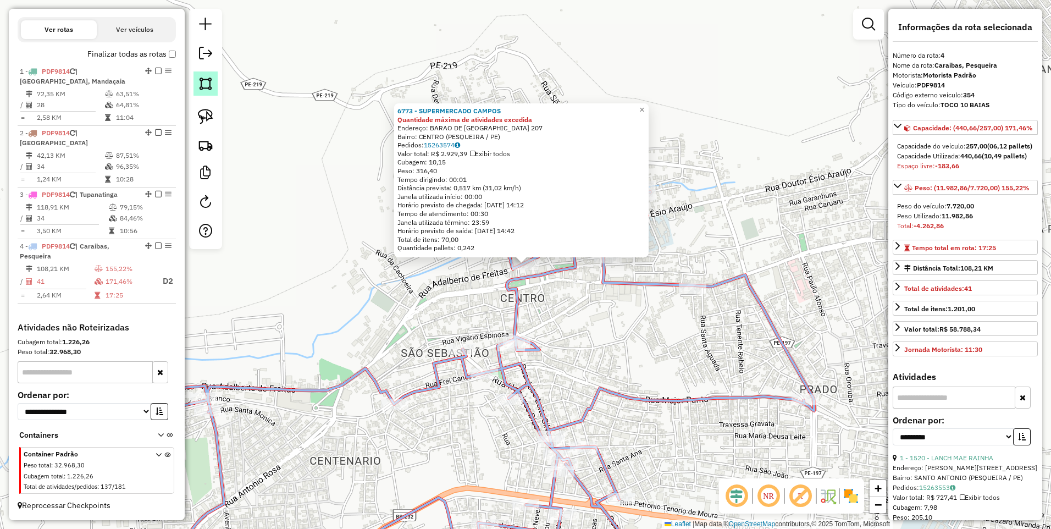
click at [204, 88] on img at bounding box center [205, 83] width 15 height 15
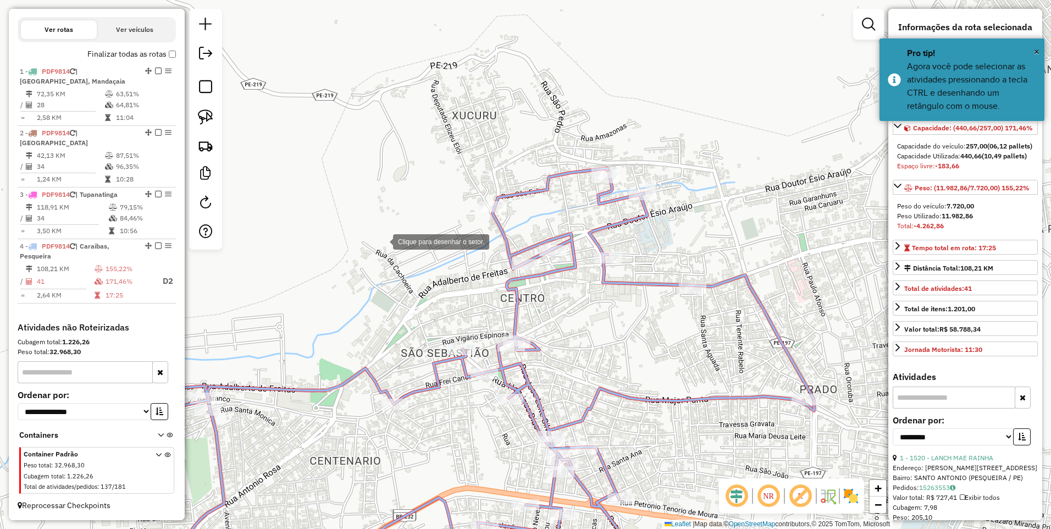
drag, startPoint x: 382, startPoint y: 241, endPoint x: 425, endPoint y: 209, distance: 53.4
click at [382, 241] on div at bounding box center [382, 241] width 22 height 22
click at [550, 125] on div at bounding box center [550, 125] width 22 height 22
click at [725, 149] on div at bounding box center [722, 147] width 22 height 22
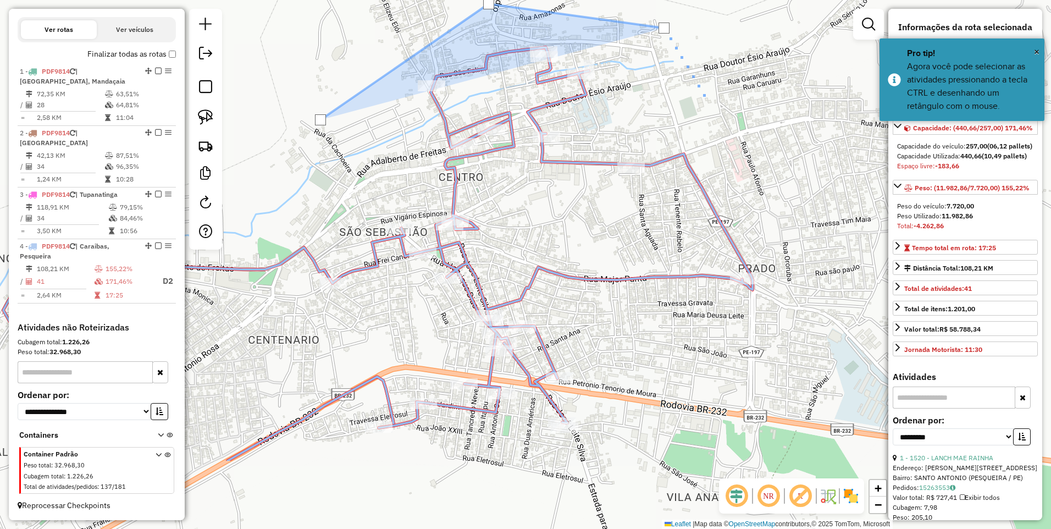
drag, startPoint x: 791, startPoint y: 277, endPoint x: 723, endPoint y: 134, distance: 159.3
click at [715, 107] on div at bounding box center [704, 96] width 22 height 22
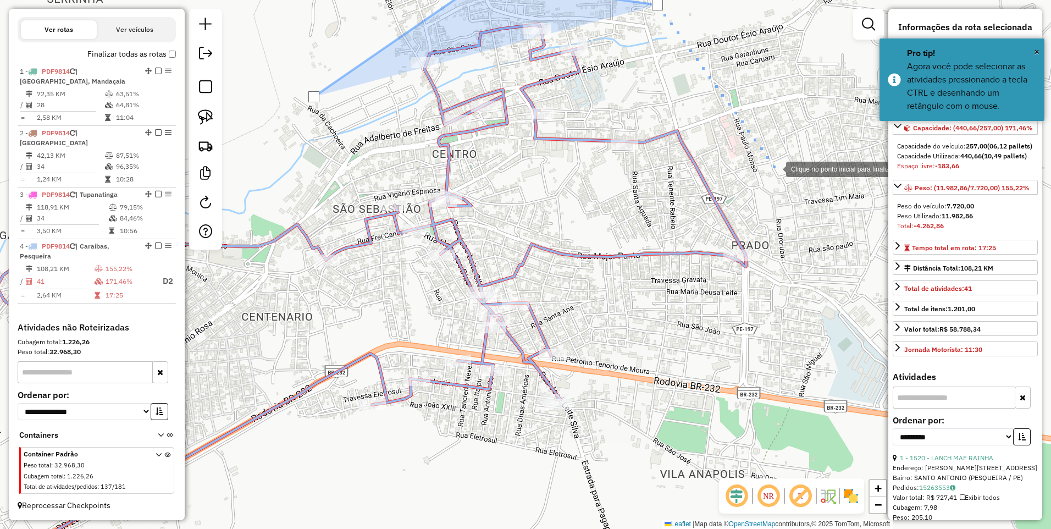
click at [775, 168] on div at bounding box center [775, 168] width 22 height 22
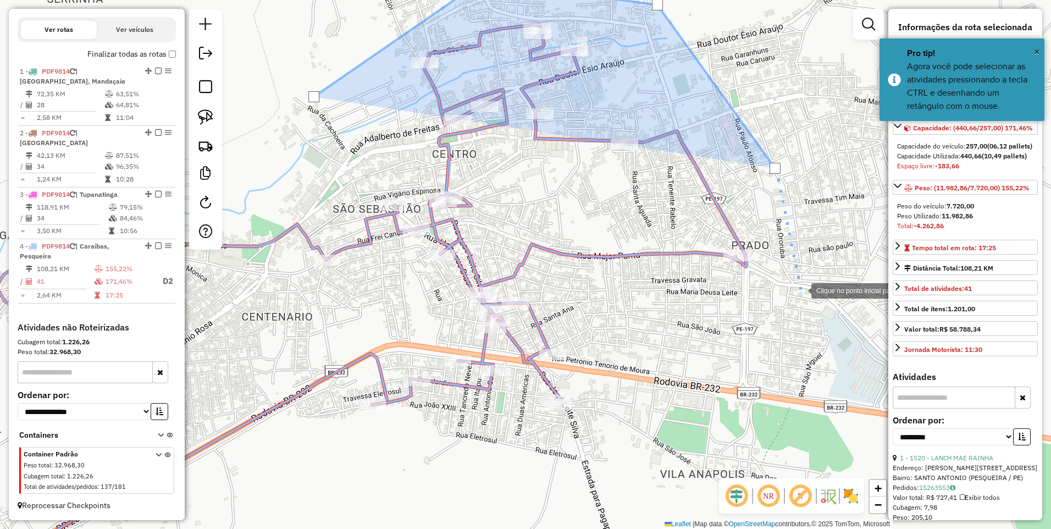
click at [800, 290] on div at bounding box center [800, 290] width 22 height 22
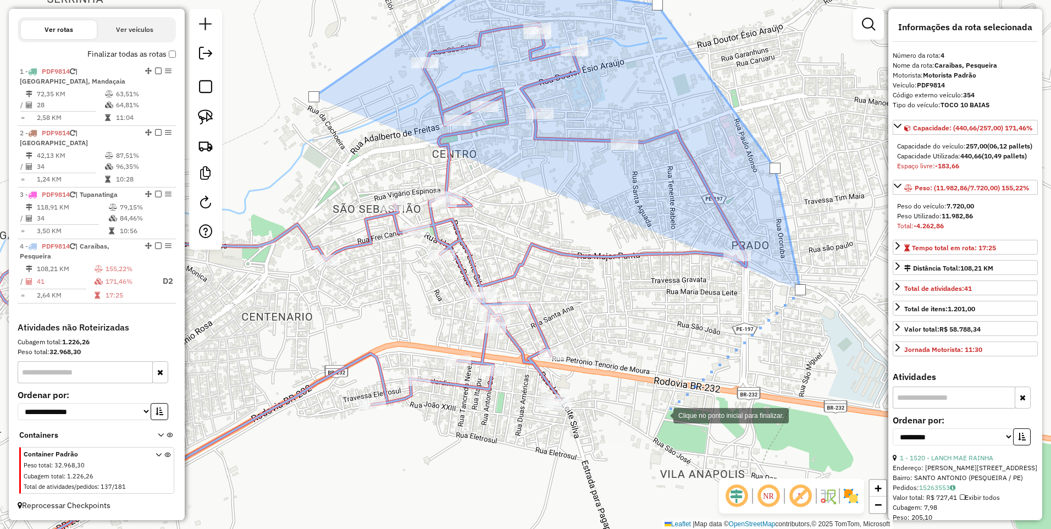
click at [662, 414] on div at bounding box center [662, 414] width 22 height 22
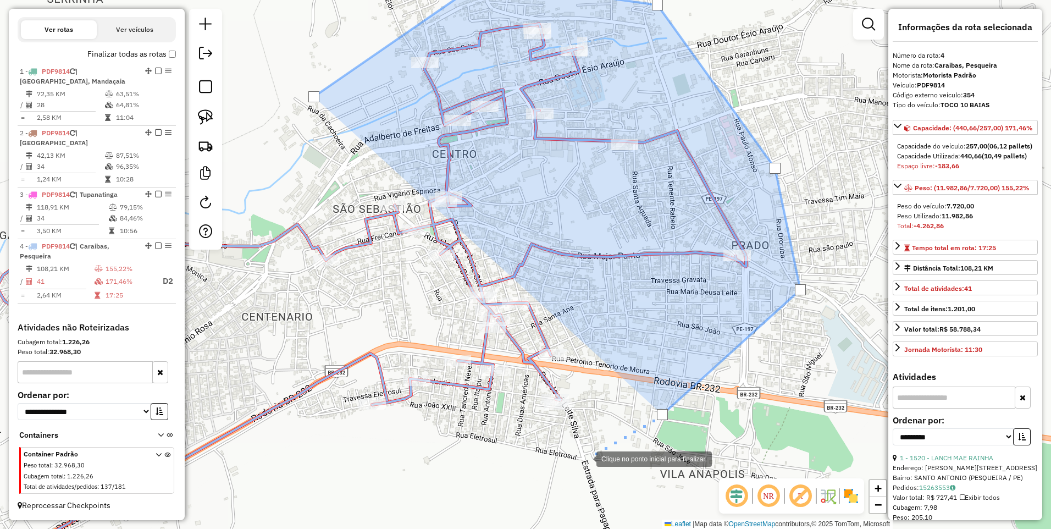
click at [585, 458] on div at bounding box center [585, 458] width 22 height 22
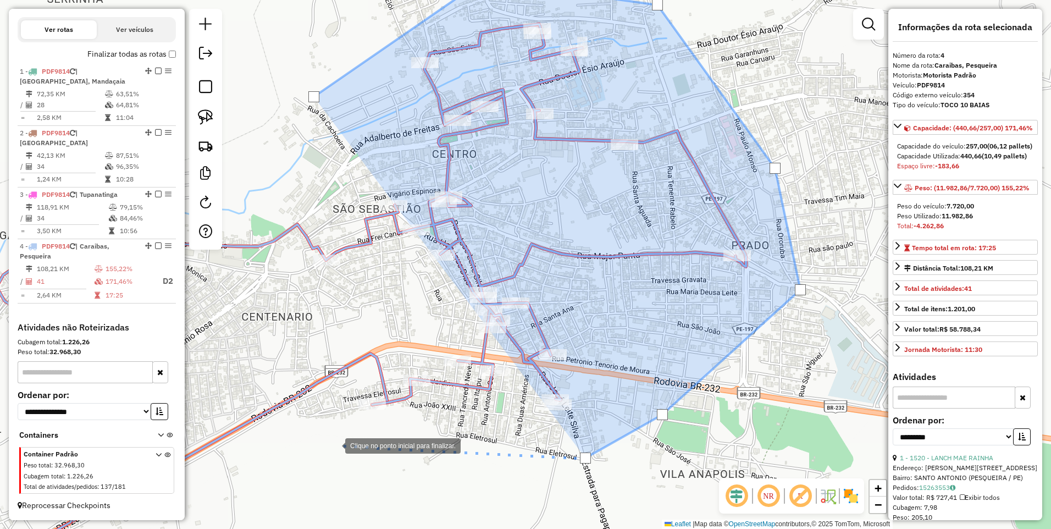
click at [334, 444] on div at bounding box center [334, 445] width 22 height 22
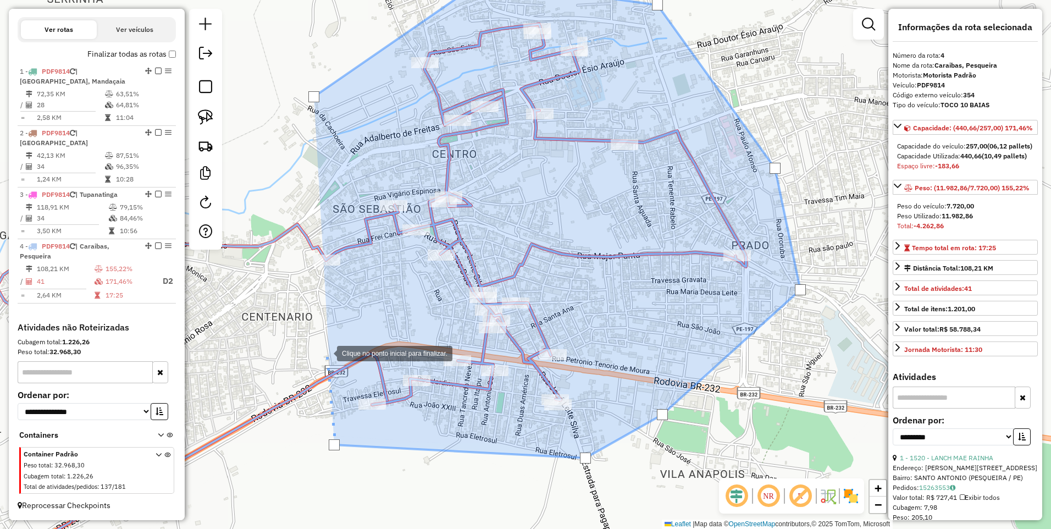
click at [326, 352] on div at bounding box center [326, 352] width 22 height 22
click at [469, 249] on div at bounding box center [469, 249] width 22 height 22
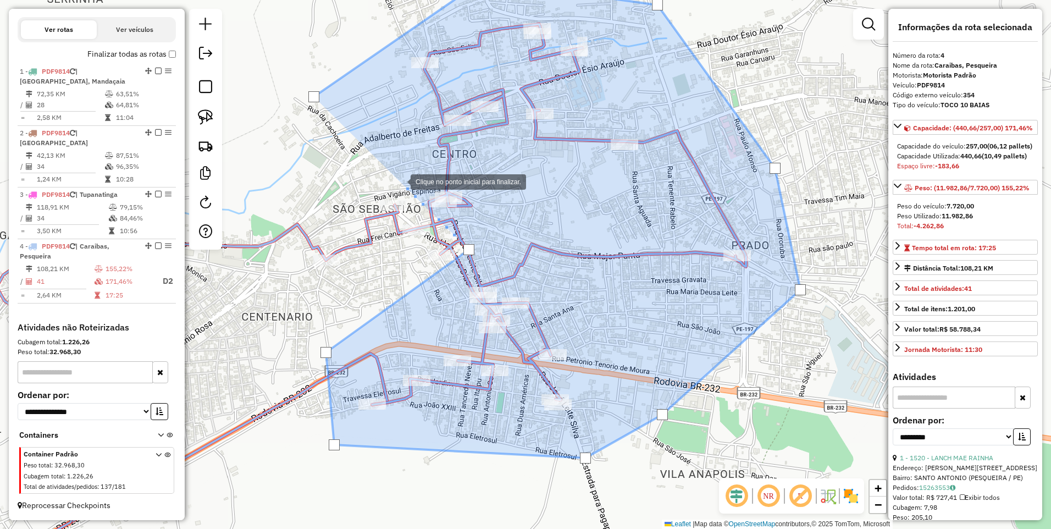
click at [399, 181] on div at bounding box center [399, 181] width 22 height 22
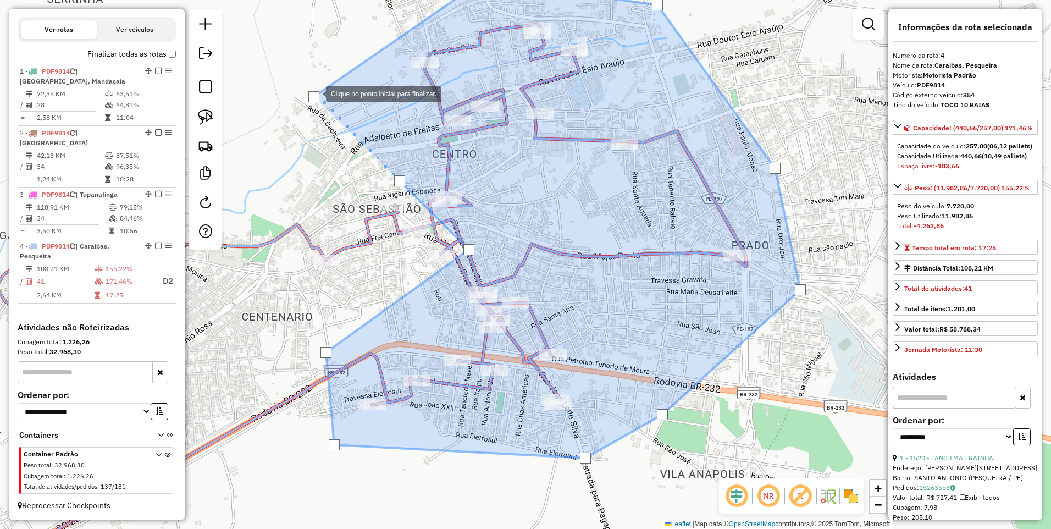
click at [315, 93] on div at bounding box center [313, 96] width 11 height 11
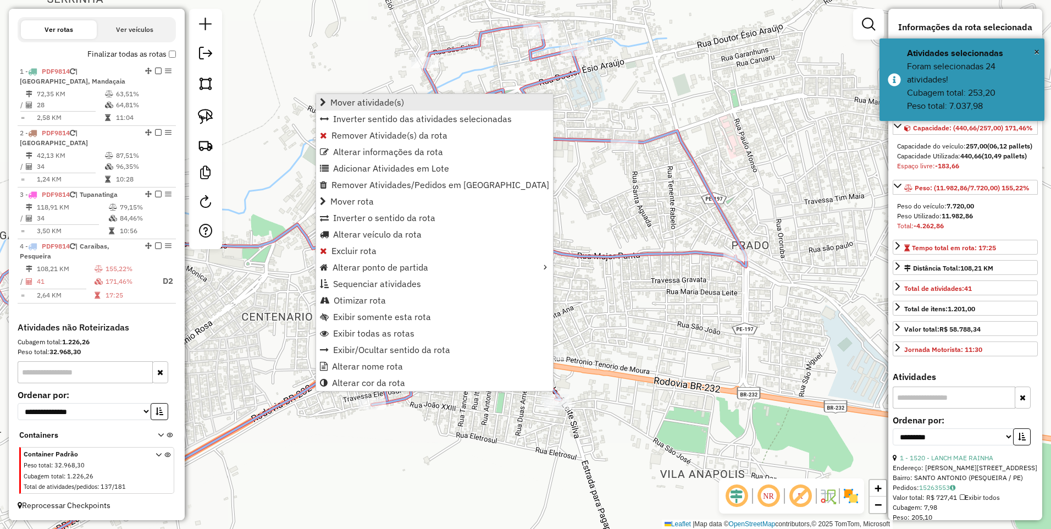
click at [366, 104] on span "Mover atividade(s)" at bounding box center [367, 102] width 74 height 9
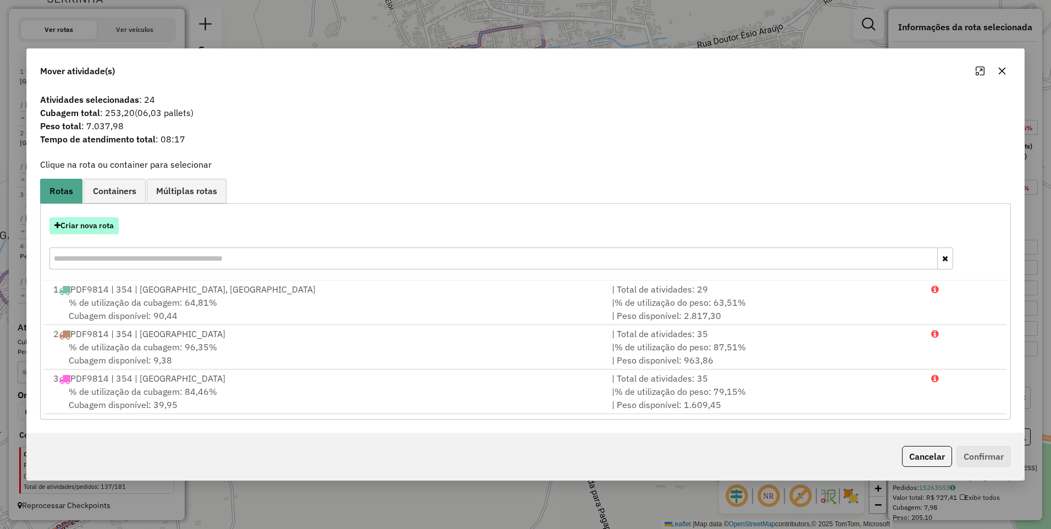
click at [91, 229] on button "Criar nova rota" at bounding box center [83, 225] width 69 height 17
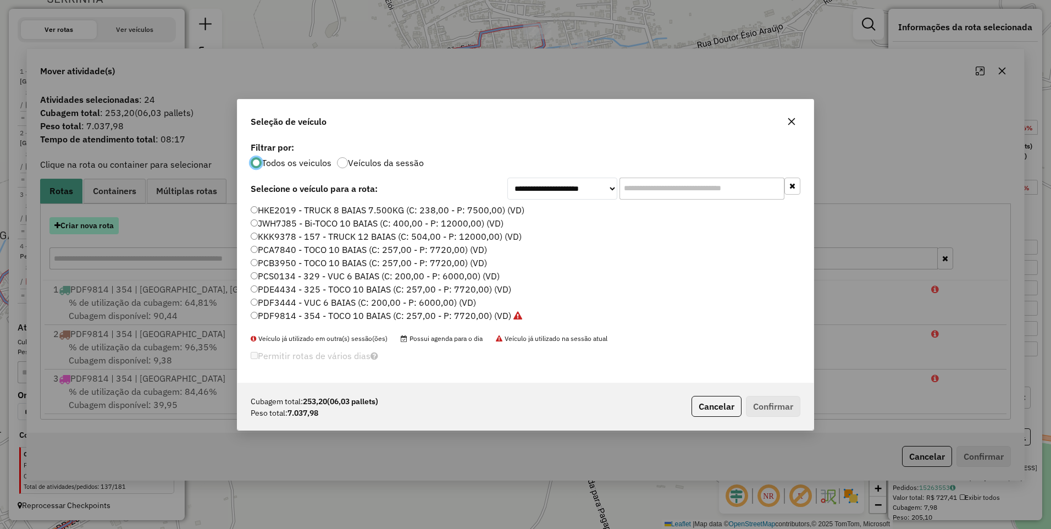
scroll to position [6, 3]
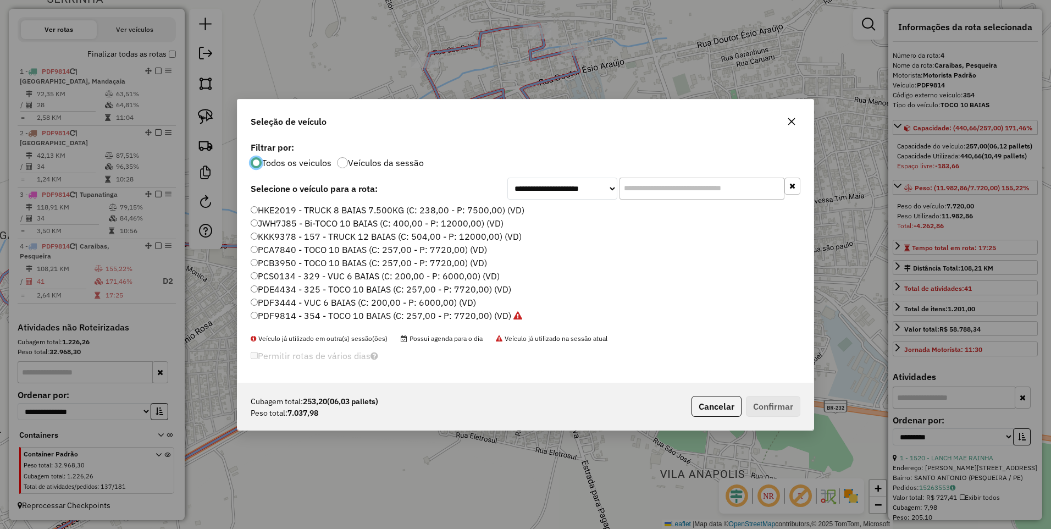
click at [454, 311] on label "PDF9814 - 354 - TOCO 10 BAIAS (C: 257,00 - P: 7720,00) (VD)" at bounding box center [386, 315] width 271 height 13
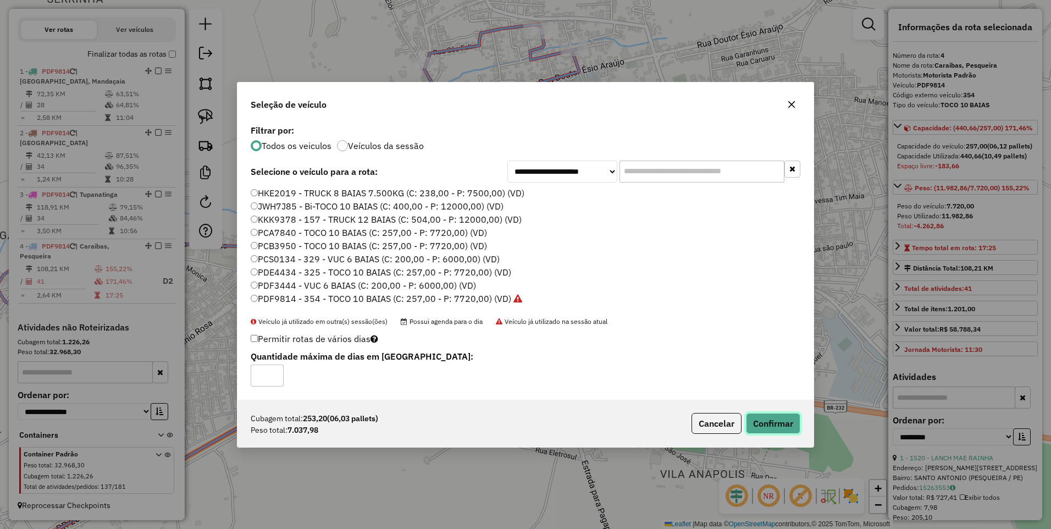
click at [775, 421] on button "Confirmar" at bounding box center [773, 423] width 54 height 21
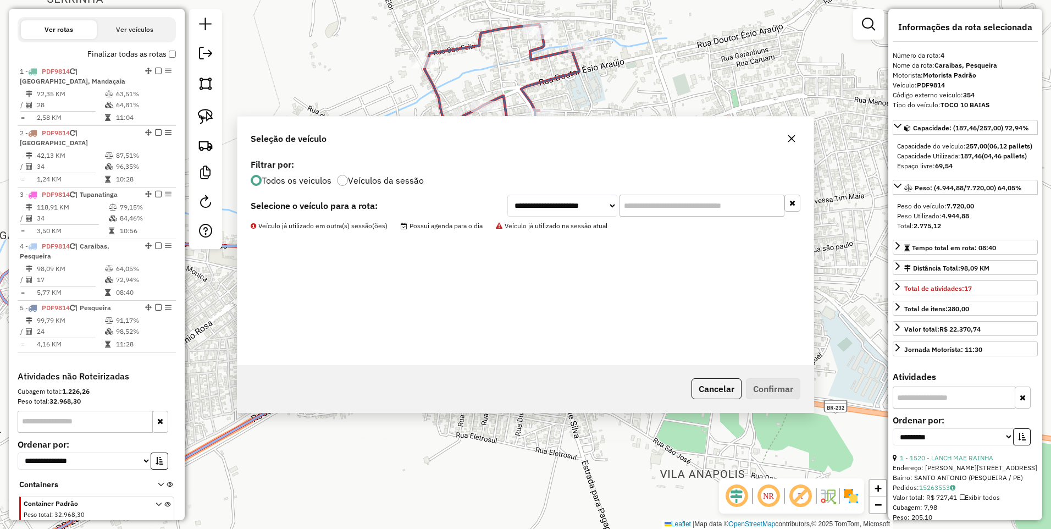
scroll to position [409, 0]
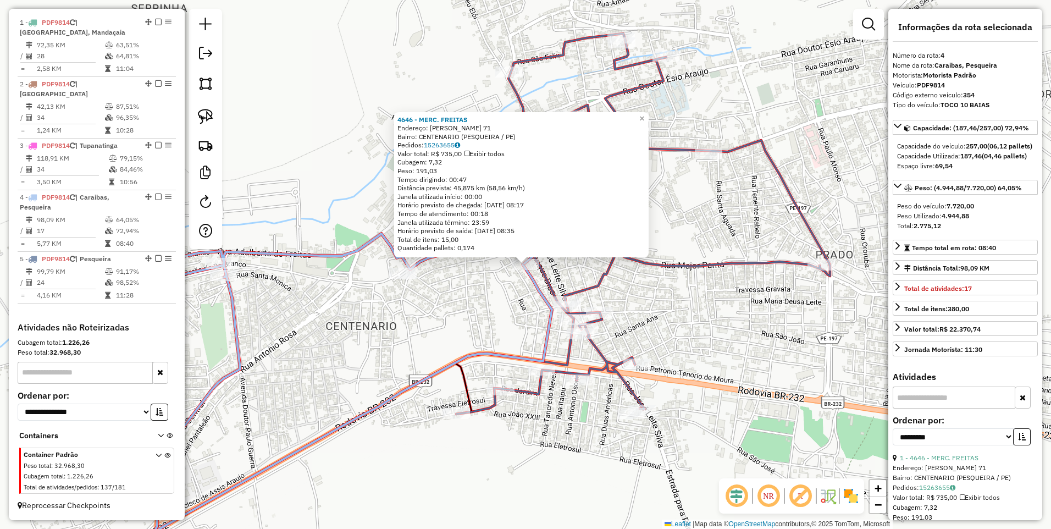
click at [645, 322] on div "4646 - MERC. FREITAS Endereço: TOMAS SINESIO 71 Bairro: CENTENARIO (PESQUEIRA /…" at bounding box center [525, 264] width 1051 height 529
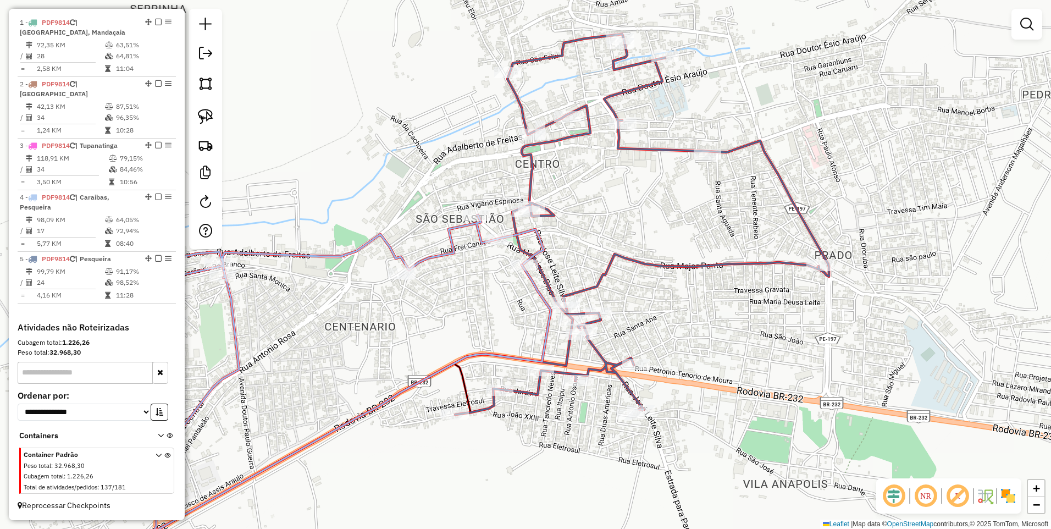
click at [535, 199] on icon at bounding box center [642, 224] width 374 height 380
select select "**********"
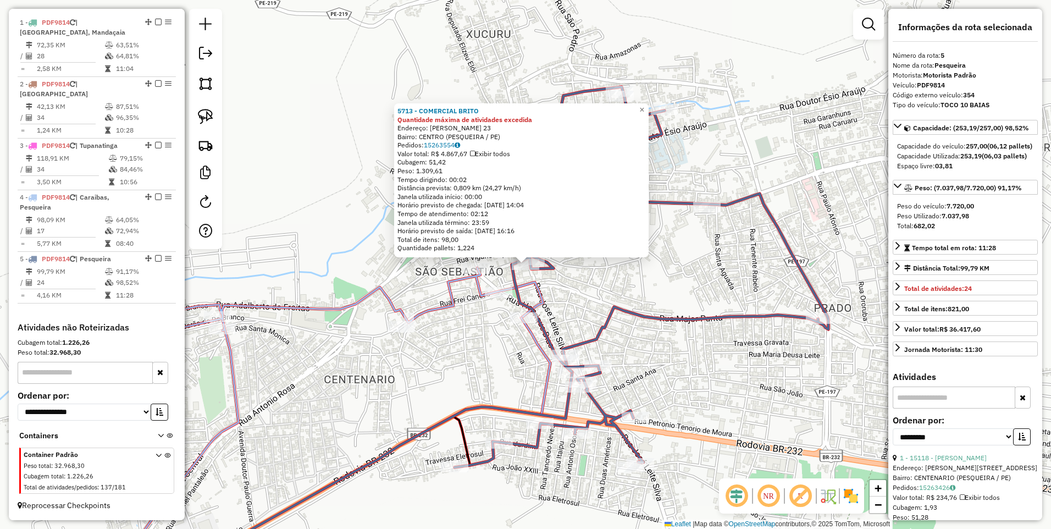
click at [556, 273] on icon at bounding box center [641, 277] width 374 height 380
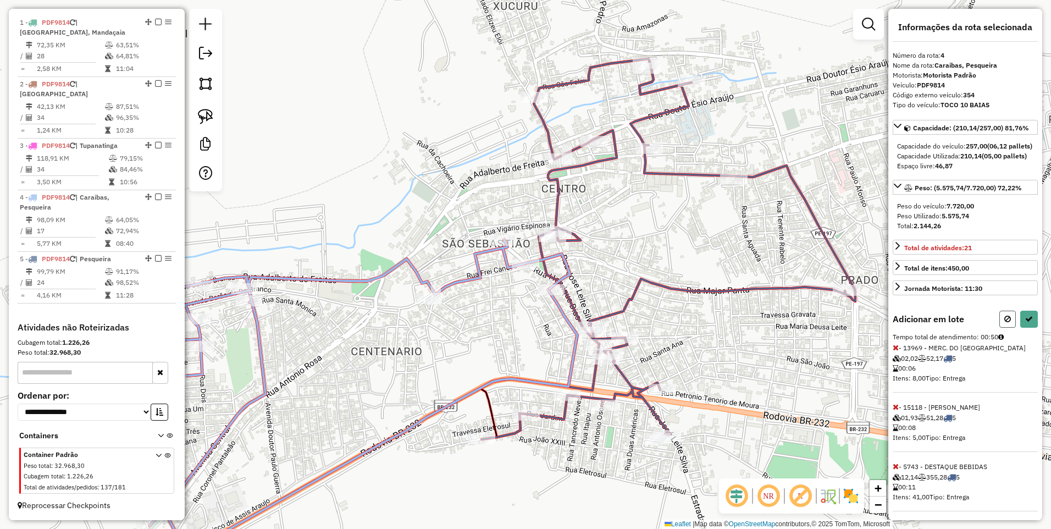
click at [1004, 323] on icon at bounding box center [1007, 319] width 7 height 8
select select "**********"
click at [1025, 327] on button at bounding box center [1029, 318] width 18 height 17
select select "**********"
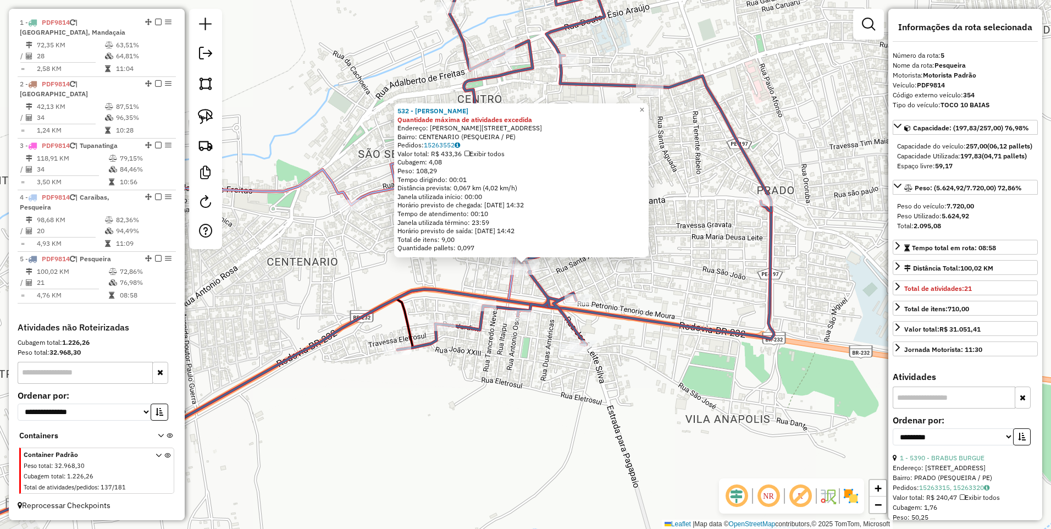
click at [492, 281] on div "532 - MERCADINHO SHALON Quantidade máxima de atividades excedida Endereço: PEDR…" at bounding box center [525, 264] width 1051 height 529
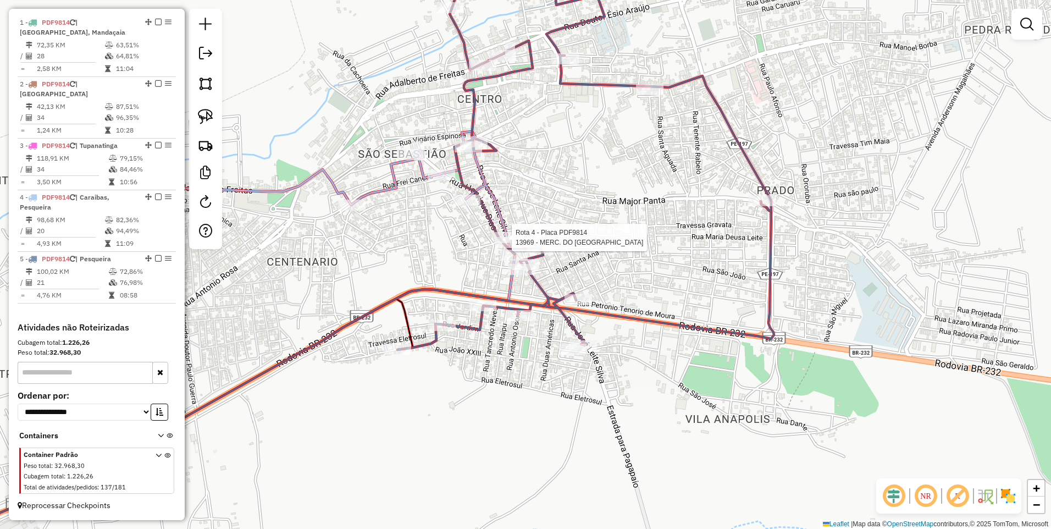
select select "**********"
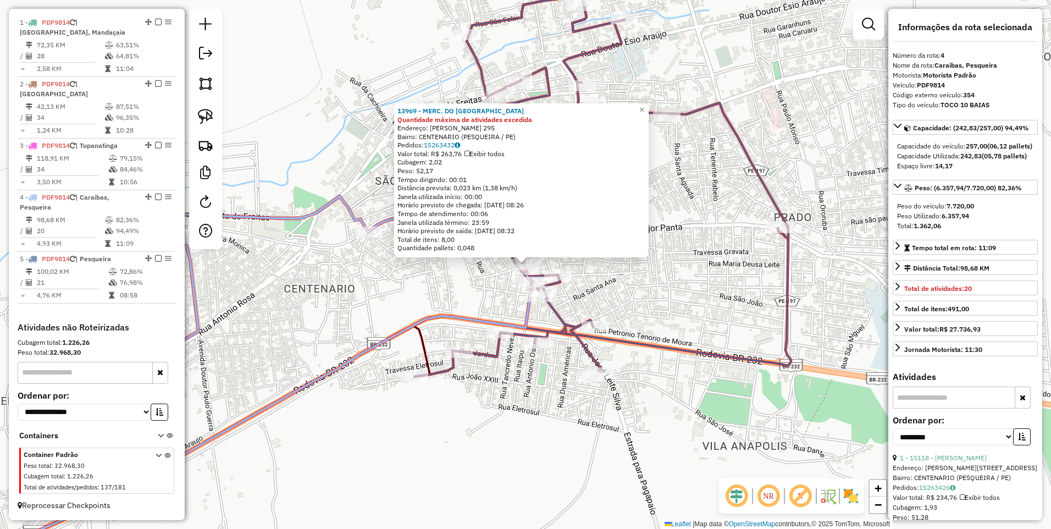
click at [639, 294] on div "13969 - MERC. DO ADEMILSON Quantidade máxima de atividades excedida Endereço: F…" at bounding box center [525, 264] width 1051 height 529
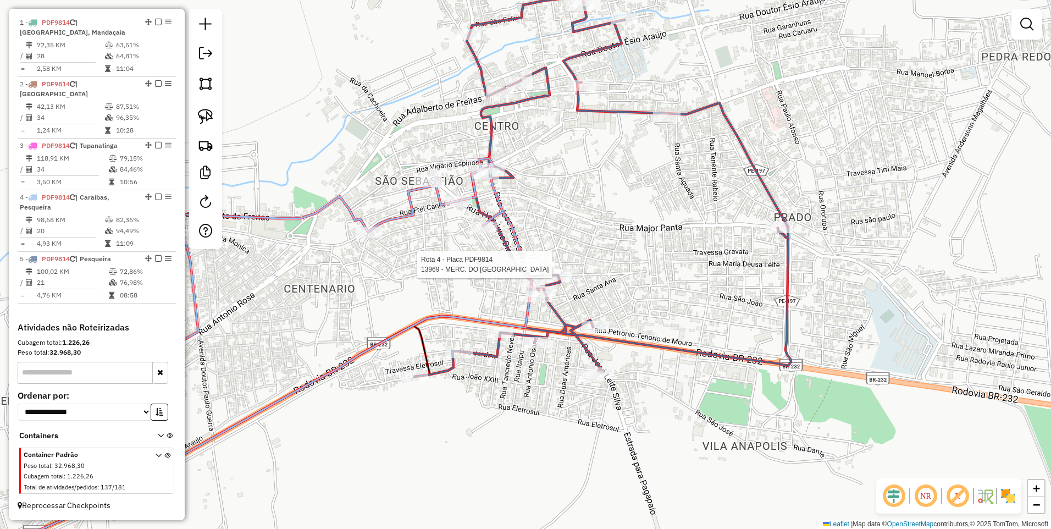
select select "**********"
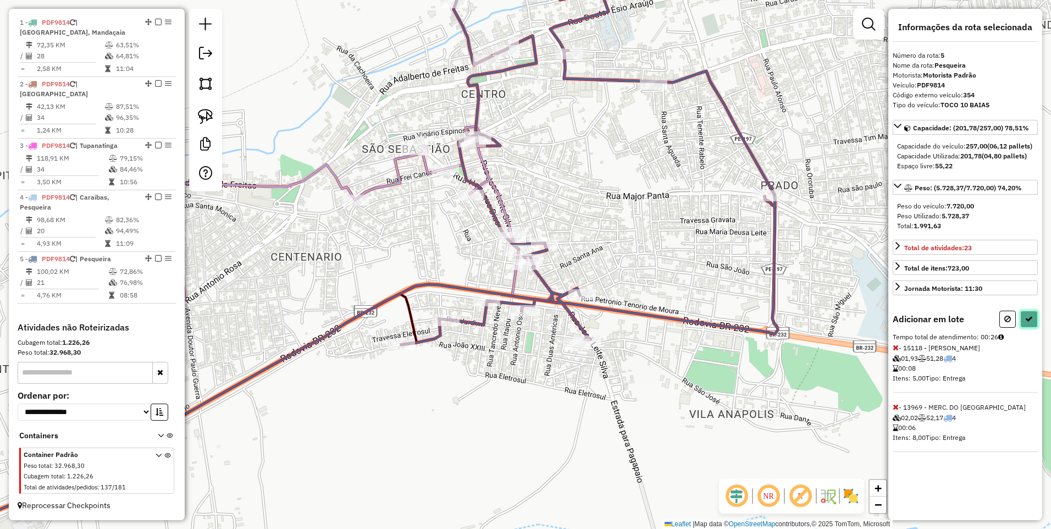
click at [1025, 323] on icon at bounding box center [1029, 319] width 8 height 8
select select "**********"
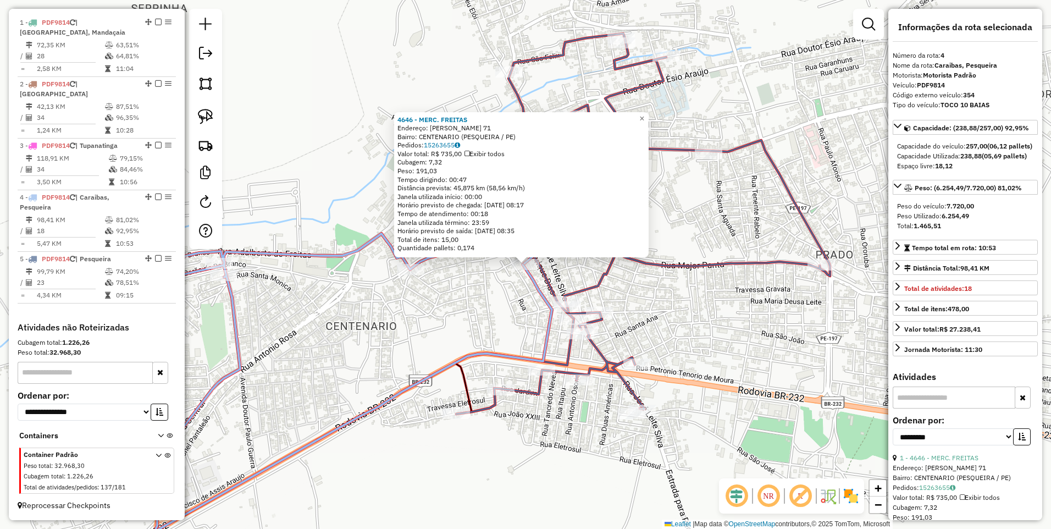
click at [514, 293] on div "4646 - MERC. FREITAS Endereço: TOMAS SINESIO 71 Bairro: CENTENARIO (PESQUEIRA /…" at bounding box center [525, 264] width 1051 height 529
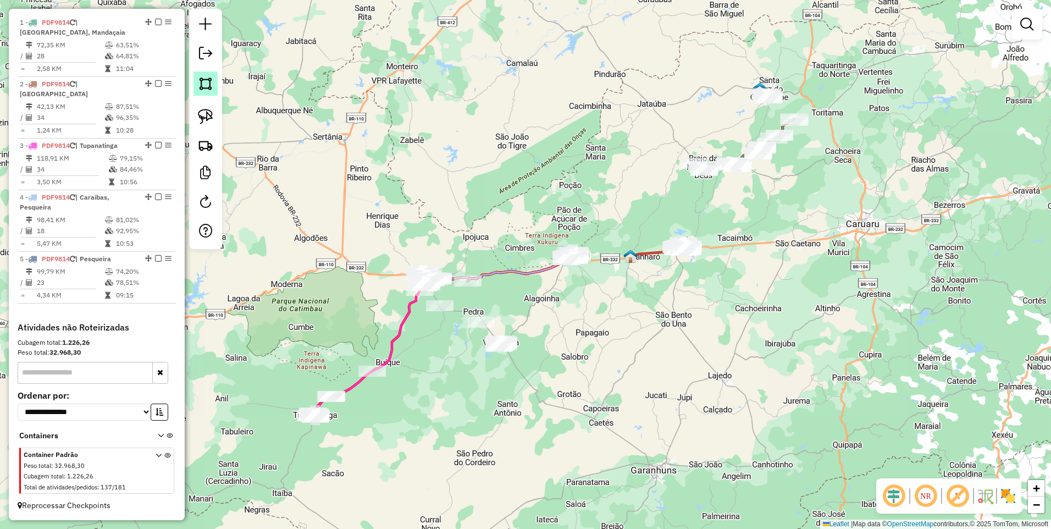
click at [203, 85] on img at bounding box center [205, 83] width 15 height 15
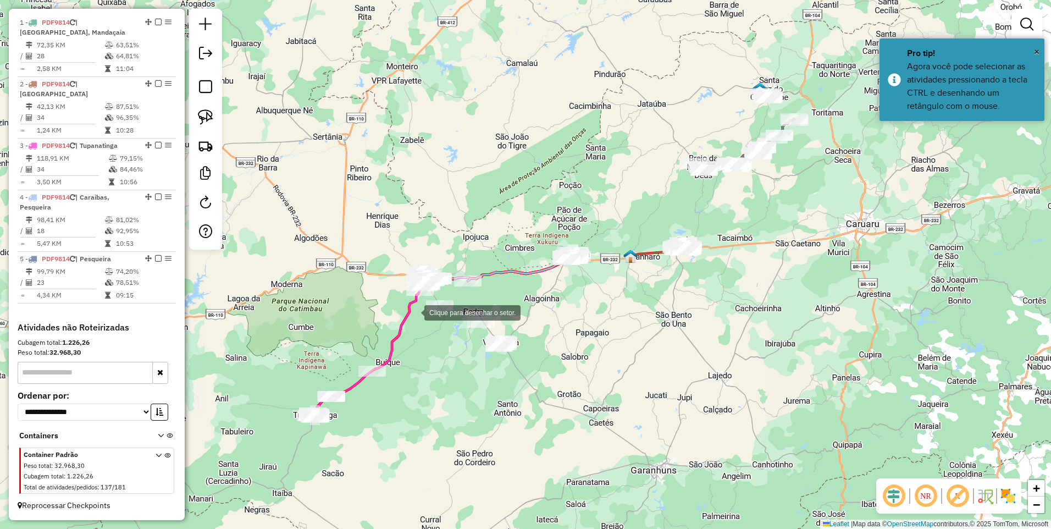
click at [413, 312] on div at bounding box center [413, 312] width 22 height 22
click at [435, 292] on div at bounding box center [435, 292] width 22 height 22
click at [592, 332] on div at bounding box center [592, 332] width 22 height 22
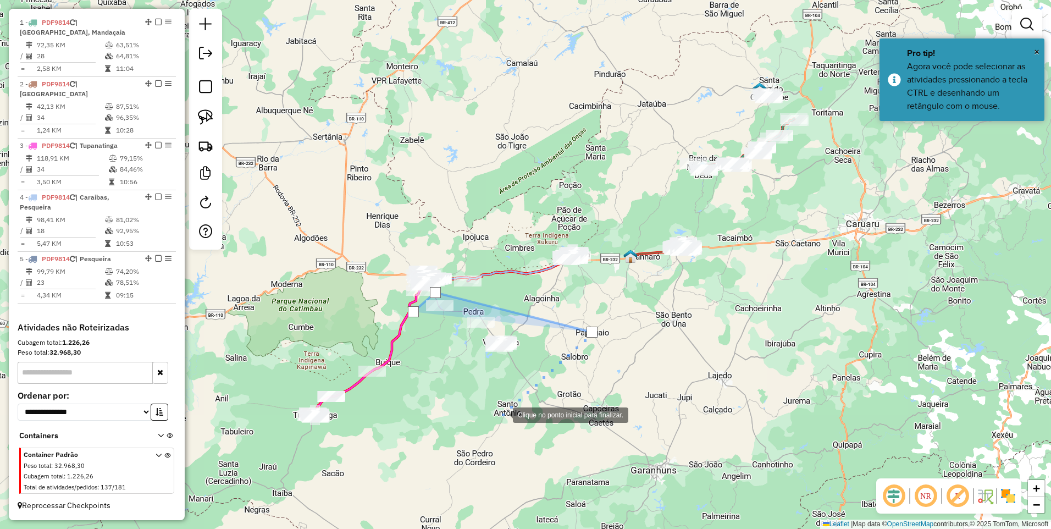
click at [501, 414] on div at bounding box center [502, 414] width 22 height 22
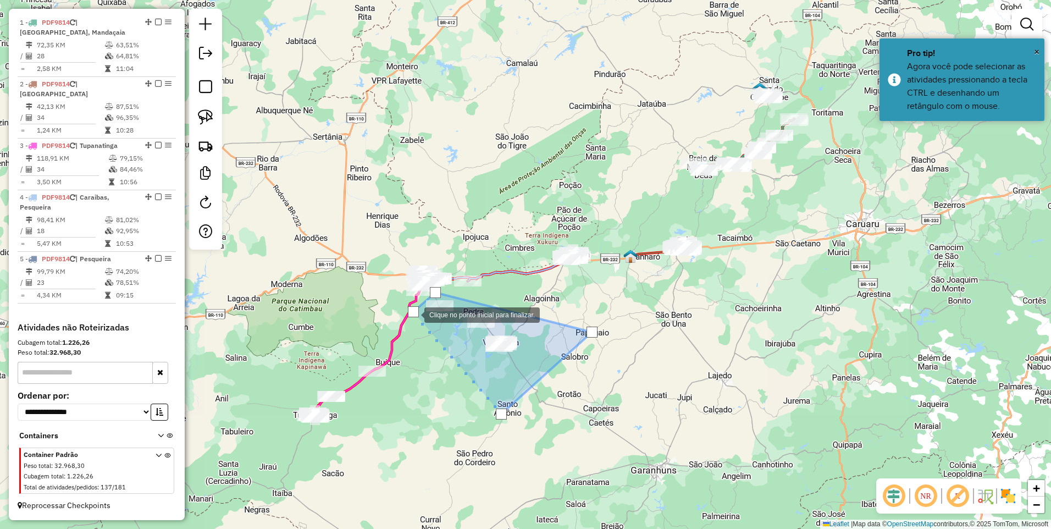
click at [413, 314] on div at bounding box center [413, 311] width 11 height 11
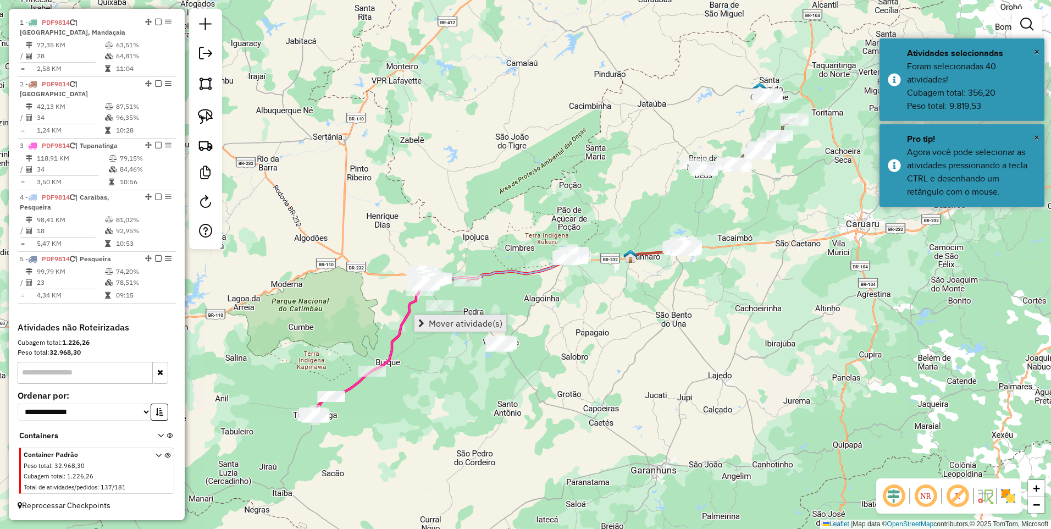
click at [436, 320] on span "Mover atividade(s)" at bounding box center [466, 323] width 74 height 9
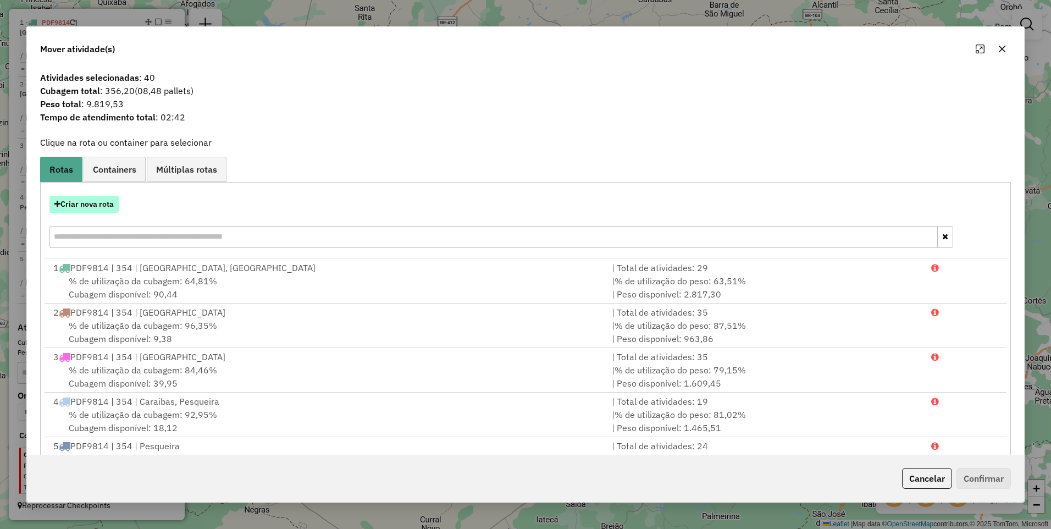
click at [81, 203] on button "Criar nova rota" at bounding box center [83, 204] width 69 height 17
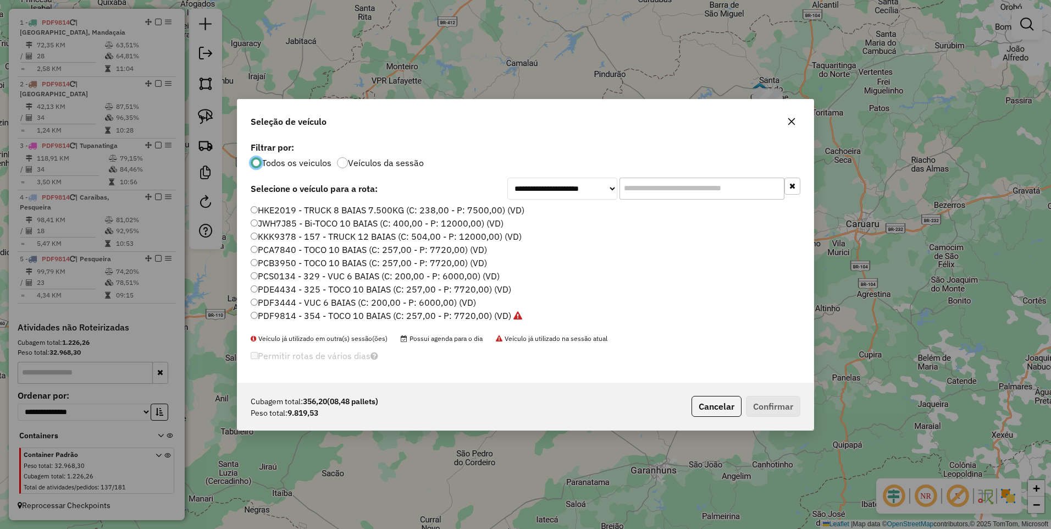
scroll to position [6, 3]
click at [417, 314] on label "PDF9814 - 354 - TOCO 10 BAIAS (C: 257,00 - P: 7720,00) (VD)" at bounding box center [386, 315] width 271 height 13
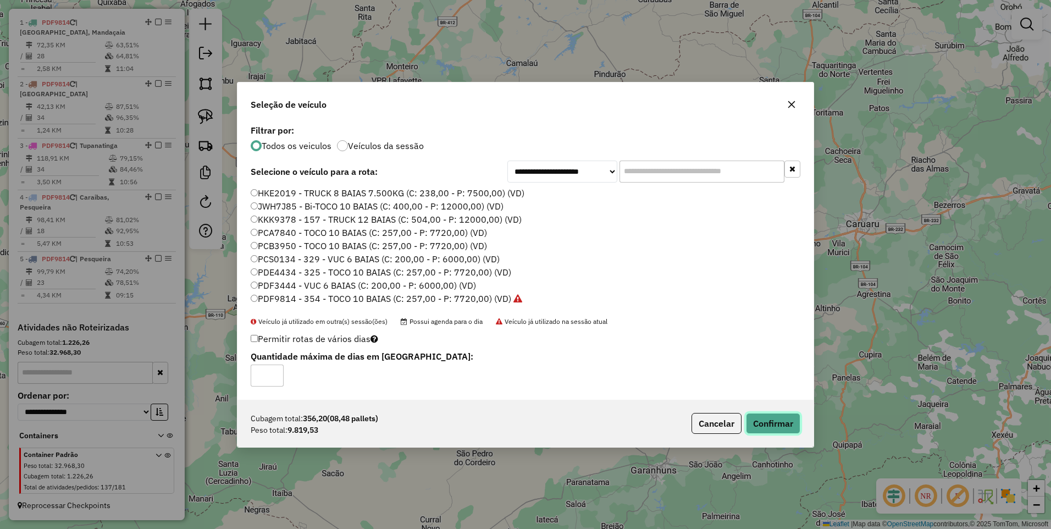
click at [770, 417] on button "Confirmar" at bounding box center [773, 423] width 54 height 21
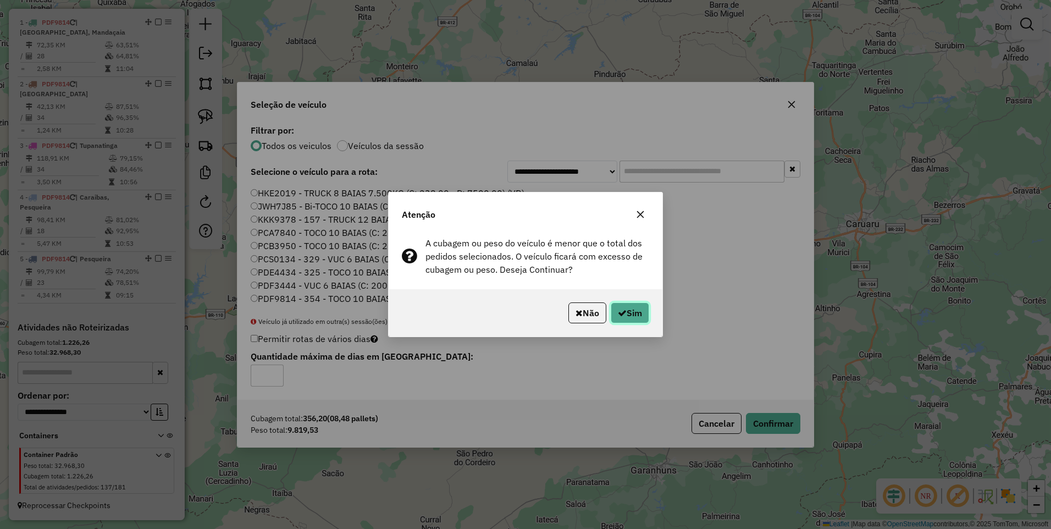
click at [632, 310] on button "Sim" at bounding box center [629, 312] width 38 height 21
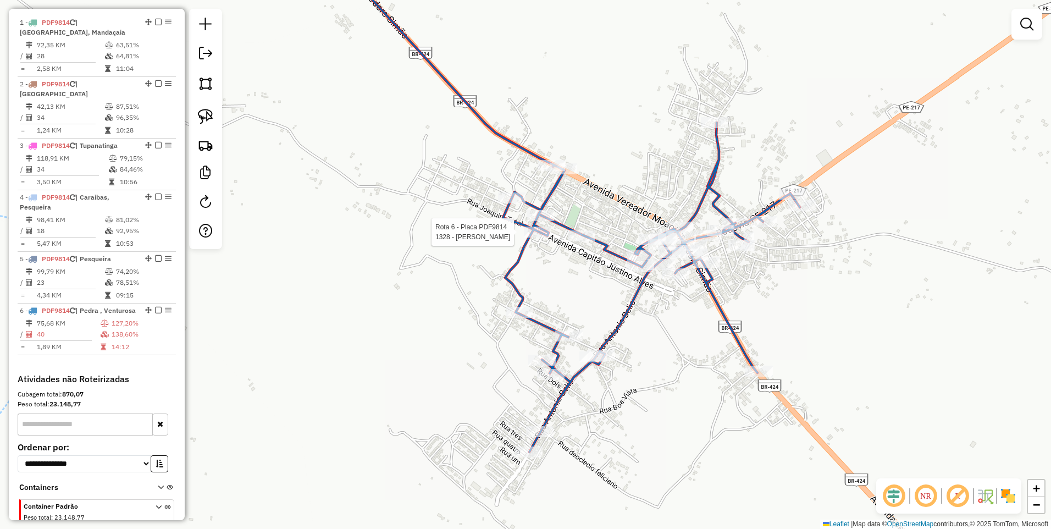
click at [526, 237] on div at bounding box center [537, 231] width 27 height 11
select select "**********"
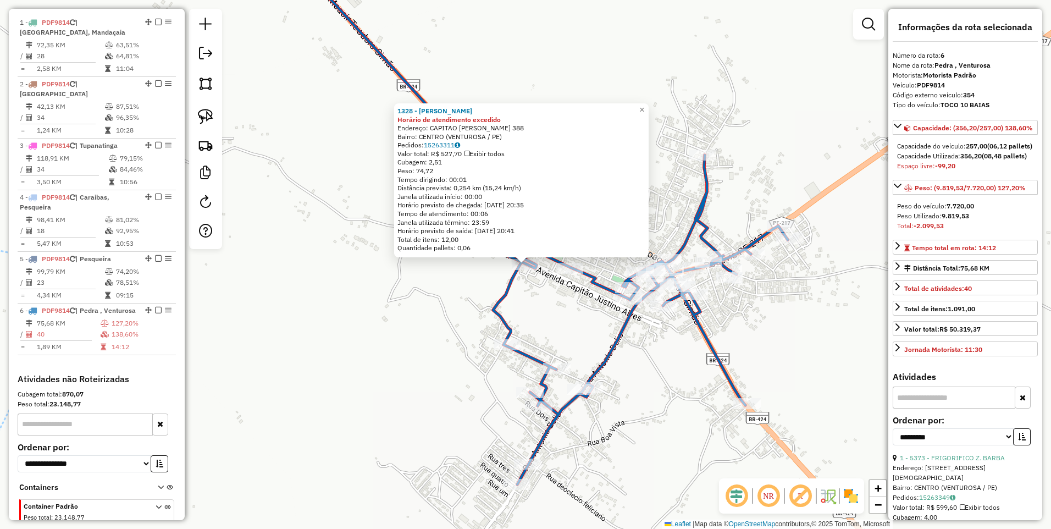
scroll to position [470, 0]
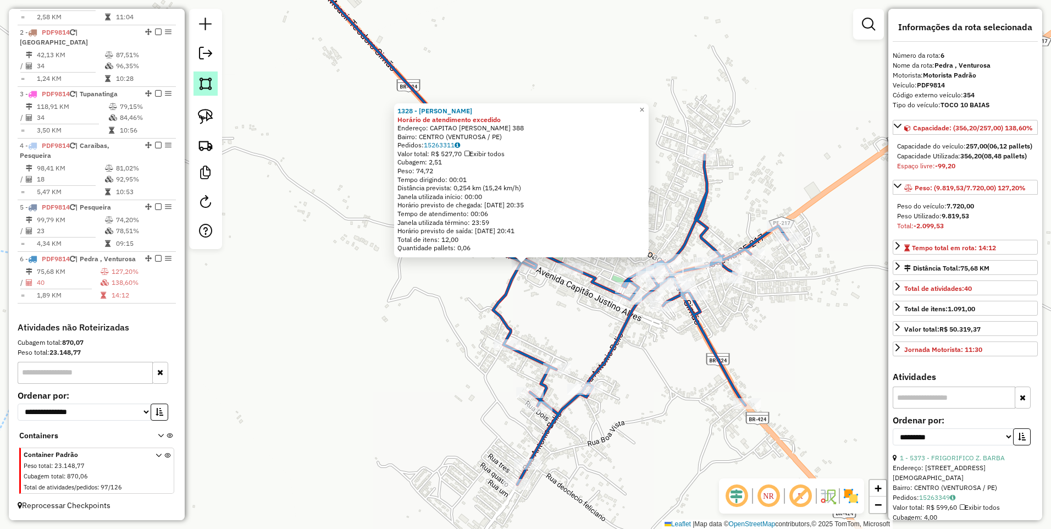
click at [204, 85] on img at bounding box center [205, 83] width 15 height 15
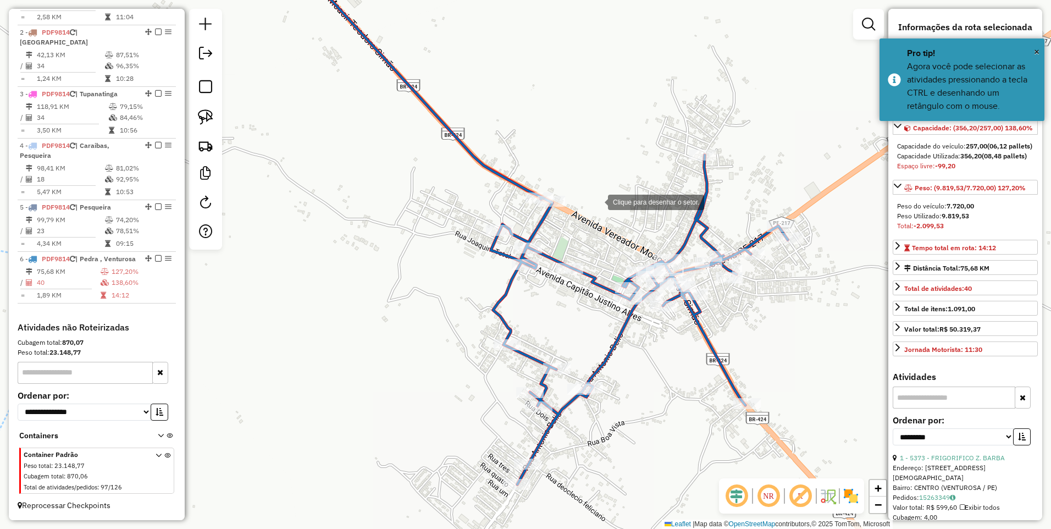
click at [597, 201] on div at bounding box center [597, 201] width 22 height 22
click at [641, 124] on div at bounding box center [630, 135] width 22 height 22
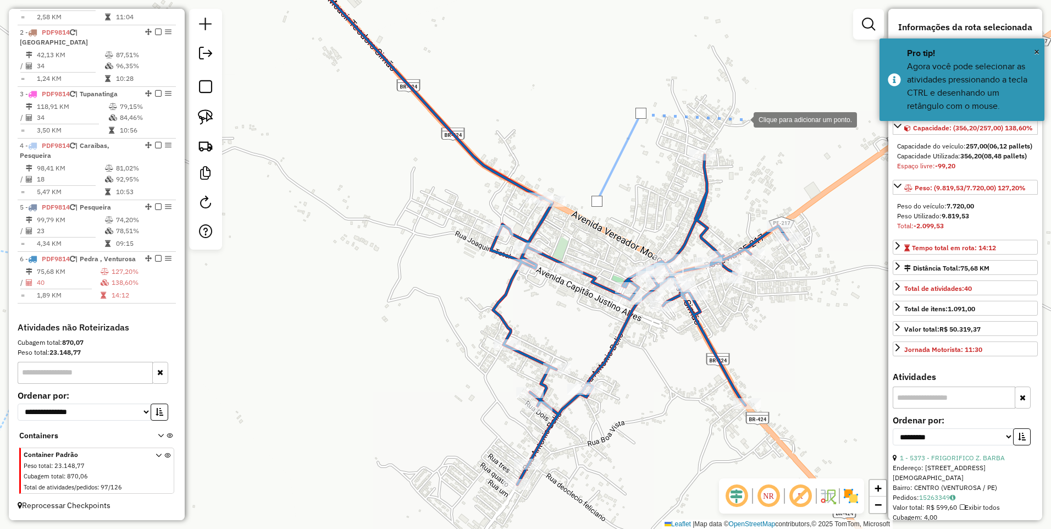
click at [742, 119] on div at bounding box center [742, 119] width 22 height 22
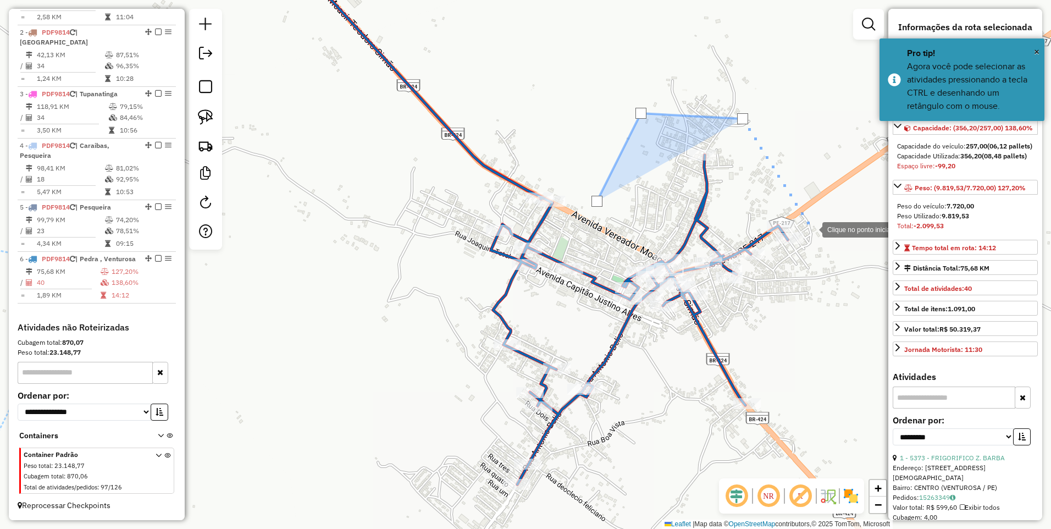
click at [814, 229] on div at bounding box center [811, 229] width 22 height 22
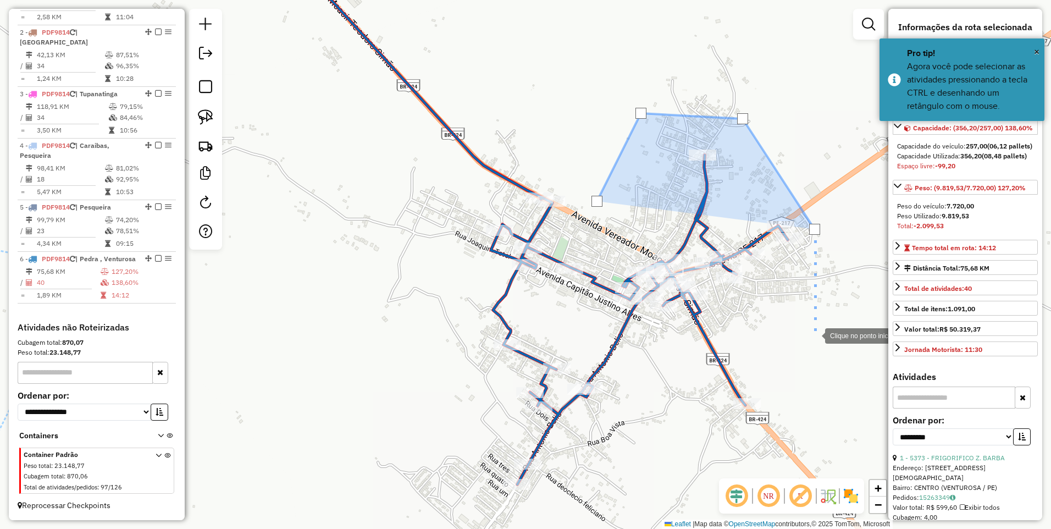
click at [814, 335] on div at bounding box center [814, 335] width 22 height 22
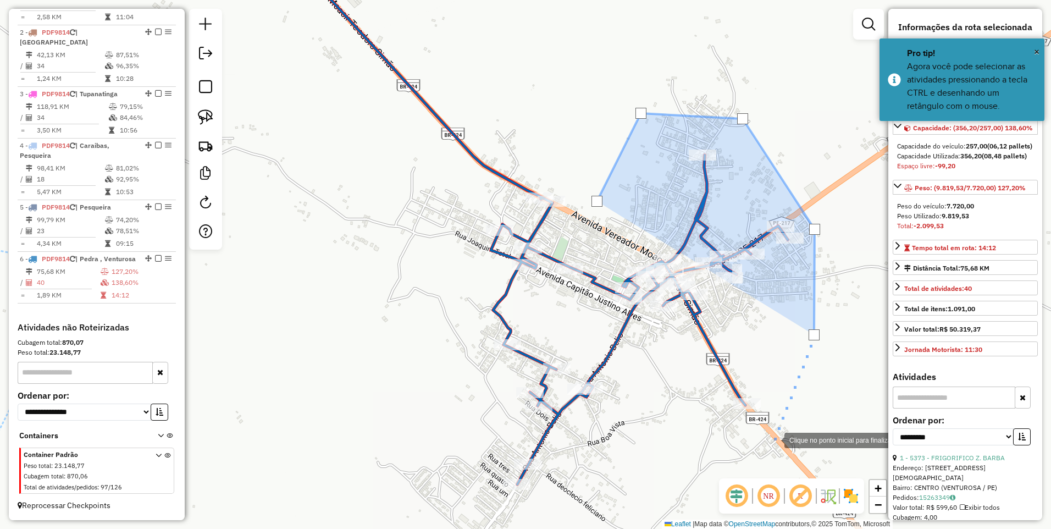
click at [773, 439] on div at bounding box center [773, 439] width 22 height 22
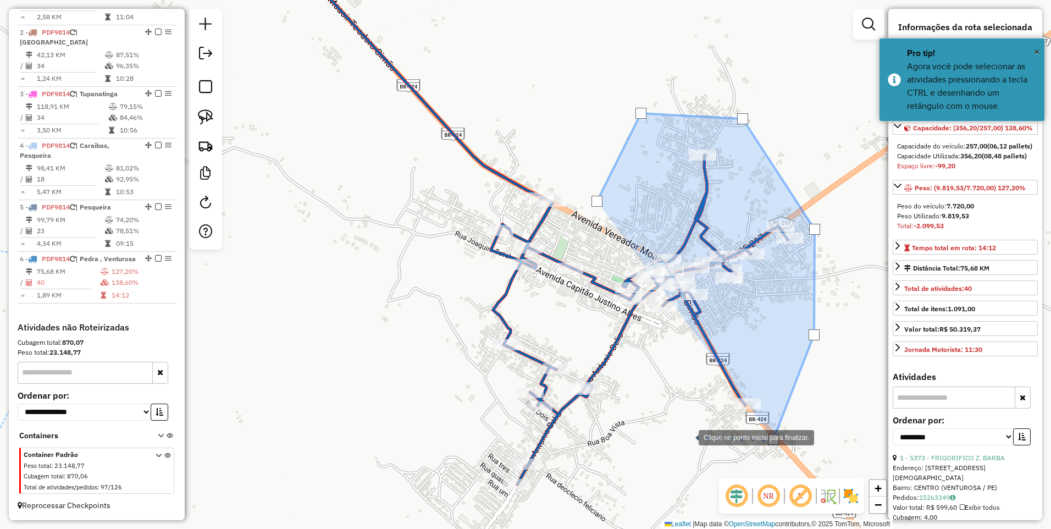
click at [686, 435] on div at bounding box center [687, 436] width 22 height 22
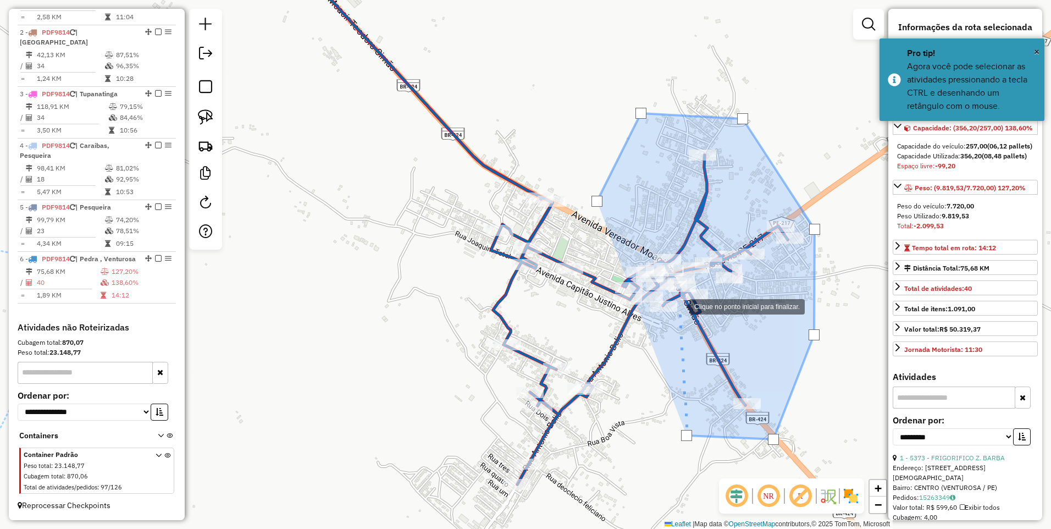
click at [678, 305] on div at bounding box center [678, 305] width 22 height 22
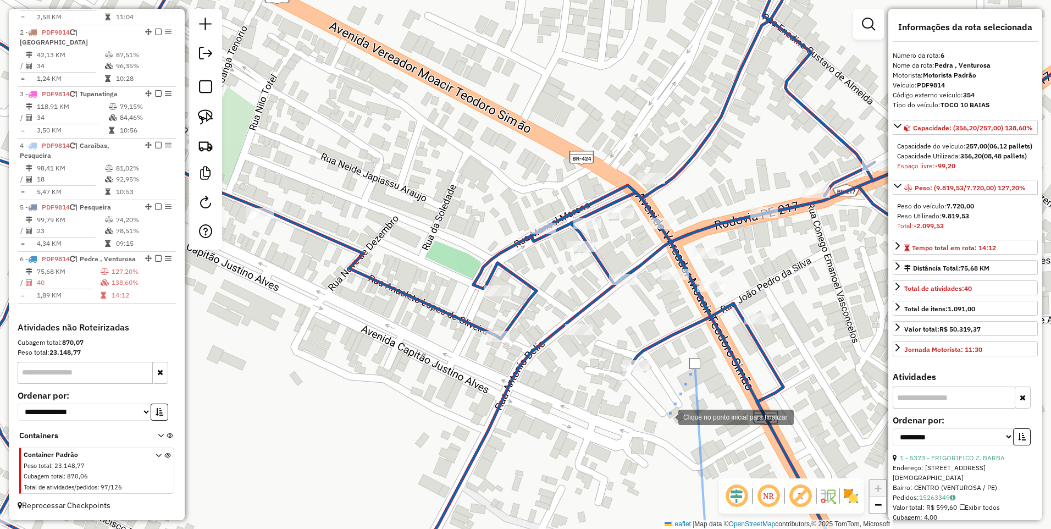
click at [667, 416] on div at bounding box center [667, 416] width 22 height 22
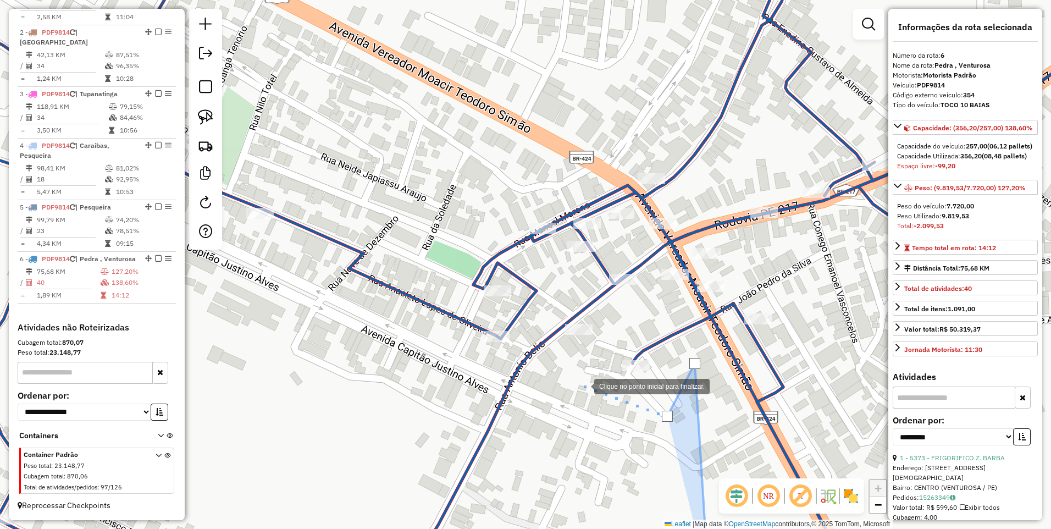
click at [583, 385] on div at bounding box center [583, 385] width 22 height 22
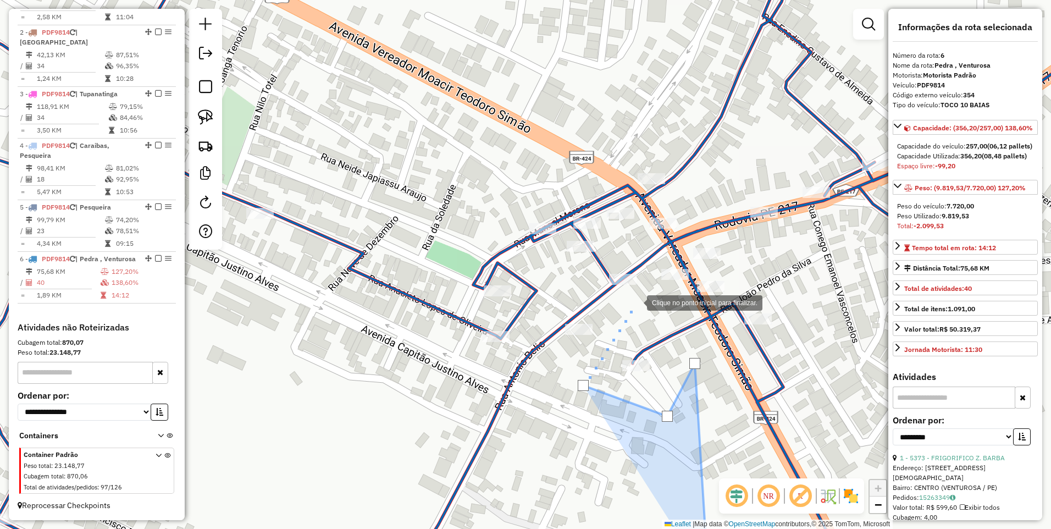
click at [638, 301] on div at bounding box center [636, 302] width 22 height 22
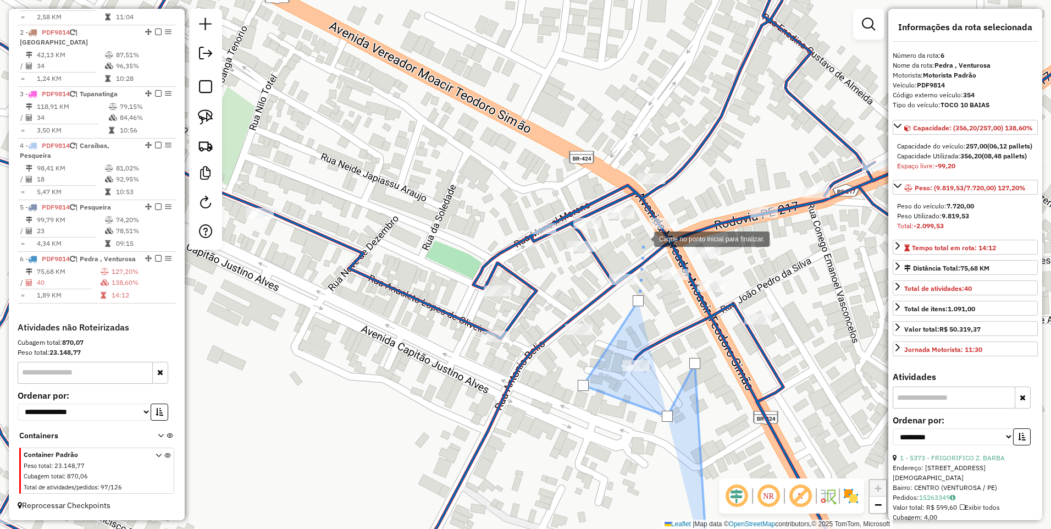
click at [643, 238] on div at bounding box center [643, 238] width 22 height 22
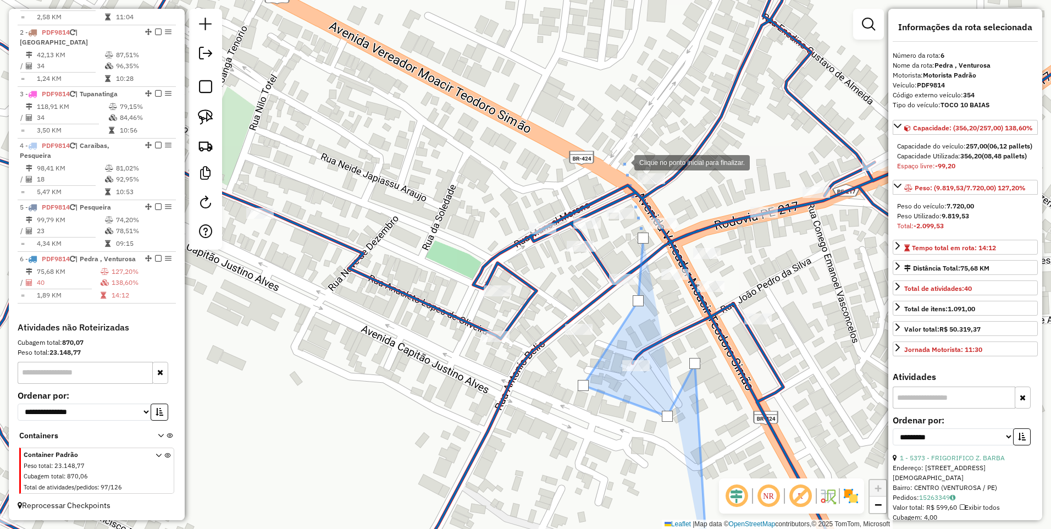
click at [623, 162] on div at bounding box center [623, 162] width 22 height 22
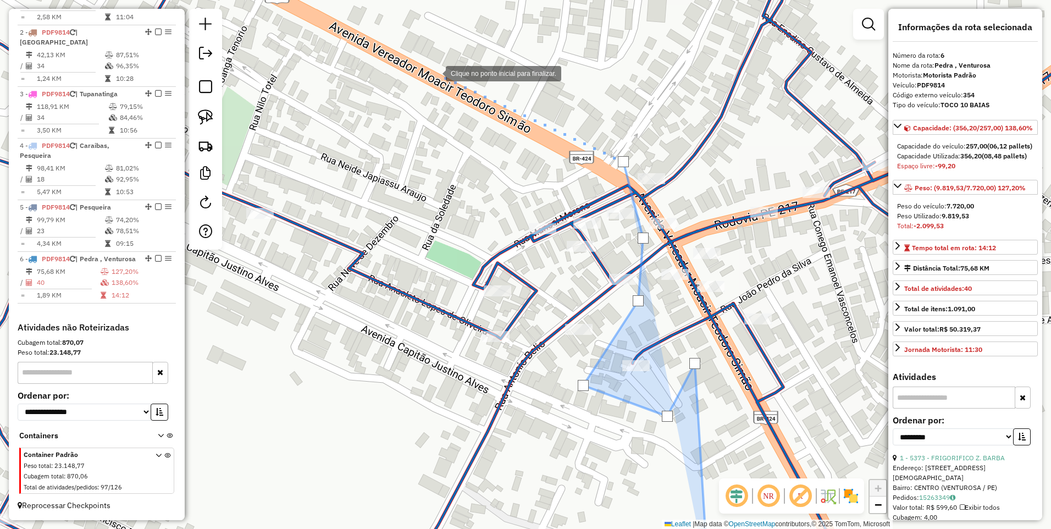
click at [435, 73] on div at bounding box center [435, 73] width 22 height 22
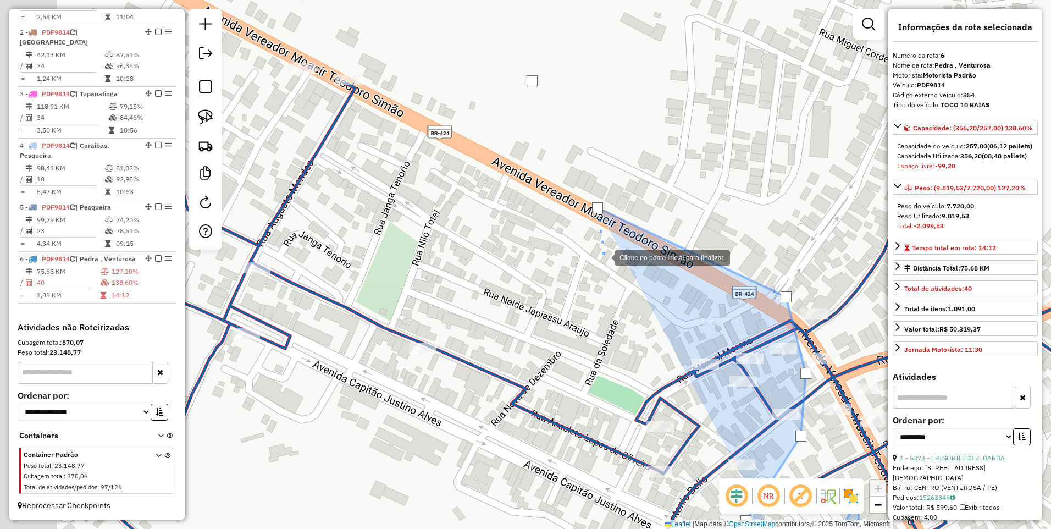
drag, startPoint x: 381, startPoint y: 93, endPoint x: 628, endPoint y: 319, distance: 334.4
click at [614, 268] on div at bounding box center [603, 257] width 22 height 22
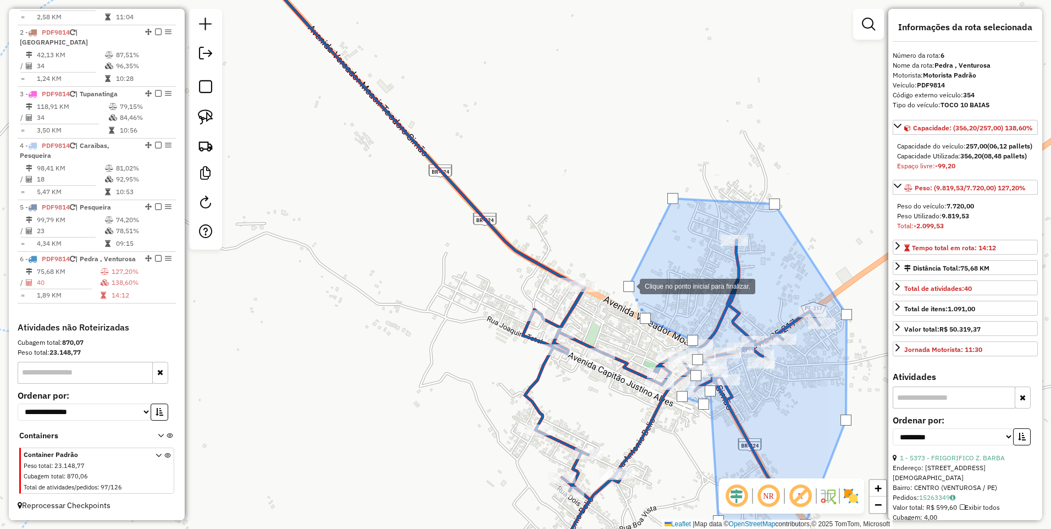
click at [629, 285] on div at bounding box center [628, 286] width 11 height 11
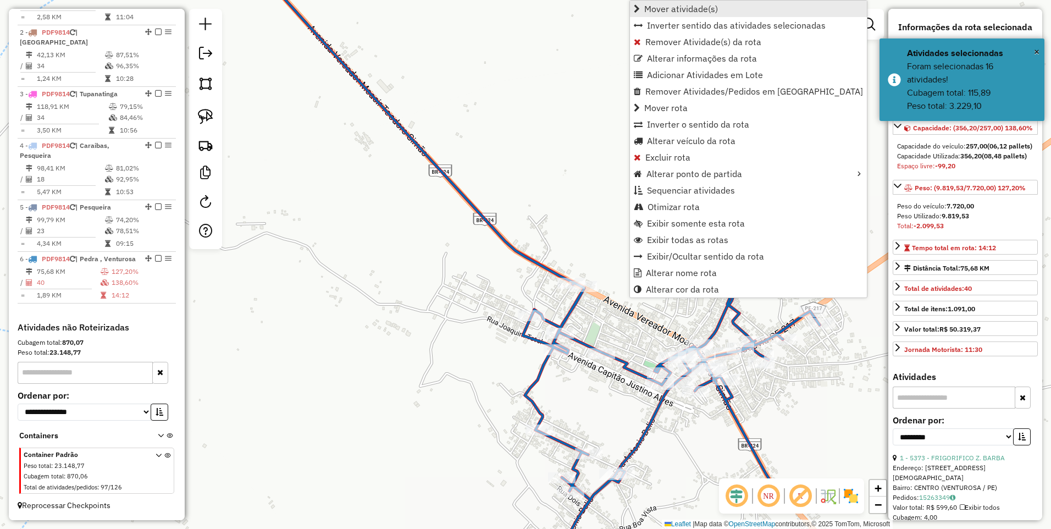
click at [692, 9] on span "Mover atividade(s)" at bounding box center [681, 8] width 74 height 9
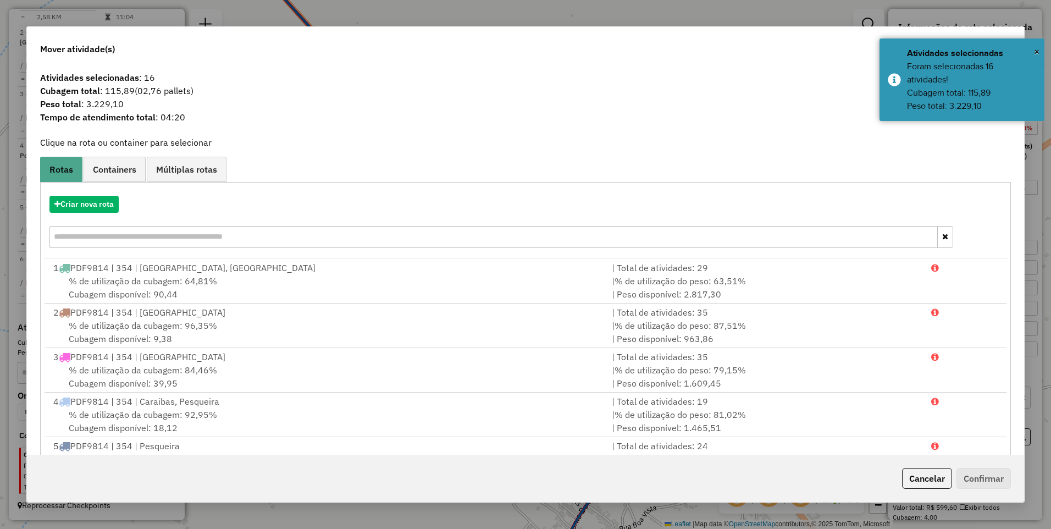
click at [69, 216] on div "Criar nova rota" at bounding box center [525, 222] width 965 height 71
click at [84, 204] on button "Criar nova rota" at bounding box center [83, 204] width 69 height 17
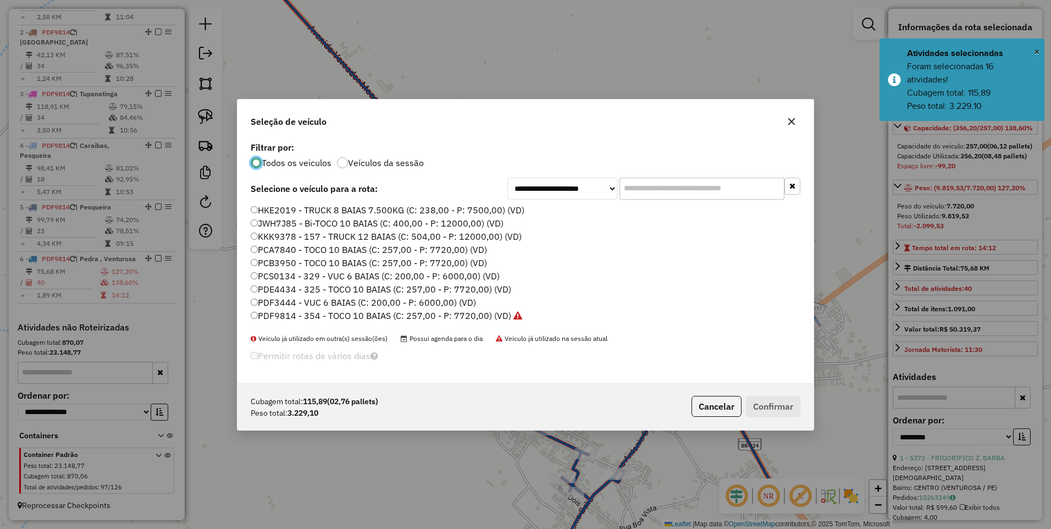
scroll to position [6, 3]
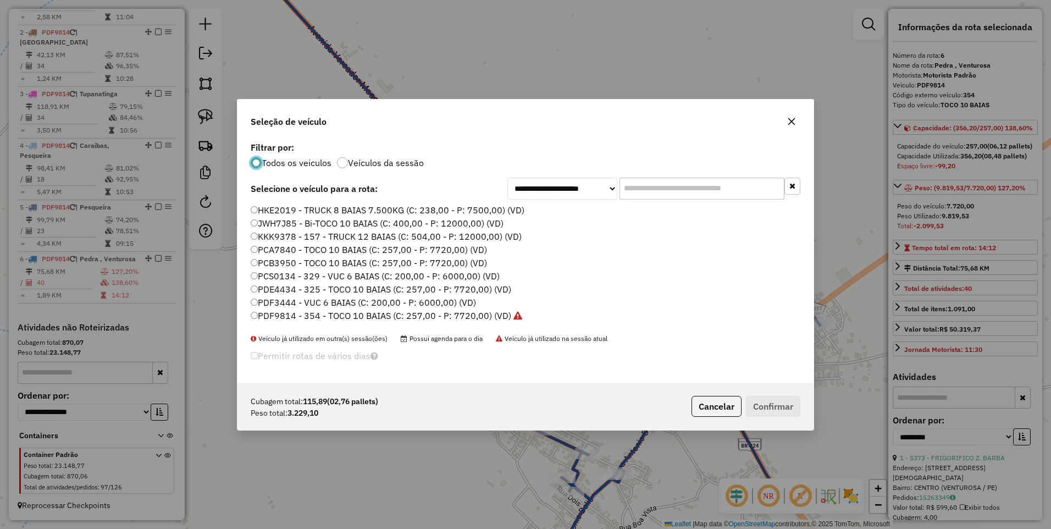
click at [496, 318] on label "PDF9814 - 354 - TOCO 10 BAIAS (C: 257,00 - P: 7720,00) (VD)" at bounding box center [386, 315] width 271 height 13
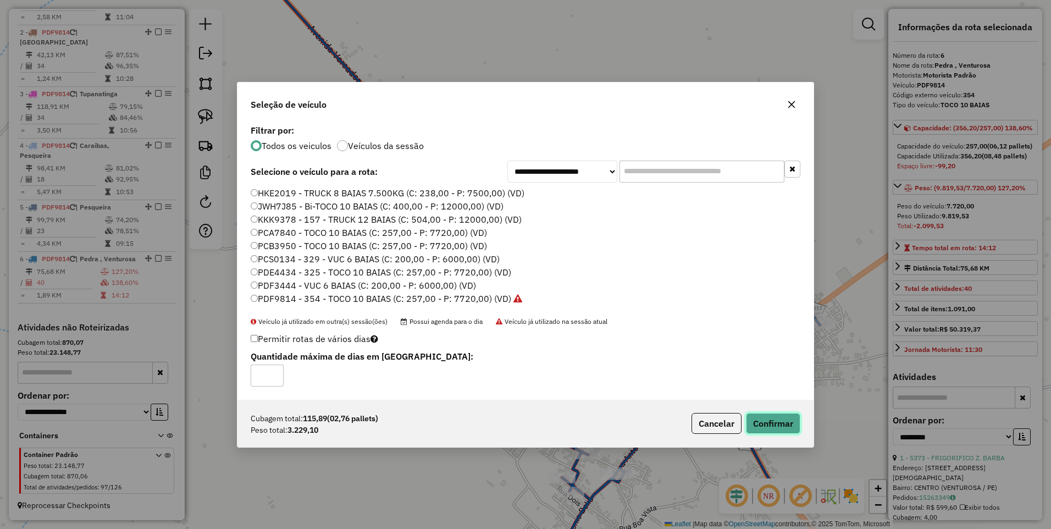
click at [764, 429] on button "Confirmar" at bounding box center [773, 423] width 54 height 21
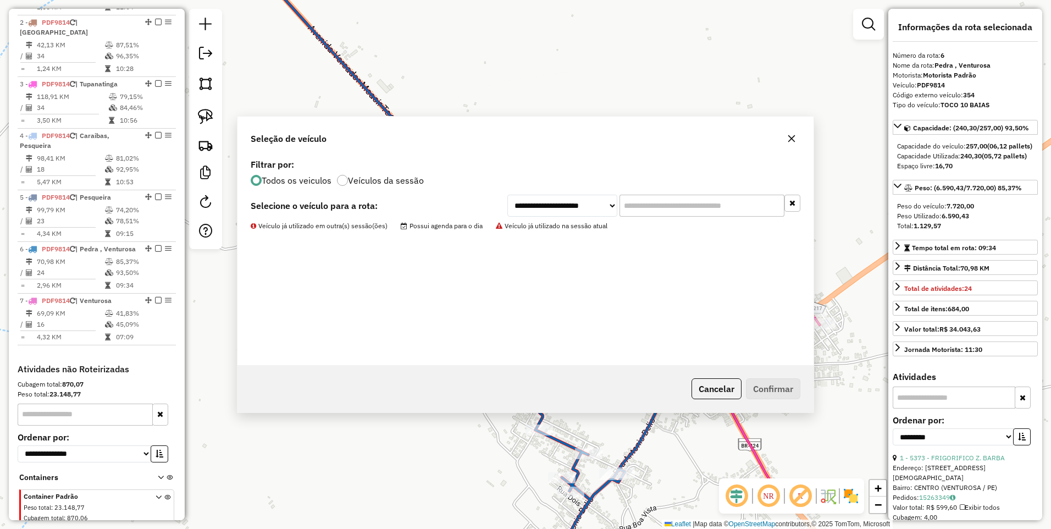
scroll to position [522, 0]
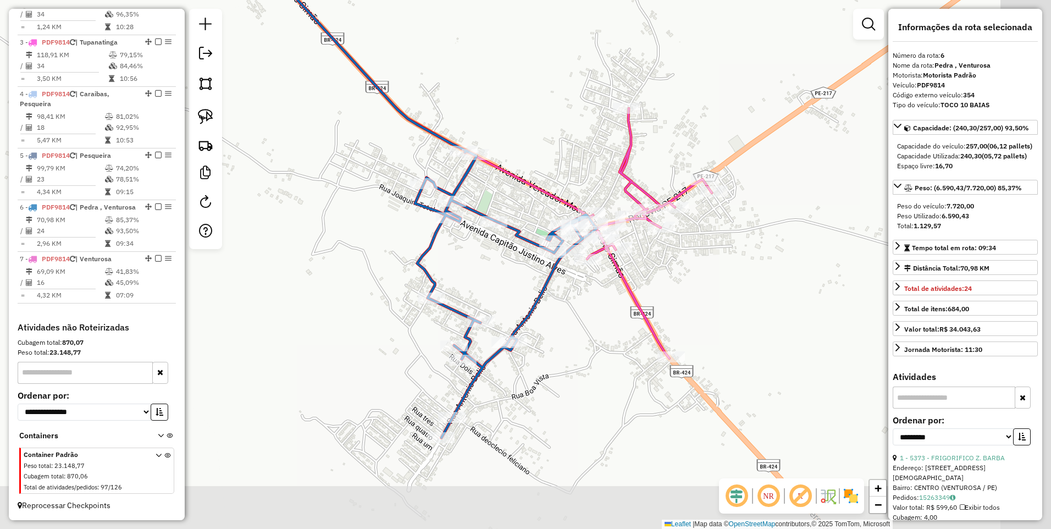
drag, startPoint x: 687, startPoint y: 317, endPoint x: 580, endPoint y: 185, distance: 170.2
click at [580, 185] on div "Janela de atendimento Grade de atendimento Capacidade Transportadoras Veículos …" at bounding box center [525, 264] width 1051 height 529
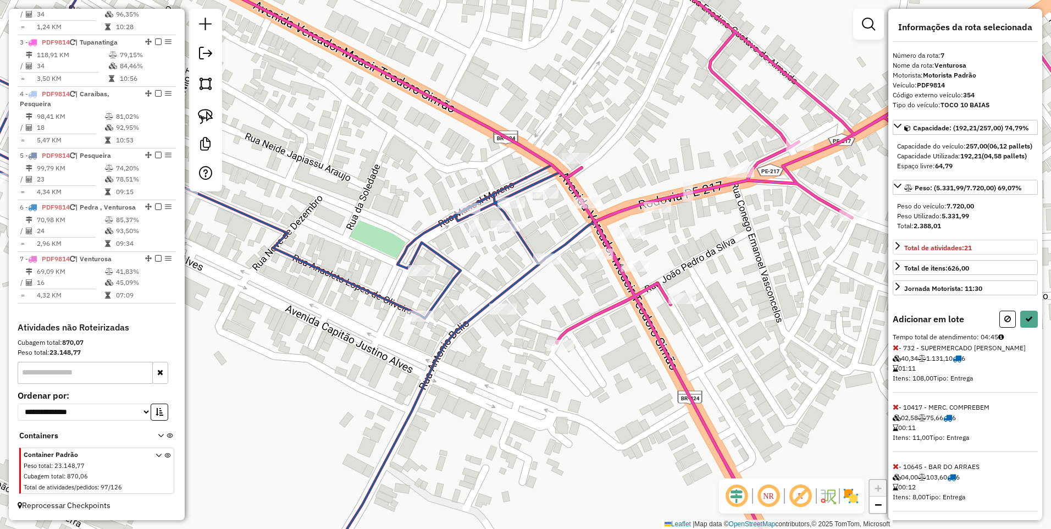
scroll to position [143, 0]
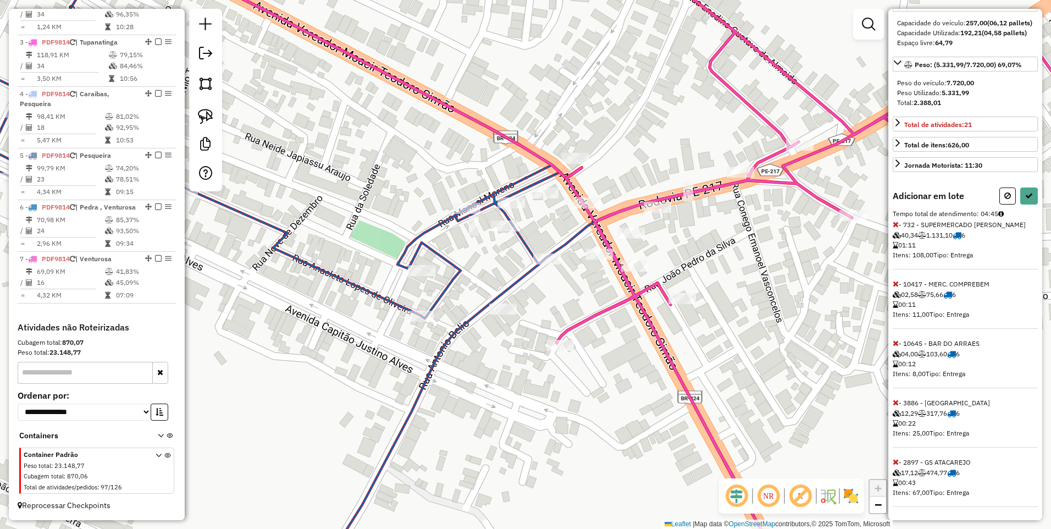
click at [895, 461] on icon at bounding box center [895, 462] width 6 height 8
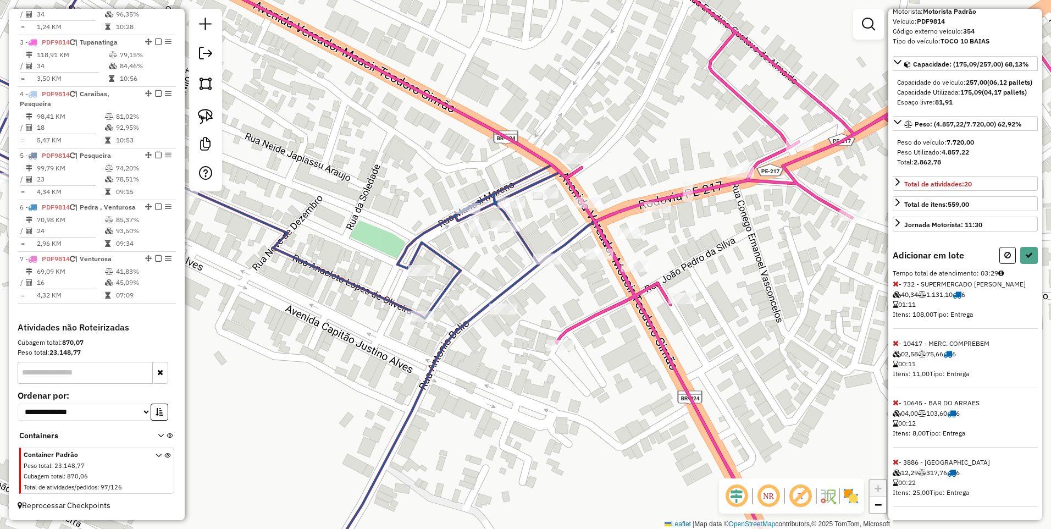
click at [895, 461] on icon at bounding box center [895, 462] width 6 height 8
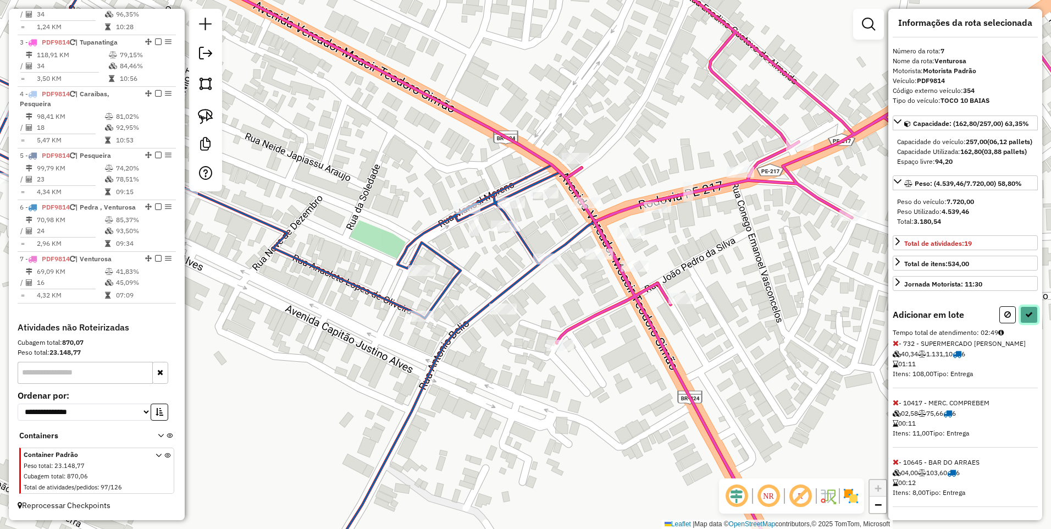
click at [1025, 312] on icon at bounding box center [1029, 314] width 8 height 8
select select "**********"
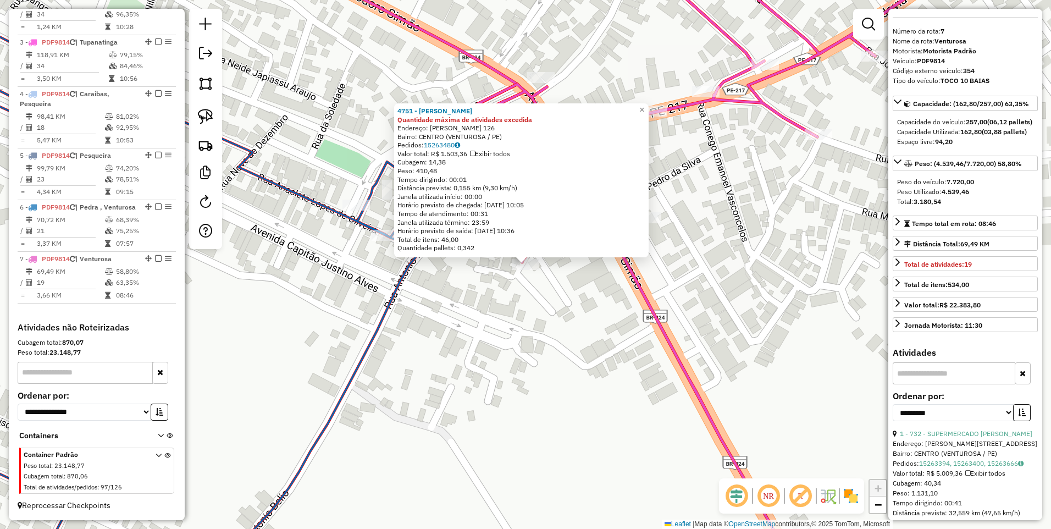
click at [545, 305] on div "4751 - EMANUEL SUPERMERCADO Quantidade máxima de atividades excedida Endereço: …" at bounding box center [525, 264] width 1051 height 529
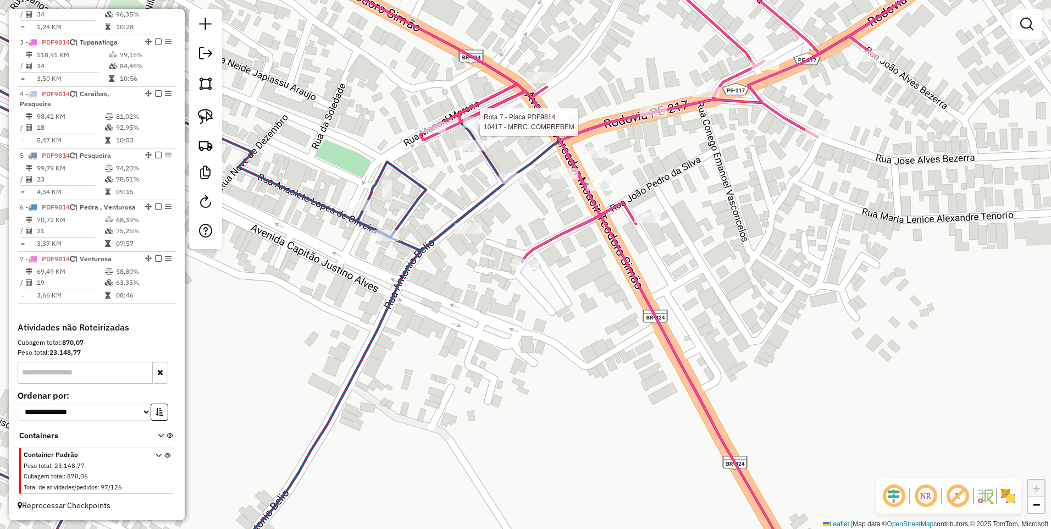
select select "**********"
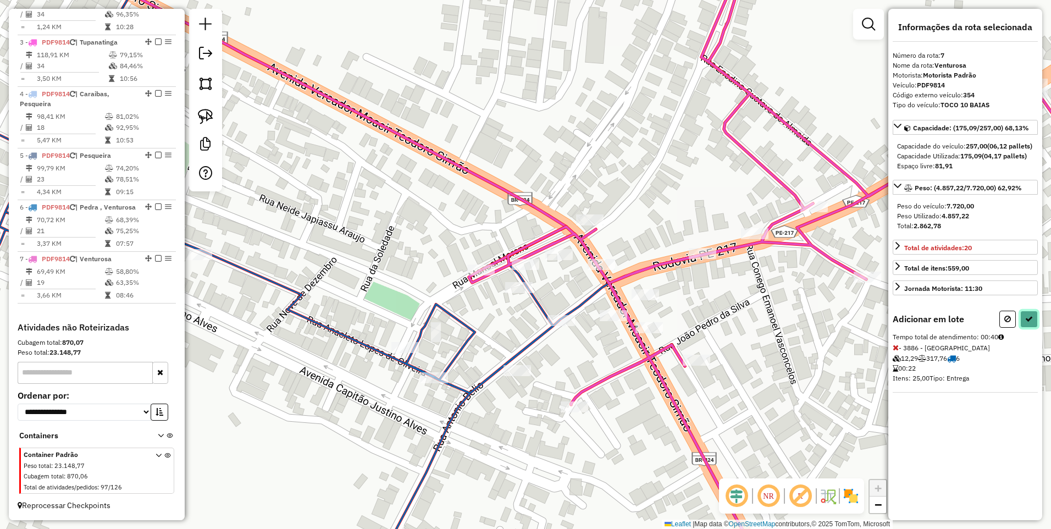
click at [1031, 323] on icon at bounding box center [1029, 319] width 8 height 8
select select "**********"
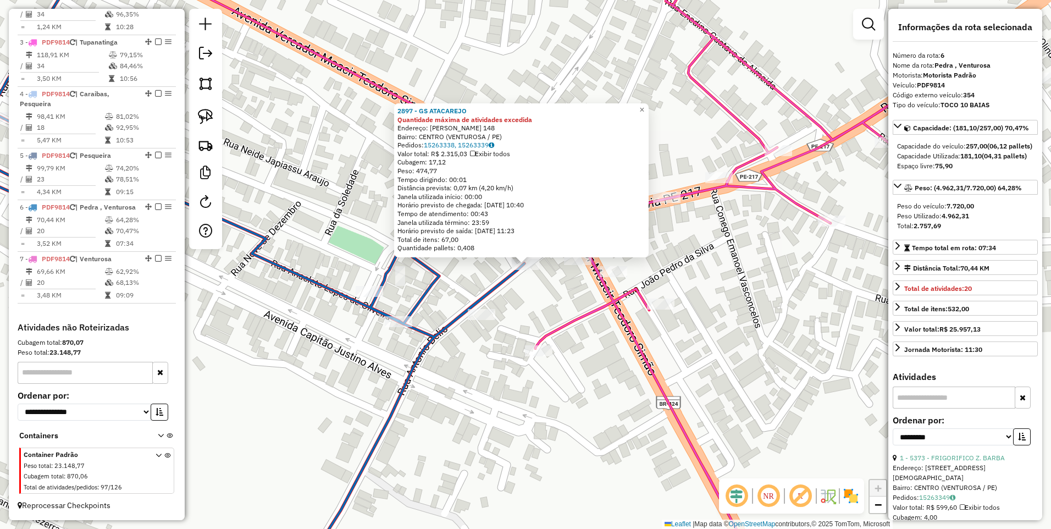
click at [559, 302] on div "2897 - GS ATACAREJO Quantidade máxima de atividades excedida Endereço: ANTONIO …" at bounding box center [525, 264] width 1051 height 529
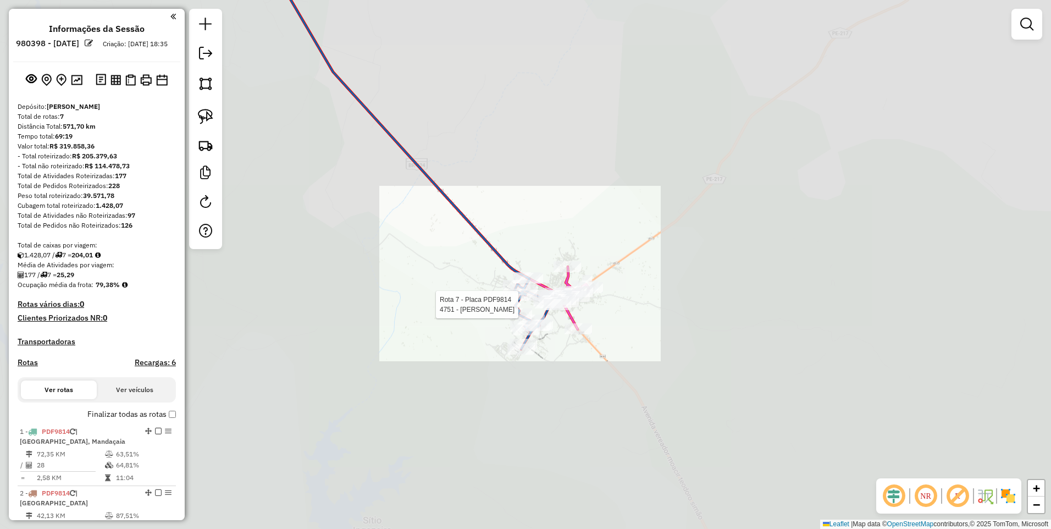
scroll to position [522, 0]
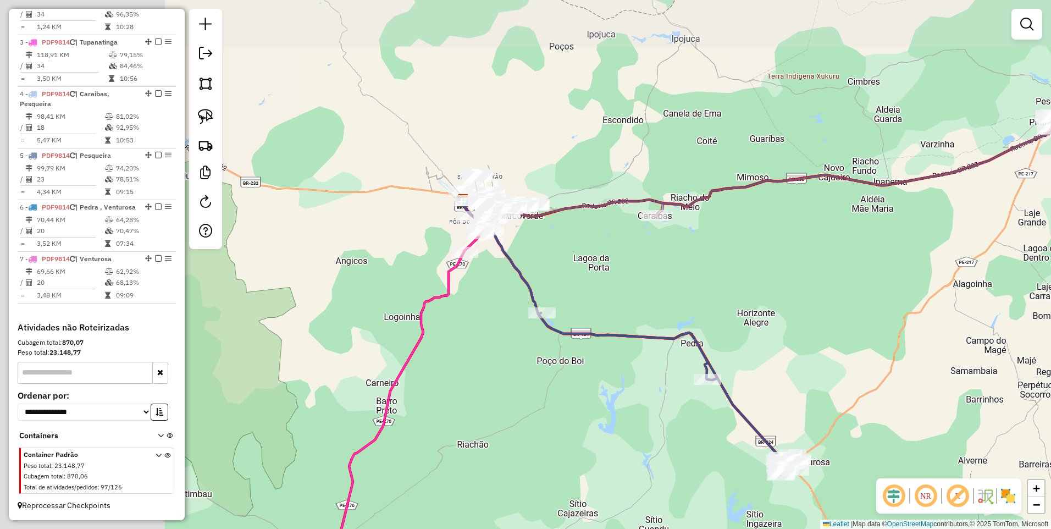
drag, startPoint x: 371, startPoint y: 272, endPoint x: 587, endPoint y: 432, distance: 268.7
click at [587, 432] on div "Janela de atendimento Grade de atendimento Capacidade Transportadoras Veículos …" at bounding box center [525, 264] width 1051 height 529
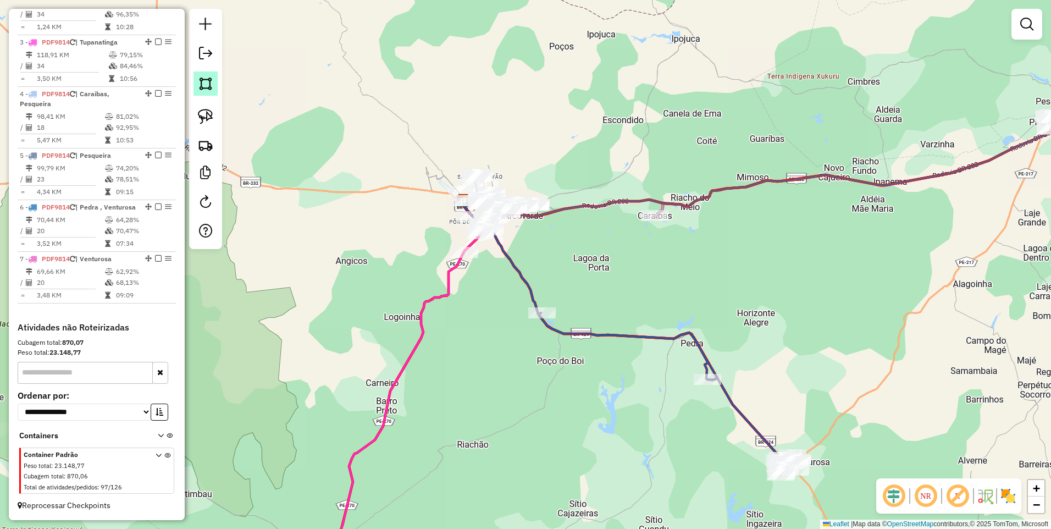
click at [211, 81] on img at bounding box center [205, 83] width 15 height 15
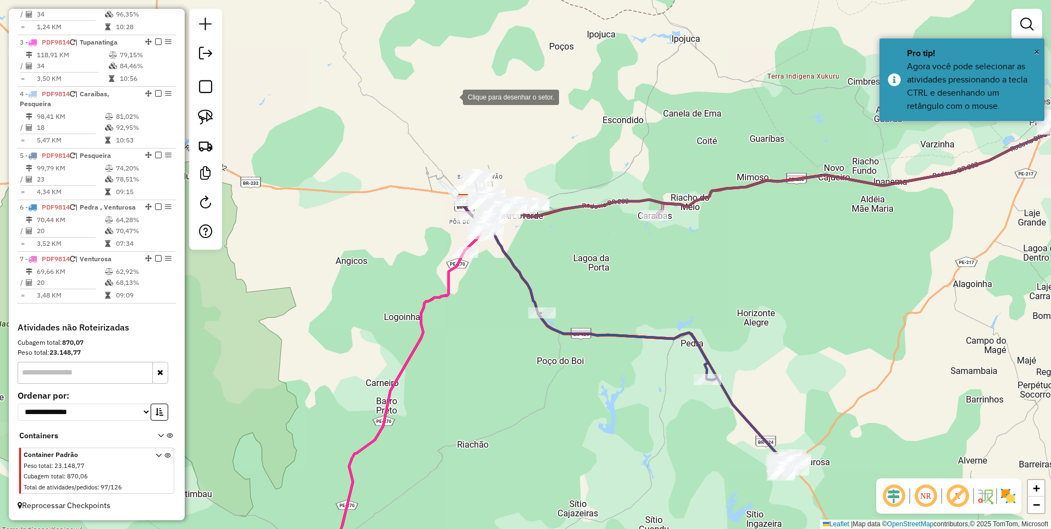
click at [450, 99] on div at bounding box center [452, 96] width 22 height 22
click at [375, 241] on div at bounding box center [381, 237] width 22 height 22
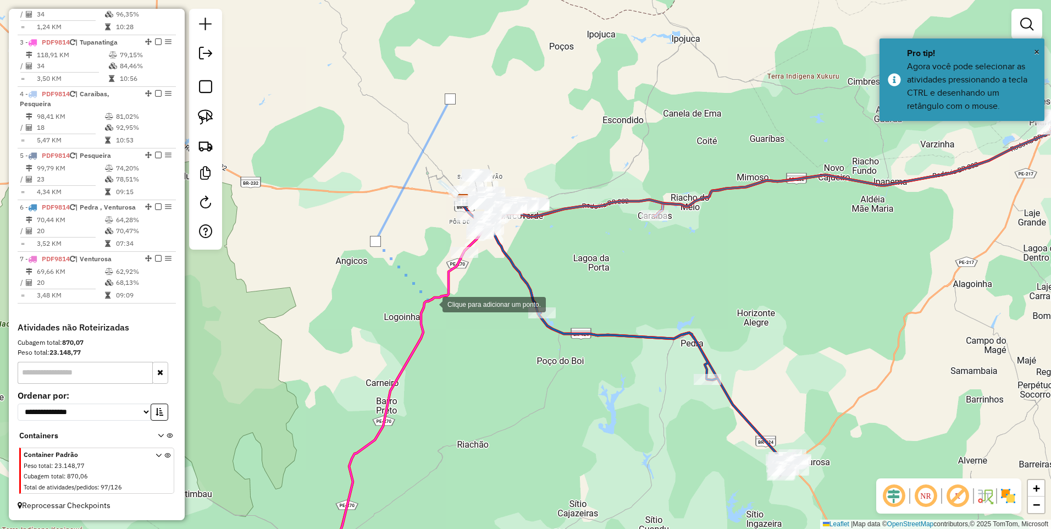
click at [431, 303] on div at bounding box center [431, 303] width 22 height 22
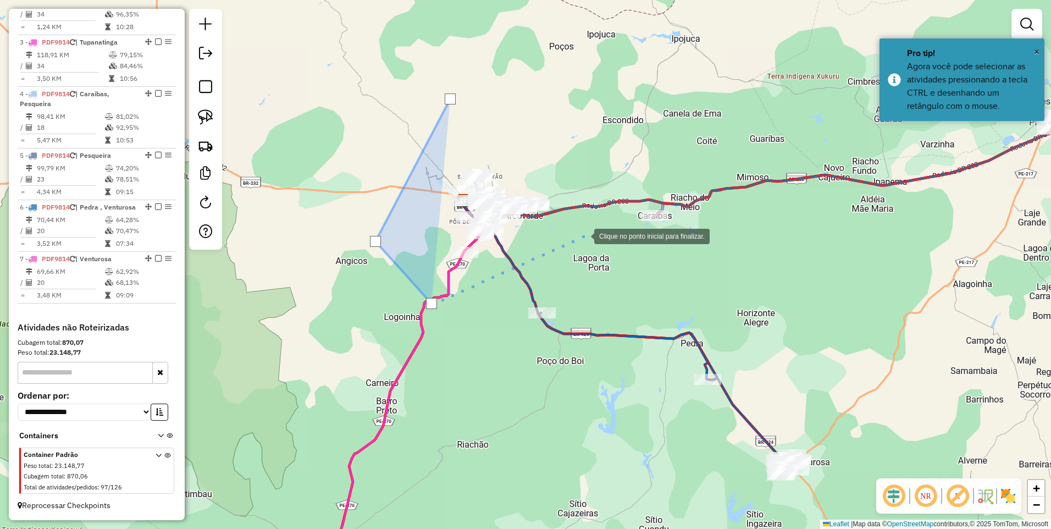
click at [583, 235] on div at bounding box center [583, 235] width 22 height 22
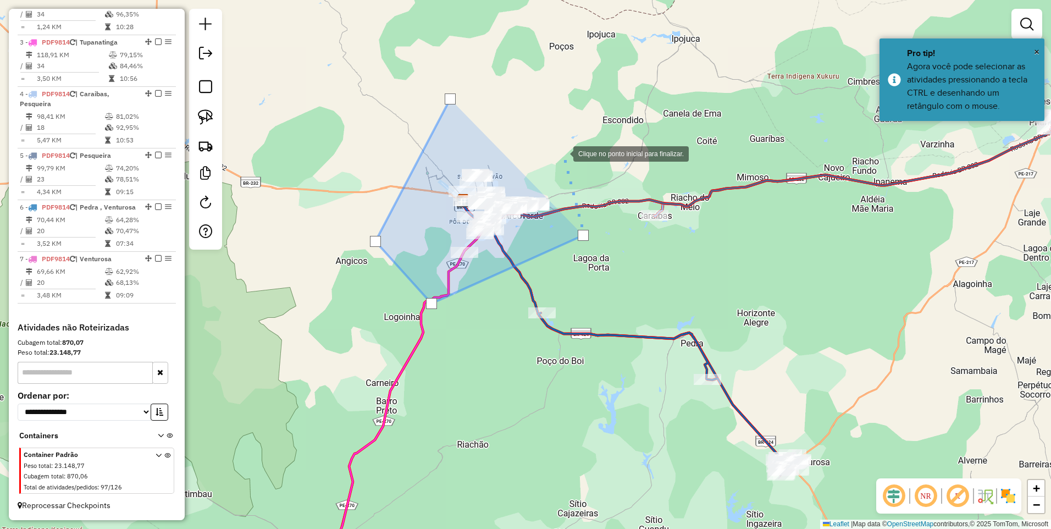
click at [562, 153] on div at bounding box center [562, 153] width 22 height 22
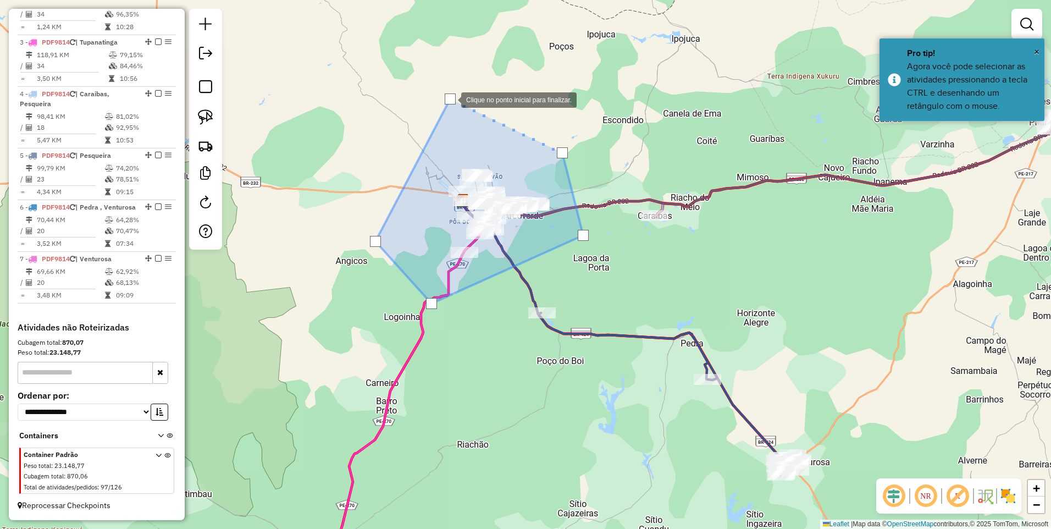
click at [450, 99] on div at bounding box center [449, 98] width 11 height 11
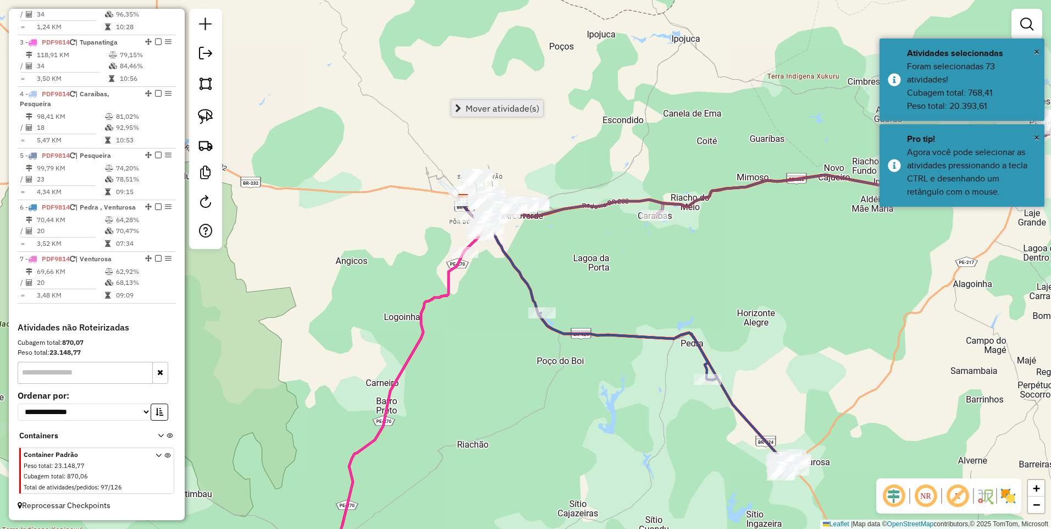
click at [494, 107] on span "Mover atividade(s)" at bounding box center [502, 108] width 74 height 9
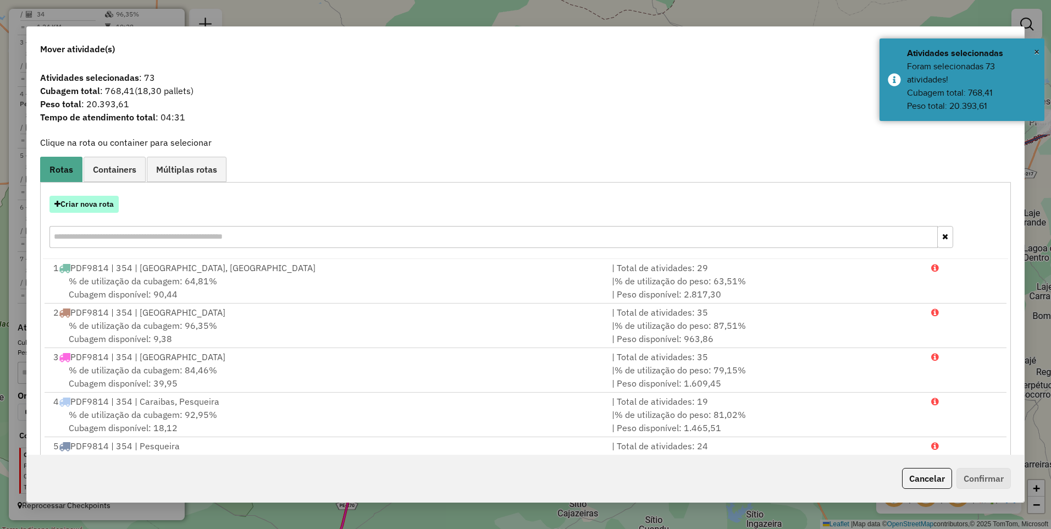
click at [83, 205] on button "Criar nova rota" at bounding box center [83, 204] width 69 height 17
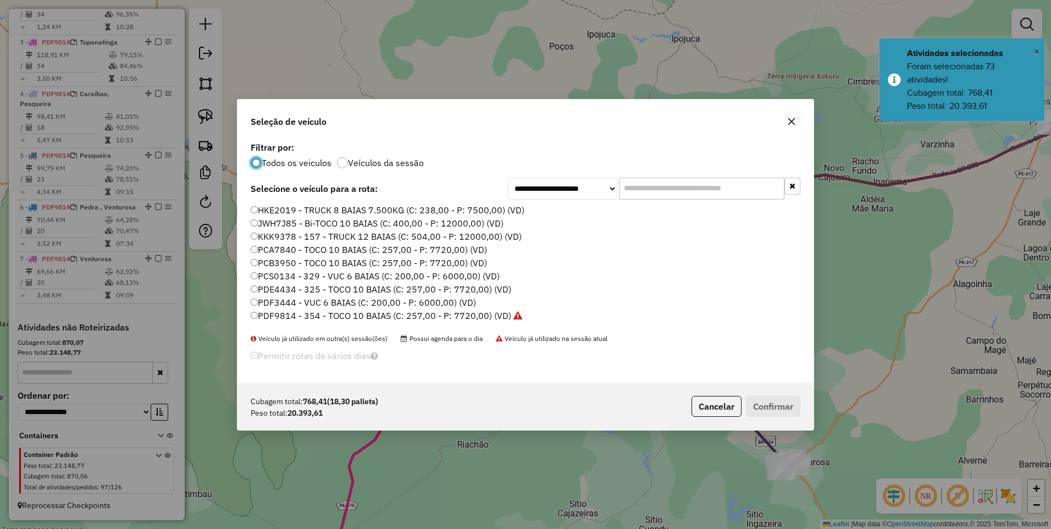
scroll to position [6, 3]
click at [473, 316] on label "PDF9814 - 354 - TOCO 10 BAIAS (C: 257,00 - P: 7720,00) (VD)" at bounding box center [386, 315] width 271 height 13
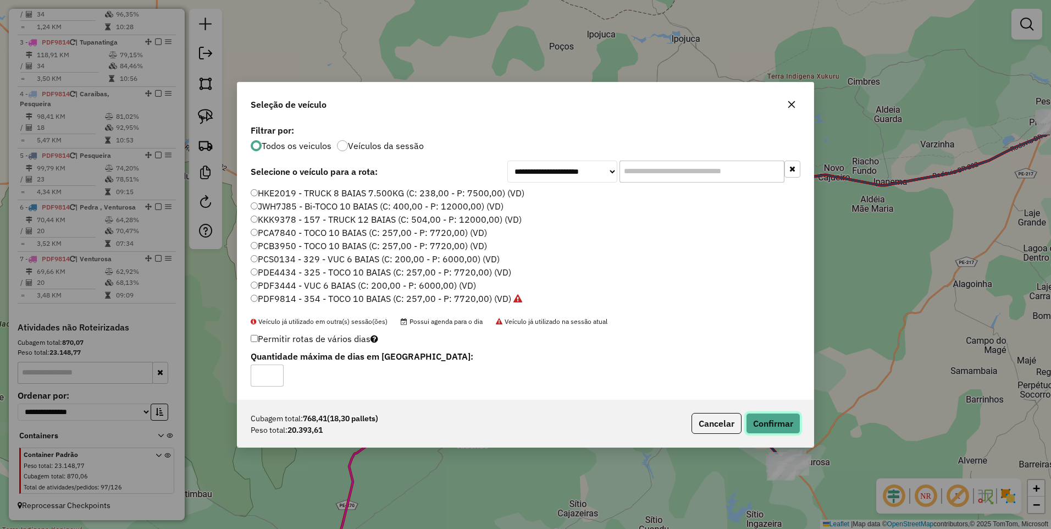
click at [775, 425] on button "Confirmar" at bounding box center [773, 423] width 54 height 21
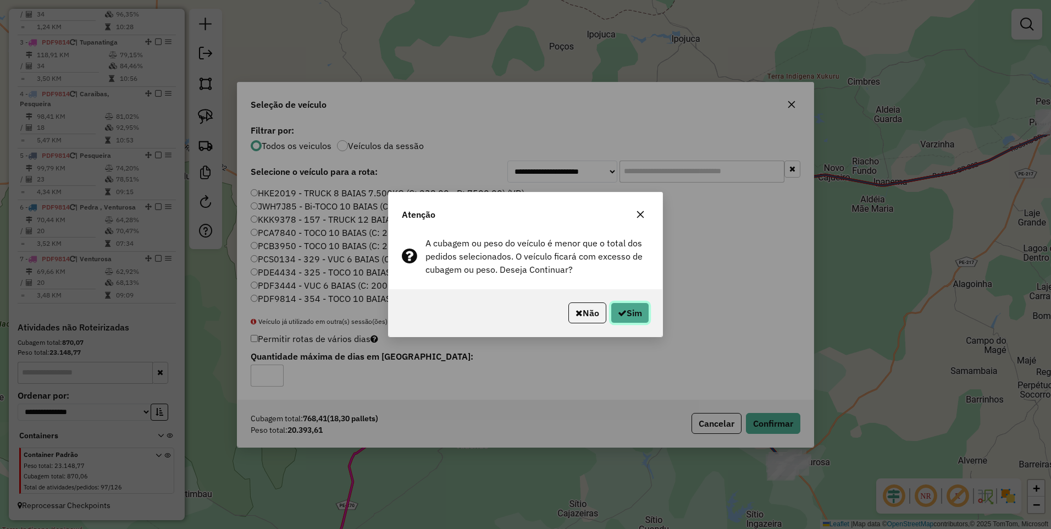
click at [636, 312] on button "Sim" at bounding box center [629, 312] width 38 height 21
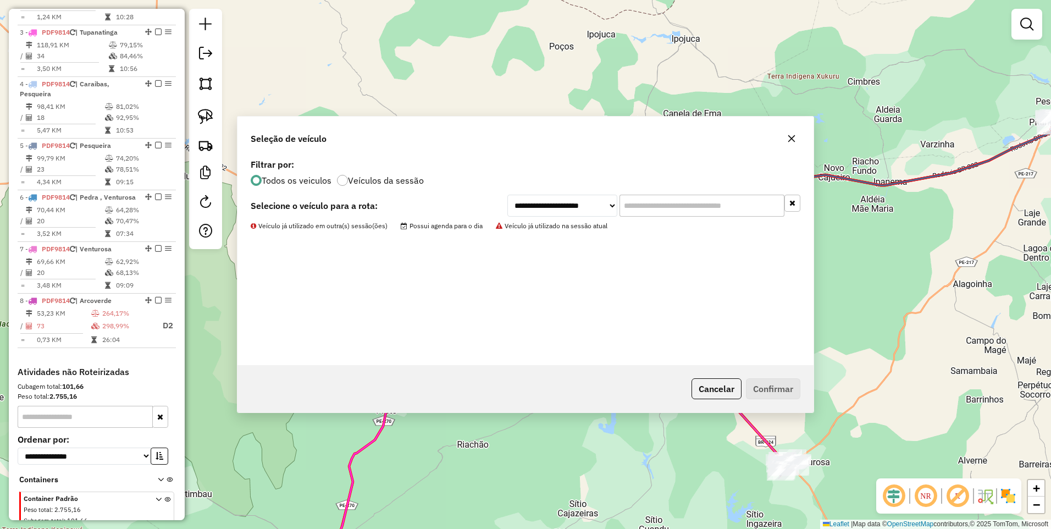
scroll to position [131, 0]
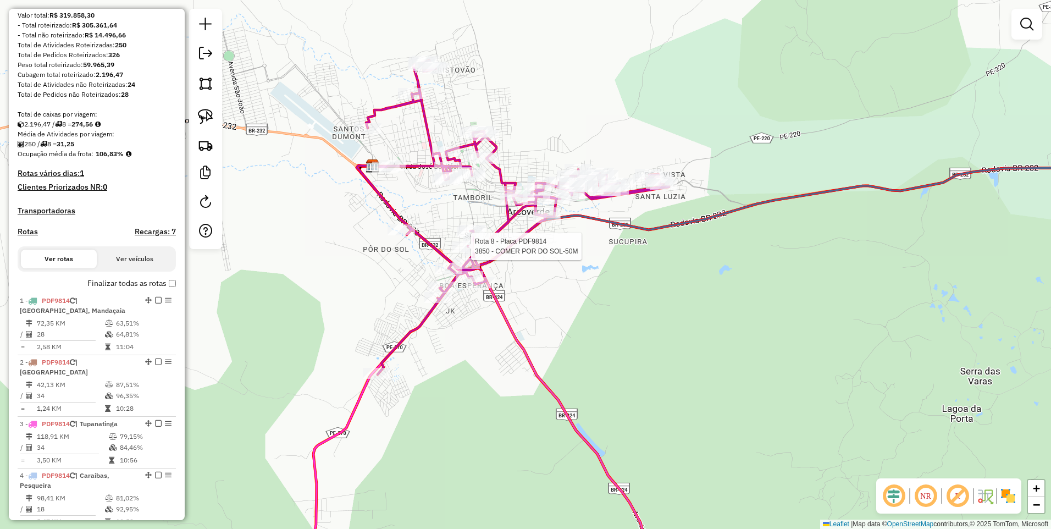
select select "**********"
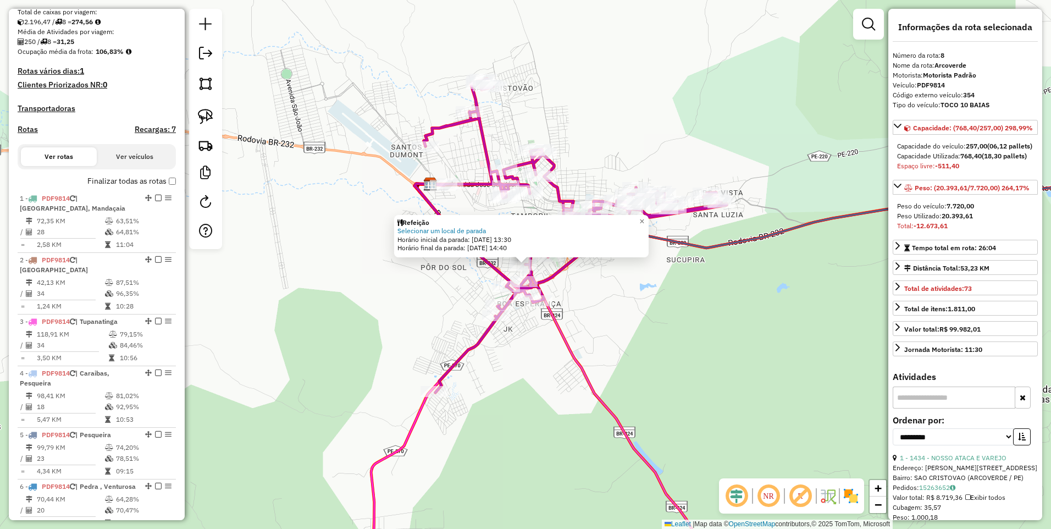
scroll to position [576, 0]
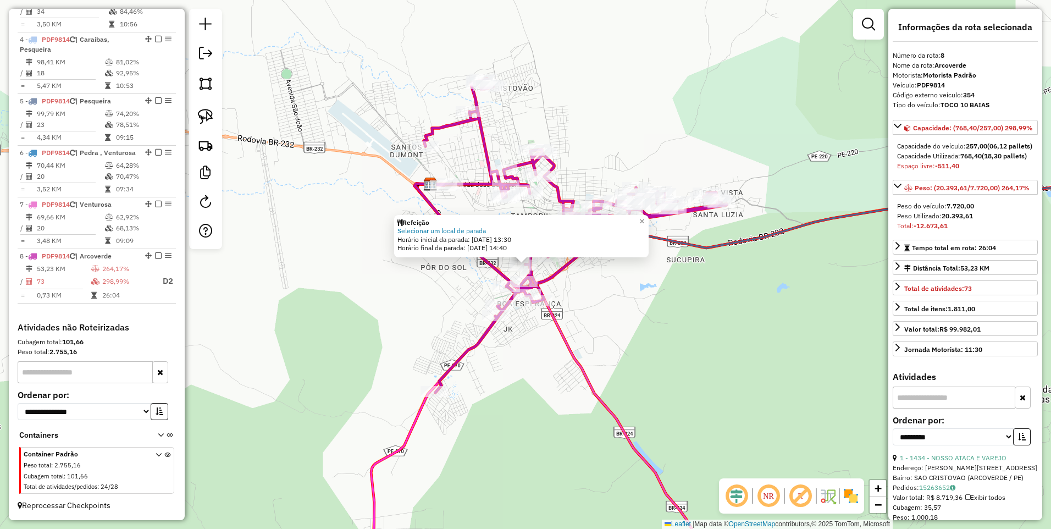
click at [569, 386] on div "Refeição Selecionar um local de parada Horário inicial da parada: [DATE] 13:30 …" at bounding box center [525, 264] width 1051 height 529
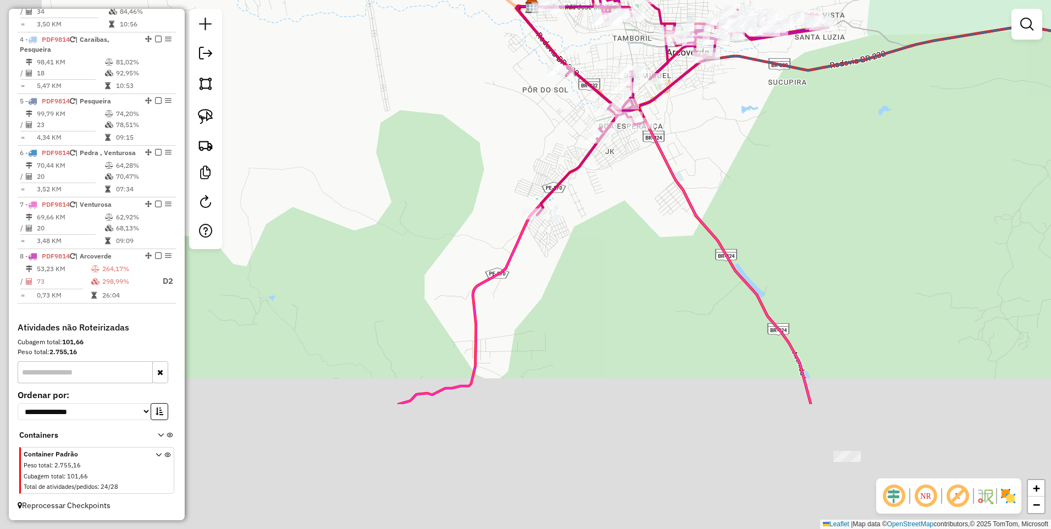
drag, startPoint x: 589, startPoint y: 407, endPoint x: 677, endPoint y: 237, distance: 191.4
click at [677, 237] on div "Janela de atendimento Grade de atendimento Capacidade Transportadoras Veículos …" at bounding box center [525, 264] width 1051 height 529
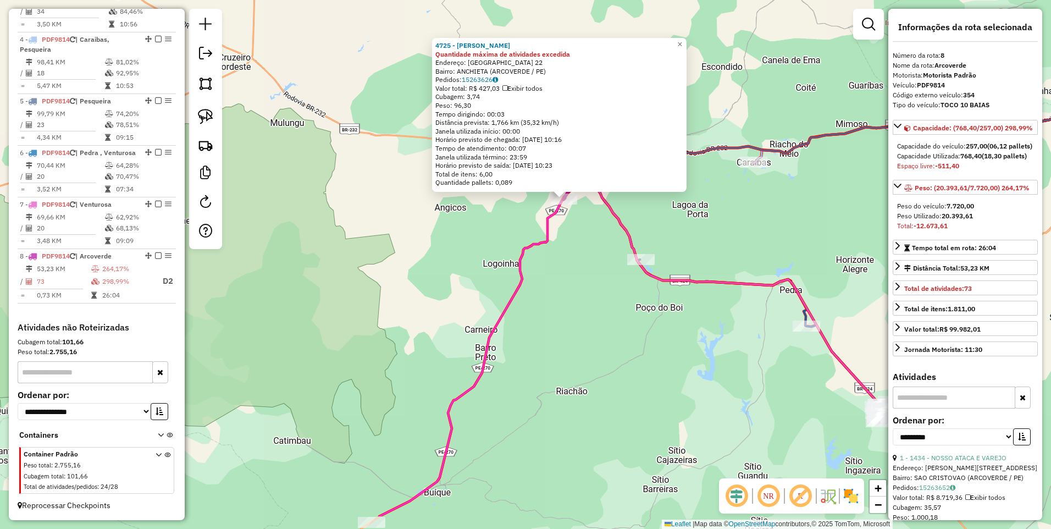
drag, startPoint x: 640, startPoint y: 352, endPoint x: 650, endPoint y: 266, distance: 85.8
click at [650, 266] on div "4725 - [PERSON_NAME] Quantidade máxima de atividades excedida Endereço: [GEOGRA…" at bounding box center [525, 264] width 1051 height 529
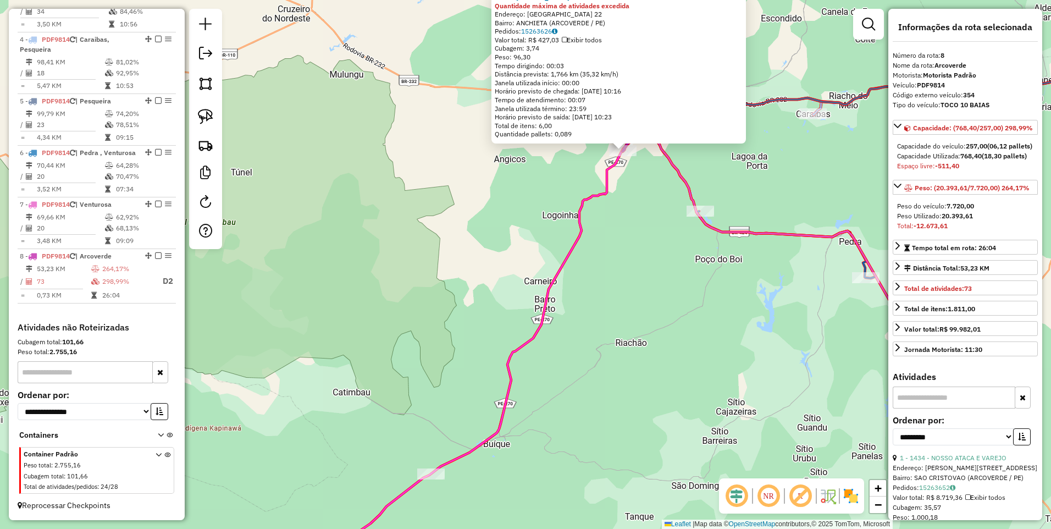
drag, startPoint x: 505, startPoint y: 407, endPoint x: 521, endPoint y: 467, distance: 62.0
click at [521, 467] on div "4725 - [PERSON_NAME] Quantidade máxima de atividades excedida Endereço: [GEOGRA…" at bounding box center [525, 264] width 1051 height 529
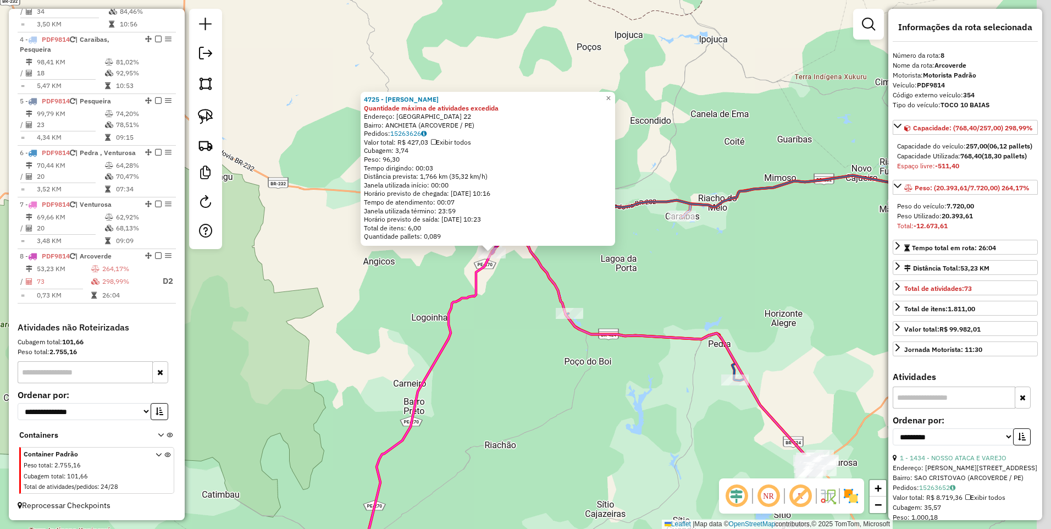
drag, startPoint x: 574, startPoint y: 335, endPoint x: 428, endPoint y: 443, distance: 181.4
click at [428, 443] on div "4725 - [PERSON_NAME] Quantidade máxima de atividades excedida Endereço: [GEOGRA…" at bounding box center [525, 264] width 1051 height 529
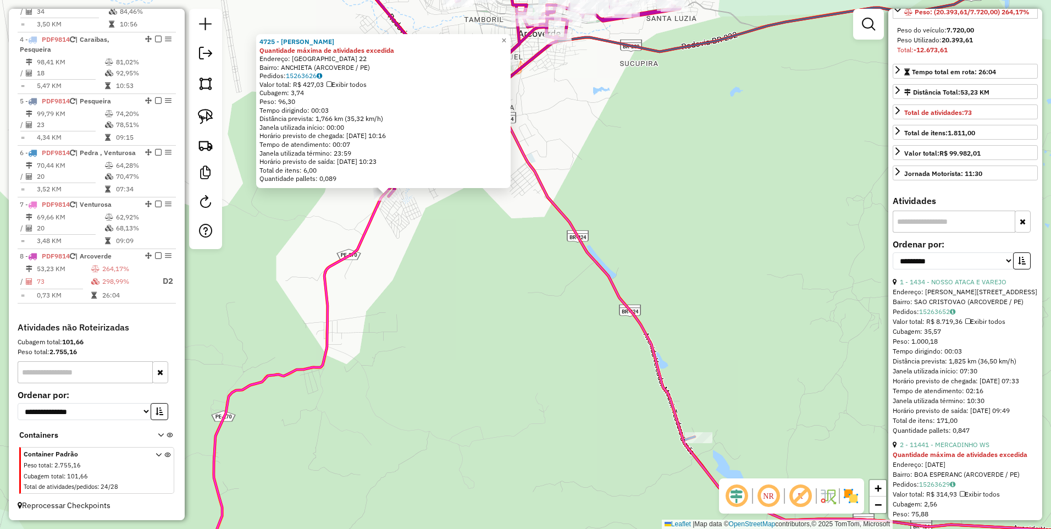
scroll to position [235, 0]
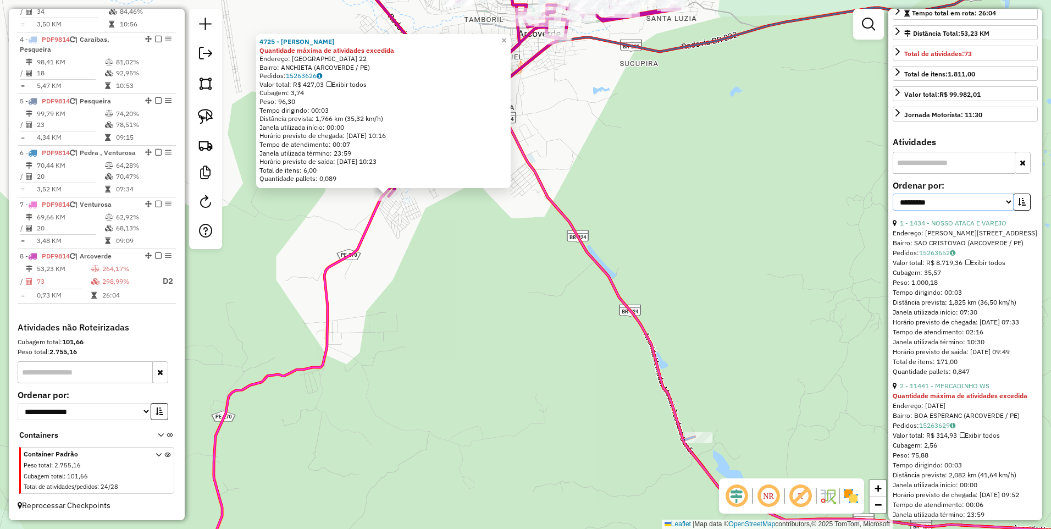
click at [957, 210] on select "**********" at bounding box center [952, 201] width 121 height 17
click at [966, 210] on select "**********" at bounding box center [952, 201] width 121 height 17
click at [958, 210] on select "**********" at bounding box center [952, 201] width 121 height 17
select select "*********"
click at [892, 210] on select "**********" at bounding box center [952, 201] width 121 height 17
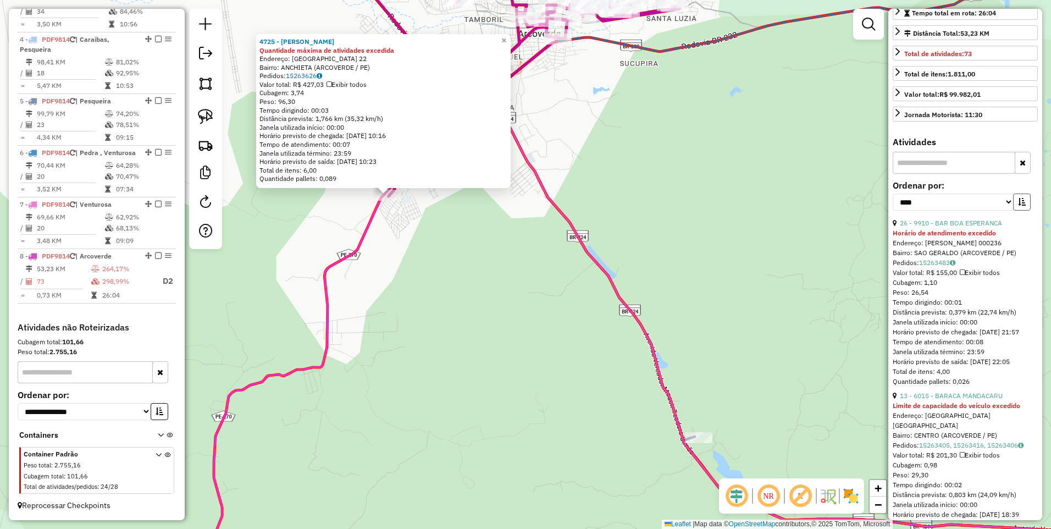
click at [1019, 205] on icon "button" at bounding box center [1022, 202] width 8 height 8
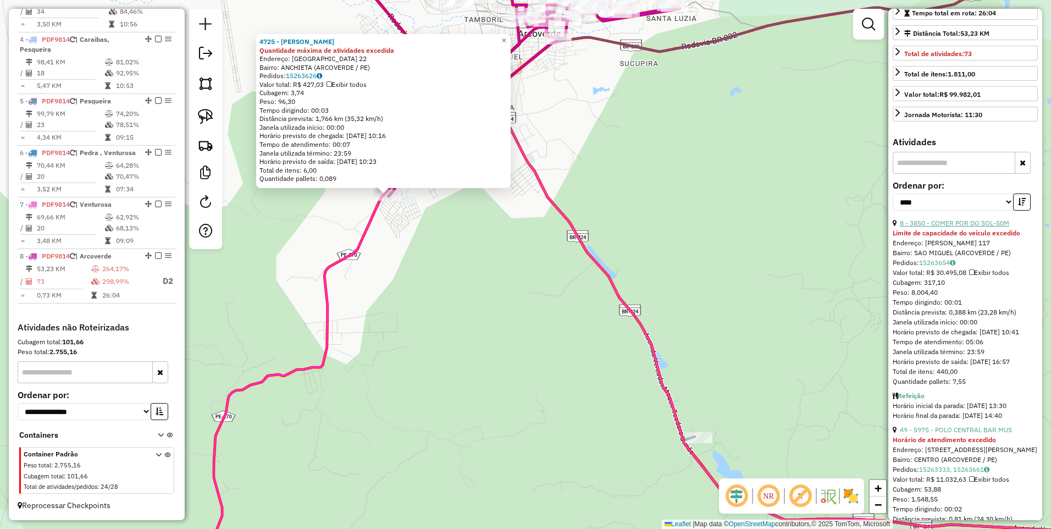
click at [952, 227] on link "8 - 3850 - COMER POR DO SOL-50M" at bounding box center [953, 223] width 109 height 8
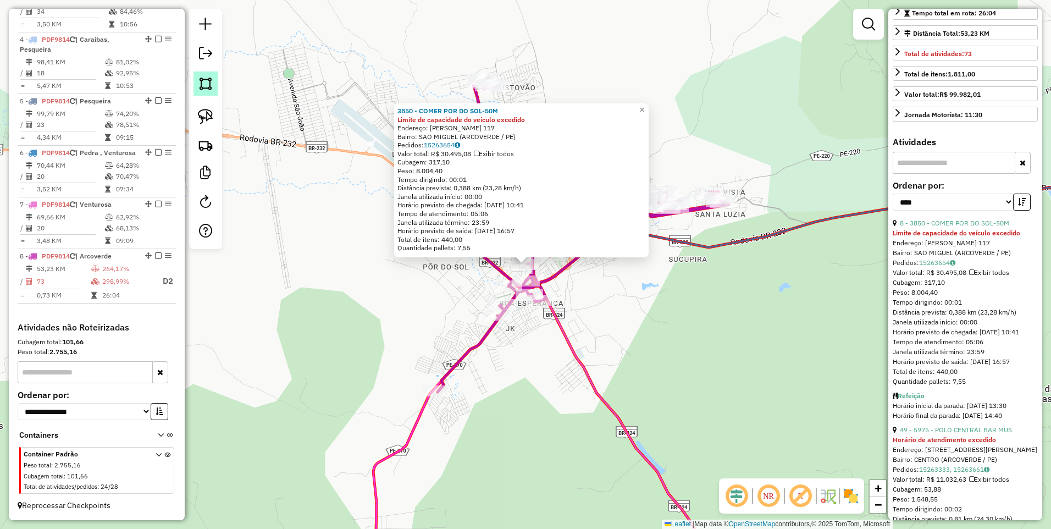
click at [204, 85] on img at bounding box center [205, 83] width 15 height 15
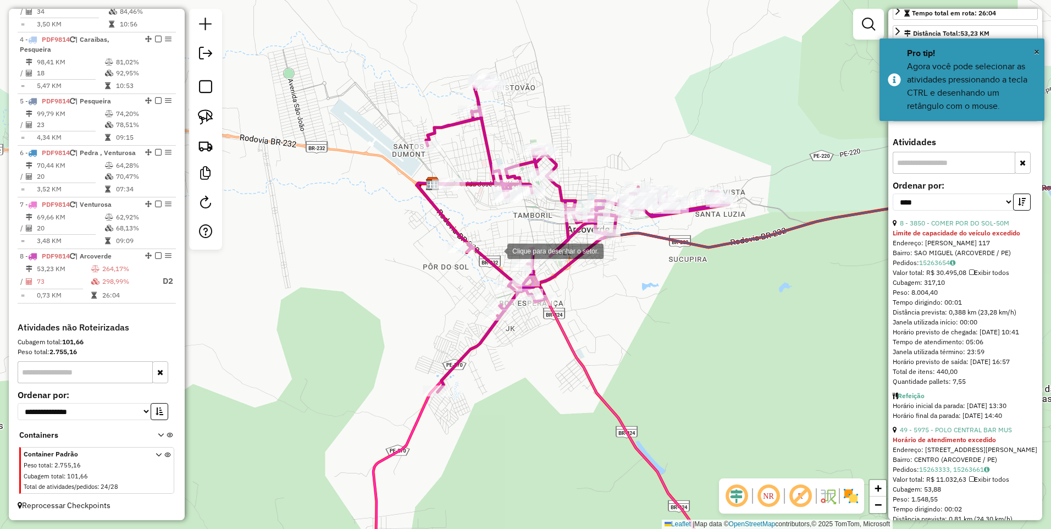
click at [496, 250] on div at bounding box center [496, 250] width 22 height 22
click at [554, 267] on div at bounding box center [554, 267] width 22 height 22
click at [546, 271] on div at bounding box center [546, 270] width 22 height 22
click at [494, 271] on div at bounding box center [494, 271] width 22 height 22
click at [497, 254] on div at bounding box center [496, 249] width 11 height 11
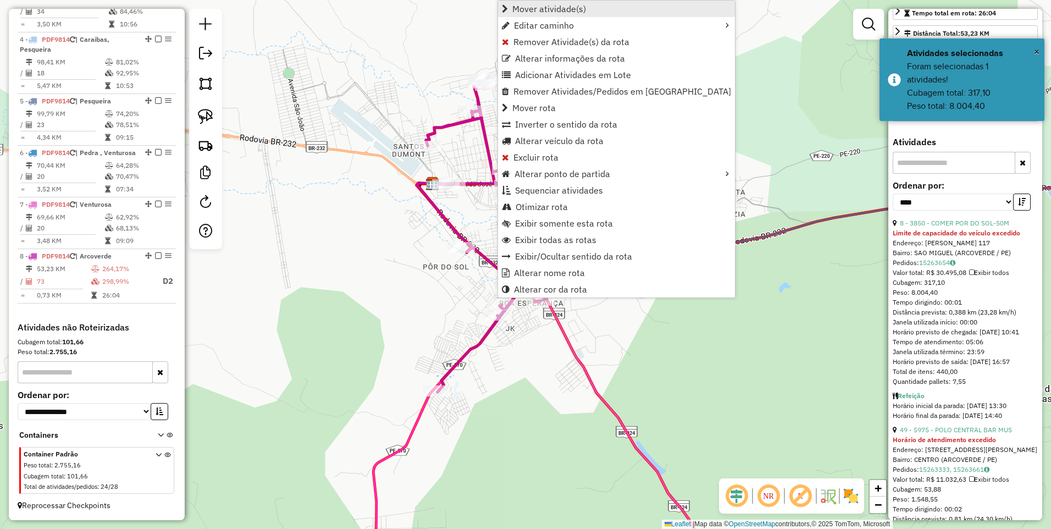
click at [532, 6] on span "Mover atividade(s)" at bounding box center [549, 8] width 74 height 9
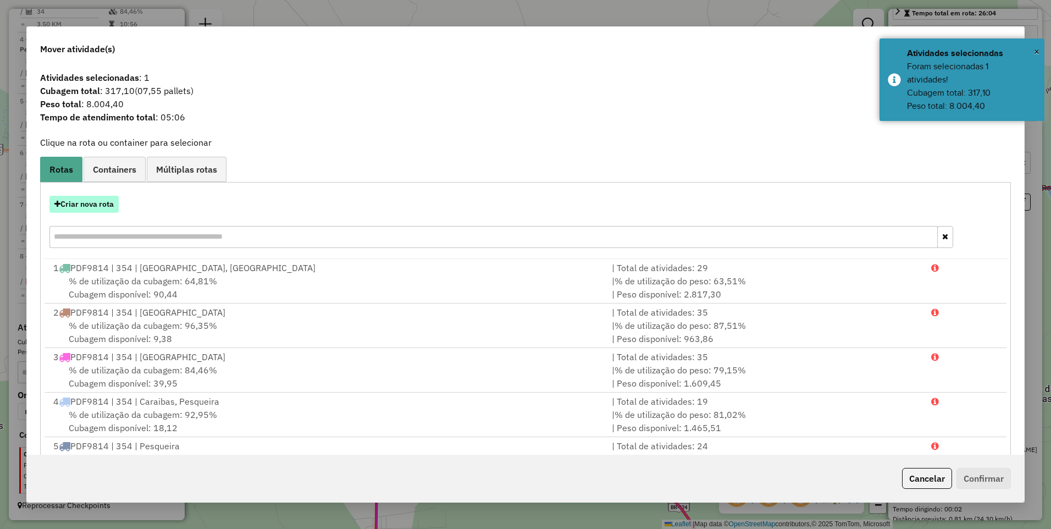
click at [93, 201] on button "Criar nova rota" at bounding box center [83, 204] width 69 height 17
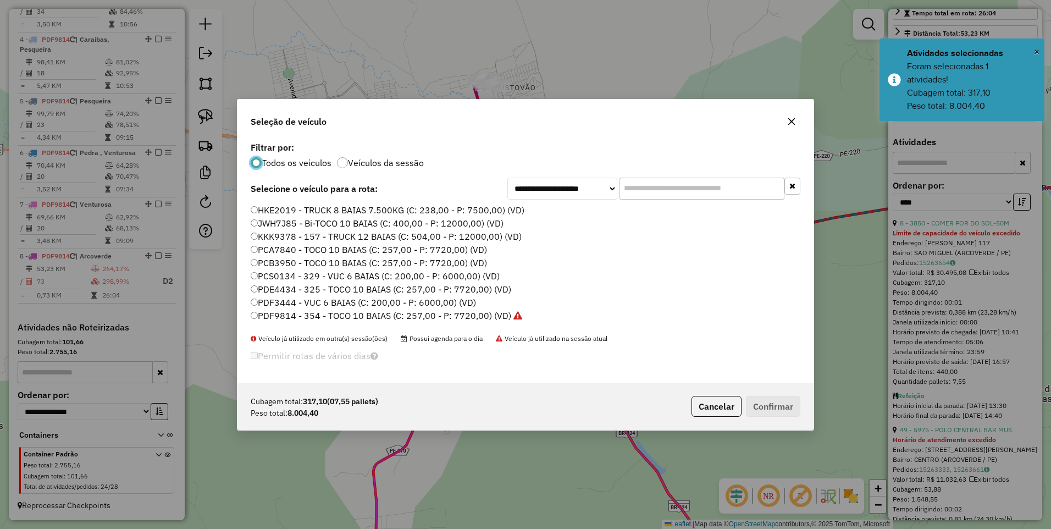
scroll to position [6, 3]
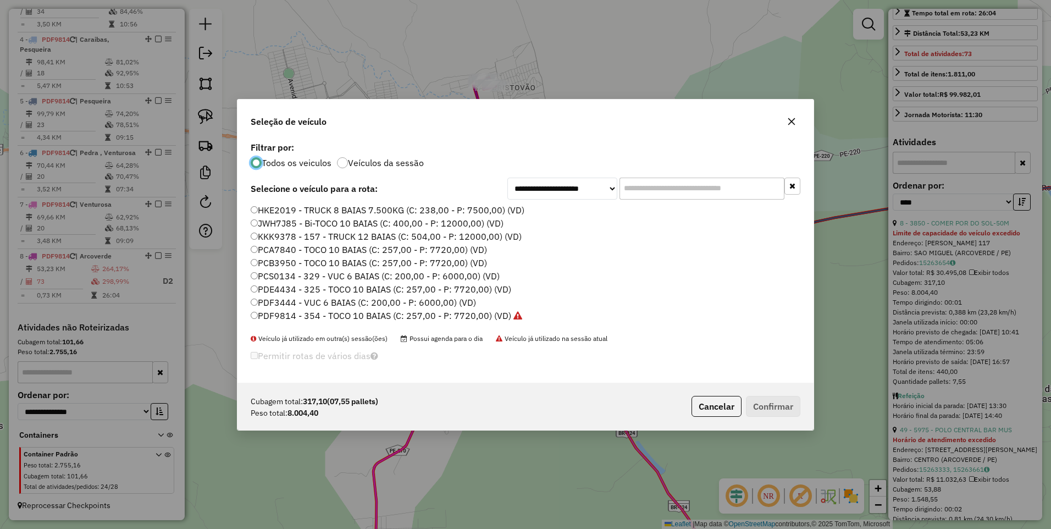
click at [470, 312] on label "PDF9814 - 354 - TOCO 10 BAIAS (C: 257,00 - P: 7720,00) (VD)" at bounding box center [386, 315] width 271 height 13
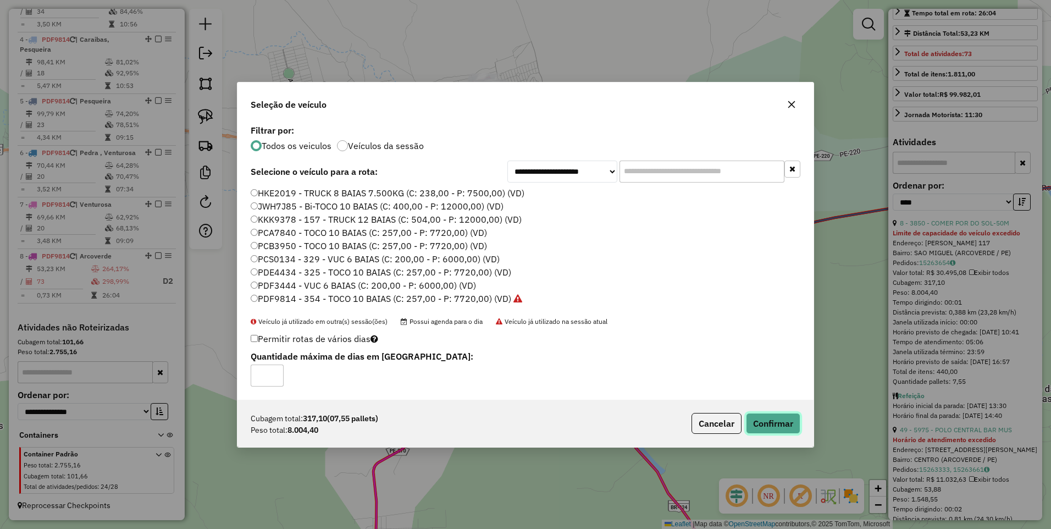
click at [788, 427] on button "Confirmar" at bounding box center [773, 423] width 54 height 21
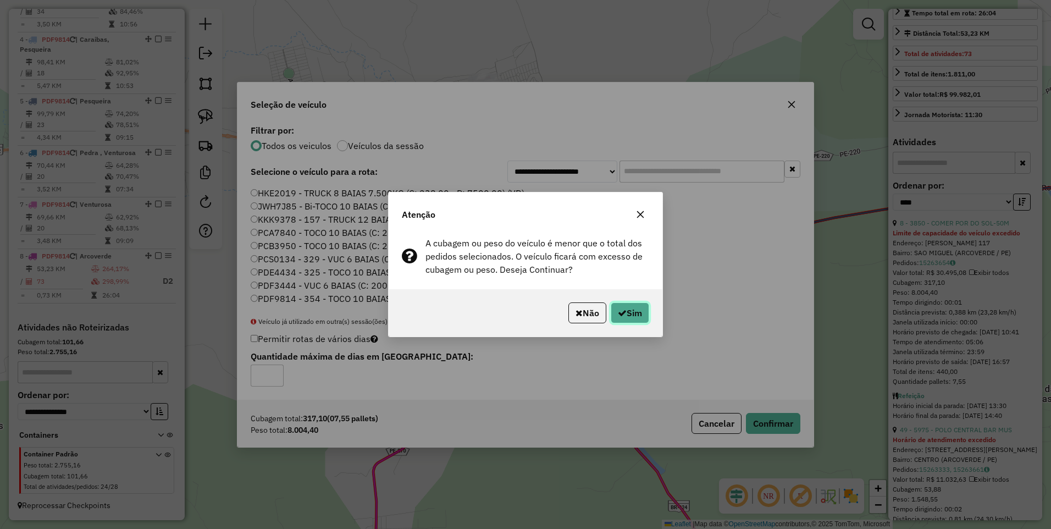
click at [618, 310] on icon "button" at bounding box center [622, 312] width 9 height 9
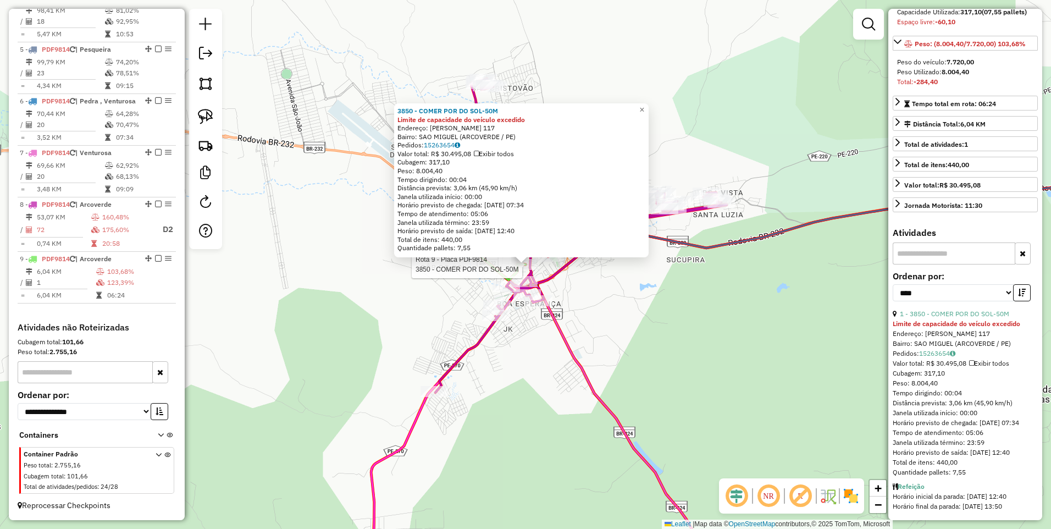
scroll to position [184, 0]
click at [442, 315] on div "3850 - COMER POR DO SOL-50M Limite de capacidade do veículo excedido Endereço: …" at bounding box center [525, 264] width 1051 height 529
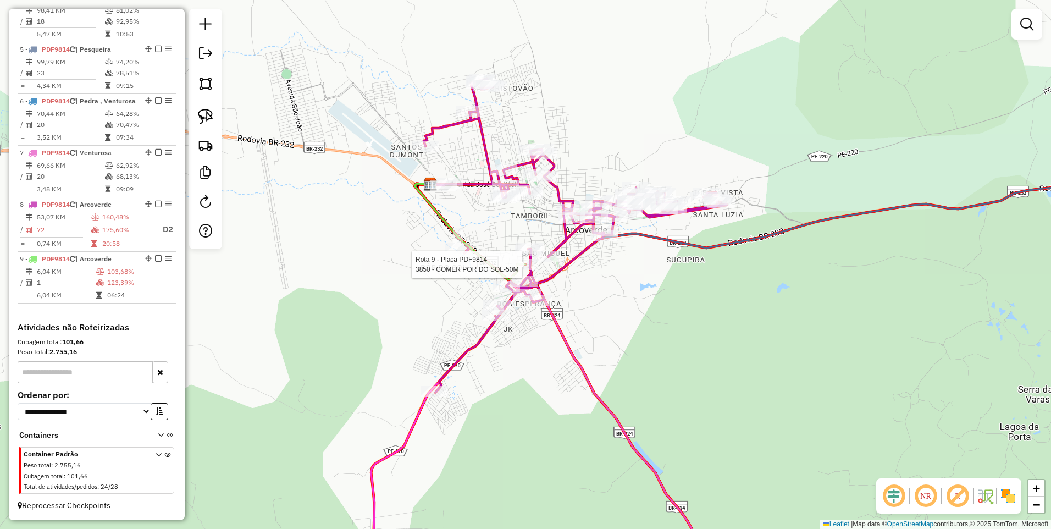
select select "*********"
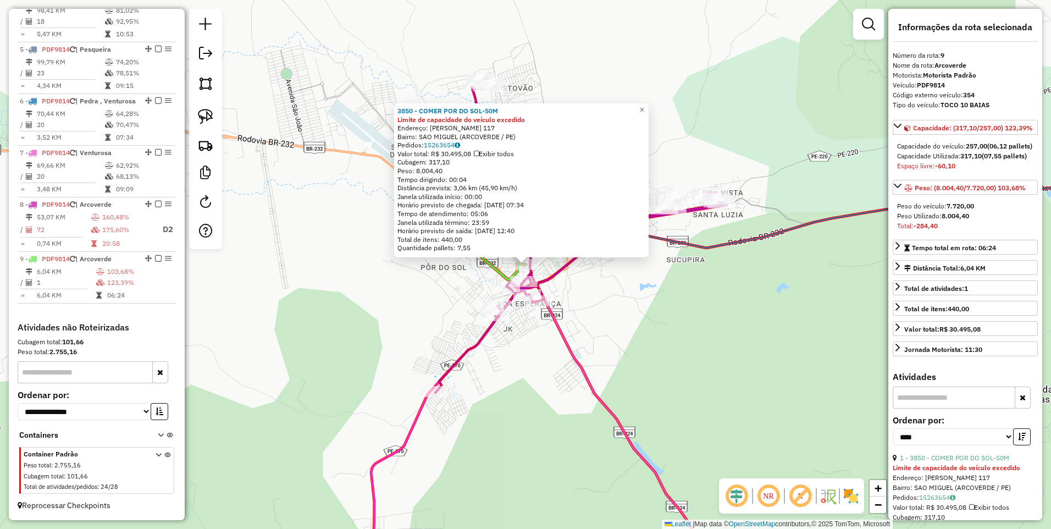
click at [451, 282] on div "3850 - COMER POR DO SOL-50M Limite de capacidade do veículo excedido Endereço: …" at bounding box center [525, 264] width 1051 height 529
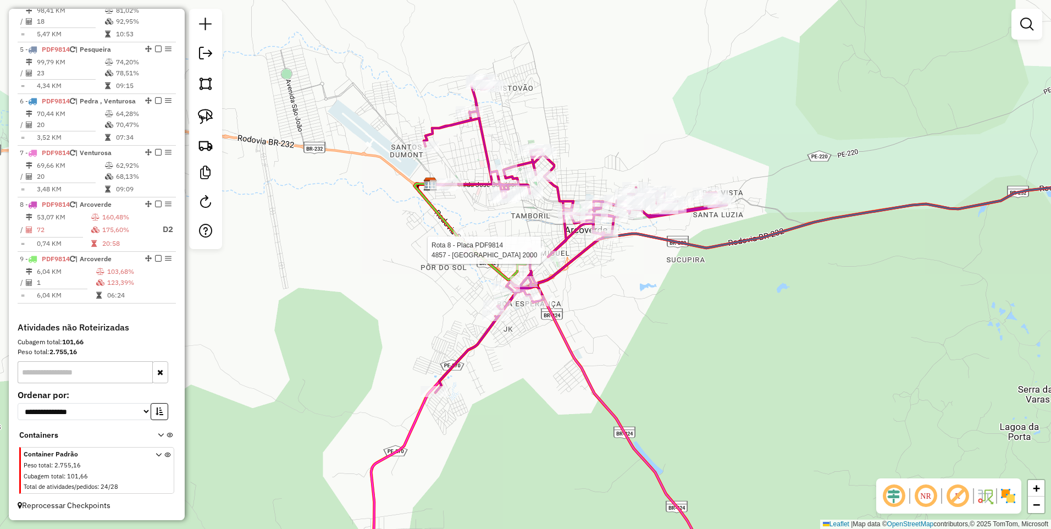
select select "*********"
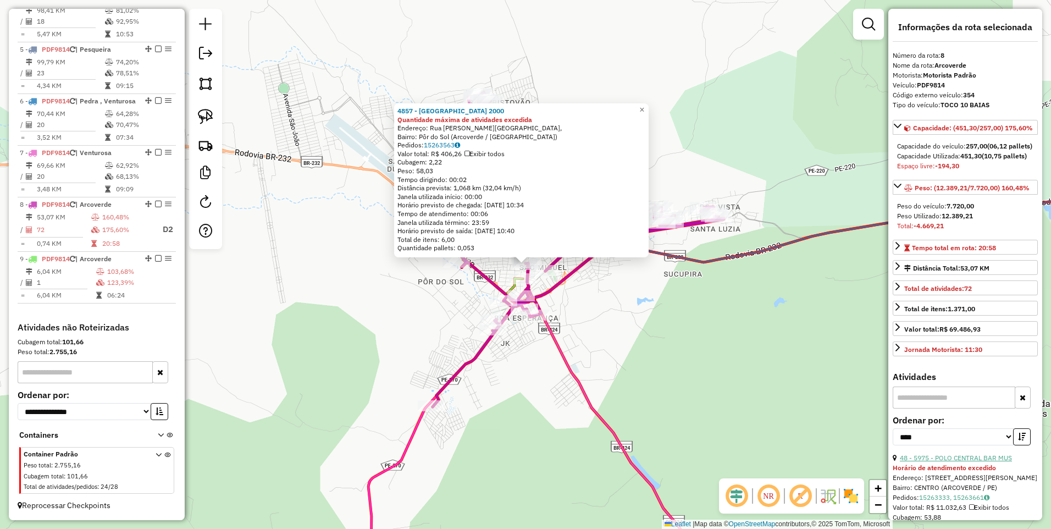
scroll to position [235, 0]
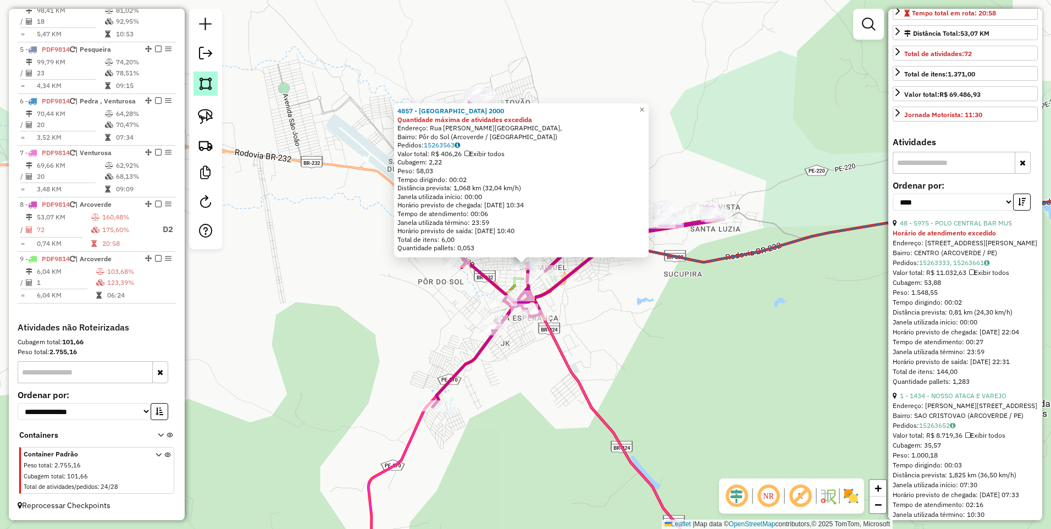
click at [207, 85] on img at bounding box center [205, 83] width 15 height 15
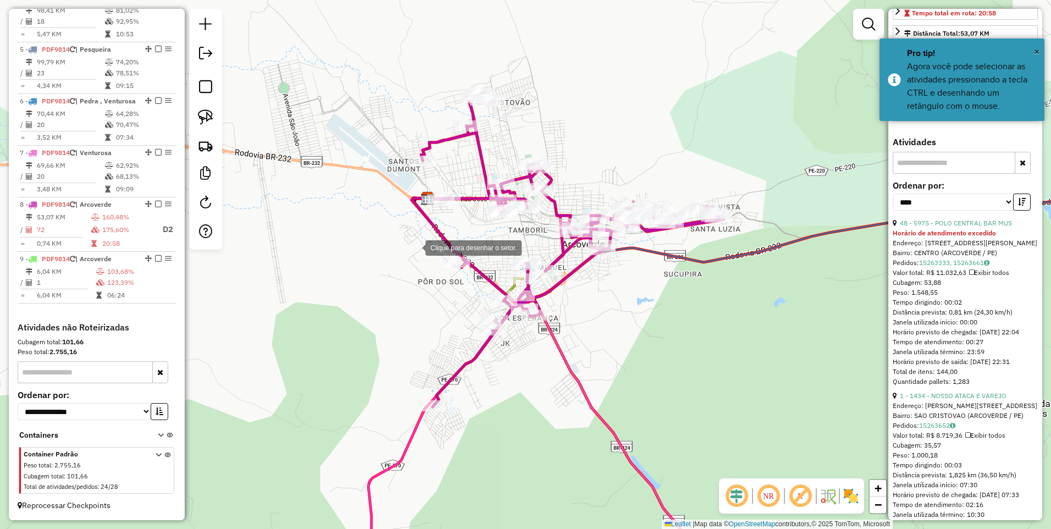
click at [414, 247] on div at bounding box center [414, 247] width 22 height 22
click at [375, 410] on div at bounding box center [375, 410] width 22 height 22
click at [441, 462] on div at bounding box center [441, 462] width 22 height 22
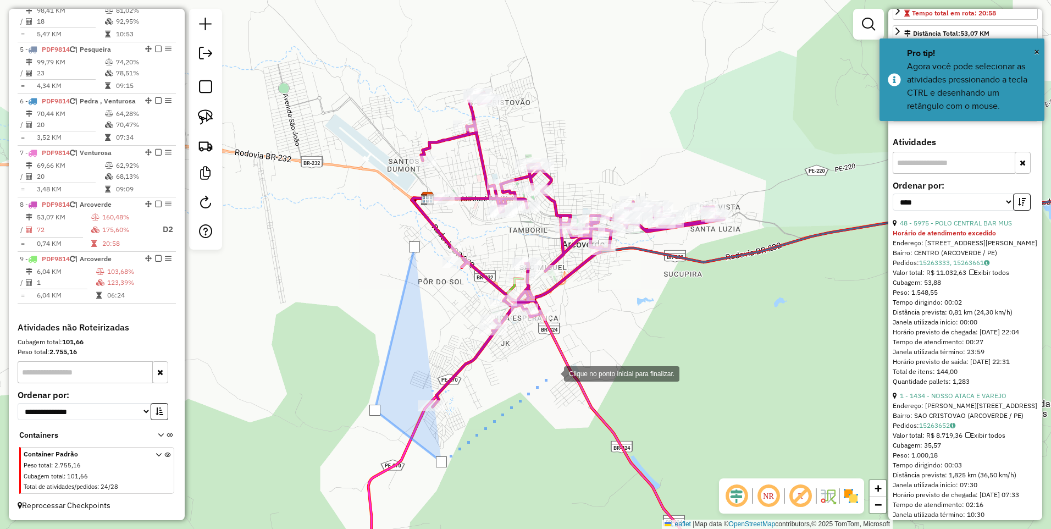
drag, startPoint x: 553, startPoint y: 373, endPoint x: 568, endPoint y: 333, distance: 42.4
click at [552, 373] on div at bounding box center [553, 373] width 22 height 22
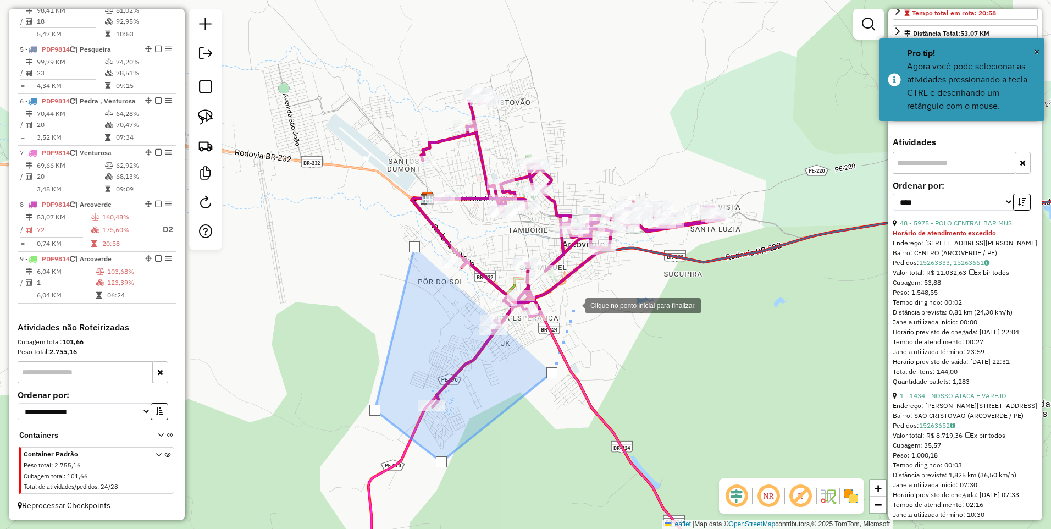
click at [574, 304] on div at bounding box center [574, 304] width 22 height 22
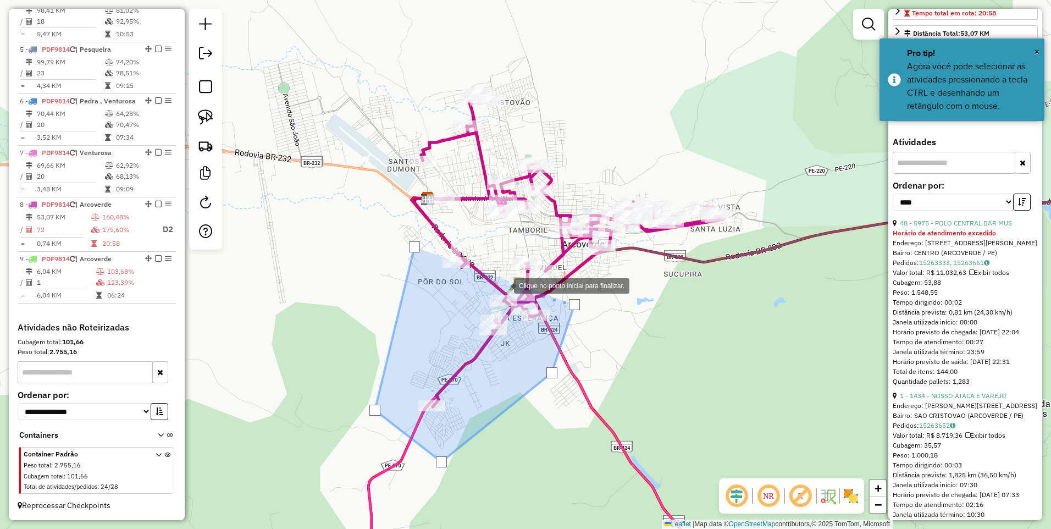
click at [503, 285] on div at bounding box center [503, 285] width 22 height 22
click at [502, 269] on div at bounding box center [502, 269] width 22 height 22
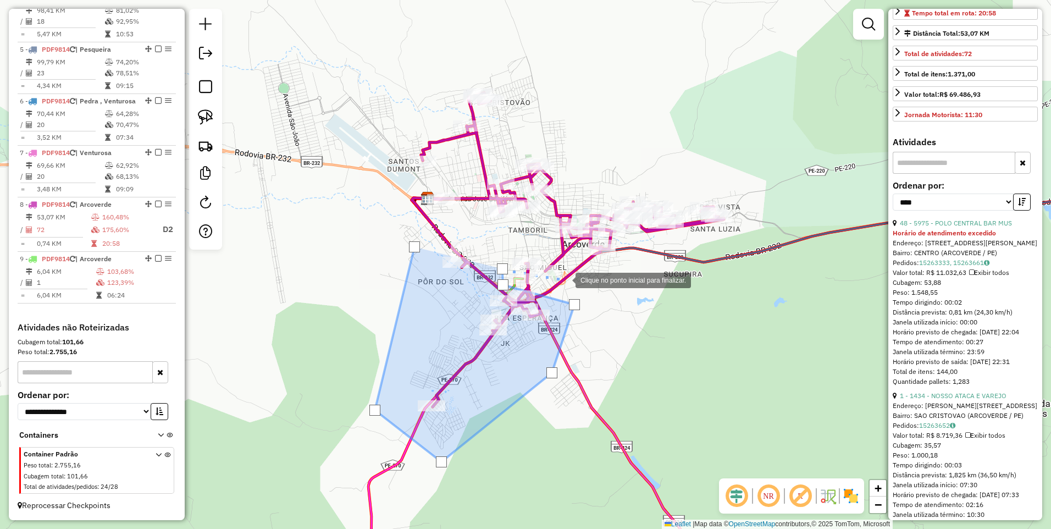
click at [564, 279] on div at bounding box center [564, 279] width 22 height 22
click at [566, 266] on div at bounding box center [566, 266] width 22 height 22
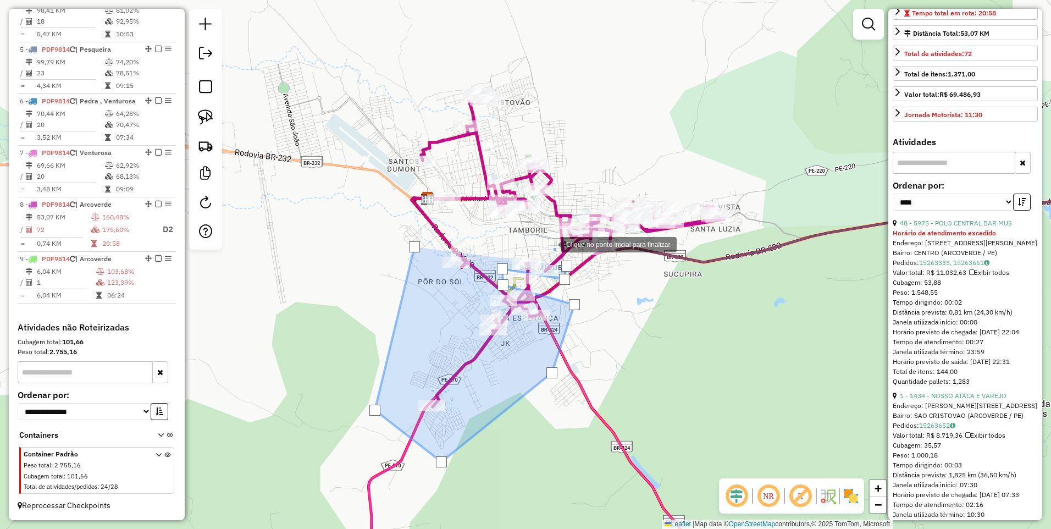
click at [550, 243] on div at bounding box center [550, 243] width 22 height 22
click at [414, 244] on div at bounding box center [414, 246] width 11 height 11
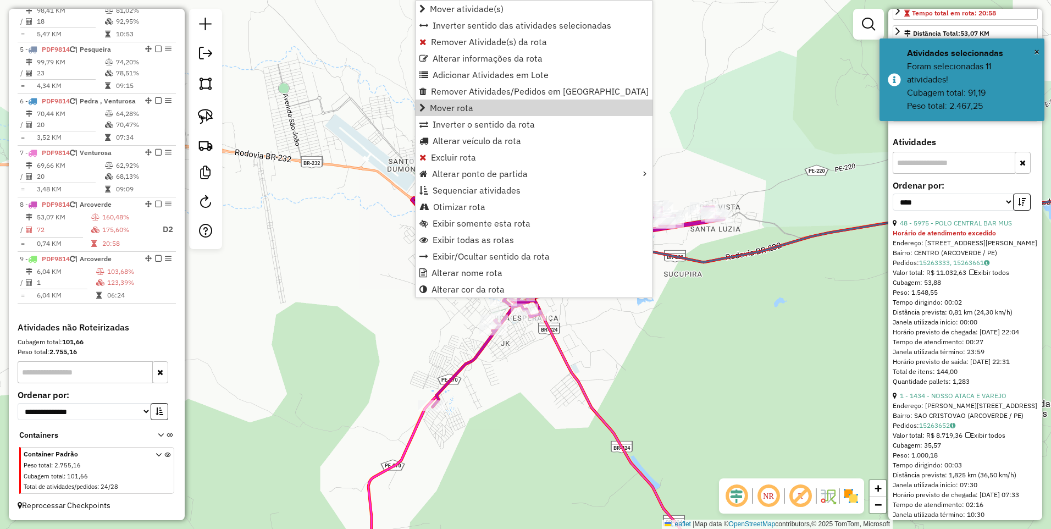
click at [315, 260] on div "Janela de atendimento Grade de atendimento Capacidade Transportadoras Veículos …" at bounding box center [525, 264] width 1051 height 529
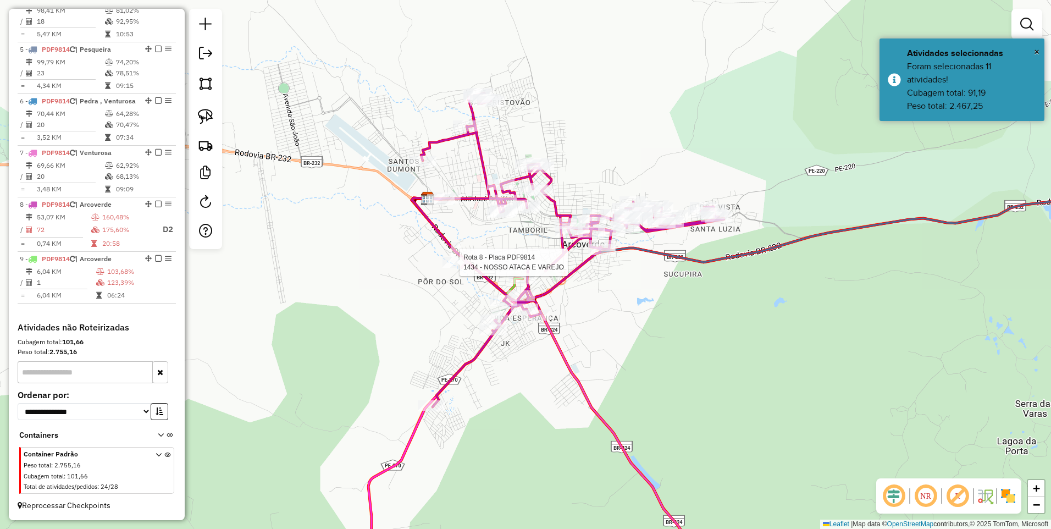
select select "*********"
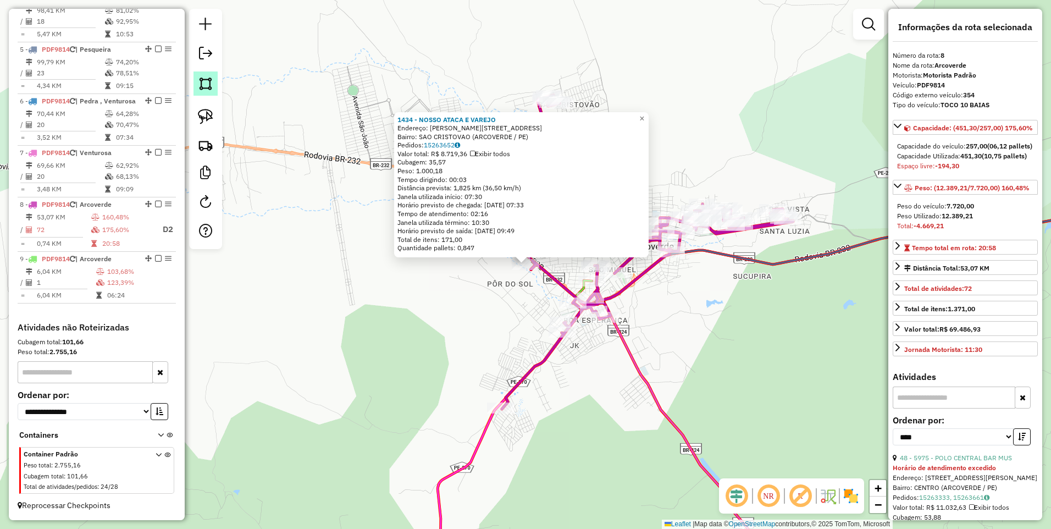
click at [208, 87] on img at bounding box center [205, 83] width 15 height 15
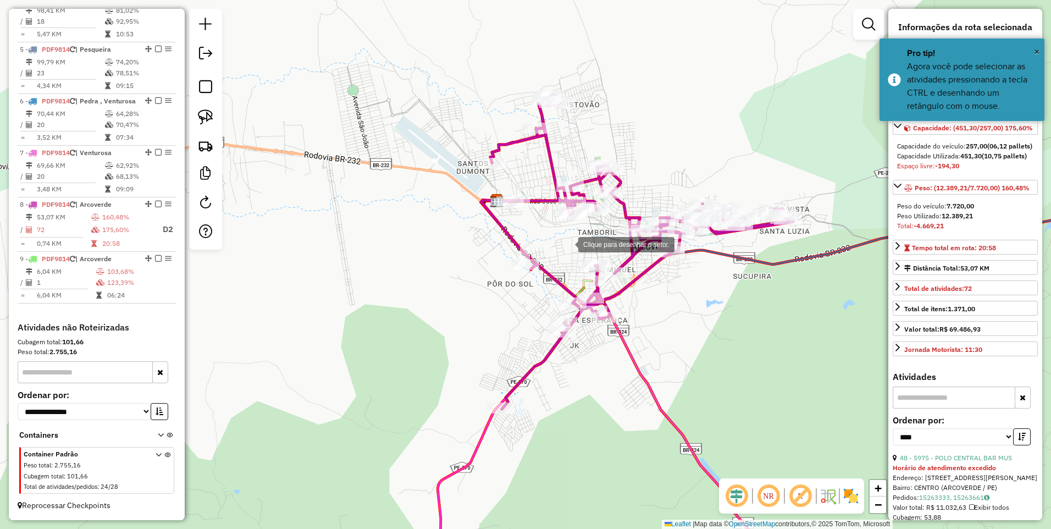
click at [567, 243] on div at bounding box center [567, 243] width 22 height 22
click at [466, 243] on div at bounding box center [466, 243] width 22 height 22
click at [448, 431] on div at bounding box center [448, 420] width 22 height 22
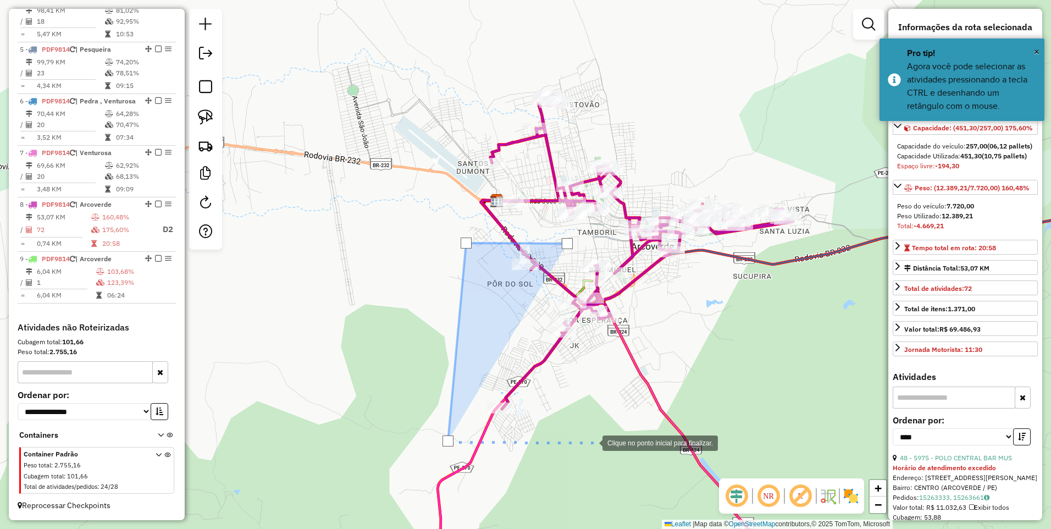
click at [591, 442] on div at bounding box center [591, 442] width 22 height 22
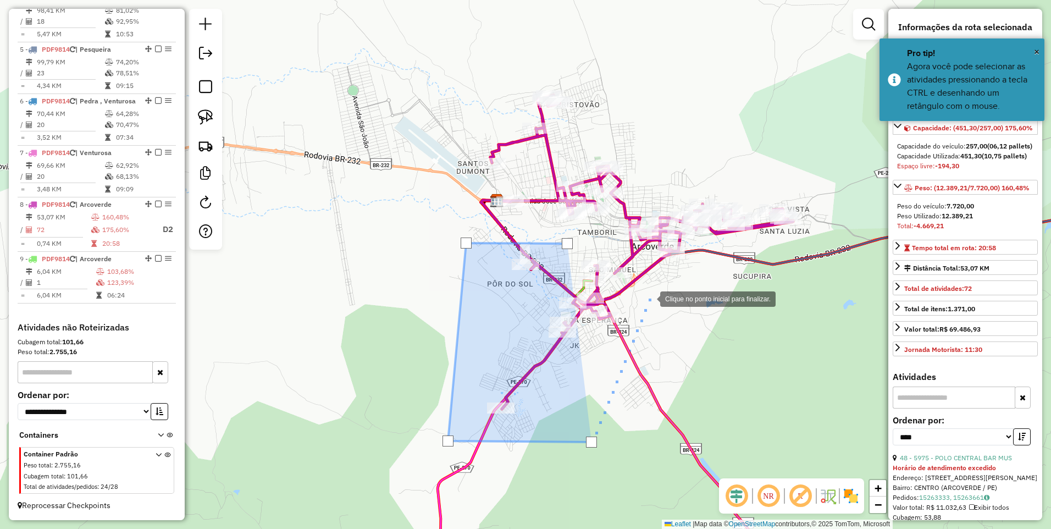
click at [649, 298] on div at bounding box center [649, 298] width 22 height 22
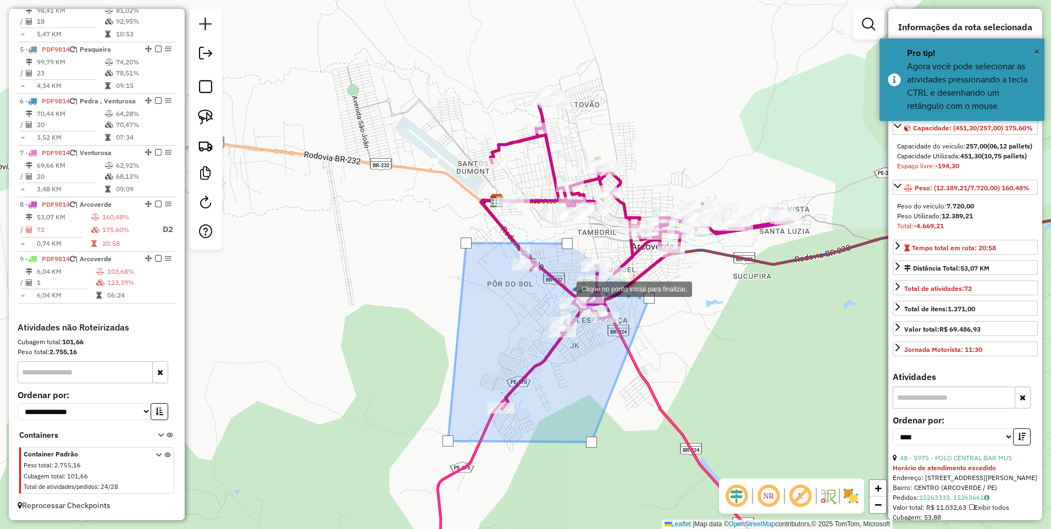
click at [565, 288] on div at bounding box center [565, 288] width 22 height 22
click at [566, 266] on div at bounding box center [566, 267] width 22 height 22
click at [636, 285] on div at bounding box center [636, 285] width 22 height 22
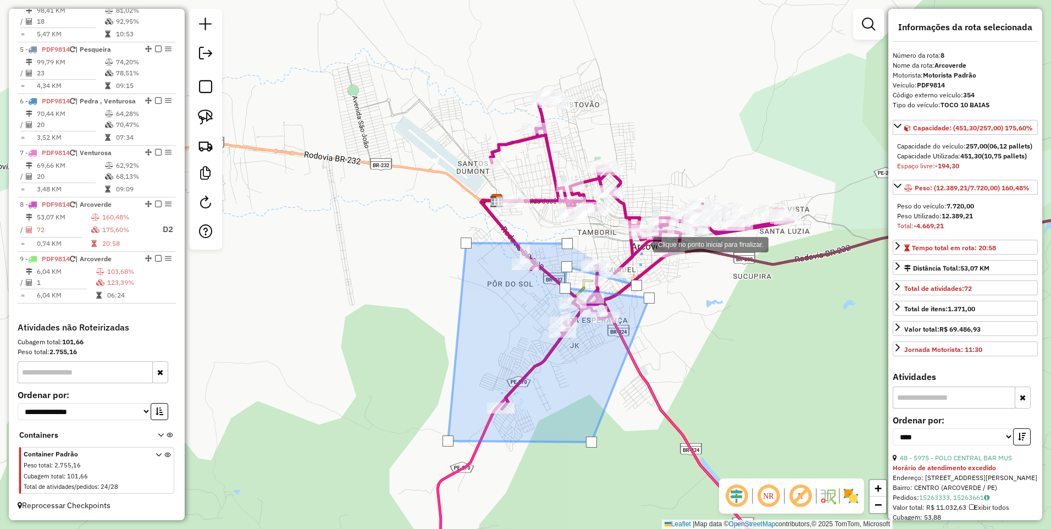
click at [642, 243] on div at bounding box center [642, 243] width 22 height 22
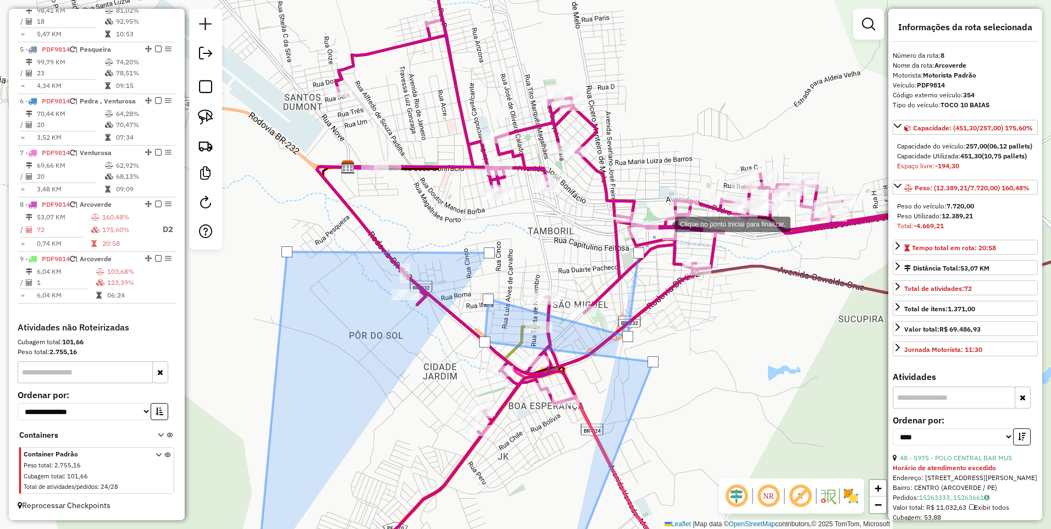
click at [664, 223] on div at bounding box center [664, 223] width 22 height 22
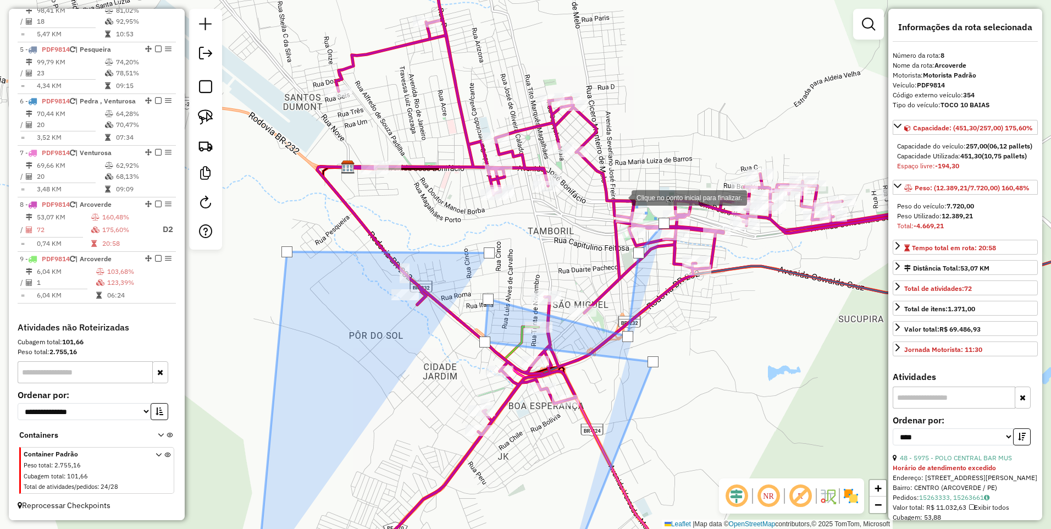
click at [620, 197] on div at bounding box center [620, 197] width 22 height 22
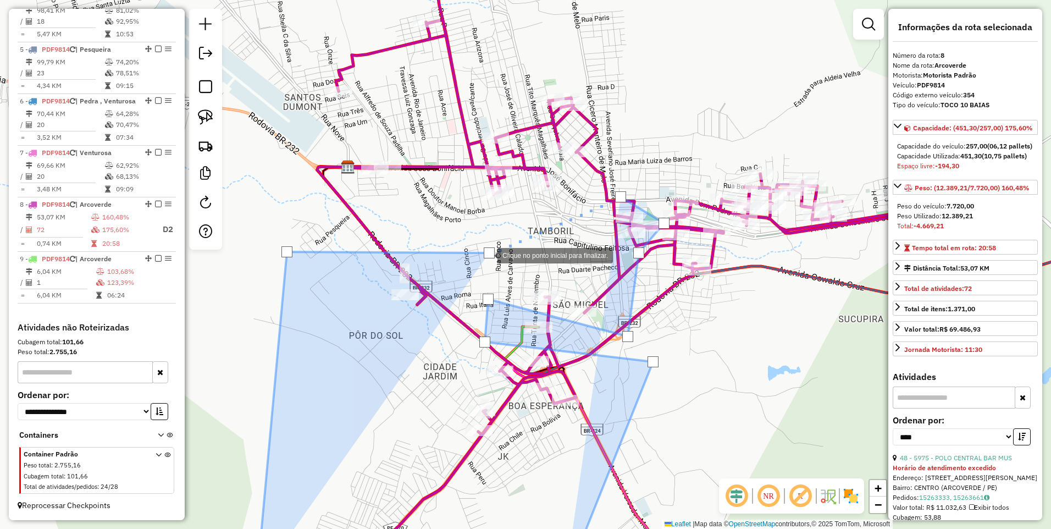
click at [486, 254] on div at bounding box center [489, 252] width 11 height 11
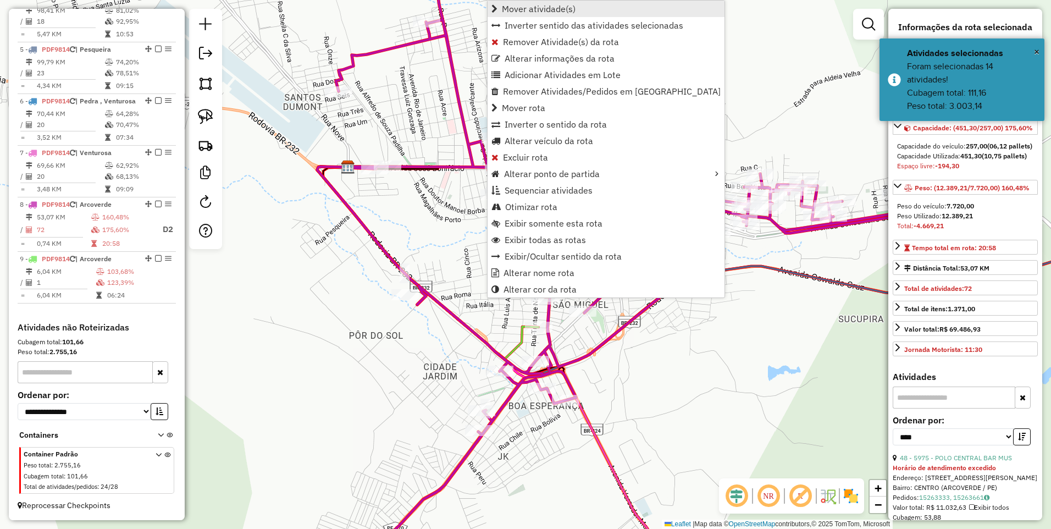
click at [537, 9] on span "Mover atividade(s)" at bounding box center [539, 8] width 74 height 9
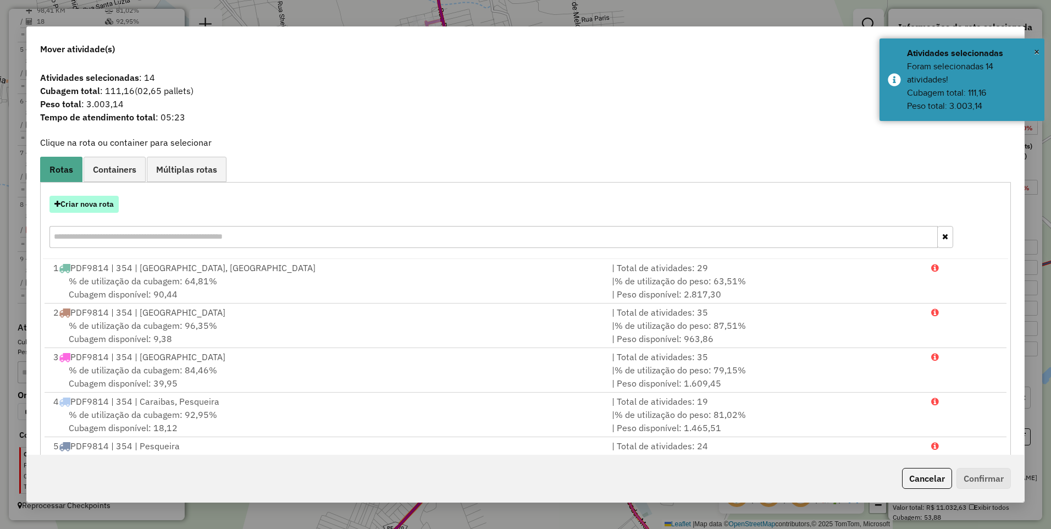
click at [98, 202] on button "Criar nova rota" at bounding box center [83, 204] width 69 height 17
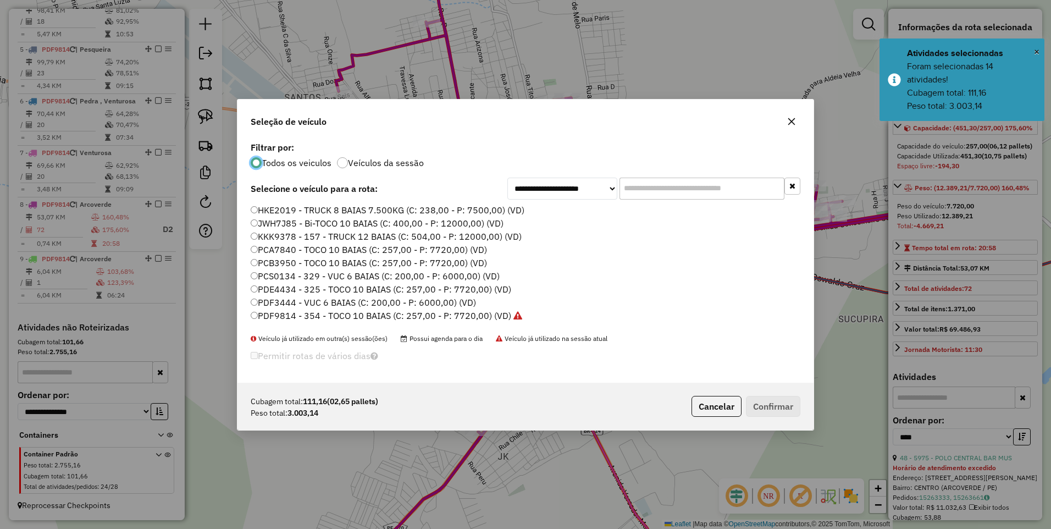
scroll to position [6, 3]
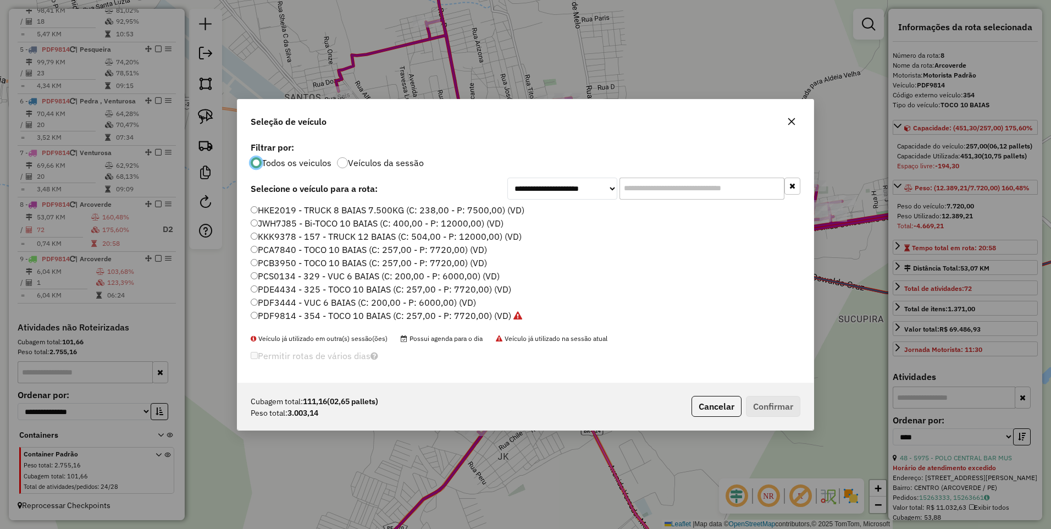
click at [476, 317] on label "PDF9814 - 354 - TOCO 10 BAIAS (C: 257,00 - P: 7720,00) (VD)" at bounding box center [386, 315] width 271 height 13
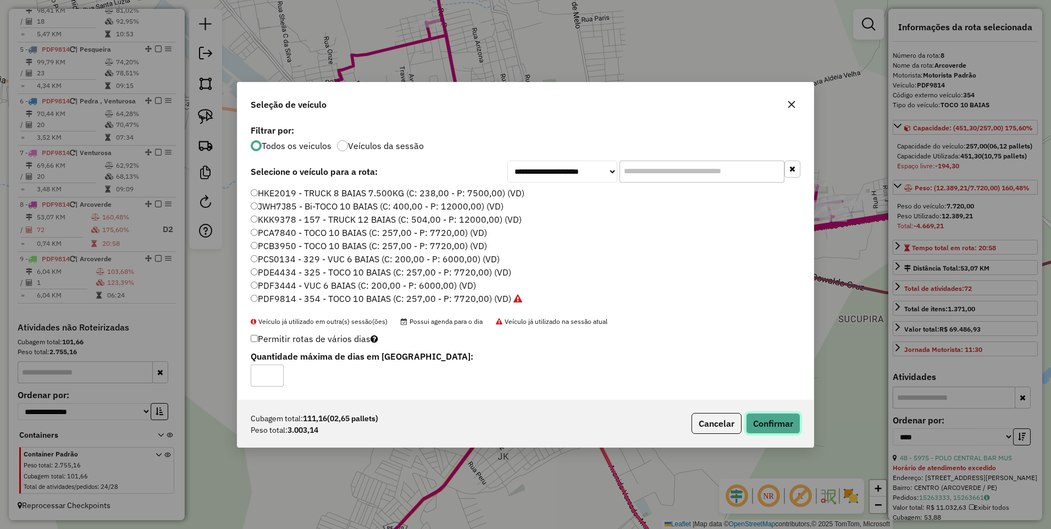
click at [770, 427] on button "Confirmar" at bounding box center [773, 423] width 54 height 21
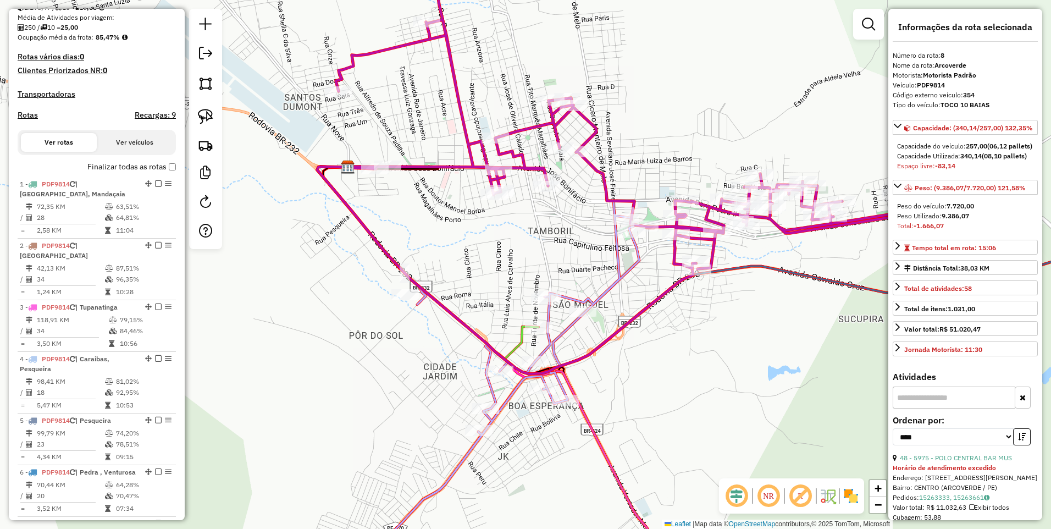
scroll to position [677, 0]
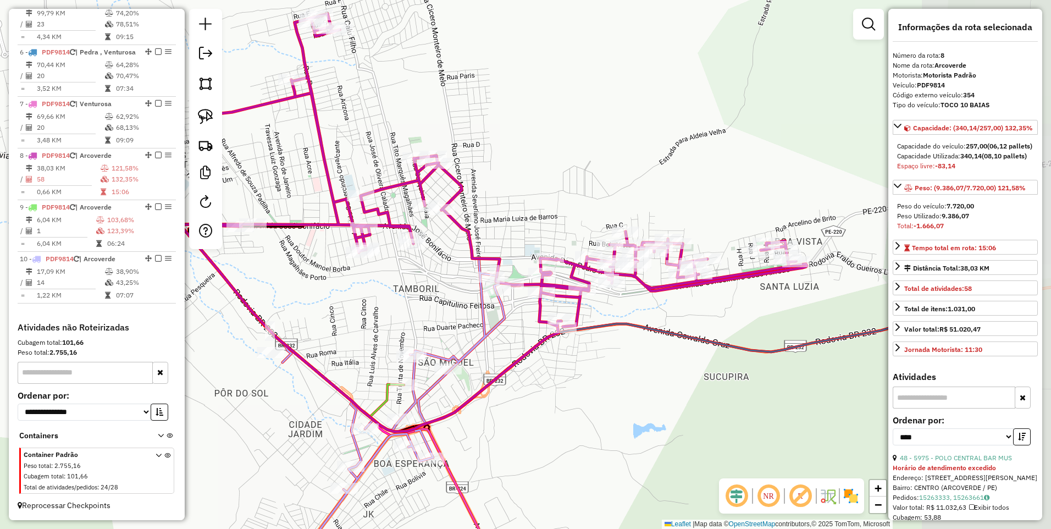
drag, startPoint x: 547, startPoint y: 258, endPoint x: 412, endPoint y: 315, distance: 146.7
click at [412, 315] on div "Janela de atendimento Grade de atendimento Capacidade Transportadoras Veículos …" at bounding box center [525, 264] width 1051 height 529
click at [203, 81] on img at bounding box center [205, 83] width 15 height 15
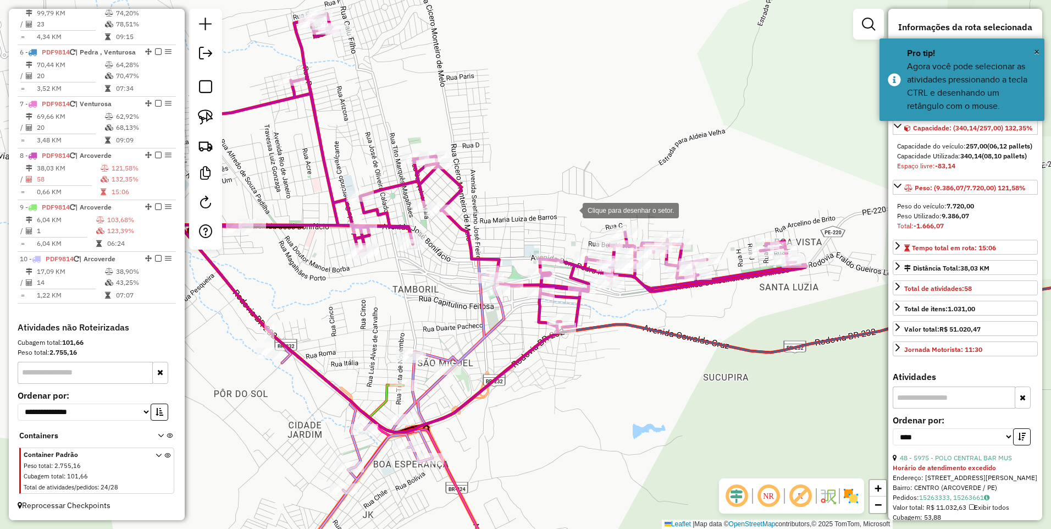
click at [571, 209] on div at bounding box center [571, 209] width 22 height 22
click at [782, 194] on div at bounding box center [782, 195] width 22 height 22
click at [841, 249] on div at bounding box center [841, 249] width 22 height 22
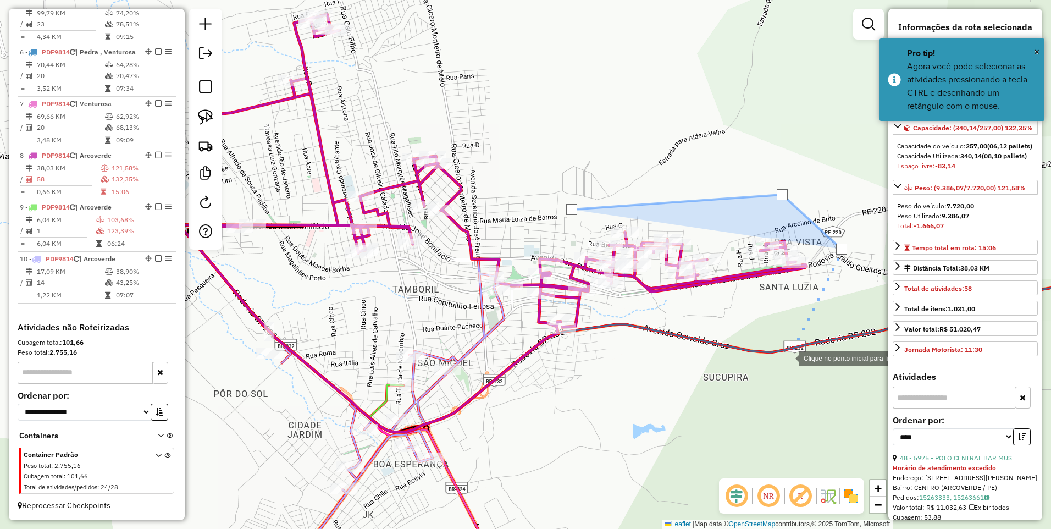
click at [787, 357] on div at bounding box center [787, 357] width 22 height 22
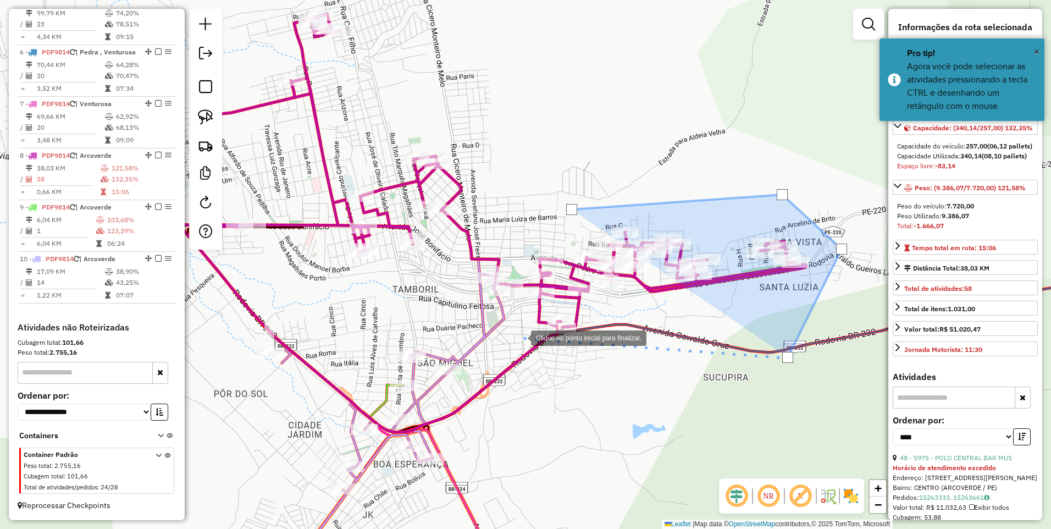
click at [520, 337] on div at bounding box center [520, 337] width 22 height 22
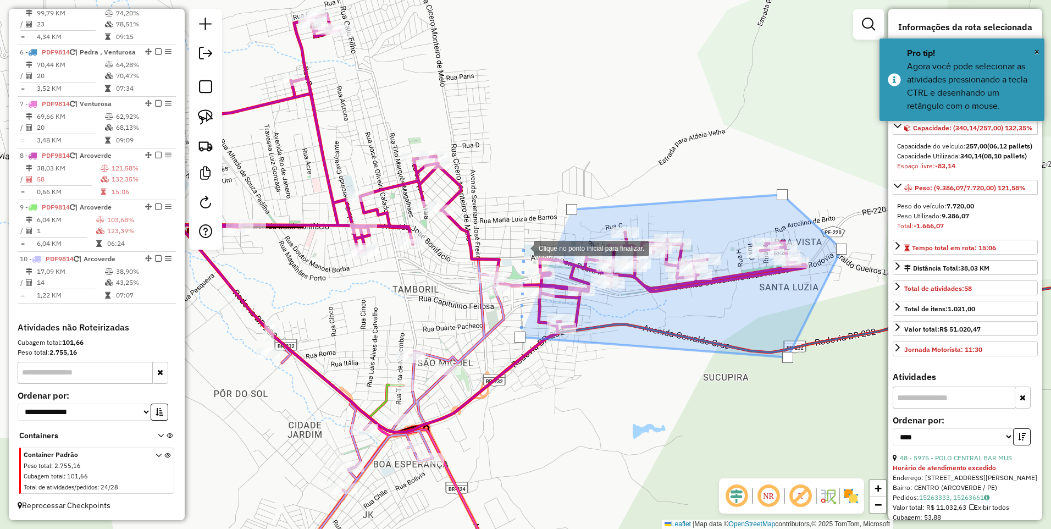
click at [523, 247] on div at bounding box center [523, 247] width 22 height 22
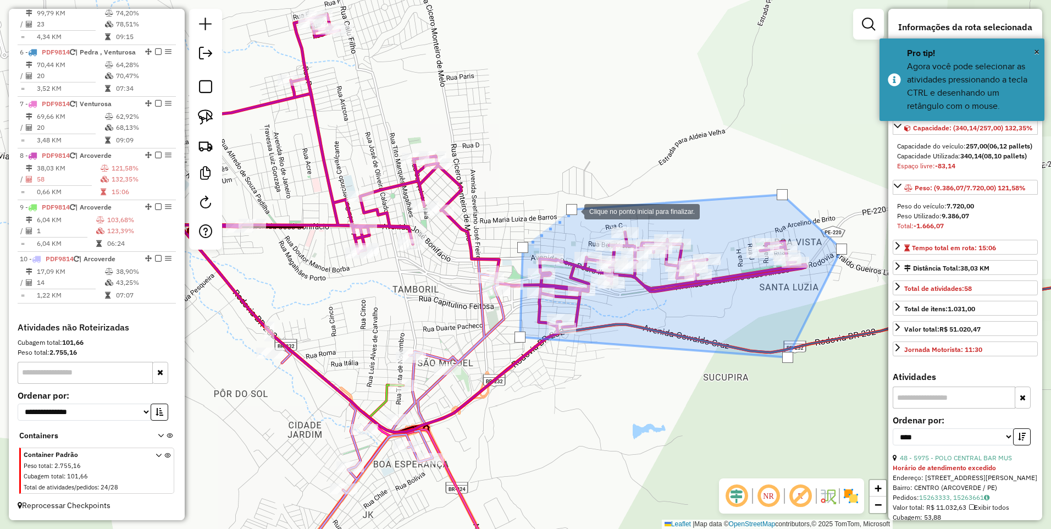
click at [573, 210] on div at bounding box center [571, 209] width 11 height 11
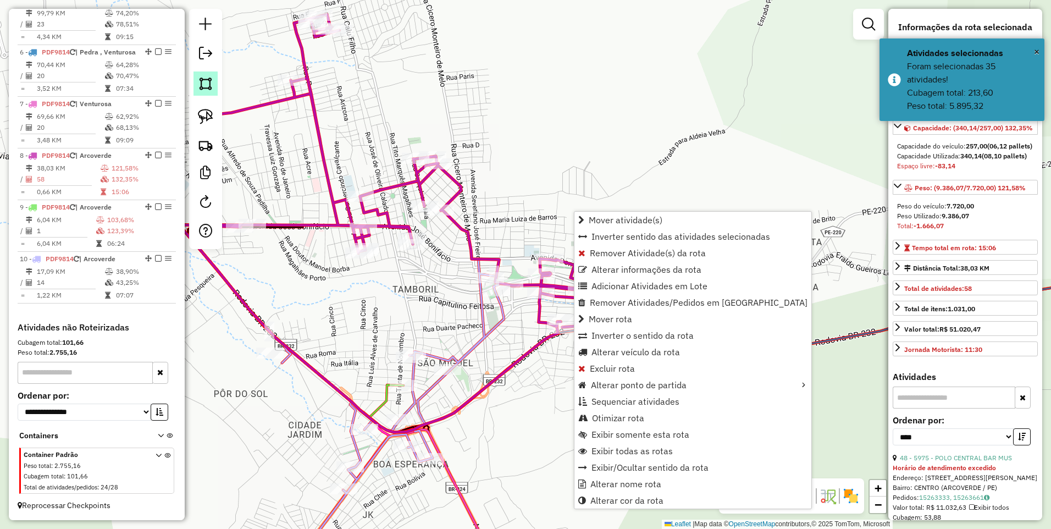
click at [213, 86] on img at bounding box center [205, 83] width 15 height 15
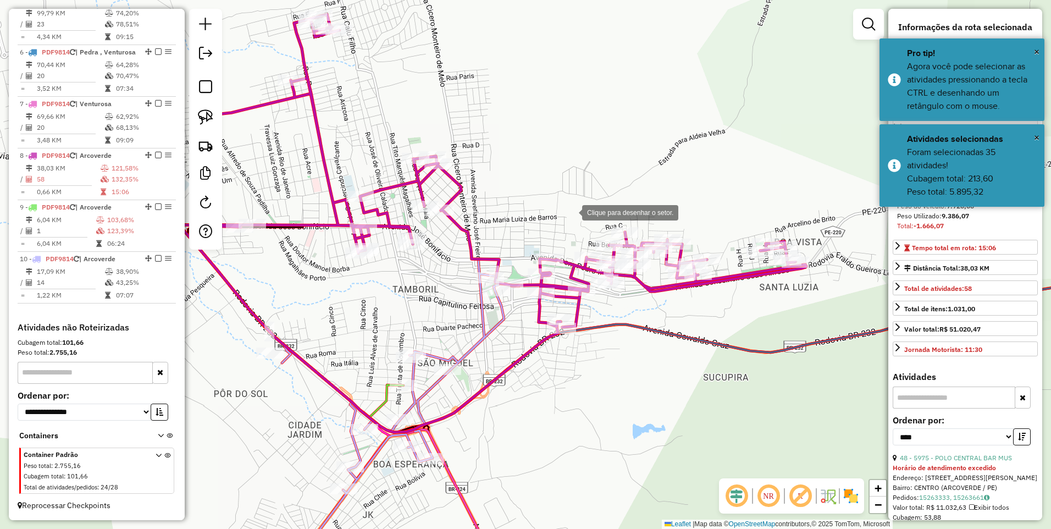
click at [575, 210] on div at bounding box center [571, 212] width 22 height 22
click at [763, 186] on div at bounding box center [763, 186] width 22 height 22
drag, startPoint x: 817, startPoint y: 265, endPoint x: 818, endPoint y: 288, distance: 23.1
click at [817, 265] on div at bounding box center [817, 265] width 22 height 22
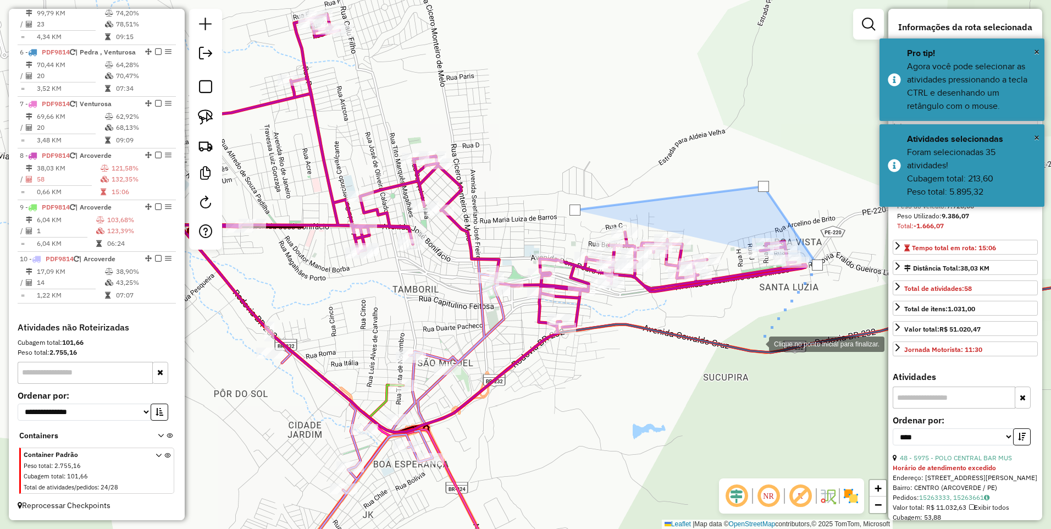
click at [747, 349] on div at bounding box center [758, 343] width 22 height 22
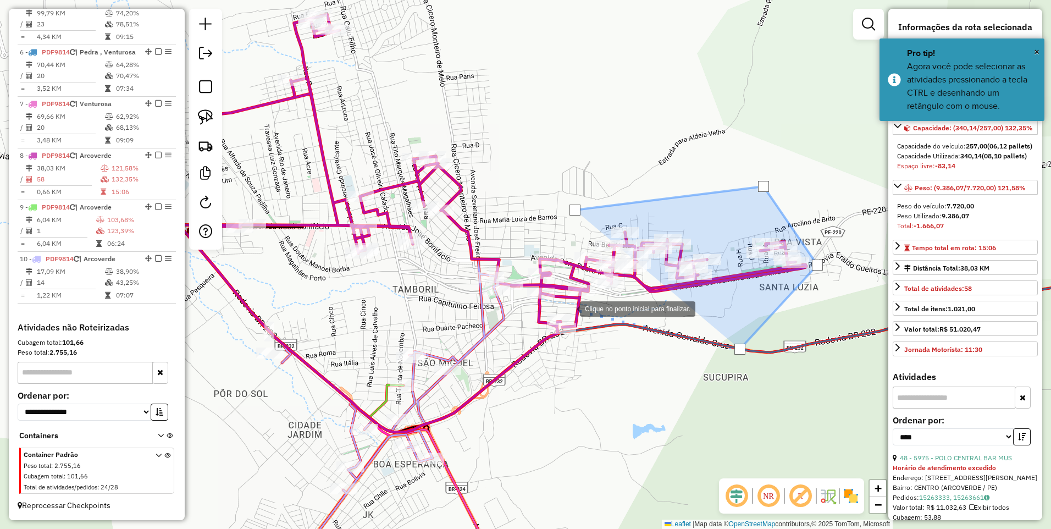
click at [569, 308] on div at bounding box center [569, 308] width 22 height 22
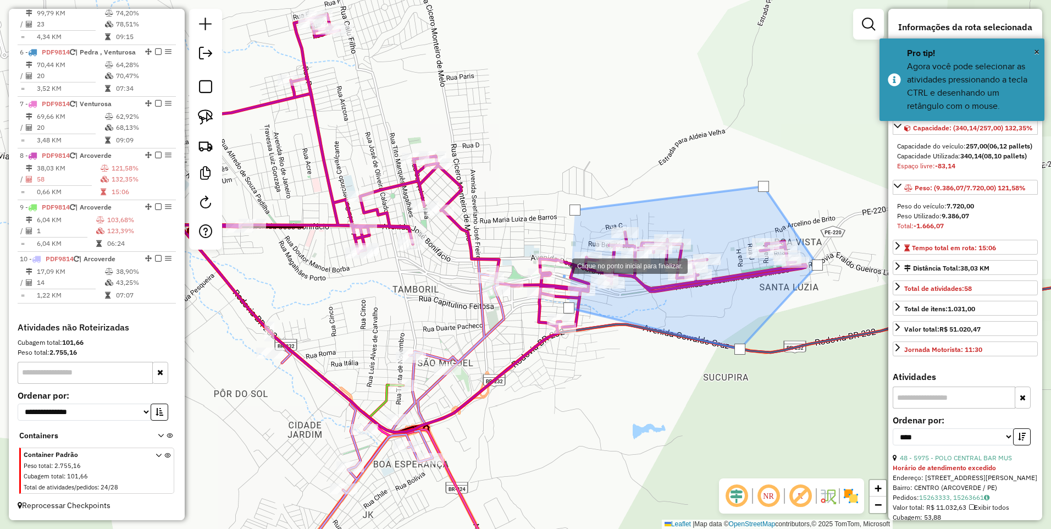
click at [561, 265] on div at bounding box center [561, 265] width 22 height 22
click at [572, 210] on div at bounding box center [574, 209] width 11 height 11
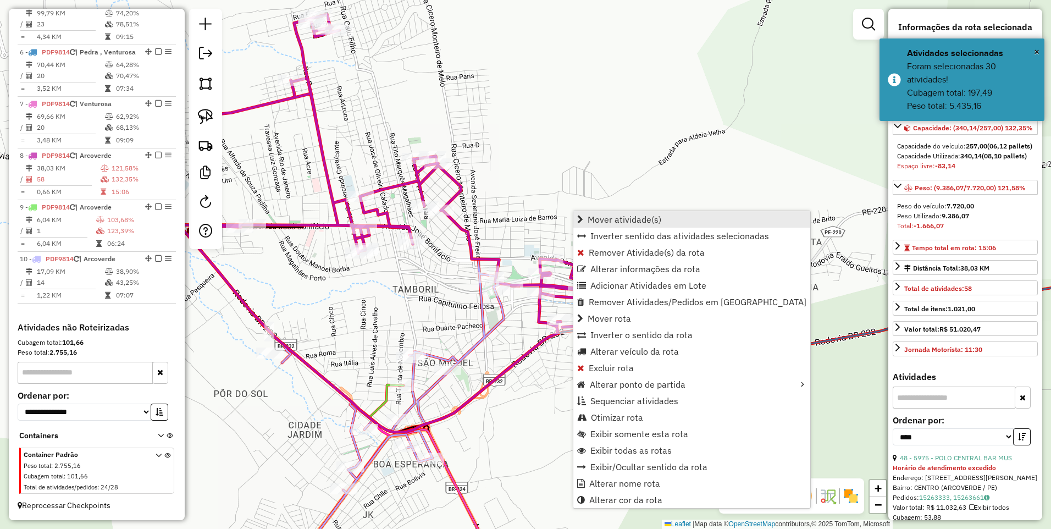
click at [612, 220] on span "Mover atividade(s)" at bounding box center [624, 219] width 74 height 9
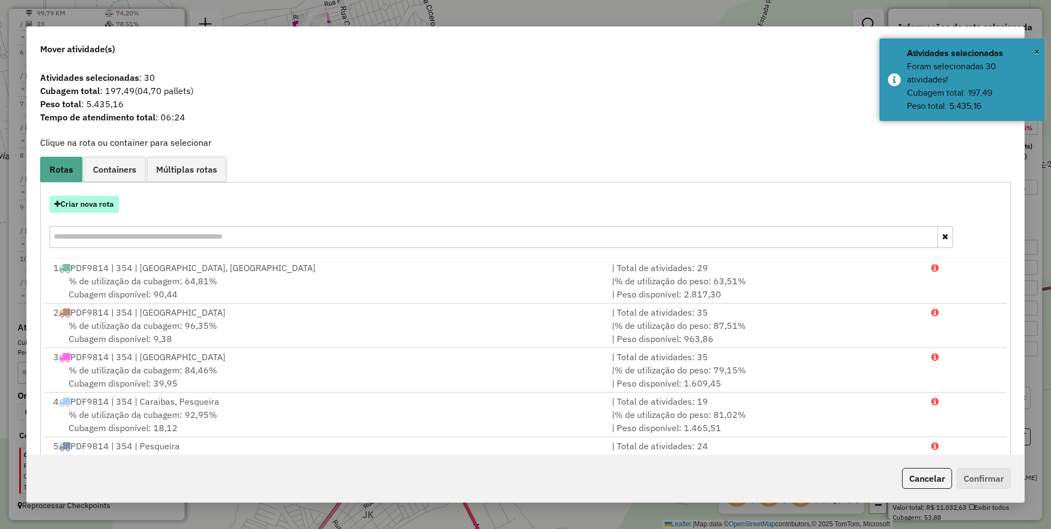
click at [74, 207] on button "Criar nova rota" at bounding box center [83, 204] width 69 height 17
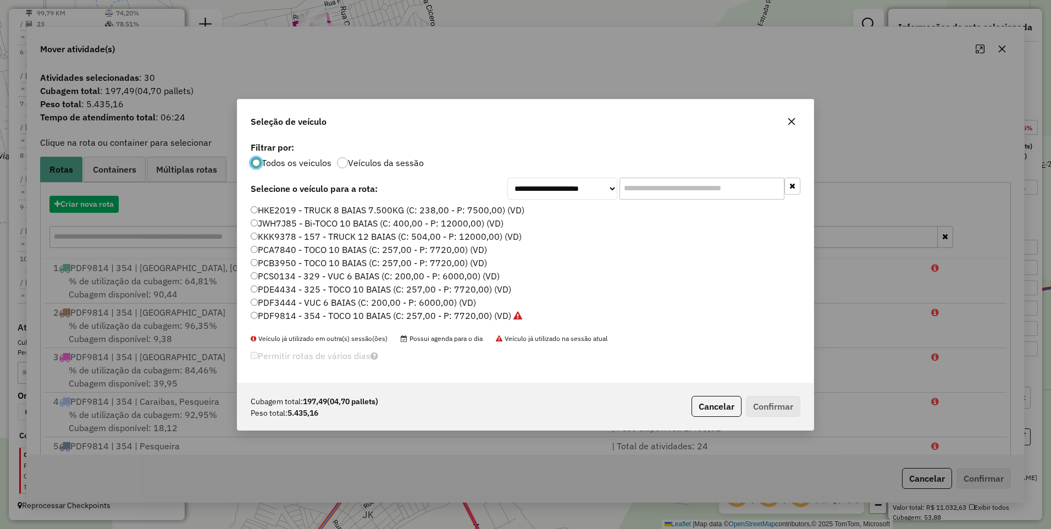
scroll to position [6, 3]
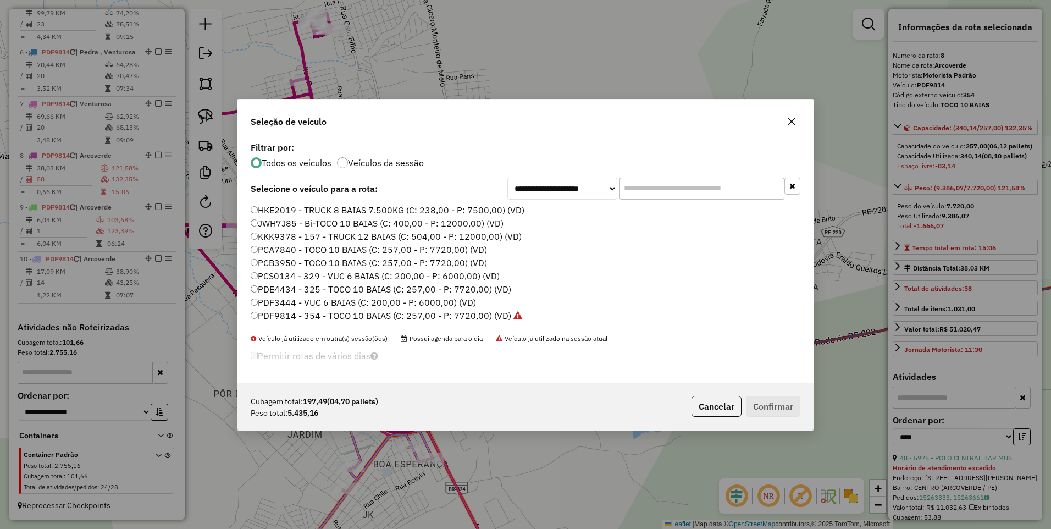
click at [482, 314] on label "PDF9814 - 354 - TOCO 10 BAIAS (C: 257,00 - P: 7720,00) (VD)" at bounding box center [386, 315] width 271 height 13
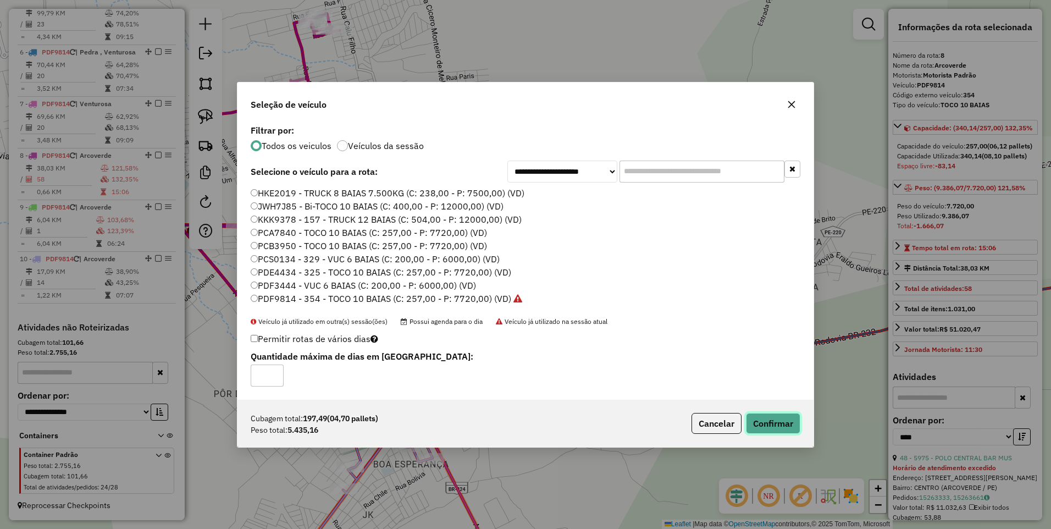
click at [782, 425] on button "Confirmar" at bounding box center [773, 423] width 54 height 21
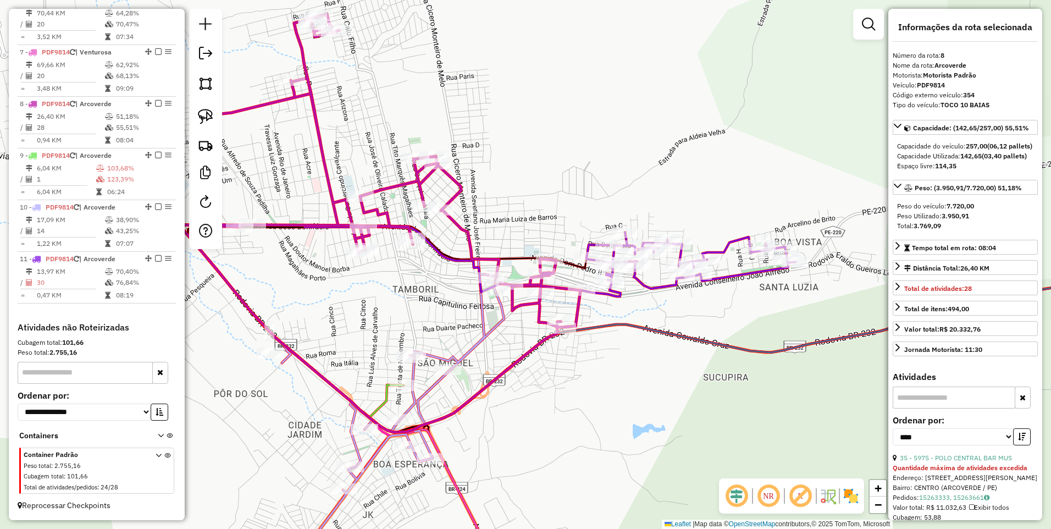
scroll to position [729, 0]
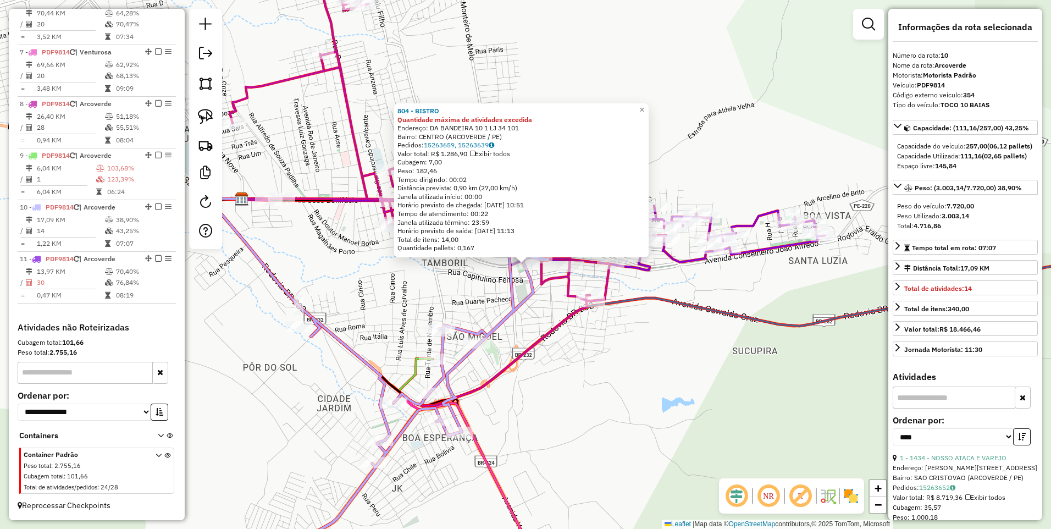
click at [610, 349] on div "804 - BISTRO Quantidade máxima de atividades excedida Endereço: DA BANDEIRA 10 …" at bounding box center [525, 264] width 1051 height 529
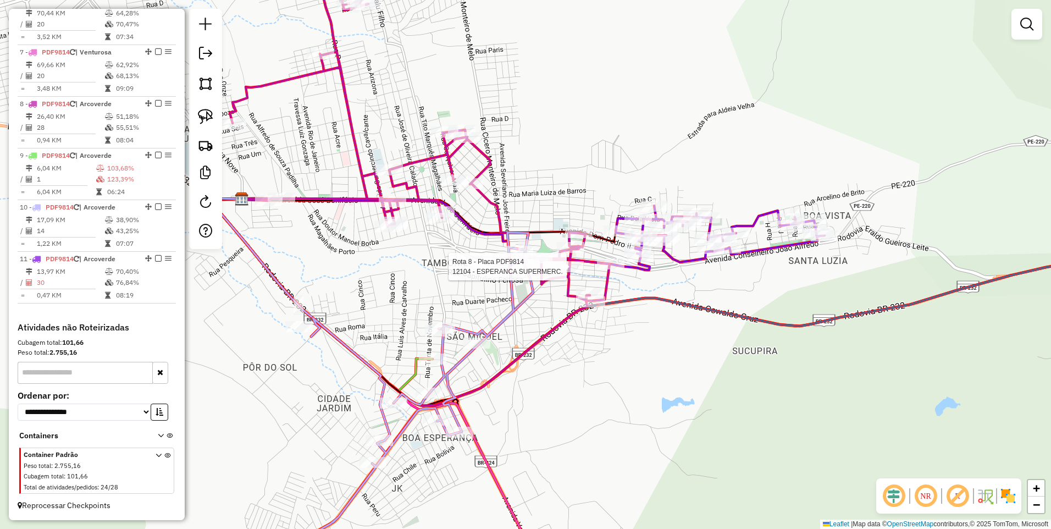
select select "*********"
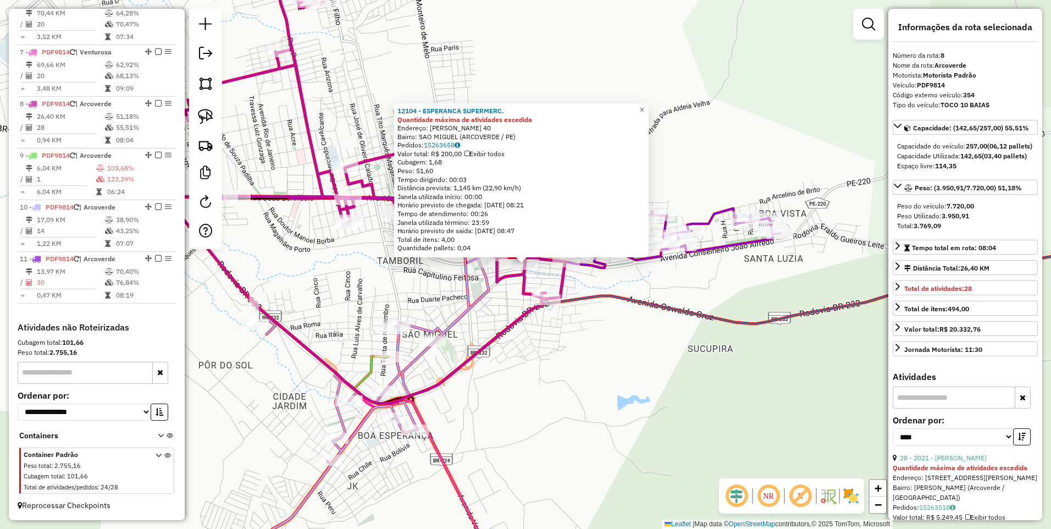
click at [482, 326] on div "12104 - ESPERANCA SUPERMERC. Quantidade máxima de atividades excedida Endereço:…" at bounding box center [525, 264] width 1051 height 529
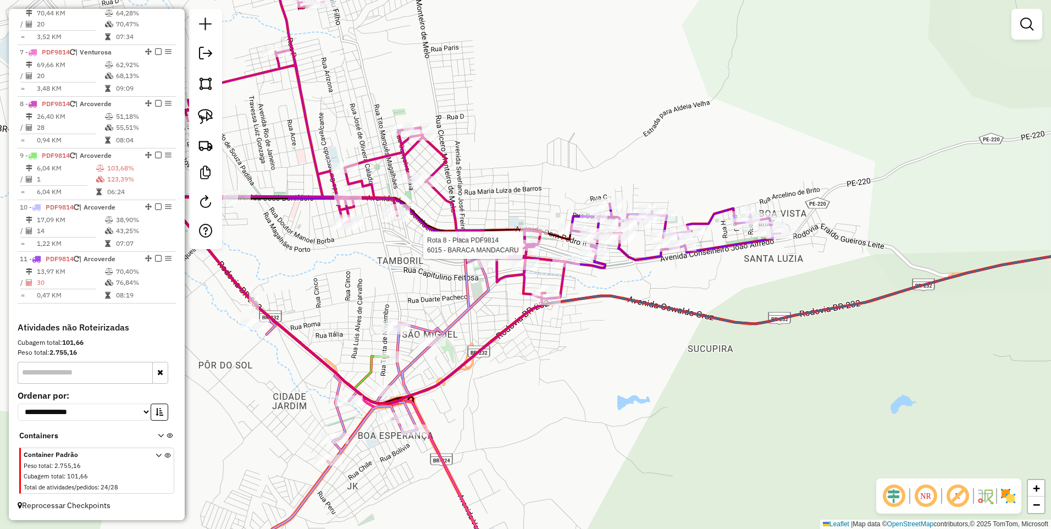
select select "*********"
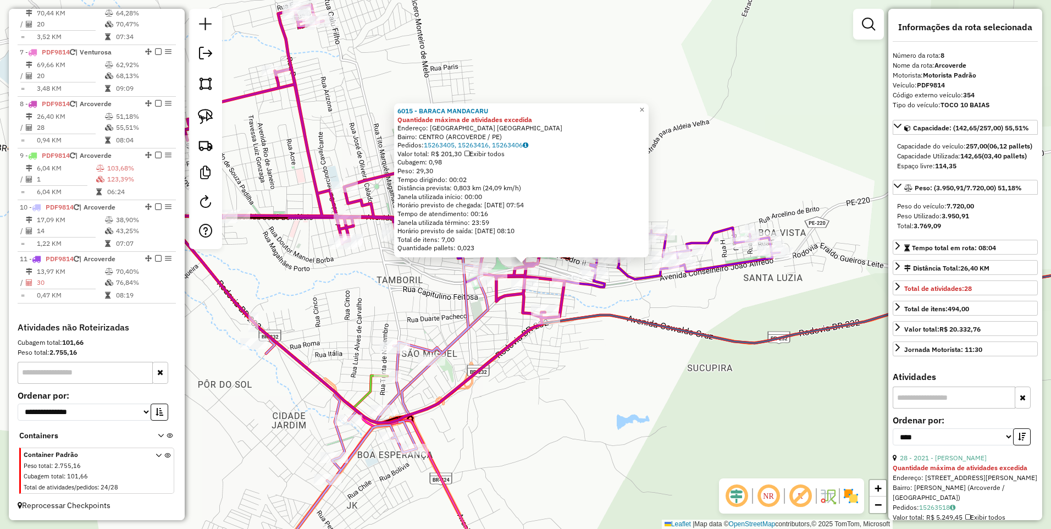
click at [507, 344] on icon at bounding box center [355, 318] width 379 height 207
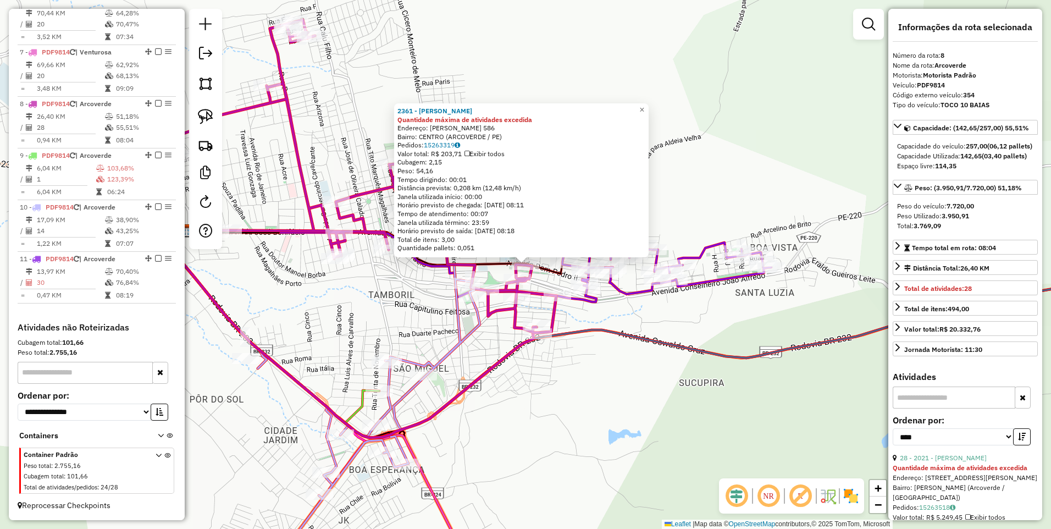
click at [481, 331] on icon at bounding box center [371, 422] width 248 height 317
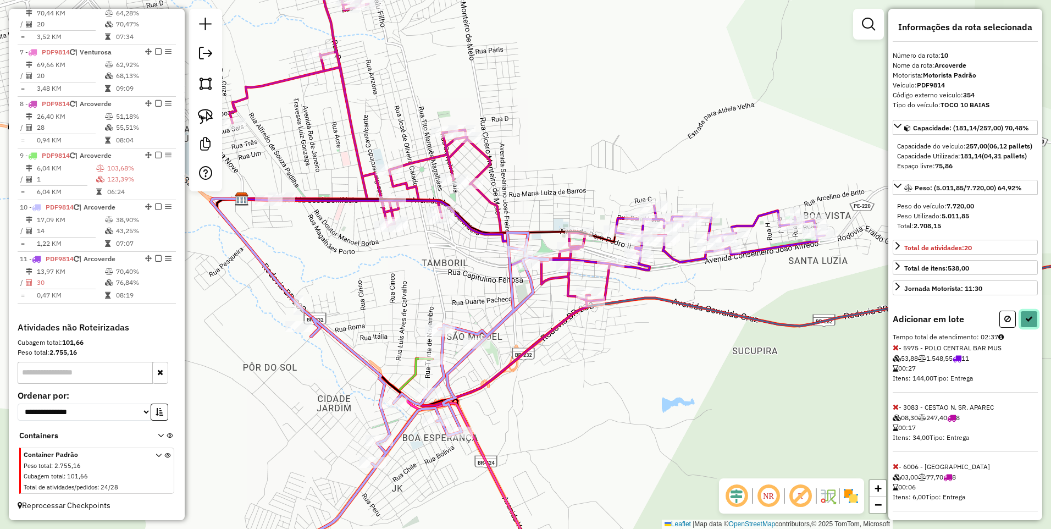
click at [1025, 323] on icon at bounding box center [1029, 319] width 8 height 8
select select "*********"
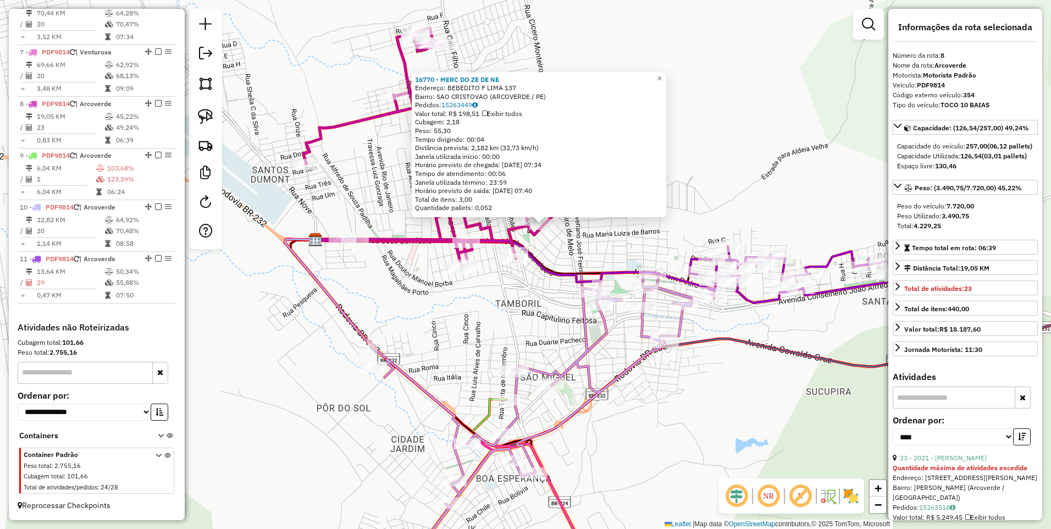
drag, startPoint x: 507, startPoint y: 347, endPoint x: 523, endPoint y: 305, distance: 44.4
click at [523, 305] on div "16770 - MERC DO ZE DE NE Endereço: BEBEDITO F LIMA 137 Bairro: SAO CRISTOVAO (A…" at bounding box center [525, 264] width 1051 height 529
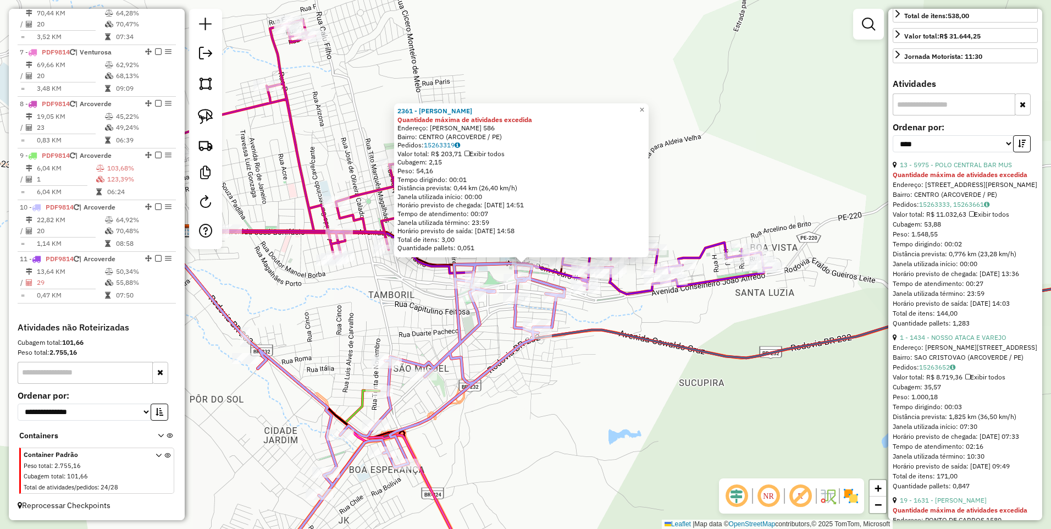
scroll to position [410, 0]
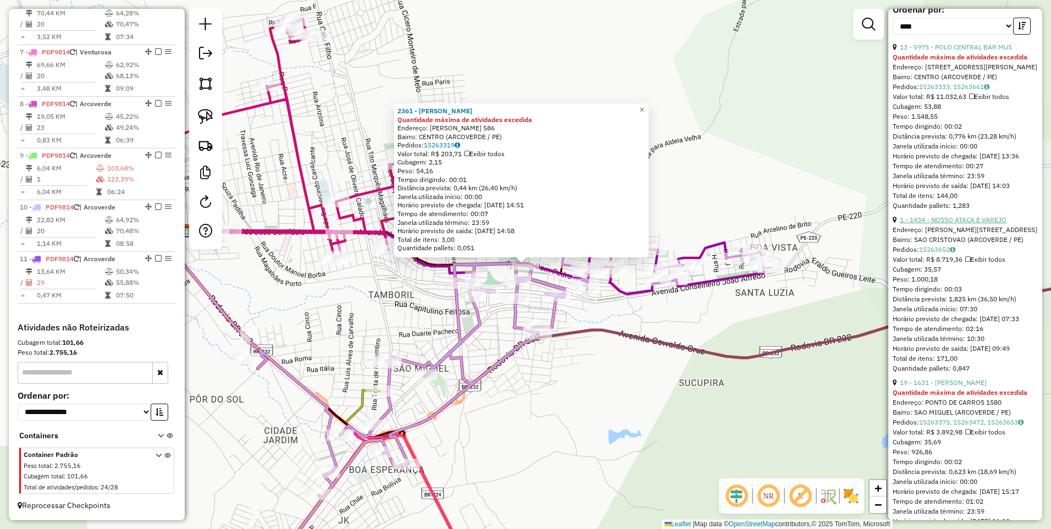
click at [948, 224] on link "1 - 1434 - NOSSO ATACA E VAREJO" at bounding box center [952, 219] width 107 height 8
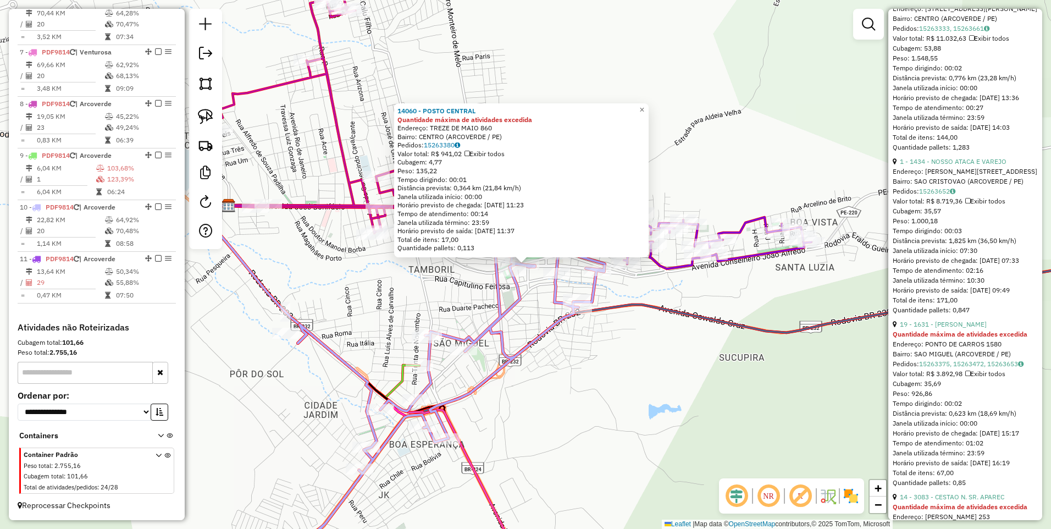
scroll to position [527, 0]
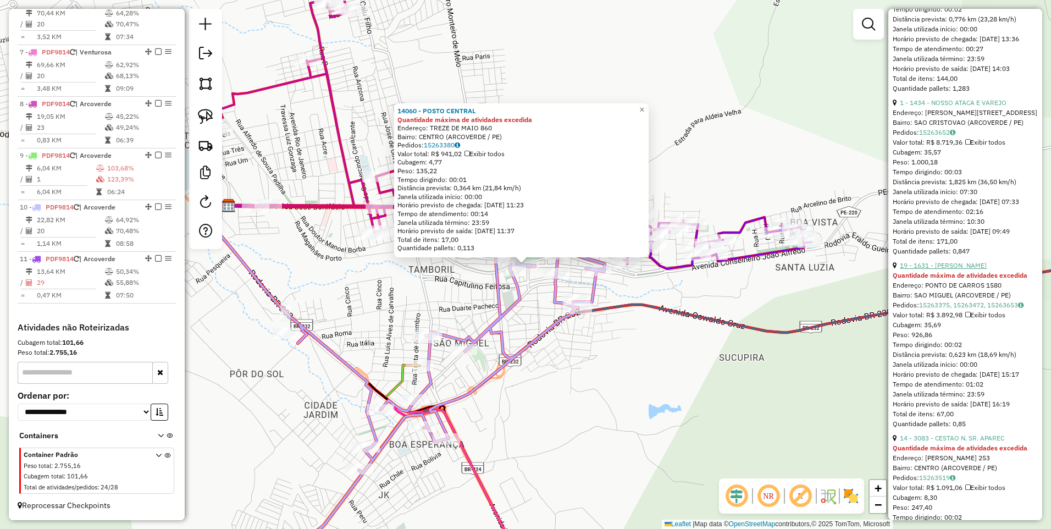
click at [952, 269] on link "19 - 1631 - AUGUSTO MERCADO" at bounding box center [942, 265] width 87 height 8
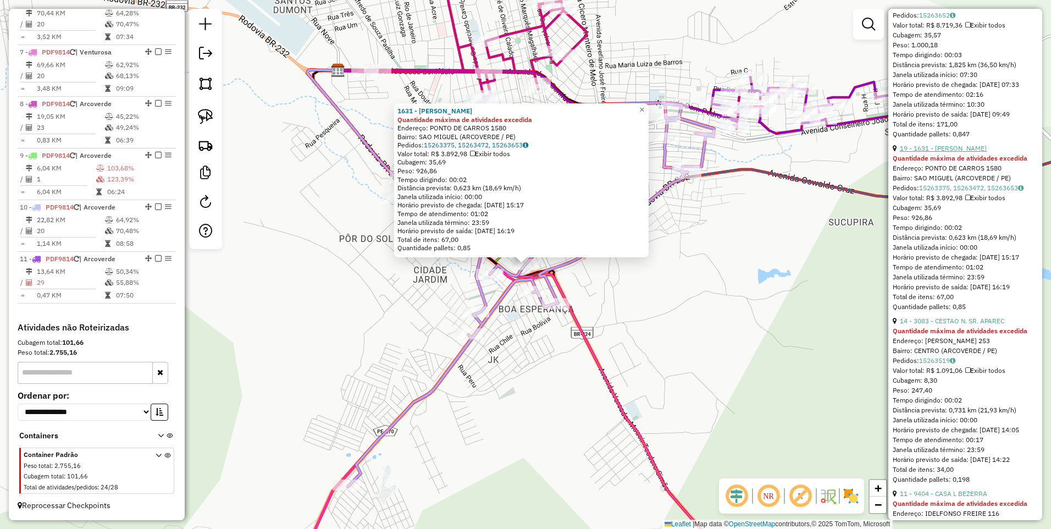
scroll to position [703, 0]
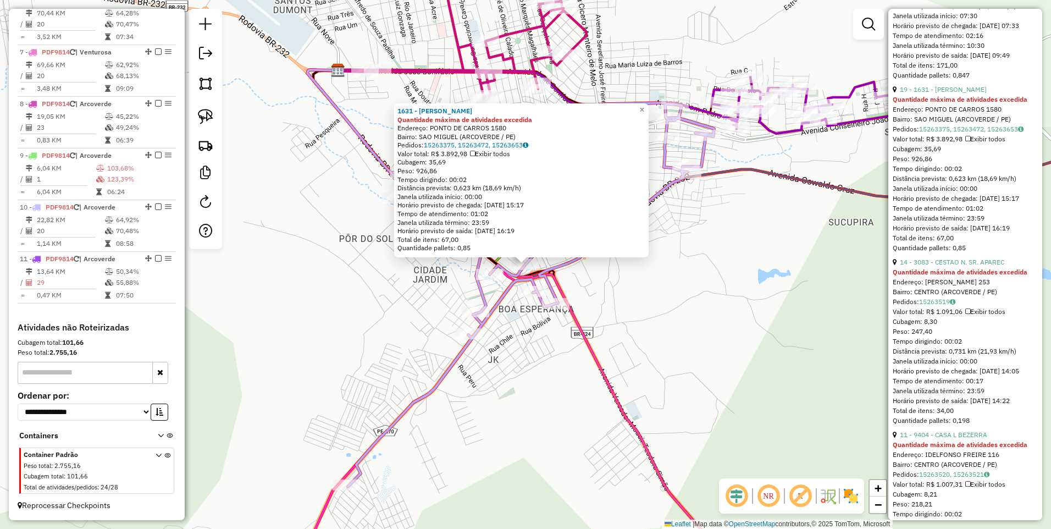
click at [716, 308] on div "1631 - AUGUSTO MERCADO Quantidade máxima de atividades excedida Endereço: PONTO…" at bounding box center [525, 264] width 1051 height 529
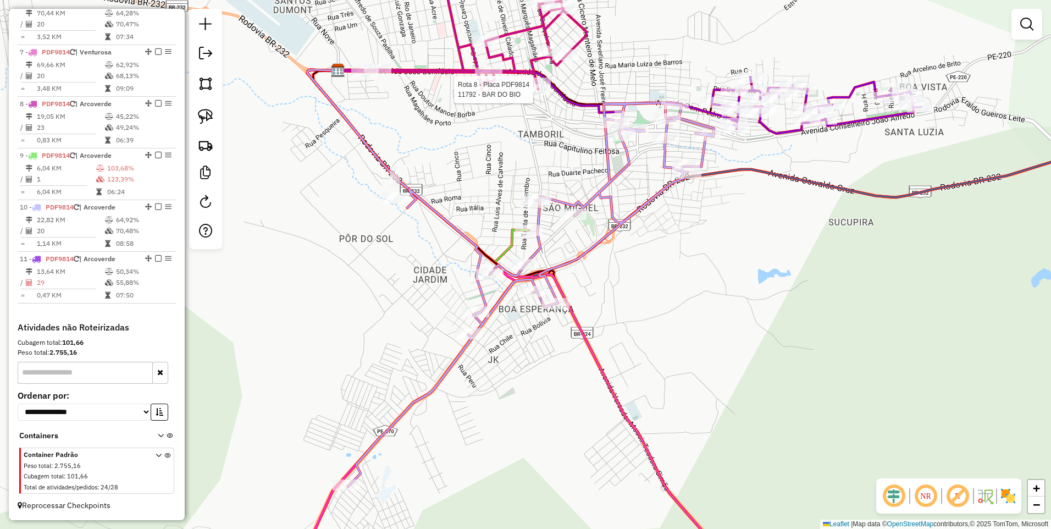
select select "*********"
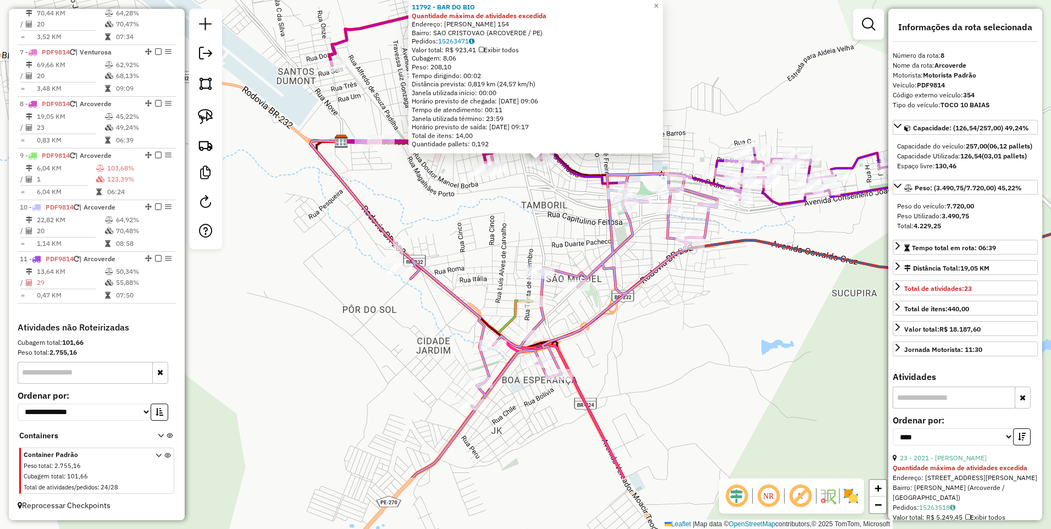
drag, startPoint x: 571, startPoint y: 340, endPoint x: 586, endPoint y: 236, distance: 104.8
click at [586, 236] on div "11792 - BAR DO BIO Quantidade máxima de atividades excedida Endereço: LEONARDO …" at bounding box center [525, 264] width 1051 height 529
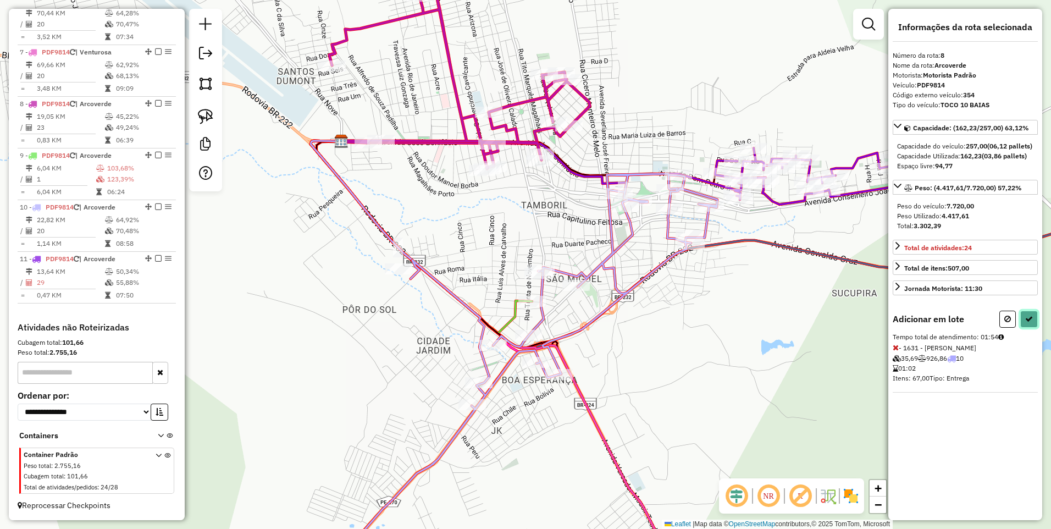
click at [1031, 323] on icon at bounding box center [1029, 319] width 8 height 8
select select "*********"
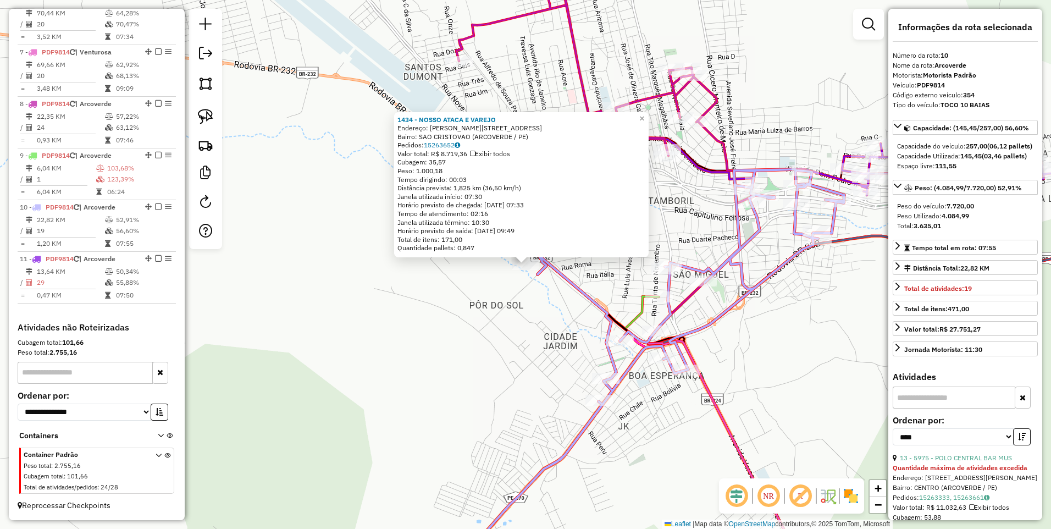
click at [637, 259] on div "1434 - NOSSO ATACA E VAREJO Endereço: [PERSON_NAME] 418 Bairro: SAO CRISTOVAO (…" at bounding box center [525, 264] width 1051 height 529
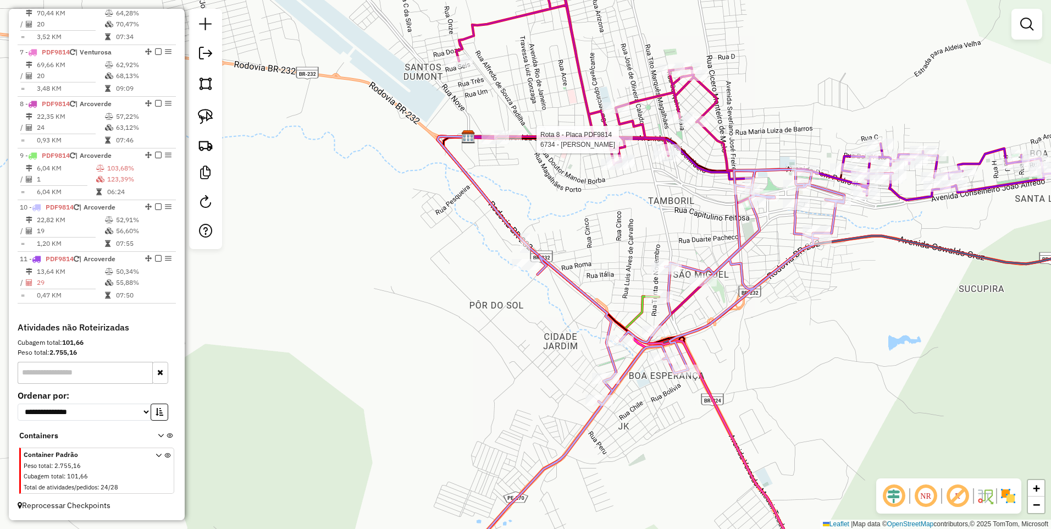
select select "*********"
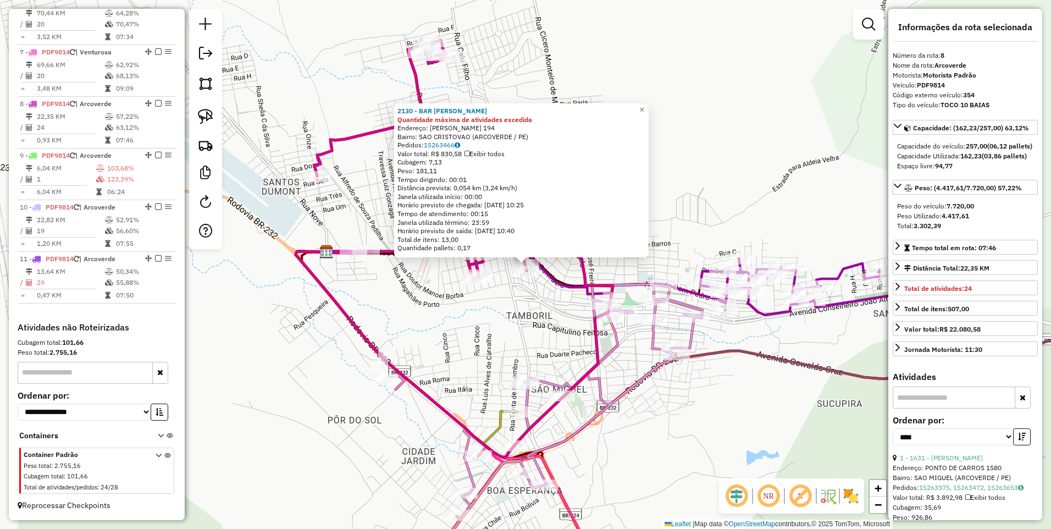
click at [554, 319] on div "2130 - BAR MARLENE Quantidade máxima de atividades excedida Endereço: LEONARDO …" at bounding box center [525, 264] width 1051 height 529
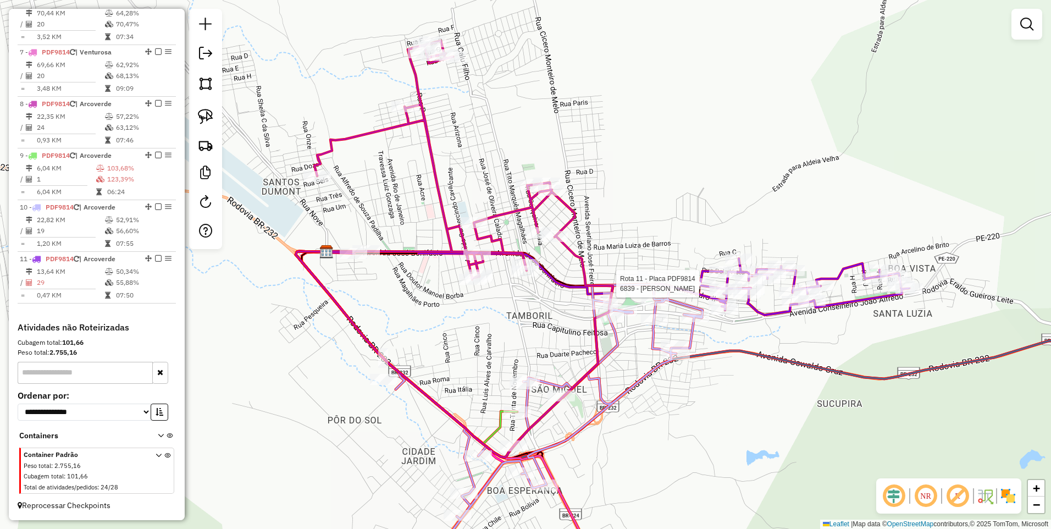
select select "*********"
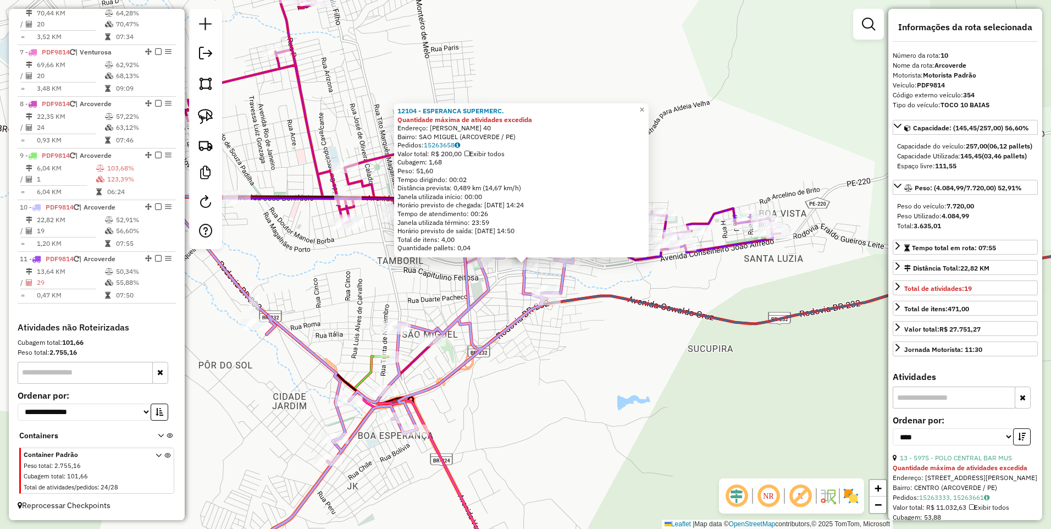
click at [484, 311] on div "12104 - ESPERANCA SUPERMERC. Quantidade máxima de atividades excedida Endereço:…" at bounding box center [525, 264] width 1051 height 529
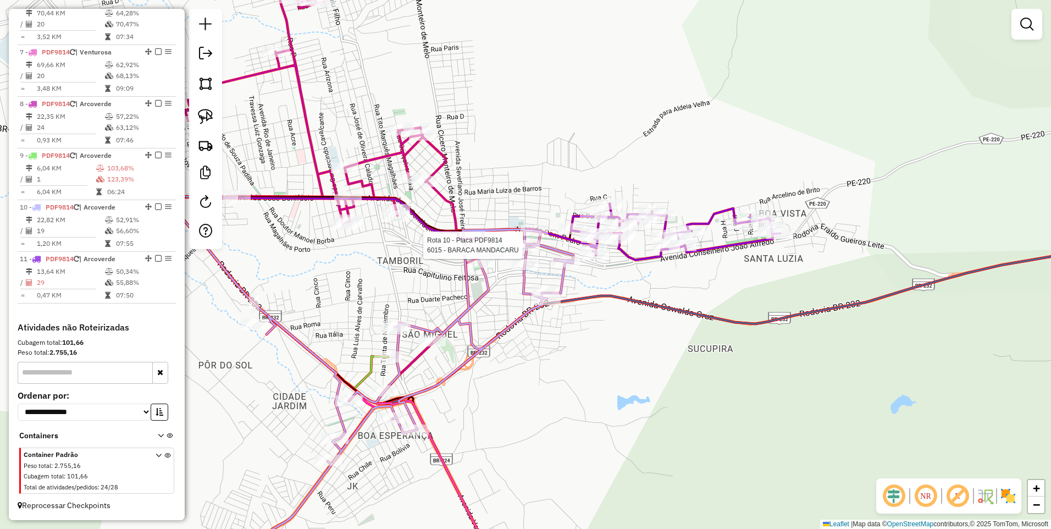
select select "*********"
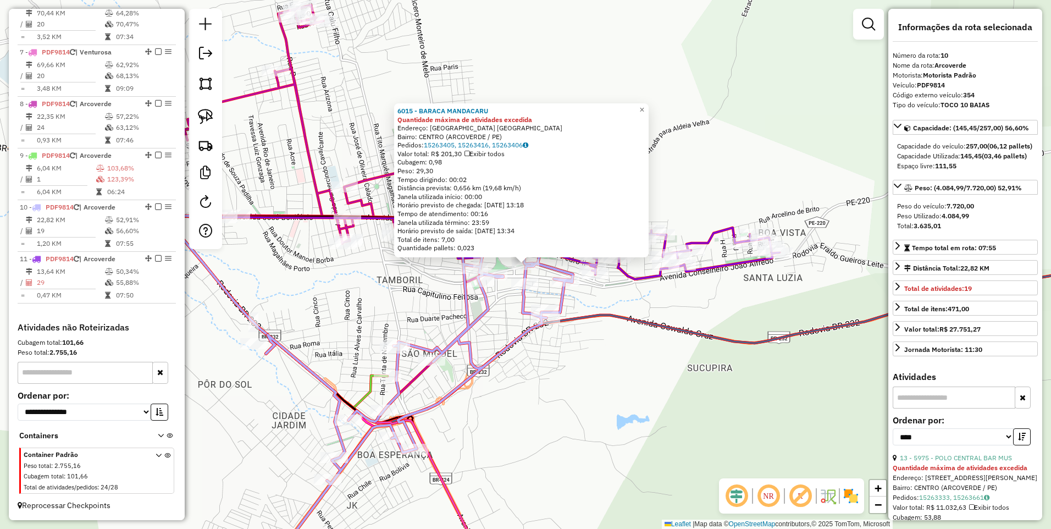
click at [471, 332] on icon at bounding box center [407, 414] width 332 height 333
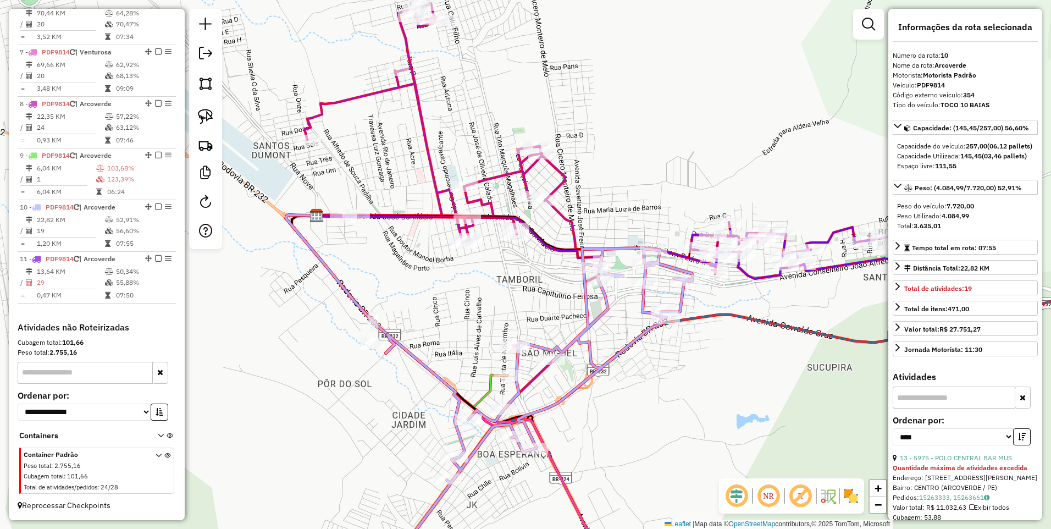
drag, startPoint x: 474, startPoint y: 273, endPoint x: 501, endPoint y: 271, distance: 26.4
click at [501, 271] on div "Janela de atendimento Grade de atendimento Capacidade Transportadoras Veículos …" at bounding box center [525, 264] width 1051 height 529
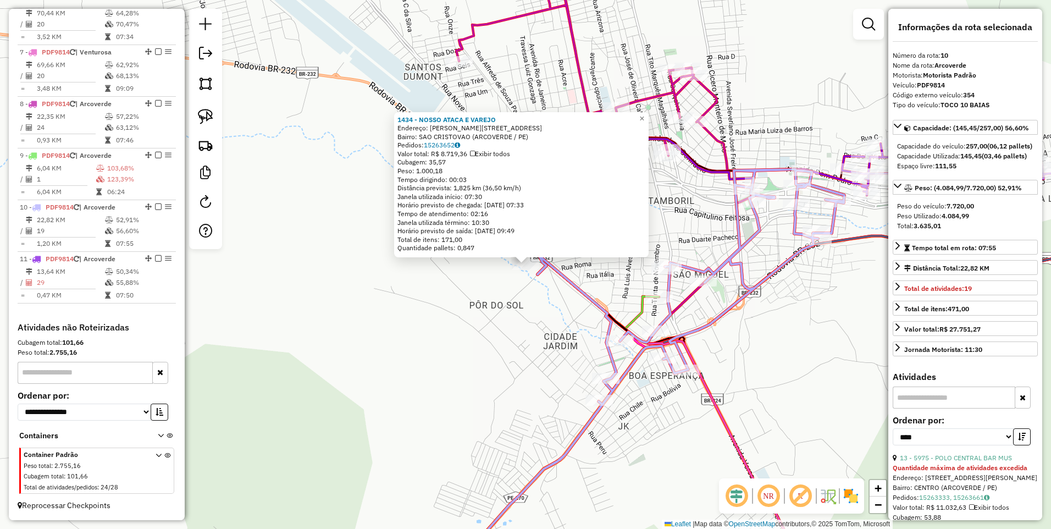
click at [487, 336] on div "1434 - NOSSO ATACA E VAREJO Endereço: [PERSON_NAME] 418 Bairro: SAO CRISTOVAO (…" at bounding box center [525, 264] width 1051 height 529
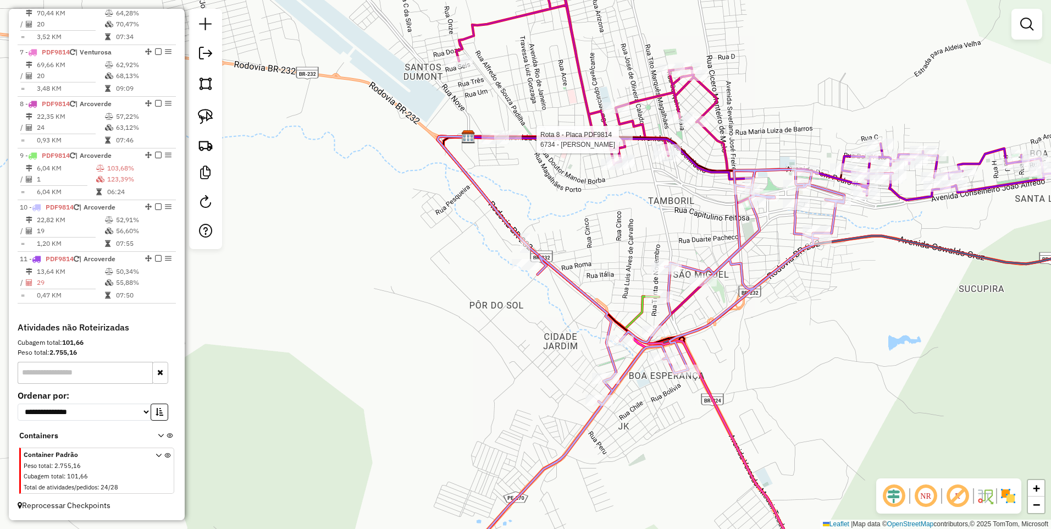
select select "*********"
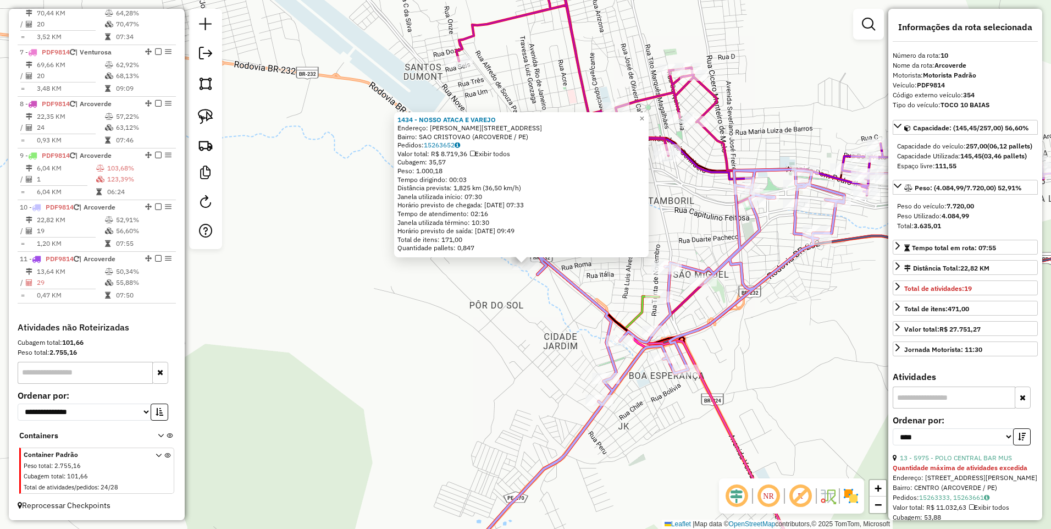
click at [509, 372] on div "1434 - NOSSO ATACA E VAREJO Endereço: [PERSON_NAME] 418 Bairro: SAO CRISTOVAO (…" at bounding box center [525, 264] width 1051 height 529
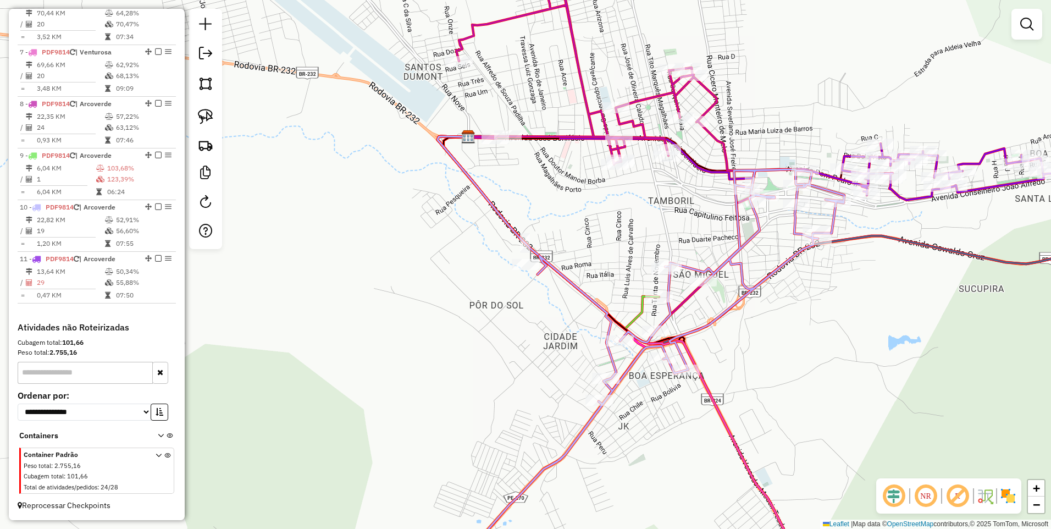
click at [513, 129] on div "Rota 8 - Placa PDF9814 2021 - MERC ALMEIDA Rota 8 - Placa PDF9814 9510 - MERCAD…" at bounding box center [525, 264] width 1051 height 529
select select "*********"
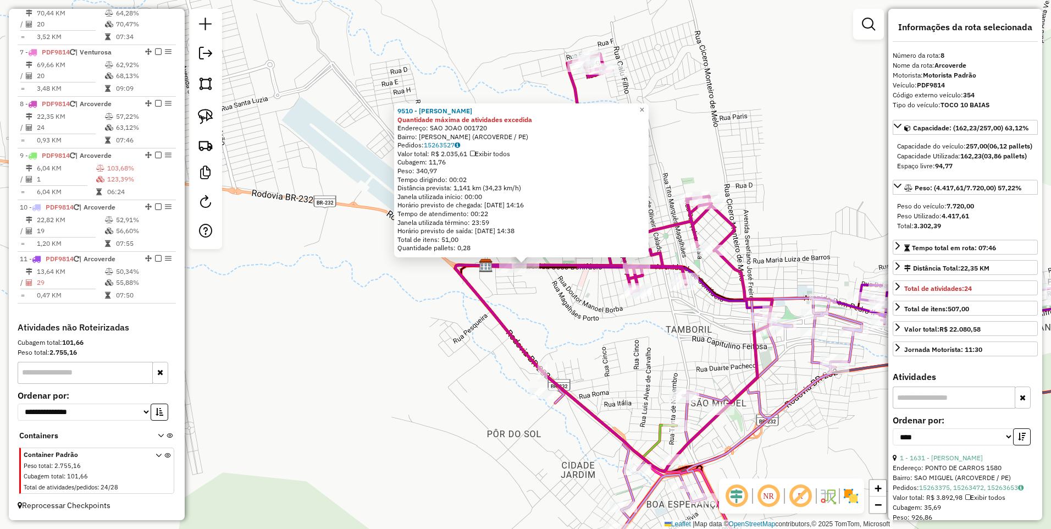
click at [582, 305] on div "9510 - MERCADINHO FEITOSA Quantidade máxima de atividades excedida Endereço: SA…" at bounding box center [525, 264] width 1051 height 529
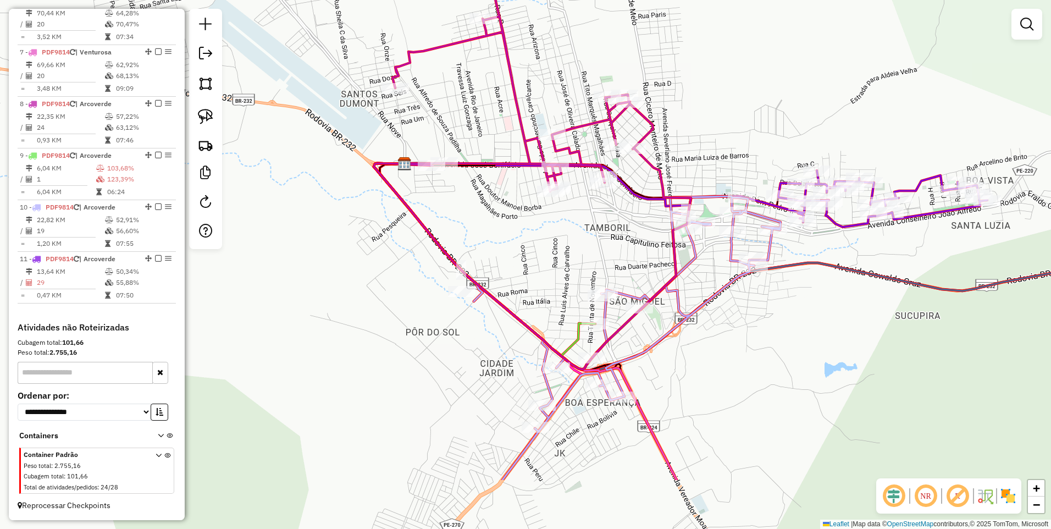
drag, startPoint x: 635, startPoint y: 427, endPoint x: 552, endPoint y: 320, distance: 136.3
click at [552, 320] on div "Janela de atendimento Grade de atendimento Capacidade Transportadoras Veículos …" at bounding box center [525, 264] width 1051 height 529
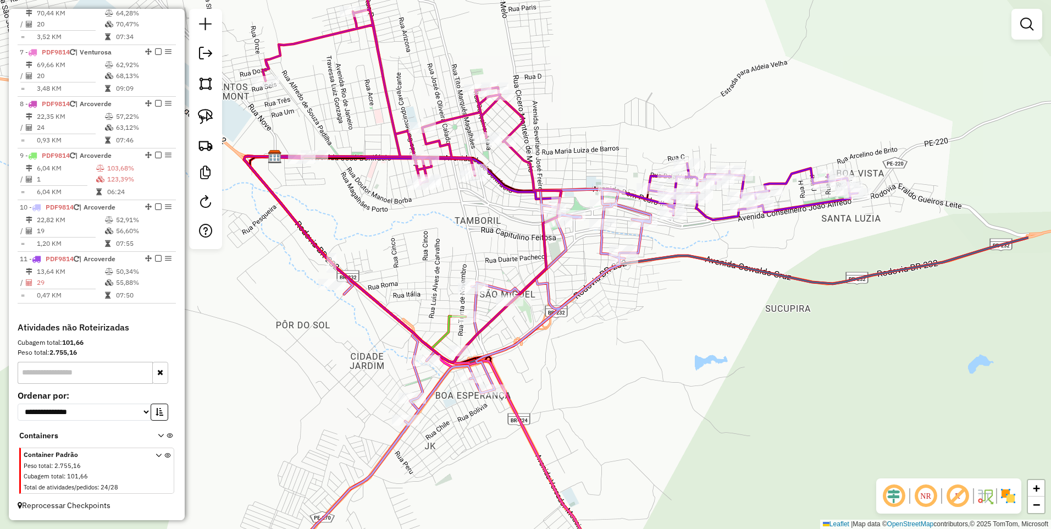
drag, startPoint x: 527, startPoint y: 242, endPoint x: 448, endPoint y: 236, distance: 79.3
click at [448, 236] on div "Janela de atendimento Grade de atendimento Capacidade Transportadoras Veículos …" at bounding box center [525, 264] width 1051 height 529
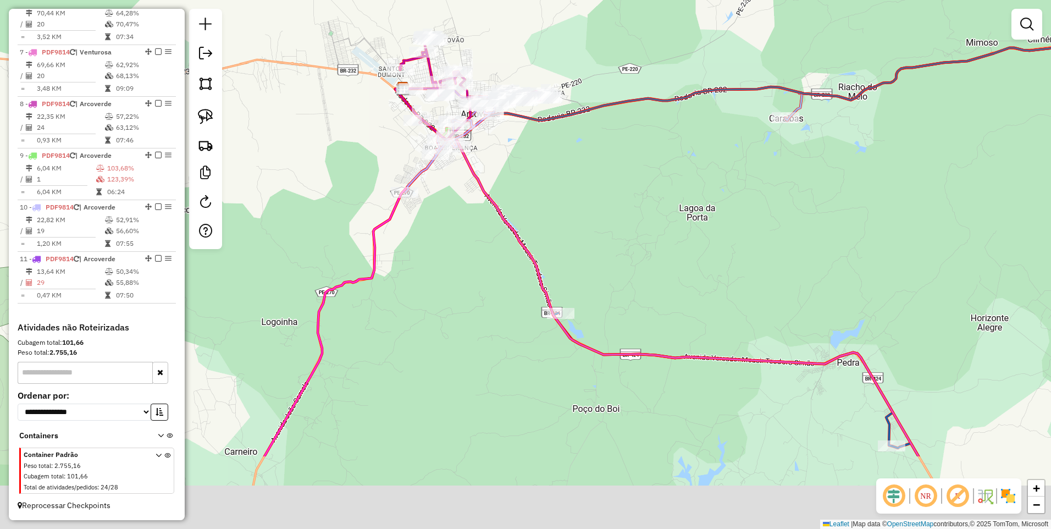
drag, startPoint x: 543, startPoint y: 348, endPoint x: 540, endPoint y: 223, distance: 125.3
click at [540, 223] on div "Janela de atendimento Grade de atendimento Capacidade Transportadoras Veículos …" at bounding box center [525, 264] width 1051 height 529
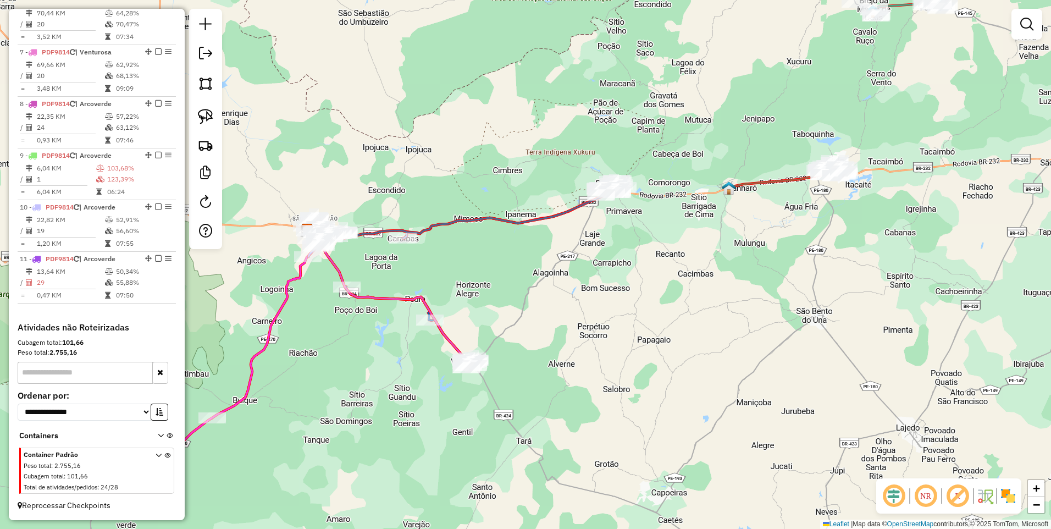
drag, startPoint x: 794, startPoint y: 253, endPoint x: 596, endPoint y: 294, distance: 202.2
click at [596, 294] on div "Janela de atendimento Grade de atendimento Capacidade Transportadoras Veículos …" at bounding box center [525, 264] width 1051 height 529
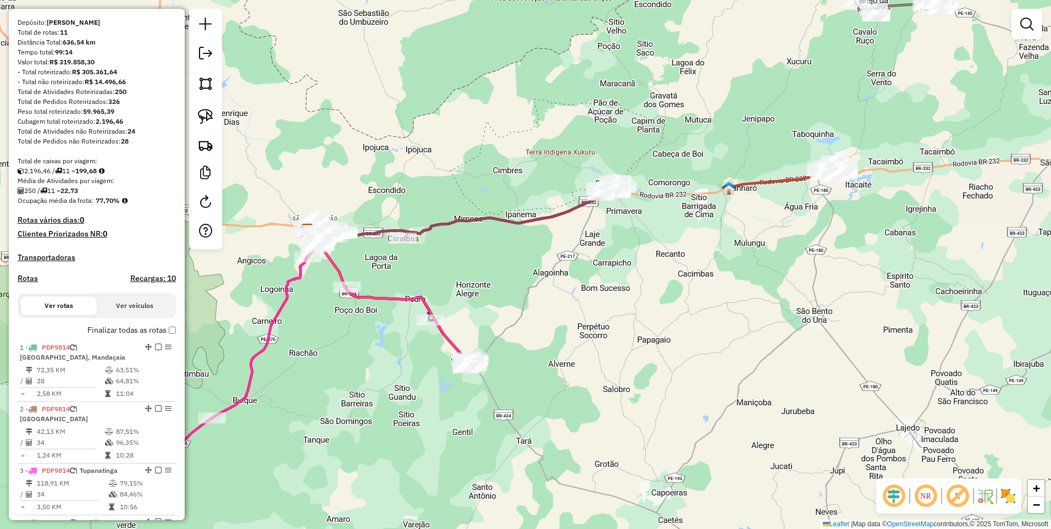
scroll to position [25, 0]
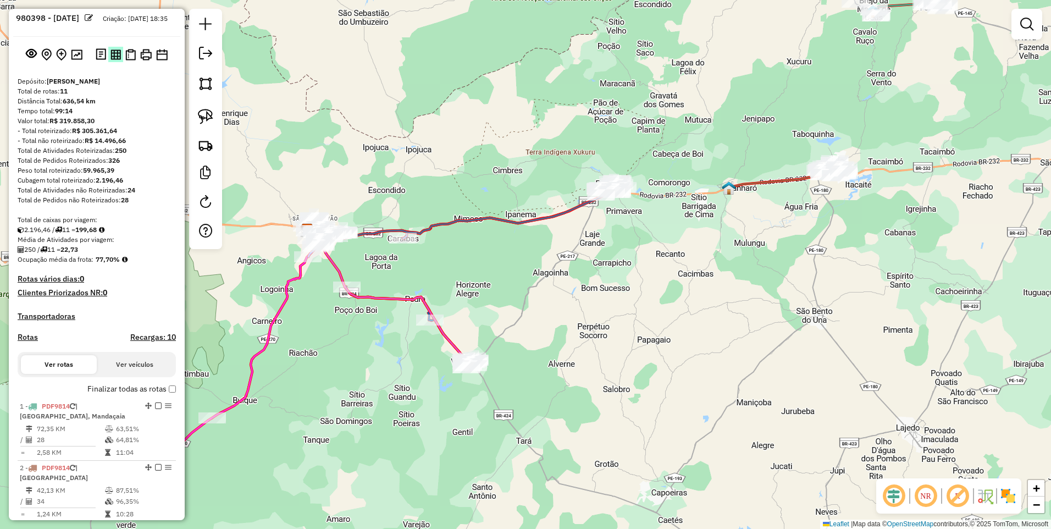
click at [115, 60] on img at bounding box center [115, 54] width 10 height 10
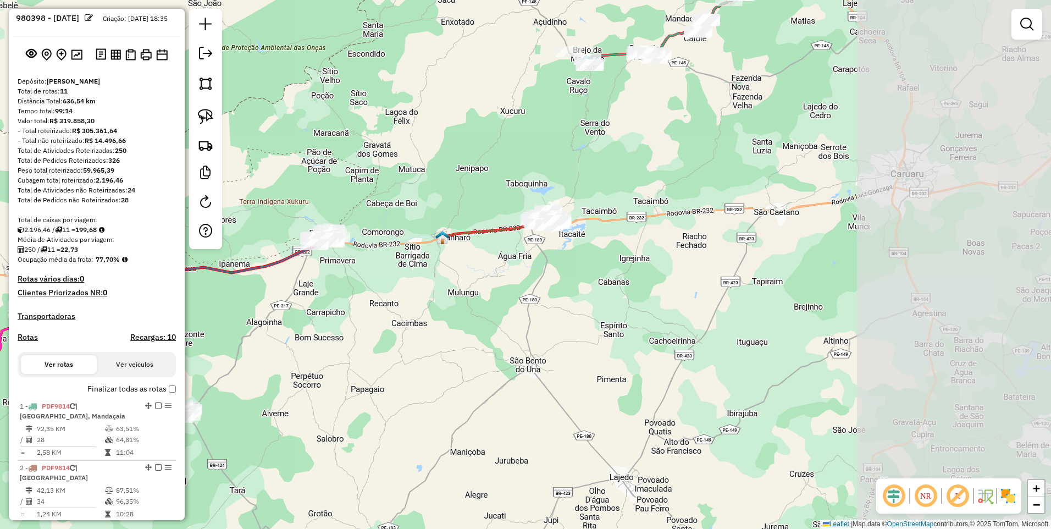
drag, startPoint x: 594, startPoint y: 288, endPoint x: 331, endPoint y: 327, distance: 266.1
click at [331, 327] on div "Janela de atendimento Grade de atendimento Capacidade Transportadoras Veículos …" at bounding box center [525, 264] width 1051 height 529
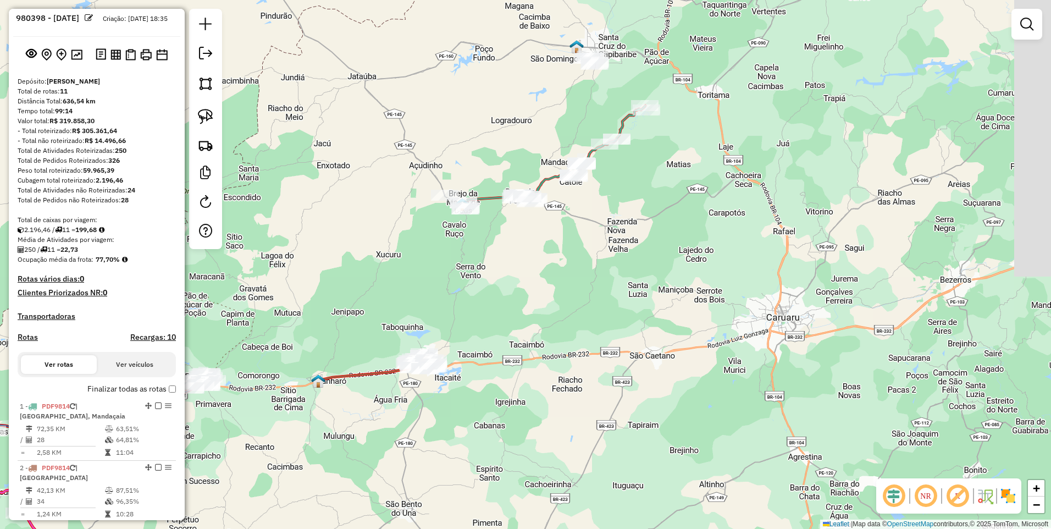
drag, startPoint x: 660, startPoint y: 123, endPoint x: 536, endPoint y: 266, distance: 189.7
click at [536, 266] on div "Janela de atendimento Grade de atendimento Capacidade Transportadoras Veículos …" at bounding box center [525, 264] width 1051 height 529
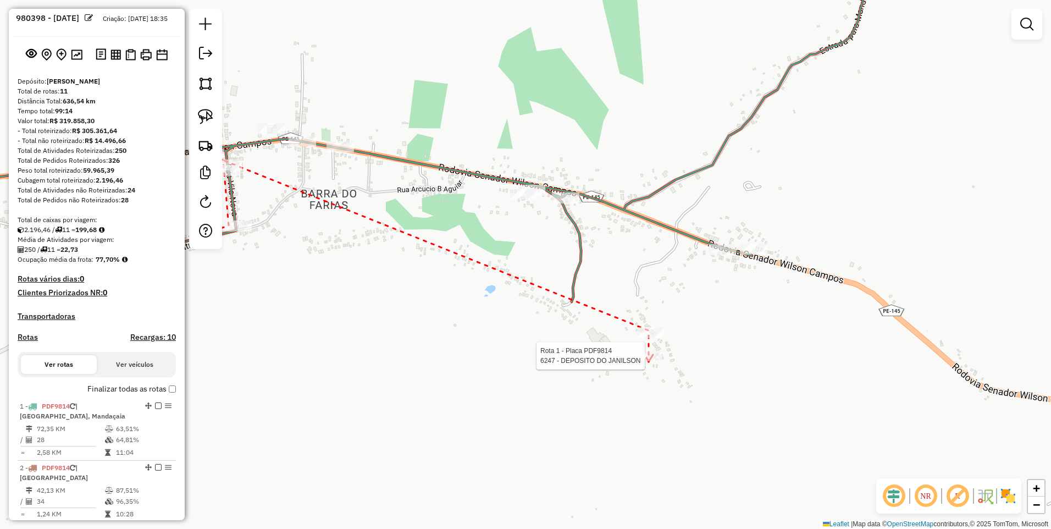
click at [648, 361] on div at bounding box center [647, 355] width 27 height 11
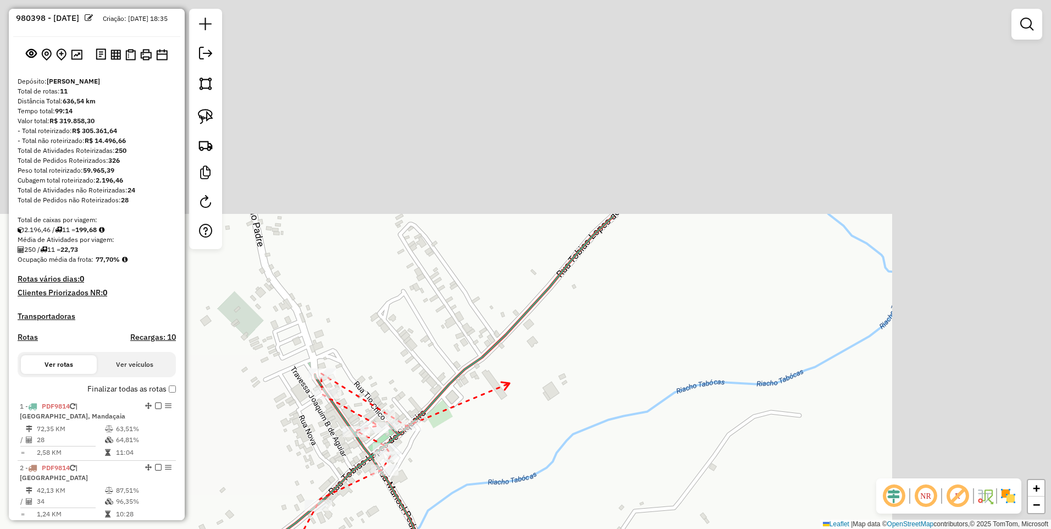
drag, startPoint x: 735, startPoint y: 369, endPoint x: 510, endPoint y: 382, distance: 225.7
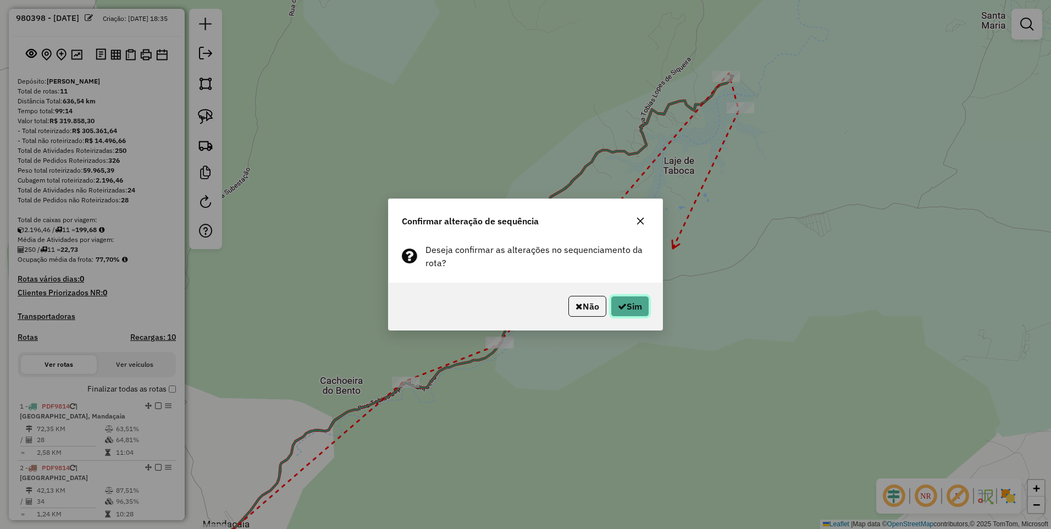
click at [632, 308] on button "Sim" at bounding box center [629, 306] width 38 height 21
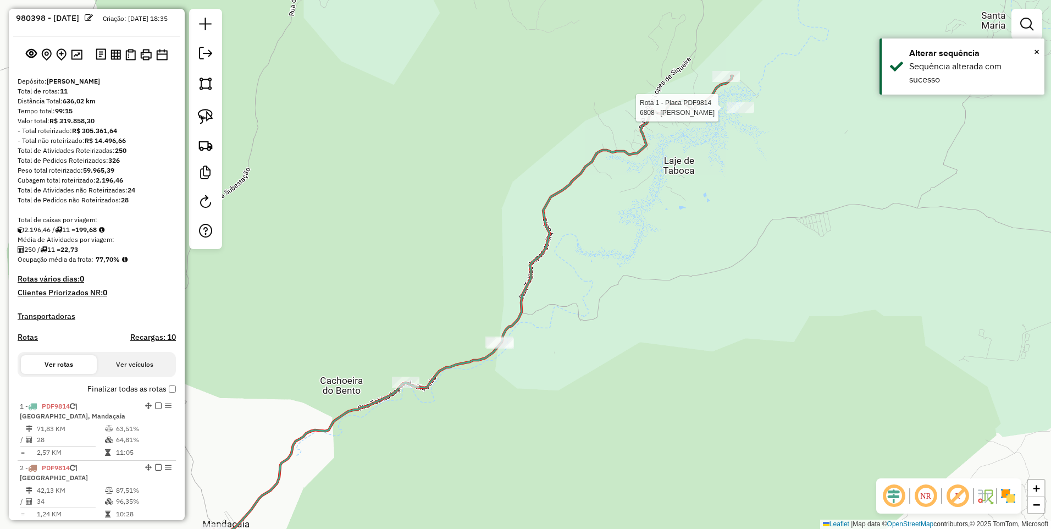
select select "*********"
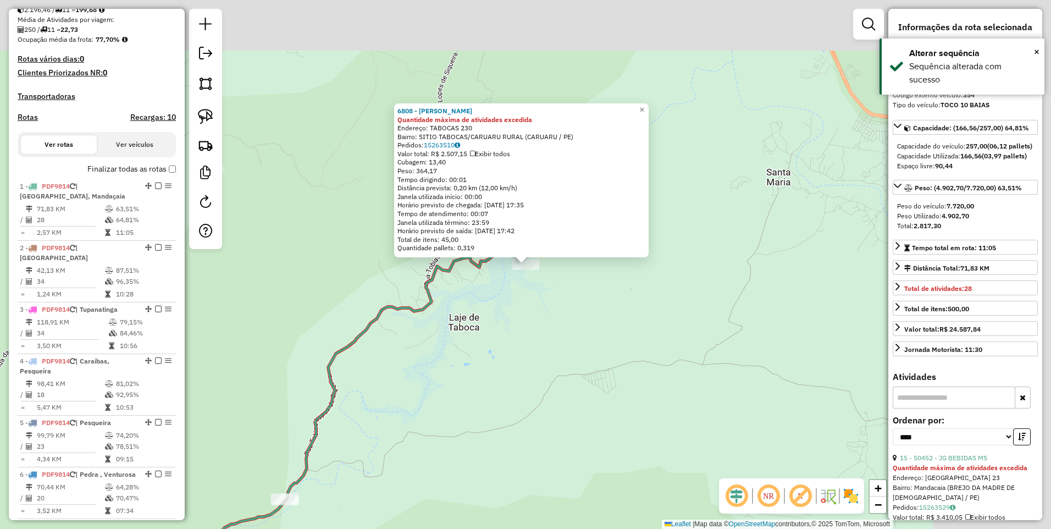
scroll to position [425, 0]
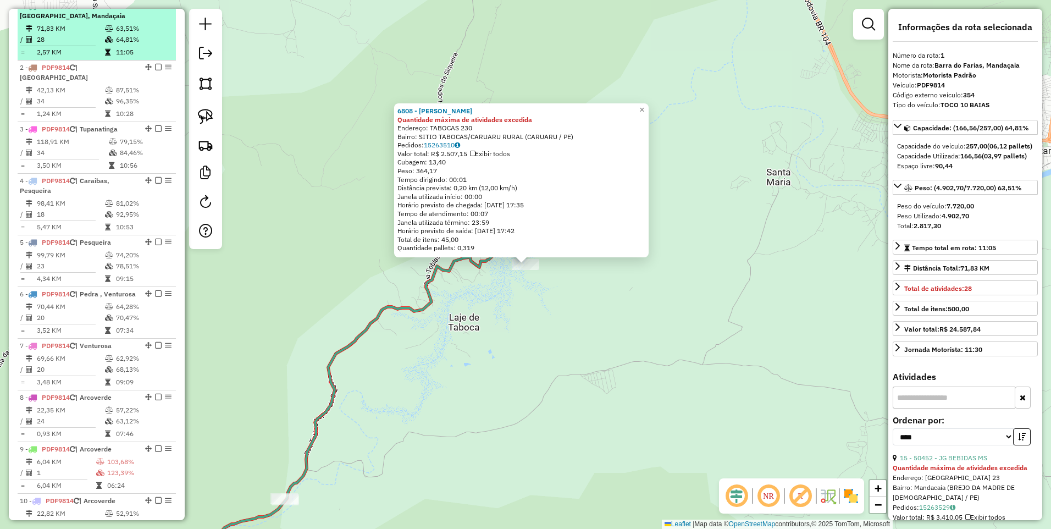
click at [155, 9] on em at bounding box center [158, 5] width 7 height 7
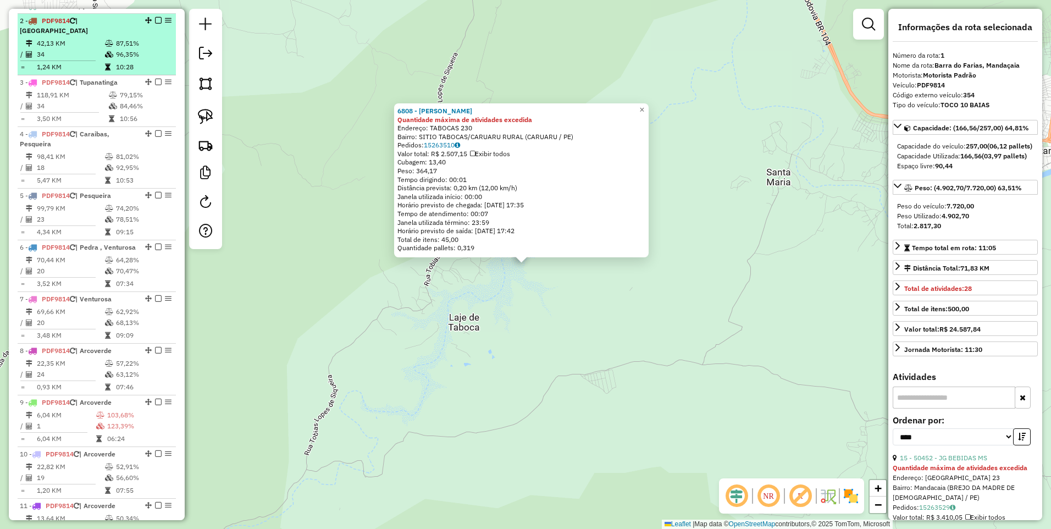
click at [104, 62] on td at bounding box center [109, 67] width 11 height 11
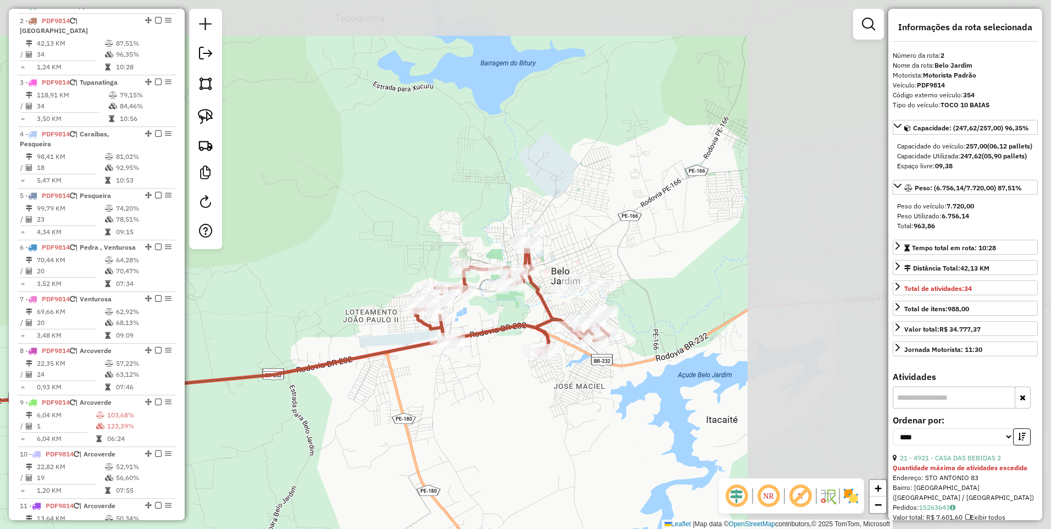
drag, startPoint x: 642, startPoint y: 327, endPoint x: 262, endPoint y: 408, distance: 388.7
click at [262, 408] on div "Janela de atendimento Grade de atendimento Capacidade Transportadoras Veículos …" at bounding box center [525, 264] width 1051 height 529
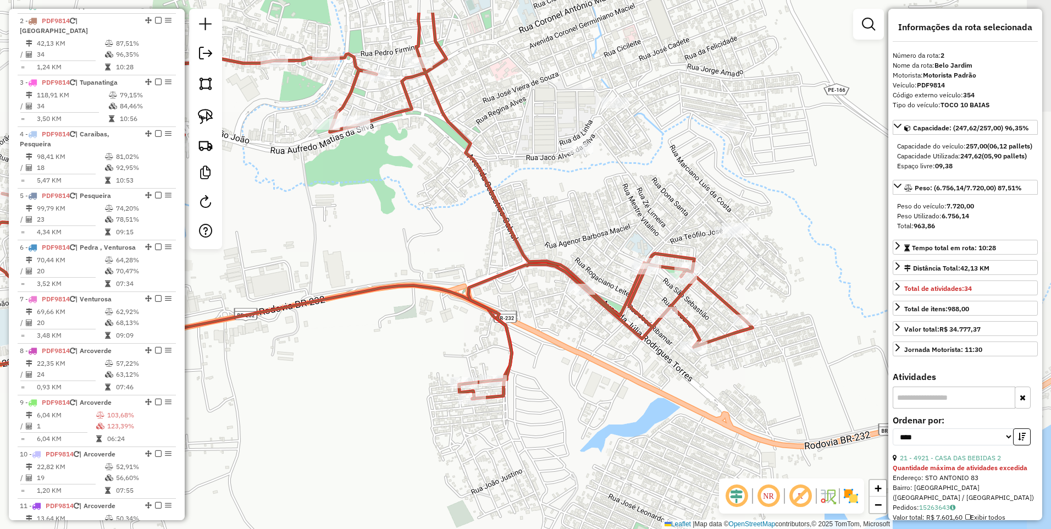
drag, startPoint x: 694, startPoint y: 337, endPoint x: 633, endPoint y: 402, distance: 89.4
click at [633, 402] on div "Janela de atendimento Grade de atendimento Capacidade Transportadoras Veículos …" at bounding box center [525, 264] width 1051 height 529
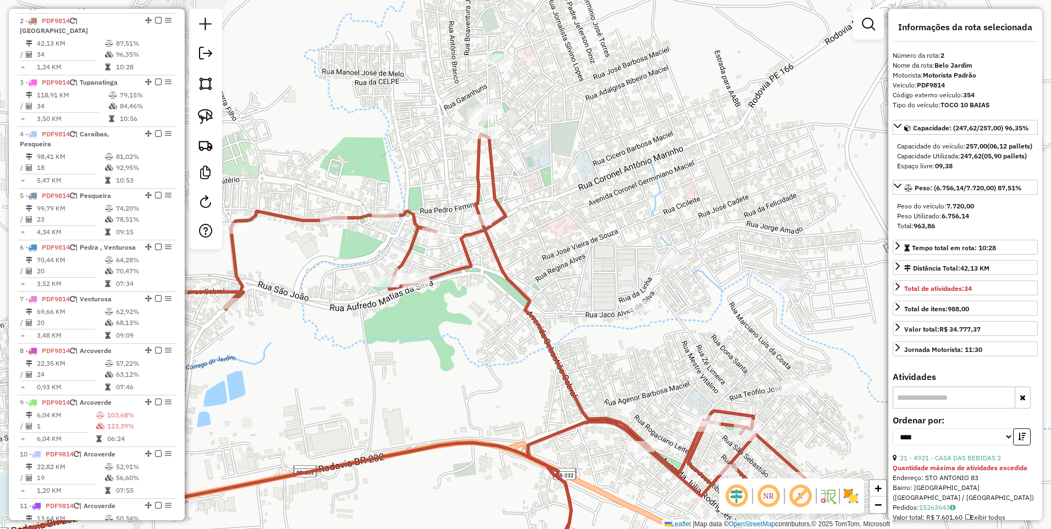
drag, startPoint x: 469, startPoint y: 199, endPoint x: 523, endPoint y: 344, distance: 154.5
click at [523, 344] on div "Janela de atendimento Grade de atendimento Capacidade Transportadoras Veículos …" at bounding box center [525, 264] width 1051 height 529
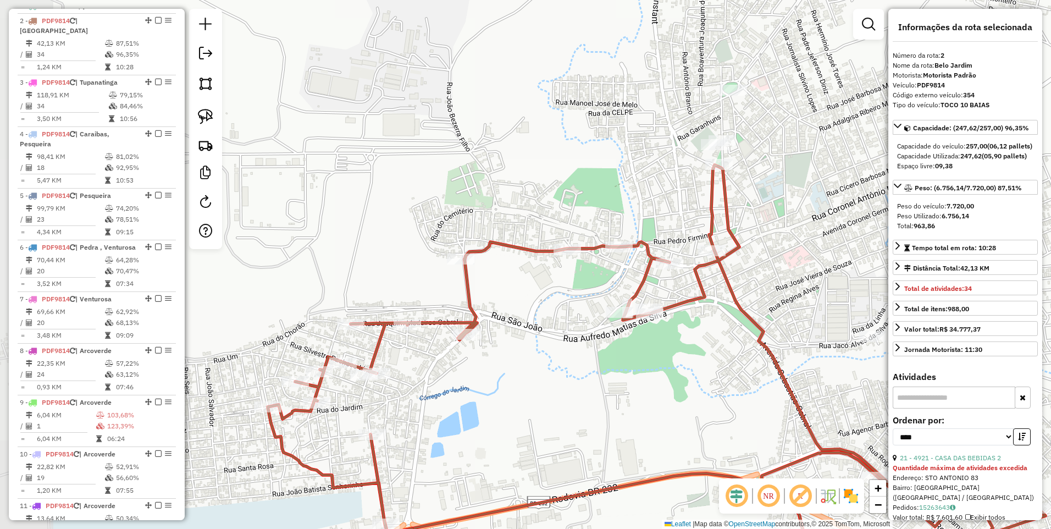
drag, startPoint x: 358, startPoint y: 322, endPoint x: 598, endPoint y: 353, distance: 242.1
click at [598, 353] on div "Janela de atendimento Grade de atendimento Capacidade Transportadoras Veículos …" at bounding box center [525, 264] width 1051 height 529
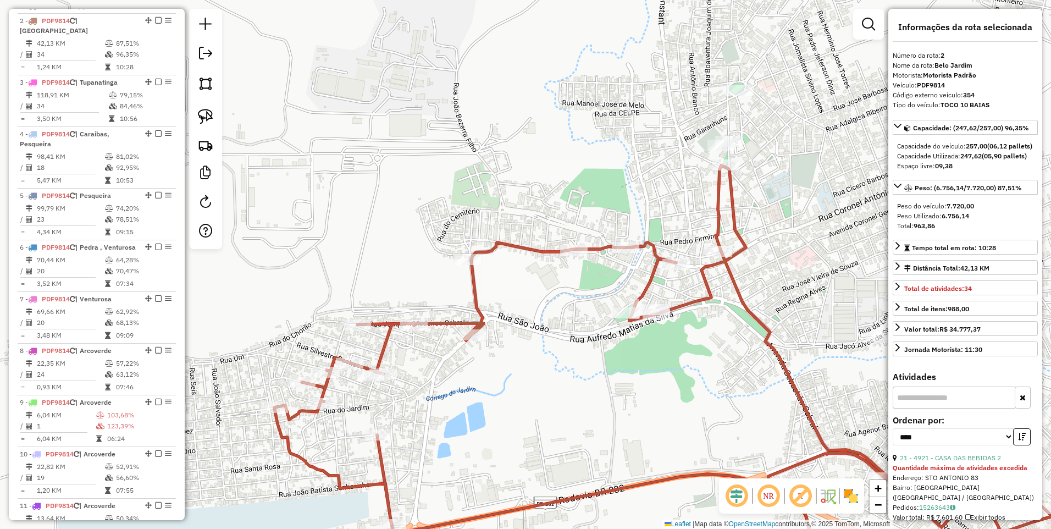
click at [598, 353] on div "Janela de atendimento Grade de atendimento Capacidade Transportadoras Veículos …" at bounding box center [525, 264] width 1051 height 529
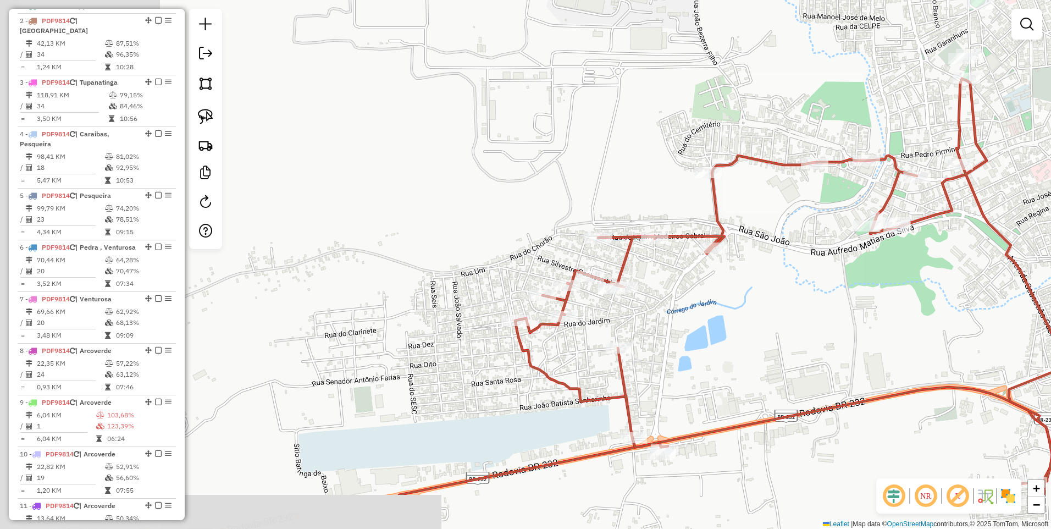
drag, startPoint x: 337, startPoint y: 403, endPoint x: 578, endPoint y: 316, distance: 255.8
click at [578, 316] on div "Janela de atendimento Grade de atendimento Capacidade Transportadoras Veículos …" at bounding box center [525, 264] width 1051 height 529
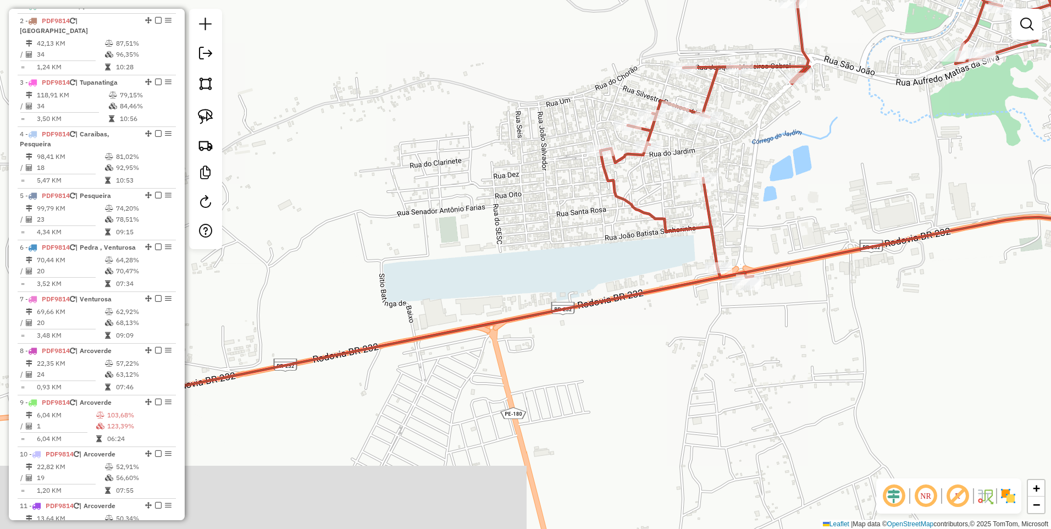
drag, startPoint x: 475, startPoint y: 409, endPoint x: 561, endPoint y: 235, distance: 194.1
click at [561, 235] on div "Janela de atendimento Grade de atendimento Capacidade Transportadoras Veículos …" at bounding box center [525, 264] width 1051 height 529
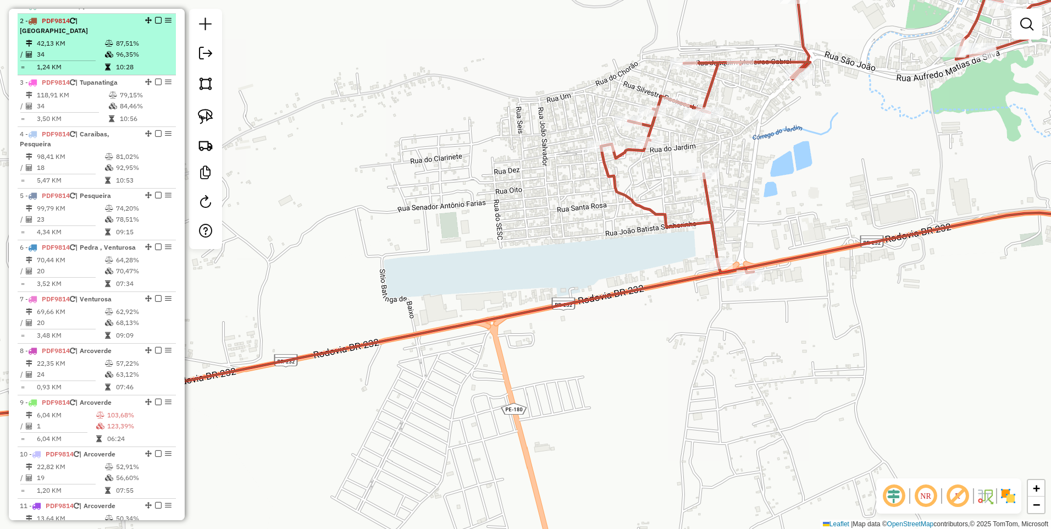
click at [155, 24] on em at bounding box center [158, 20] width 7 height 7
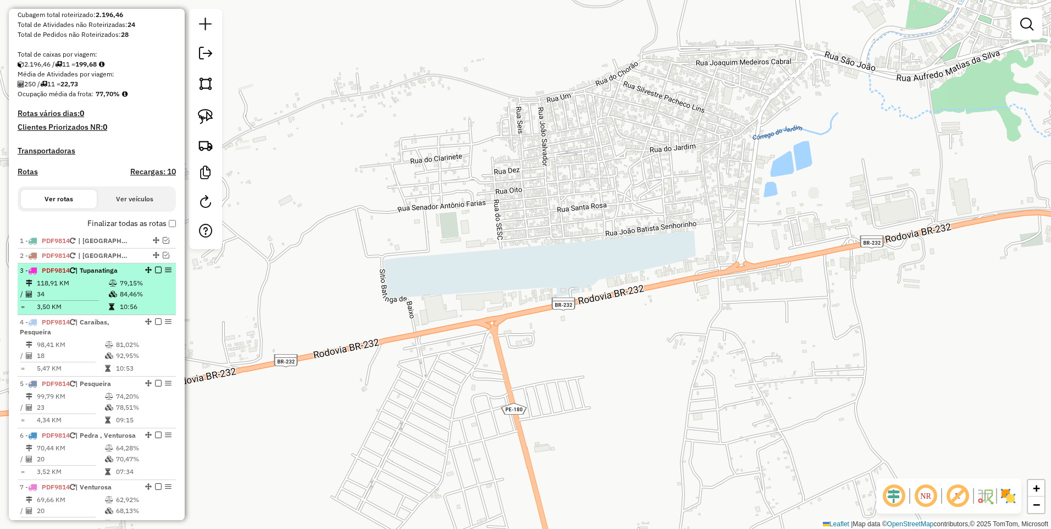
scroll to position [308, 0]
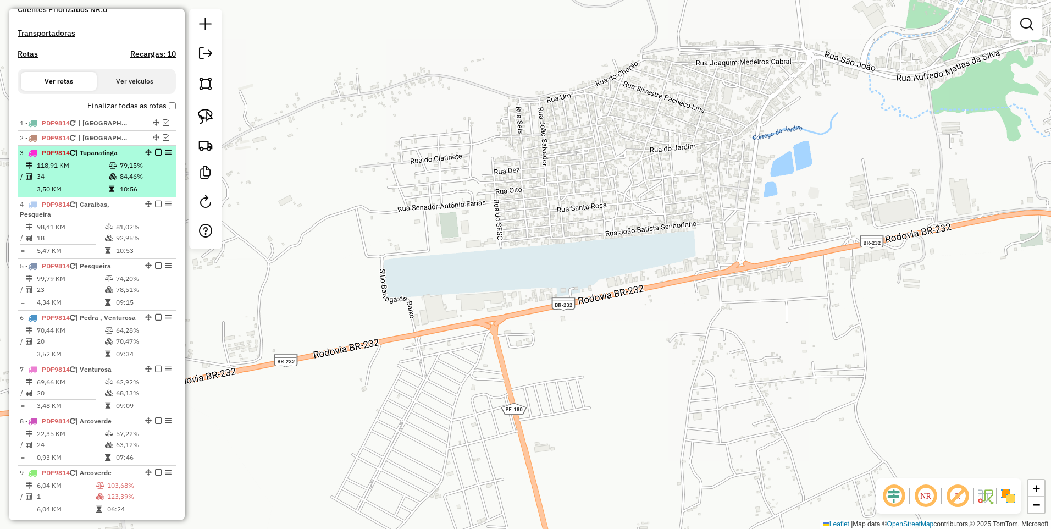
click at [85, 171] on td "118,91 KM" at bounding box center [72, 165] width 72 height 11
select select "*********"
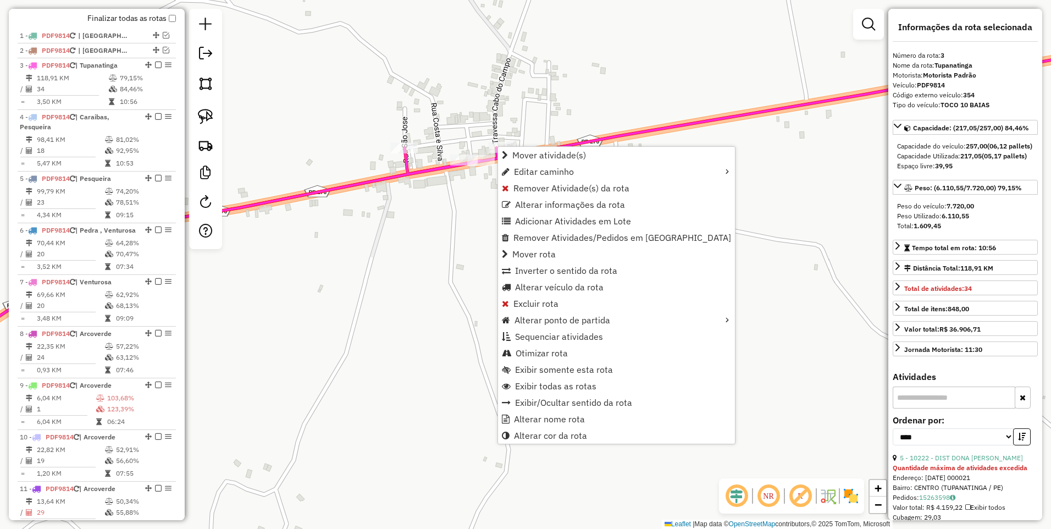
scroll to position [455, 0]
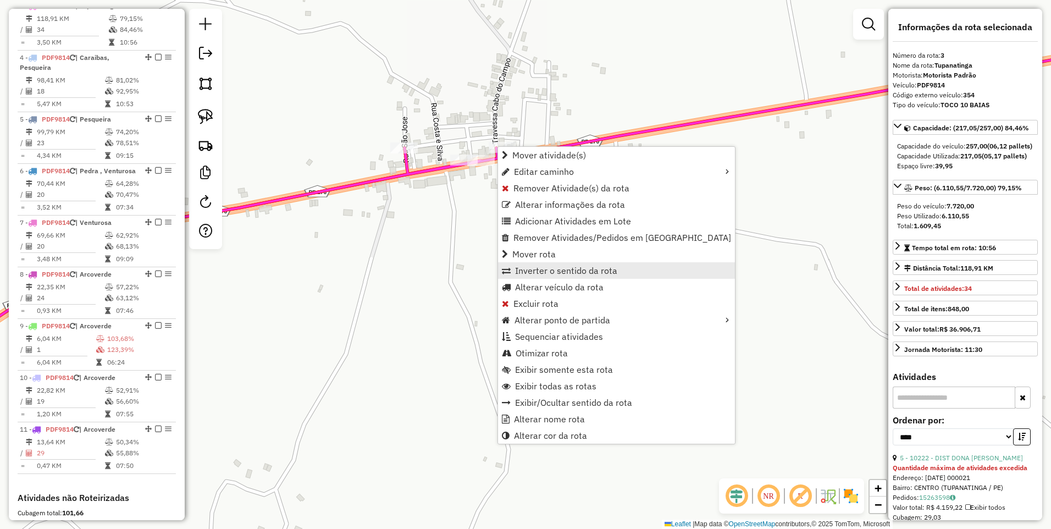
click at [544, 274] on span "Inverter o sentido da rota" at bounding box center [566, 270] width 102 height 9
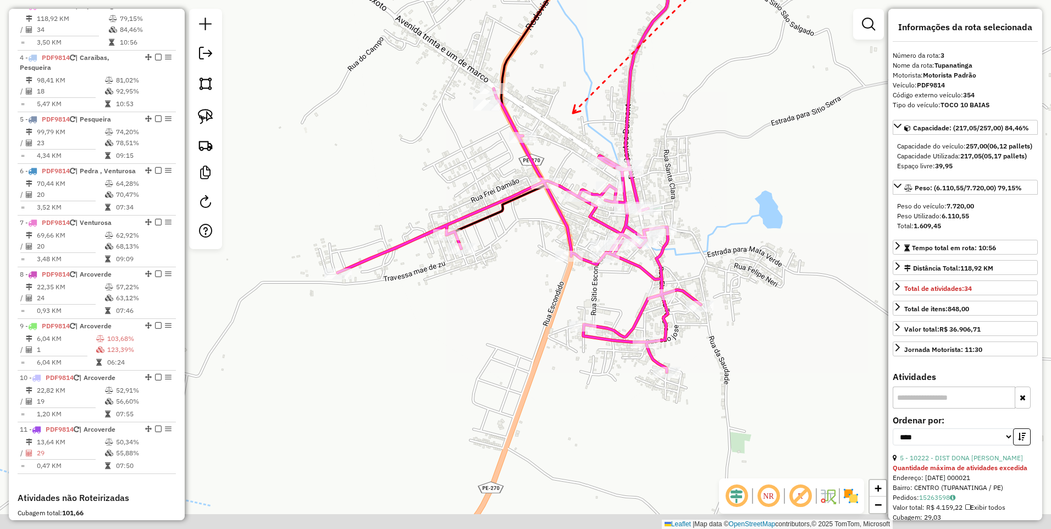
drag, startPoint x: 601, startPoint y: 258, endPoint x: 573, endPoint y: 114, distance: 146.1
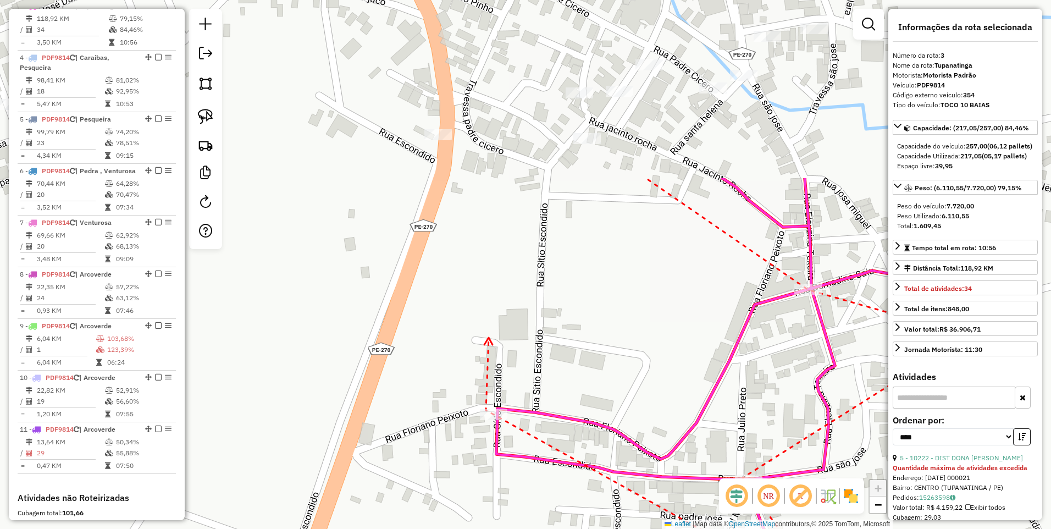
drag, startPoint x: 338, startPoint y: 92, endPoint x: 520, endPoint y: 394, distance: 352.5
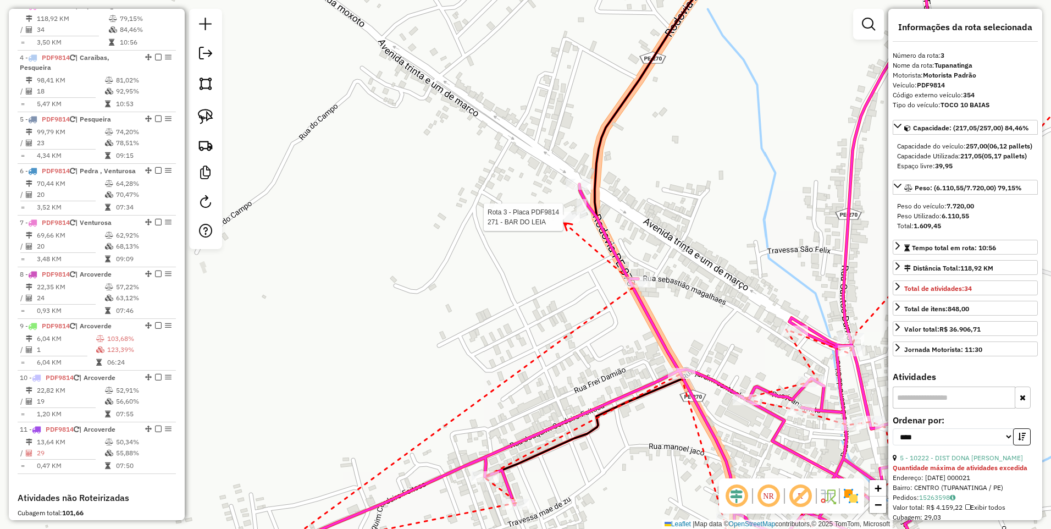
click at [564, 223] on div at bounding box center [565, 217] width 27 height 11
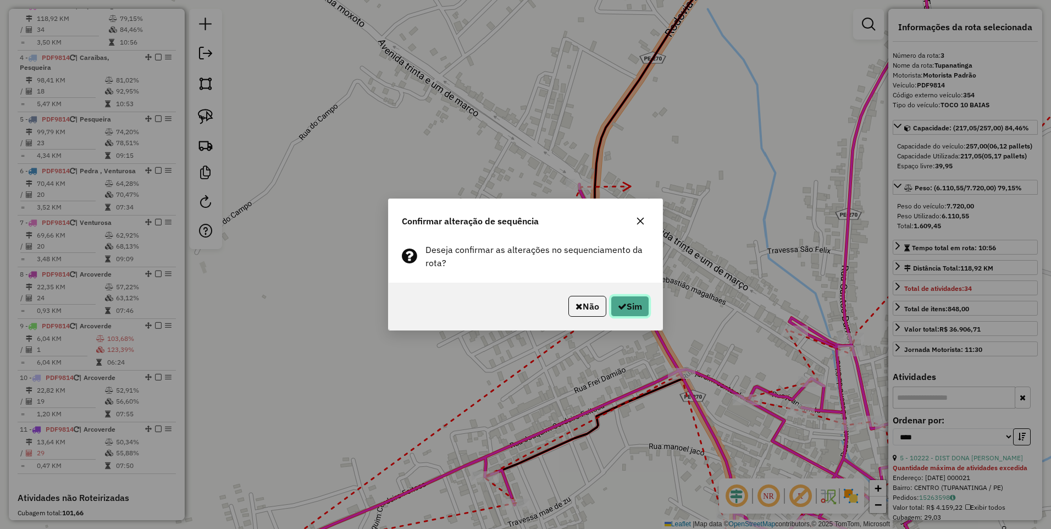
click at [623, 306] on icon "button" at bounding box center [622, 306] width 9 height 9
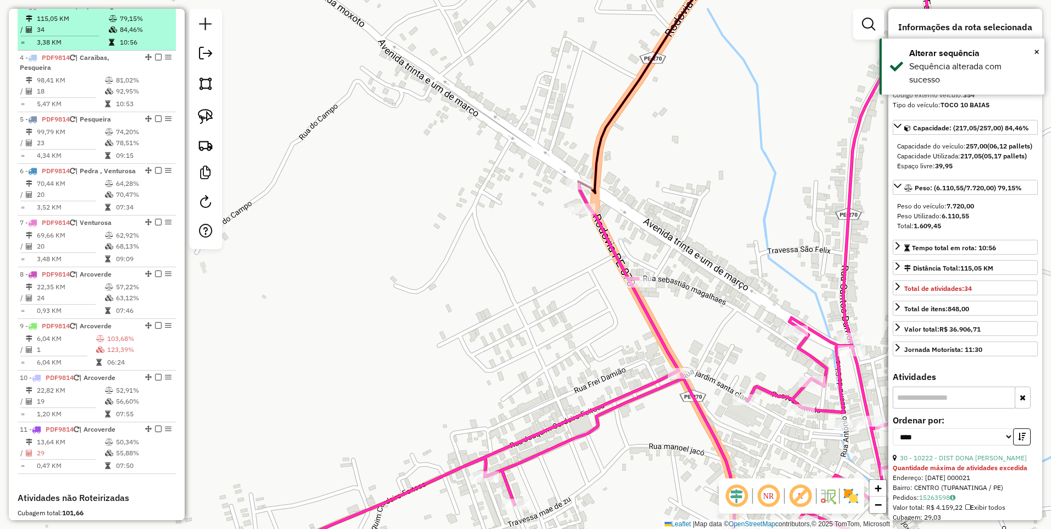
click at [155, 9] on em at bounding box center [158, 5] width 7 height 7
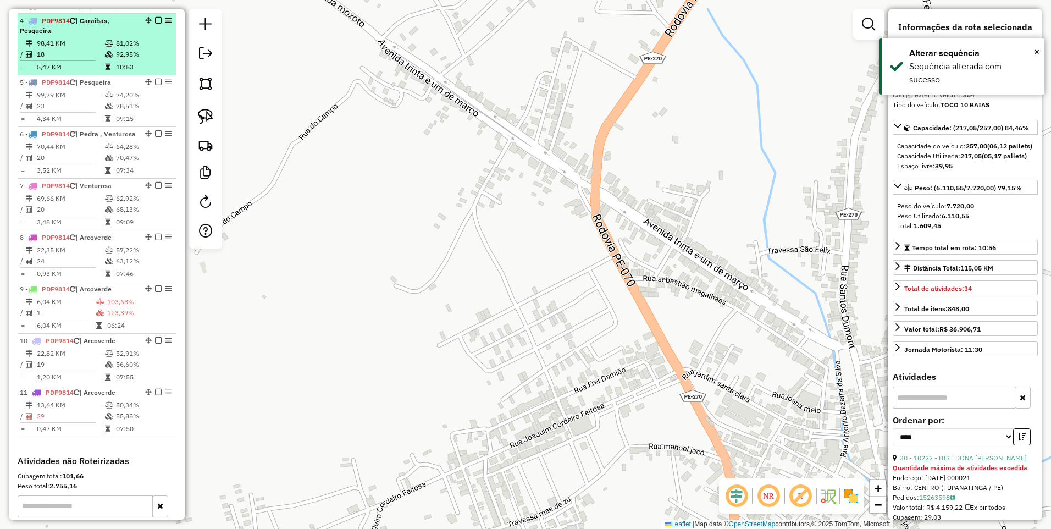
click at [87, 59] on td "18" at bounding box center [70, 54] width 68 height 11
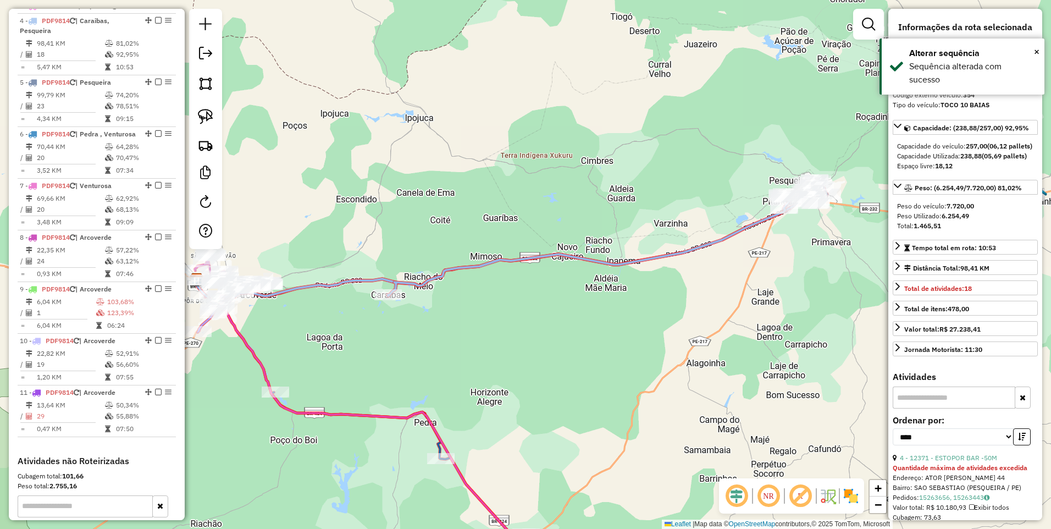
drag, startPoint x: 531, startPoint y: 273, endPoint x: 508, endPoint y: 255, distance: 29.1
click at [508, 255] on icon at bounding box center [597, 243] width 421 height 106
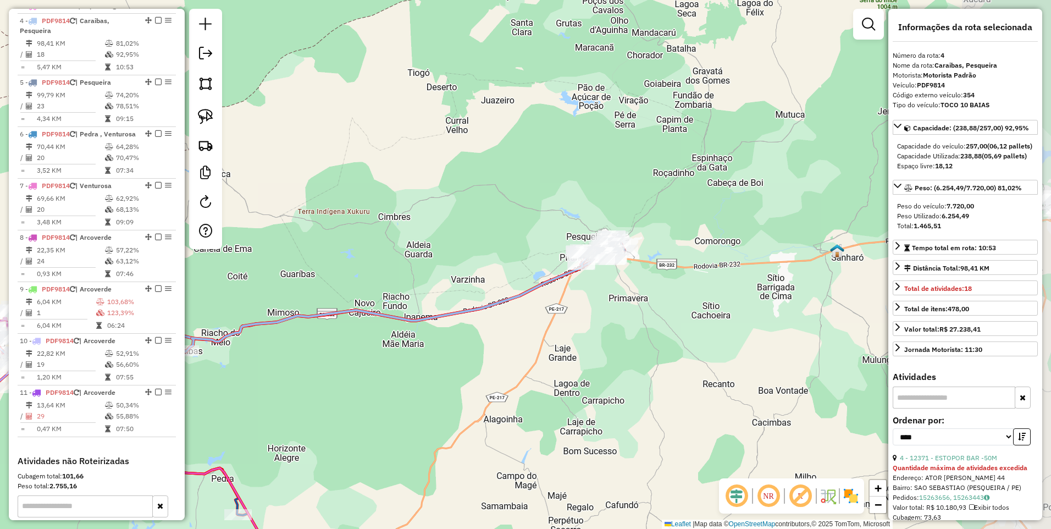
drag, startPoint x: 643, startPoint y: 274, endPoint x: 478, endPoint y: 302, distance: 167.6
click at [478, 302] on icon at bounding box center [297, 308] width 612 height 105
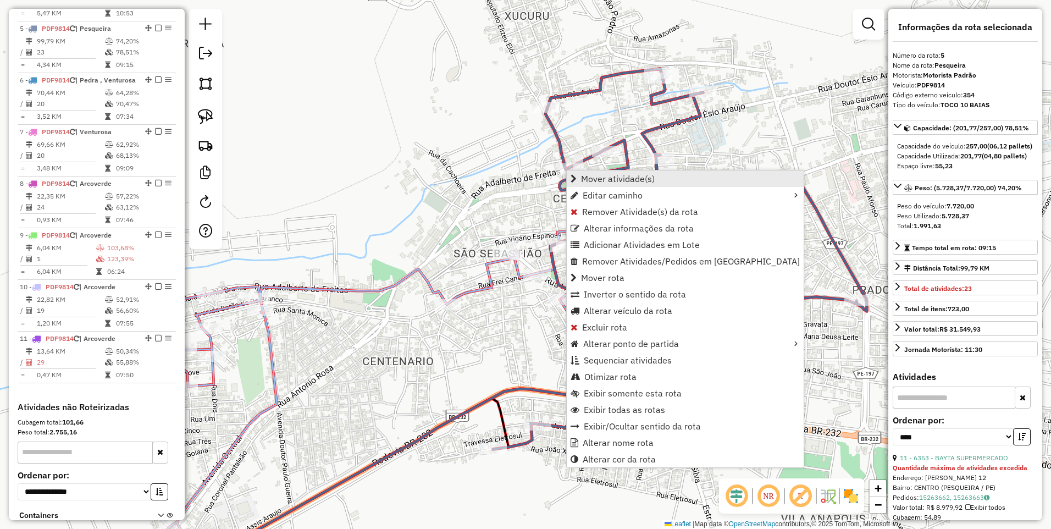
scroll to position [531, 0]
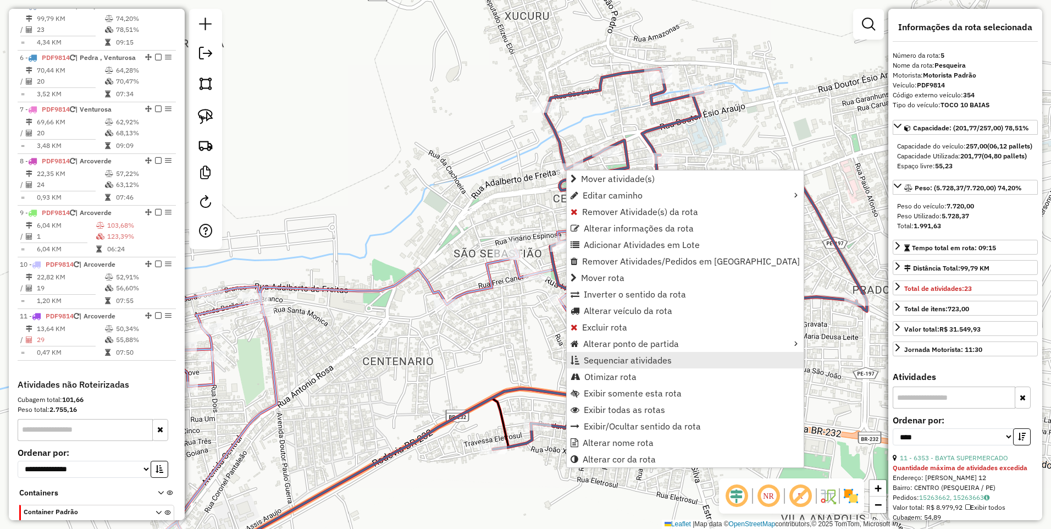
click at [621, 364] on span "Sequenciar atividades" at bounding box center [627, 359] width 88 height 9
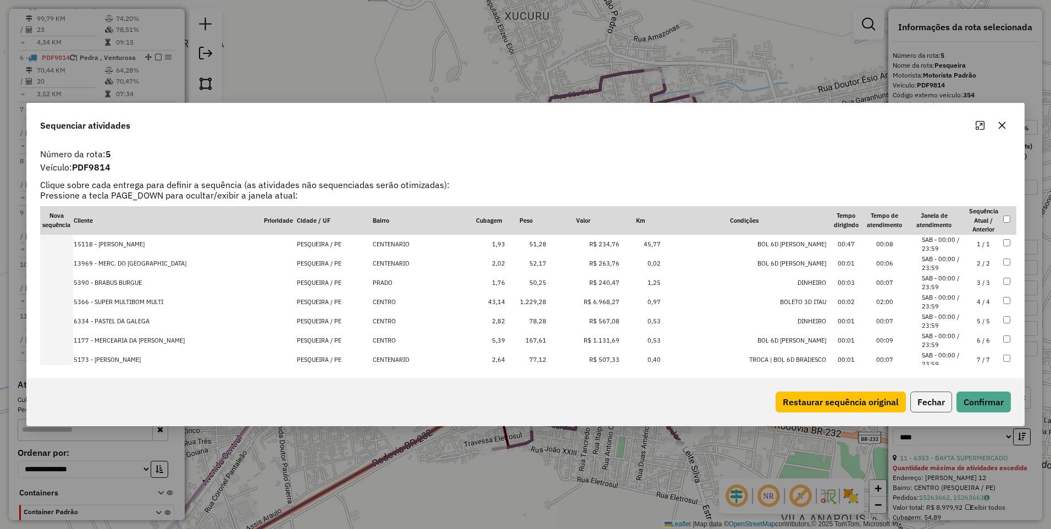
drag, startPoint x: 919, startPoint y: 400, endPoint x: 876, endPoint y: 391, distance: 43.9
click at [919, 400] on button "Fechar" at bounding box center [931, 401] width 42 height 21
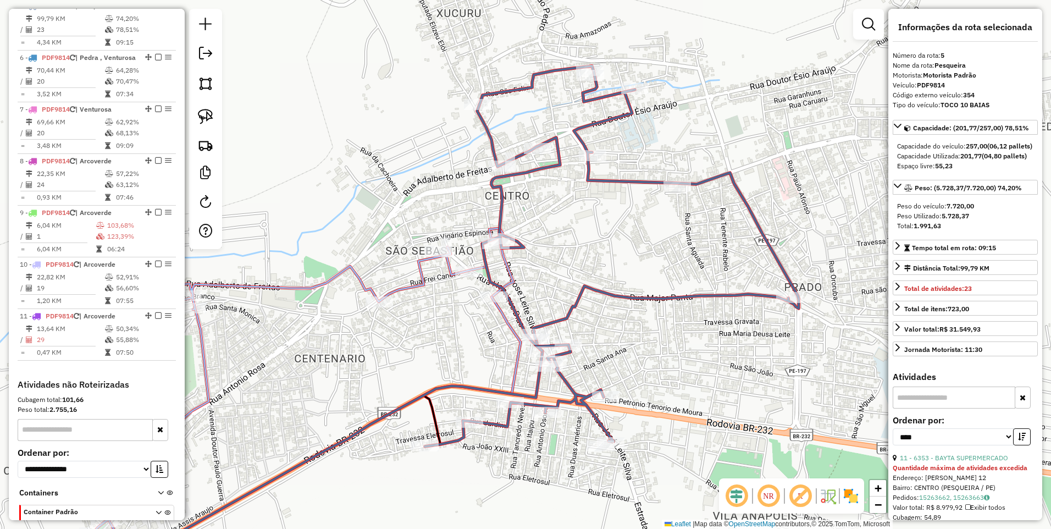
drag, startPoint x: 770, startPoint y: 292, endPoint x: 702, endPoint y: 290, distance: 68.2
click at [702, 290] on icon at bounding box center [612, 256] width 374 height 380
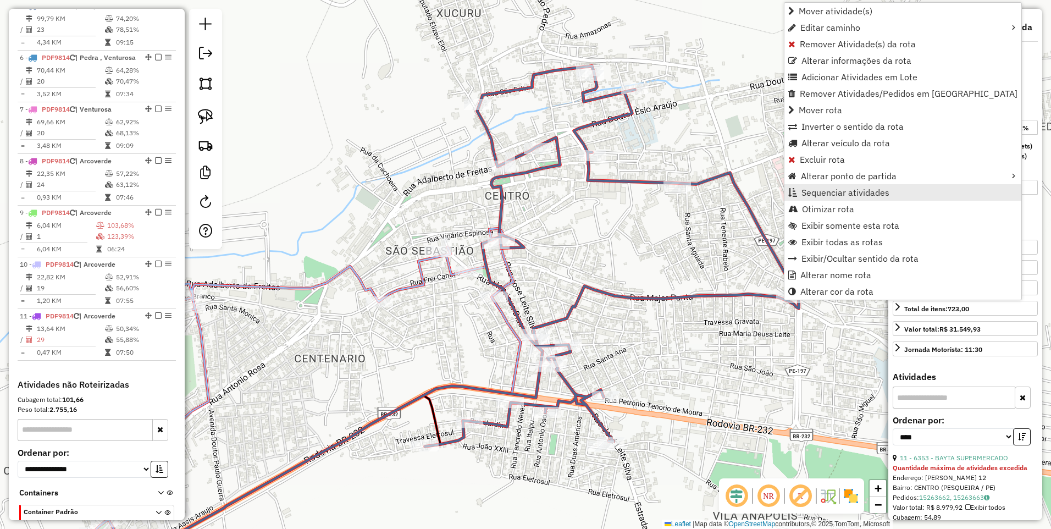
click at [841, 194] on span "Sequenciar atividades" at bounding box center [845, 192] width 88 height 9
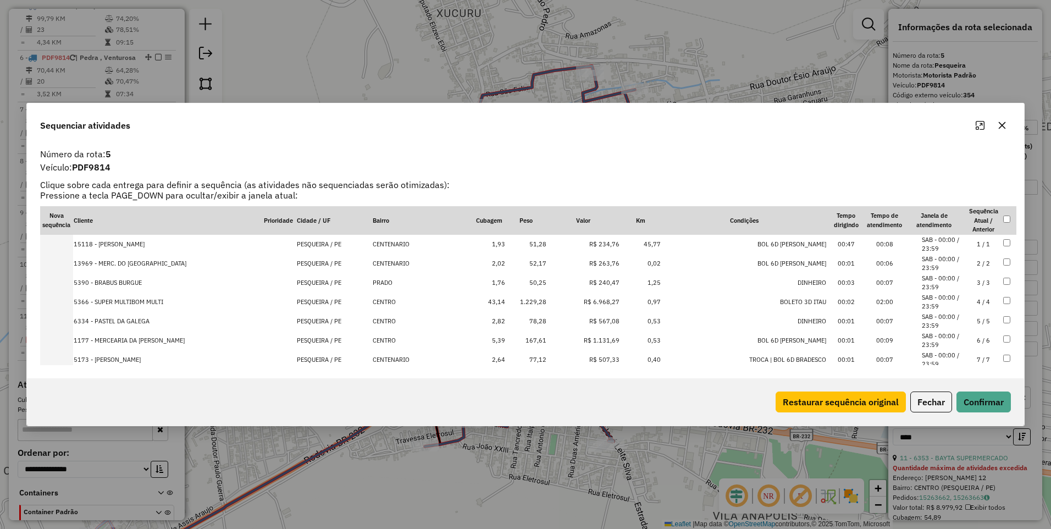
click at [969, 284] on td "3 / 3" at bounding box center [983, 282] width 38 height 19
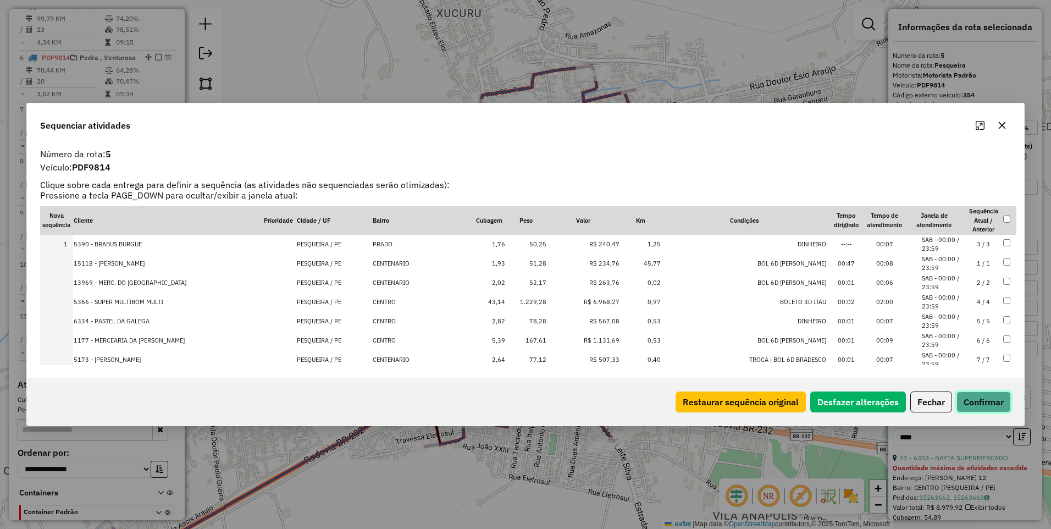
click at [985, 403] on button "Confirmar" at bounding box center [983, 401] width 54 height 21
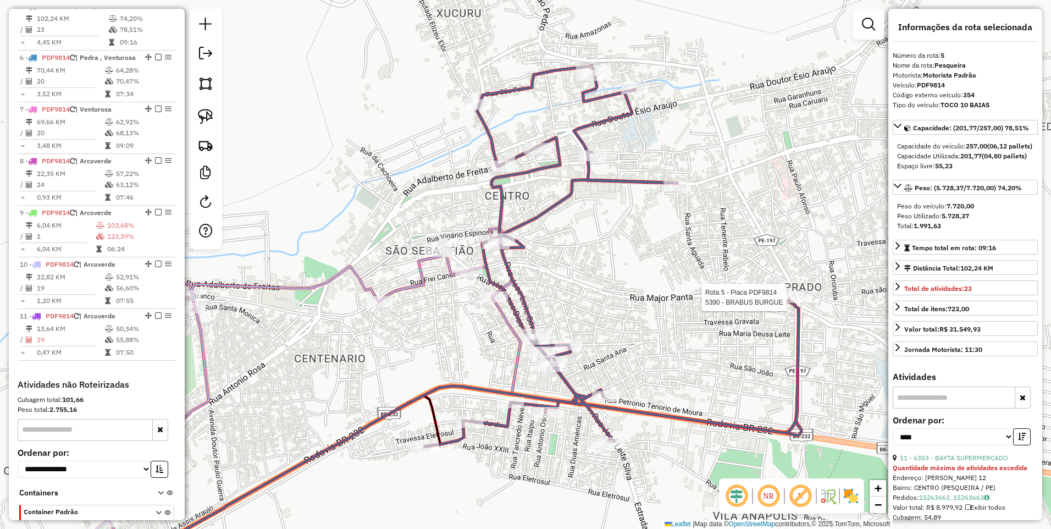
click at [785, 303] on div at bounding box center [789, 297] width 27 height 11
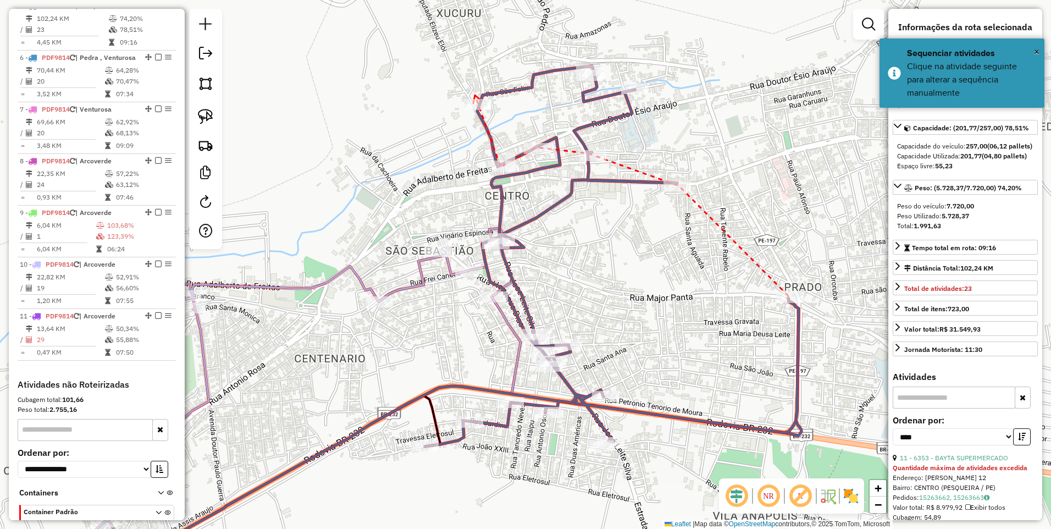
click at [475, 95] on icon at bounding box center [477, 99] width 8 height 8
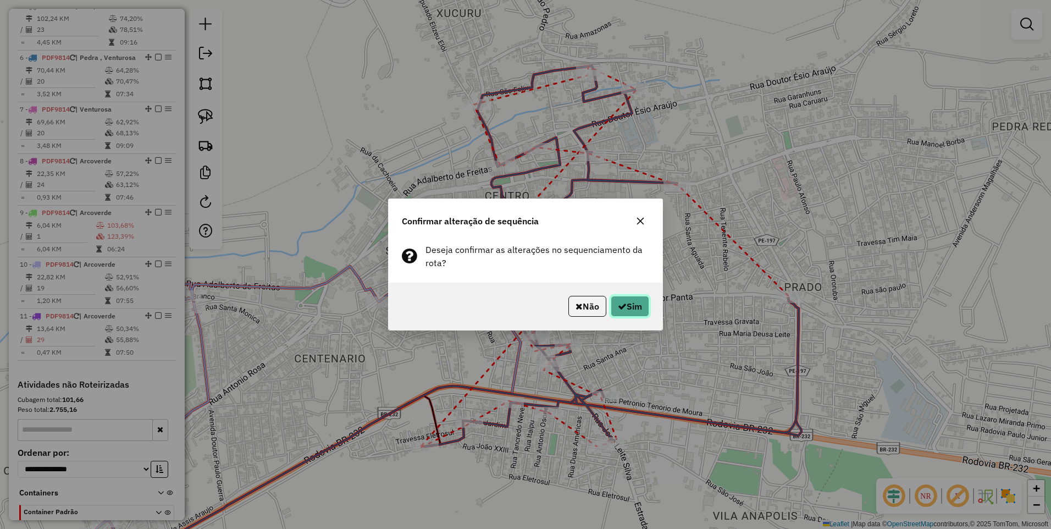
click at [634, 305] on button "Sim" at bounding box center [629, 306] width 38 height 21
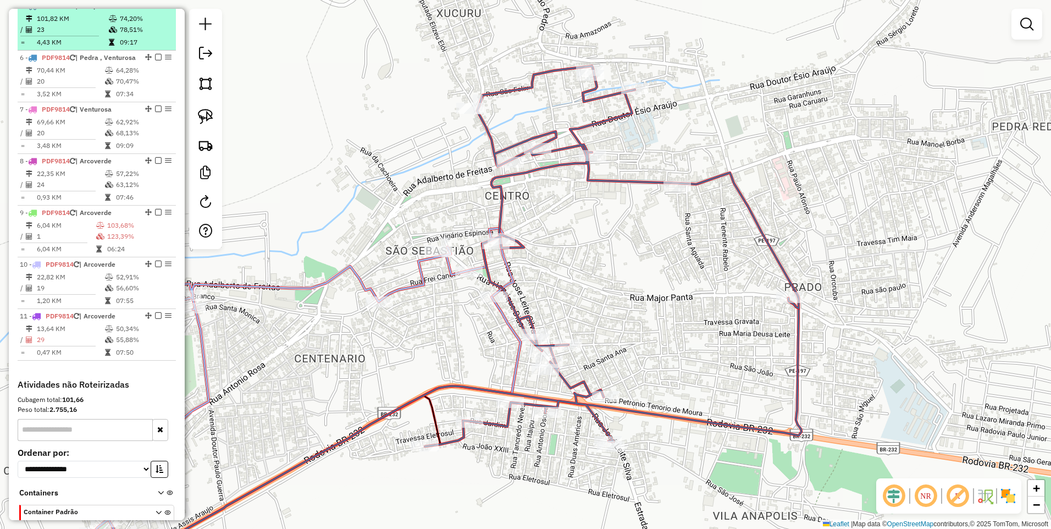
click at [155, 9] on em at bounding box center [158, 5] width 7 height 7
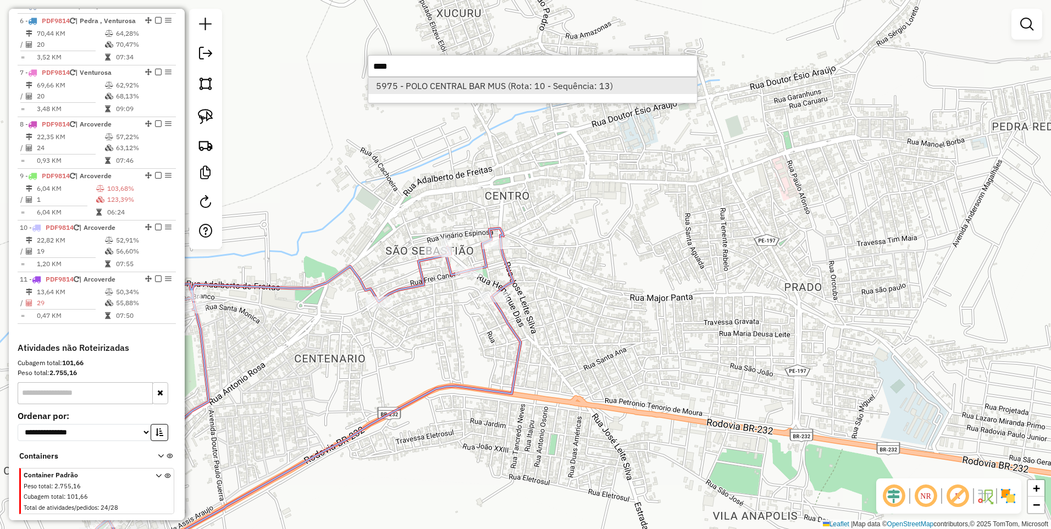
type input "****"
click at [435, 82] on li "5975 - POLO CENTRAL BAR MUS (Rota: 10 - Sequência: 13)" at bounding box center [532, 85] width 329 height 16
select select "*********"
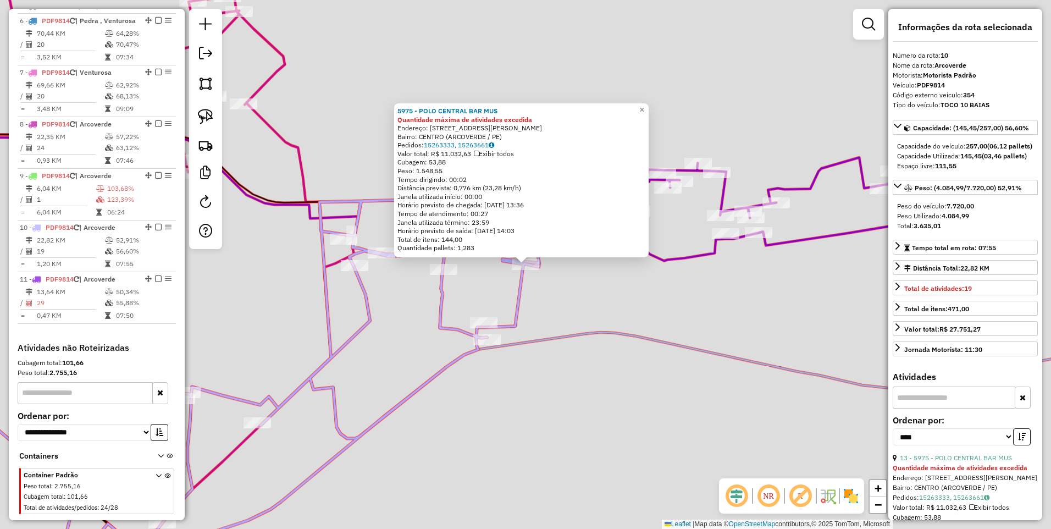
scroll to position [571, 0]
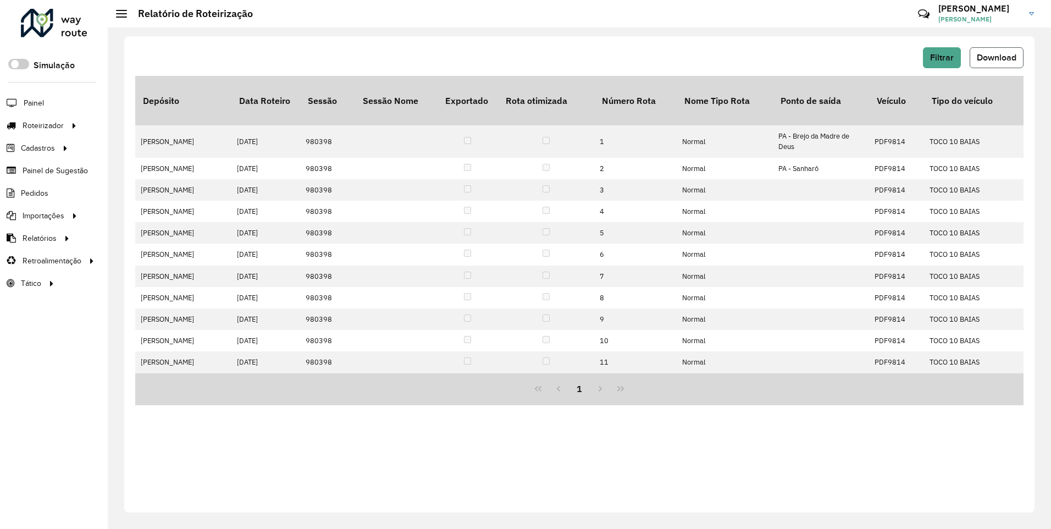
click at [994, 54] on span "Download" at bounding box center [996, 57] width 40 height 9
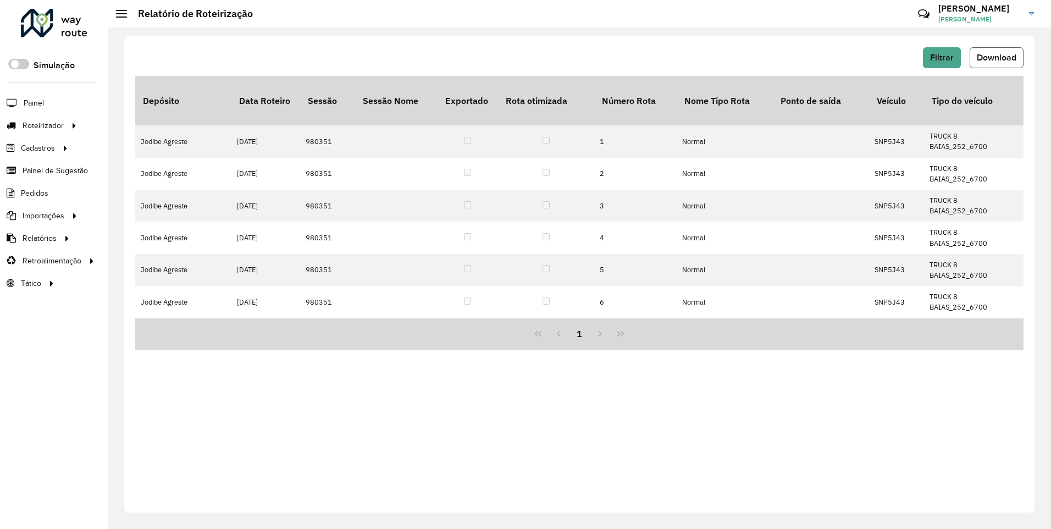
click at [988, 60] on span "Download" at bounding box center [996, 57] width 40 height 9
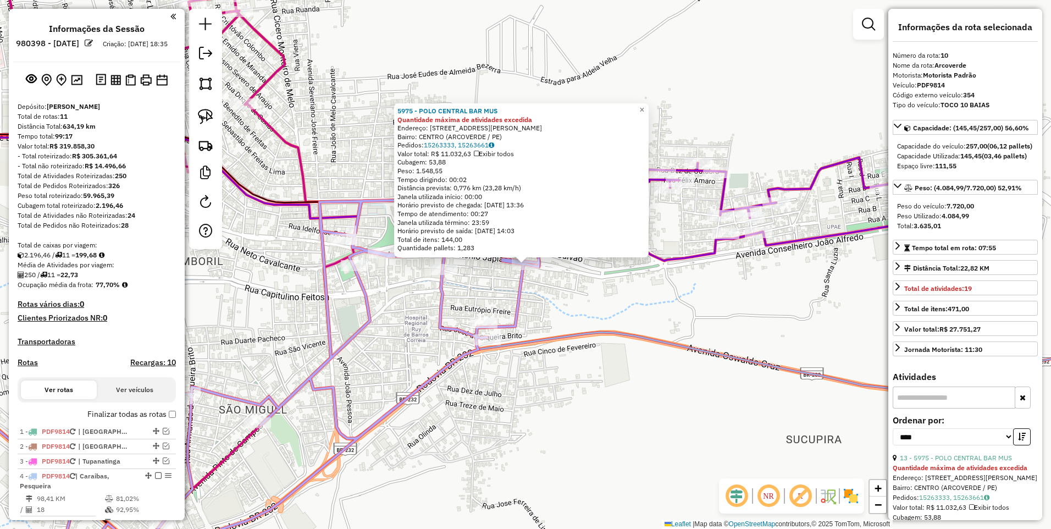
select select "*********"
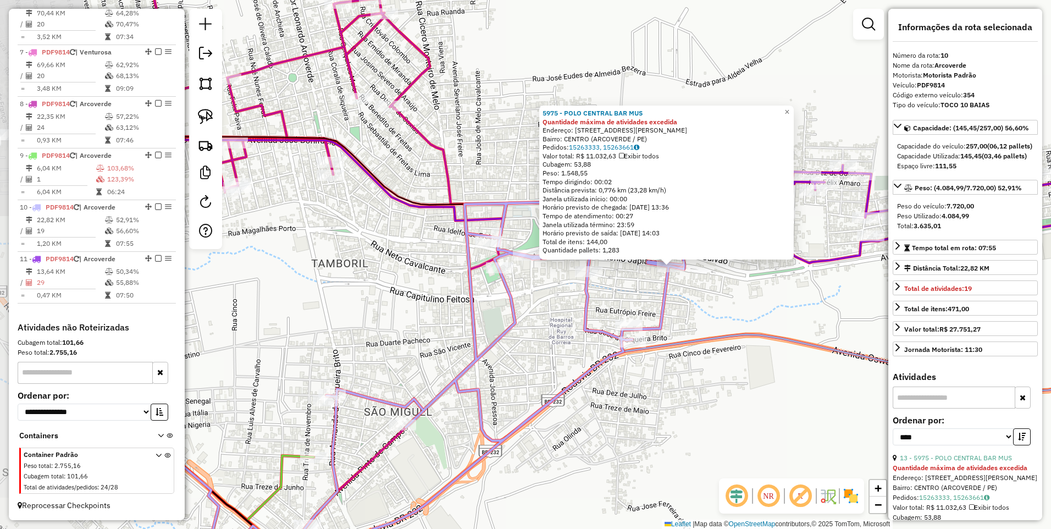
drag, startPoint x: 539, startPoint y: 297, endPoint x: 684, endPoint y: 299, distance: 145.1
click at [684, 299] on div "5975 - POLO CENTRAL BAR MUS Quantidade máxima de atividades excedida Endereço: …" at bounding box center [525, 264] width 1051 height 529
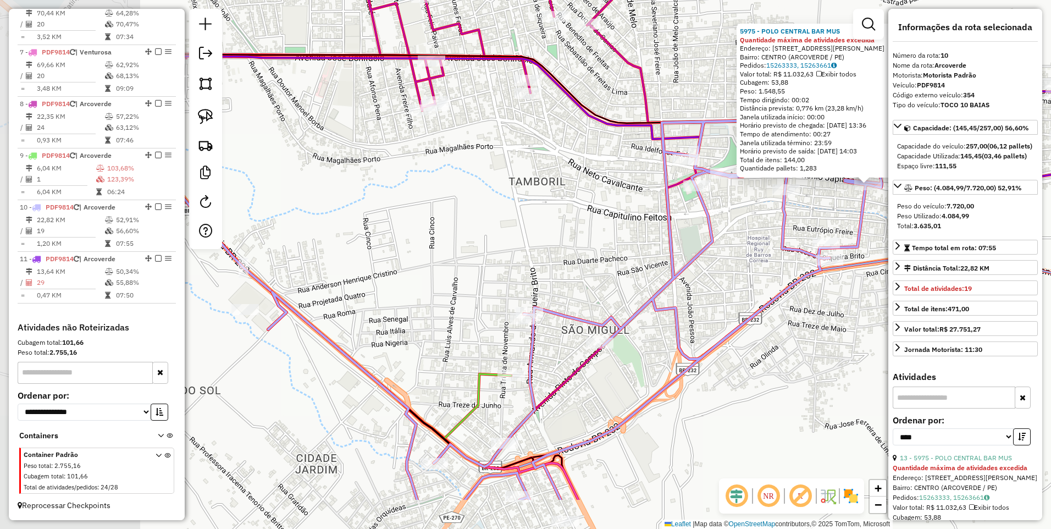
drag, startPoint x: 490, startPoint y: 360, endPoint x: 687, endPoint y: 279, distance: 213.6
click at [687, 279] on div "5975 - POLO CENTRAL BAR MUS Quantidade máxima de atividades excedida Endereço: …" at bounding box center [525, 264] width 1051 height 529
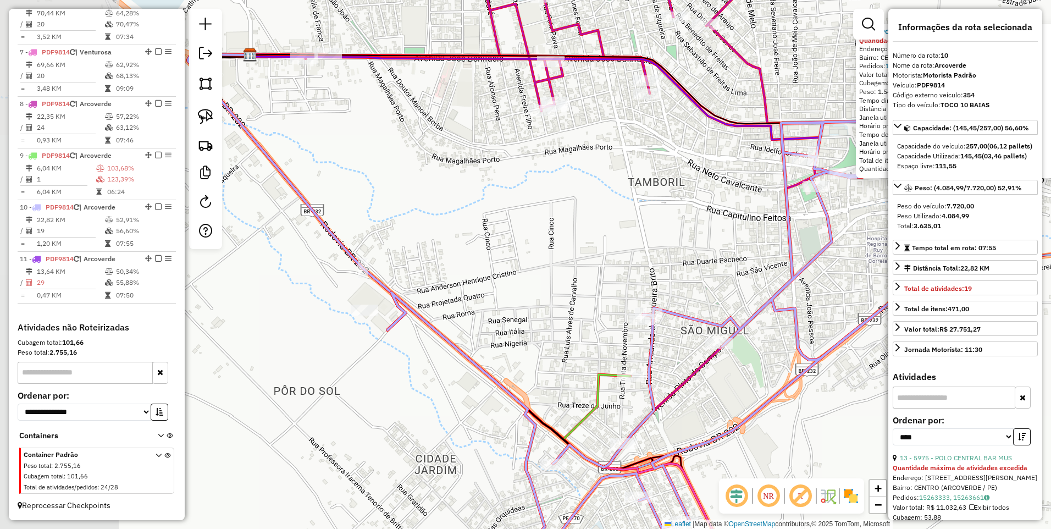
drag, startPoint x: 418, startPoint y: 302, endPoint x: 537, endPoint y: 302, distance: 119.2
click at [537, 302] on div "5975 - POLO CENTRAL BAR MUS Quantidade máxima de atividades excedida Endereço: …" at bounding box center [525, 264] width 1051 height 529
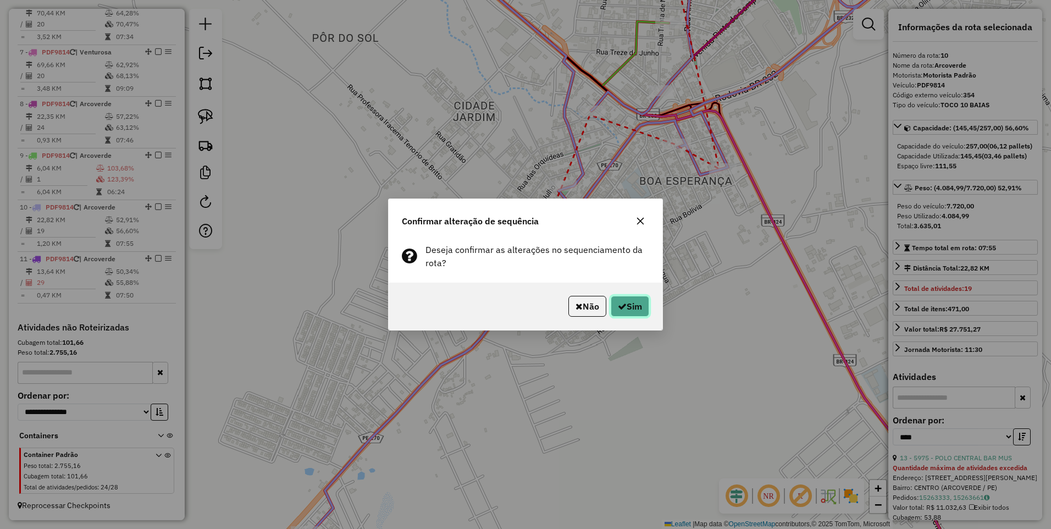
click at [631, 303] on button "Sim" at bounding box center [629, 306] width 38 height 21
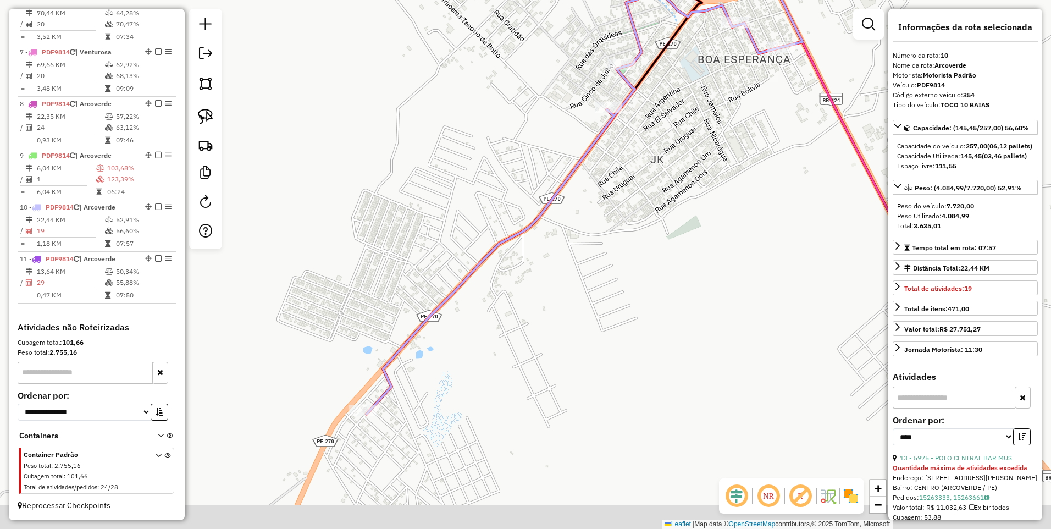
drag, startPoint x: 462, startPoint y: 271, endPoint x: 496, endPoint y: 183, distance: 94.3
click at [496, 183] on div "Janela de atendimento Grade de atendimento Capacidade Transportadoras Veículos …" at bounding box center [525, 264] width 1051 height 529
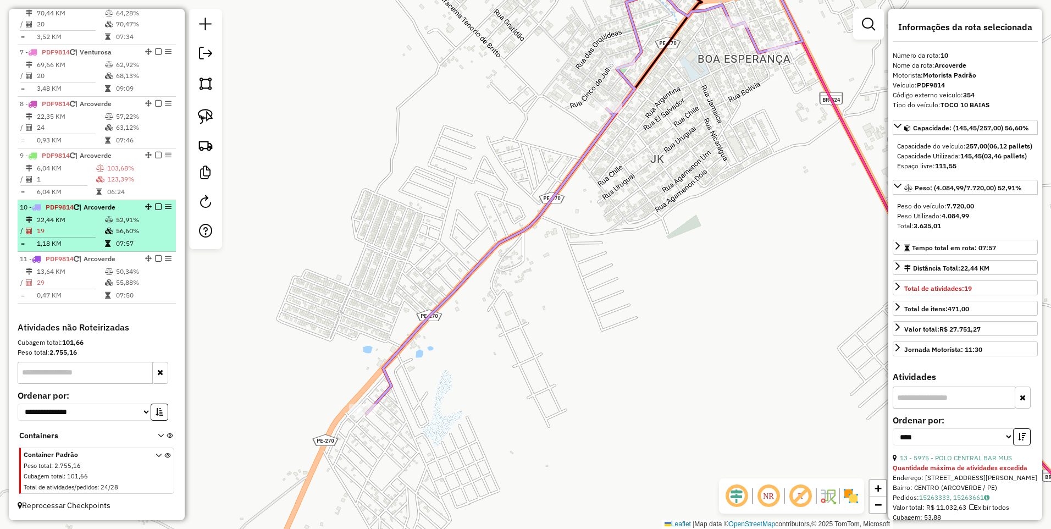
click at [155, 207] on em at bounding box center [158, 206] width 7 height 7
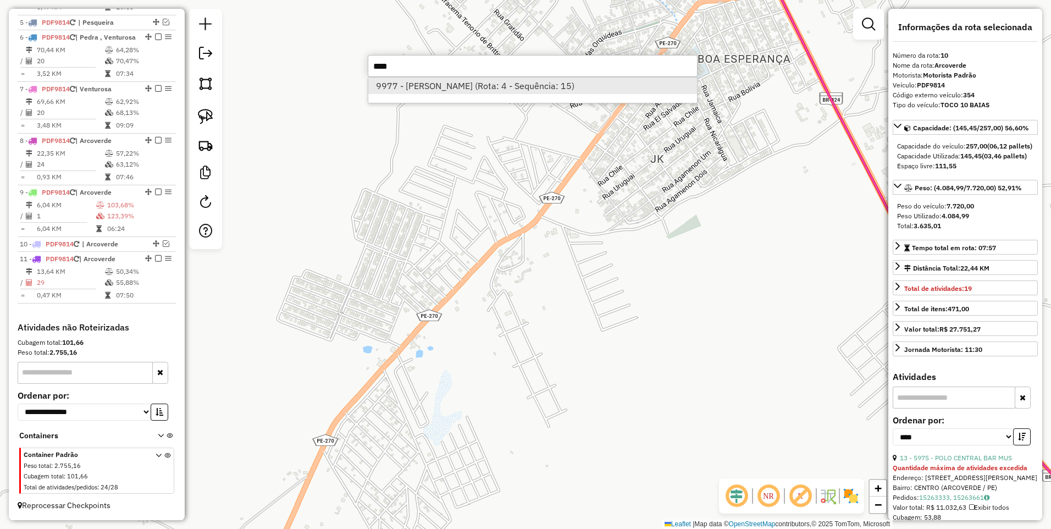
type input "****"
click at [436, 91] on li "9977 - [PERSON_NAME] (Rota: 4 - Sequência: 15)" at bounding box center [532, 85] width 329 height 16
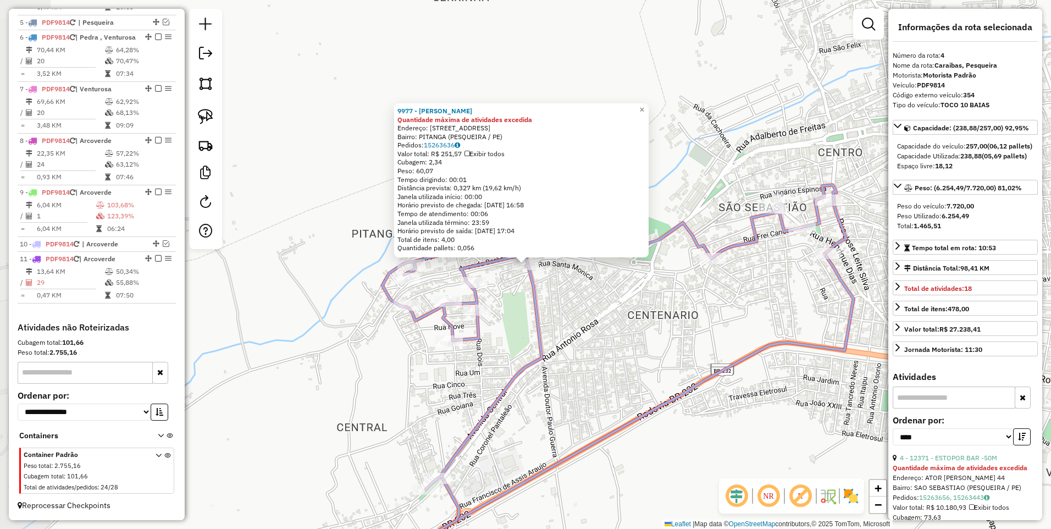
scroll to position [470, 0]
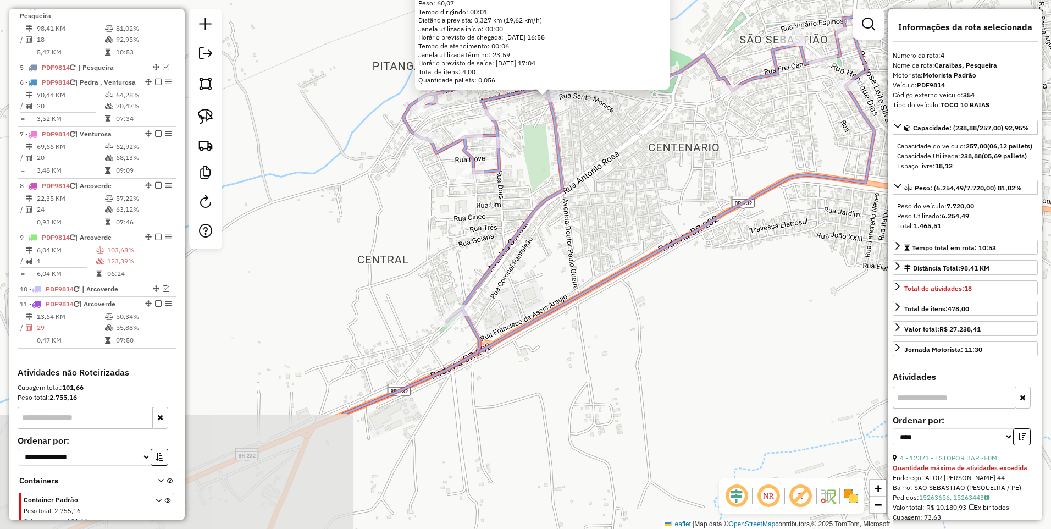
drag, startPoint x: 546, startPoint y: 359, endPoint x: 567, endPoint y: 191, distance: 169.4
click at [567, 191] on icon at bounding box center [605, 215] width 524 height 397
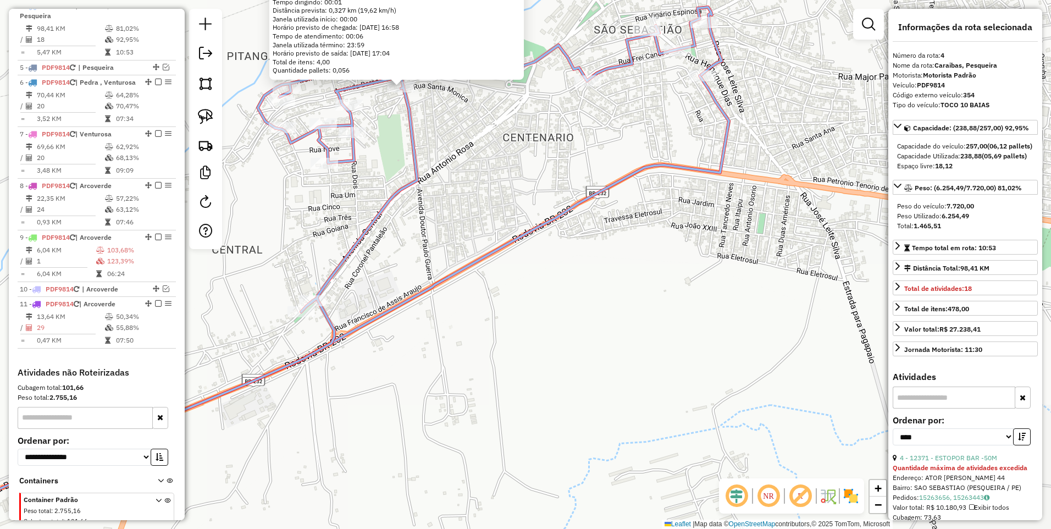
drag, startPoint x: 597, startPoint y: 315, endPoint x: 448, endPoint y: 304, distance: 148.8
click at [448, 304] on div "9977 - [PERSON_NAME] Quantidade máxima de atividades excedida Endereço: R BARÃO…" at bounding box center [525, 264] width 1051 height 529
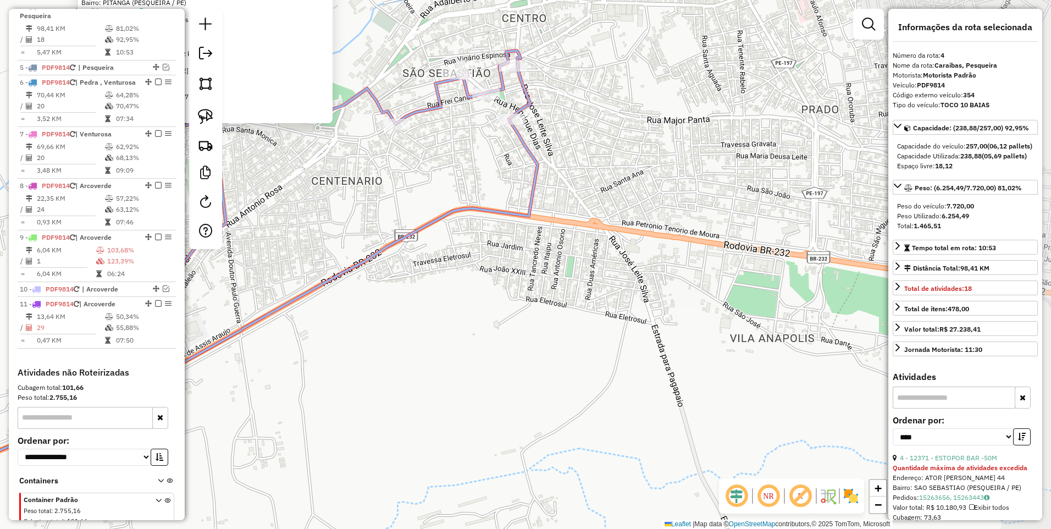
drag, startPoint x: 607, startPoint y: 282, endPoint x: 419, endPoint y: 327, distance: 193.8
click at [419, 327] on div "9977 - [PERSON_NAME] Quantidade máxima de atividades excedida Endereço: R BARÃO…" at bounding box center [525, 264] width 1051 height 529
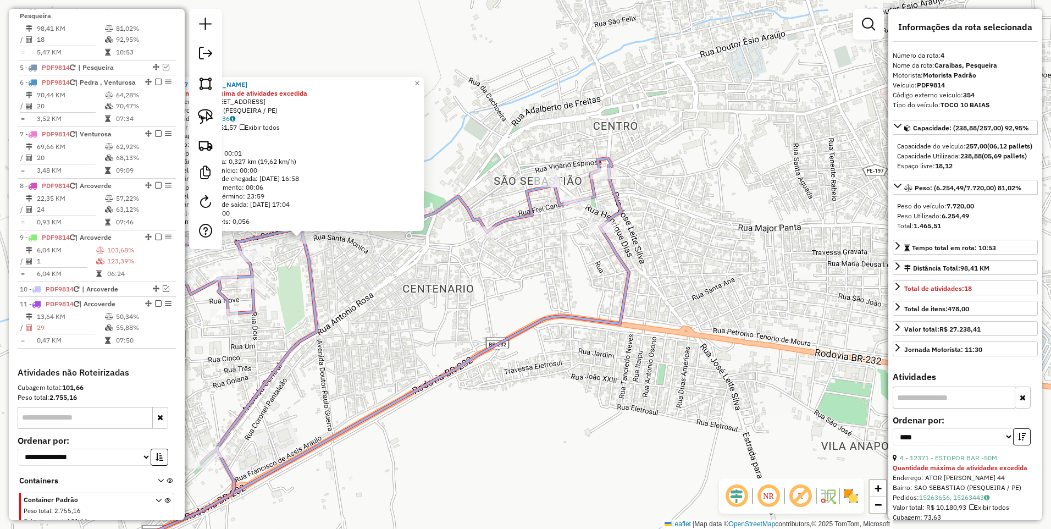
drag, startPoint x: 538, startPoint y: 240, endPoint x: 629, endPoint y: 348, distance: 141.1
click at [629, 348] on div "9977 - [PERSON_NAME] Quantidade máxima de atividades excedida Endereço: R BARÃO…" at bounding box center [525, 264] width 1051 height 529
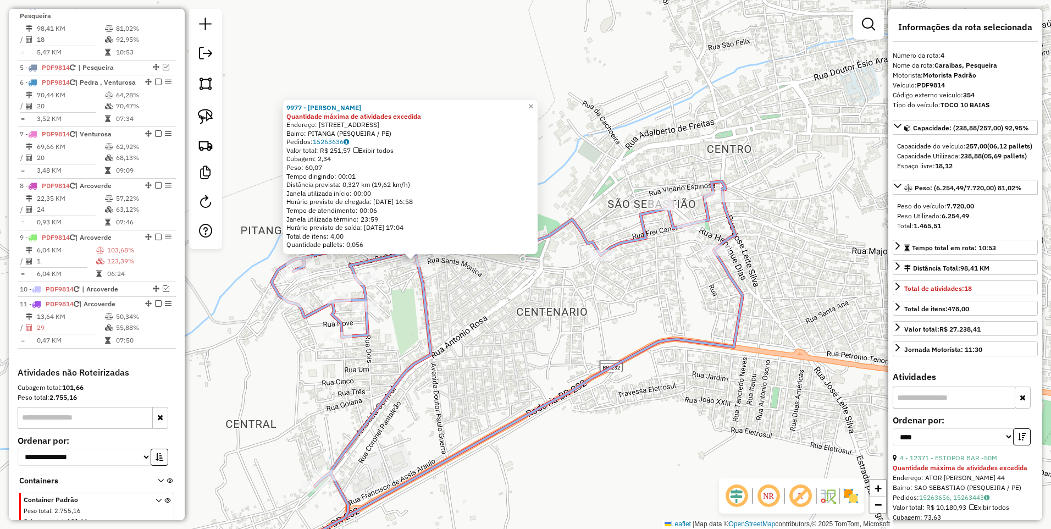
drag, startPoint x: 491, startPoint y: 301, endPoint x: 604, endPoint y: 324, distance: 116.0
click at [604, 324] on div "9977 - [PERSON_NAME] Quantidade máxima de atividades excedida Endereço: R BARÃO…" at bounding box center [525, 264] width 1051 height 529
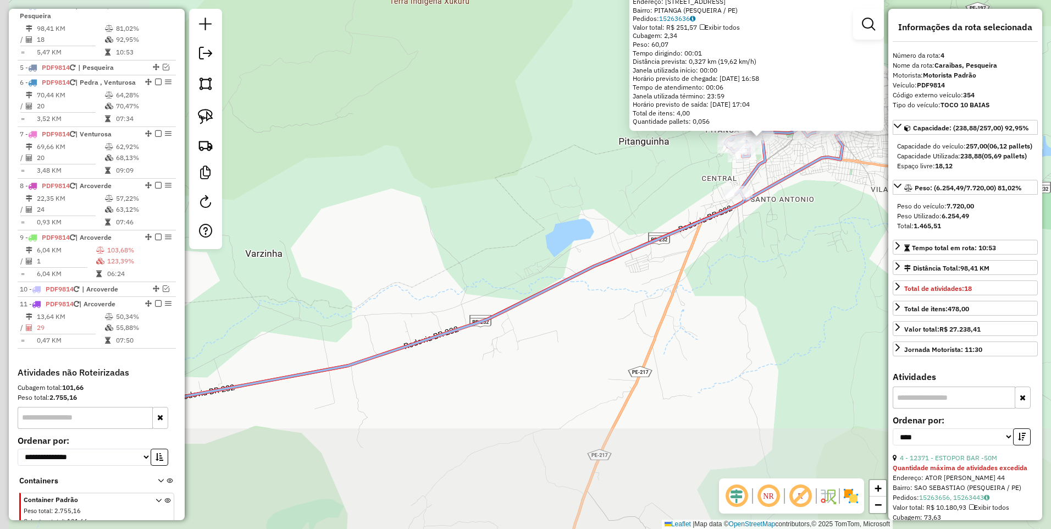
drag, startPoint x: 508, startPoint y: 403, endPoint x: 660, endPoint y: 263, distance: 206.9
click at [660, 263] on div "9977 - [PERSON_NAME] Quantidade máxima de atividades excedida Endereço: R BARÃO…" at bounding box center [525, 264] width 1051 height 529
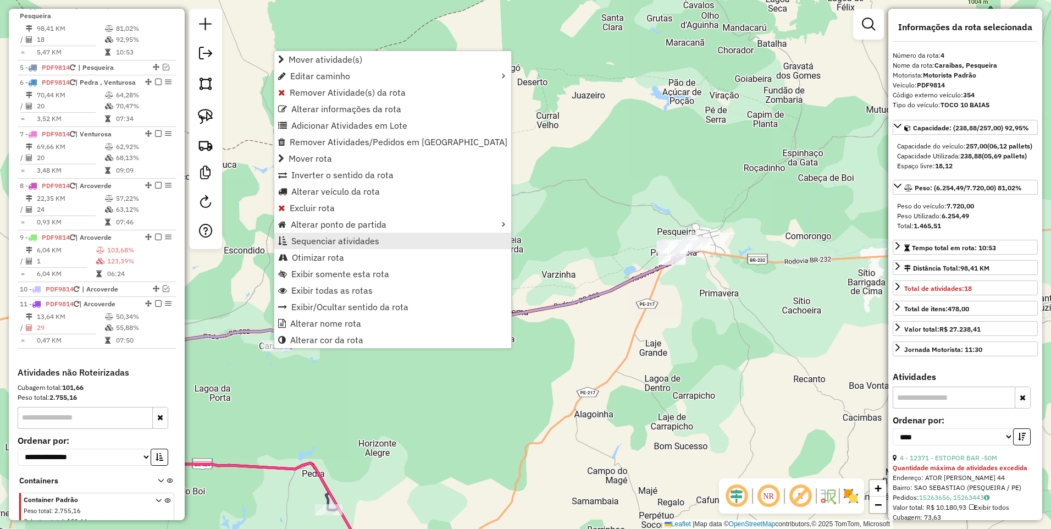
click at [321, 237] on span "Sequenciar atividades" at bounding box center [335, 240] width 88 height 9
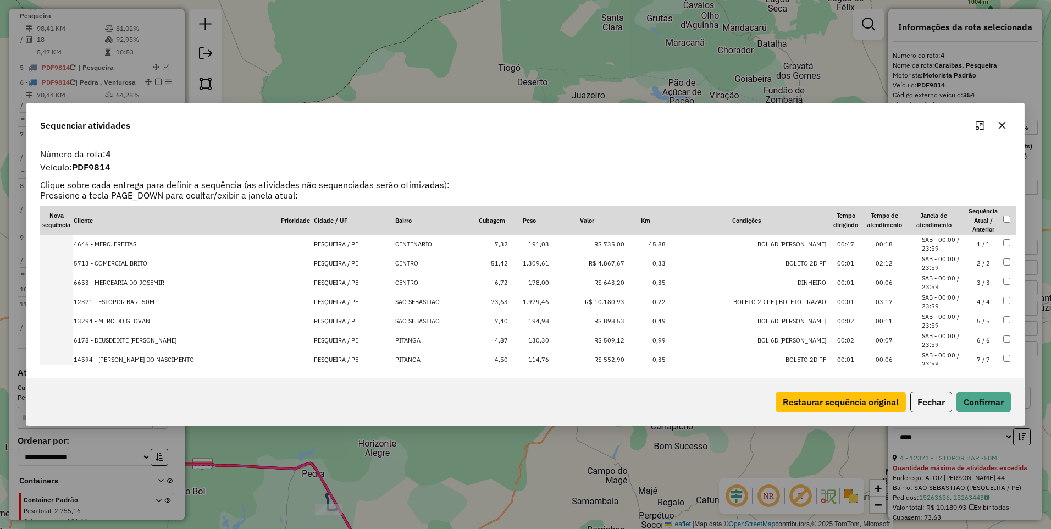
scroll to position [226, 0]
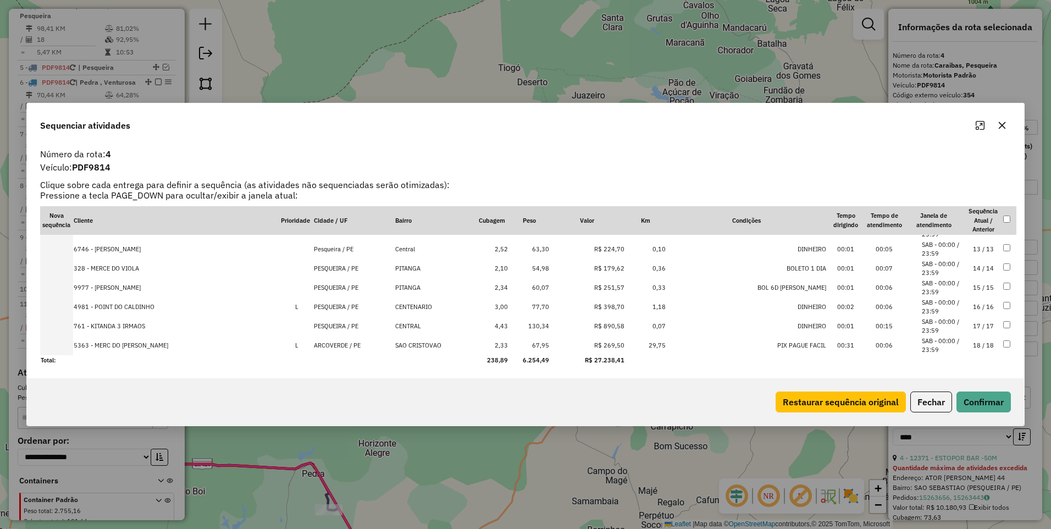
click at [969, 342] on td "18 / 18" at bounding box center [983, 345] width 38 height 19
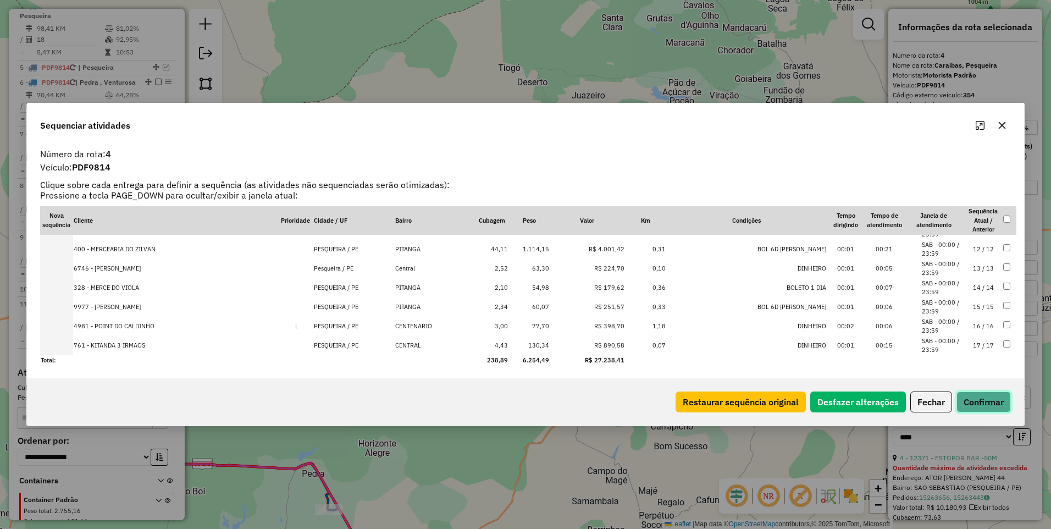
click at [991, 403] on button "Confirmar" at bounding box center [983, 401] width 54 height 21
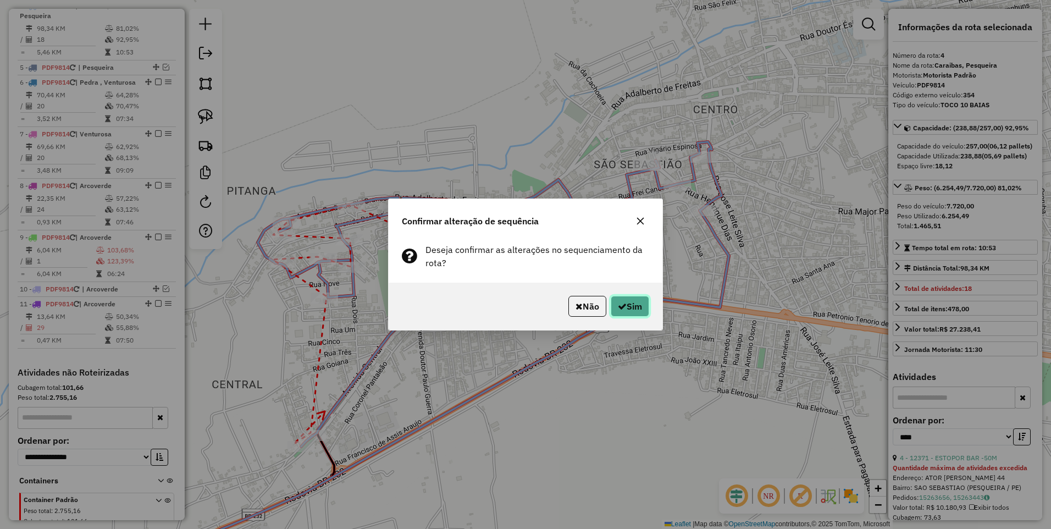
click at [618, 302] on icon "button" at bounding box center [622, 306] width 9 height 9
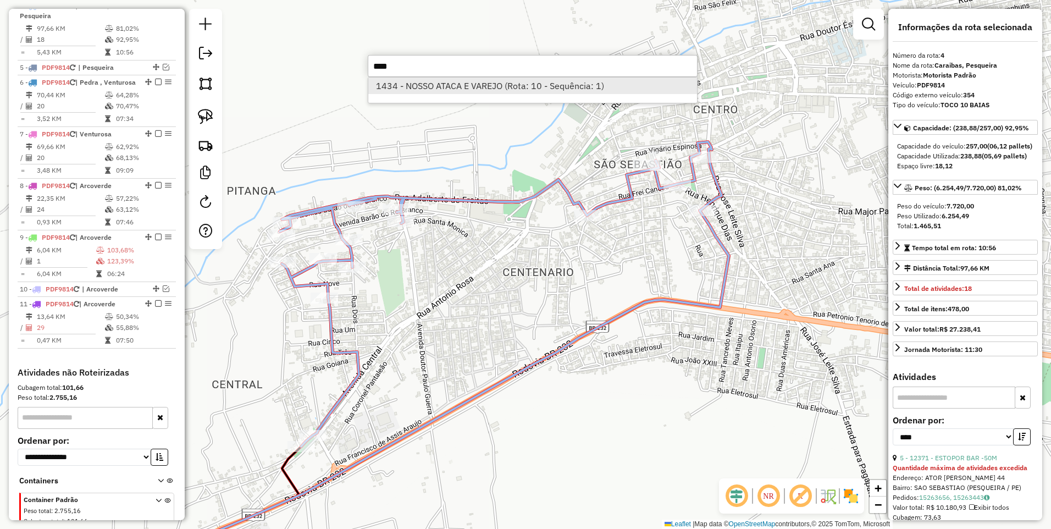
type input "****"
click at [442, 88] on li "1434 - NOSSO ATACA E VAREJO (Rota: 10 - Sequência: 1)" at bounding box center [532, 85] width 329 height 16
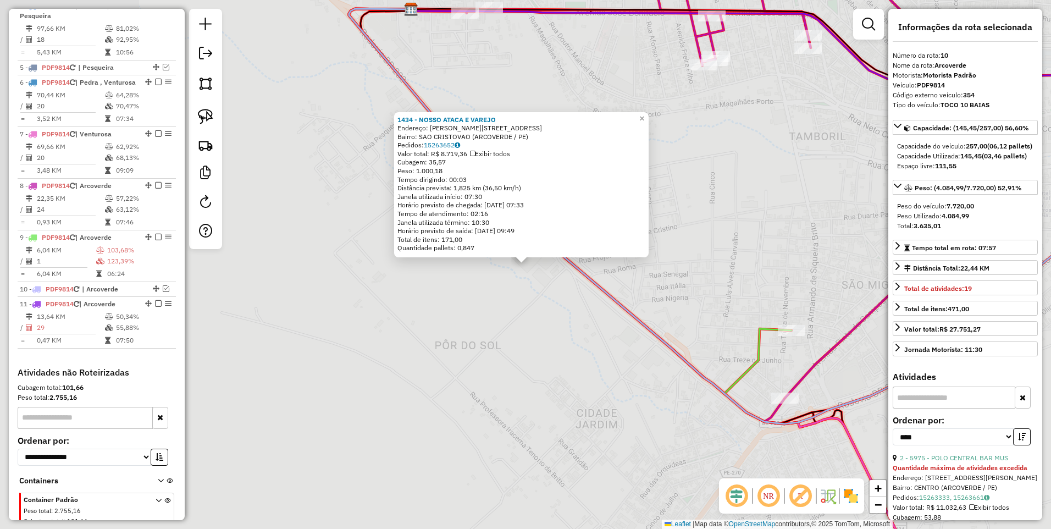
scroll to position [535, 0]
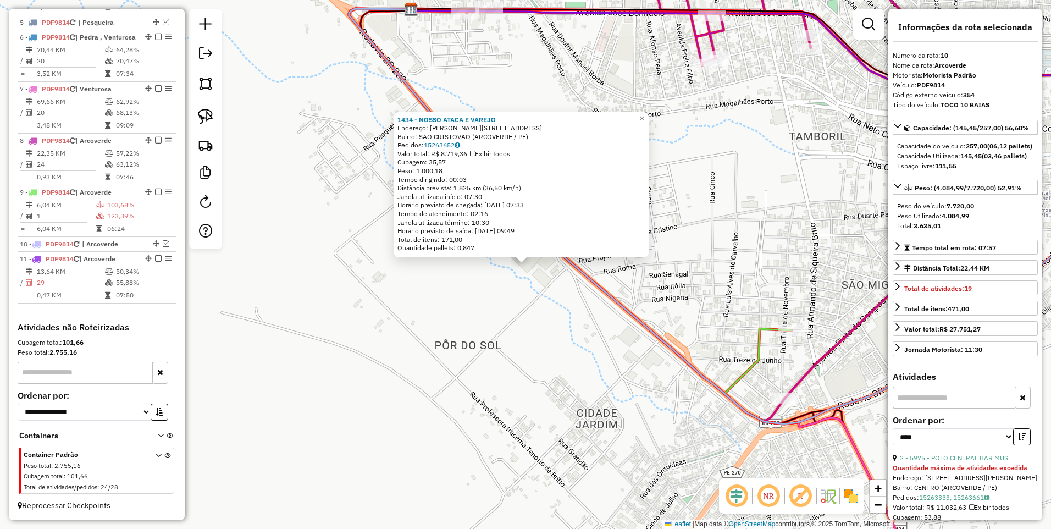
click at [337, 190] on div "1434 - NOSSO ATACA E VAREJO Endereço: [PERSON_NAME] 418 Bairro: SAO CRISTOVAO (…" at bounding box center [525, 264] width 1051 height 529
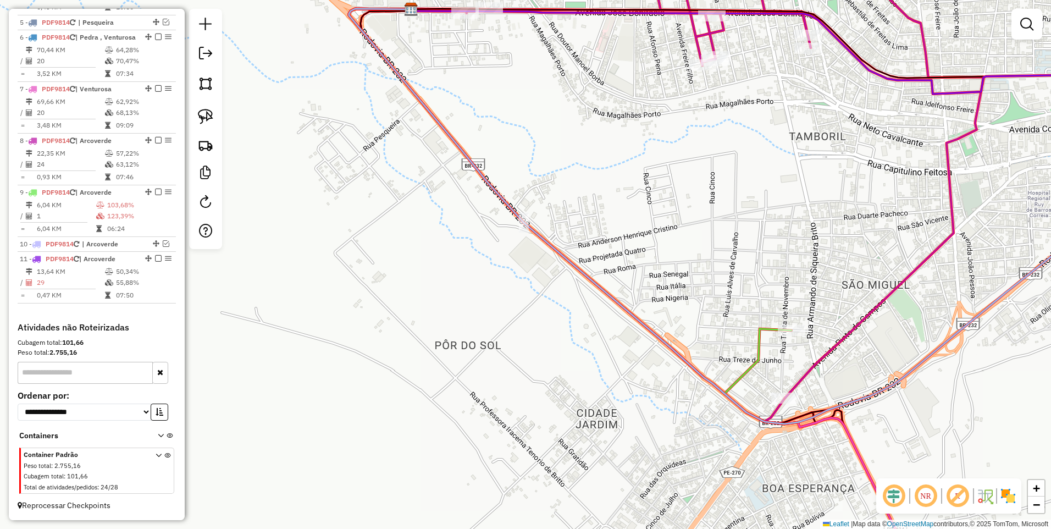
click at [460, 269] on div "Janela de atendimento Grade de atendimento Capacidade Transportadoras Veículos …" at bounding box center [525, 264] width 1051 height 529
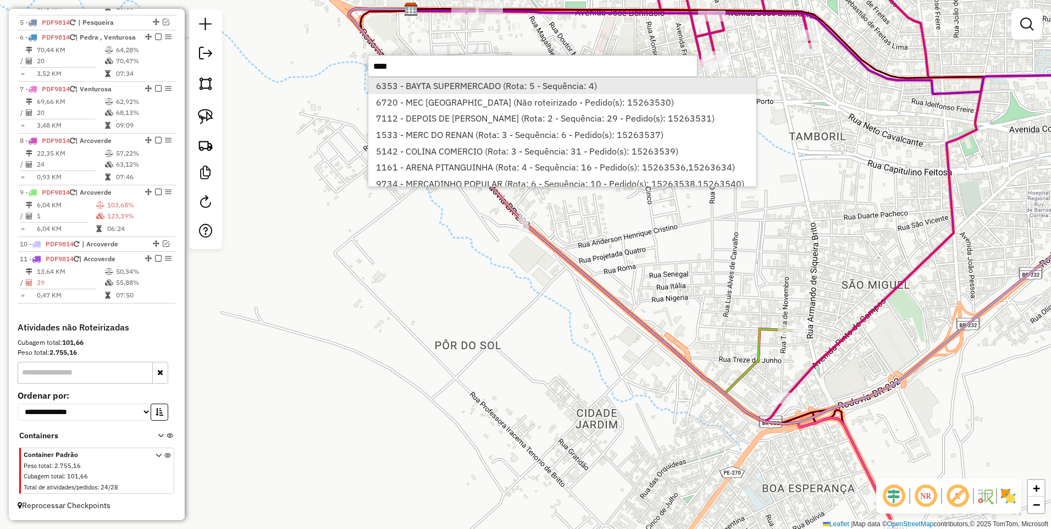
type input "****"
click at [443, 82] on li "6353 - BAYTA SUPERMERCADO (Rota: 5 - Sequência: 4)" at bounding box center [561, 85] width 387 height 16
select select "*********"
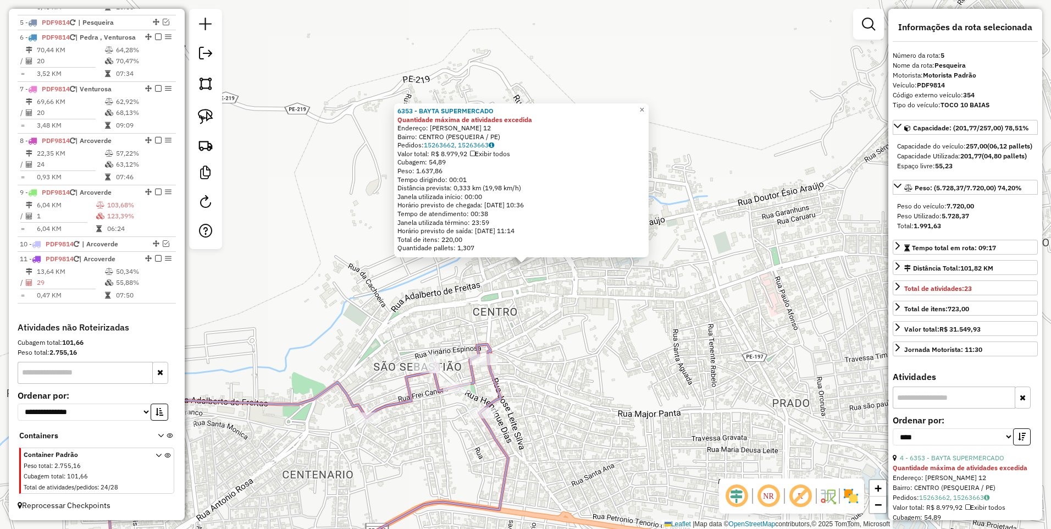
scroll to position [531, 0]
click at [607, 299] on div "6353 - BAYTA SUPERMERCADO Quantidade máxima de atividades excedida Endereço: [P…" at bounding box center [525, 264] width 1051 height 529
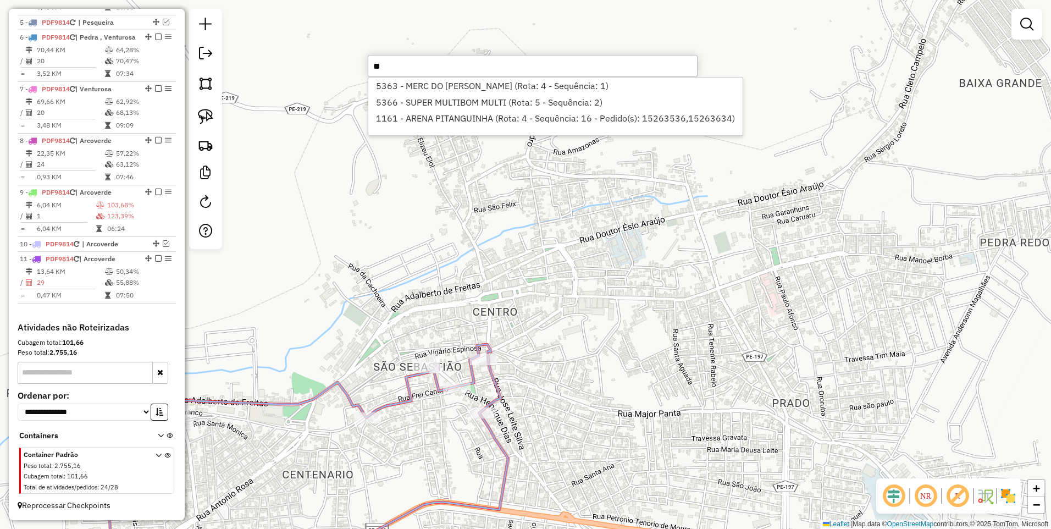
type input "*"
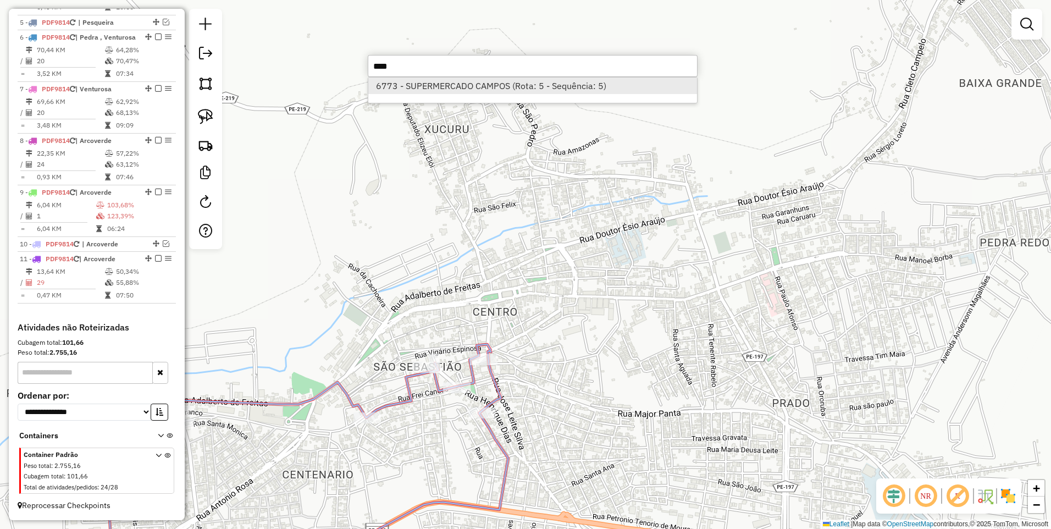
type input "****"
click at [472, 86] on li "6773 - SUPERMERCADO CAMPOS (Rota: 5 - Sequência: 5)" at bounding box center [532, 85] width 329 height 16
select select "*********"
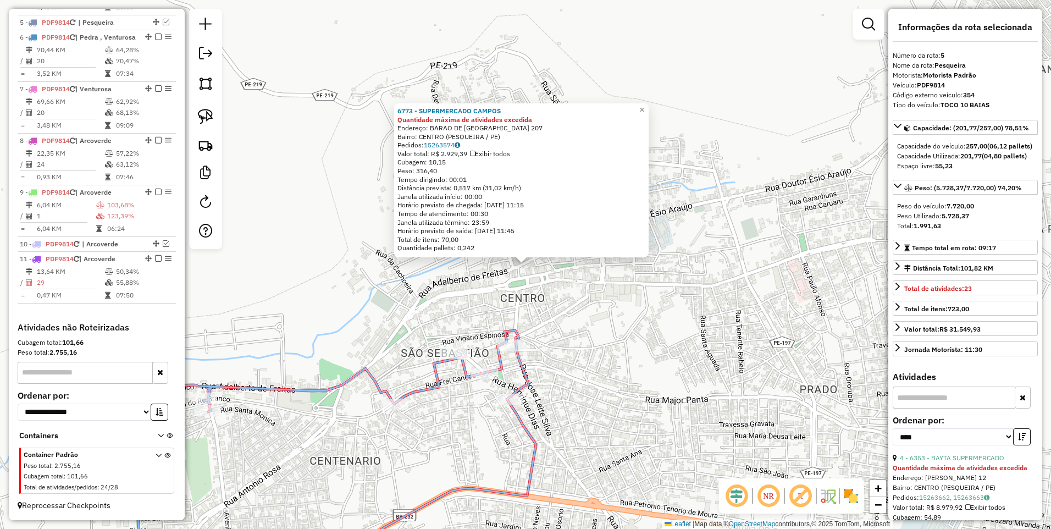
click at [300, 112] on div "6773 - SUPERMERCADO CAMPOS Quantidade máxima de atividades excedida Endereço: B…" at bounding box center [525, 264] width 1051 height 529
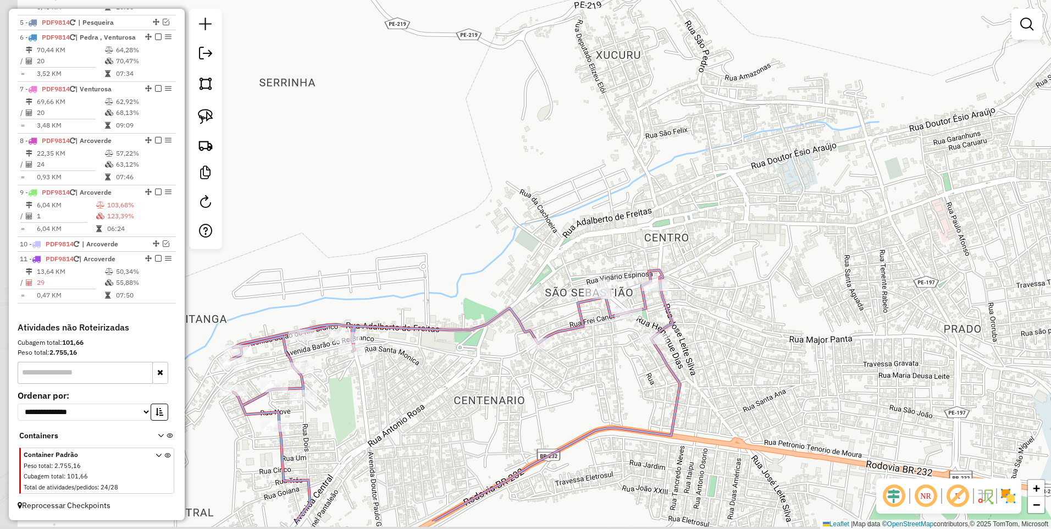
drag, startPoint x: 387, startPoint y: 334, endPoint x: 532, endPoint y: 272, distance: 157.8
click at [532, 272] on div "Janela de atendimento Grade de atendimento Capacidade Transportadoras Veículos …" at bounding box center [525, 264] width 1051 height 529
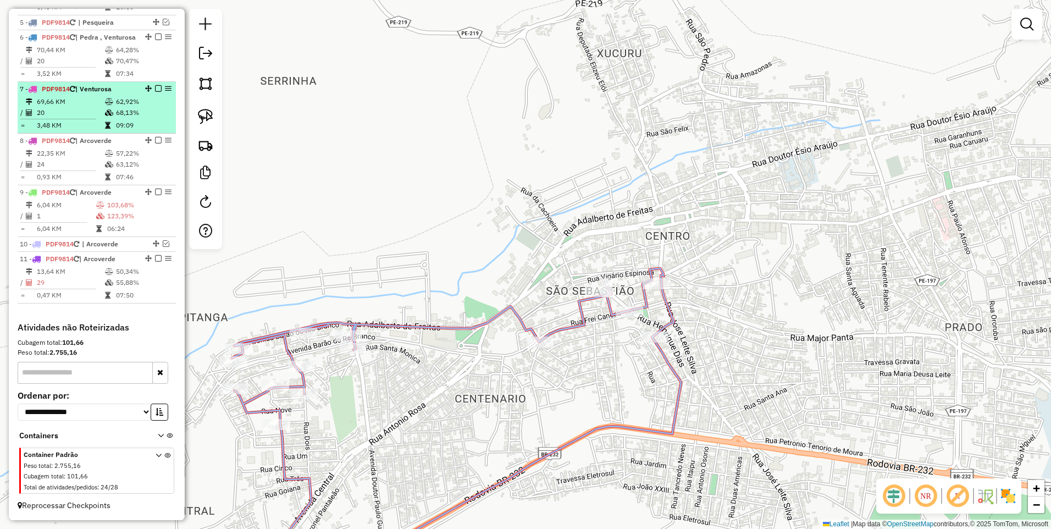
scroll to position [414, 0]
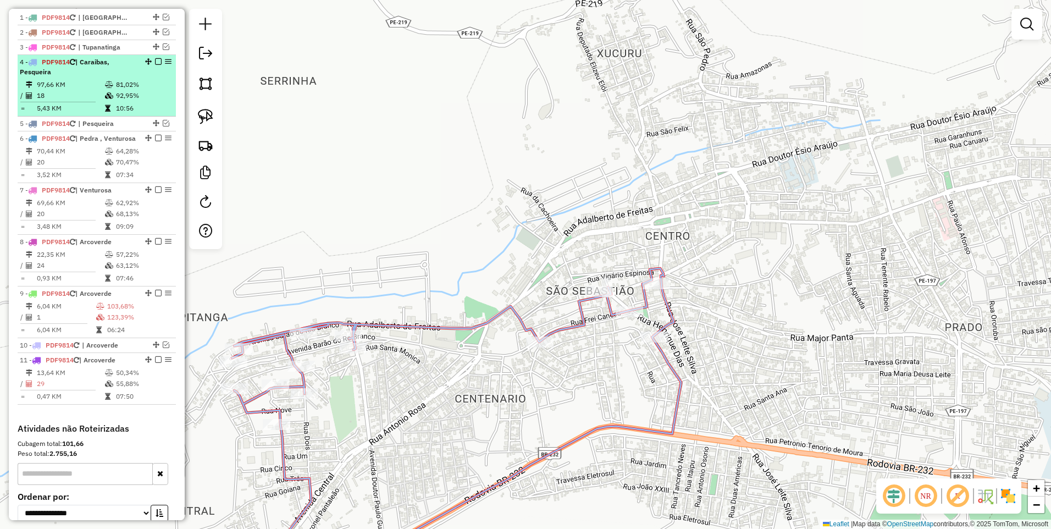
click at [157, 65] on em at bounding box center [158, 61] width 7 height 7
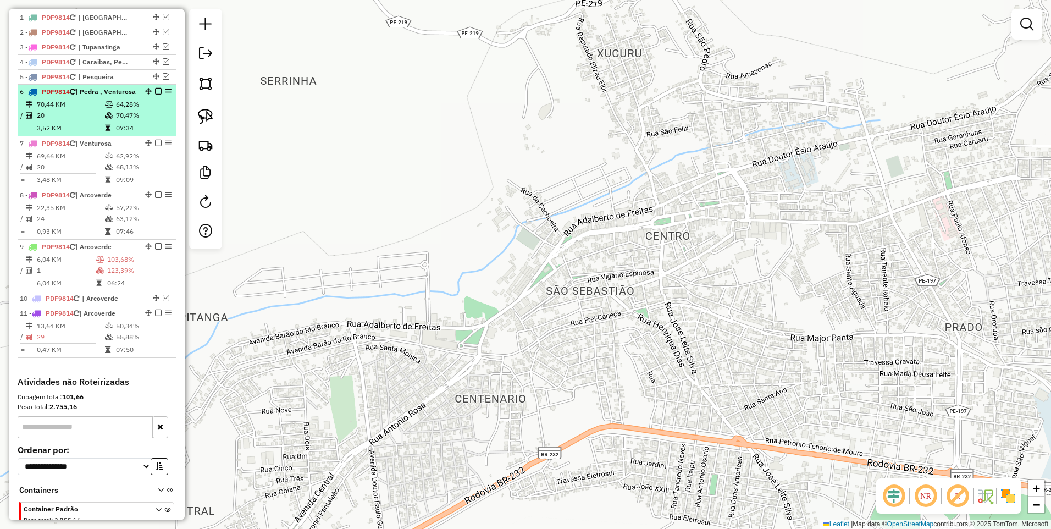
click at [98, 110] on td "70,44 KM" at bounding box center [70, 104] width 68 height 11
select select "*********"
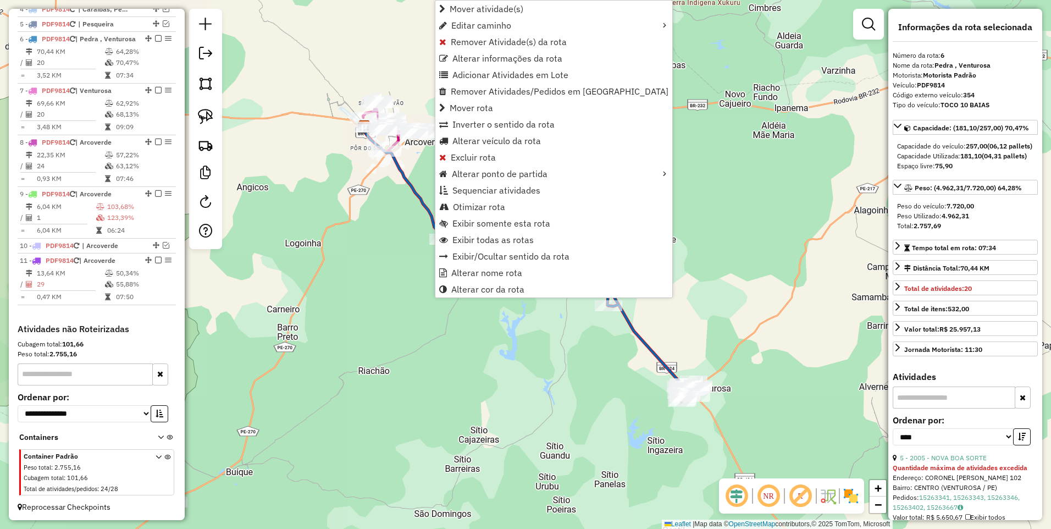
scroll to position [488, 0]
click at [487, 118] on link "Inverter o sentido da rota" at bounding box center [553, 124] width 237 height 16
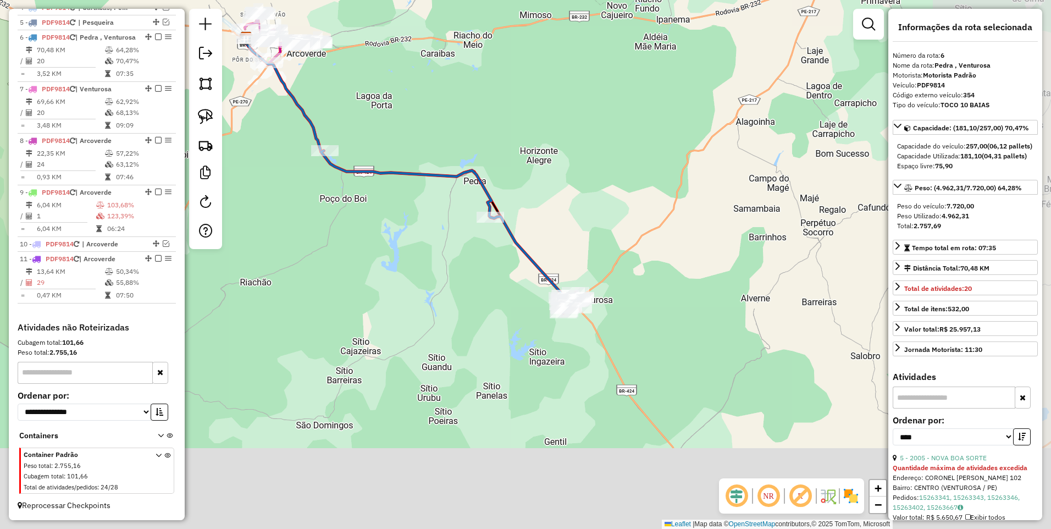
drag, startPoint x: 532, startPoint y: 346, endPoint x: 426, endPoint y: 254, distance: 139.8
click at [426, 254] on div "Janela de atendimento Grade de atendimento Capacidade Transportadoras Veículos …" at bounding box center [525, 264] width 1051 height 529
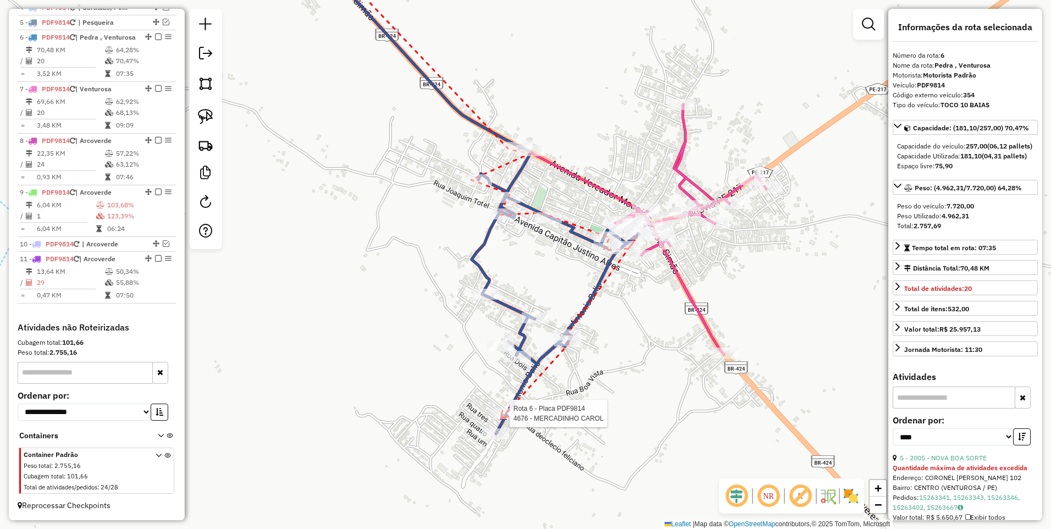
click at [501, 419] on div at bounding box center [505, 413] width 27 height 11
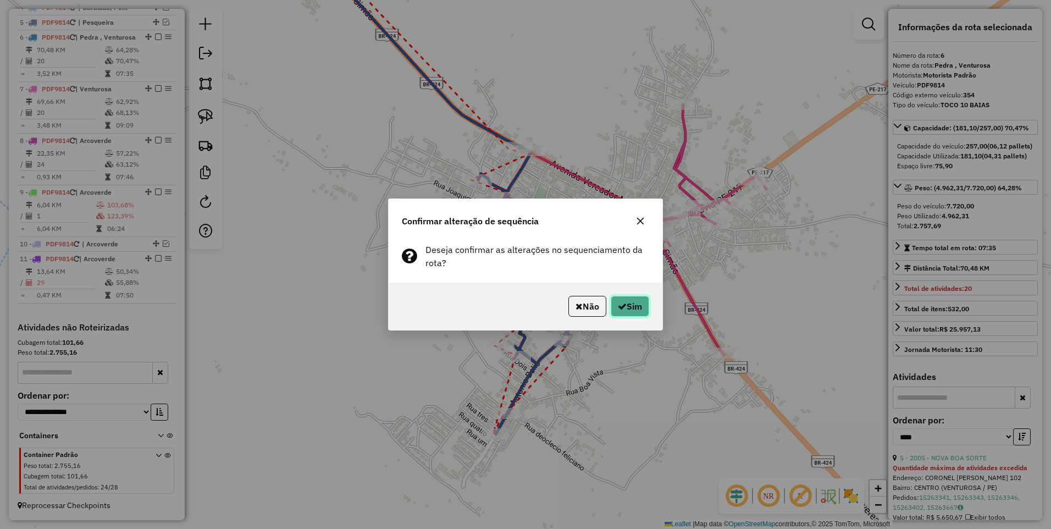
click at [627, 306] on button "Sim" at bounding box center [629, 306] width 38 height 21
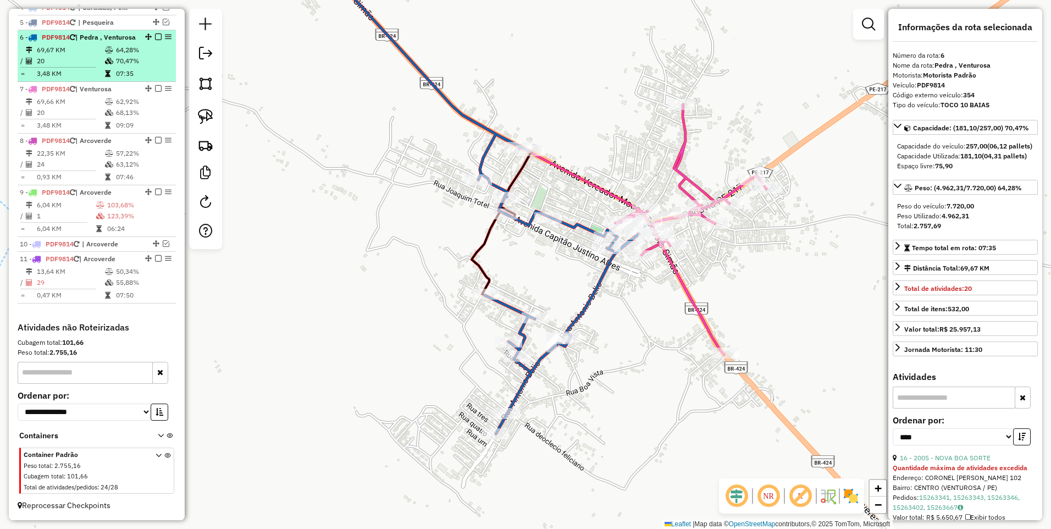
click at [156, 30] on li "6 - PDF9814 | [GEOGRAPHIC_DATA] , [GEOGRAPHIC_DATA] 69,67 KM 64,28% / 20 70,47%…" at bounding box center [97, 56] width 158 height 52
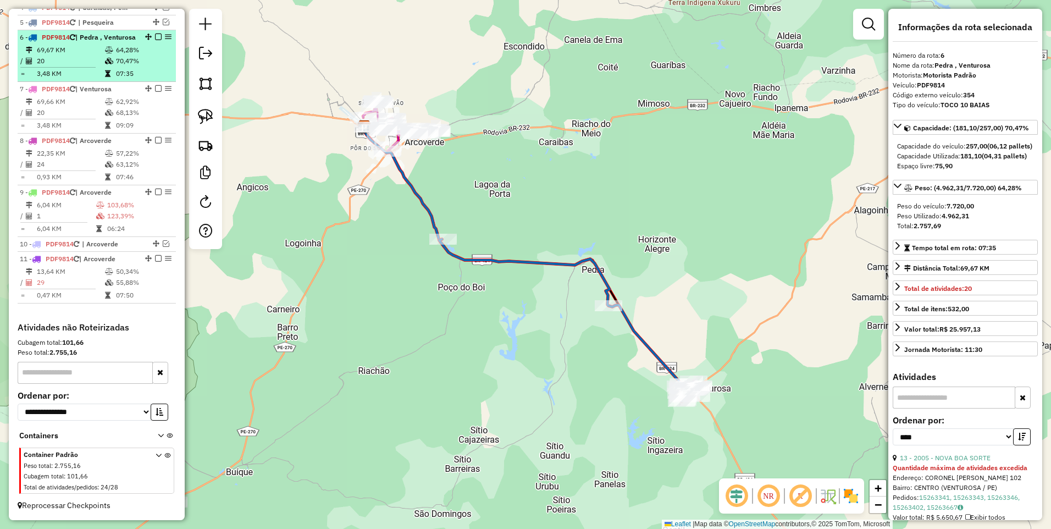
click at [155, 34] on em at bounding box center [158, 37] width 7 height 7
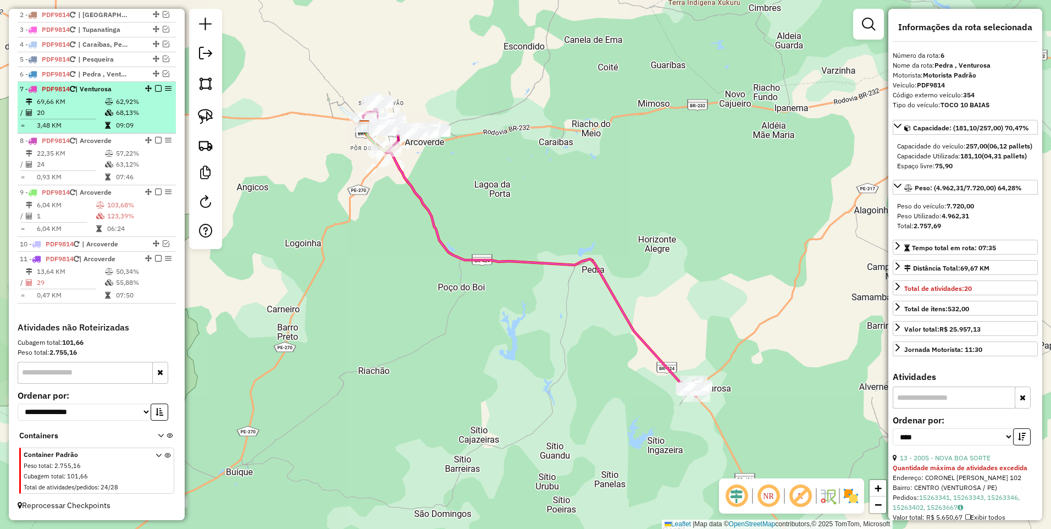
click at [108, 100] on icon at bounding box center [109, 101] width 8 height 7
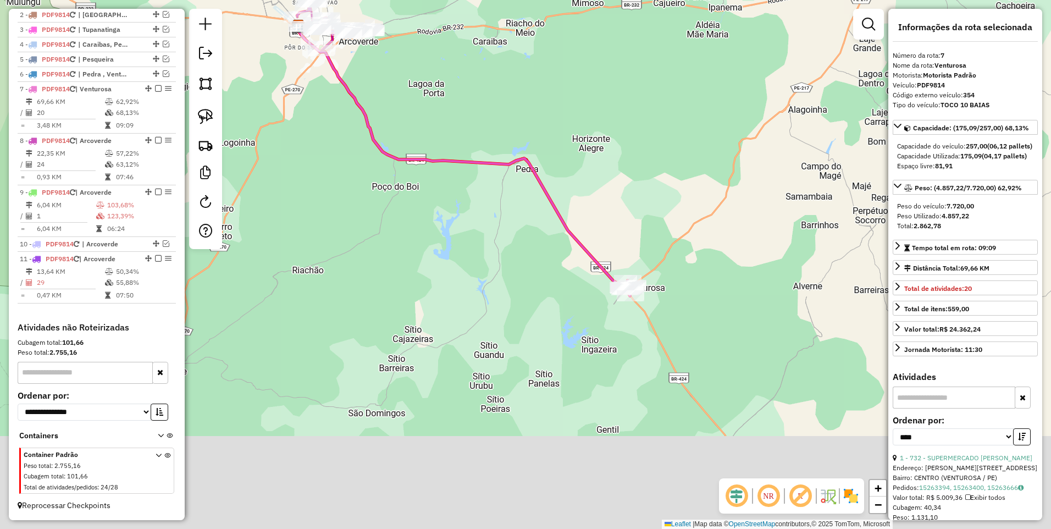
drag, startPoint x: 655, startPoint y: 289, endPoint x: 577, endPoint y: 127, distance: 179.4
click at [574, 155] on div "Janela de atendimento Grade de atendimento Capacidade Transportadoras Veículos …" at bounding box center [525, 264] width 1051 height 529
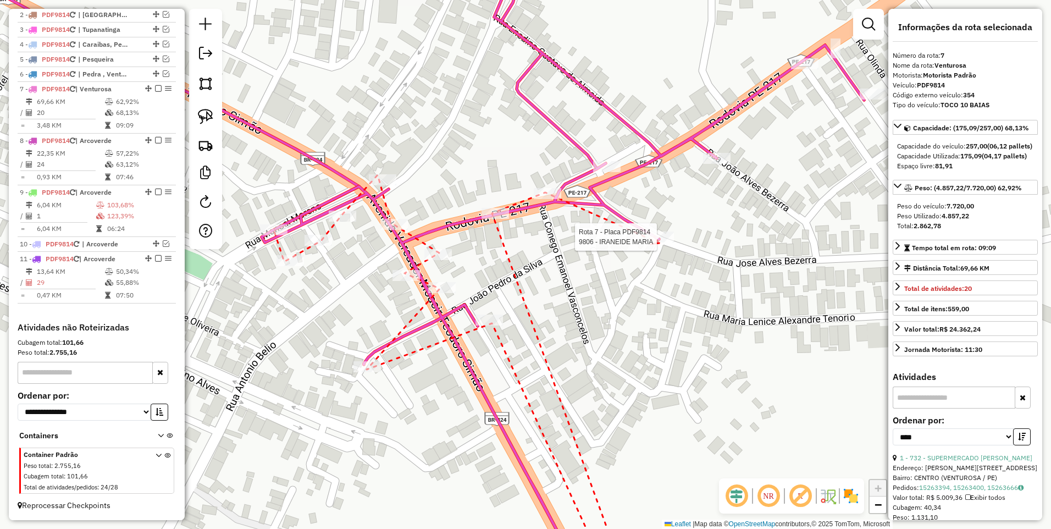
click at [659, 242] on div at bounding box center [659, 236] width 27 height 11
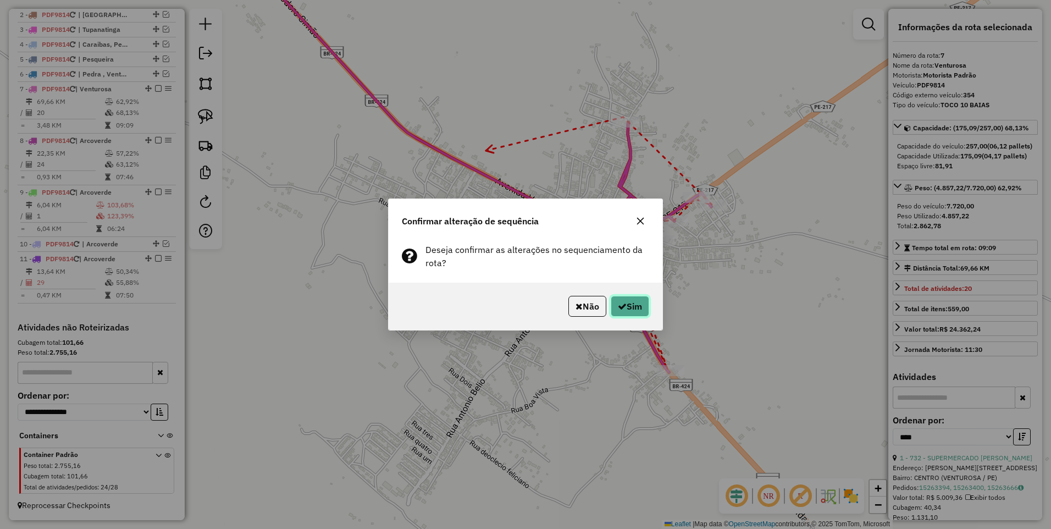
click at [626, 307] on button "Sim" at bounding box center [629, 306] width 38 height 21
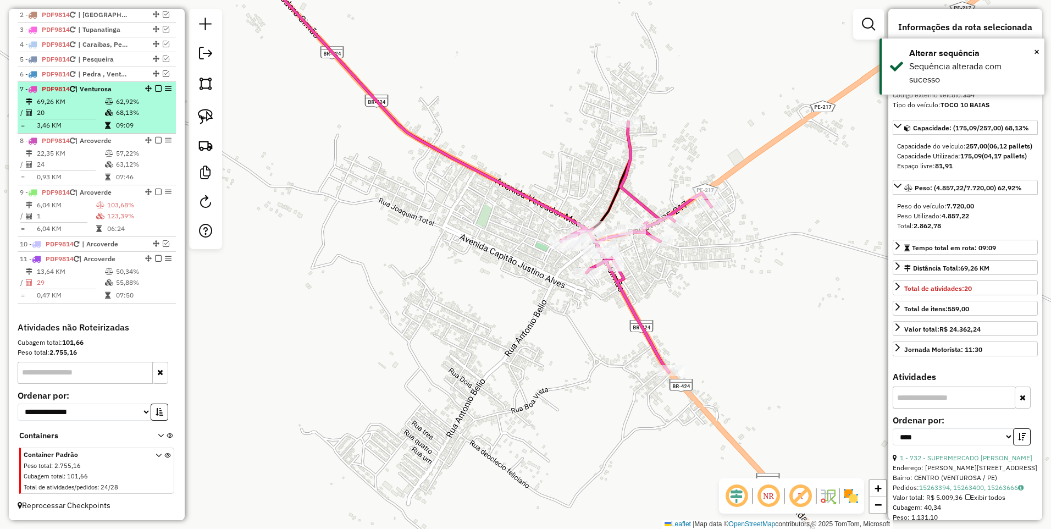
click at [155, 88] on em at bounding box center [158, 88] width 7 height 7
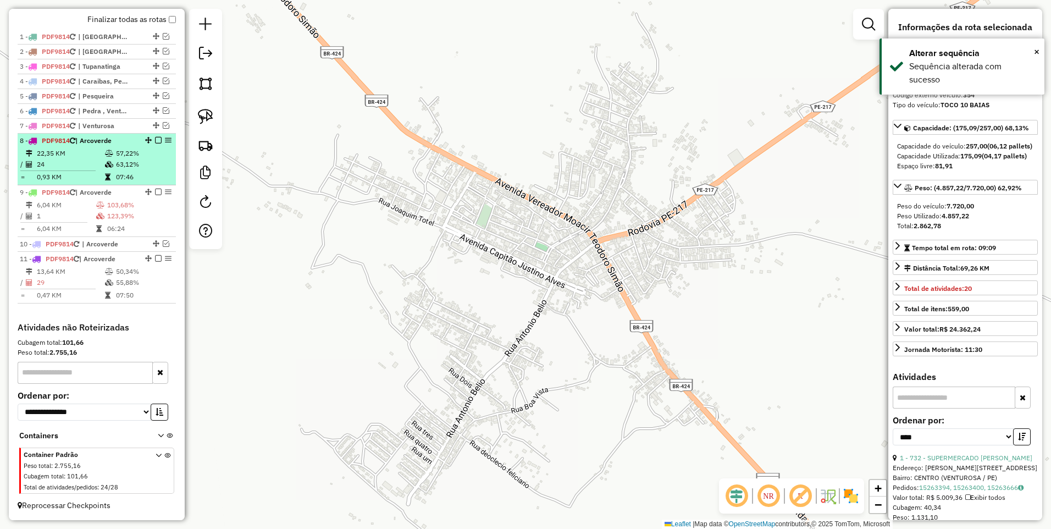
click at [86, 169] on td "24" at bounding box center [70, 164] width 68 height 11
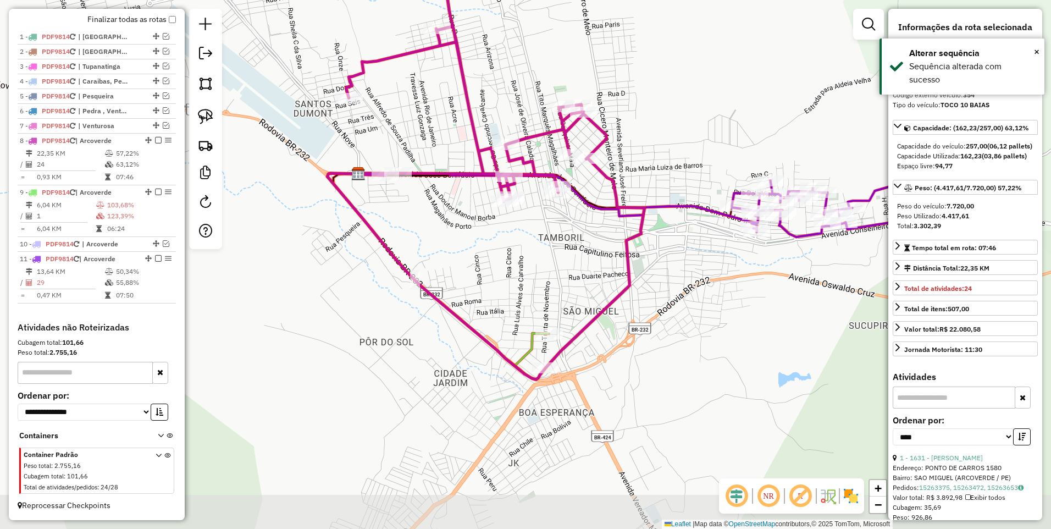
drag, startPoint x: 514, startPoint y: 376, endPoint x: 479, endPoint y: 283, distance: 99.3
click at [479, 283] on div "Janela de atendimento Grade de atendimento Capacidade Transportadoras Veículos …" at bounding box center [525, 264] width 1051 height 529
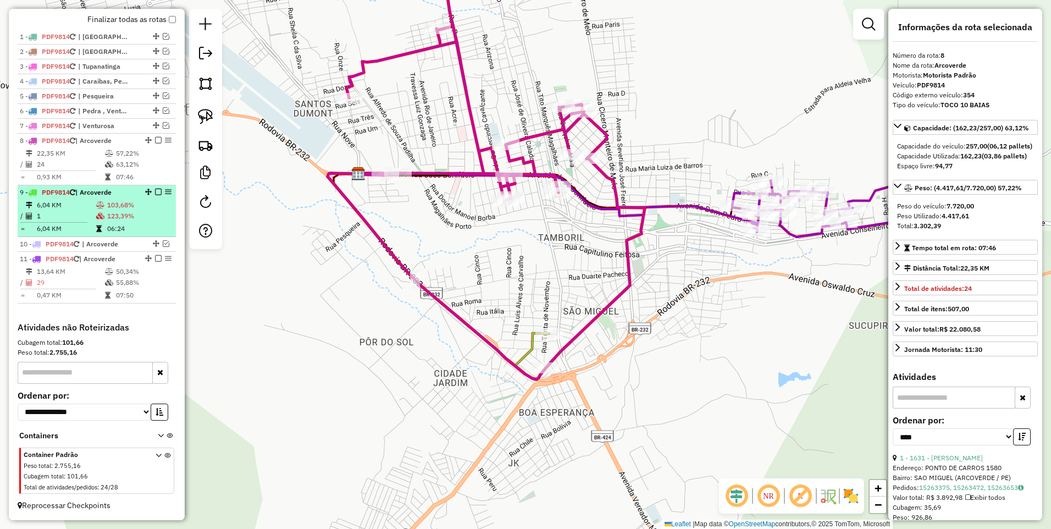
click at [155, 192] on em at bounding box center [158, 191] width 7 height 7
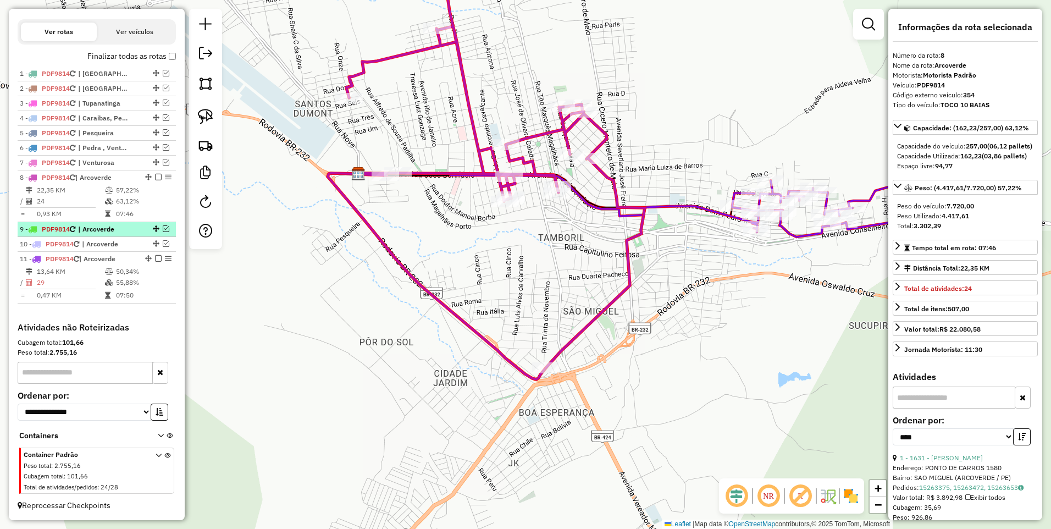
scroll to position [368, 0]
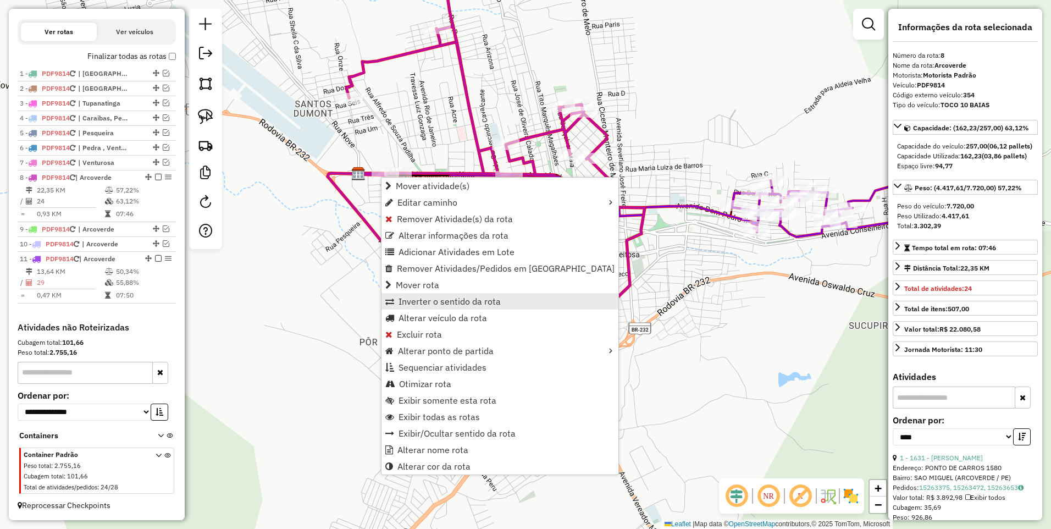
click at [443, 304] on span "Inverter o sentido da rota" at bounding box center [449, 301] width 102 height 9
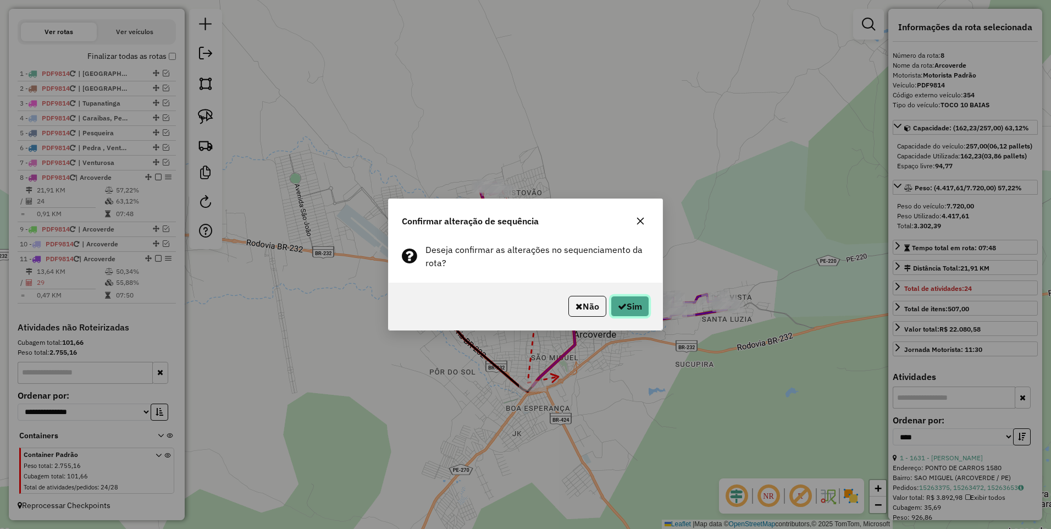
click at [637, 306] on button "Sim" at bounding box center [629, 306] width 38 height 21
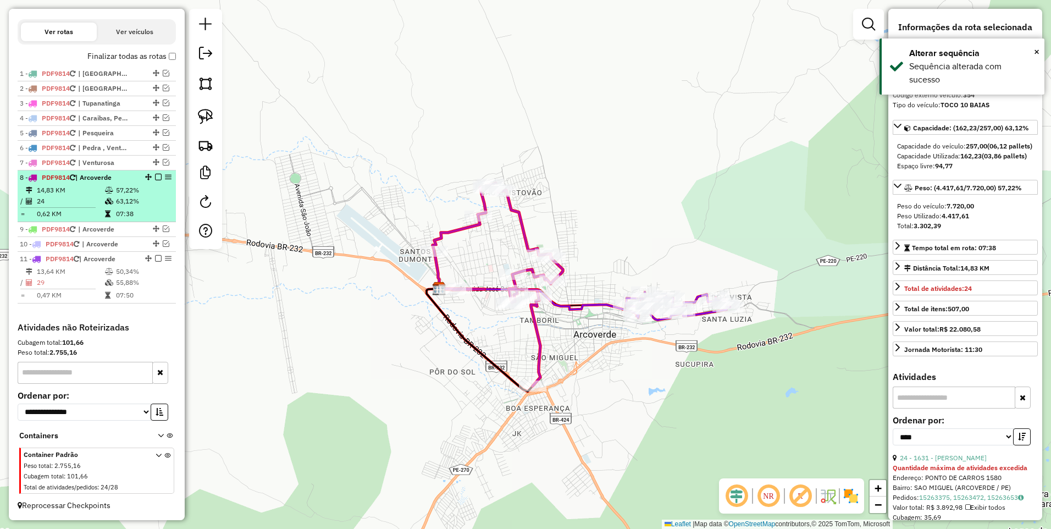
click at [155, 179] on em at bounding box center [158, 177] width 7 height 7
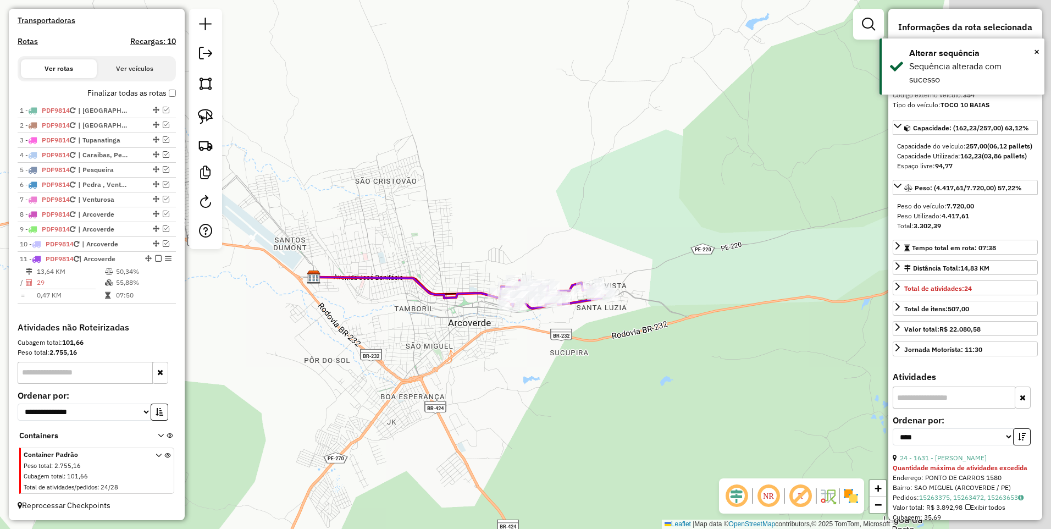
drag, startPoint x: 460, startPoint y: 342, endPoint x: 375, endPoint y: 335, distance: 85.5
click at [375, 335] on div "Janela de atendimento Grade de atendimento Capacidade Transportadoras Veículos …" at bounding box center [525, 264] width 1051 height 529
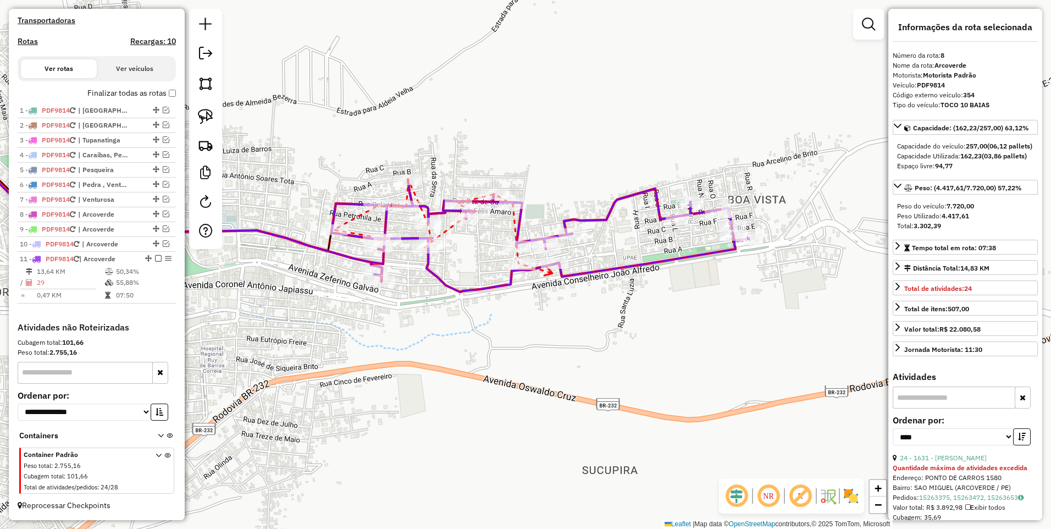
click at [552, 273] on icon at bounding box center [548, 271] width 8 height 8
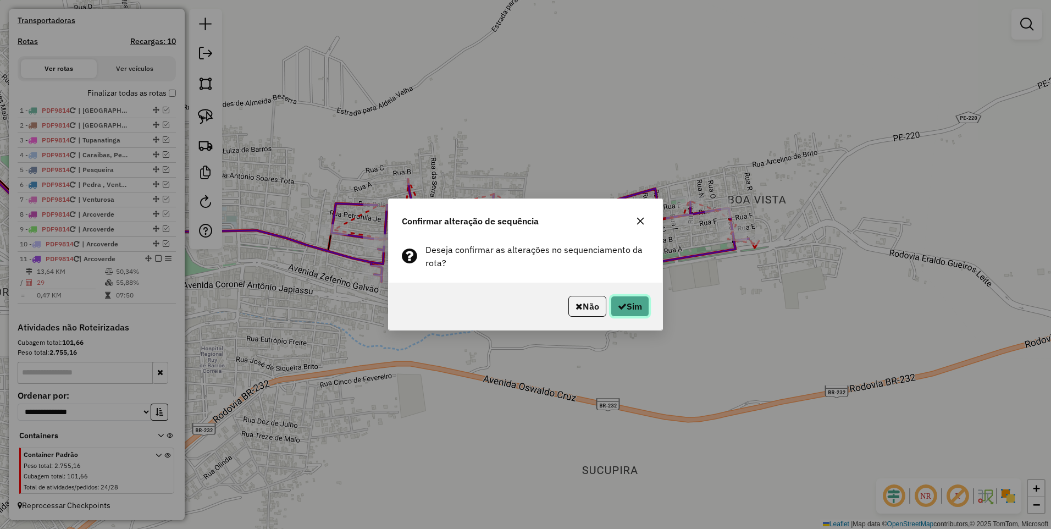
click at [632, 307] on button "Sim" at bounding box center [629, 306] width 38 height 21
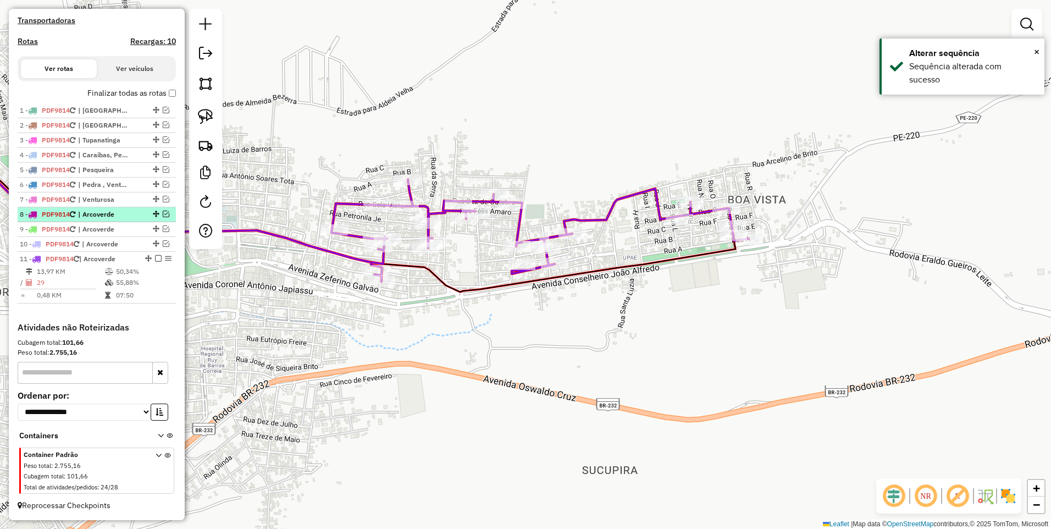
click at [155, 257] on em at bounding box center [158, 258] width 7 height 7
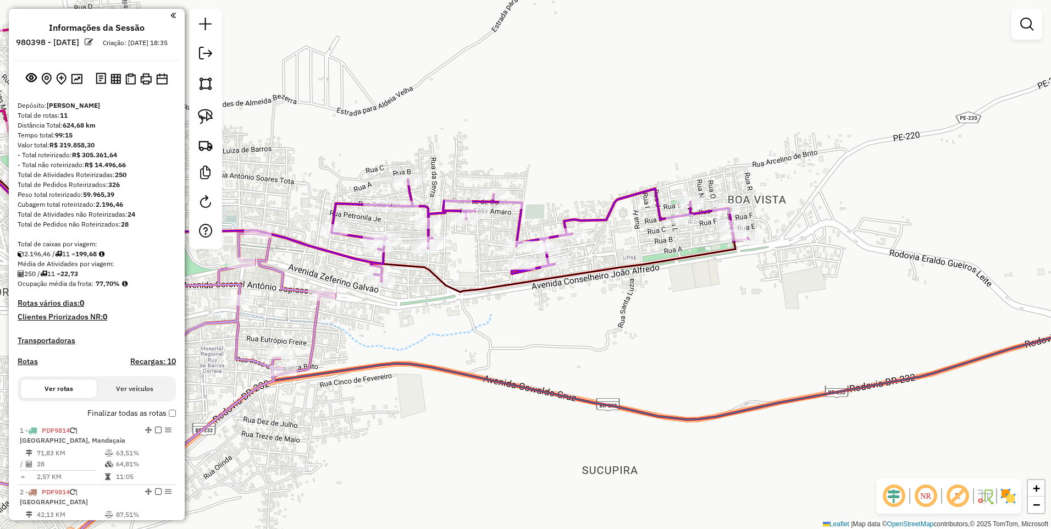
scroll to position [0, 0]
click at [115, 85] on img at bounding box center [115, 80] width 10 height 10
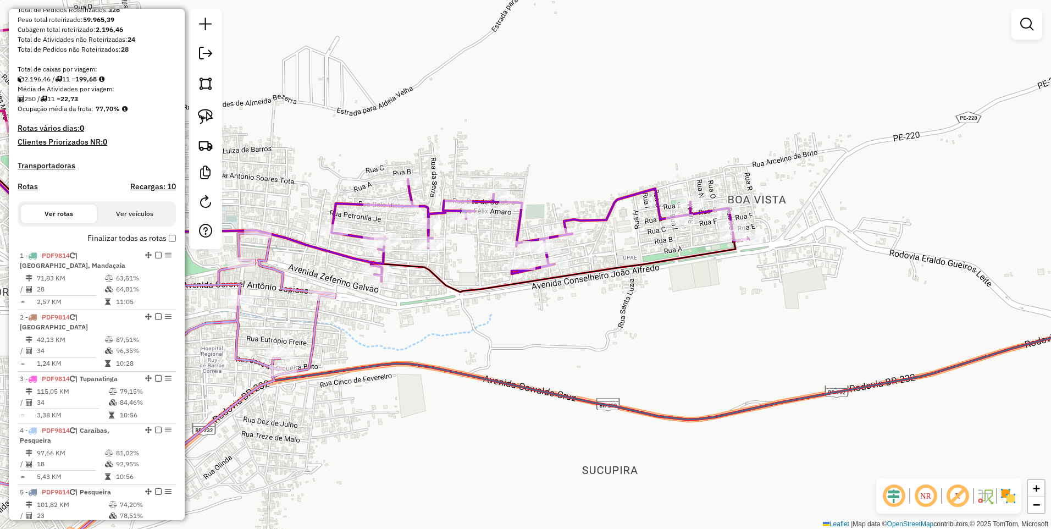
scroll to position [293, 0]
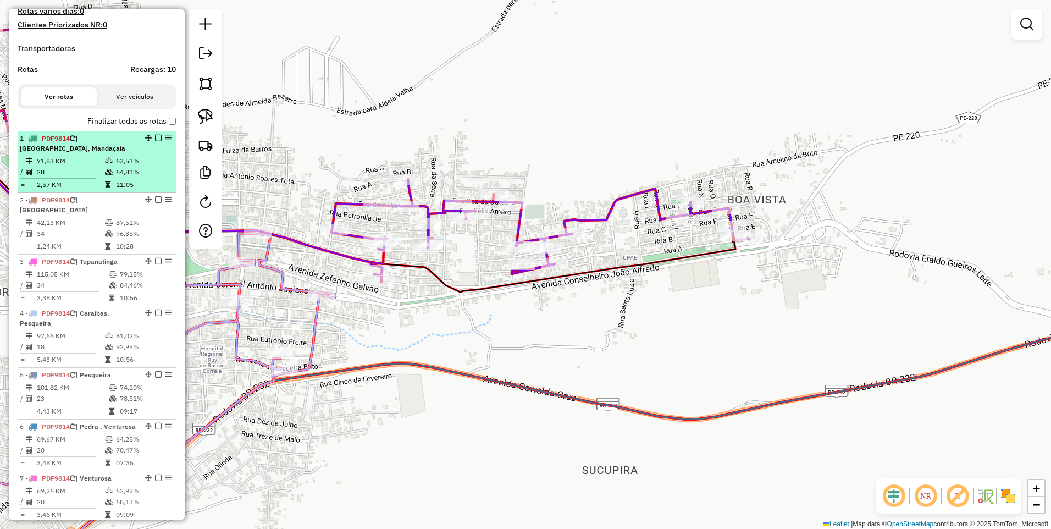
click at [87, 153] on div "1 - PDF9814 | [GEOGRAPHIC_DATA], [GEOGRAPHIC_DATA]" at bounding box center [78, 144] width 116 height 20
select select "*********"
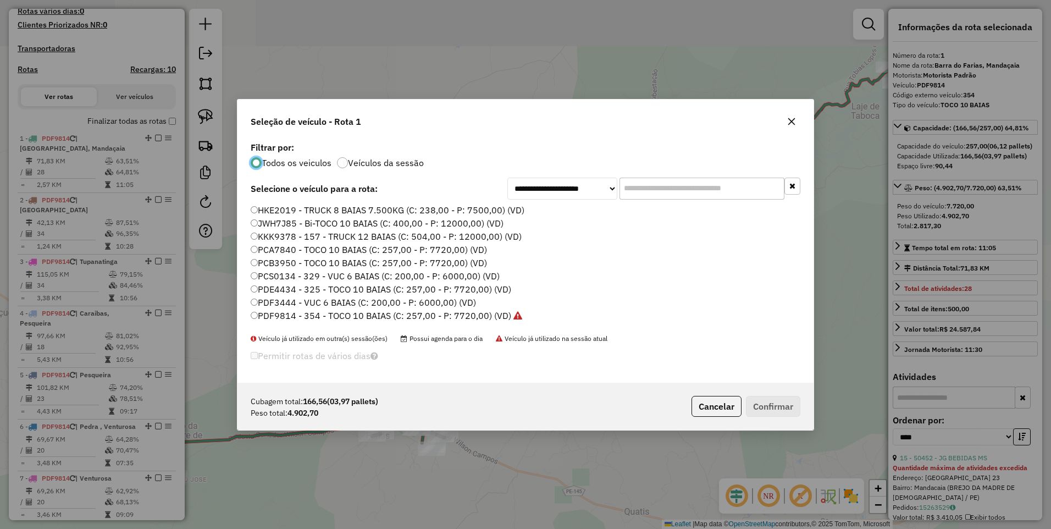
scroll to position [6, 3]
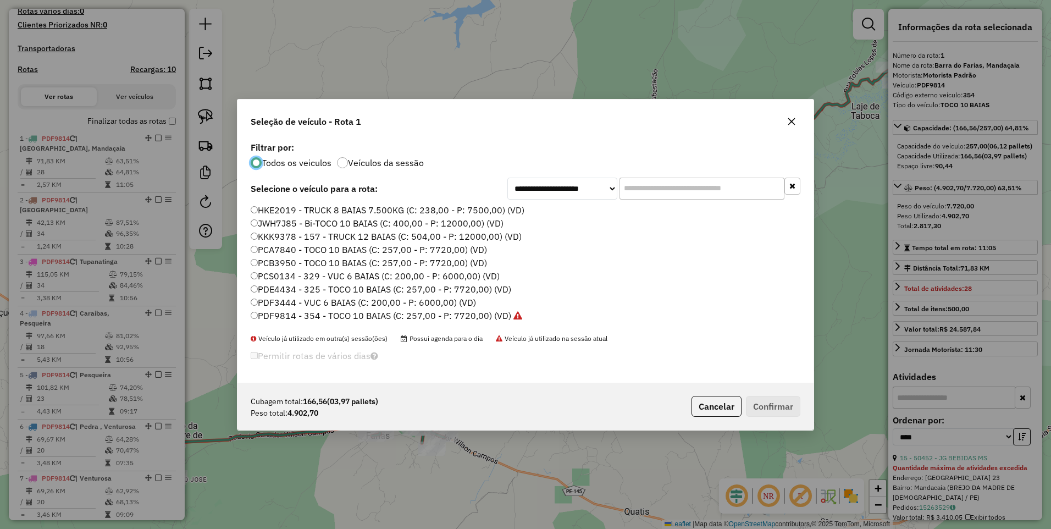
click at [674, 188] on input "text" at bounding box center [701, 188] width 165 height 22
paste input "*******"
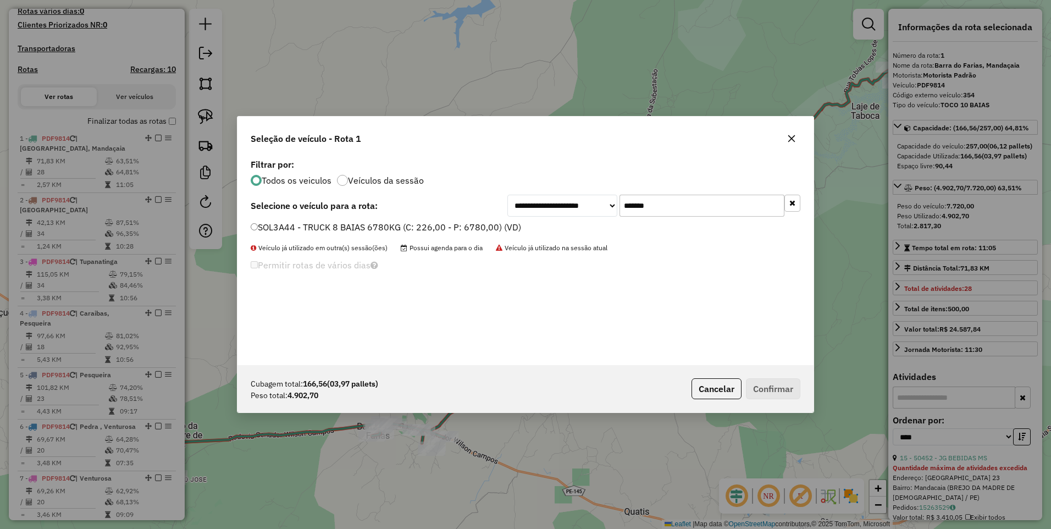
type input "*******"
drag, startPoint x: 445, startPoint y: 224, endPoint x: 444, endPoint y: 235, distance: 10.5
click at [445, 224] on label "SOL3A44 - TRUCK 8 BAIAS 6780KG (C: 226,00 - P: 6780,00) (VD)" at bounding box center [386, 226] width 270 height 13
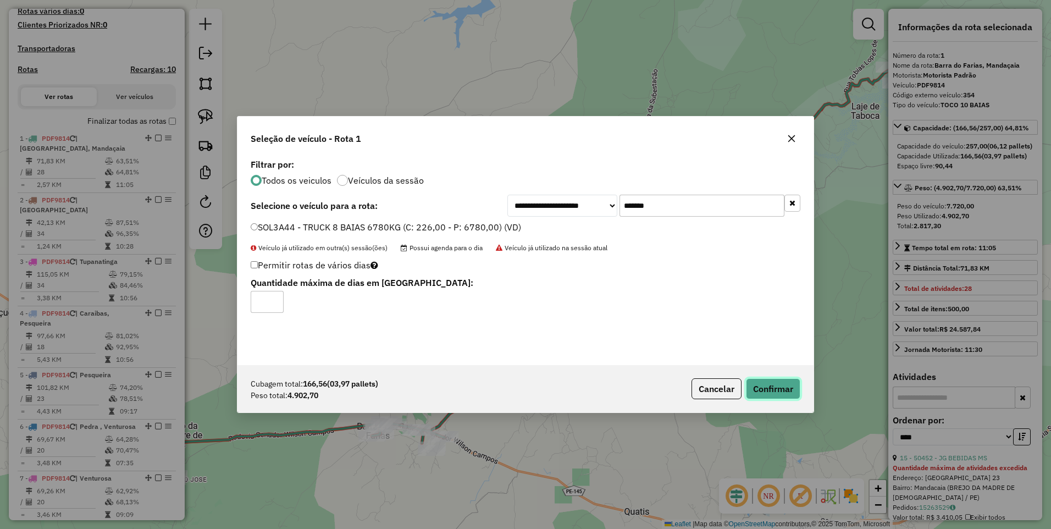
click at [789, 390] on button "Confirmar" at bounding box center [773, 388] width 54 height 21
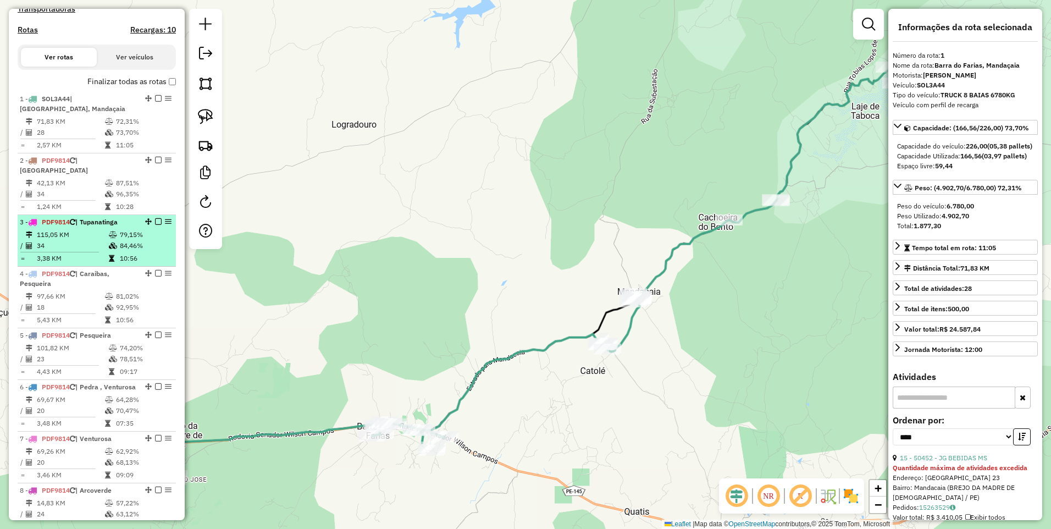
scroll to position [425, 0]
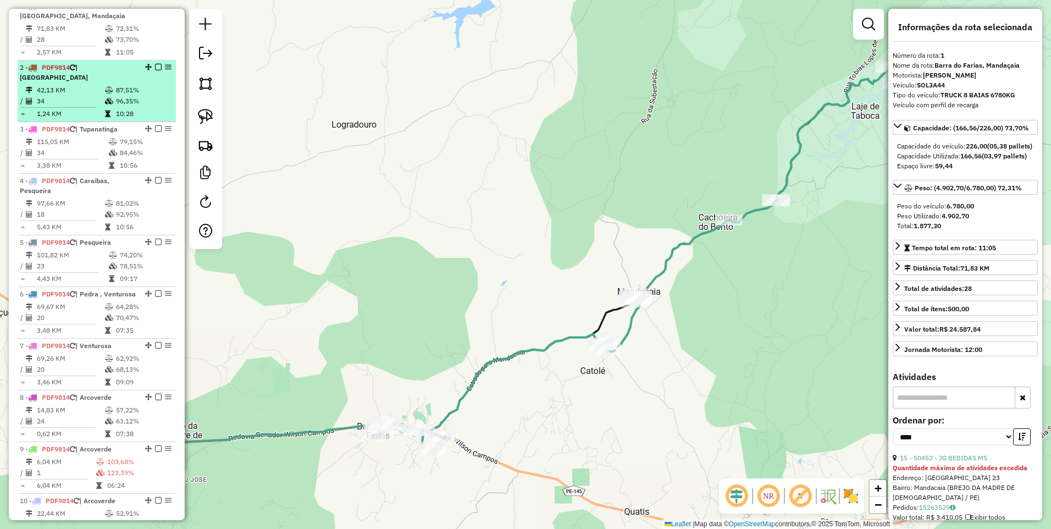
click at [88, 93] on td "42,13 KM" at bounding box center [70, 90] width 68 height 11
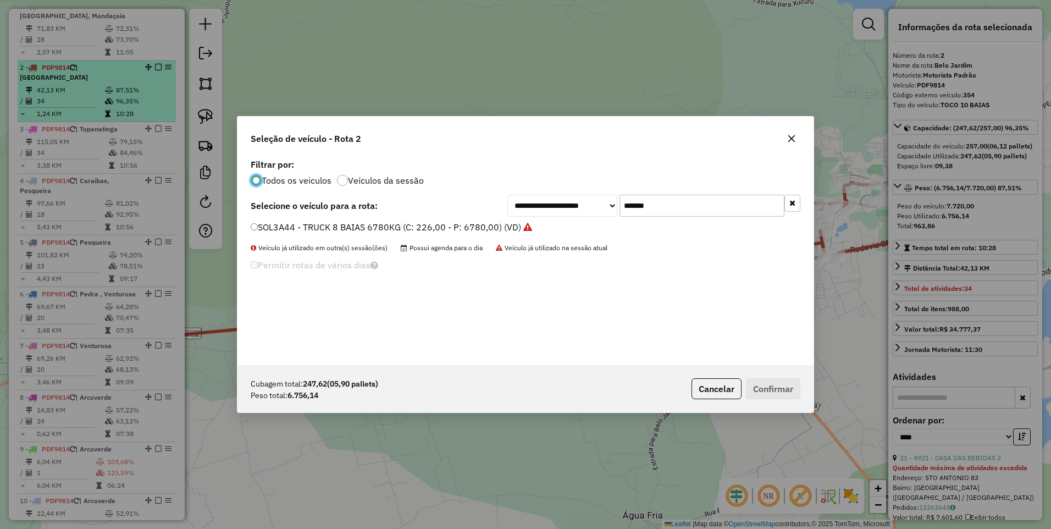
scroll to position [6, 3]
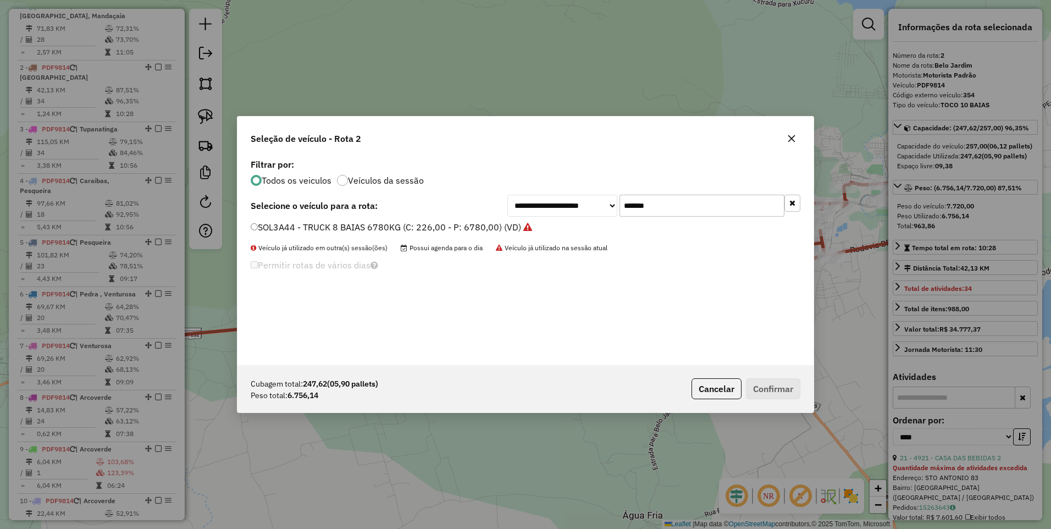
drag, startPoint x: 679, startPoint y: 204, endPoint x: 551, endPoint y: 210, distance: 128.2
click at [551, 210] on div "**********" at bounding box center [653, 205] width 293 height 22
paste input "text"
type input "*******"
click at [497, 227] on label "RZK2E94 - 377 - TRUCK 8 BAIAS 7.500KG (C: 238,00 - P: 7500,00) (VD)" at bounding box center [399, 226] width 297 height 13
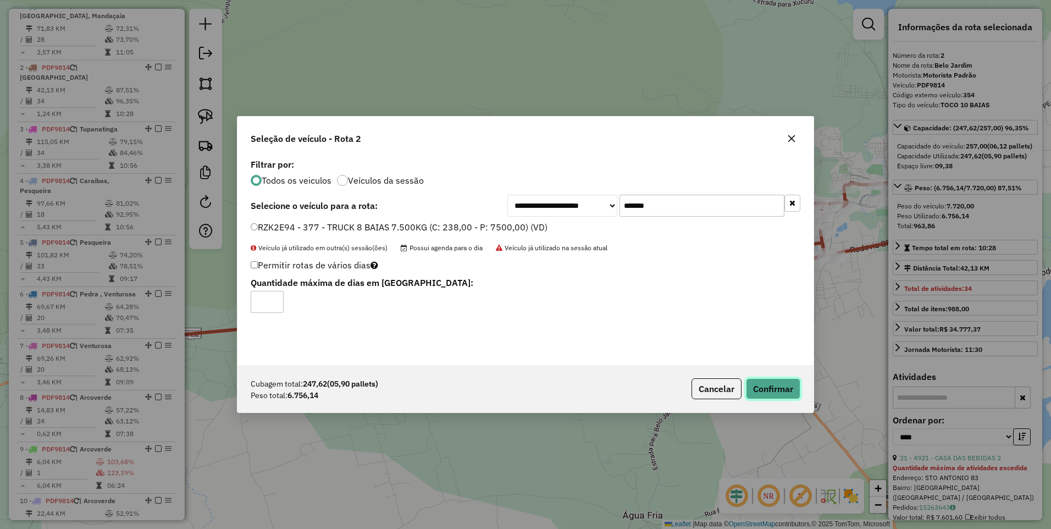
click at [782, 392] on button "Confirmar" at bounding box center [773, 388] width 54 height 21
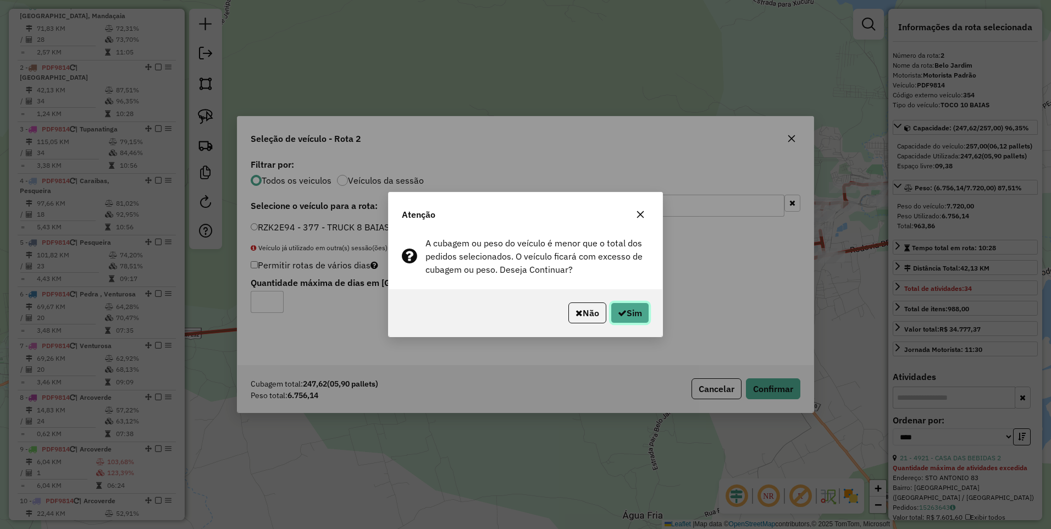
click at [627, 313] on button "Sim" at bounding box center [629, 312] width 38 height 21
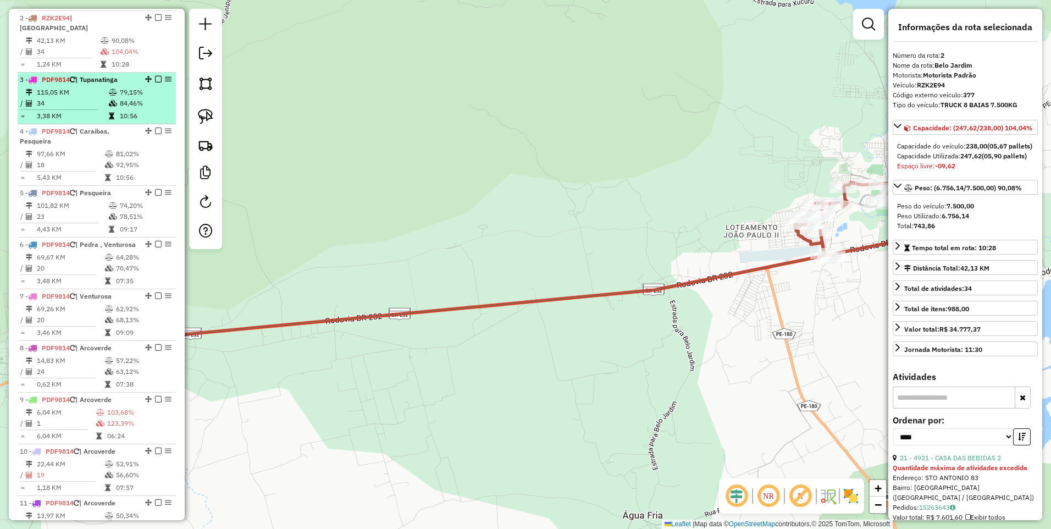
scroll to position [487, 0]
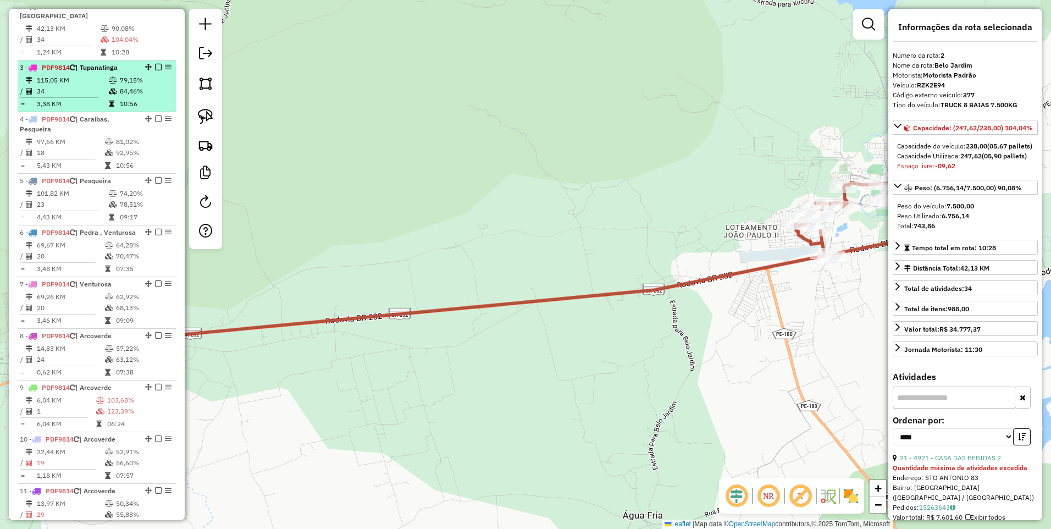
click at [84, 101] on td "3,38 KM" at bounding box center [72, 103] width 72 height 11
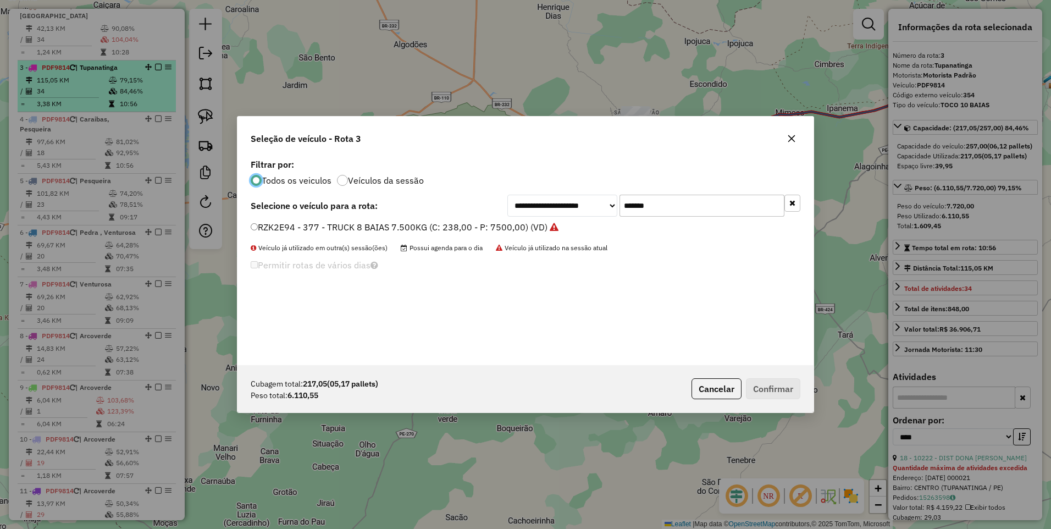
scroll to position [6, 3]
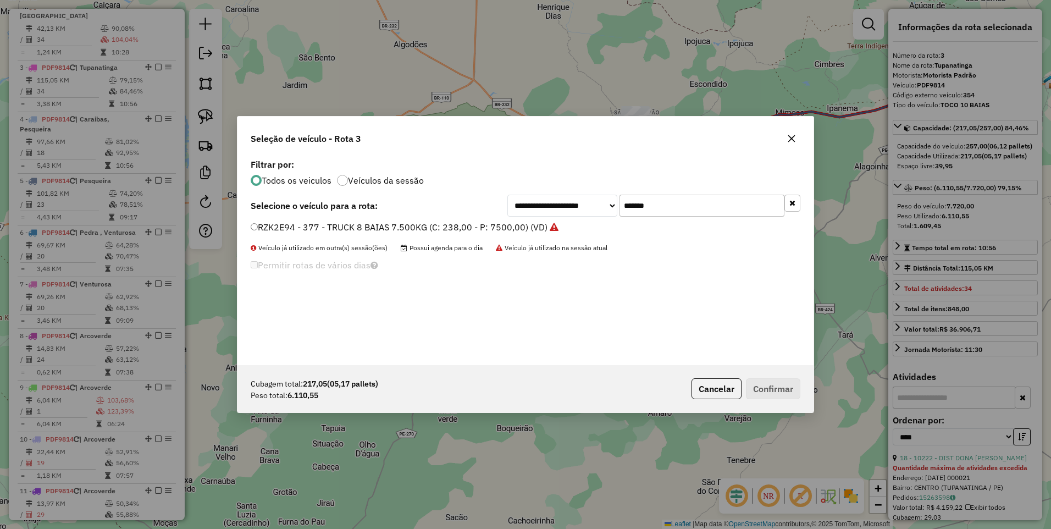
drag, startPoint x: 668, startPoint y: 204, endPoint x: 564, endPoint y: 208, distance: 103.9
click at [564, 208] on div "**********" at bounding box center [653, 205] width 293 height 22
paste input "text"
type input "*******"
click at [425, 224] on label "RZF2H38 - TRUCK 8 BAIAS 7.500KG (C: 238,00 - P: 7500,00) (VD)" at bounding box center [387, 226] width 273 height 13
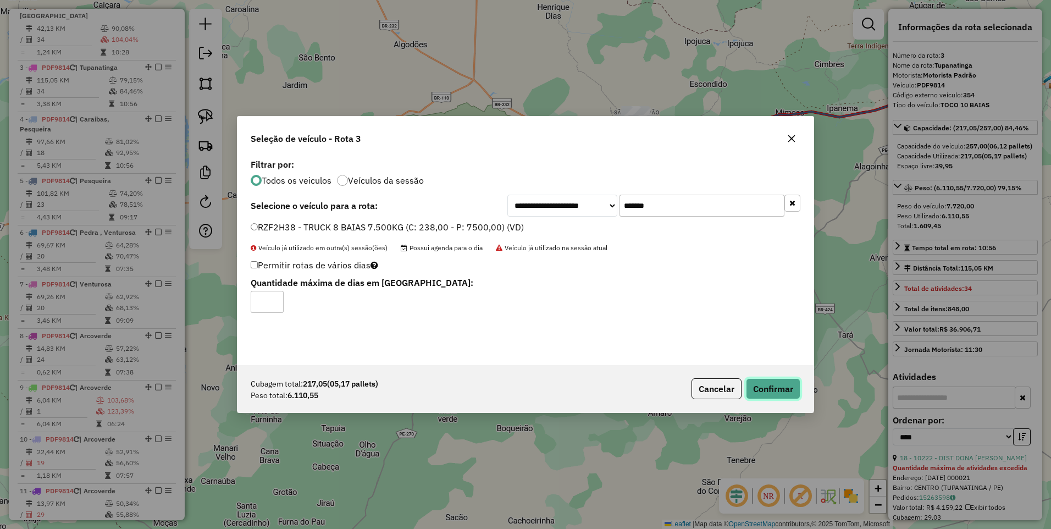
click at [779, 387] on button "Confirmar" at bounding box center [773, 388] width 54 height 21
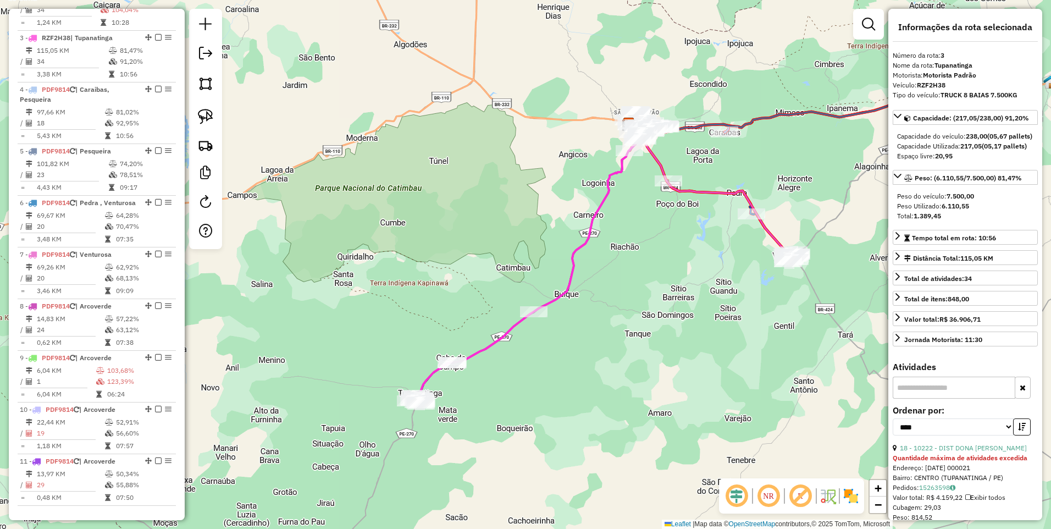
scroll to position [538, 0]
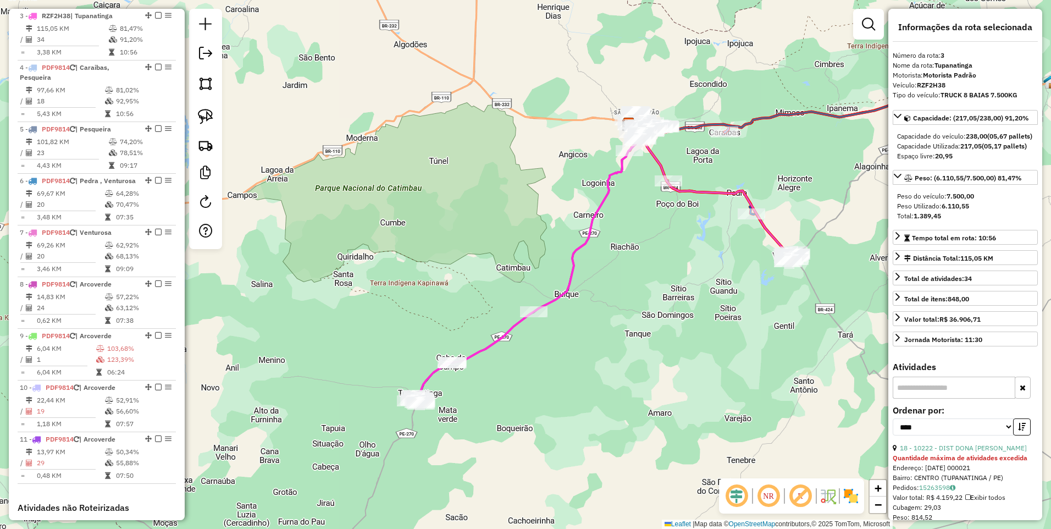
click at [103, 83] on li "4 - PDF9814 | Caraibas, Pesqueira 97,66 KM 81,02% / 18 92,95% = 5,43 KM 10:56" at bounding box center [97, 91] width 158 height 62
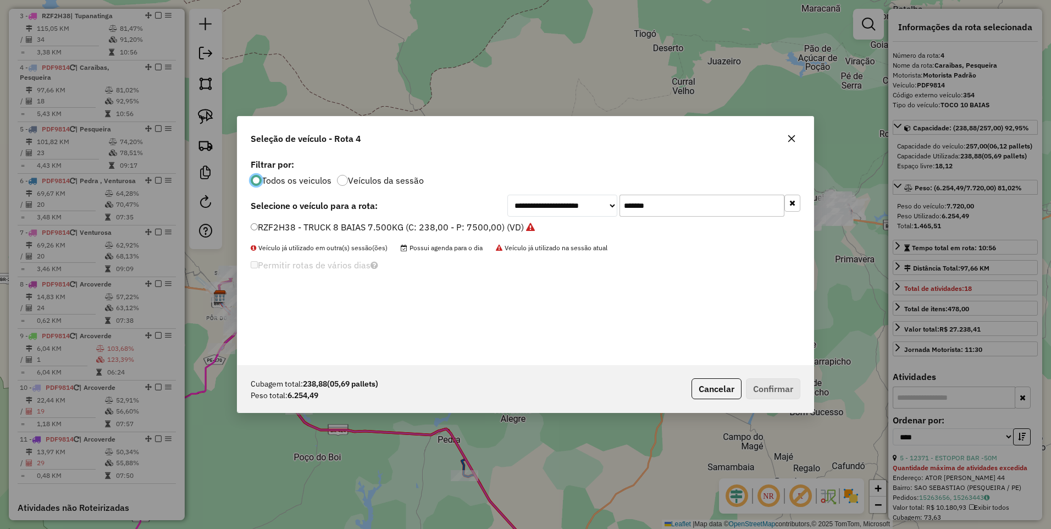
scroll to position [6, 3]
drag, startPoint x: 675, startPoint y: 199, endPoint x: 548, endPoint y: 220, distance: 128.1
click at [548, 220] on div "**********" at bounding box center [525, 260] width 576 height 209
click at [457, 225] on label "RZF2H38 - TRUCK 8 BAIAS 7.500KG (C: 238,00 - P: 7500,00) (VD)" at bounding box center [393, 226] width 284 height 13
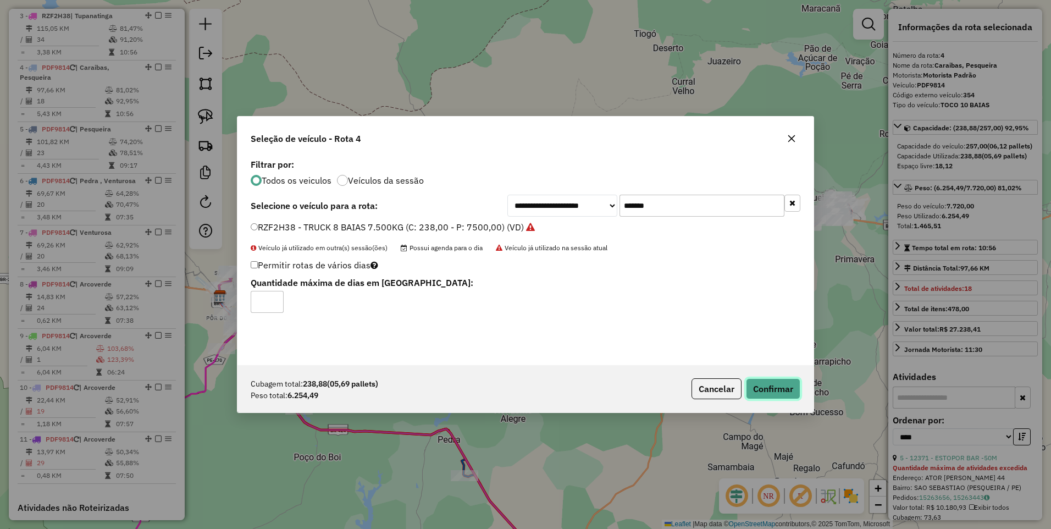
click at [788, 384] on button "Confirmar" at bounding box center [773, 388] width 54 height 21
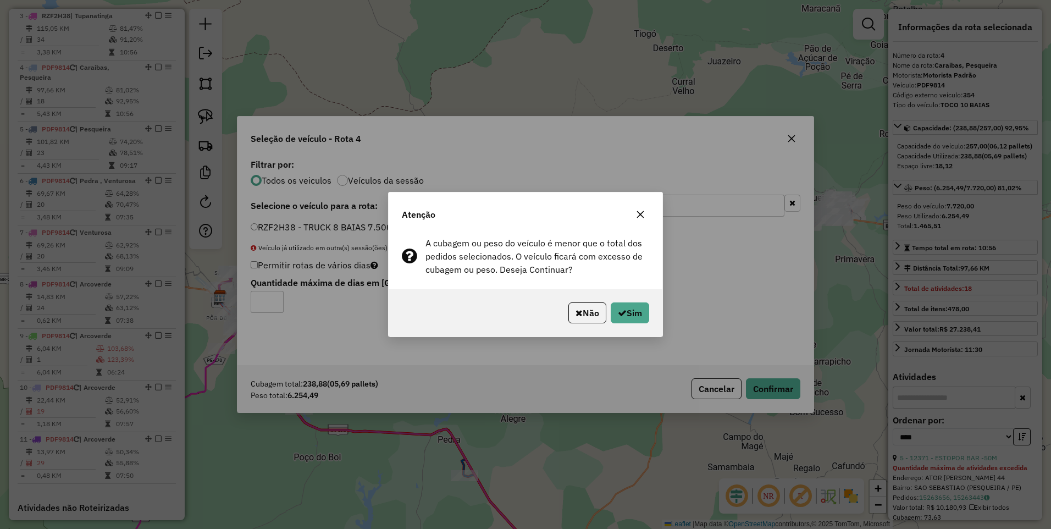
click at [649, 310] on div "Não Sim" at bounding box center [525, 312] width 274 height 47
click at [641, 313] on button "Sim" at bounding box center [629, 312] width 38 height 21
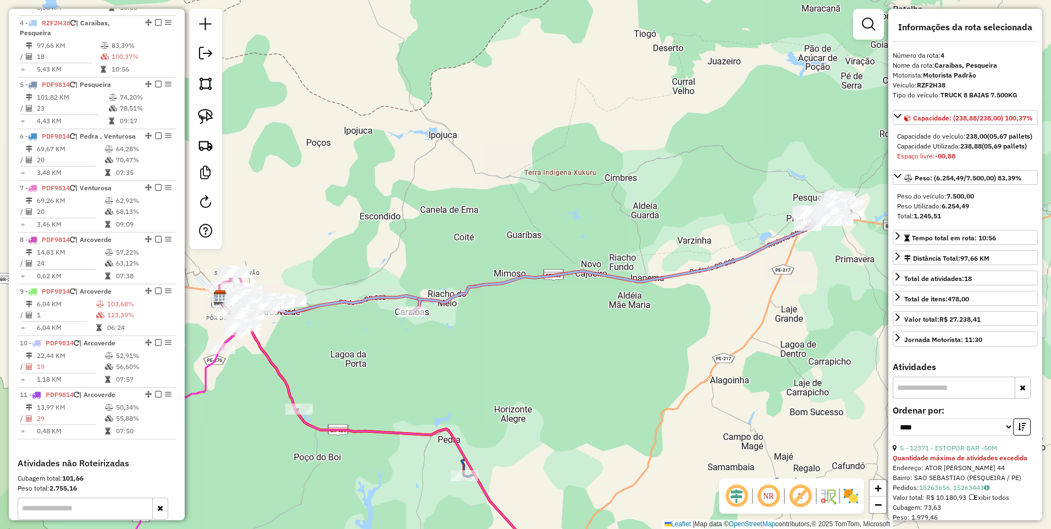
scroll to position [590, 0]
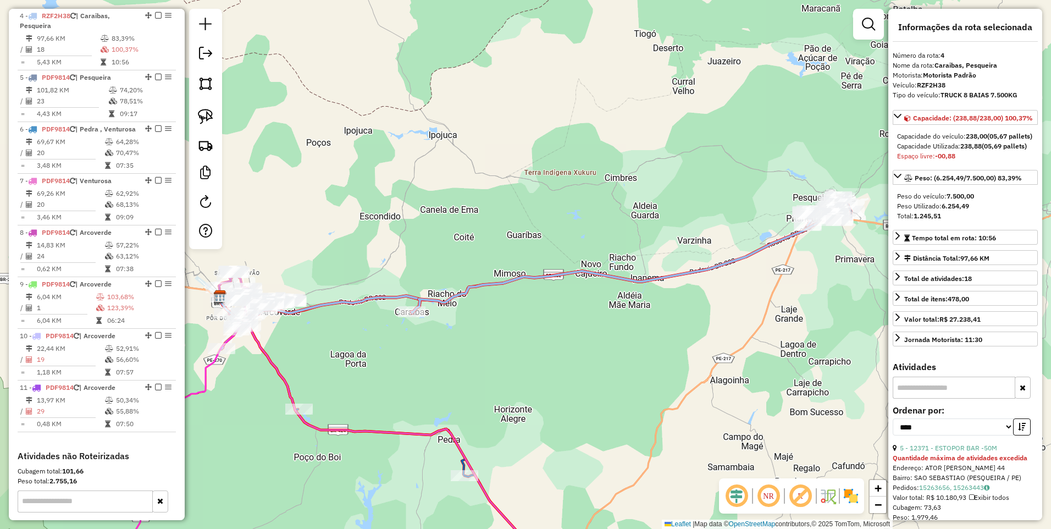
click at [108, 86] on td at bounding box center [113, 90] width 11 height 11
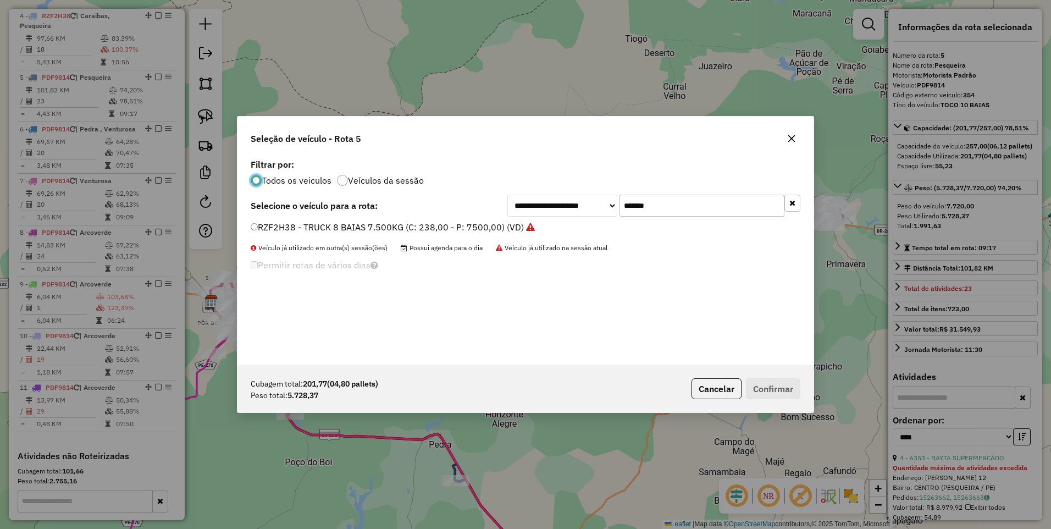
scroll to position [6, 3]
drag, startPoint x: 668, startPoint y: 209, endPoint x: 515, endPoint y: 234, distance: 154.6
click at [515, 234] on div "**********" at bounding box center [525, 260] width 576 height 209
paste input "text"
type input "*******"
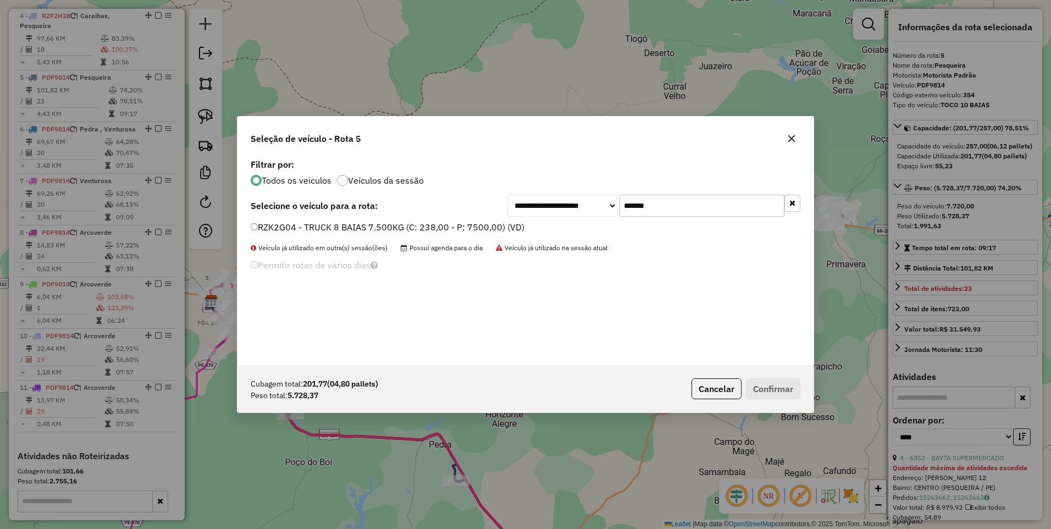
click at [435, 232] on label "RZK2G04 - TRUCK 8 BAIAS 7.500KG (C: 238,00 - P: 7500,00) (VD)" at bounding box center [388, 226] width 274 height 13
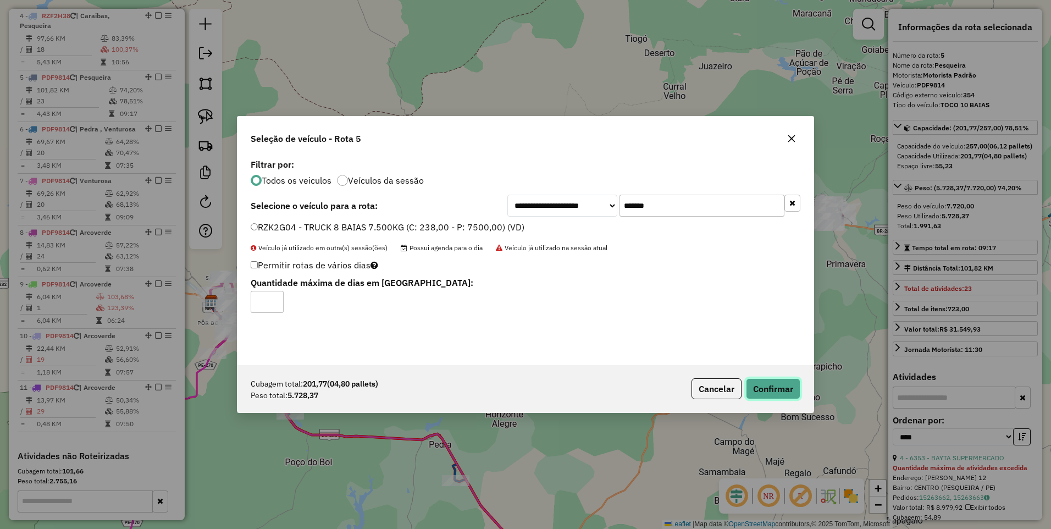
click at [783, 386] on button "Confirmar" at bounding box center [773, 388] width 54 height 21
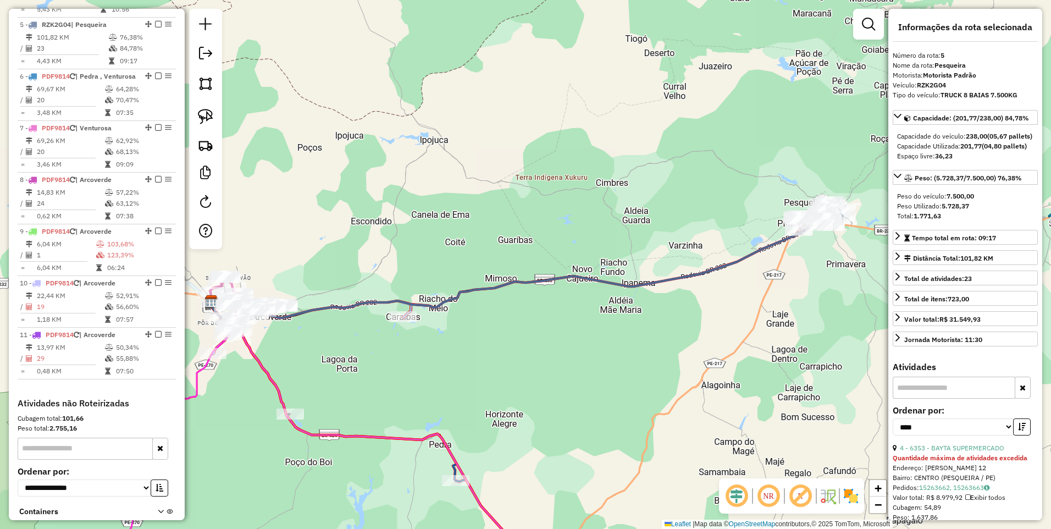
scroll to position [652, 0]
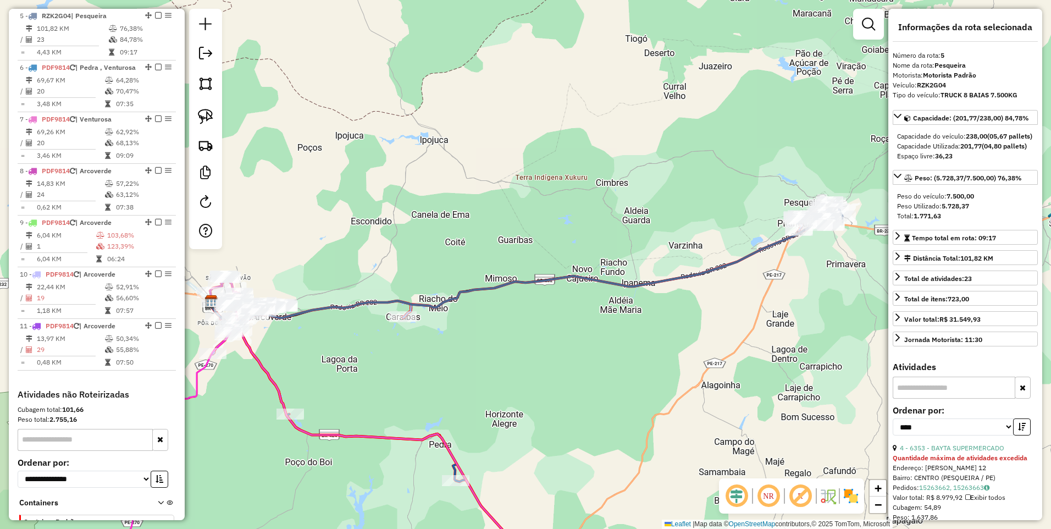
click at [105, 107] on table "69,67 KM 64,28% / 20 70,47% = 3,48 KM 07:35" at bounding box center [97, 92] width 154 height 35
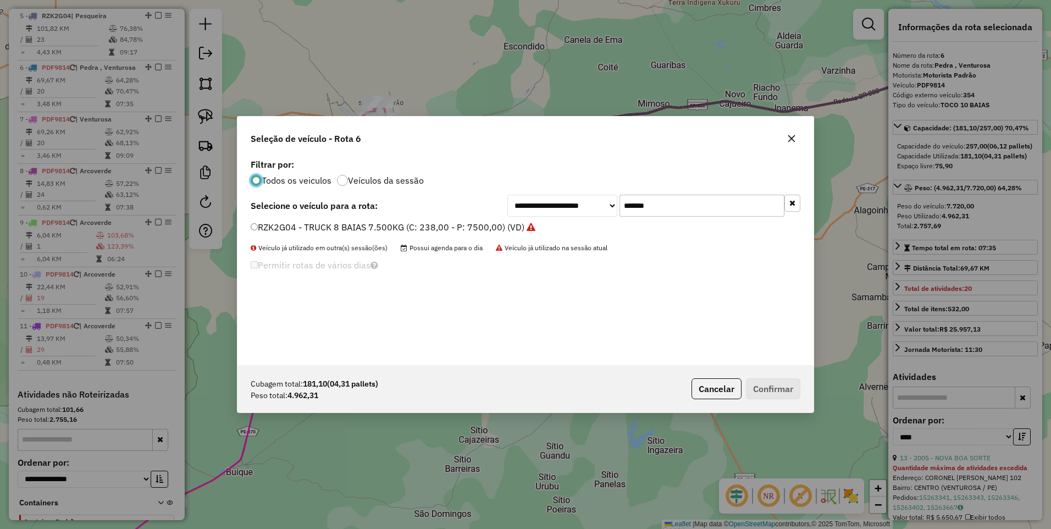
scroll to position [6, 3]
drag, startPoint x: 668, startPoint y: 199, endPoint x: 572, endPoint y: 214, distance: 97.2
click at [572, 214] on div "**********" at bounding box center [653, 205] width 293 height 22
paste input "text"
type input "*******"
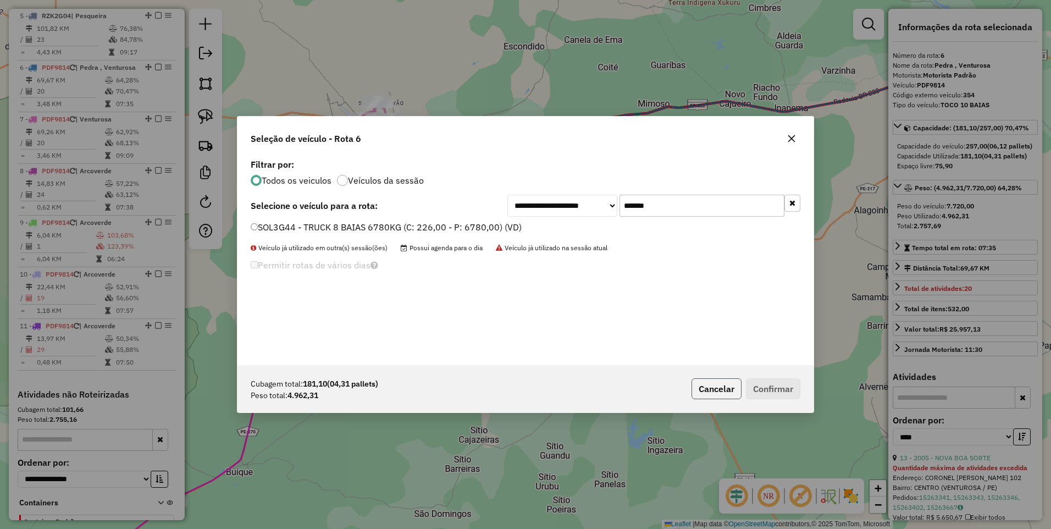
click at [696, 389] on button "Cancelar" at bounding box center [716, 388] width 50 height 21
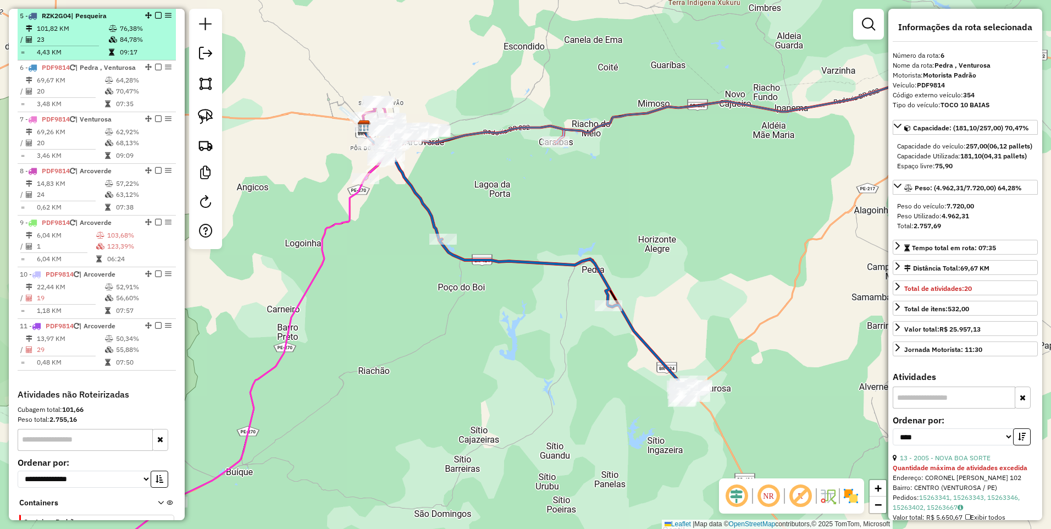
click at [80, 32] on td "101,82 KM" at bounding box center [72, 28] width 72 height 11
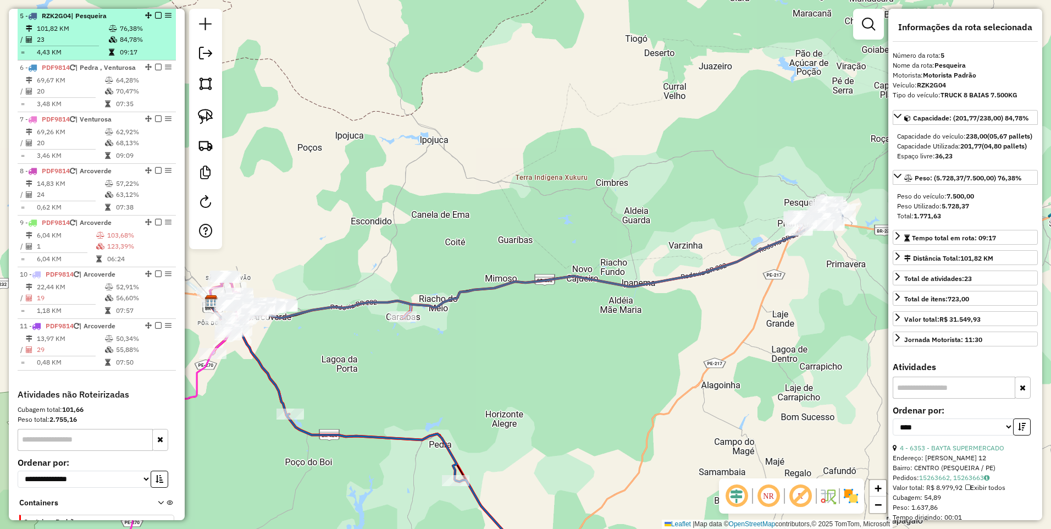
click at [80, 32] on td "101,82 KM" at bounding box center [72, 28] width 72 height 11
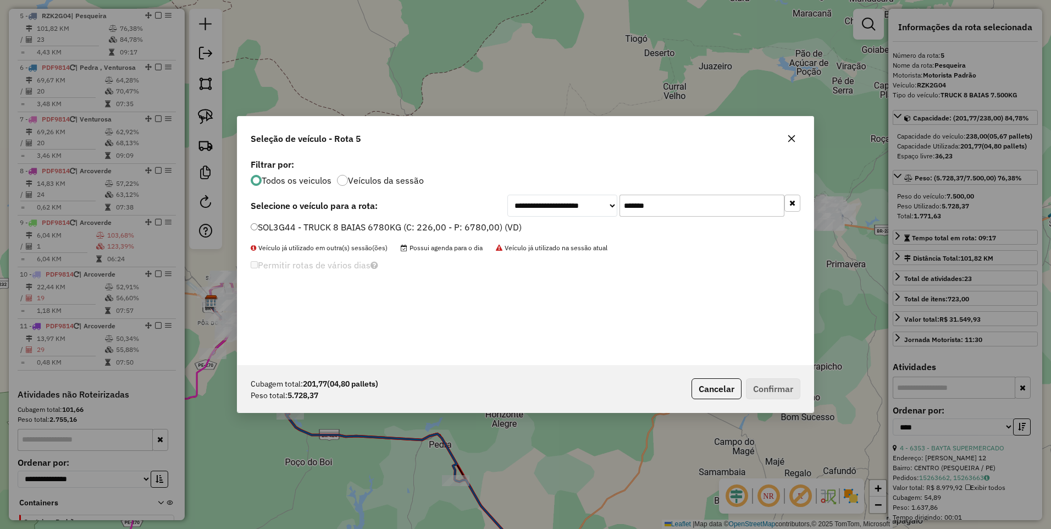
drag, startPoint x: 665, startPoint y: 203, endPoint x: 547, endPoint y: 214, distance: 118.0
click at [547, 214] on div "**********" at bounding box center [653, 205] width 293 height 22
click at [473, 225] on label "SOL3G44 - TRUCK 8 BAIAS 6780KG (C: 226,00 - P: 6780,00) (VD)" at bounding box center [386, 226] width 271 height 13
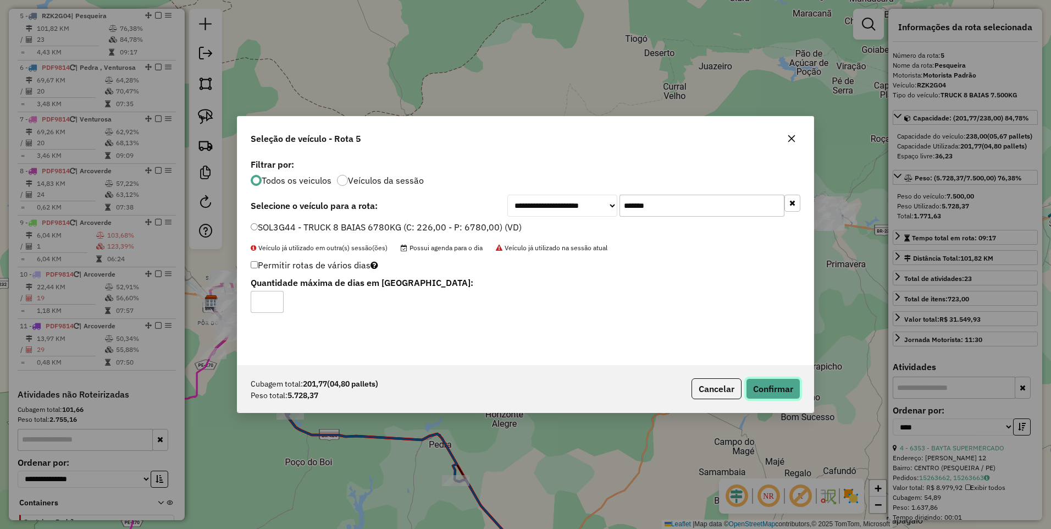
click at [776, 391] on button "Confirmar" at bounding box center [773, 388] width 54 height 21
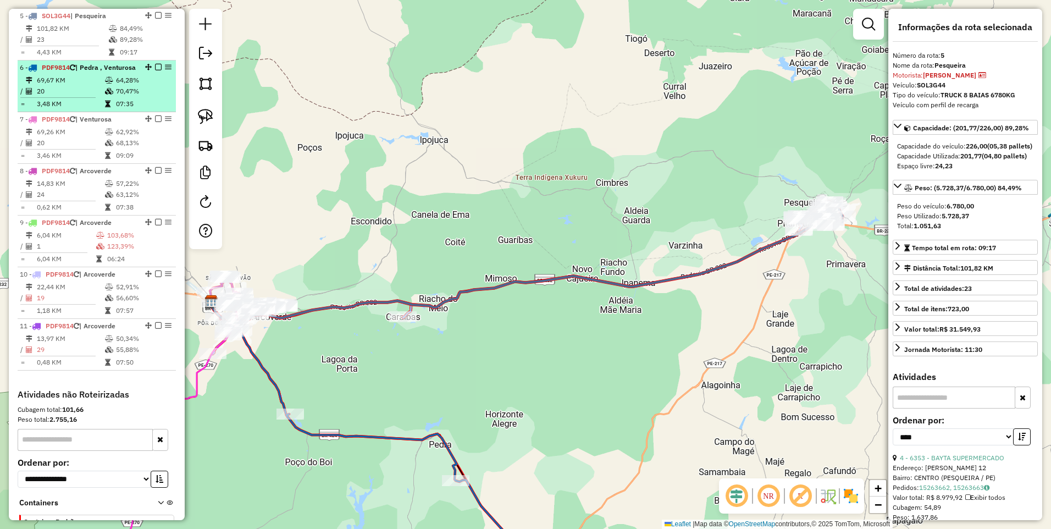
click at [101, 86] on td "69,67 KM" at bounding box center [70, 80] width 68 height 11
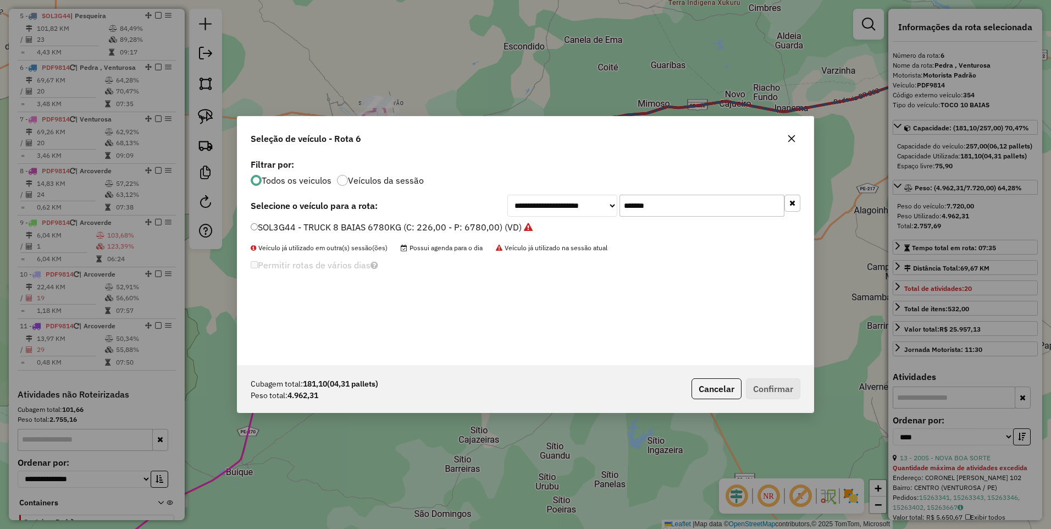
drag, startPoint x: 673, startPoint y: 210, endPoint x: 542, endPoint y: 225, distance: 131.7
click at [542, 225] on div "**********" at bounding box center [525, 260] width 576 height 209
paste input "text"
type input "*******"
click at [440, 230] on label "SAP0E34 - ACELLO 8 BAIAS (C: 216,00 - P: 6500,00) (VD)" at bounding box center [370, 226] width 238 height 13
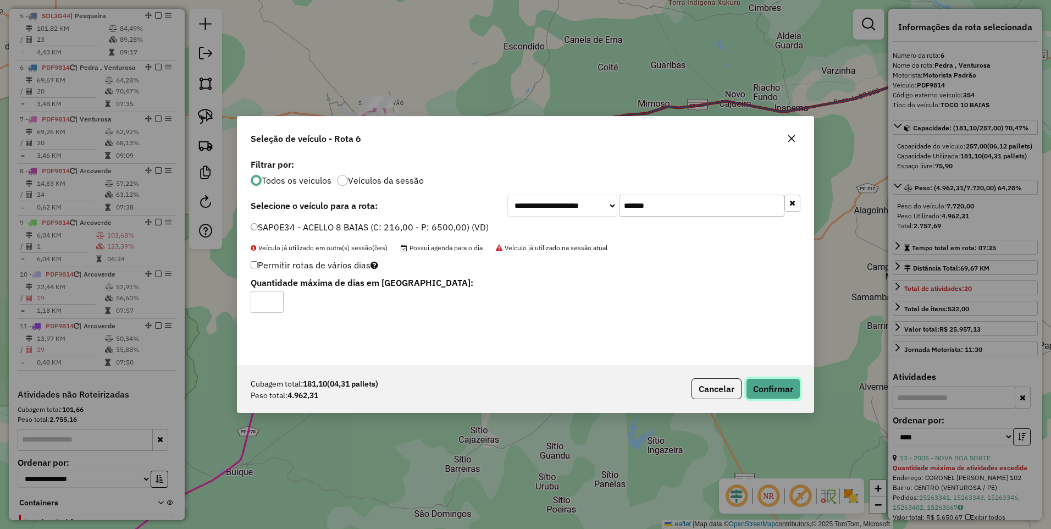
click at [783, 390] on button "Confirmar" at bounding box center [773, 388] width 54 height 21
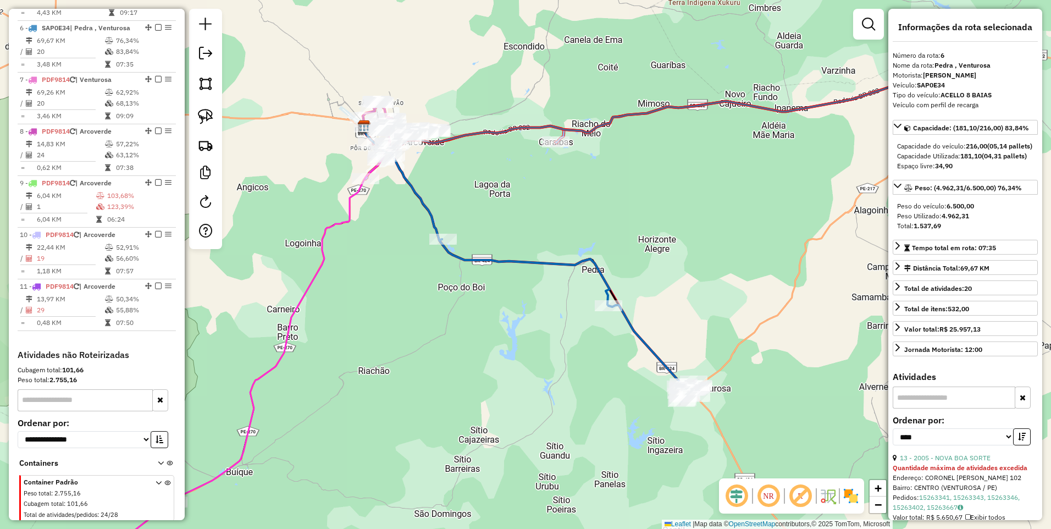
scroll to position [703, 0]
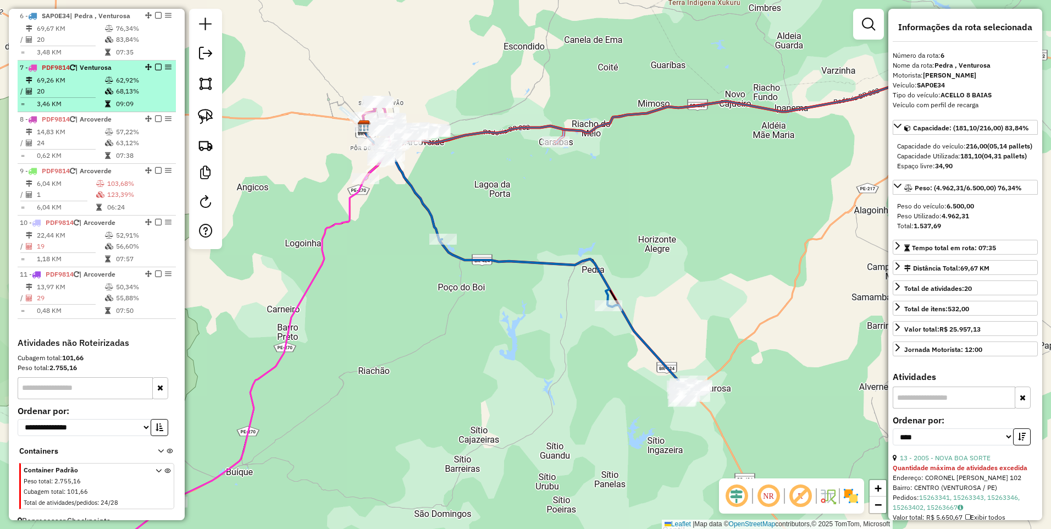
click at [92, 96] on td "20" at bounding box center [70, 91] width 68 height 11
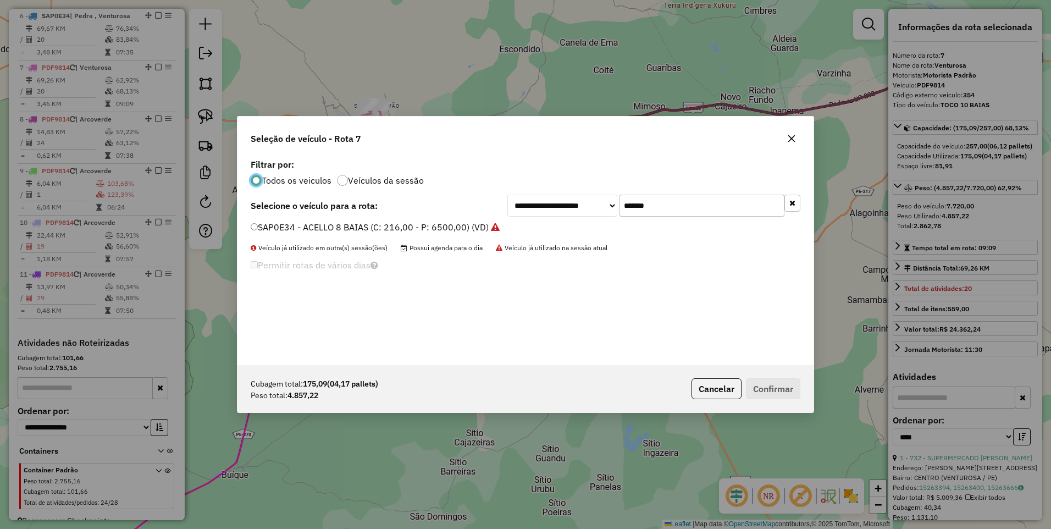
scroll to position [6, 3]
drag, startPoint x: 665, startPoint y: 203, endPoint x: 541, endPoint y: 214, distance: 124.1
click at [541, 214] on div "**********" at bounding box center [653, 205] width 293 height 22
paste input "text"
type input "*******"
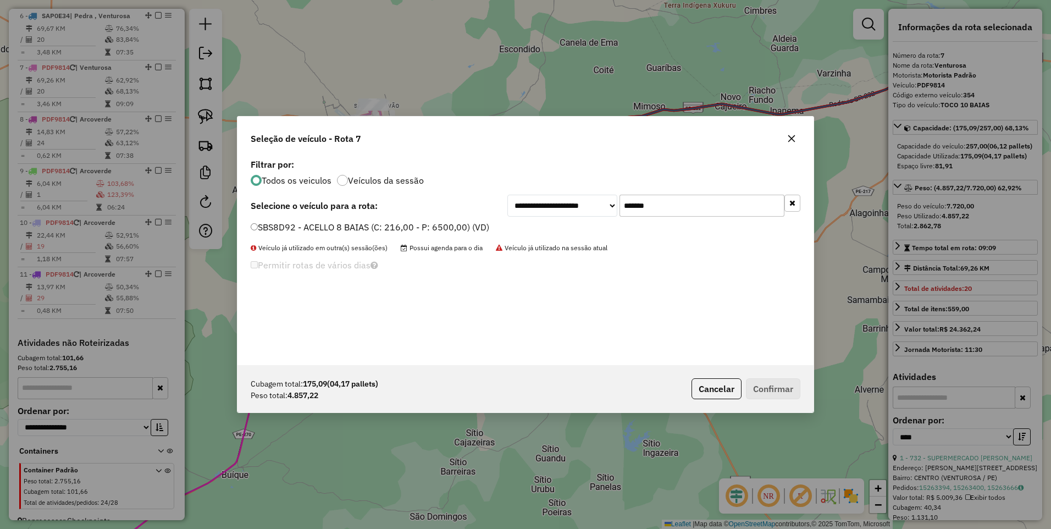
click at [475, 229] on label "SBS8D92 - ACELLO 8 BAIAS (C: 216,00 - P: 6500,00) (VD)" at bounding box center [370, 226] width 238 height 13
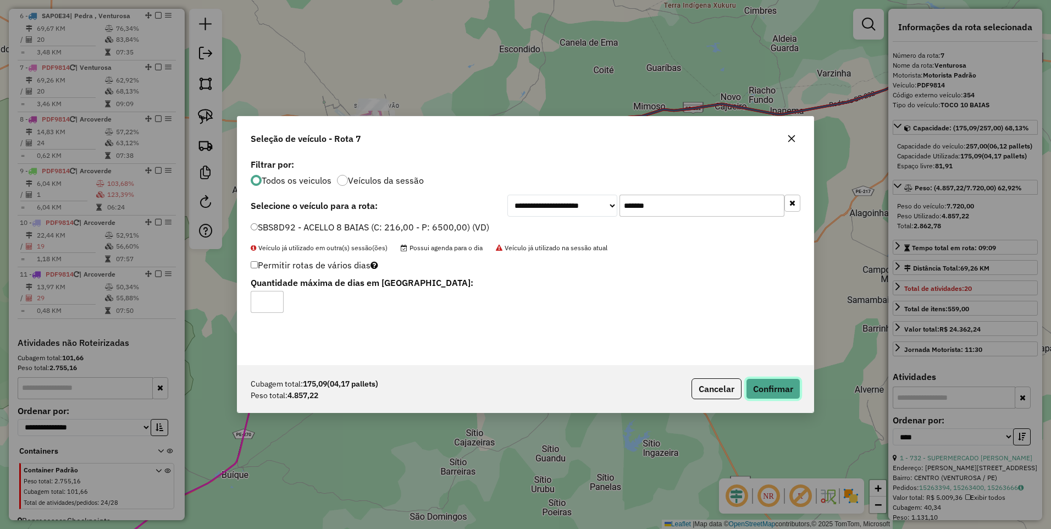
click at [766, 388] on button "Confirmar" at bounding box center [773, 388] width 54 height 21
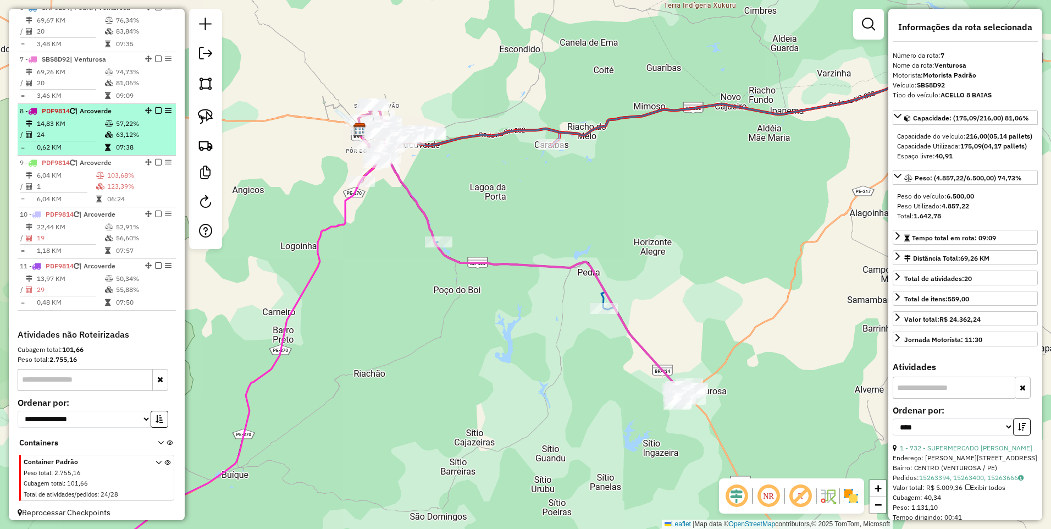
scroll to position [719, 0]
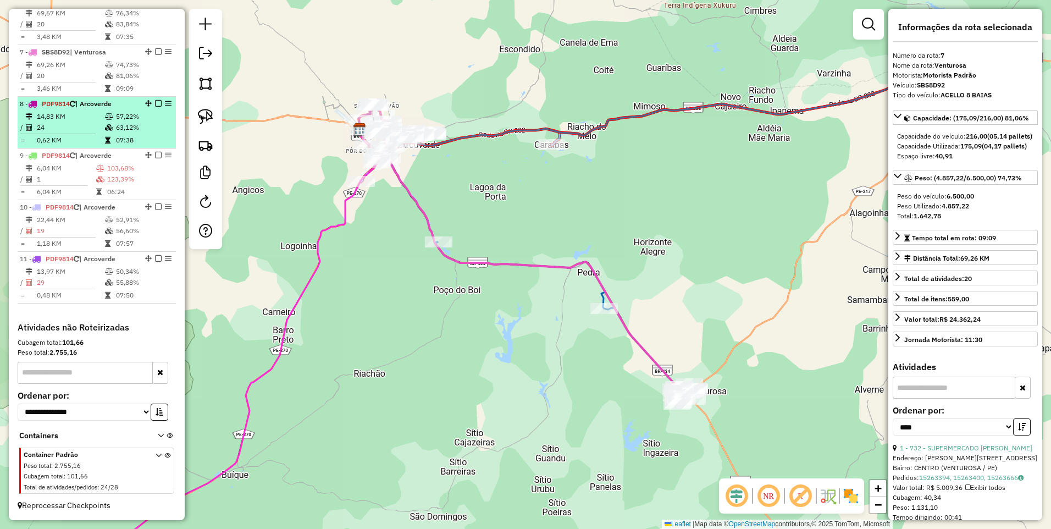
click at [115, 121] on td "57,22%" at bounding box center [142, 116] width 55 height 11
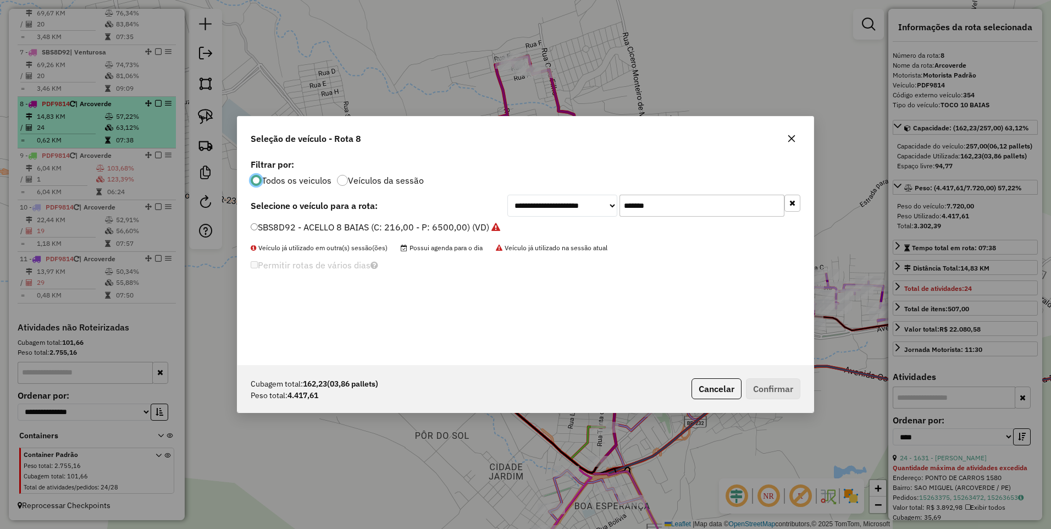
scroll to position [6, 3]
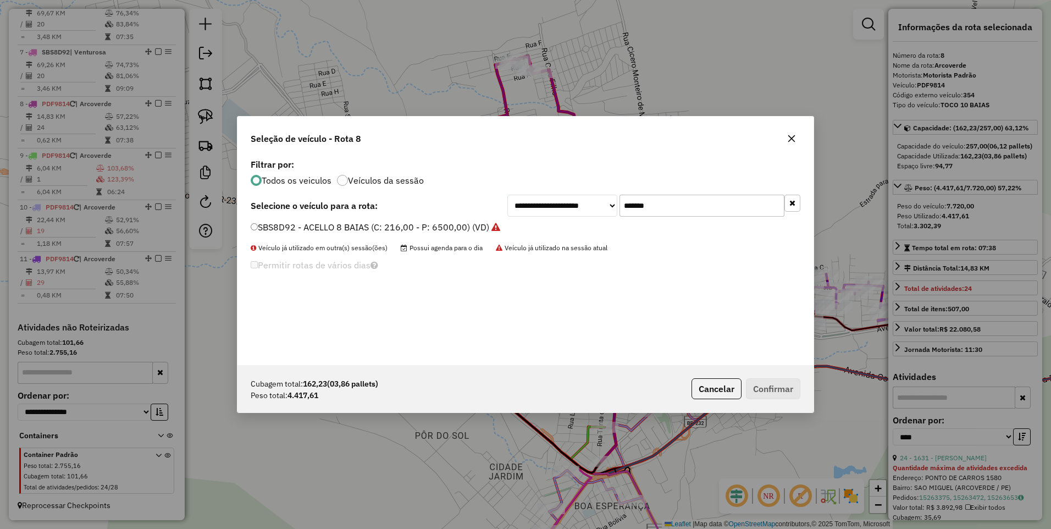
drag, startPoint x: 672, startPoint y: 202, endPoint x: 535, endPoint y: 218, distance: 137.7
click at [535, 218] on div "**********" at bounding box center [525, 260] width 576 height 209
paste input "text"
type input "*******"
click at [425, 226] on label "SOL2J54 - TRUCK 8 BAIAS 6780KG (C: 226,00 - P: 6780,00) (VD)" at bounding box center [385, 226] width 269 height 13
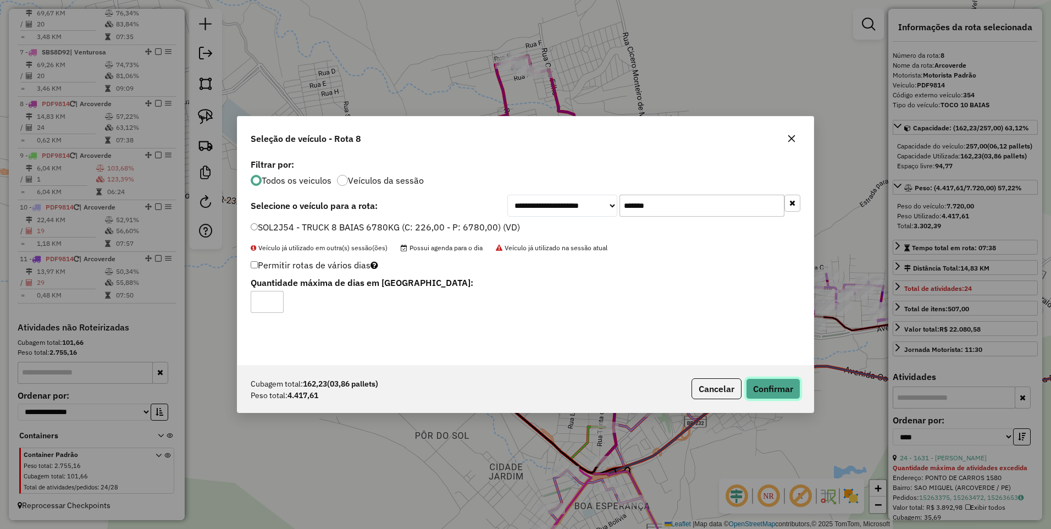
click at [777, 393] on button "Confirmar" at bounding box center [773, 388] width 54 height 21
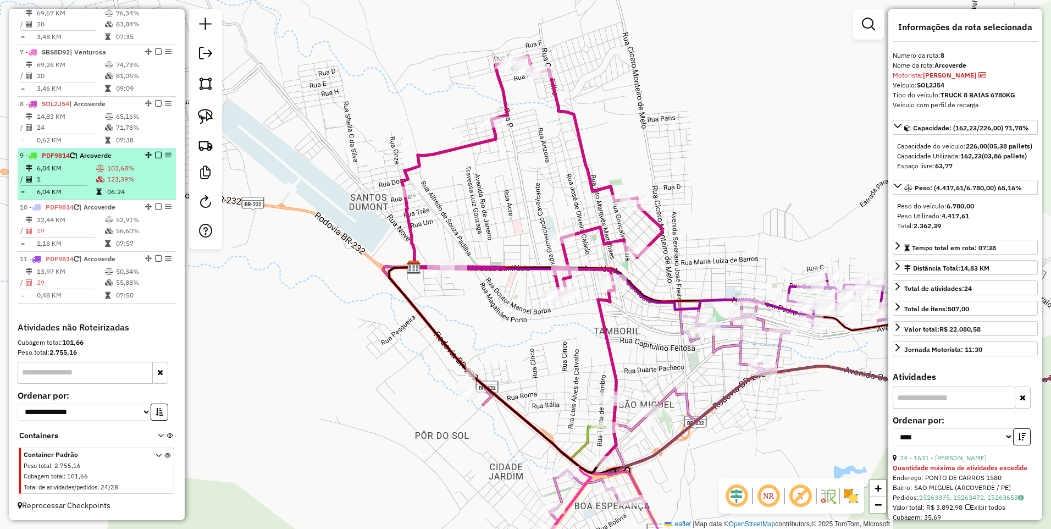
click at [103, 157] on span "| Arcoverde" at bounding box center [93, 155] width 36 height 8
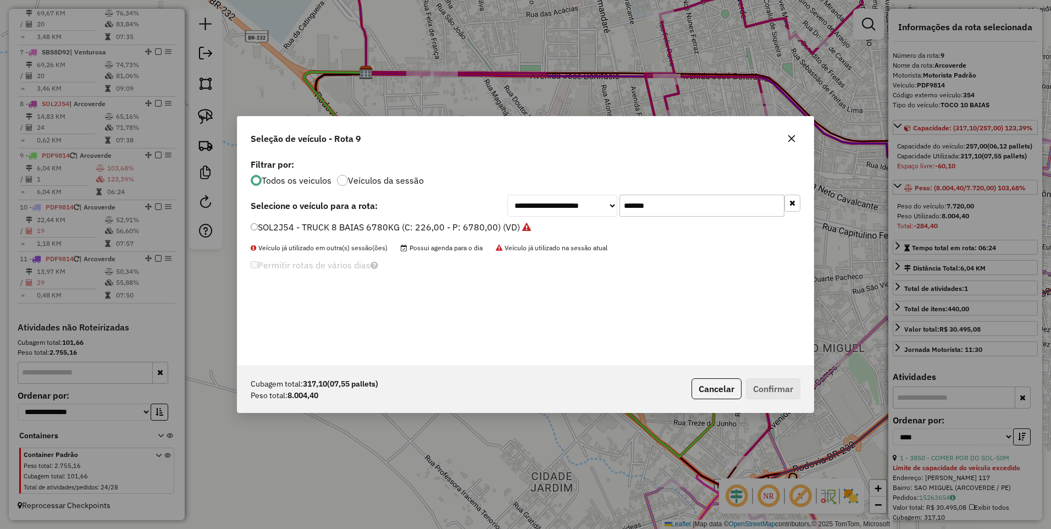
drag, startPoint x: 668, startPoint y: 208, endPoint x: 577, endPoint y: 215, distance: 90.9
click at [577, 215] on div "**********" at bounding box center [653, 205] width 293 height 22
paste input "text"
type input "*******"
click at [472, 229] on label "SOP0B54 - TRUCK 12 BAIAS (C: 504,00 - P: 12000,00) (VD)" at bounding box center [374, 226] width 247 height 13
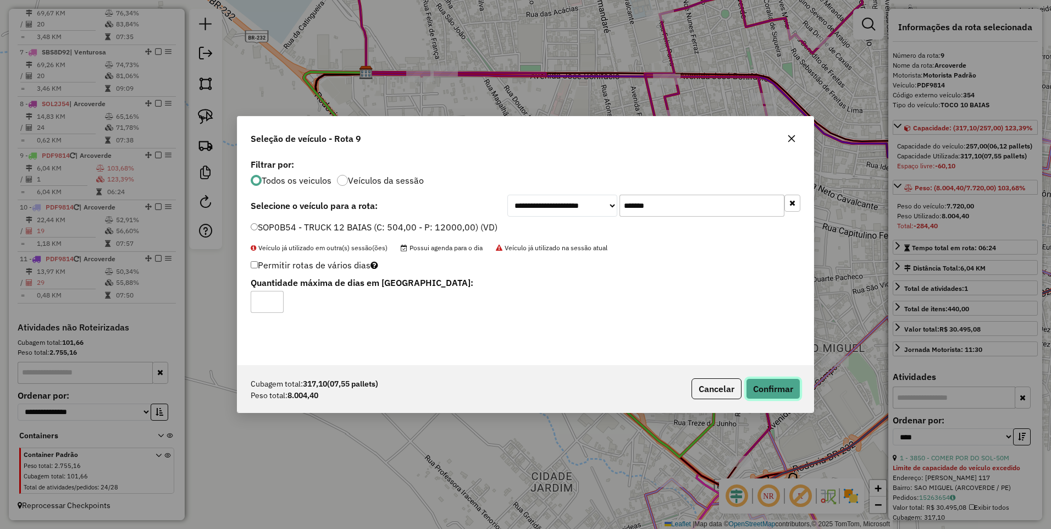
click at [782, 393] on button "Confirmar" at bounding box center [773, 388] width 54 height 21
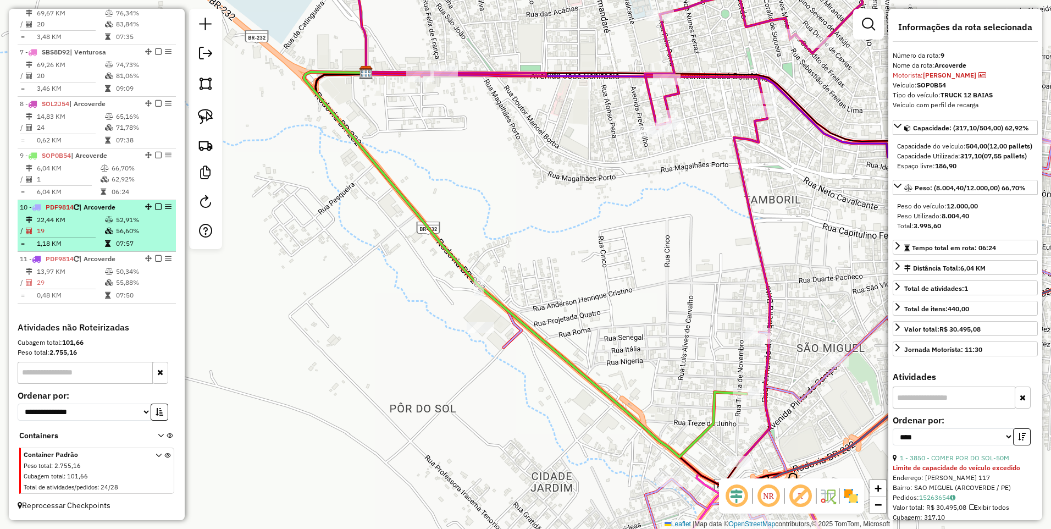
click at [104, 229] on td at bounding box center [109, 230] width 11 height 11
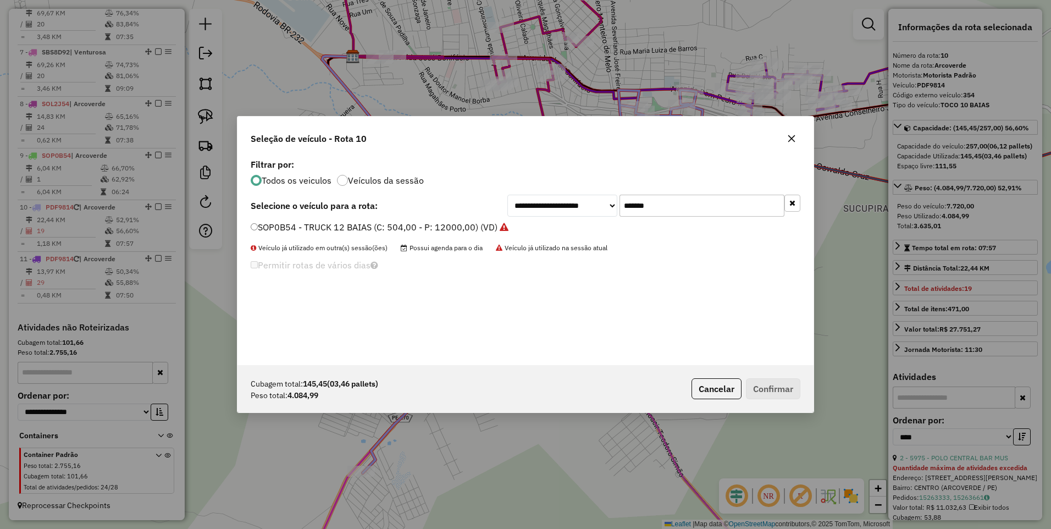
drag, startPoint x: 664, startPoint y: 202, endPoint x: 538, endPoint y: 221, distance: 127.2
click at [538, 221] on div "**********" at bounding box center [525, 260] width 576 height 209
paste input "text"
type input "*******"
click at [452, 230] on label "SBT3C34 - ACELLO 8 BAIAS (C: 216,00 - P: 6500,00) (VD)" at bounding box center [370, 226] width 238 height 13
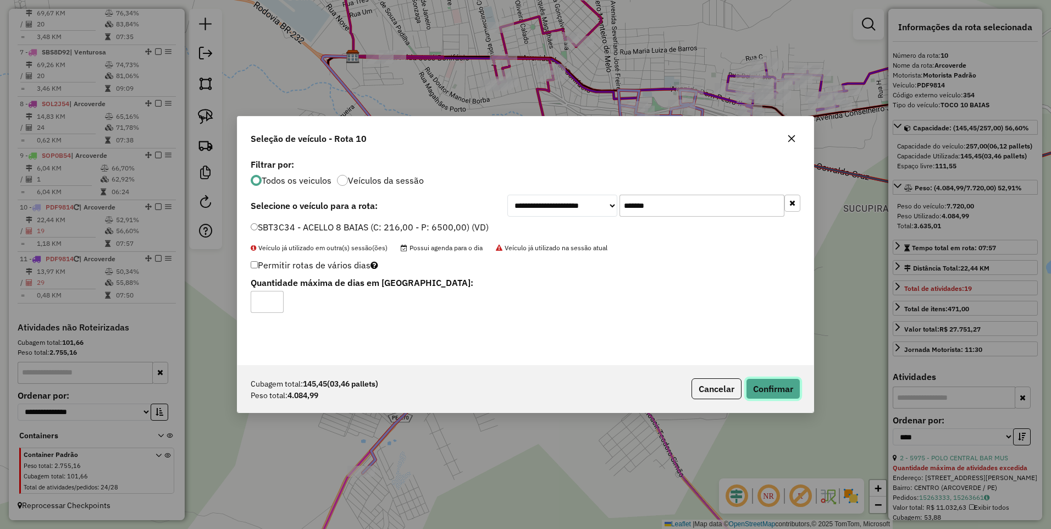
click at [768, 391] on button "Confirmar" at bounding box center [773, 388] width 54 height 21
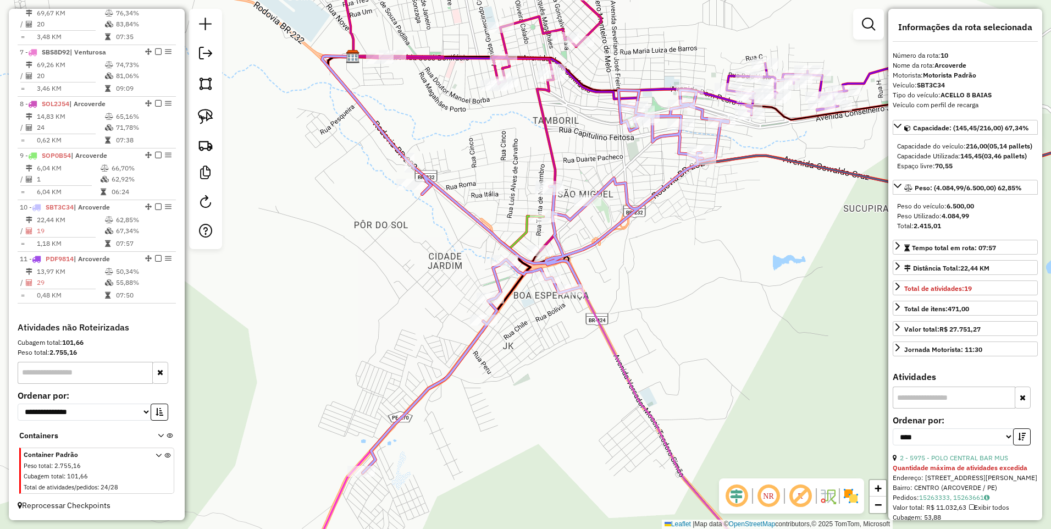
click at [105, 277] on td at bounding box center [109, 282] width 11 height 11
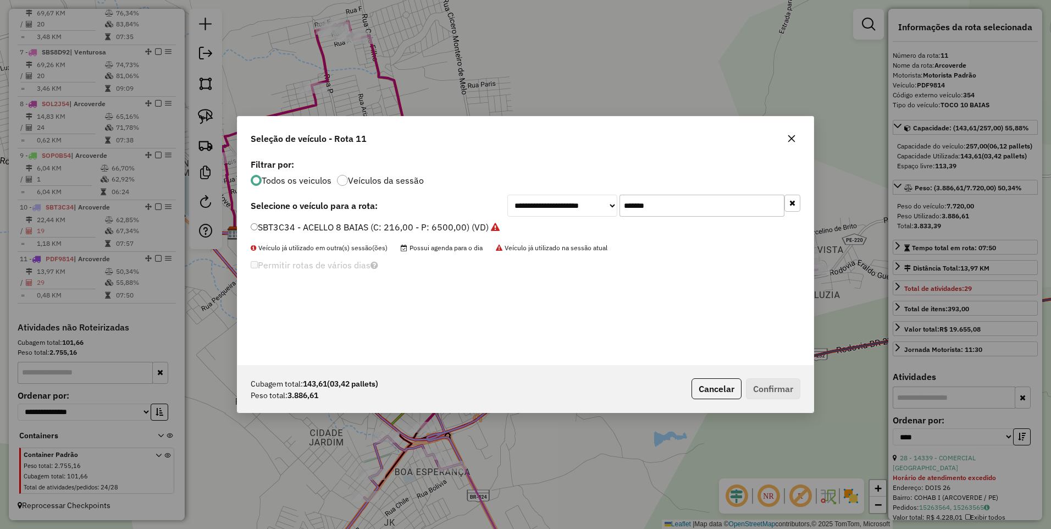
drag, startPoint x: 664, startPoint y: 215, endPoint x: 587, endPoint y: 223, distance: 77.3
click at [587, 223] on div "**********" at bounding box center [525, 260] width 576 height 209
paste input "text"
type input "*******"
click at [468, 229] on label "PDF3444 - VUC 6 BAIAS (C: 200,00 - P: 6000,00) (VD)" at bounding box center [363, 226] width 225 height 13
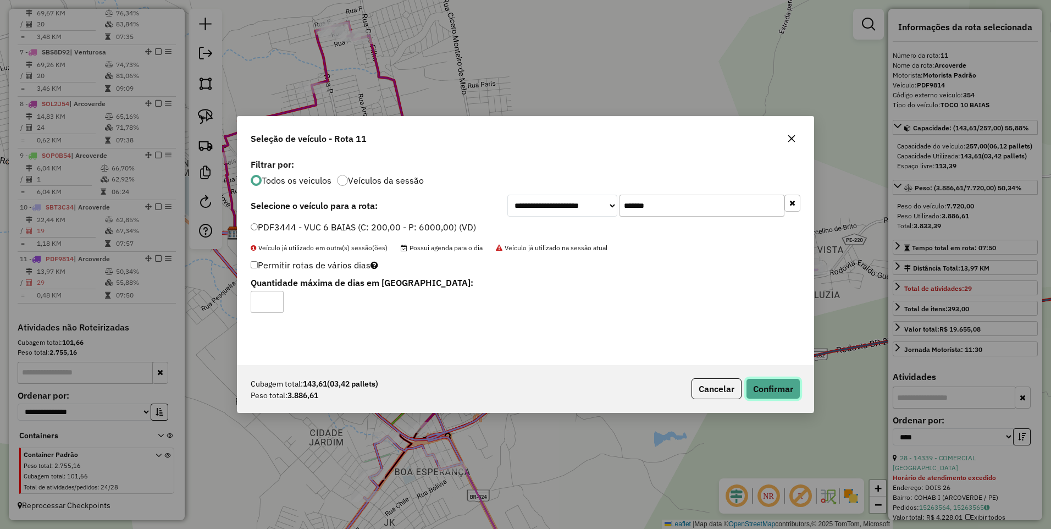
click at [775, 390] on button "Confirmar" at bounding box center [773, 388] width 54 height 21
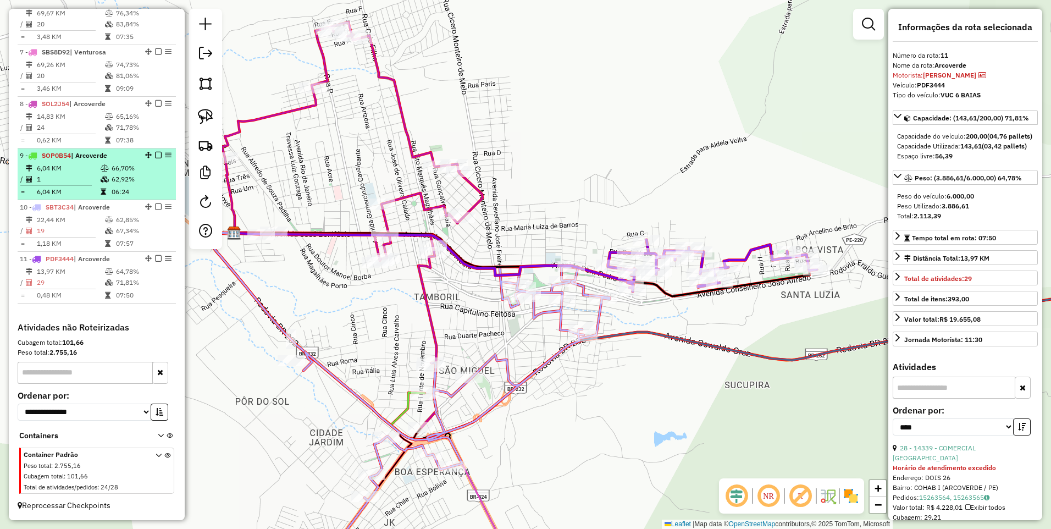
scroll to position [602, 0]
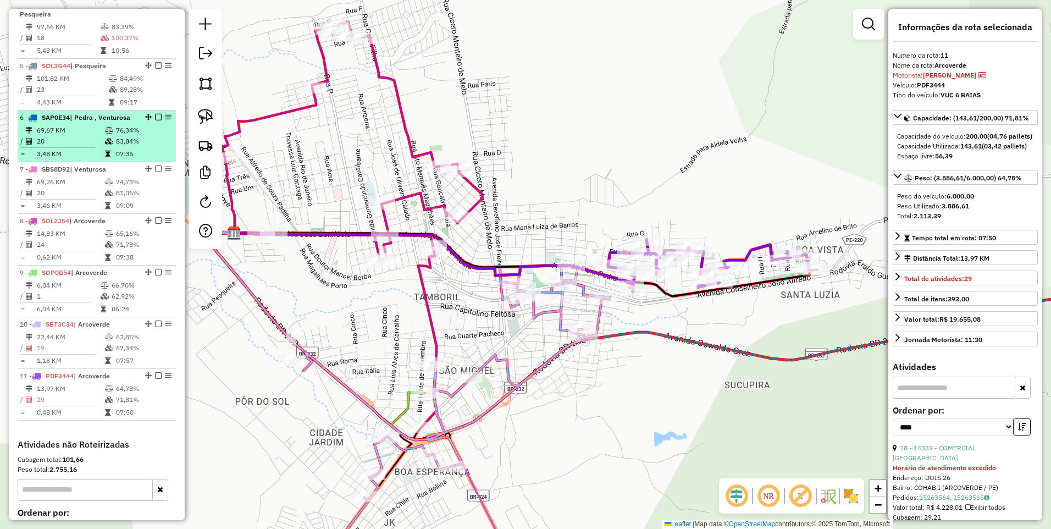
click at [105, 129] on icon at bounding box center [109, 130] width 8 height 7
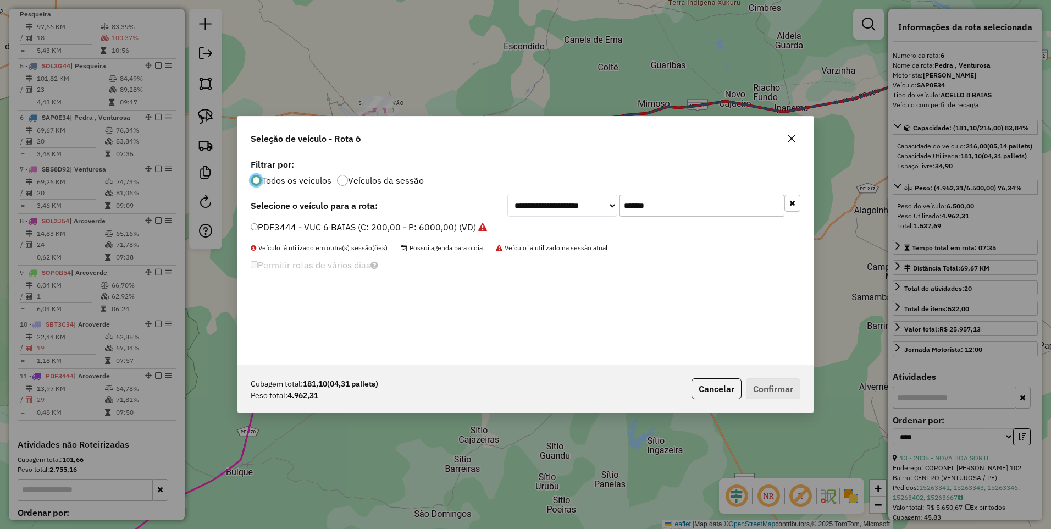
scroll to position [6, 3]
drag, startPoint x: 674, startPoint y: 204, endPoint x: 503, endPoint y: 216, distance: 171.8
click at [503, 216] on div "**********" at bounding box center [525, 260] width 576 height 209
paste input "text"
type input "*******"
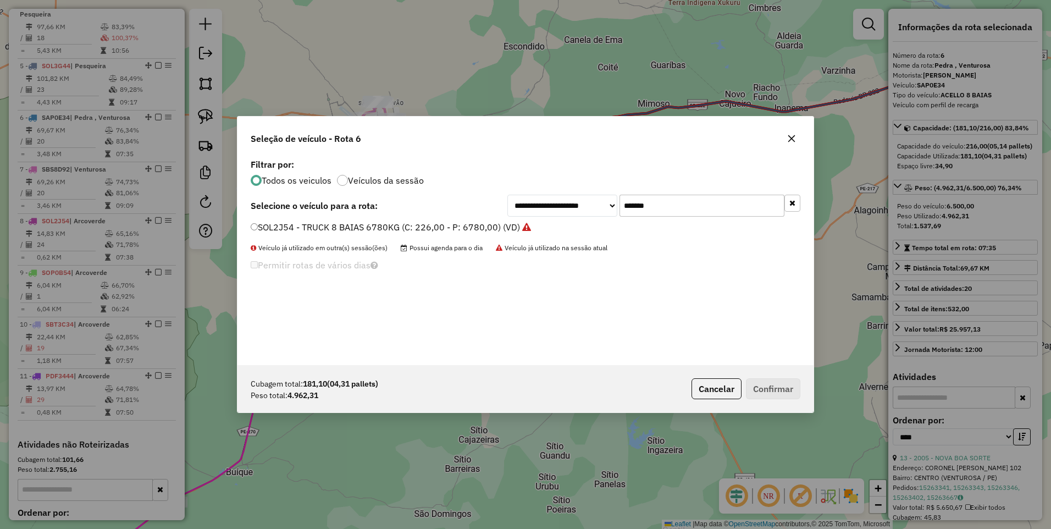
click at [398, 225] on label "SOL2J54 - TRUCK 8 BAIAS 6780KG (C: 226,00 - P: 6780,00) (VD)" at bounding box center [391, 226] width 280 height 13
click at [777, 402] on div "Cubagem total: 181,10 (04,31 pallets) Peso total: 4.962,31 Cancelar Confirmar" at bounding box center [525, 388] width 576 height 47
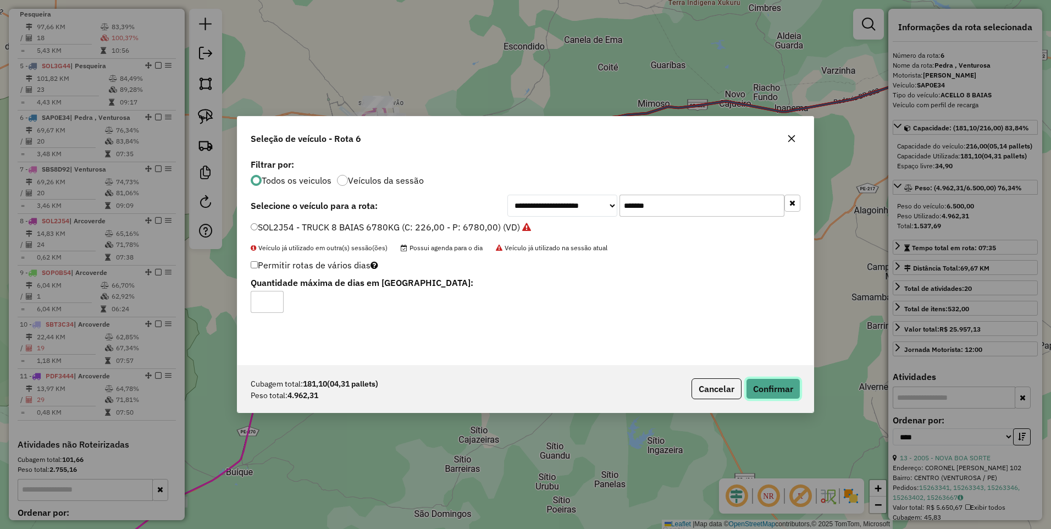
click at [778, 386] on button "Confirmar" at bounding box center [773, 388] width 54 height 21
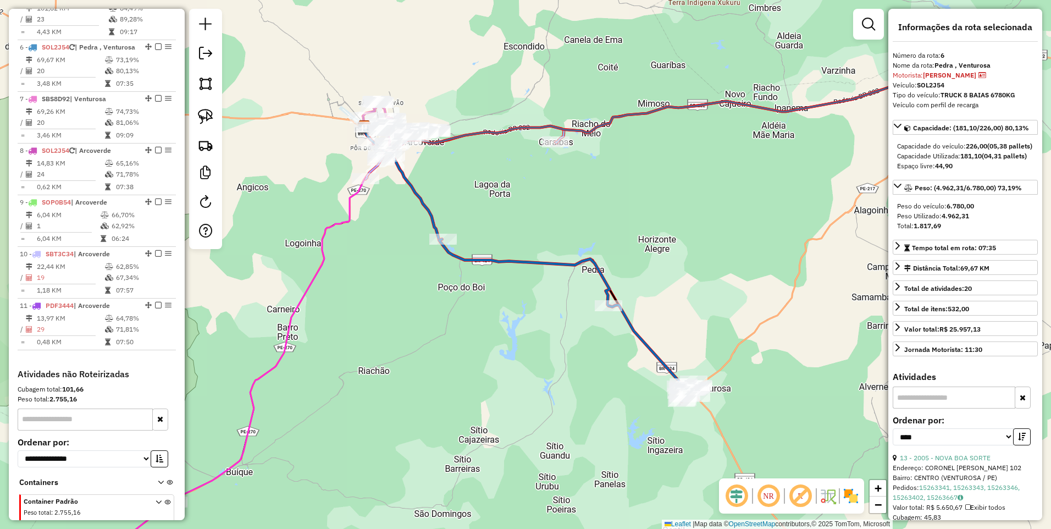
scroll to position [703, 0]
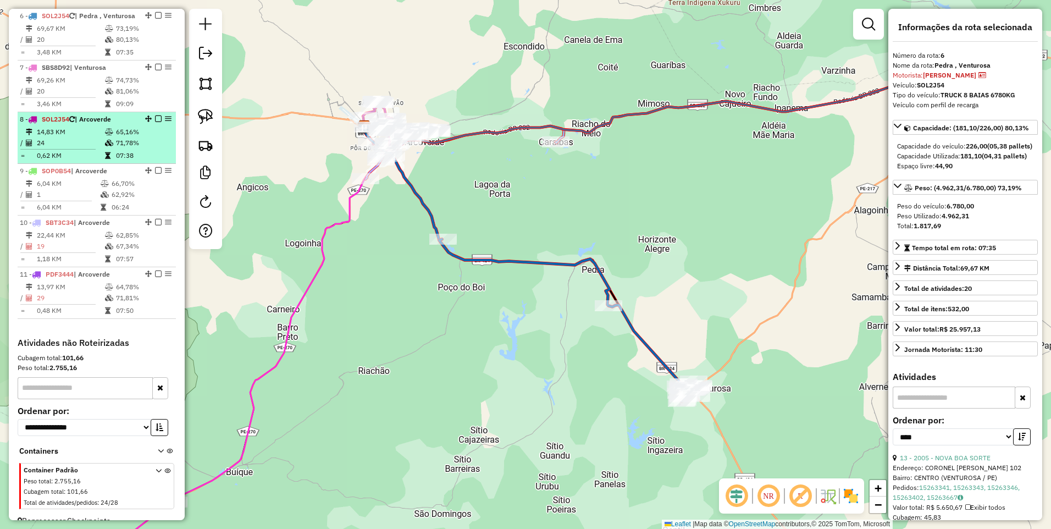
click at [101, 148] on td "24" at bounding box center [70, 142] width 68 height 11
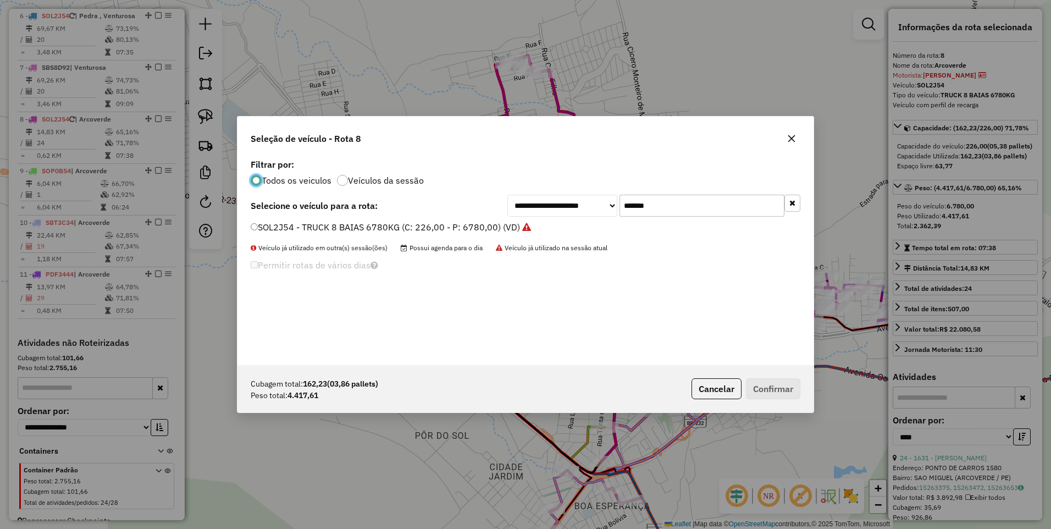
scroll to position [6, 3]
drag, startPoint x: 665, startPoint y: 211, endPoint x: 542, endPoint y: 214, distance: 122.6
click at [542, 214] on div "**********" at bounding box center [653, 205] width 293 height 22
paste input "text"
type input "*******"
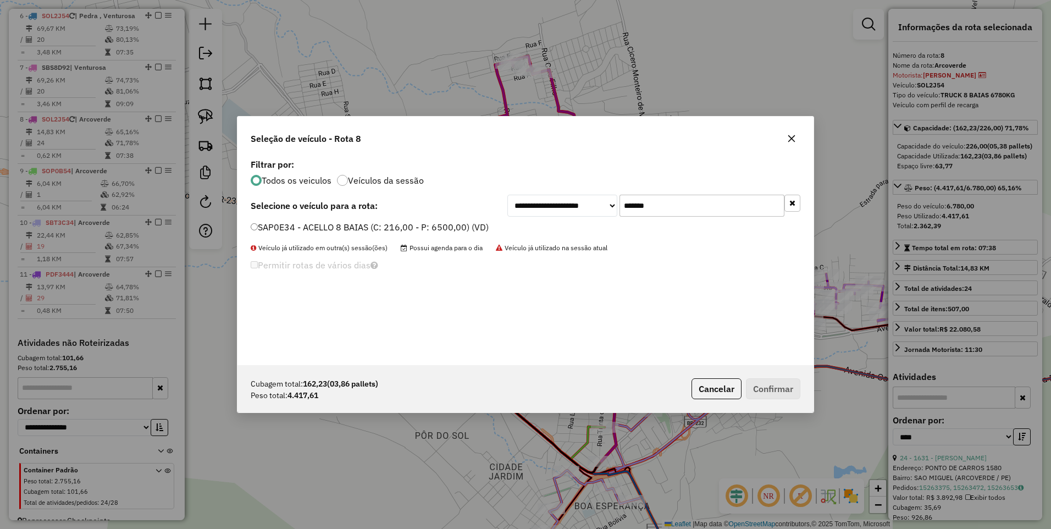
click at [427, 227] on label "SAP0E34 - ACELLO 8 BAIAS (C: 216,00 - P: 6500,00) (VD)" at bounding box center [370, 226] width 238 height 13
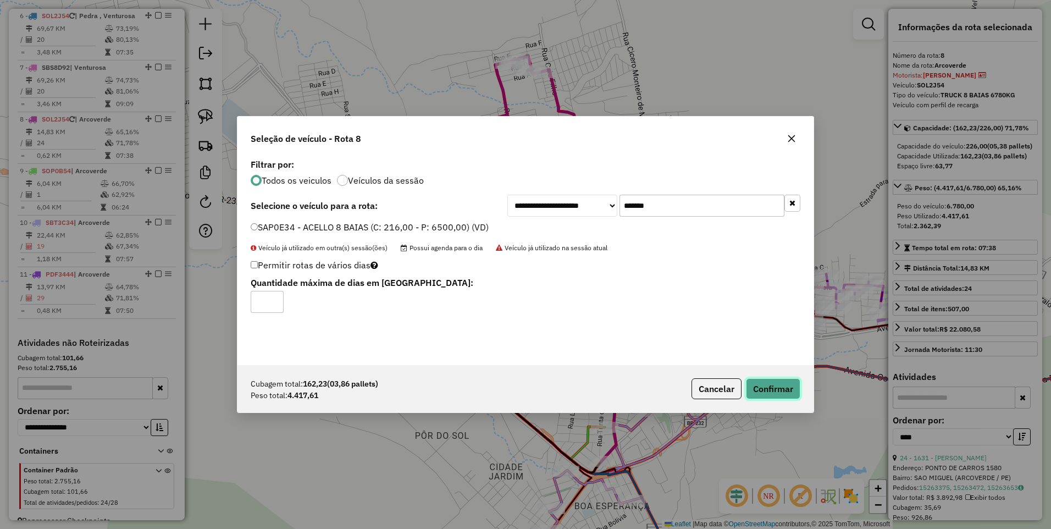
click at [770, 391] on button "Confirmar" at bounding box center [773, 388] width 54 height 21
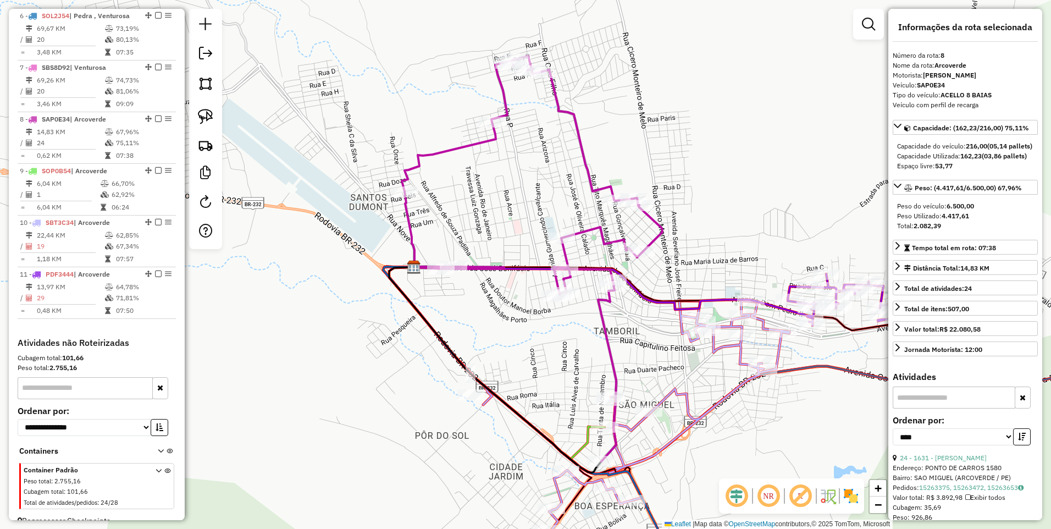
scroll to position [719, 0]
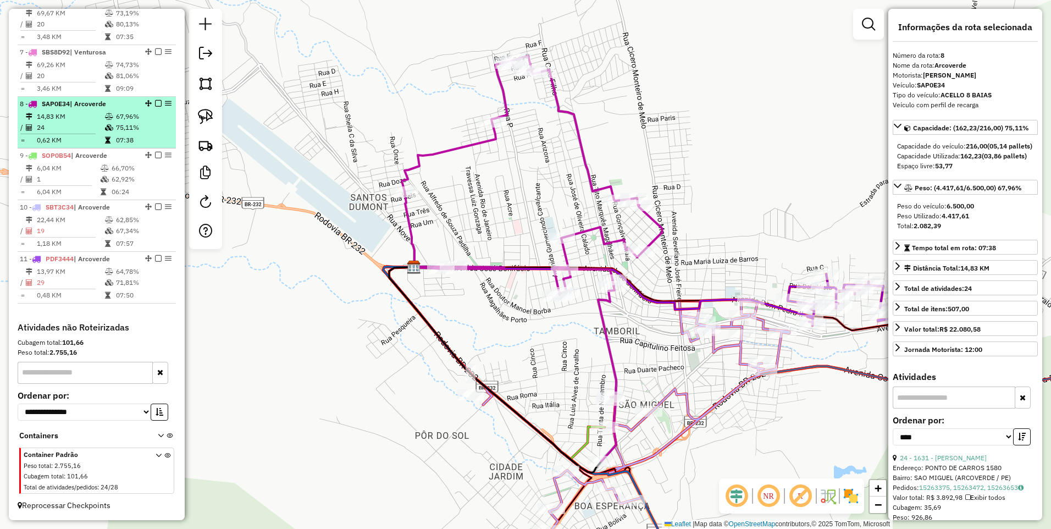
click at [88, 121] on td "14,83 KM" at bounding box center [70, 116] width 68 height 11
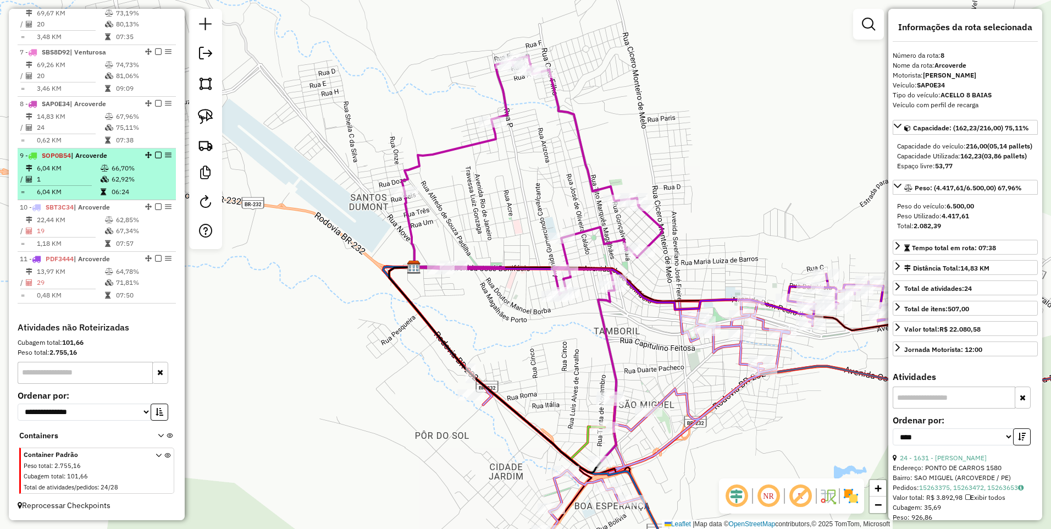
click at [88, 165] on td "6,04 KM" at bounding box center [68, 168] width 64 height 11
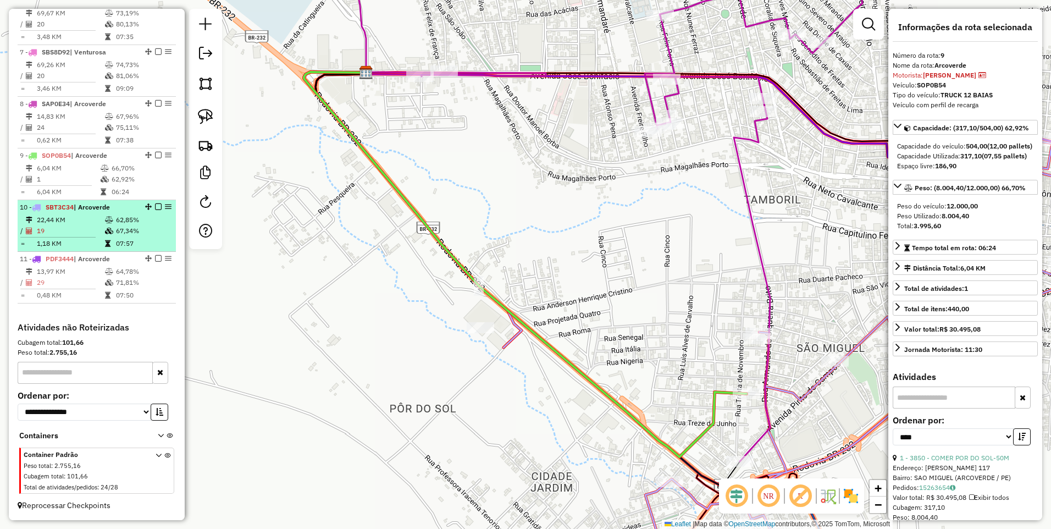
click at [95, 218] on td "22,44 KM" at bounding box center [70, 219] width 68 height 11
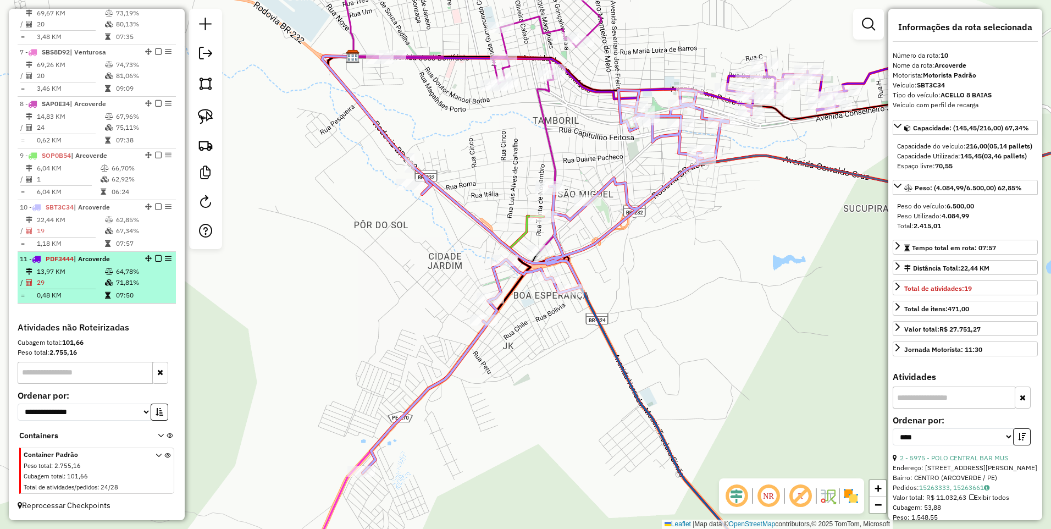
click at [107, 267] on td at bounding box center [109, 271] width 11 height 11
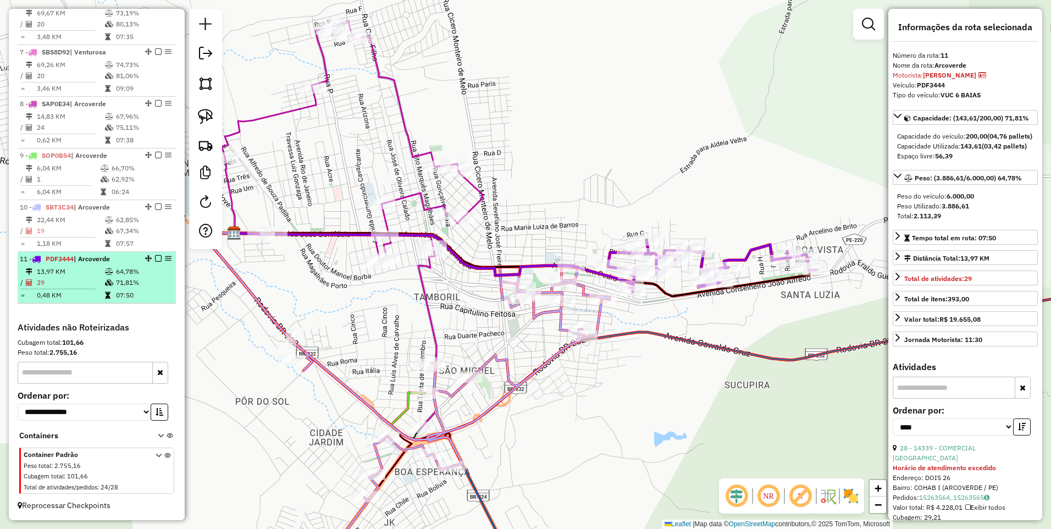
scroll to position [543, 0]
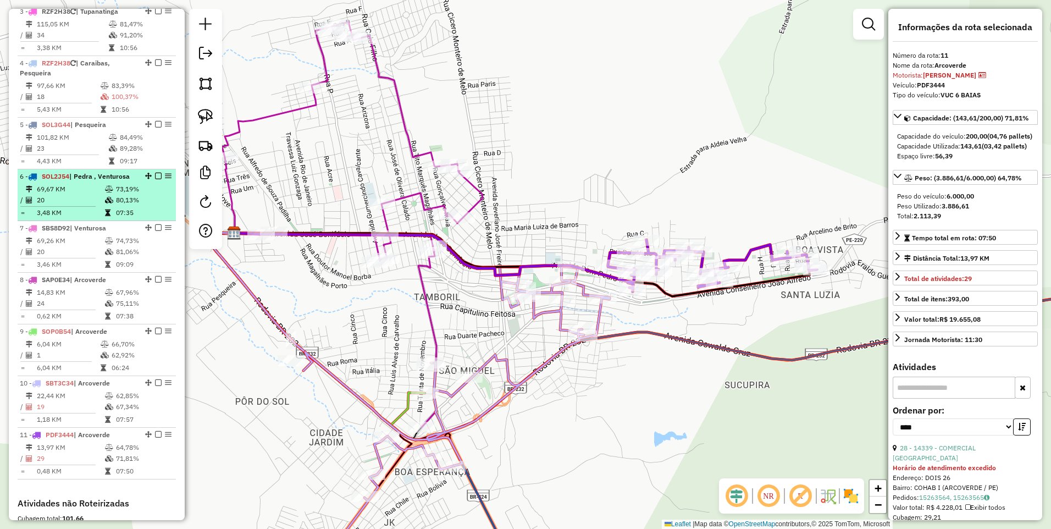
click at [100, 191] on td "69,67 KM" at bounding box center [70, 189] width 68 height 11
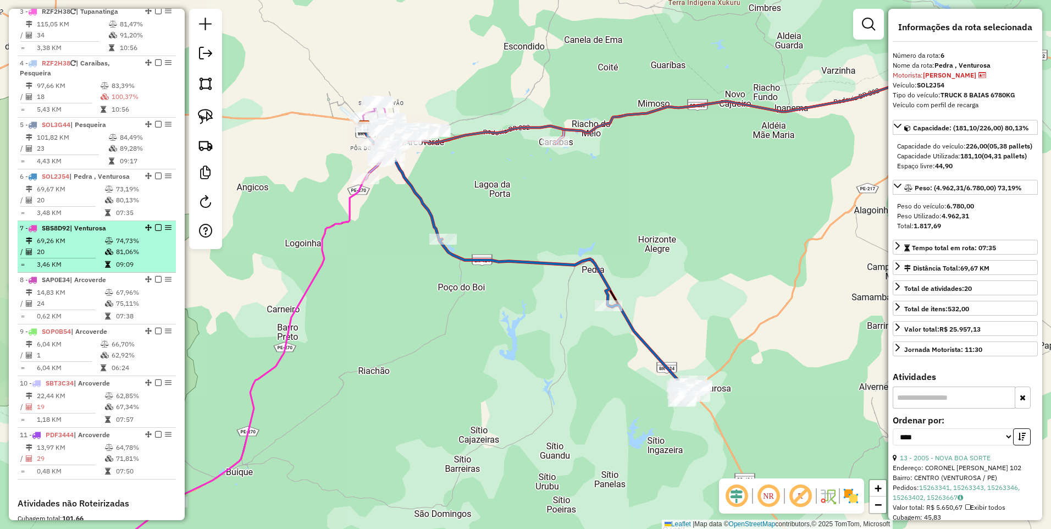
click at [95, 235] on li "7 - SBS8D92 | Venturosa 69,26 KM 74,73% / 20 81,06% = 3,46 KM 09:09" at bounding box center [97, 247] width 158 height 52
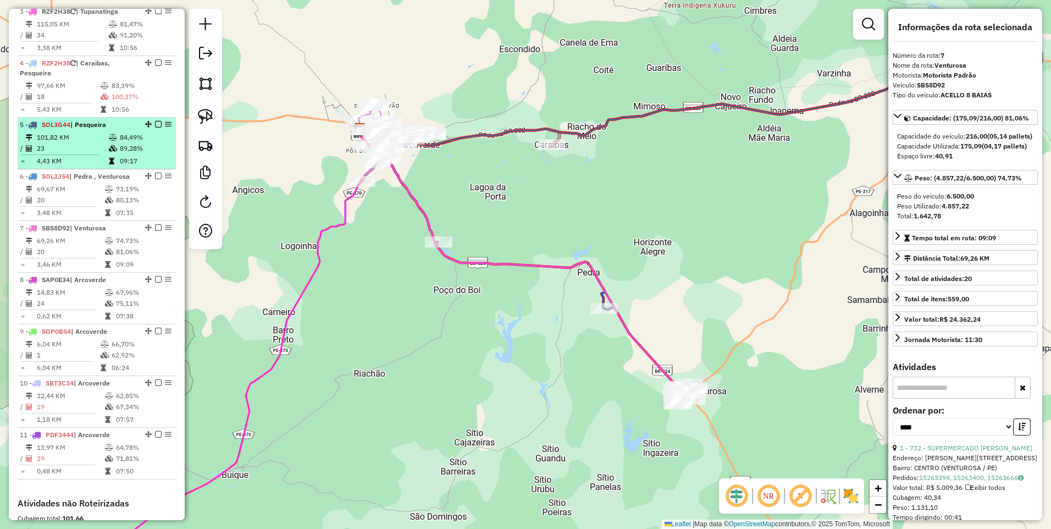
click at [99, 148] on td "23" at bounding box center [72, 148] width 72 height 11
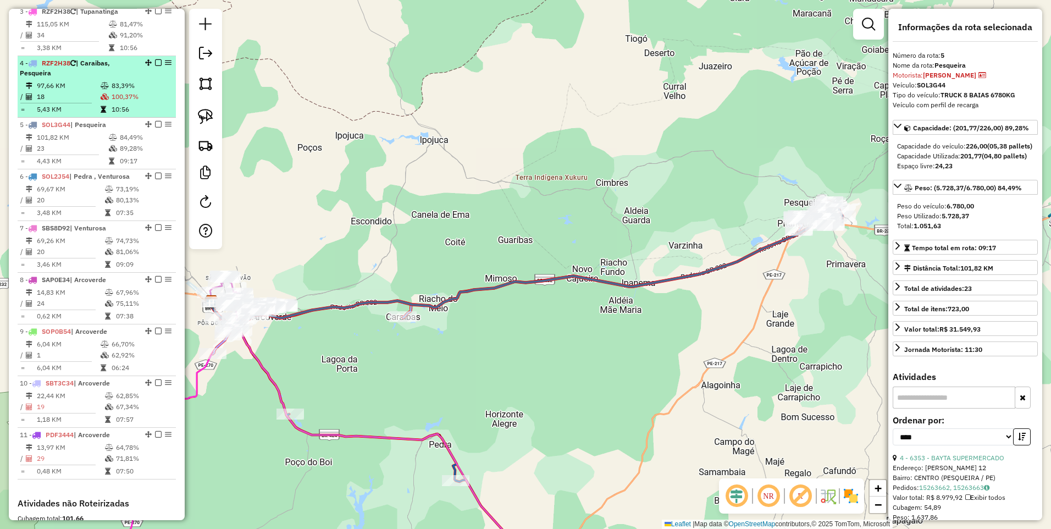
click at [93, 96] on td "18" at bounding box center [68, 96] width 64 height 11
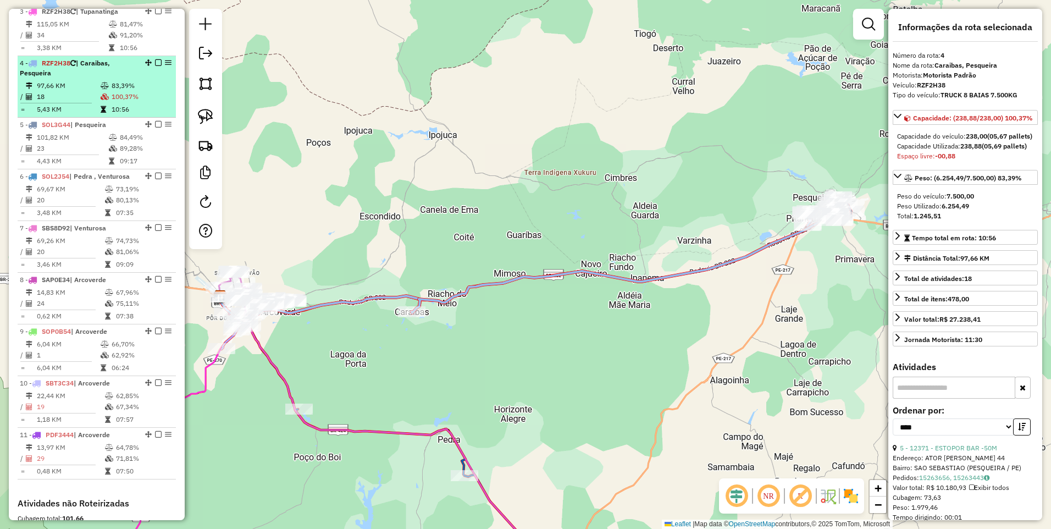
click at [94, 92] on td "18" at bounding box center [68, 96] width 64 height 11
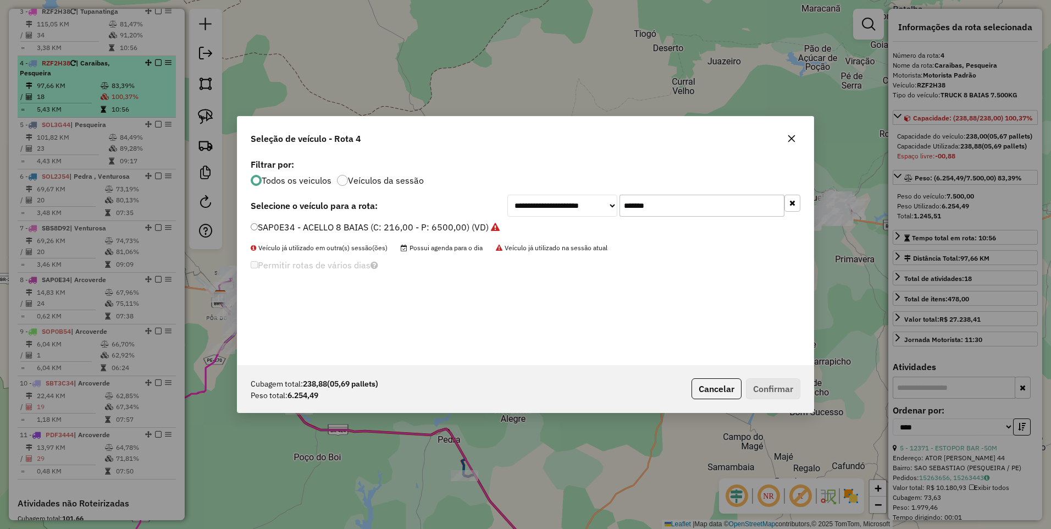
scroll to position [6, 3]
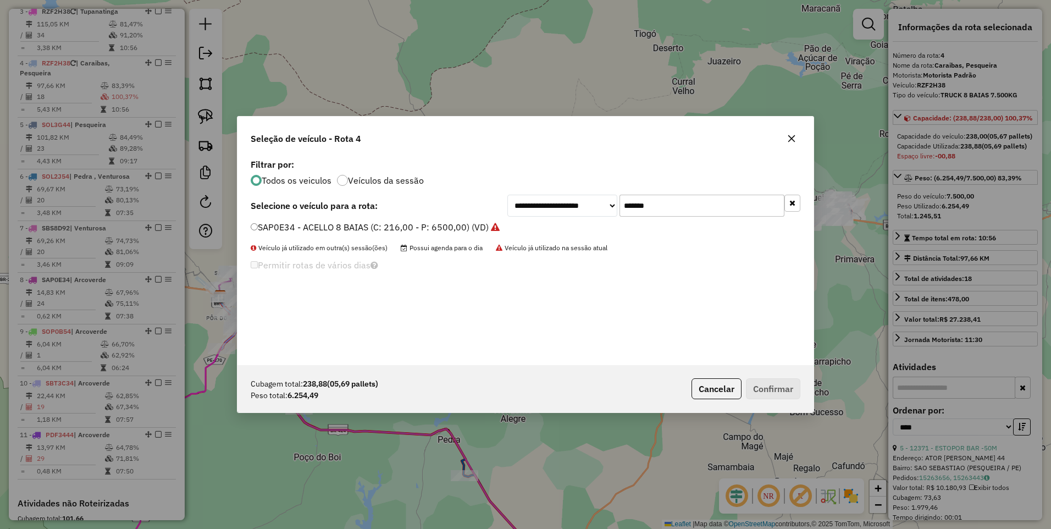
drag, startPoint x: 671, startPoint y: 208, endPoint x: 535, endPoint y: 208, distance: 135.7
click at [535, 208] on div "**********" at bounding box center [653, 205] width 293 height 22
paste input "text"
type input "*******"
click at [436, 225] on label "RZK2G04 - TRUCK 8 BAIAS 7.500KG (C: 238,00 - P: 7500,00) (VD)" at bounding box center [388, 226] width 274 height 13
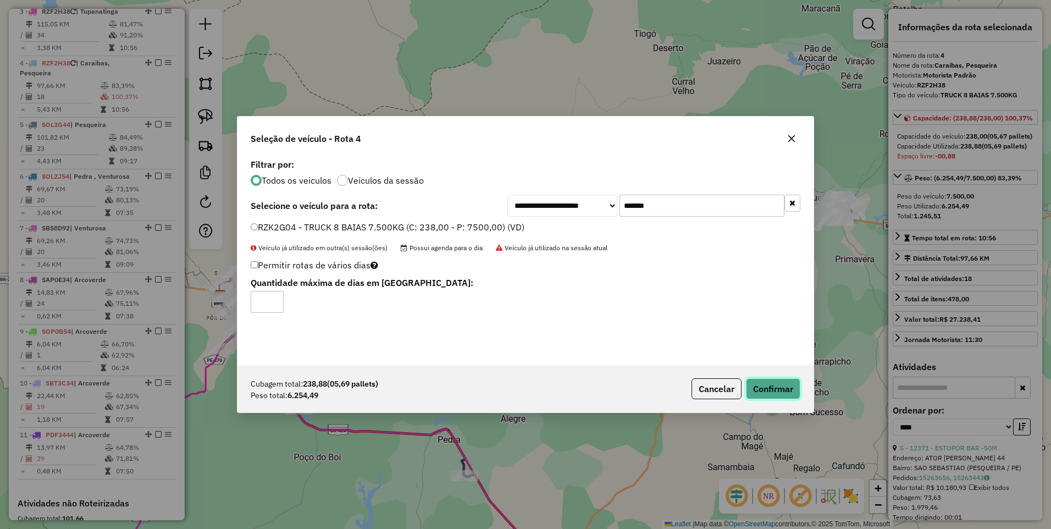
click at [767, 396] on button "Confirmar" at bounding box center [773, 388] width 54 height 21
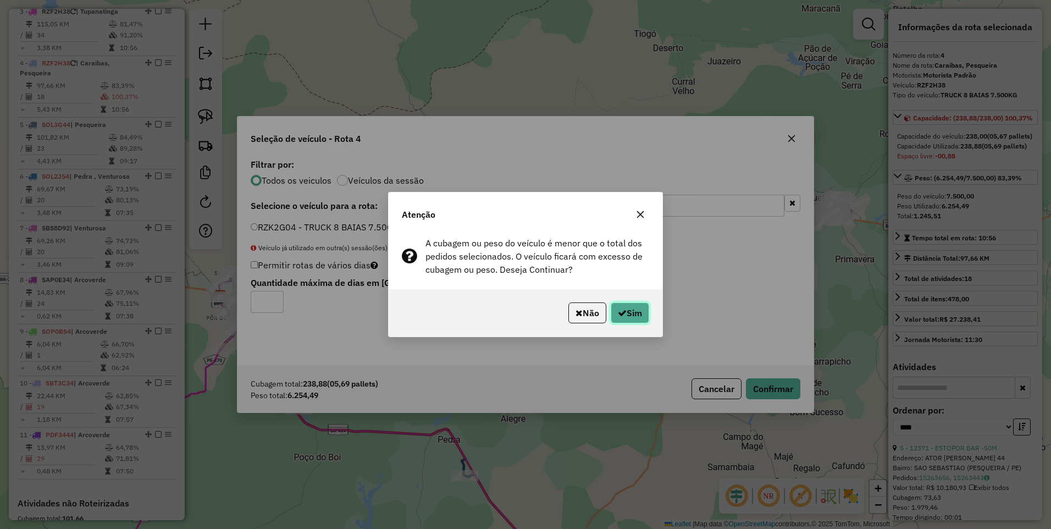
click at [624, 312] on icon "button" at bounding box center [622, 312] width 9 height 9
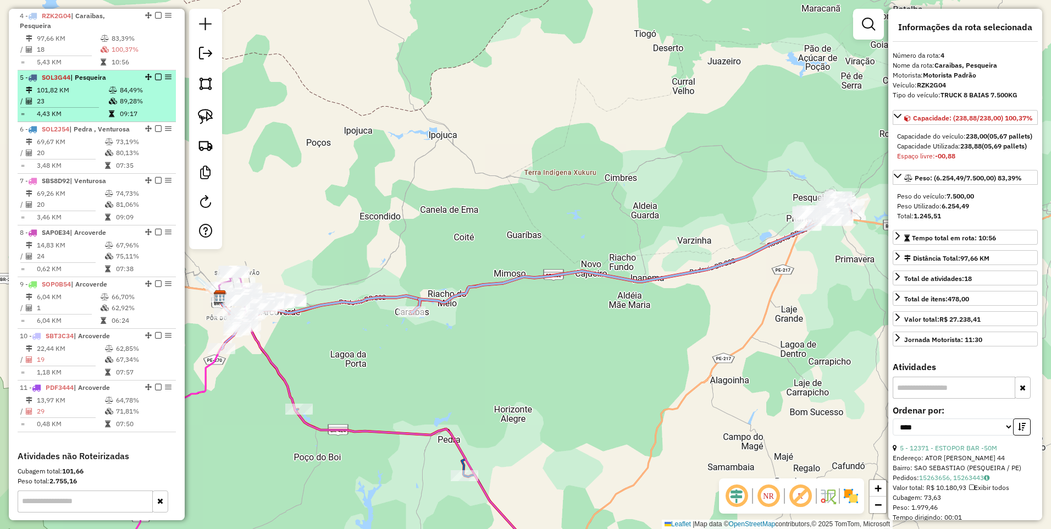
scroll to position [473, 0]
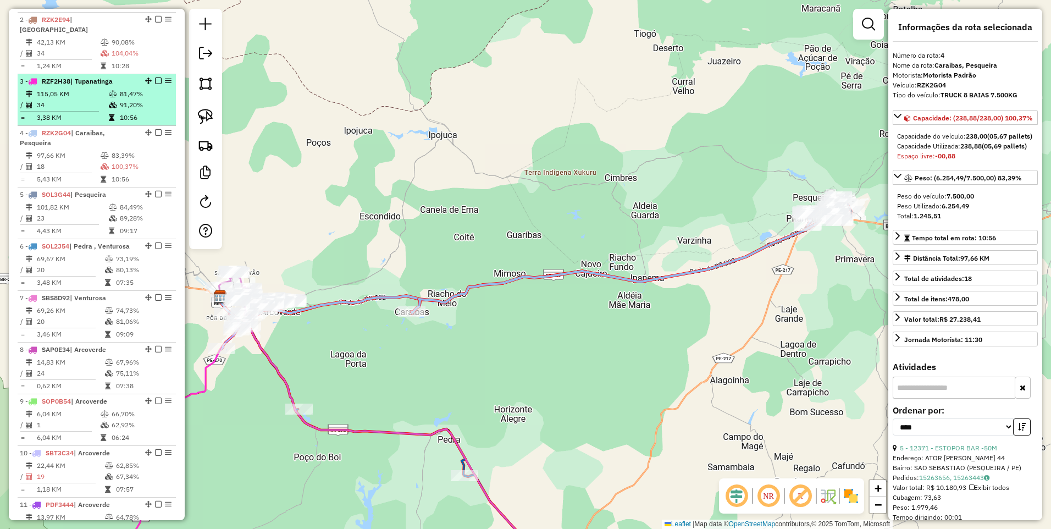
click at [81, 93] on td "115,05 KM" at bounding box center [72, 93] width 72 height 11
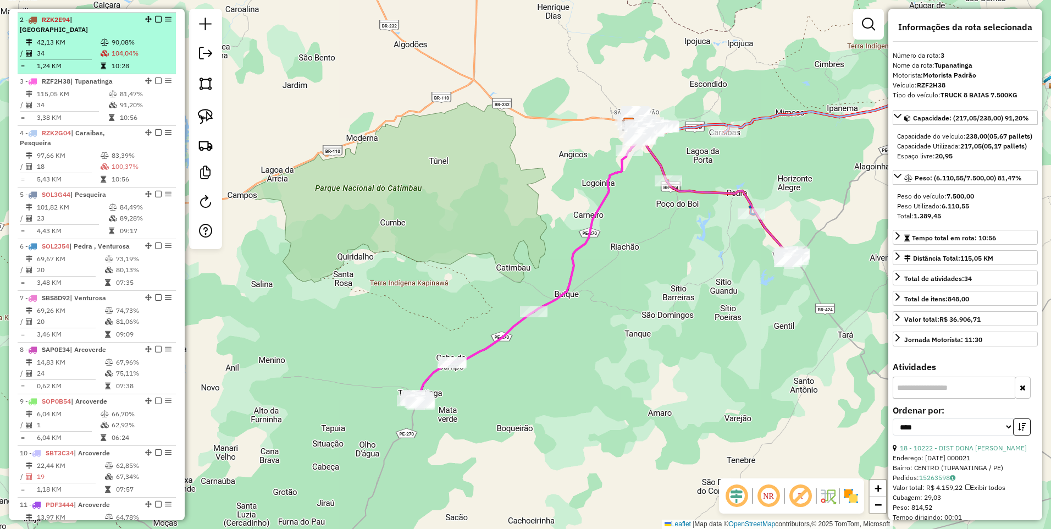
click at [74, 62] on td "1,24 KM" at bounding box center [68, 65] width 64 height 11
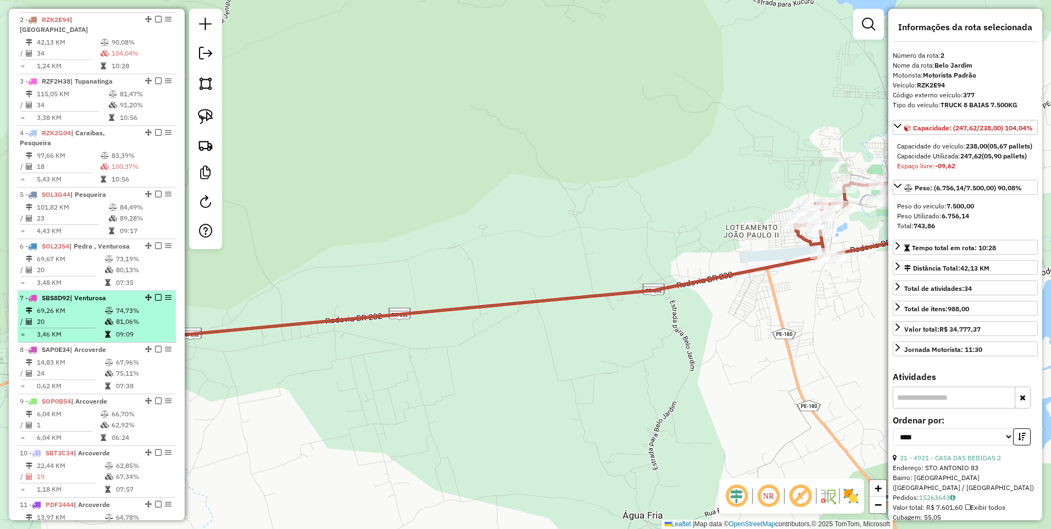
scroll to position [238, 0]
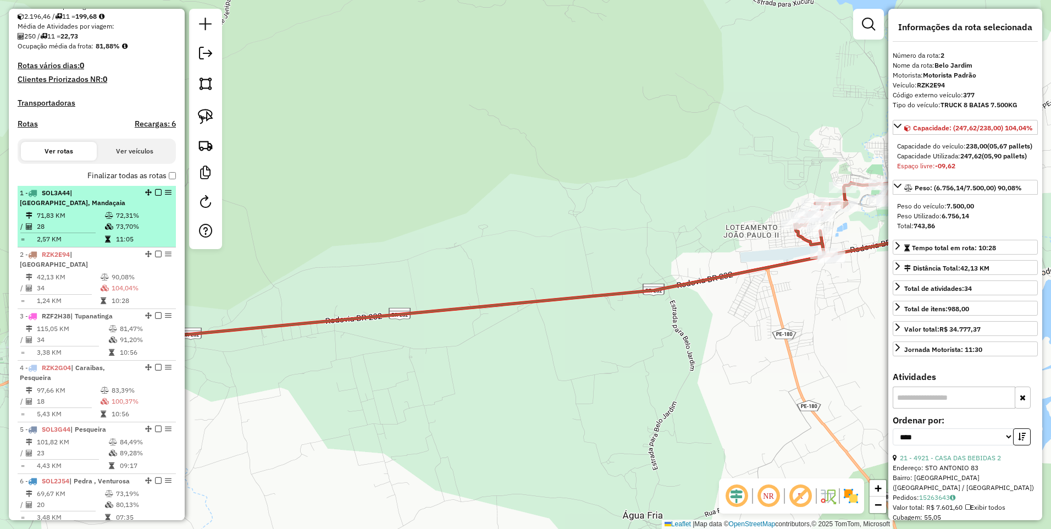
click at [98, 232] on td "28" at bounding box center [70, 226] width 68 height 11
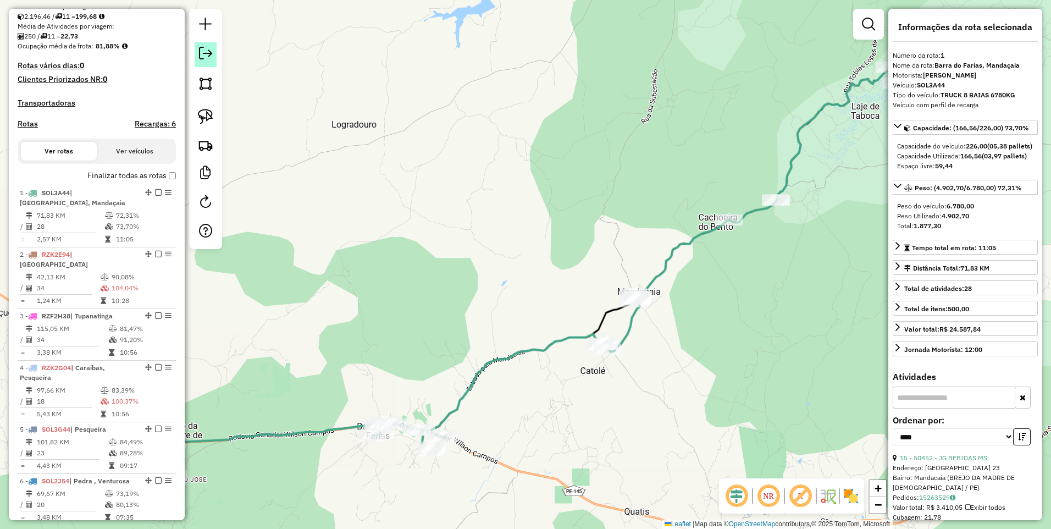
click at [201, 53] on em at bounding box center [205, 53] width 13 height 13
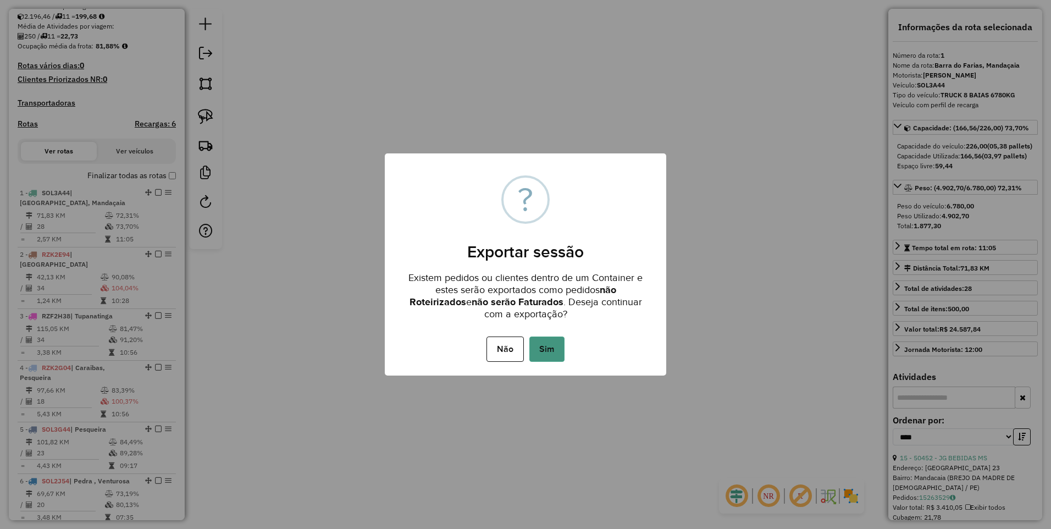
click at [545, 353] on button "Sim" at bounding box center [546, 348] width 35 height 25
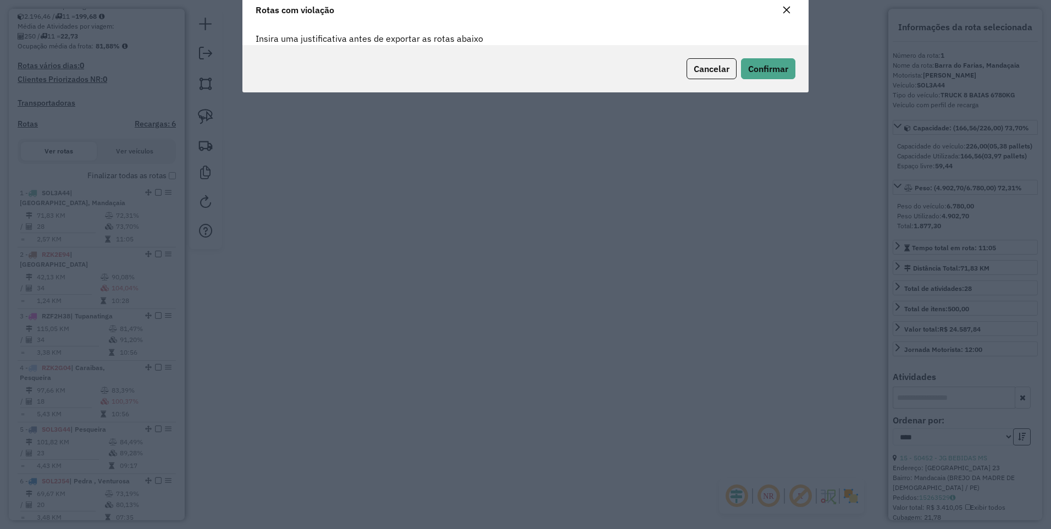
scroll to position [0, 0]
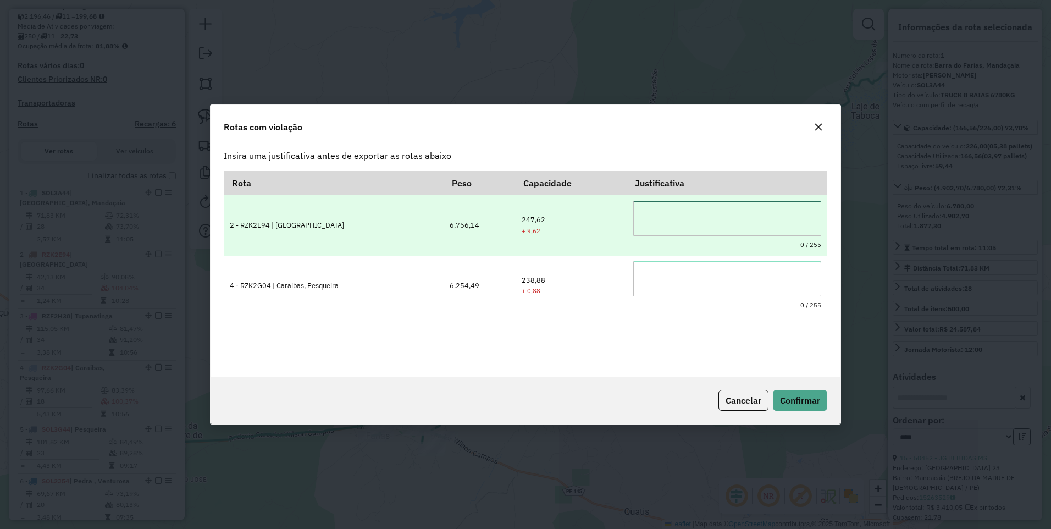
click at [681, 211] on textarea at bounding box center [727, 218] width 188 height 35
drag, startPoint x: 708, startPoint y: 215, endPoint x: 554, endPoint y: 224, distance: 153.6
click at [554, 224] on tr "**********" at bounding box center [525, 225] width 602 height 60
type textarea "**********"
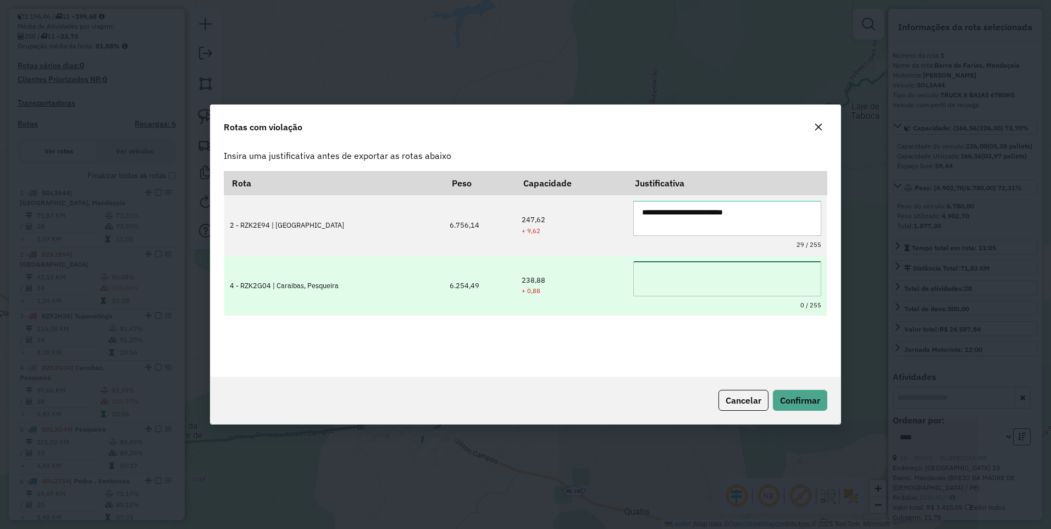
paste textarea "**********"
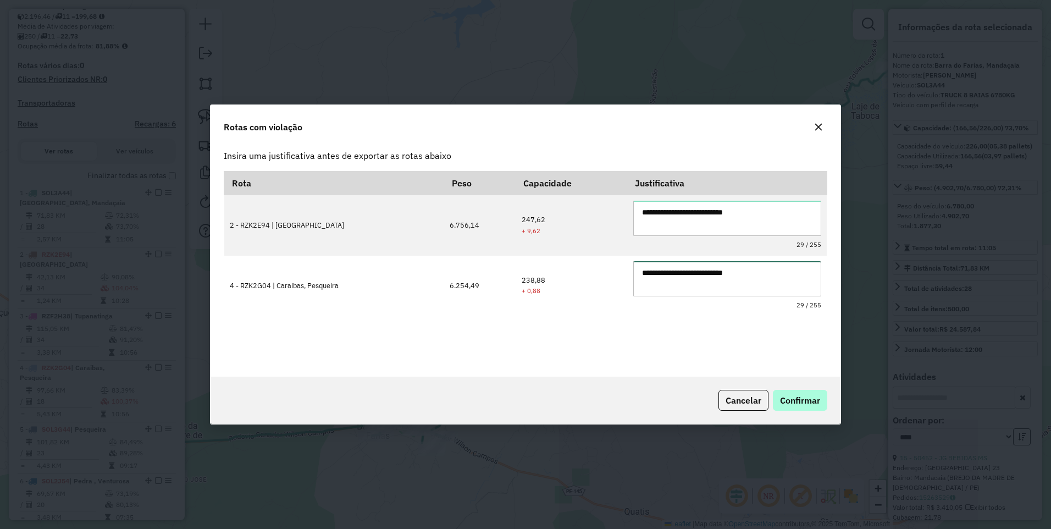
type textarea "**********"
click at [801, 403] on span "Confirmar" at bounding box center [800, 399] width 40 height 11
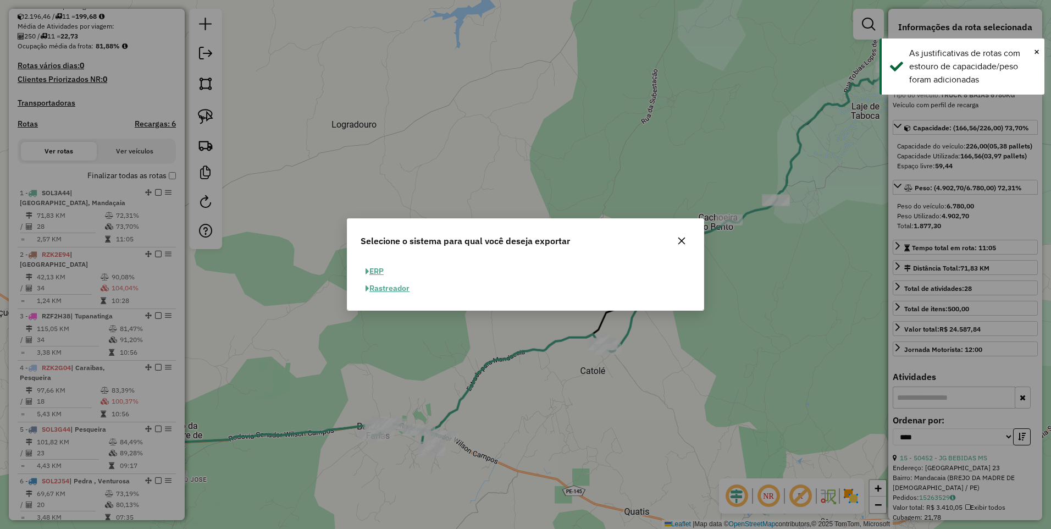
click at [373, 273] on button "ERP" at bounding box center [374, 271] width 28 height 17
select select "**"
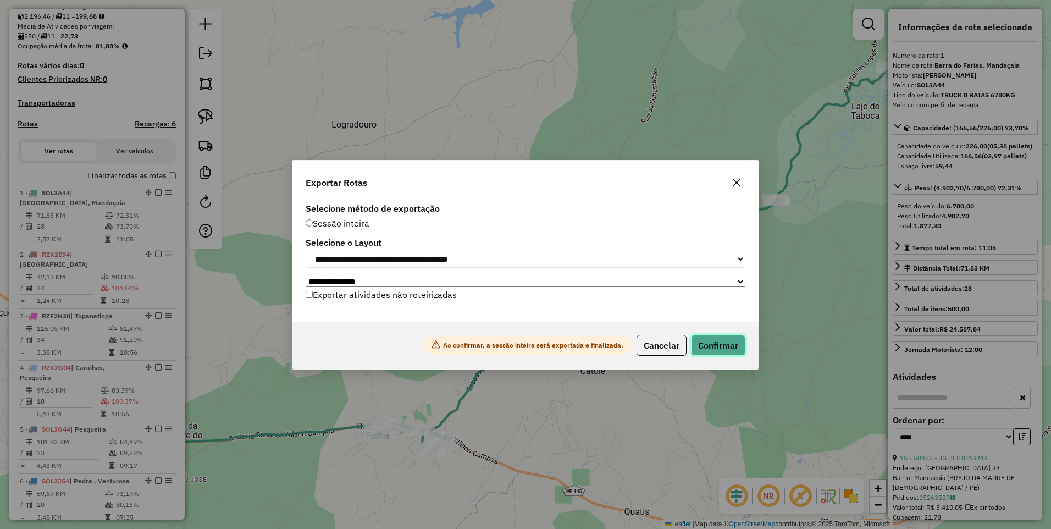
click at [710, 354] on button "Confirmar" at bounding box center [718, 345] width 54 height 21
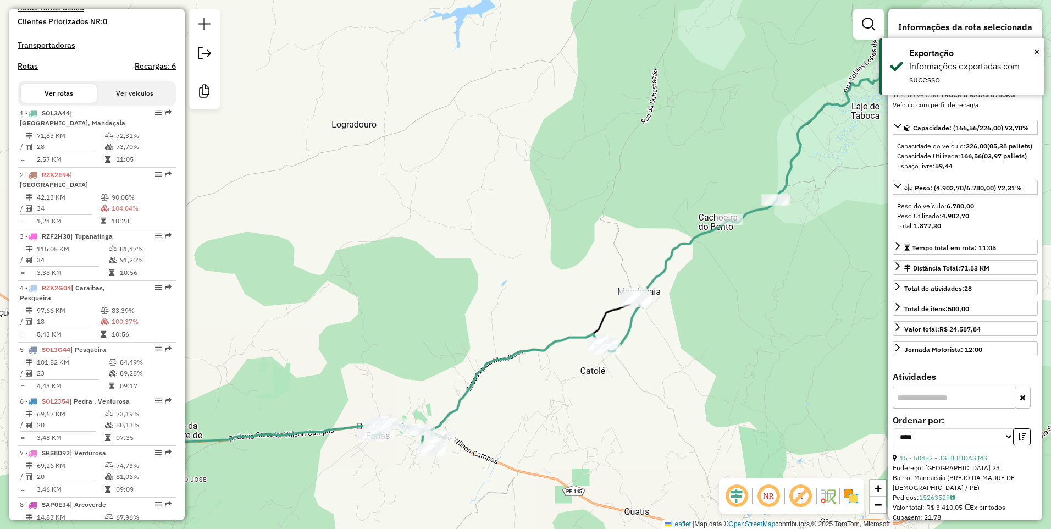
scroll to position [433, 0]
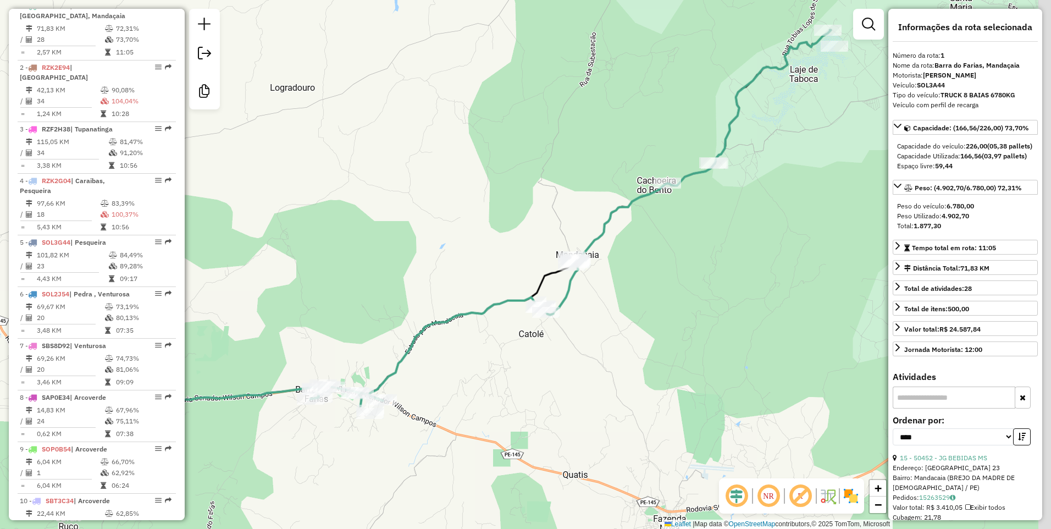
drag, startPoint x: 541, startPoint y: 286, endPoint x: 474, endPoint y: 247, distance: 77.8
click at [474, 247] on div "Janela de atendimento Grade de atendimento Capacidade Transportadoras Veículos …" at bounding box center [525, 264] width 1051 height 529
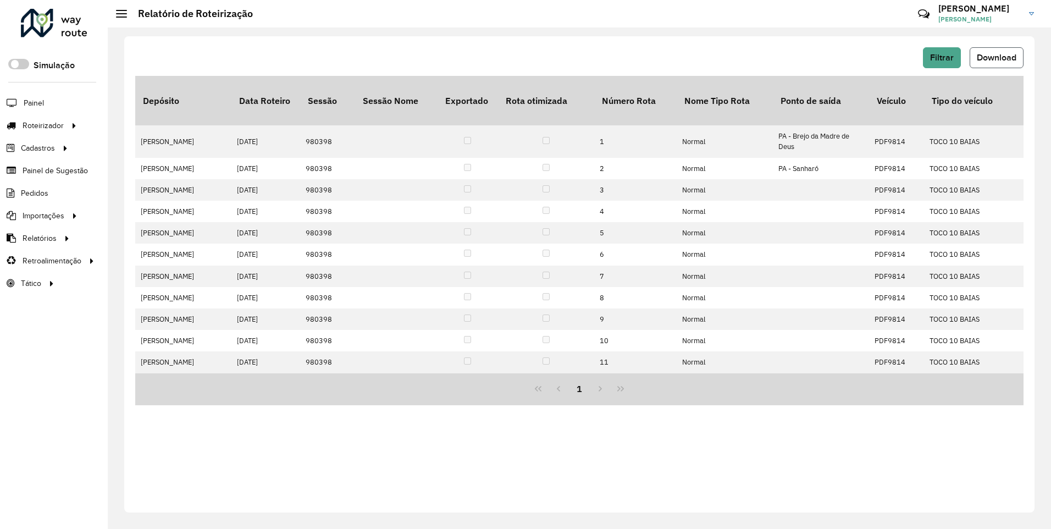
click at [980, 60] on span "Download" at bounding box center [996, 57] width 40 height 9
